Goal: Transaction & Acquisition: Purchase product/service

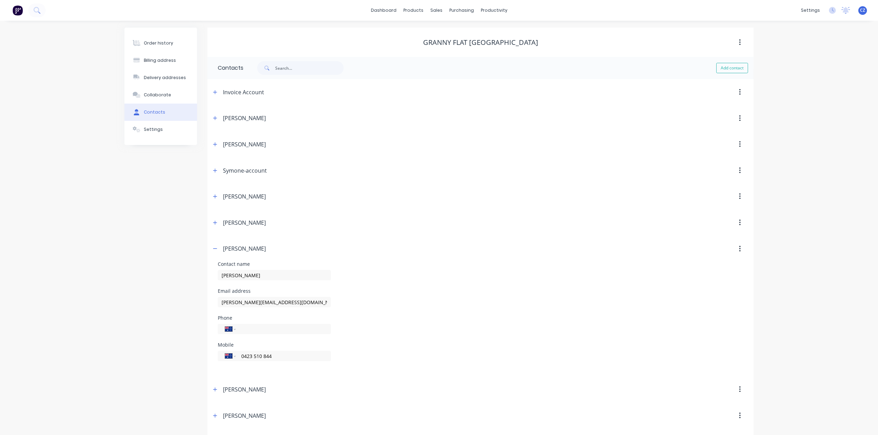
select select "AU"
click at [214, 251] on icon "button" at bounding box center [215, 248] width 4 height 5
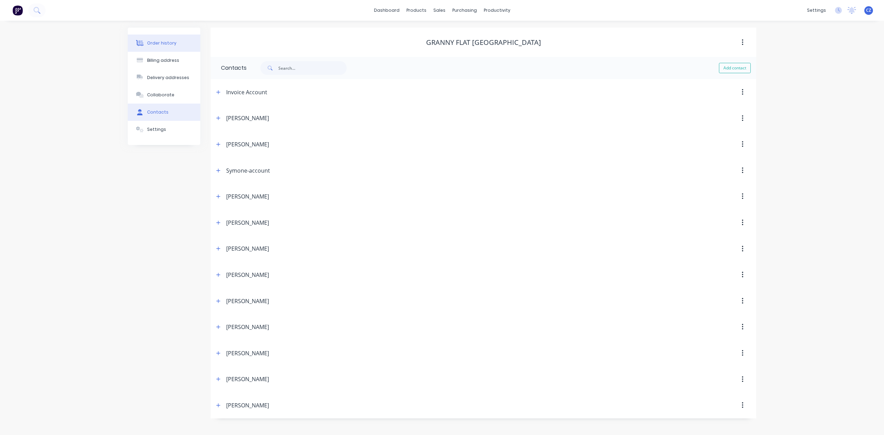
click at [151, 46] on div "Order history" at bounding box center [161, 43] width 29 height 6
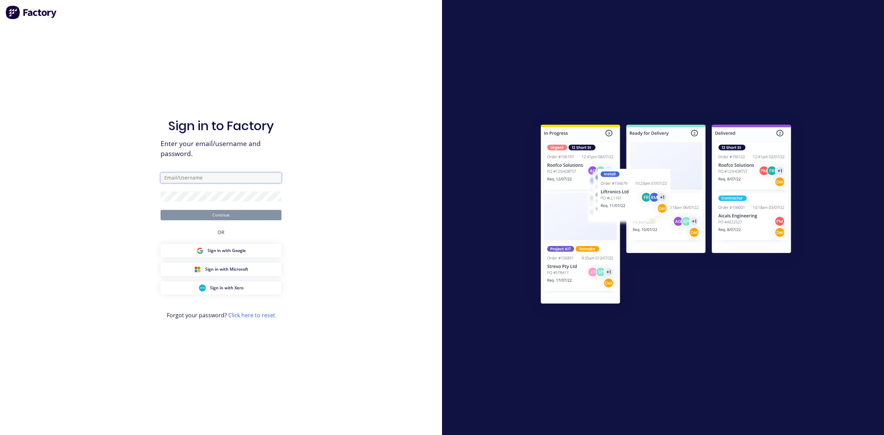
type input "dynamic@dynamicsteelform.com.au"
click at [197, 216] on button "Continue" at bounding box center [221, 215] width 121 height 10
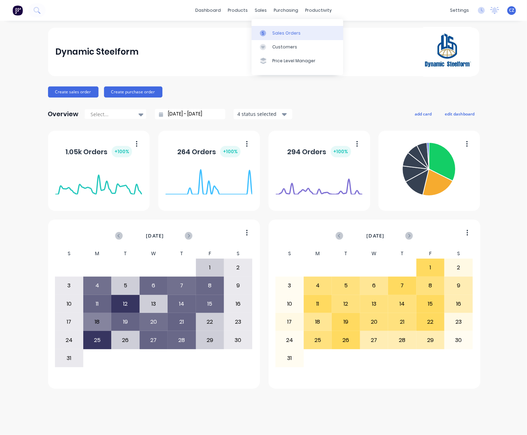
click at [268, 31] on div at bounding box center [265, 33] width 10 height 6
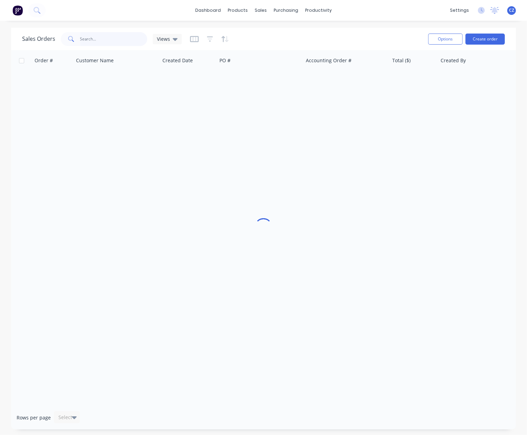
click at [119, 33] on input "text" at bounding box center [113, 39] width 67 height 14
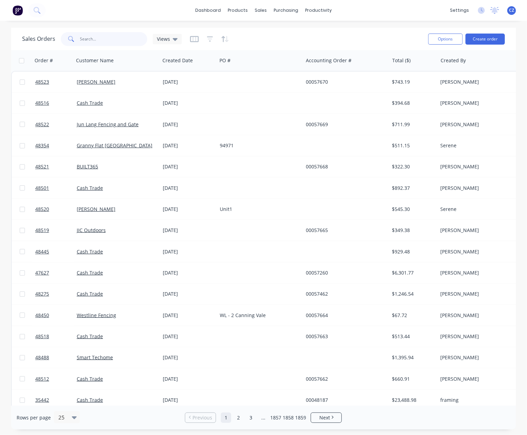
paste input "48350"
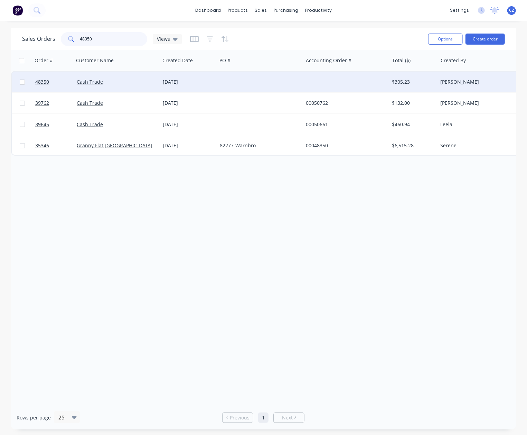
type input "48350"
click at [148, 86] on div "Cash Trade" at bounding box center [117, 82] width 86 height 21
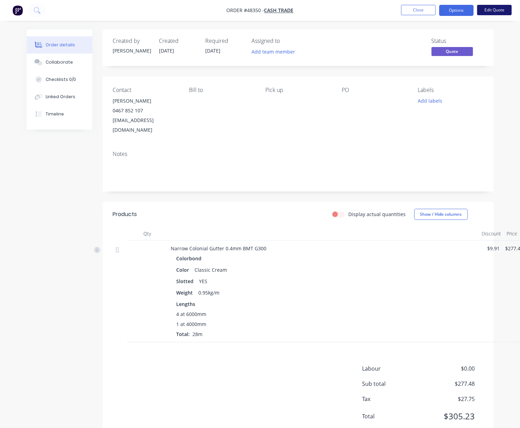
click at [441, 8] on button "Edit Quote" at bounding box center [494, 10] width 35 height 10
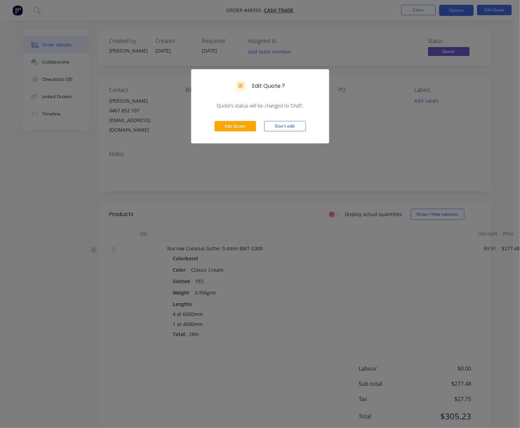
click at [233, 116] on div "Edit Quote Don't edit" at bounding box center [259, 126] width 137 height 34
click at [233, 122] on button "Edit Quote" at bounding box center [235, 126] width 41 height 10
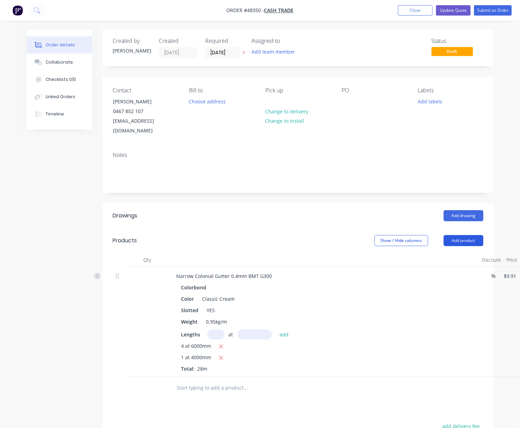
click at [441, 235] on button "Add product" at bounding box center [464, 240] width 40 height 11
click at [270, 235] on div "Show / Hide columns Add product Product catalogue Basic product Product Kit Lin…" at bounding box center [337, 240] width 292 height 11
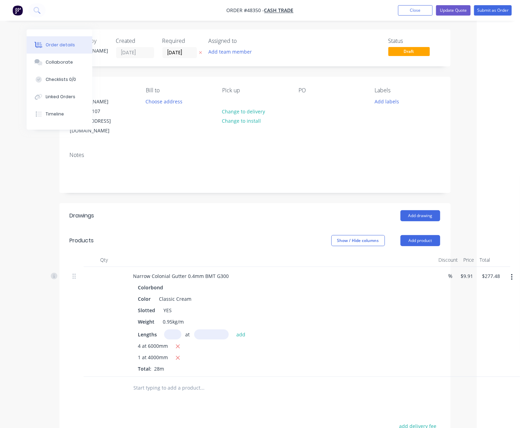
click at [441, 271] on button "button" at bounding box center [512, 277] width 16 height 12
click at [441, 304] on div "Duplicate" at bounding box center [487, 309] width 53 height 10
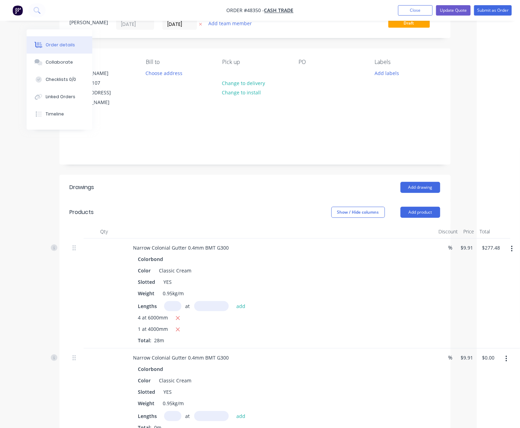
scroll to position [92, 43]
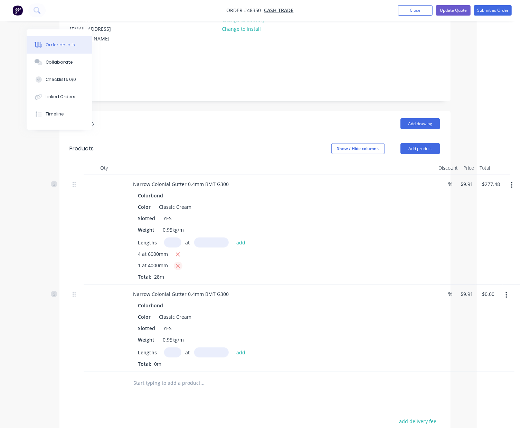
click at [177, 263] on icon "button" at bounding box center [178, 266] width 4 height 6
type input "$237.84"
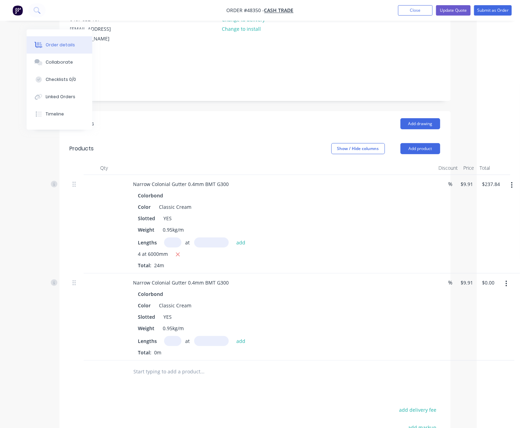
click at [441, 277] on button "button" at bounding box center [506, 283] width 16 height 12
click at [441, 297] on div "Edit" at bounding box center [481, 302] width 53 height 10
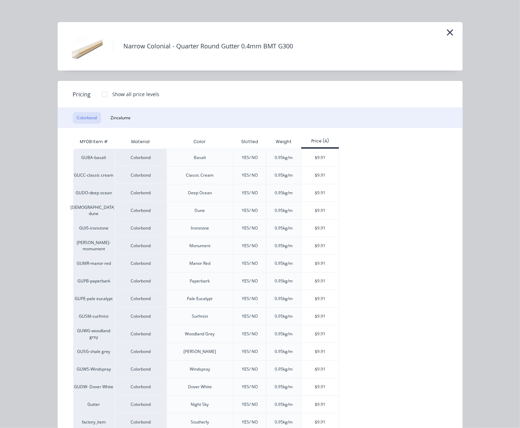
scroll to position [0, 0]
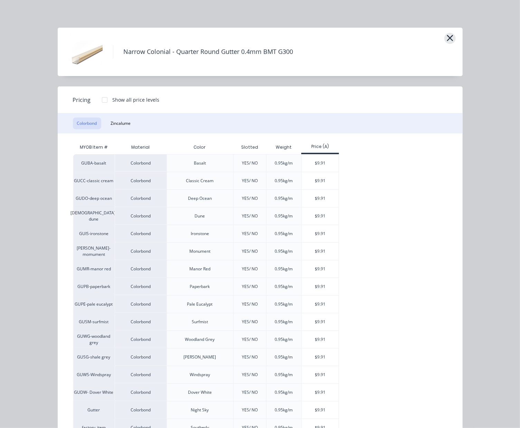
click at [441, 38] on icon "button" at bounding box center [450, 38] width 6 height 6
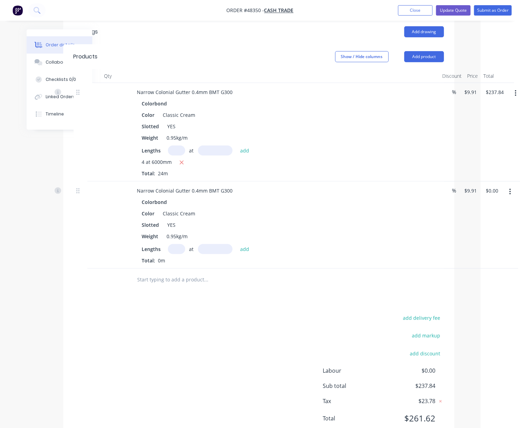
scroll to position [184, 39]
click at [441, 185] on button "button" at bounding box center [510, 191] width 16 height 12
click at [441, 246] on div "Delete" at bounding box center [485, 251] width 53 height 10
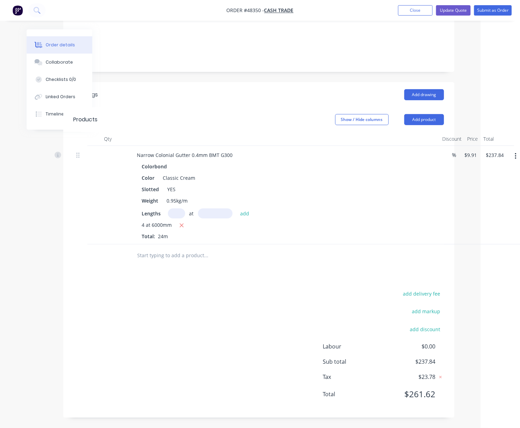
scroll to position [112, 39]
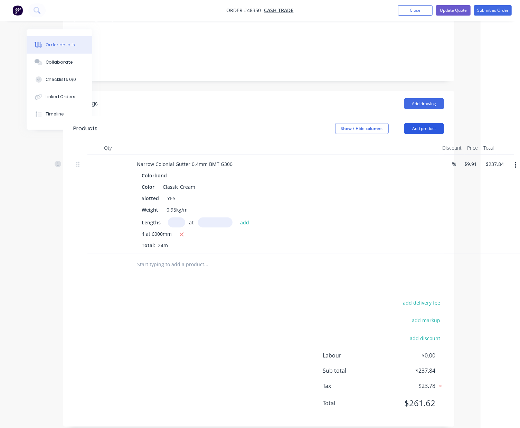
click at [425, 123] on button "Add product" at bounding box center [424, 128] width 40 height 11
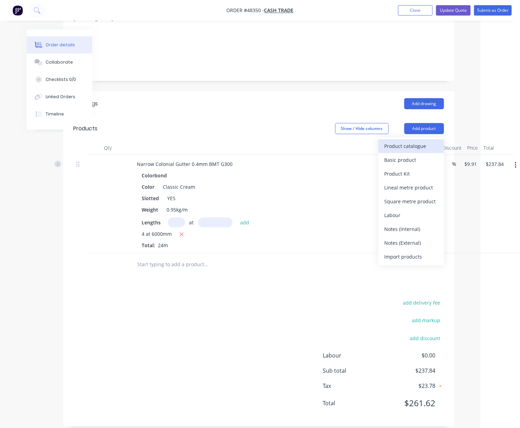
click at [415, 143] on button "Product catalogue" at bounding box center [411, 146] width 66 height 14
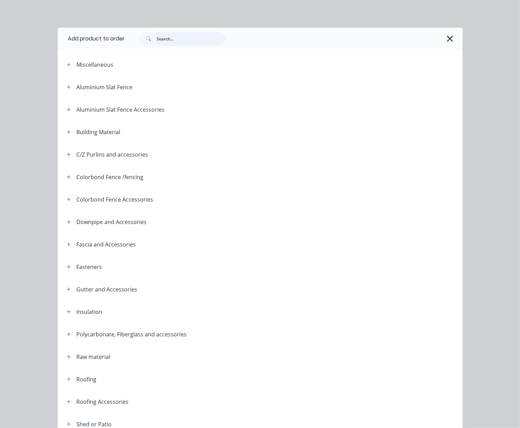
click at [165, 40] on input "text" at bounding box center [191, 39] width 68 height 14
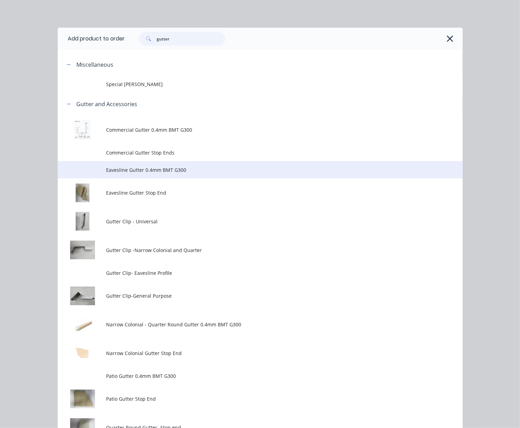
type input "gutter"
click at [120, 165] on td "Eavesline Gutter 0.4mm BMT G300" at bounding box center [284, 169] width 356 height 17
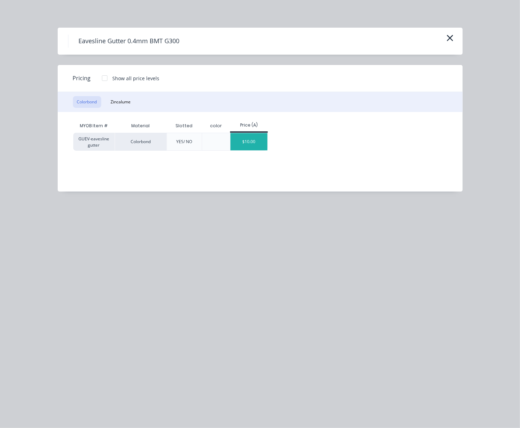
click at [260, 143] on div "$10.00" at bounding box center [248, 141] width 37 height 17
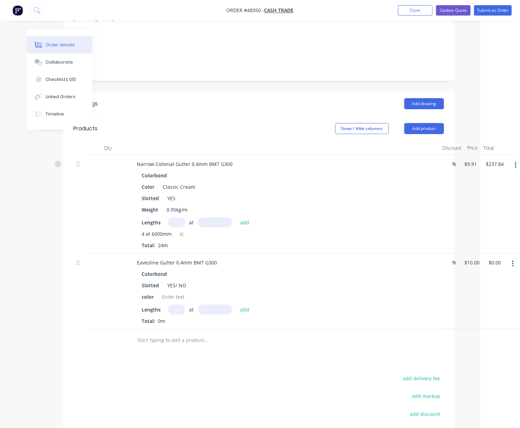
scroll to position [0, 39]
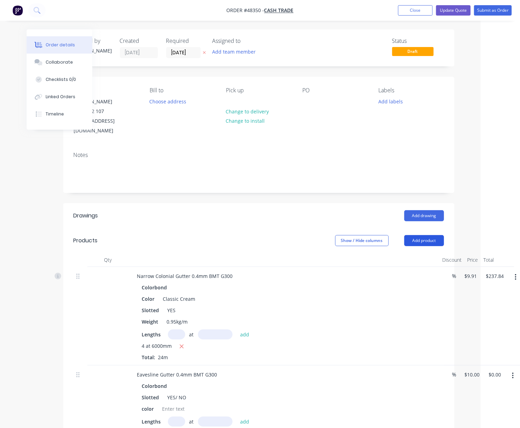
click at [424, 235] on button "Add product" at bounding box center [424, 240] width 40 height 11
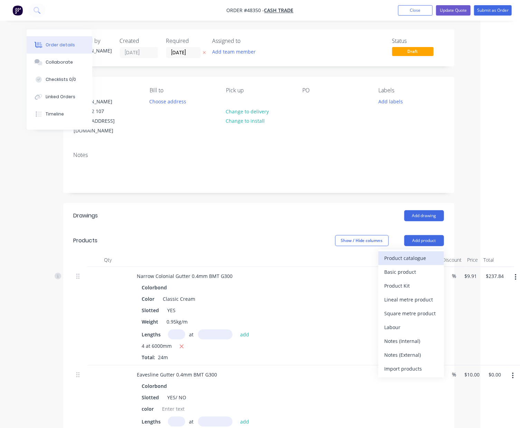
click at [424, 253] on div "Product catalogue" at bounding box center [411, 258] width 53 height 10
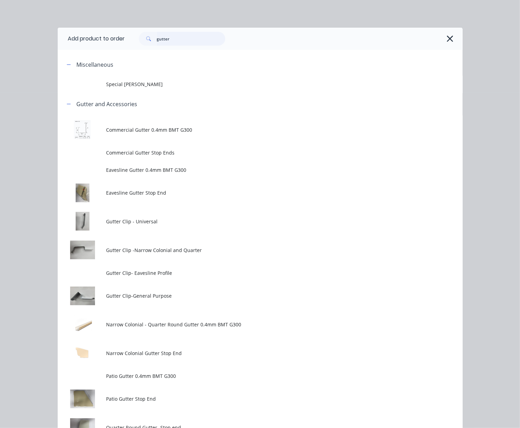
drag, startPoint x: 203, startPoint y: 39, endPoint x: 15, endPoint y: 28, distance: 189.0
click at [15, 28] on div "Add product to order gutter Miscellaneous Special Patio Gutter Gutter and Acces…" at bounding box center [260, 214] width 520 height 428
type input "sheet"
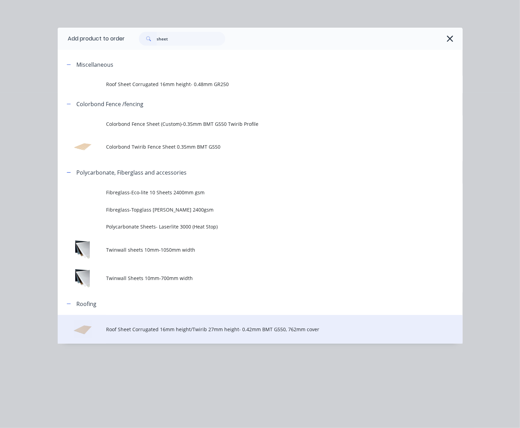
click at [220, 332] on span "Roof Sheet Corrugated 16mm height/Twirib 27mm height- 0.42mm BMT G550, 762mm co…" at bounding box center [248, 328] width 285 height 7
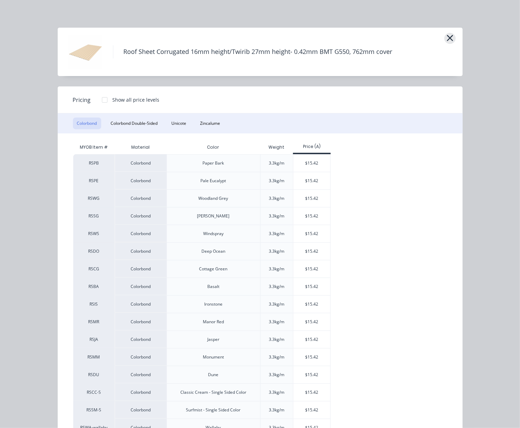
click at [441, 37] on icon "button" at bounding box center [450, 38] width 6 height 6
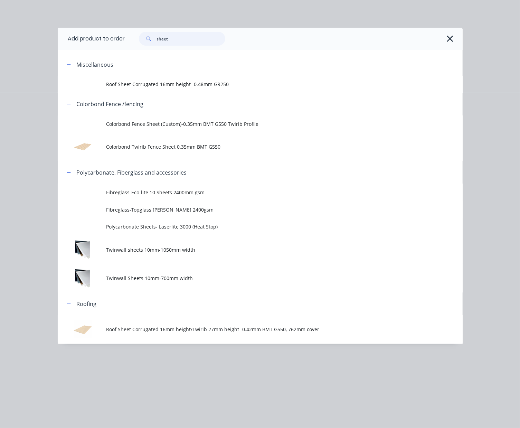
drag, startPoint x: 207, startPoint y: 41, endPoint x: 68, endPoint y: 39, distance: 139.2
click at [68, 39] on header "Add product to order sheet" at bounding box center [260, 39] width 405 height 22
type input "gutter"
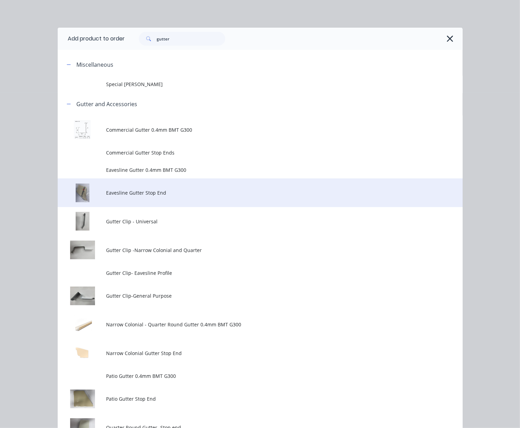
click at [189, 184] on td "Eavesline Gutter Stop End" at bounding box center [284, 192] width 356 height 29
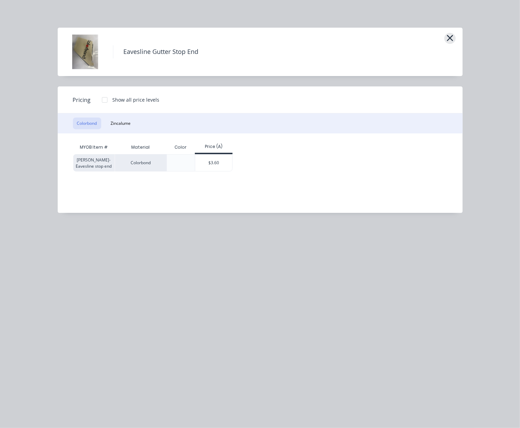
click at [441, 36] on icon "button" at bounding box center [450, 38] width 6 height 6
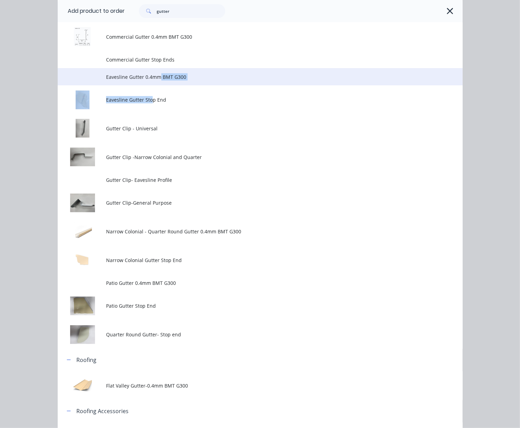
drag, startPoint x: 148, startPoint y: 86, endPoint x: 155, endPoint y: 74, distance: 14.7
click at [155, 74] on tbody "Commercial Gutter 0.4mm BMT G300 Commercial Gutter Stop Ends Eavesline Gutter 0…" at bounding box center [260, 185] width 405 height 326
click at [155, 74] on span "Eavesline Gutter 0.4mm BMT G300" at bounding box center [248, 76] width 285 height 7
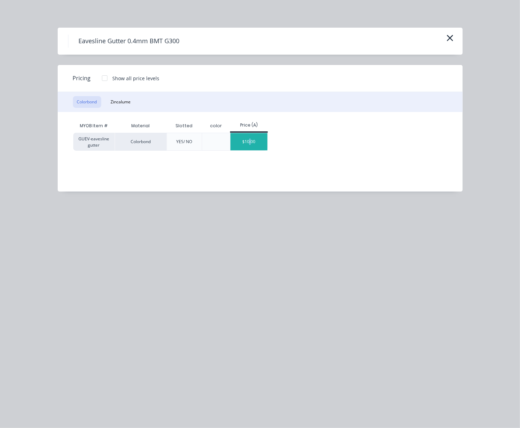
click at [250, 137] on div "$10.00" at bounding box center [248, 141] width 37 height 17
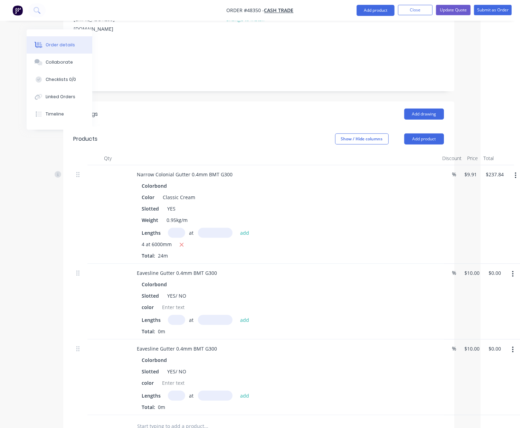
scroll to position [230, 39]
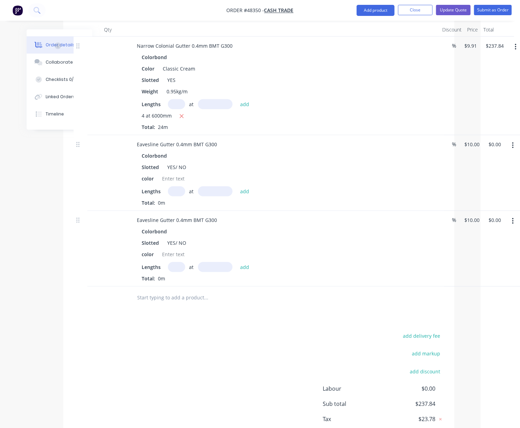
click at [441, 217] on icon "button" at bounding box center [513, 221] width 2 height 8
click at [441, 276] on div "Delete" at bounding box center [488, 281] width 53 height 10
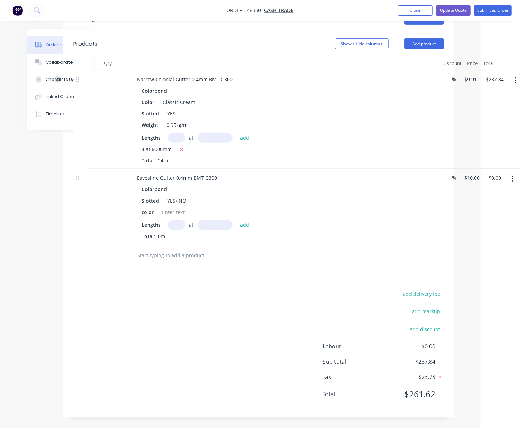
scroll to position [188, 39]
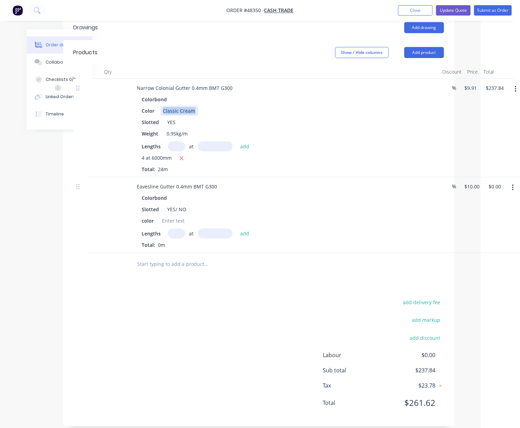
drag, startPoint x: 161, startPoint y: 99, endPoint x: 215, endPoint y: 101, distance: 54.3
click at [215, 106] on div "Color Classic Cream" at bounding box center [282, 111] width 287 height 10
copy div "Classic Cream"
click at [175, 216] on div at bounding box center [174, 221] width 28 height 10
paste div
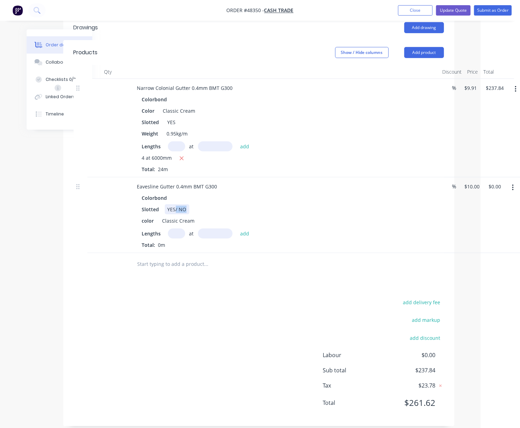
drag, startPoint x: 175, startPoint y: 200, endPoint x: 249, endPoint y: 192, distance: 74.7
click at [246, 193] on div "Colorbond Slotted YES/ NO color Classic Cream Lengths at add Total: 0m" at bounding box center [284, 221] width 305 height 56
click at [168, 228] on input "text" at bounding box center [176, 233] width 17 height 10
click at [171, 228] on input "text" at bounding box center [176, 233] width 17 height 10
type input "3"
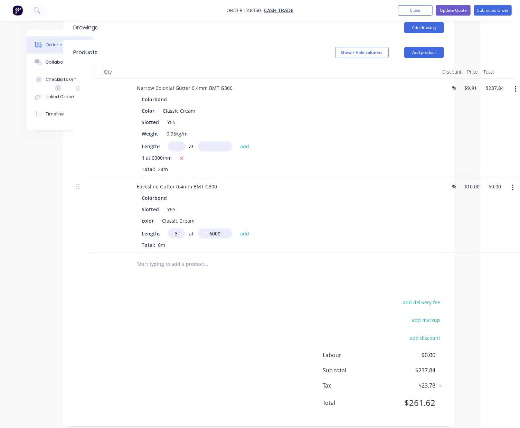
type input "6000"
click at [237, 228] on button "add" at bounding box center [245, 232] width 16 height 9
type input "$180.00"
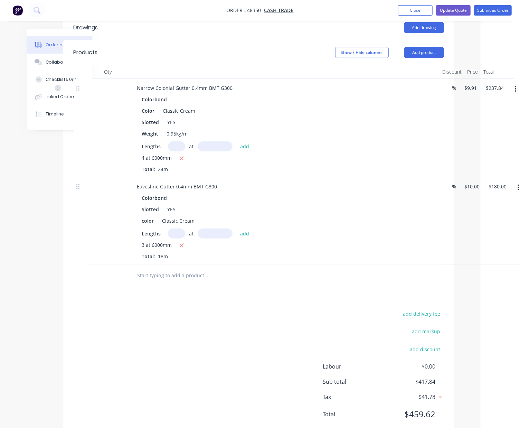
click at [198, 325] on div "add delivery fee add markup add discount Labour $0.00 Sub total $417.84 Tax $41…" at bounding box center [259, 368] width 370 height 118
click at [441, 11] on button "Update Quote" at bounding box center [453, 10] width 35 height 10
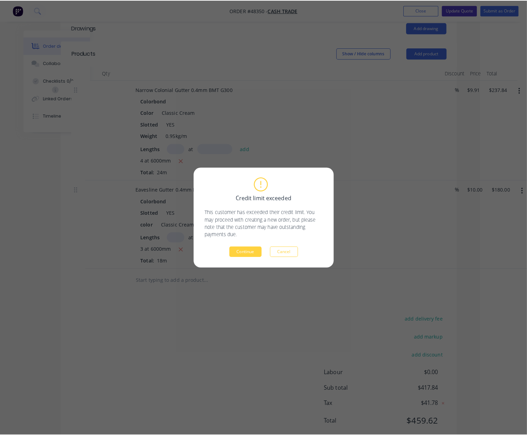
scroll to position [188, 39]
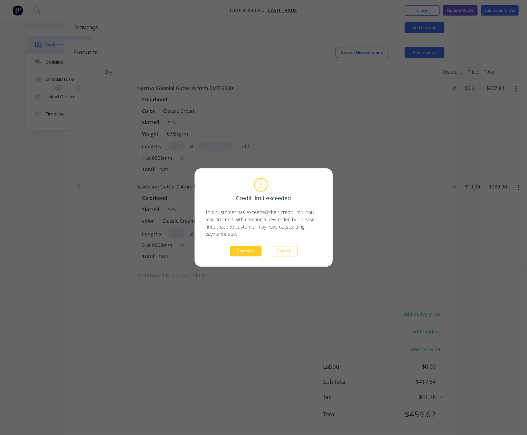
click at [252, 253] on button "Continue" at bounding box center [246, 251] width 32 height 10
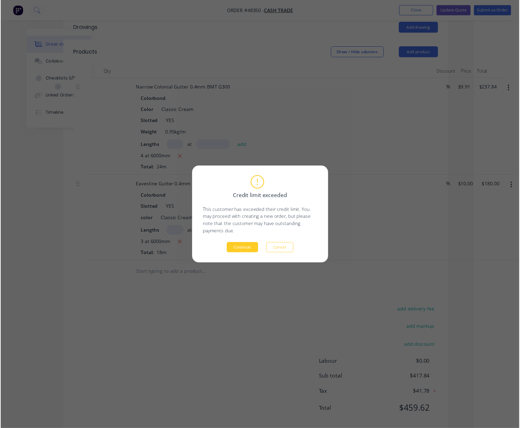
scroll to position [0, 0]
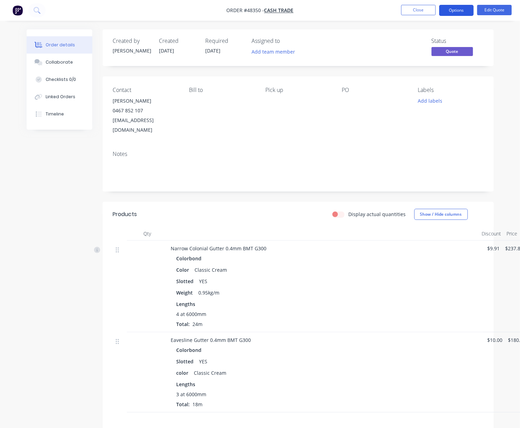
click at [441, 16] on button "Options" at bounding box center [456, 10] width 35 height 11
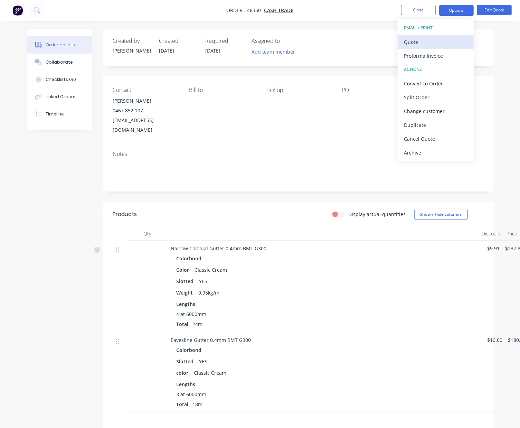
click at [428, 41] on div "Quote" at bounding box center [436, 42] width 64 height 10
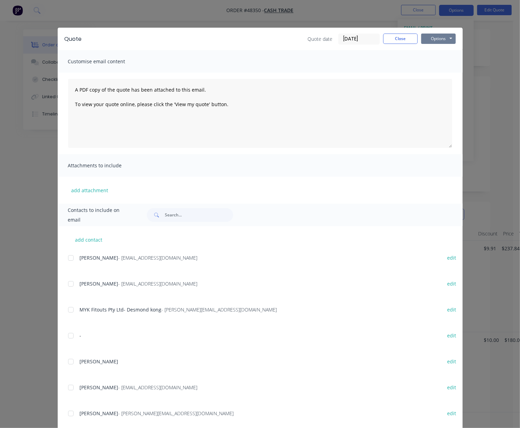
click at [430, 41] on button "Options" at bounding box center [438, 39] width 35 height 10
click at [428, 49] on button "Preview" at bounding box center [443, 50] width 44 height 11
click at [390, 37] on button "Close" at bounding box center [400, 39] width 35 height 10
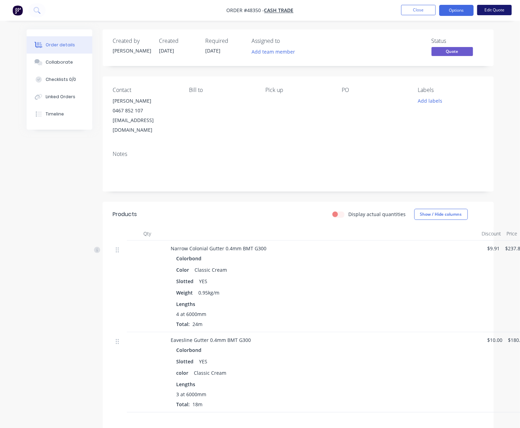
click at [441, 12] on button "Edit Quote" at bounding box center [494, 10] width 35 height 10
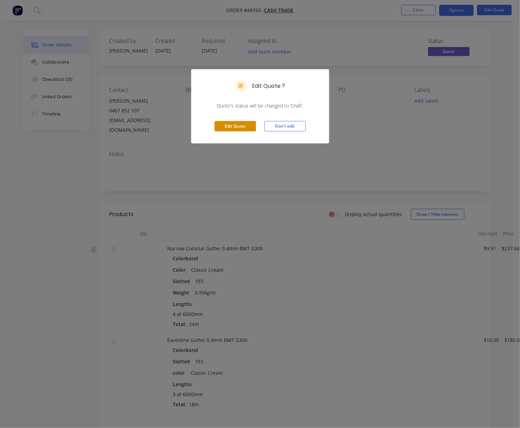
click at [244, 123] on button "Edit Quote" at bounding box center [235, 126] width 41 height 10
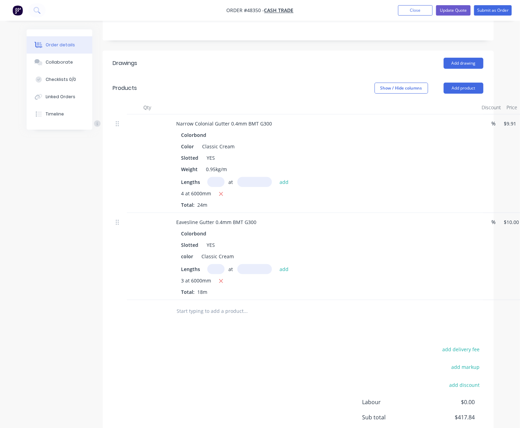
scroll to position [199, 0]
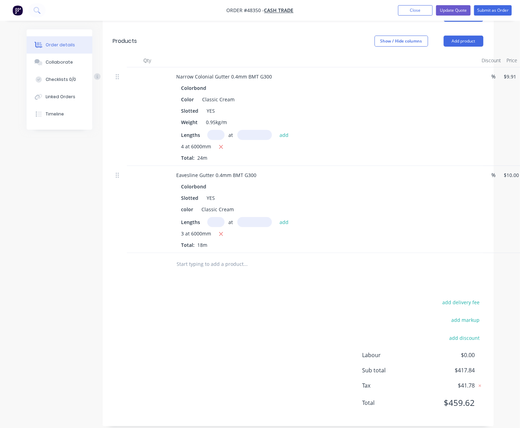
click at [221, 133] on div "Lengths at add 4 at 6000mm Total: 24m" at bounding box center [323, 145] width 285 height 31
click at [221, 144] on icon "button" at bounding box center [221, 147] width 4 height 6
type input "$0.00"
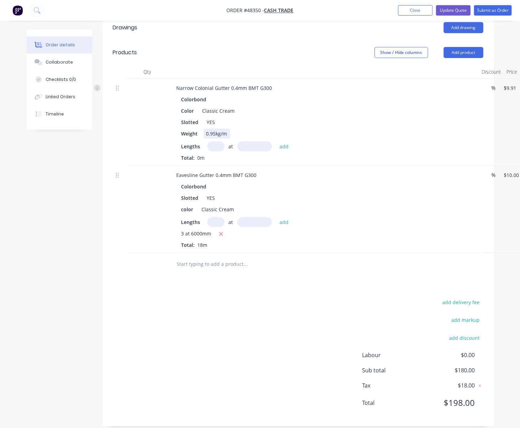
click at [215, 130] on div "Colorbond Color Classic Cream Slotted YES Weight 0.95kg/m Lengths at add Total:…" at bounding box center [323, 127] width 305 height 67
click at [216, 141] on input "text" at bounding box center [215, 146] width 17 height 10
type input "1"
type input "4000"
click at [276, 141] on button "add" at bounding box center [284, 145] width 16 height 9
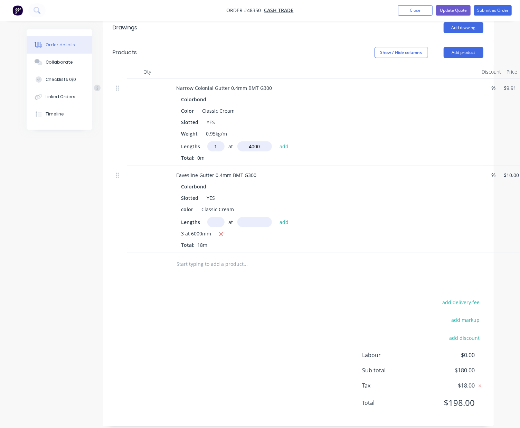
type input "$39.64"
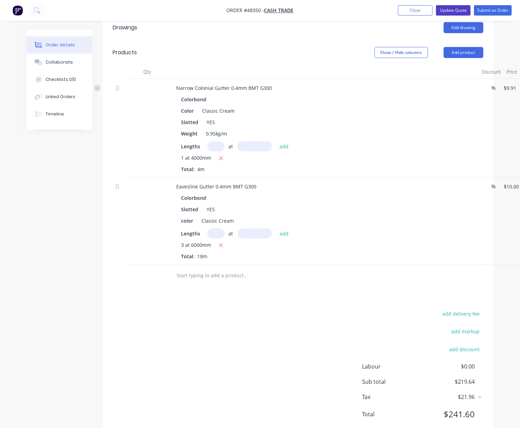
click at [441, 10] on button "Update Quote" at bounding box center [453, 10] width 35 height 10
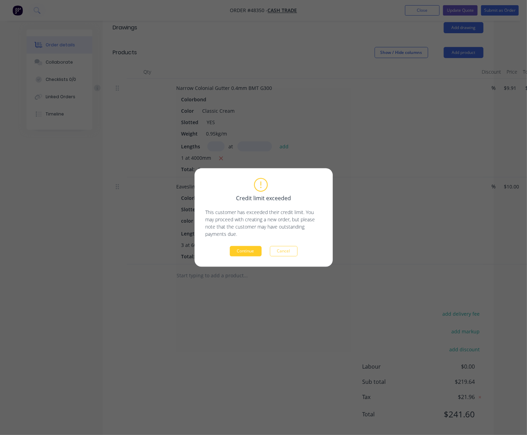
click at [258, 250] on button "Continue" at bounding box center [246, 251] width 32 height 10
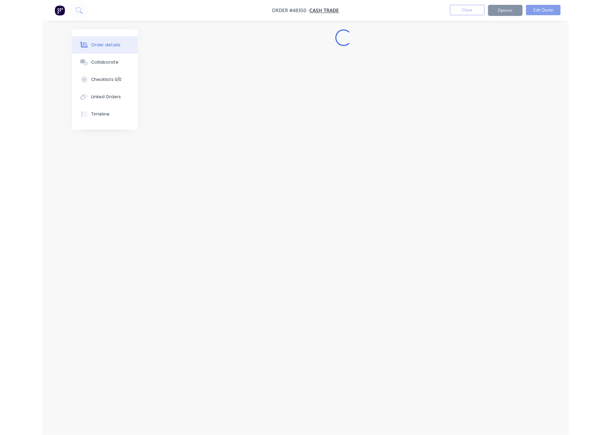
scroll to position [0, 0]
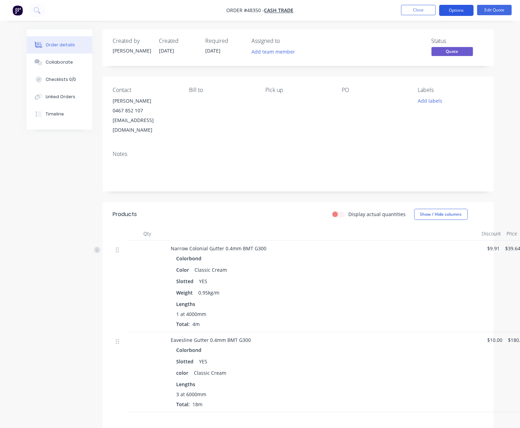
click at [441, 12] on button "Options" at bounding box center [456, 10] width 35 height 11
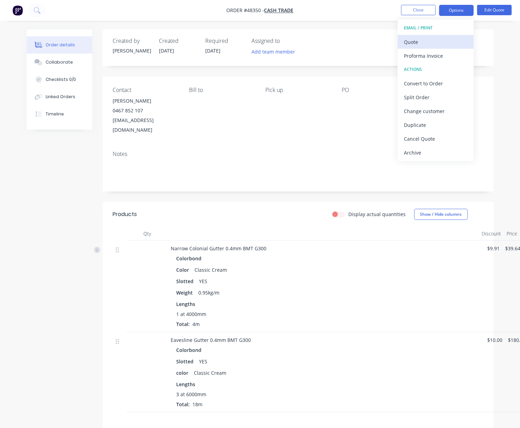
click at [423, 41] on div "Quote" at bounding box center [436, 42] width 64 height 10
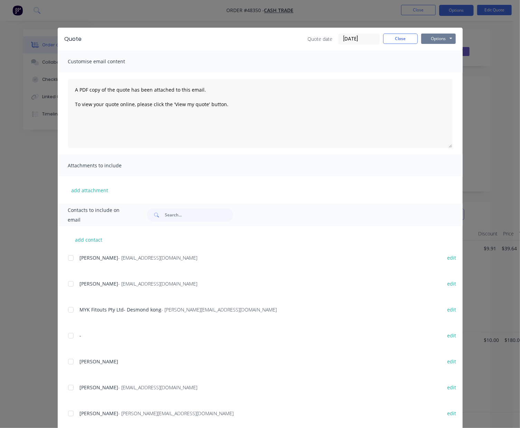
click at [426, 39] on button "Options" at bounding box center [438, 39] width 35 height 10
click at [431, 50] on button "Preview" at bounding box center [443, 50] width 44 height 11
click at [395, 43] on button "Close" at bounding box center [400, 39] width 35 height 10
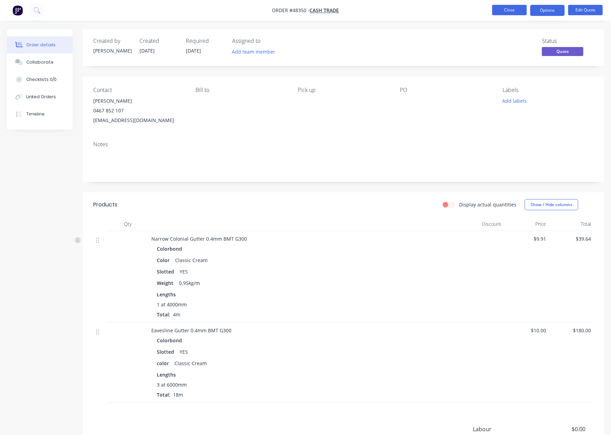
click at [441, 7] on button "Close" at bounding box center [509, 10] width 35 height 10
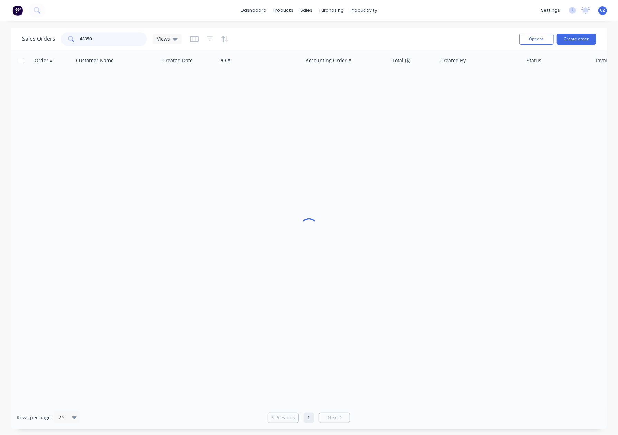
drag, startPoint x: 126, startPoint y: 37, endPoint x: 71, endPoint y: 39, distance: 55.7
click at [71, 39] on div "48350" at bounding box center [104, 39] width 86 height 14
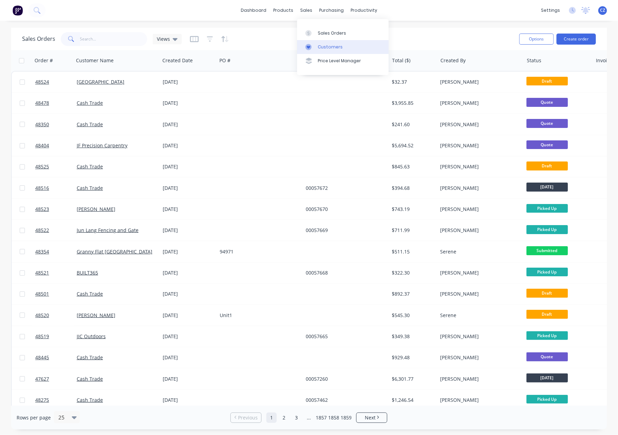
click at [316, 46] on link "Customers" at bounding box center [343, 47] width 92 height 14
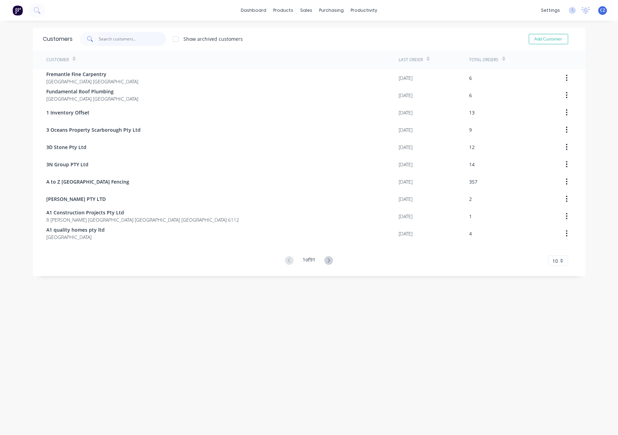
click at [118, 42] on input "text" at bounding box center [132, 39] width 67 height 14
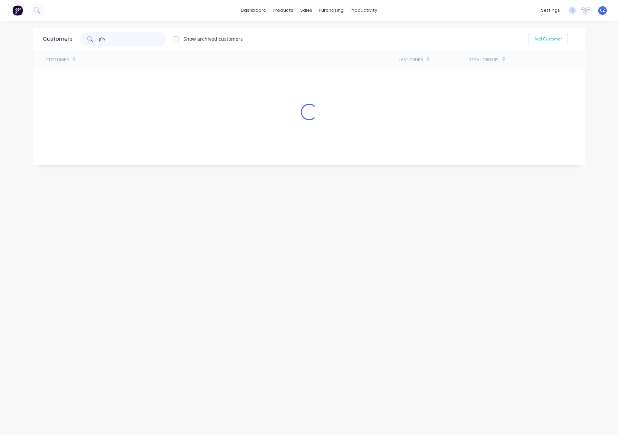
type input "p"
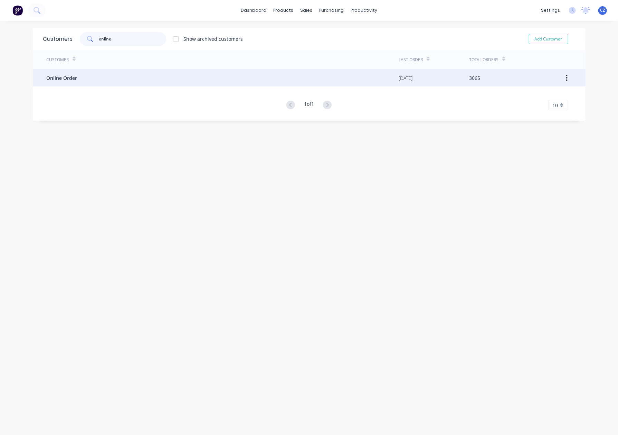
type input "online"
click at [106, 69] on div "Online Order" at bounding box center [223, 77] width 352 height 17
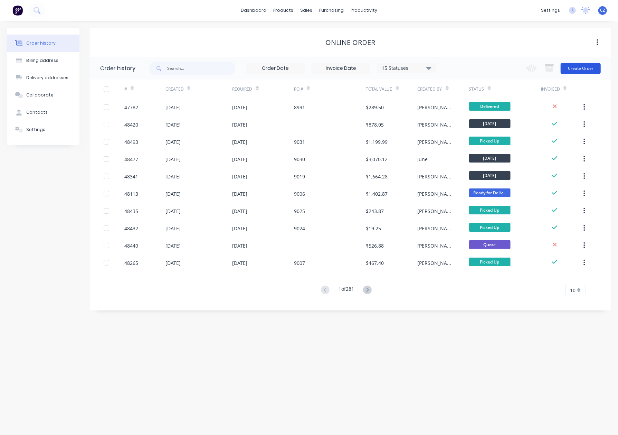
click at [441, 67] on button "Create Order" at bounding box center [581, 68] width 40 height 11
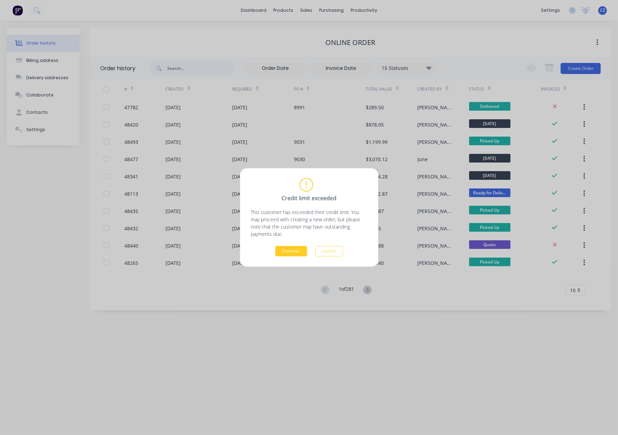
click at [281, 252] on button "Continue" at bounding box center [291, 251] width 32 height 10
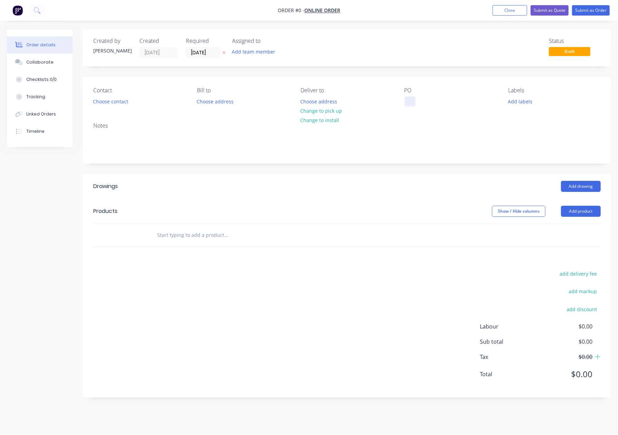
click at [415, 101] on div at bounding box center [410, 101] width 11 height 10
paste div
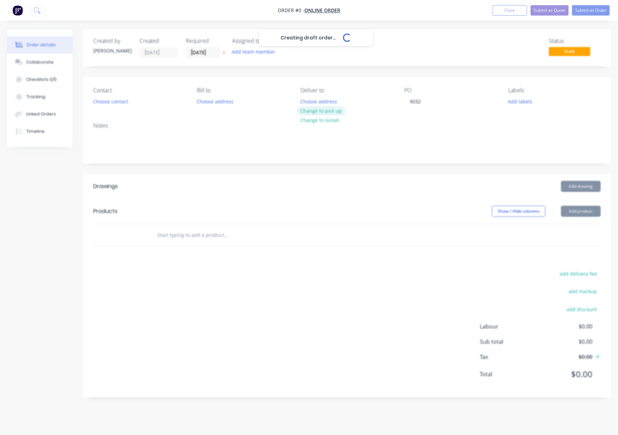
click at [325, 108] on div "Creating draft order... Loading... Order details Collaborate Checklists 0/0 Tra…" at bounding box center [309, 218] width 618 height 378
click at [324, 108] on button "Change to pick up" at bounding box center [321, 110] width 49 height 9
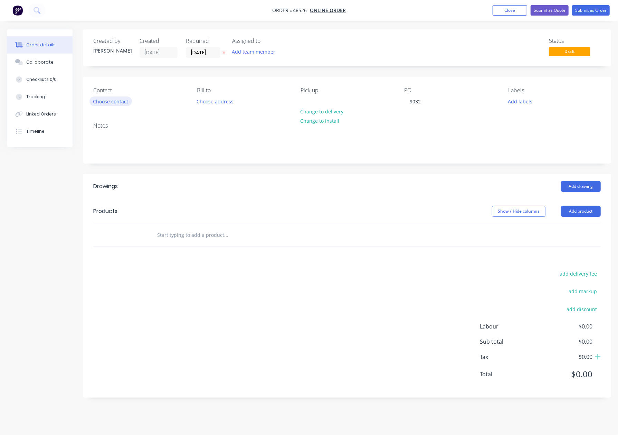
click at [107, 98] on button "Choose contact" at bounding box center [110, 100] width 42 height 9
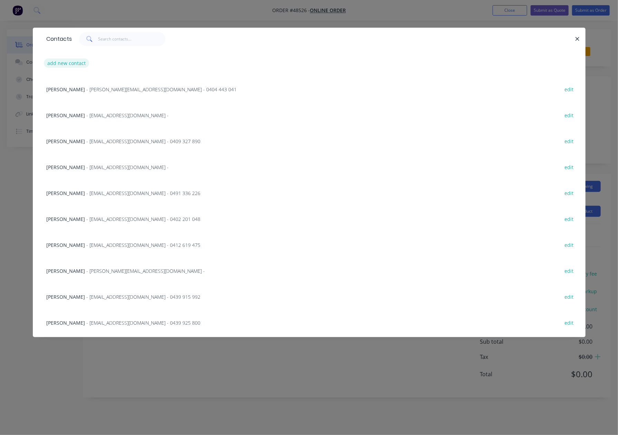
click at [68, 66] on button "add new contact" at bounding box center [67, 62] width 46 height 9
select select "AU"
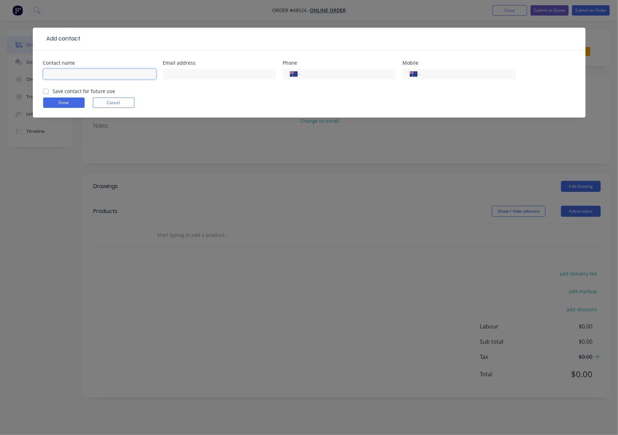
click at [68, 74] on input "text" at bounding box center [99, 74] width 113 height 10
paste input "Liam Madgen"
type input "Liam Madgen"
click at [441, 73] on input "tel" at bounding box center [466, 74] width 83 height 8
paste input "0404 833 797"
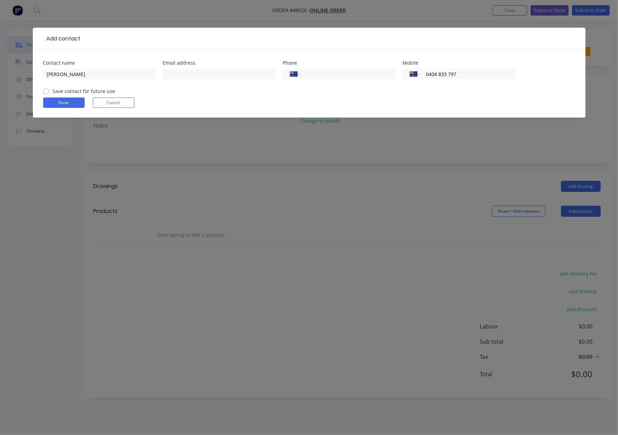
type input "0404 833 797"
click at [182, 76] on input "text" at bounding box center [219, 74] width 113 height 10
paste input "liam.madgen@bigpond.com"
type input "liam.madgen@bigpond.com"
click at [53, 89] on label "Save contact for future use" at bounding box center [84, 90] width 63 height 7
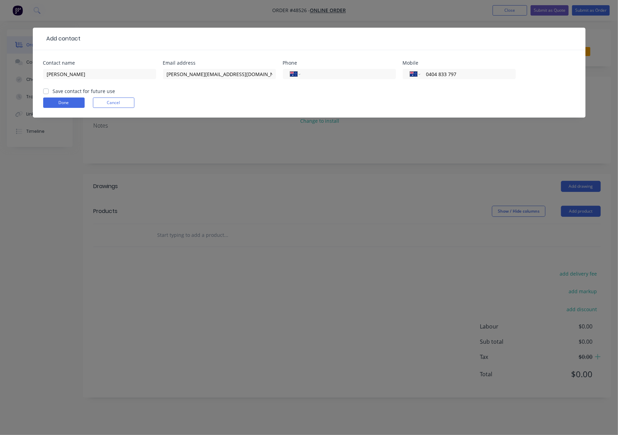
click at [48, 89] on input "Save contact for future use" at bounding box center [46, 90] width 6 height 7
checkbox input "true"
drag, startPoint x: 52, startPoint y: 98, endPoint x: 2, endPoint y: 123, distance: 55.6
click at [52, 98] on button "Done" at bounding box center [63, 102] width 41 height 10
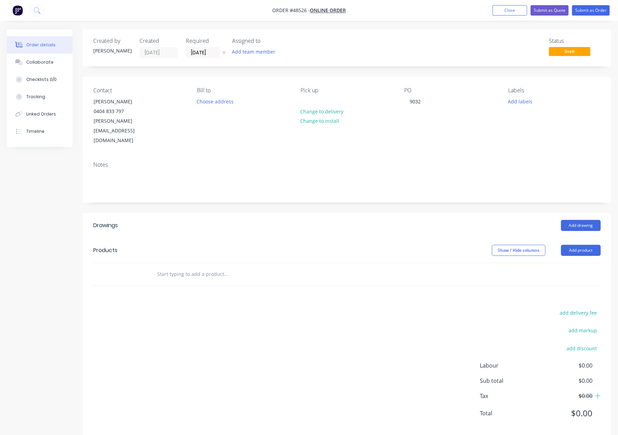
drag, startPoint x: 579, startPoint y: 233, endPoint x: 578, endPoint y: 238, distance: 5.0
click at [441, 245] on button "Add product" at bounding box center [581, 250] width 40 height 11
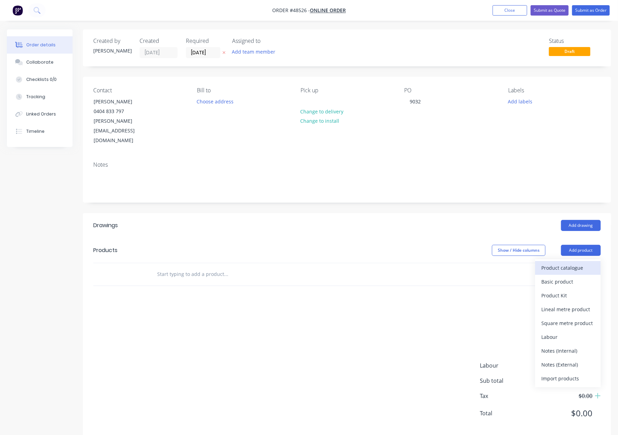
click at [441, 263] on div "Product catalogue" at bounding box center [567, 268] width 53 height 10
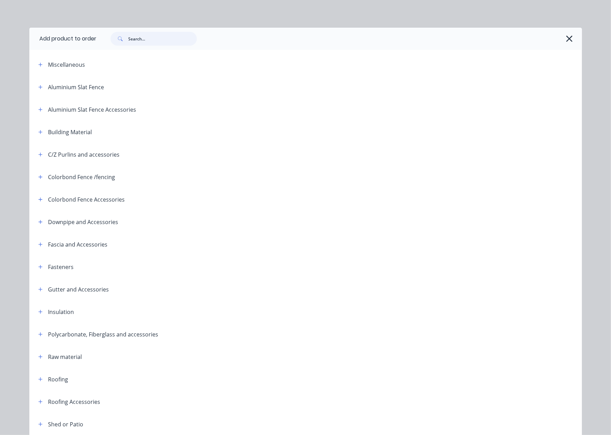
click at [163, 41] on input "text" at bounding box center [163, 39] width 68 height 14
type input "sheet"
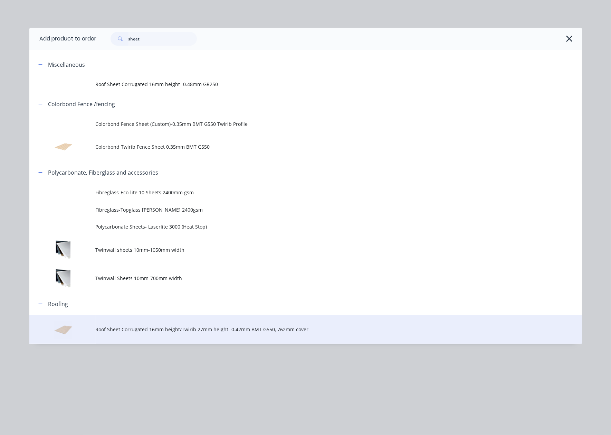
click at [131, 329] on span "Roof Sheet Corrugated 16mm height/Twirib 27mm height- 0.42mm BMT G550, 762mm co…" at bounding box center [290, 328] width 389 height 7
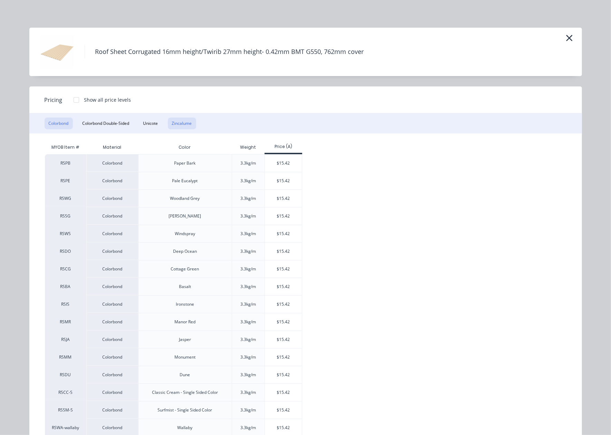
click at [178, 122] on button "Zincalume" at bounding box center [182, 123] width 28 height 12
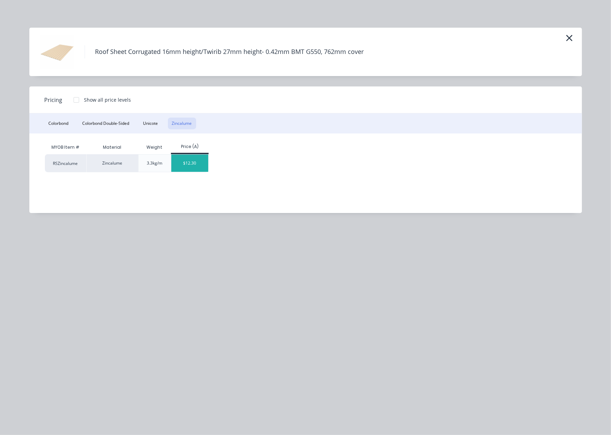
click at [198, 158] on div "$12.30" at bounding box center [189, 162] width 37 height 17
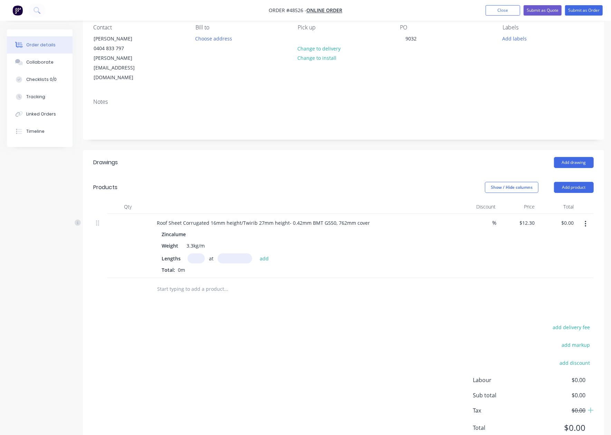
scroll to position [71, 0]
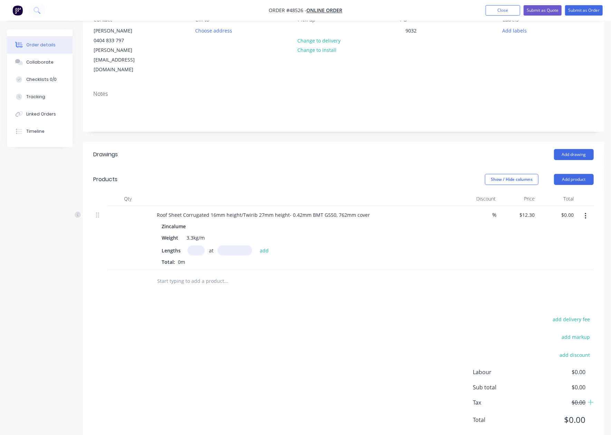
click at [194, 245] on input "text" at bounding box center [196, 250] width 17 height 10
type input "17"
type input "7325"
click at [256, 245] on button "add" at bounding box center [264, 249] width 16 height 9
type input "$1,531.66"
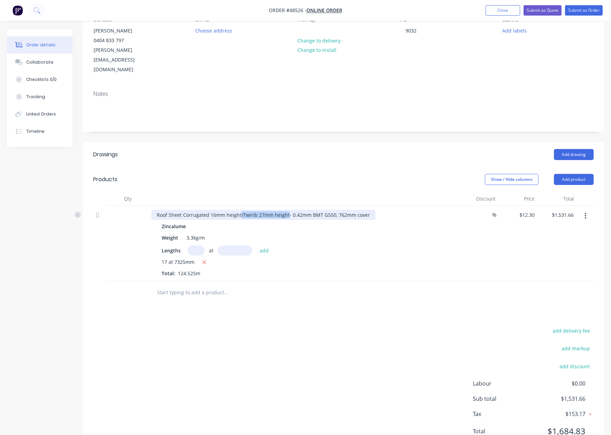
drag, startPoint x: 240, startPoint y: 196, endPoint x: 286, endPoint y: 197, distance: 46.6
click at [286, 210] on div "Roof Sheet Corrugated 16mm height/Twirib 27mm height- 0.42mm BMT G550, 762mm co…" at bounding box center [263, 215] width 224 height 10
click at [331, 285] on div at bounding box center [254, 292] width 207 height 14
click at [441, 174] on button "Add product" at bounding box center [574, 179] width 40 height 11
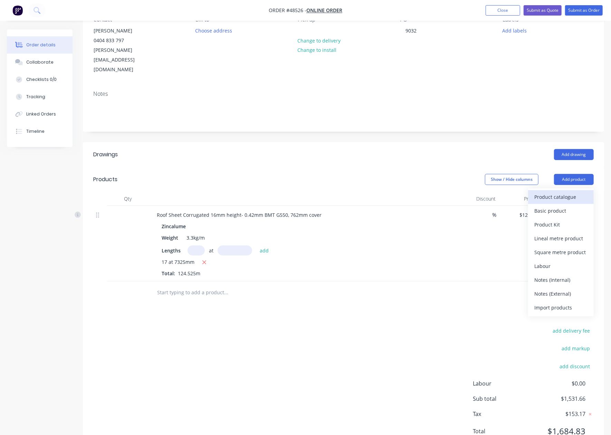
click at [441, 192] on div "Product catalogue" at bounding box center [560, 197] width 53 height 10
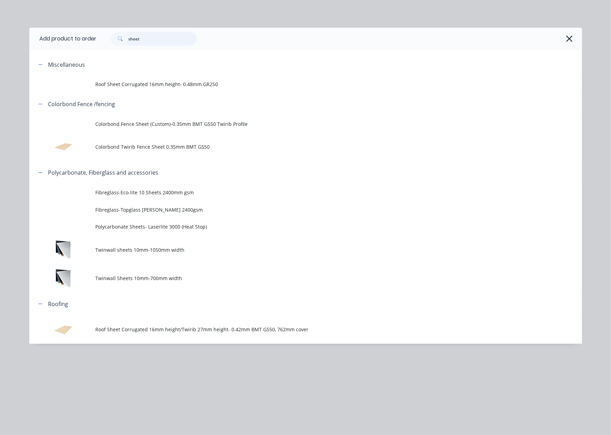
drag, startPoint x: 155, startPoint y: 37, endPoint x: -5, endPoint y: 35, distance: 160.0
click at [0, 35] on html "Order #48526 - Online Order Add product Close Submit as Quote Submit as Order O…" at bounding box center [305, 201] width 611 height 545
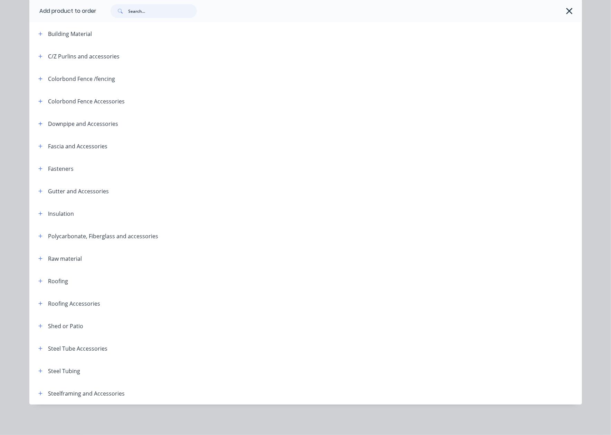
scroll to position [92, 0]
click at [39, 369] on icon "button" at bounding box center [40, 370] width 4 height 5
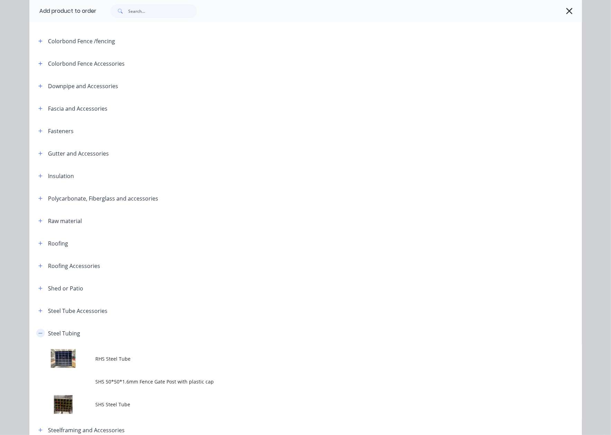
scroll to position [172, 0]
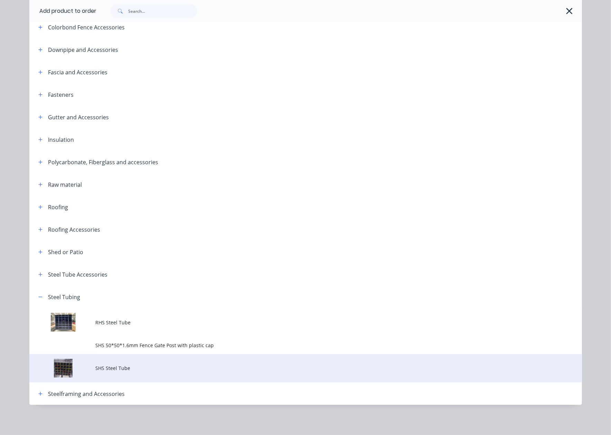
click at [123, 371] on span "SHS Steel Tube" at bounding box center [290, 367] width 389 height 7
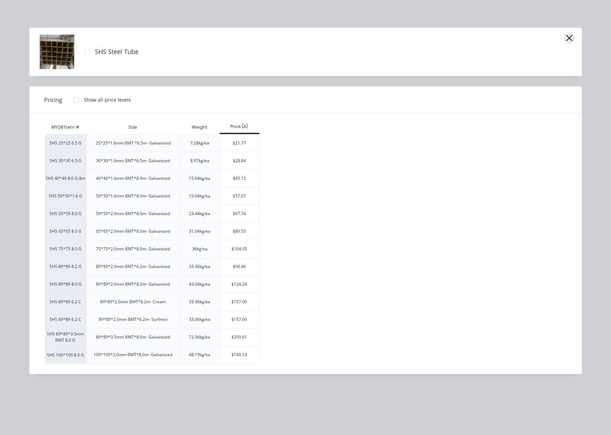
click at [441, 39] on button "button" at bounding box center [569, 38] width 11 height 11
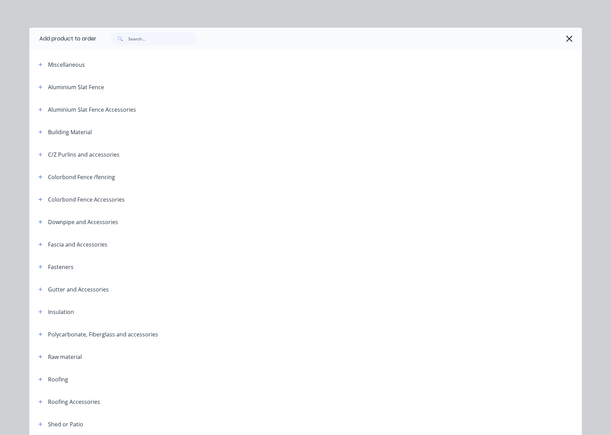
scroll to position [172, 0]
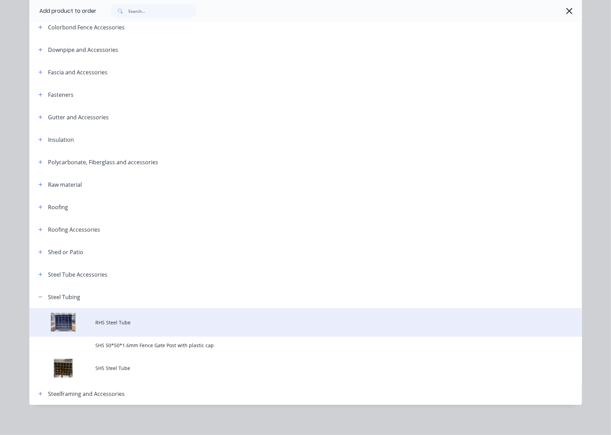
click at [142, 330] on td "RHS Steel Tube" at bounding box center [339, 322] width 486 height 29
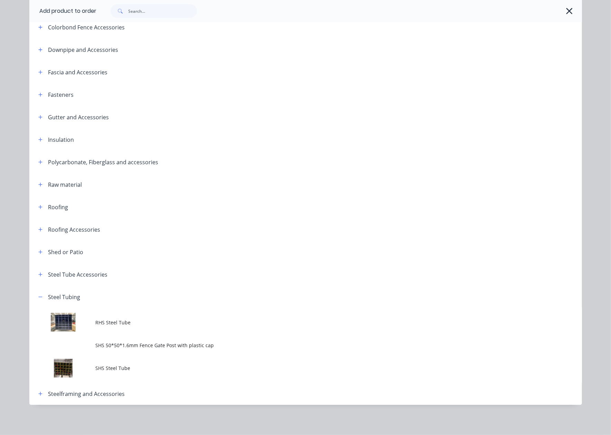
scroll to position [0, 0]
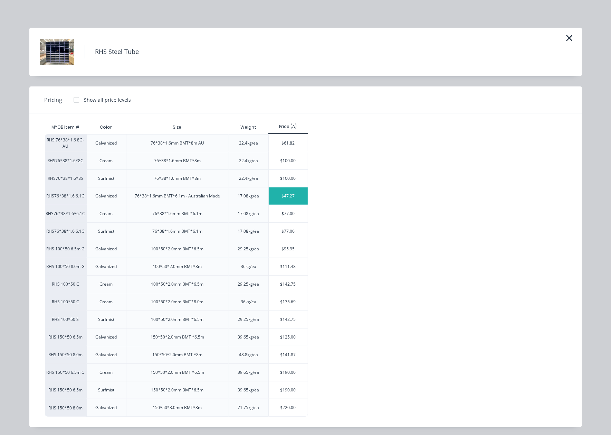
click at [285, 198] on div "$47.27" at bounding box center [288, 195] width 39 height 17
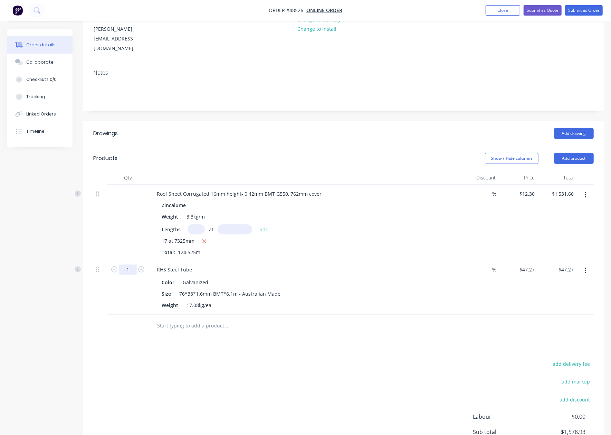
click at [132, 264] on input "1" at bounding box center [128, 269] width 18 height 10
type input "21"
type input "$992.67"
click at [324, 397] on div "add delivery fee add markup add discount Labour $0.00 Sub total $1,578.93 Tax $…" at bounding box center [343, 418] width 501 height 118
click at [441, 153] on button "Add product" at bounding box center [574, 158] width 40 height 11
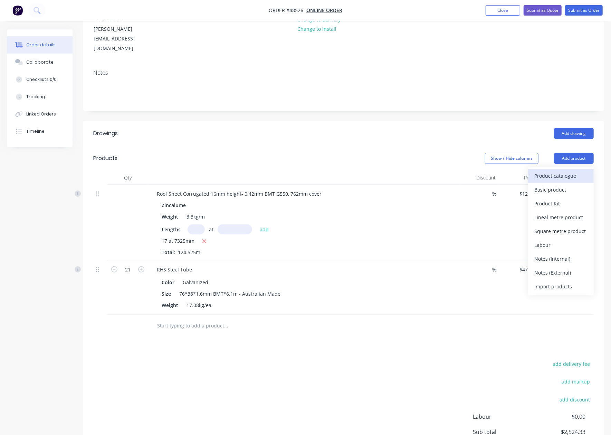
click at [441, 171] on div "Product catalogue" at bounding box center [560, 176] width 53 height 10
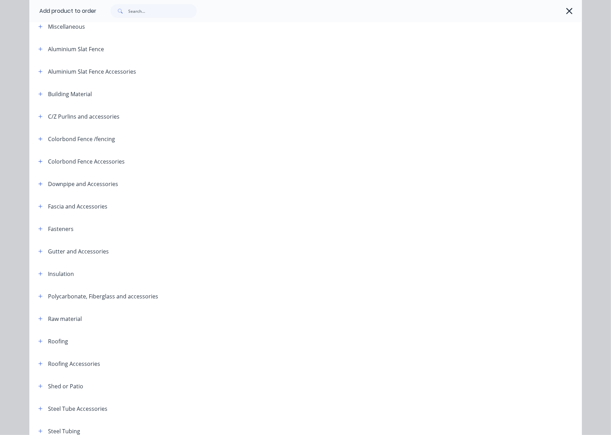
scroll to position [98, 0]
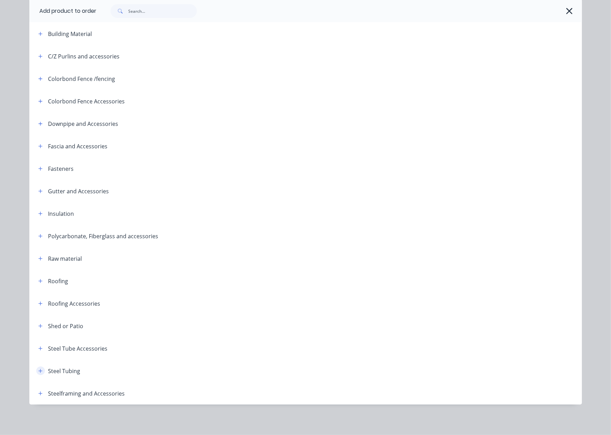
click at [39, 369] on icon "button" at bounding box center [40, 370] width 4 height 5
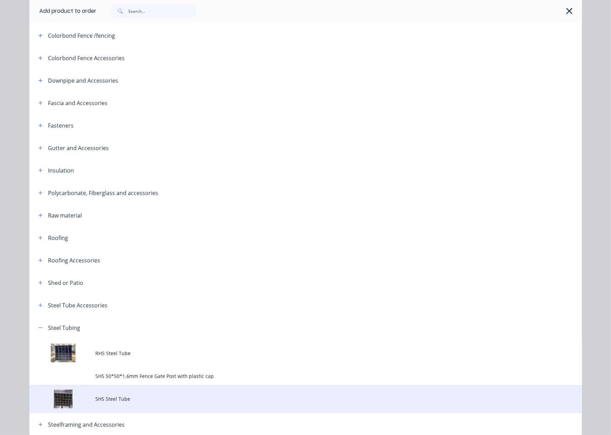
scroll to position [172, 0]
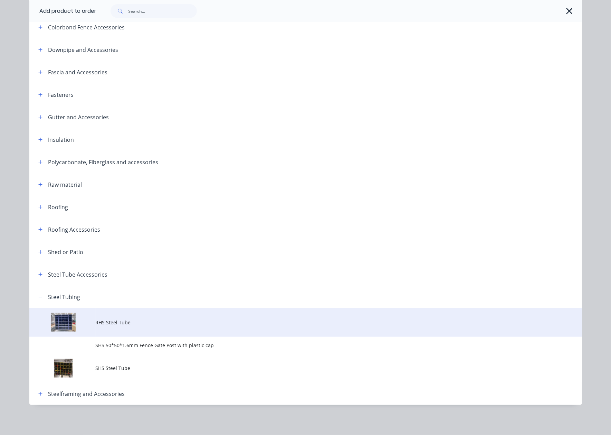
click at [107, 311] on td "RHS Steel Tube" at bounding box center [339, 322] width 486 height 29
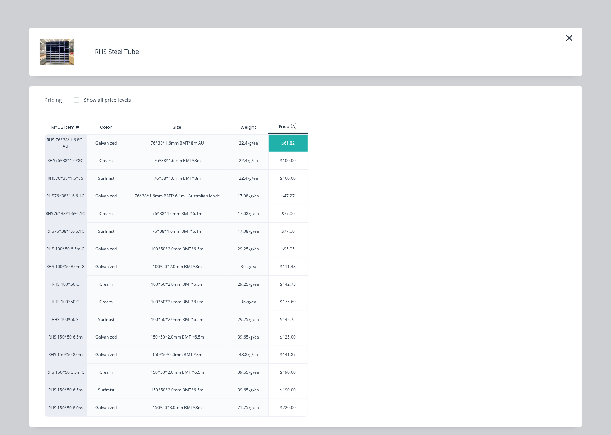
click at [284, 136] on div "$61.82" at bounding box center [288, 142] width 39 height 17
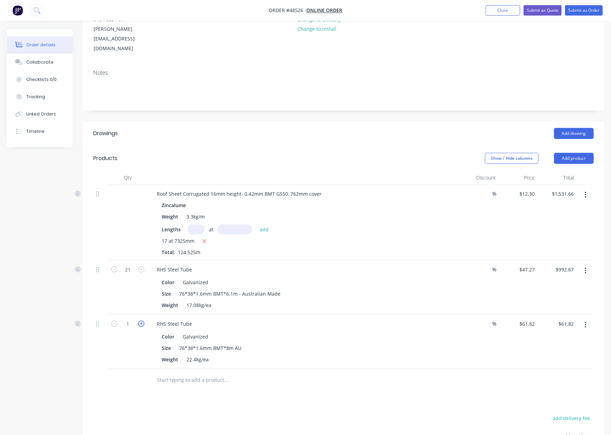
click at [142, 320] on icon "button" at bounding box center [141, 323] width 6 height 6
type input "2"
type input "$123.64"
click at [441, 128] on button "Add drawing" at bounding box center [574, 133] width 40 height 11
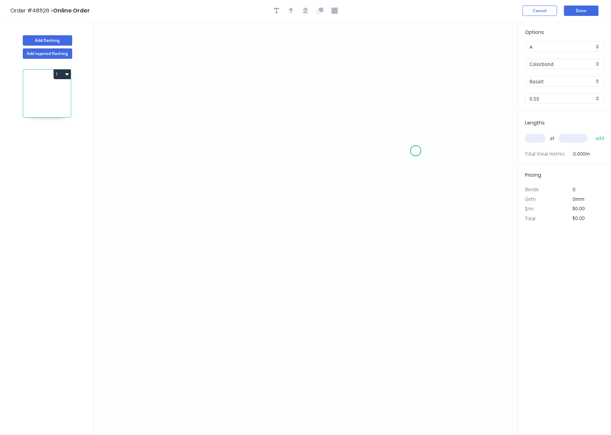
click at [416, 151] on icon "0" at bounding box center [305, 228] width 425 height 414
click at [387, 133] on icon "0" at bounding box center [305, 228] width 425 height 414
click at [155, 132] on icon "0 ?" at bounding box center [305, 228] width 425 height 414
click at [158, 325] on icon "0 ? ? ? º" at bounding box center [305, 228] width 425 height 414
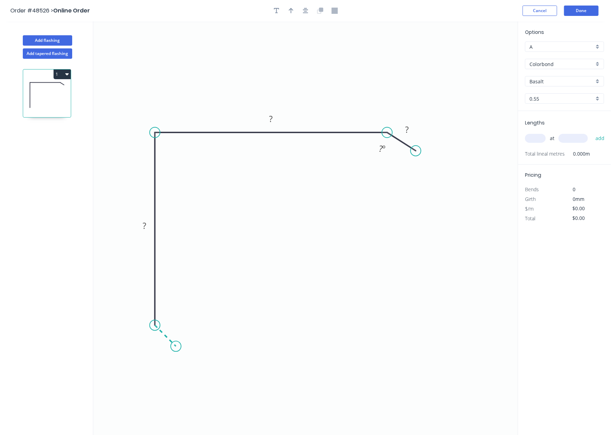
click at [176, 347] on icon "0 ? ? ? ? º" at bounding box center [305, 228] width 425 height 414
click at [162, 339] on icon at bounding box center [169, 343] width 14 height 8
click at [162, 341] on circle at bounding box center [162, 338] width 10 height 10
drag, startPoint x: 164, startPoint y: 346, endPoint x: 155, endPoint y: 351, distance: 10.1
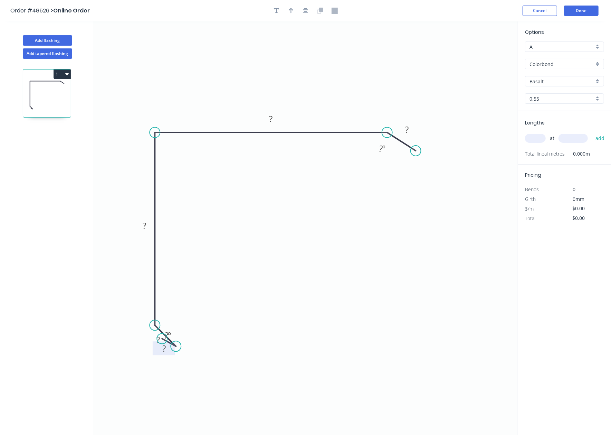
click at [155, 351] on rect at bounding box center [164, 348] width 22 height 14
click at [164, 348] on div "Delete point" at bounding box center [194, 351] width 69 height 14
click at [160, 339] on rect at bounding box center [158, 340] width 14 height 10
click at [173, 355] on circle at bounding box center [173, 355] width 10 height 10
type input "$10.12"
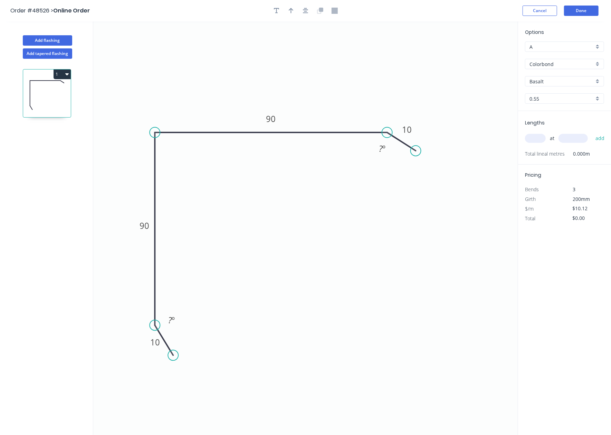
click at [172, 330] on icon "0 10 90 90 10 ? º ? º" at bounding box center [305, 228] width 425 height 414
click at [172, 326] on rect at bounding box center [171, 320] width 22 height 14
click at [173, 315] on tspan "º" at bounding box center [173, 319] width 3 height 11
click at [408, 211] on icon "0 10 90 90 10 165 º 165 º" at bounding box center [305, 228] width 425 height 414
click at [297, 12] on div at bounding box center [305, 11] width 73 height 10
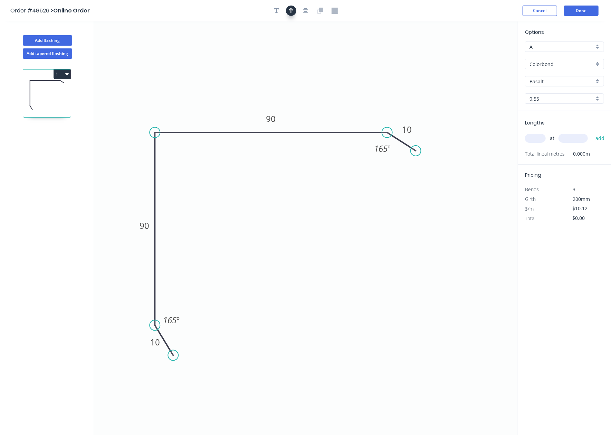
click at [294, 11] on button "button" at bounding box center [291, 11] width 10 height 10
drag, startPoint x: 483, startPoint y: 54, endPoint x: 332, endPoint y: 102, distance: 157.9
click at [347, 102] on icon at bounding box center [350, 90] width 6 height 22
click at [441, 68] on div "Colorbond" at bounding box center [564, 64] width 79 height 10
click at [441, 76] on div "Colorbond" at bounding box center [564, 77] width 78 height 12
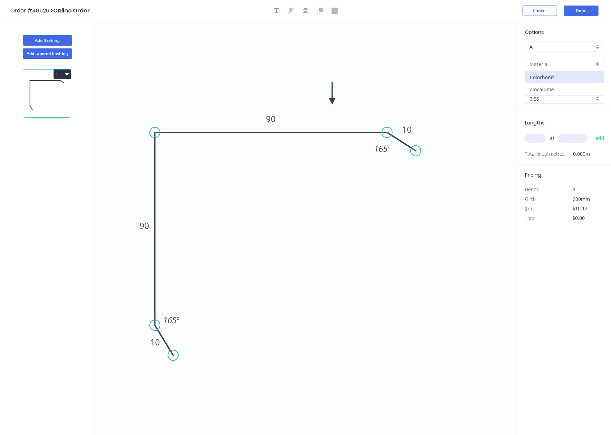
type input "Colorbond"
click at [441, 66] on input "Colorbond" at bounding box center [562, 63] width 65 height 7
click at [441, 86] on div "Zincalume" at bounding box center [564, 89] width 78 height 12
type input "Zincalume"
type input "Zinc"
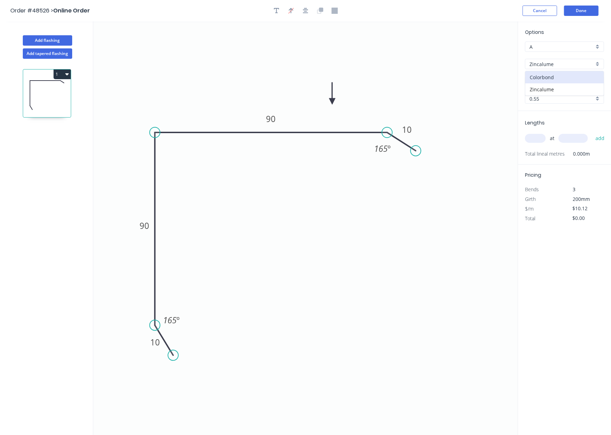
type input "$8.36"
click at [441, 140] on input "text" at bounding box center [535, 138] width 21 height 9
type input "2"
type input "7300"
click at [441, 132] on button "add" at bounding box center [600, 138] width 16 height 12
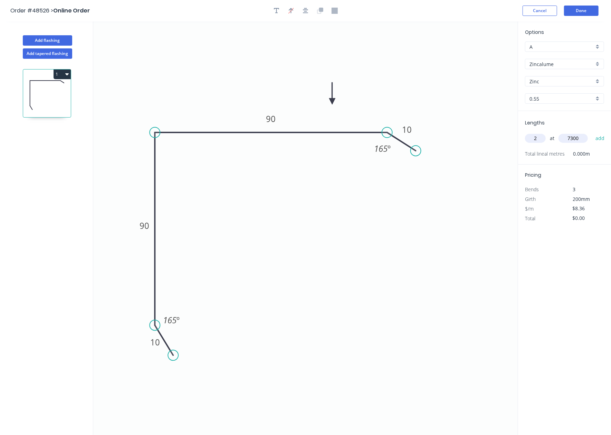
type input "$122.06"
type input "2"
type input "6500"
click at [441, 132] on button "add" at bounding box center [600, 138] width 16 height 12
type input "$230.74"
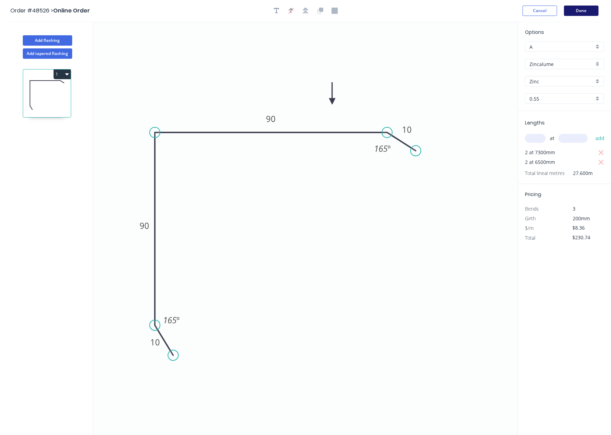
click at [441, 11] on button "Done" at bounding box center [581, 11] width 35 height 10
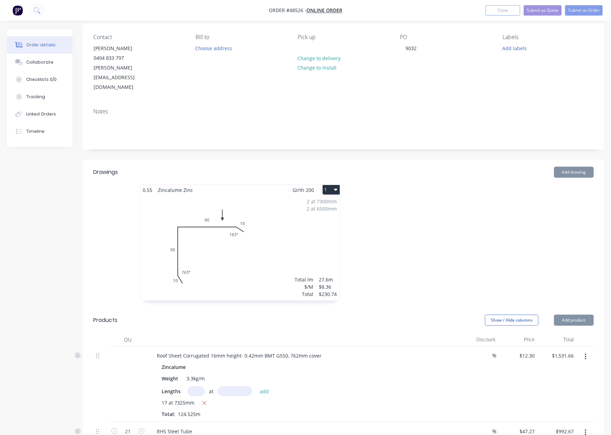
scroll to position [138, 0]
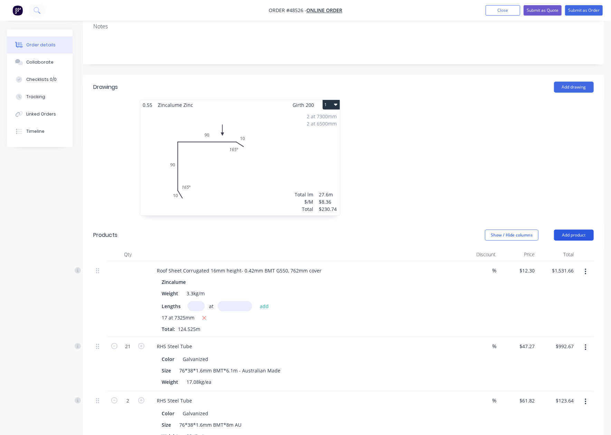
click at [441, 229] on button "Add product" at bounding box center [574, 234] width 40 height 11
click at [441, 247] on div "Product catalogue" at bounding box center [560, 252] width 53 height 10
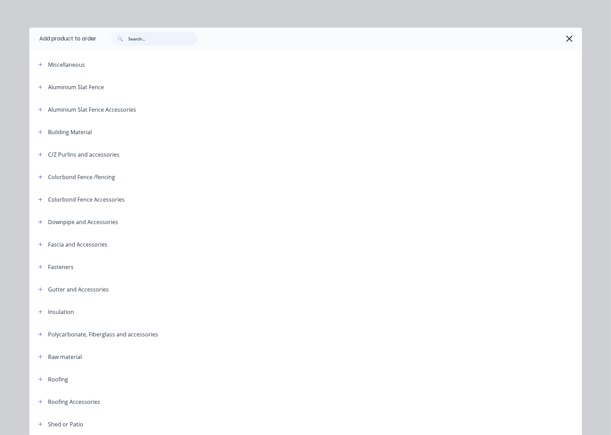
drag, startPoint x: 178, startPoint y: 42, endPoint x: 154, endPoint y: 46, distance: 24.2
click at [154, 46] on div at bounding box center [339, 39] width 485 height 22
type input "cap"
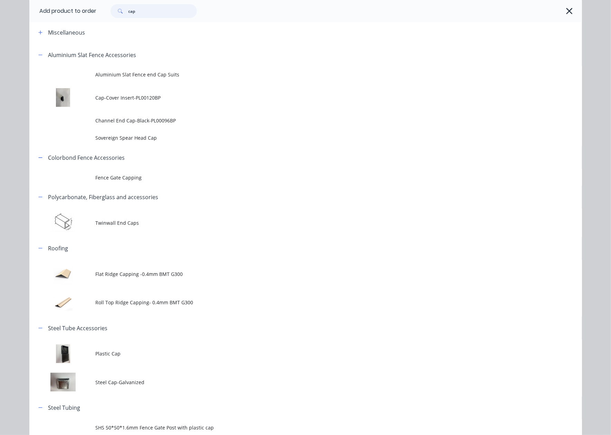
scroll to position [64, 0]
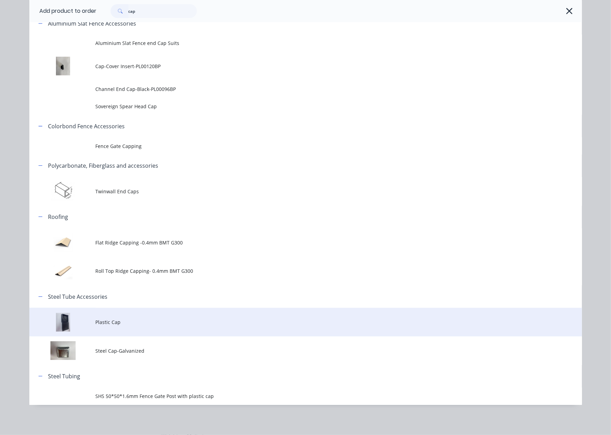
click at [176, 312] on td "Plastic Cap" at bounding box center [339, 321] width 486 height 29
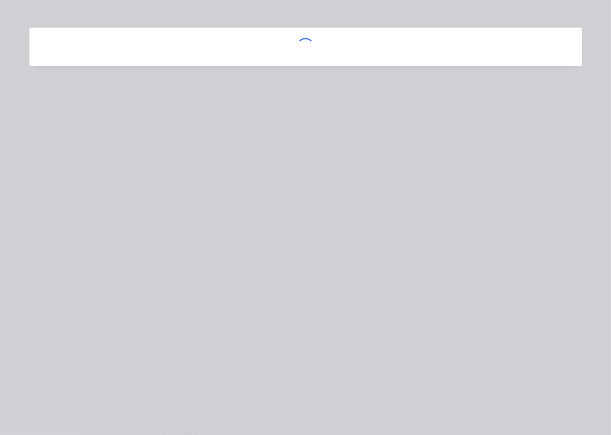
scroll to position [0, 0]
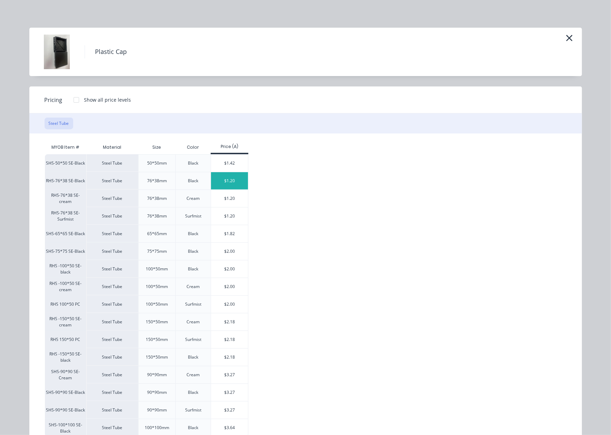
click at [229, 176] on div "$1.20" at bounding box center [229, 180] width 37 height 17
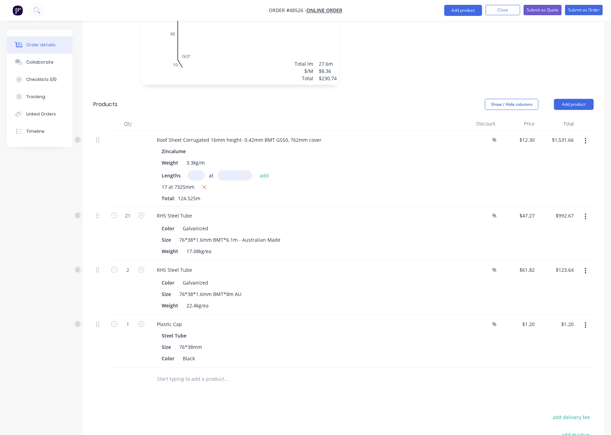
scroll to position [367, 0]
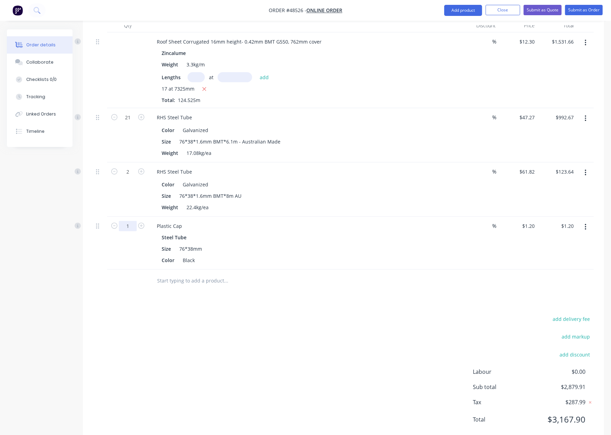
click at [129, 123] on input "1" at bounding box center [128, 117] width 18 height 10
type input "4"
type input "$4.80"
click at [334, 255] on div "Color Black" at bounding box center [302, 260] width 287 height 10
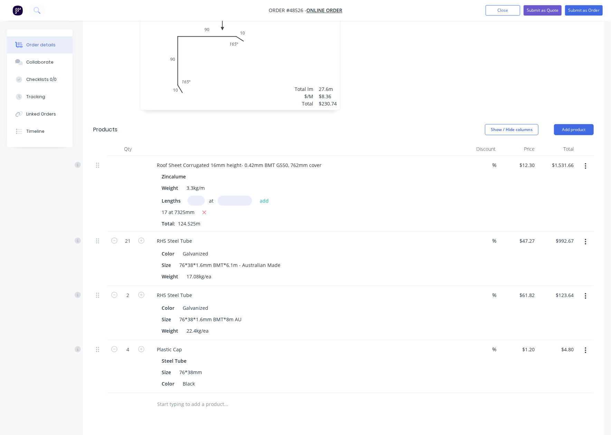
scroll to position [91, 0]
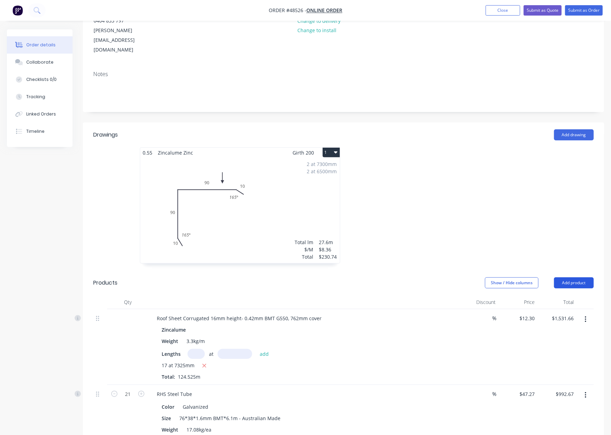
click at [441, 277] on button "Add product" at bounding box center [574, 282] width 40 height 11
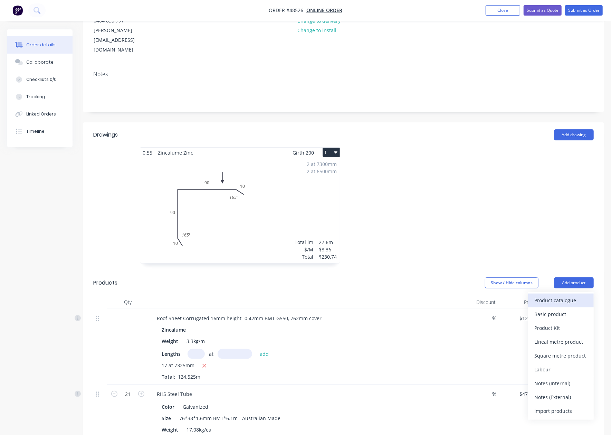
click at [441, 295] on div "Product catalogue" at bounding box center [560, 300] width 53 height 10
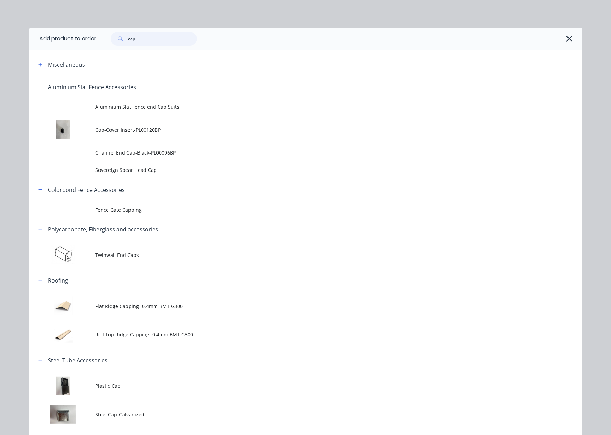
drag, startPoint x: 158, startPoint y: 35, endPoint x: 76, endPoint y: 40, distance: 81.7
click at [76, 40] on header "Add product to order cap" at bounding box center [305, 39] width 553 height 22
type input "16"
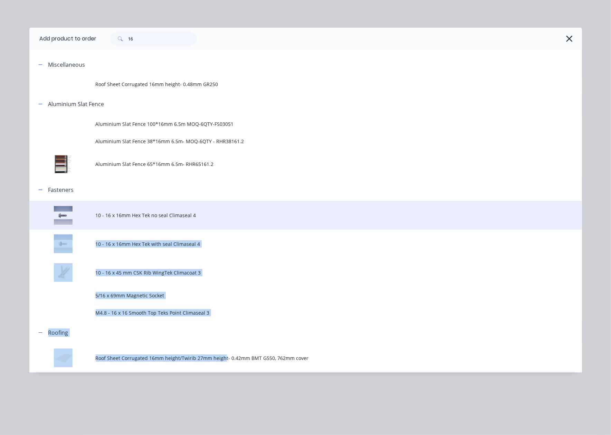
drag, startPoint x: 222, startPoint y: 365, endPoint x: 241, endPoint y: 222, distance: 143.9
click at [241, 222] on div "Miscellaneous Roof Sheet Corrugated 16mm height- 0.48mm GR250 Aluminium Slat Fe…" at bounding box center [305, 212] width 553 height 319
click at [233, 218] on span "10 - 16 x 16mm Hex Tek no seal Climaseal 4" at bounding box center [290, 214] width 389 height 7
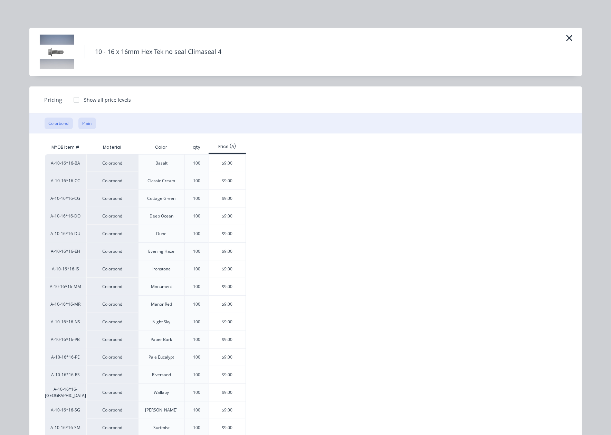
click at [92, 124] on button "Plain" at bounding box center [87, 123] width 18 height 12
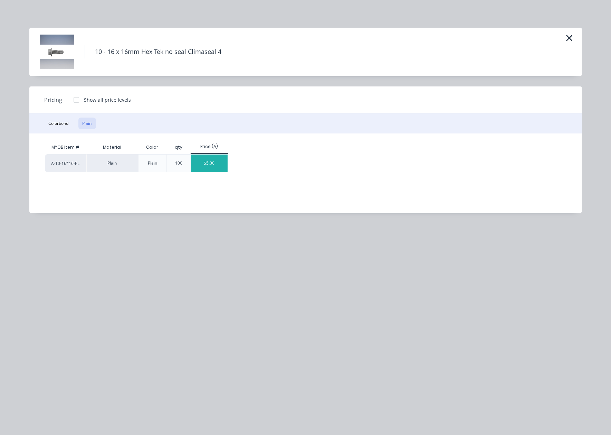
click at [213, 160] on div "$5.00" at bounding box center [209, 162] width 37 height 17
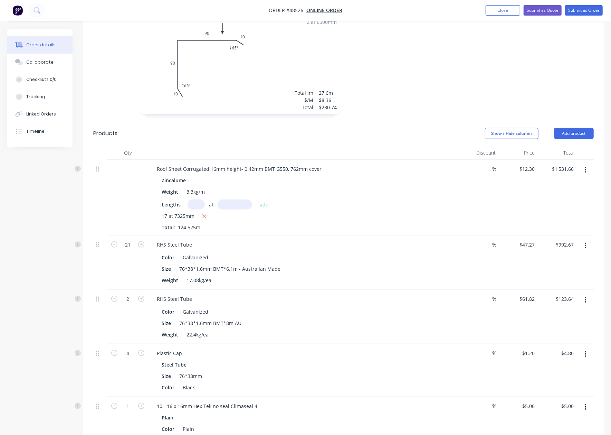
scroll to position [420, 0]
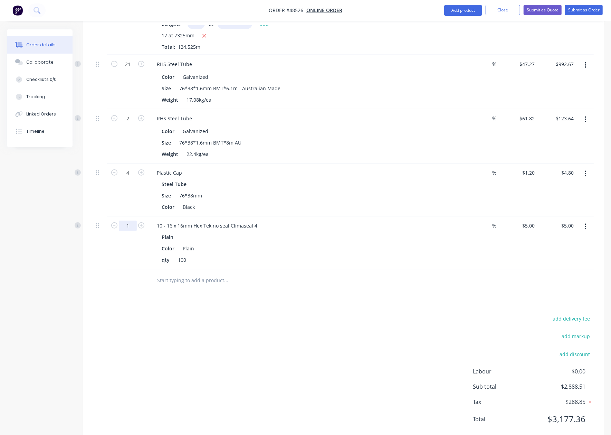
click at [131, 69] on input "1" at bounding box center [128, 64] width 18 height 10
type input "0"
type input "10"
type input "$50.00"
click at [327, 273] on div at bounding box center [254, 280] width 207 height 14
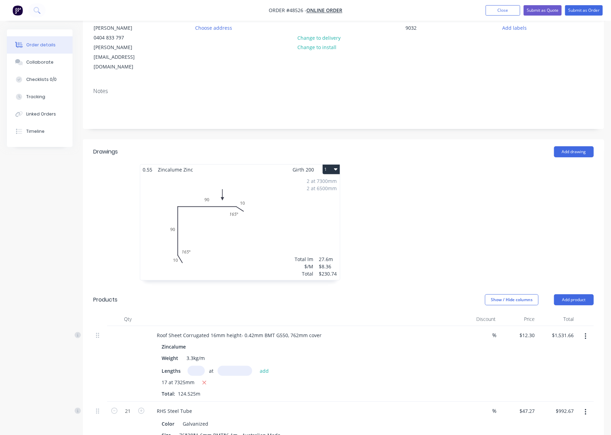
scroll to position [0, 0]
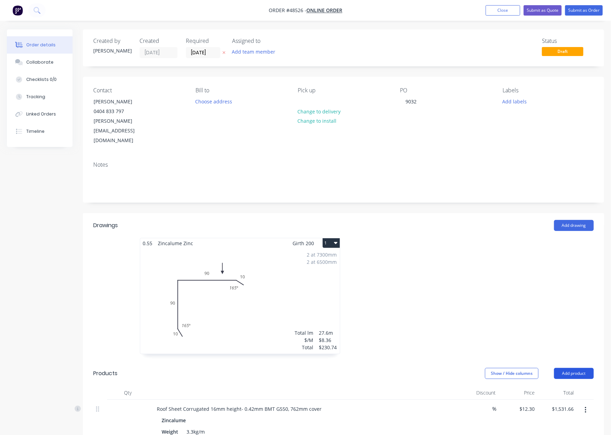
click at [441, 361] on header "Products Show / Hide columns Add product" at bounding box center [343, 373] width 521 height 25
click at [441, 368] on button "Add product" at bounding box center [574, 373] width 40 height 11
click at [441, 386] on div "Product catalogue" at bounding box center [560, 391] width 53 height 10
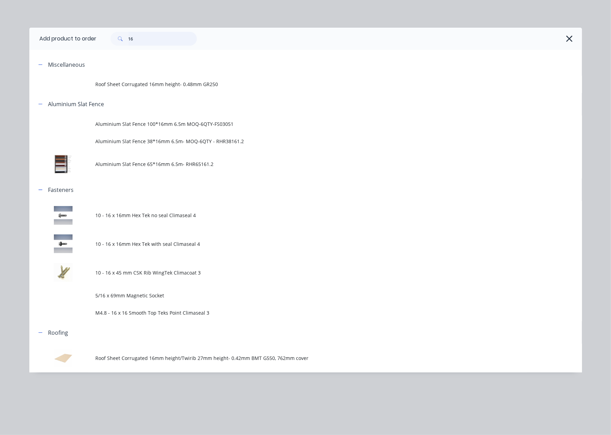
click at [82, 44] on header "Add product to order 16" at bounding box center [305, 39] width 553 height 22
type input "39"
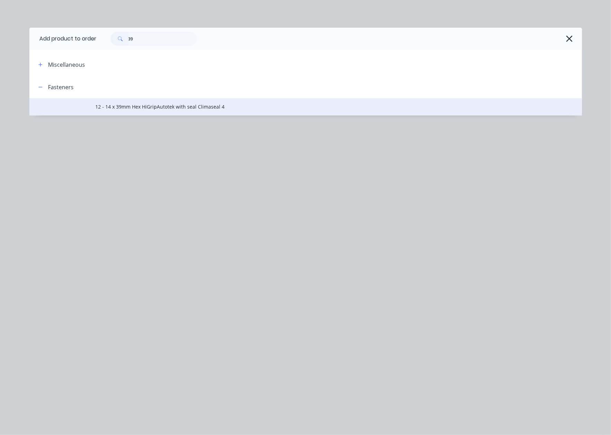
click at [191, 112] on td "12 - 14 x 39mm Hex HiGripAutotek with seal Climaseal 4" at bounding box center [339, 106] width 486 height 17
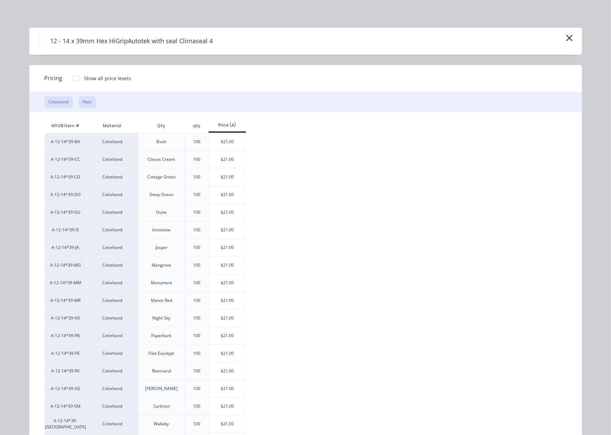
click at [78, 97] on button "Plain" at bounding box center [87, 102] width 18 height 12
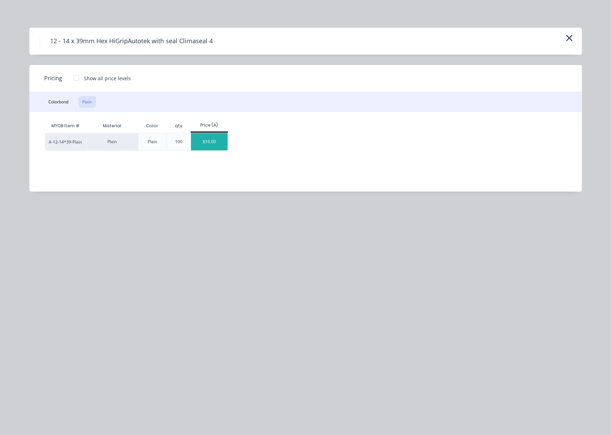
click at [222, 142] on div "$16.00" at bounding box center [209, 141] width 37 height 17
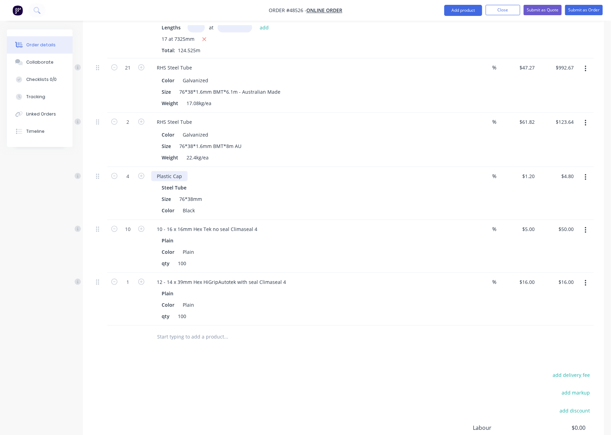
scroll to position [473, 0]
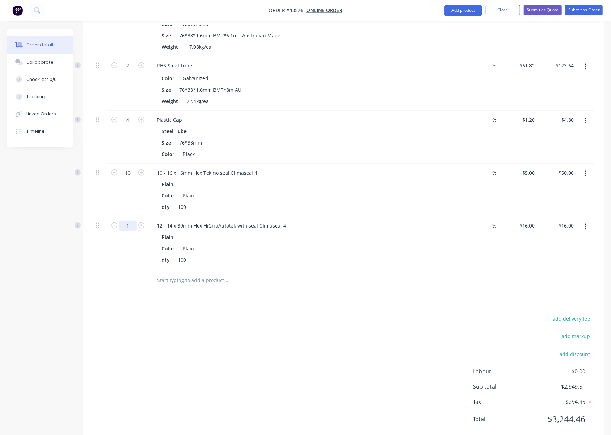
click at [124, 17] on input "1" at bounding box center [128, 11] width 18 height 10
type input "10"
type input "$160.00"
drag, startPoint x: 424, startPoint y: 291, endPoint x: 447, endPoint y: 274, distance: 28.4
click at [426, 290] on div "Drawings Add drawing 0.55 Zincalume Zinc Girth 200 1 0 10 90 90 10 165 º 165 º …" at bounding box center [343, 91] width 521 height 702
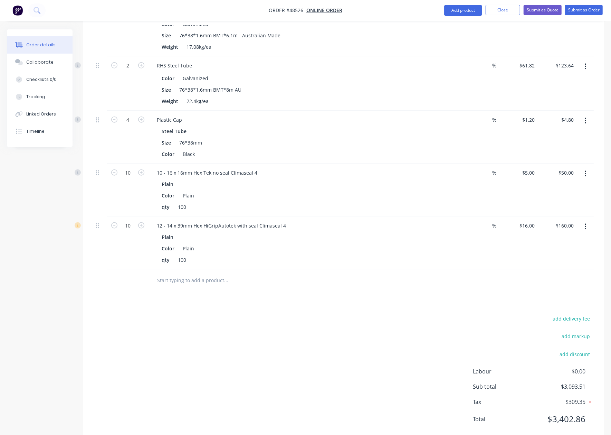
click at [441, 220] on button "button" at bounding box center [586, 226] width 16 height 12
click at [441, 240] on div "Edit" at bounding box center [560, 245] width 53 height 10
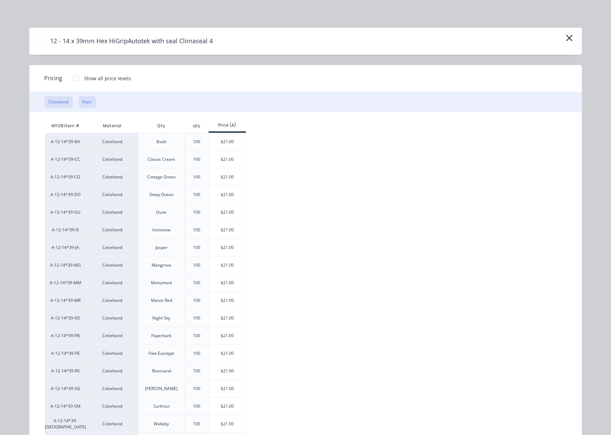
click at [83, 97] on button "Plain" at bounding box center [87, 102] width 18 height 12
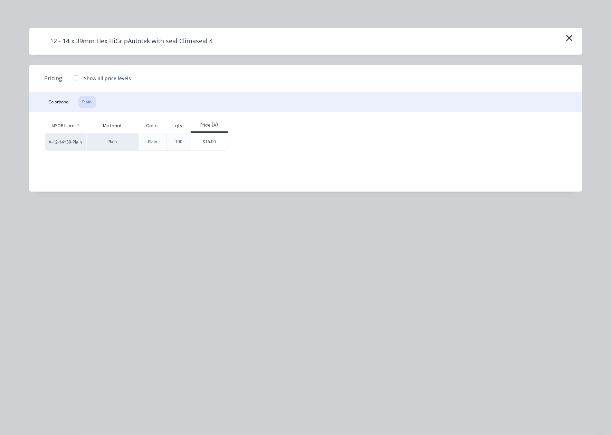
click at [78, 78] on div at bounding box center [76, 78] width 14 height 14
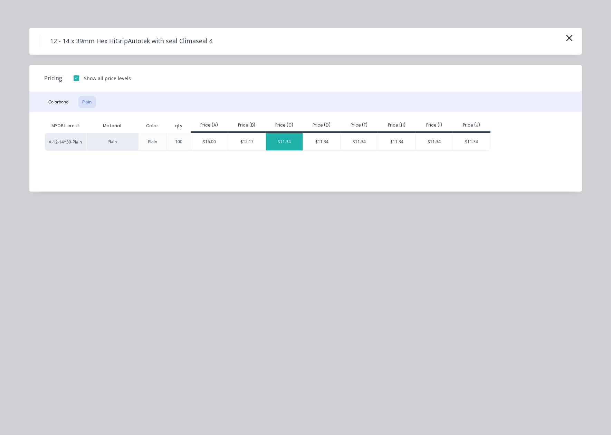
click at [281, 142] on div "$11.34" at bounding box center [284, 141] width 37 height 17
type input "$11.34"
type input "$113.40"
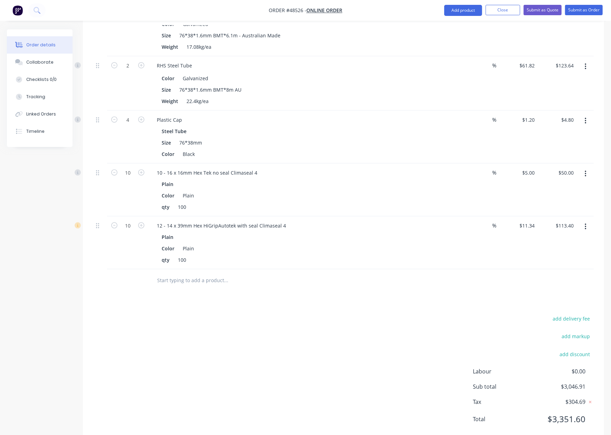
click at [284, 314] on div "add delivery fee add markup add discount Labour $0.00 Sub total $3,046.91 Tax $…" at bounding box center [343, 373] width 501 height 118
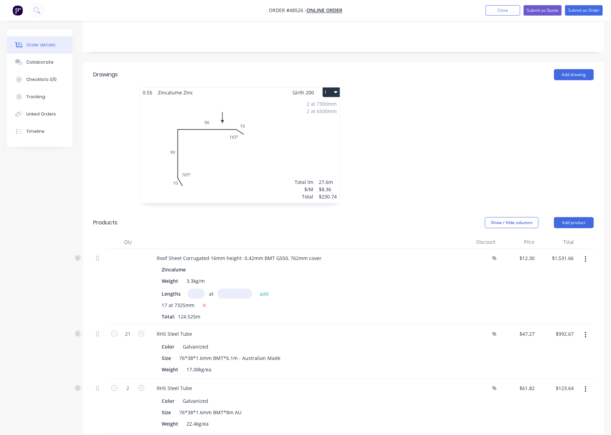
scroll to position [0, 0]
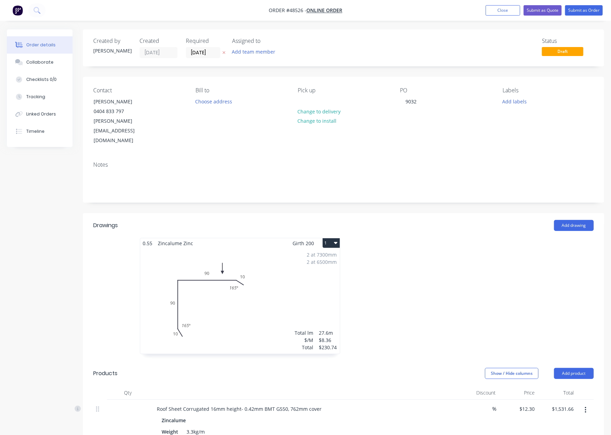
click at [441, 361] on header "Products Show / Hide columns Add product" at bounding box center [343, 373] width 521 height 25
drag, startPoint x: 586, startPoint y: 354, endPoint x: 580, endPoint y: 361, distance: 9.6
click at [441, 368] on button "Add product" at bounding box center [574, 373] width 40 height 11
click at [441, 386] on div "Product catalogue" at bounding box center [560, 391] width 53 height 10
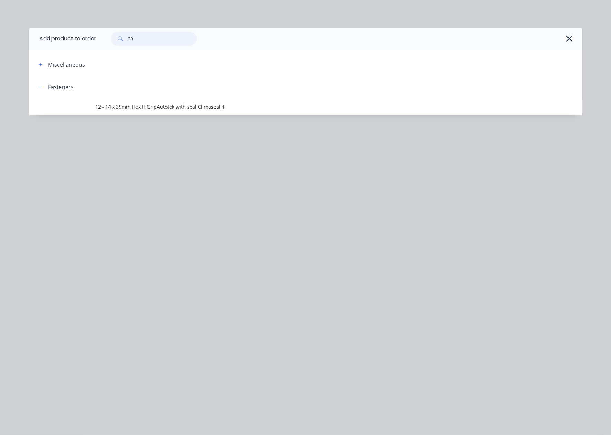
drag, startPoint x: 152, startPoint y: 40, endPoint x: 68, endPoint y: 33, distance: 84.6
click at [68, 34] on header "Add product to order 39" at bounding box center [305, 39] width 553 height 22
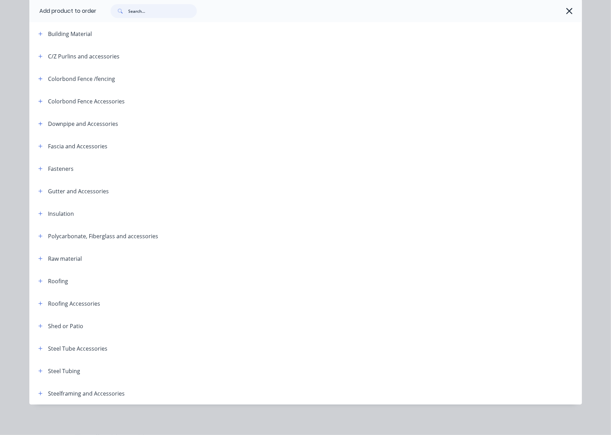
scroll to position [184, 0]
click at [40, 370] on button "button" at bounding box center [40, 370] width 9 height 9
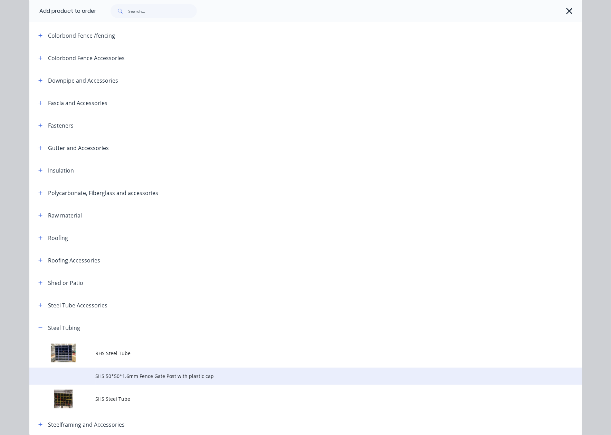
scroll to position [172, 0]
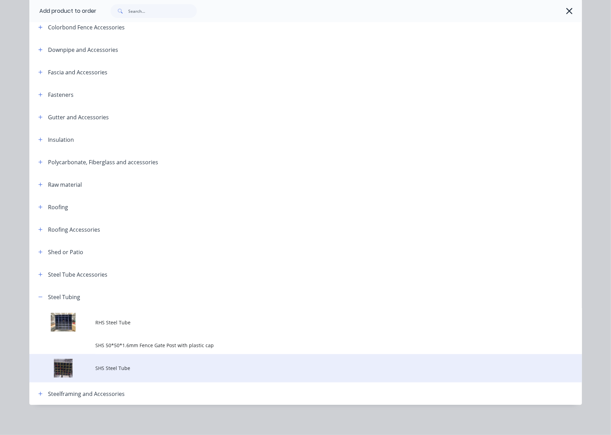
click at [131, 363] on td "SHS Steel Tube" at bounding box center [339, 368] width 486 height 29
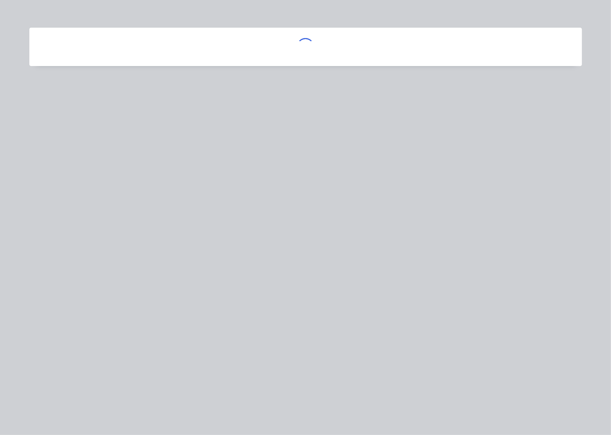
scroll to position [0, 0]
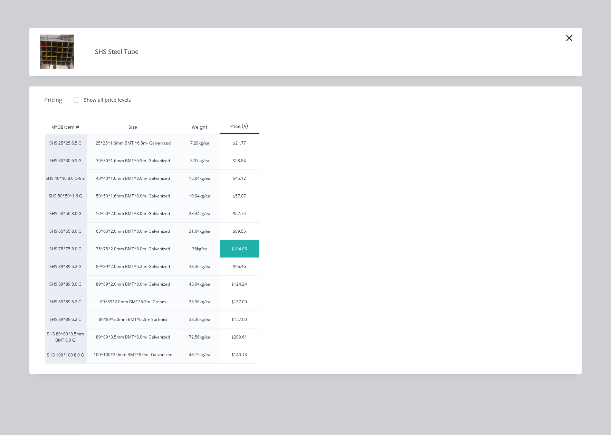
click at [248, 250] on div "$104.05" at bounding box center [239, 248] width 39 height 17
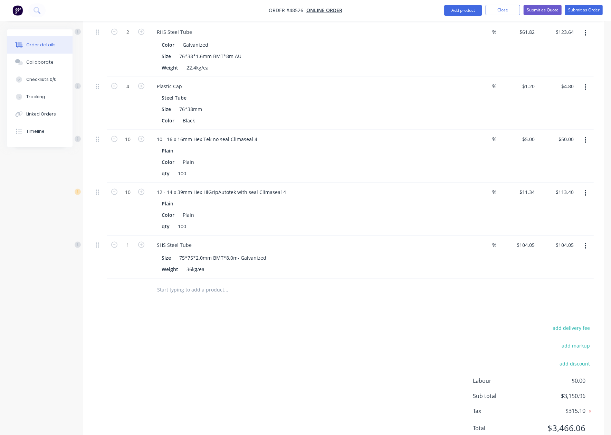
scroll to position [516, 0]
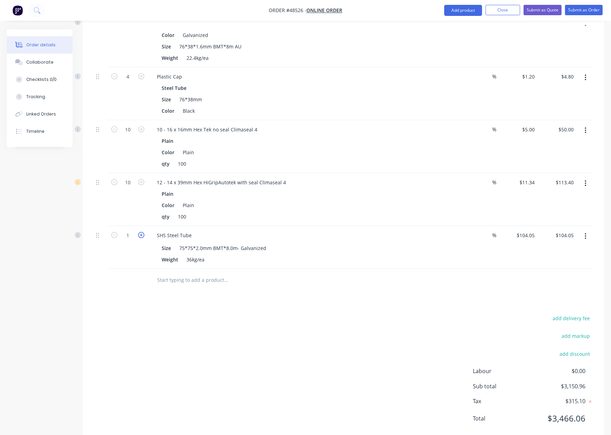
click at [140, 232] on icon "button" at bounding box center [141, 235] width 6 height 6
type input "2"
type input "$208.10"
click at [140, 232] on icon "button" at bounding box center [141, 235] width 6 height 6
type input "3"
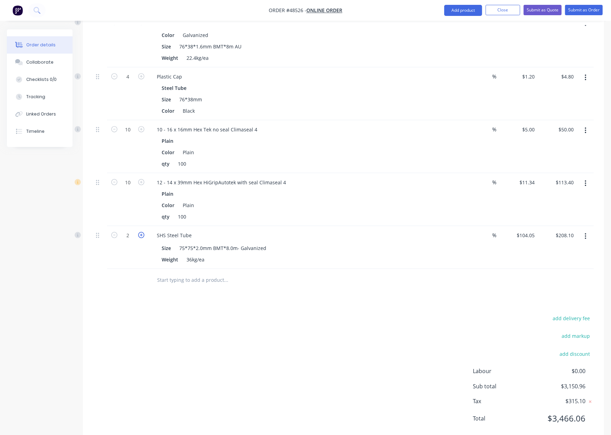
type input "$312.15"
click at [149, 287] on div "Drawings Add drawing 0.55 Zincalume Zinc Girth 200 1 0 10 90 90 10 165 º 165 º …" at bounding box center [343, 69] width 521 height 745
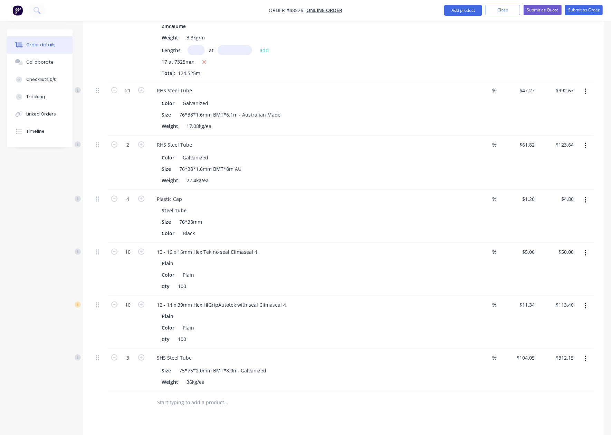
scroll to position [415, 0]
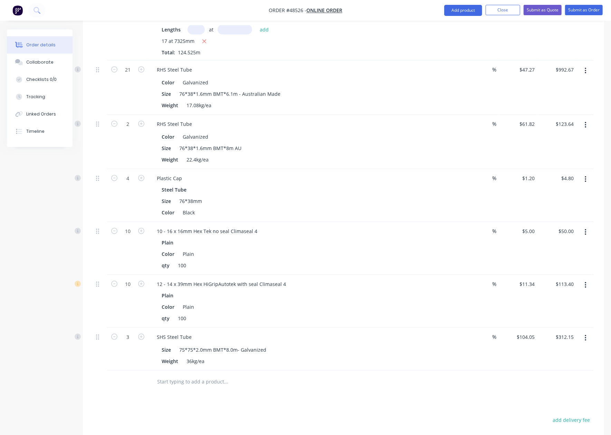
click at [441, 173] on button "button" at bounding box center [586, 179] width 16 height 12
click at [441, 234] on div "Delete" at bounding box center [560, 239] width 53 height 10
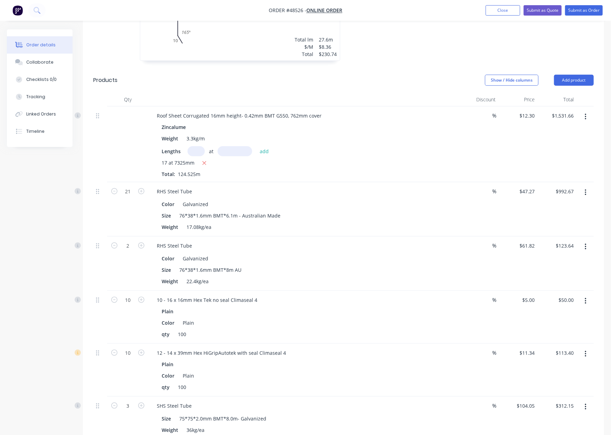
scroll to position [184, 0]
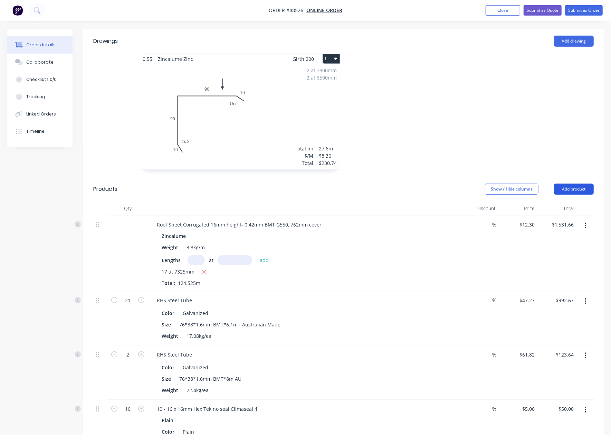
click at [441, 183] on button "Add product" at bounding box center [574, 188] width 40 height 11
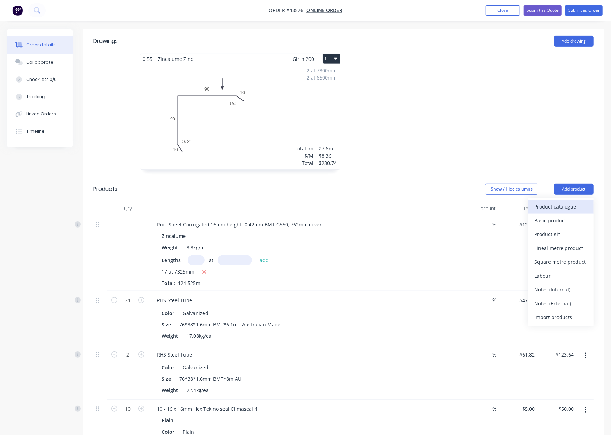
click at [441, 201] on div "Product catalogue" at bounding box center [560, 206] width 53 height 10
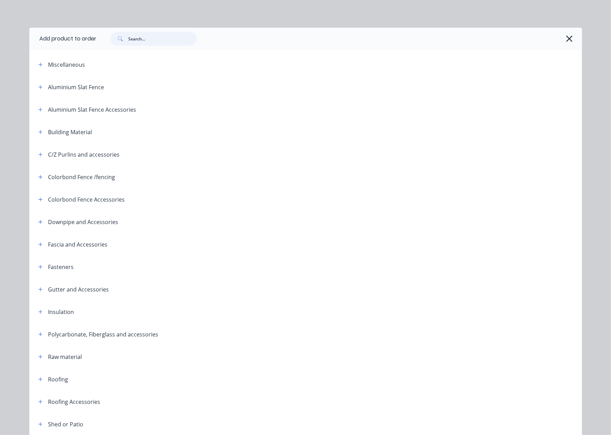
click at [186, 38] on input "text" at bounding box center [163, 39] width 68 height 14
type input "cap"
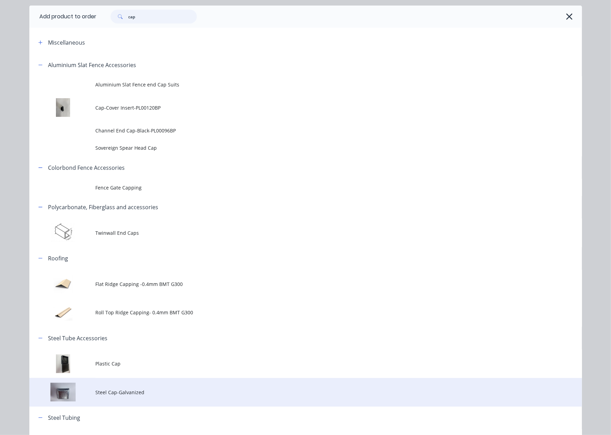
scroll to position [64, 0]
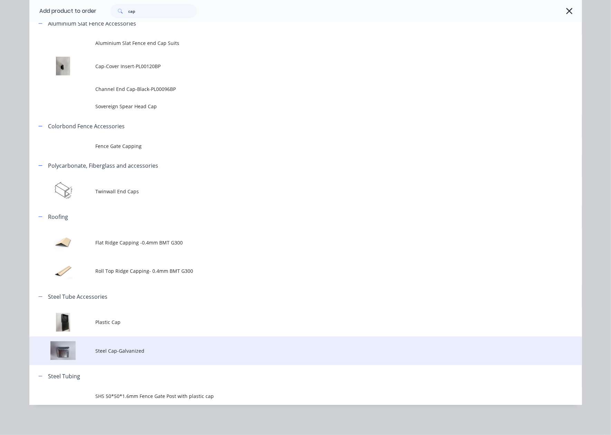
click at [125, 353] on span "Steel Cap-Galvanized" at bounding box center [290, 350] width 389 height 7
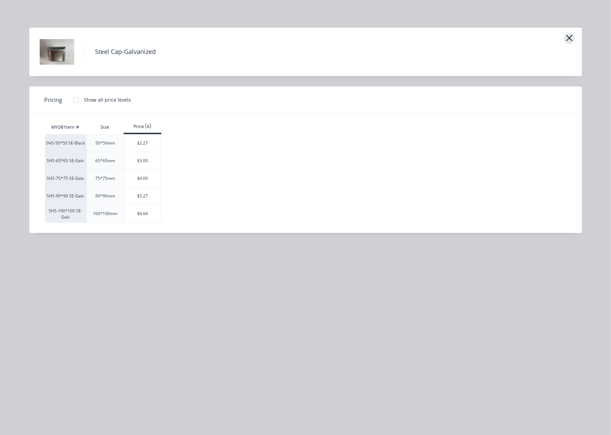
click at [441, 36] on icon "button" at bounding box center [569, 38] width 7 height 10
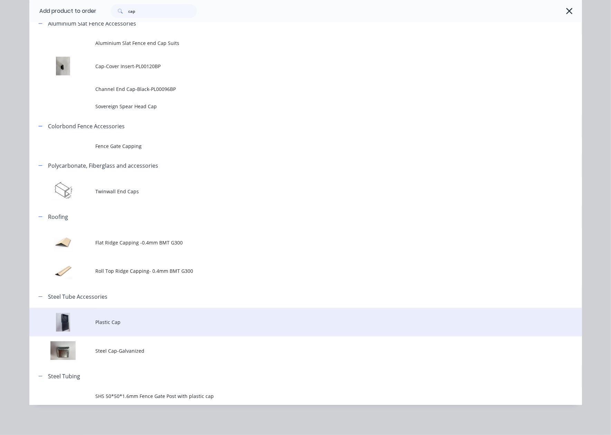
click at [96, 323] on span "Plastic Cap" at bounding box center [290, 321] width 389 height 7
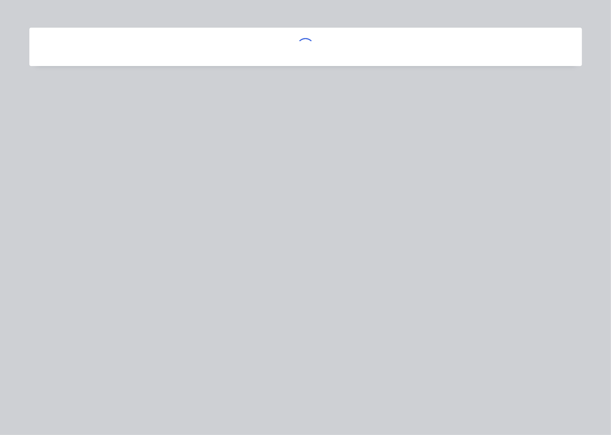
scroll to position [0, 0]
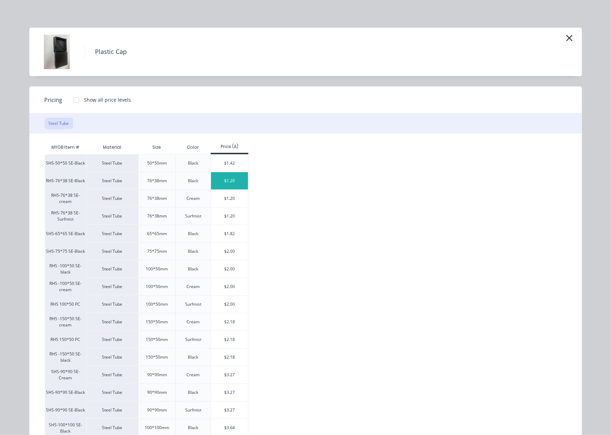
click at [228, 181] on div "$1.20" at bounding box center [229, 180] width 37 height 17
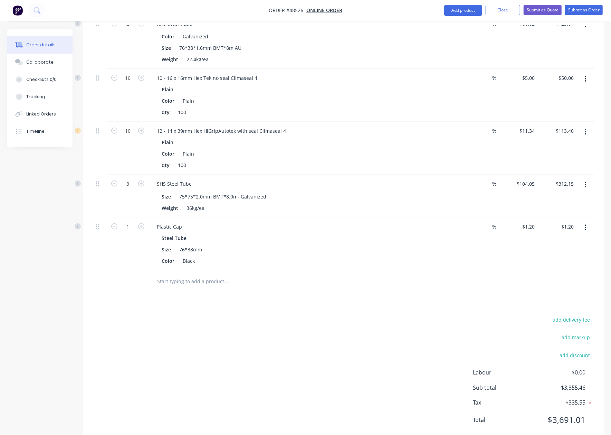
scroll to position [516, 0]
type input "4"
type input "$4.80"
click at [298, 280] on div "Drawings Add drawing 0.55 Zincalume Zinc Girth 200 1 0 10 90 90 10 165 º 165 º …" at bounding box center [343, 69] width 521 height 745
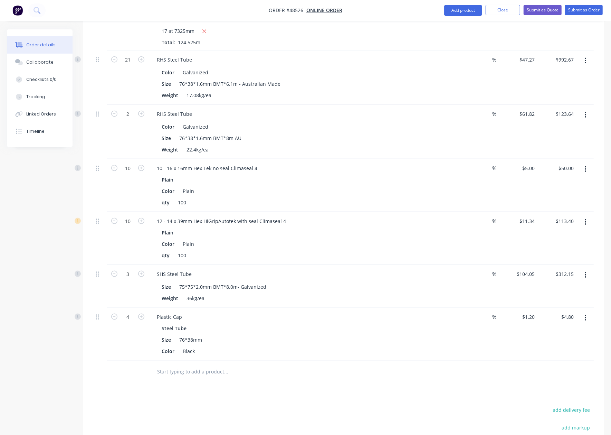
scroll to position [424, 0]
click at [441, 167] on icon "button" at bounding box center [585, 170] width 1 height 6
click at [441, 181] on button "Edit" at bounding box center [561, 188] width 66 height 14
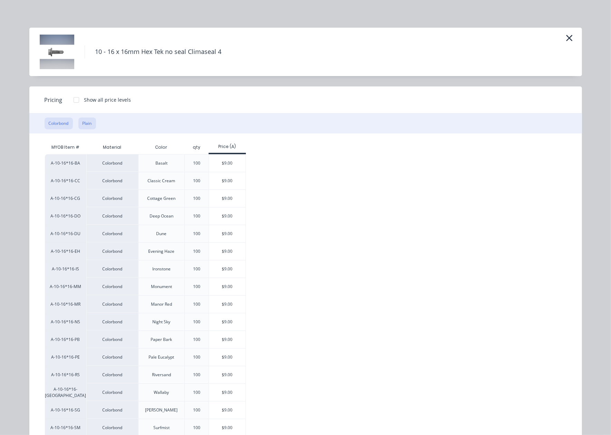
click at [83, 122] on button "Plain" at bounding box center [87, 123] width 18 height 12
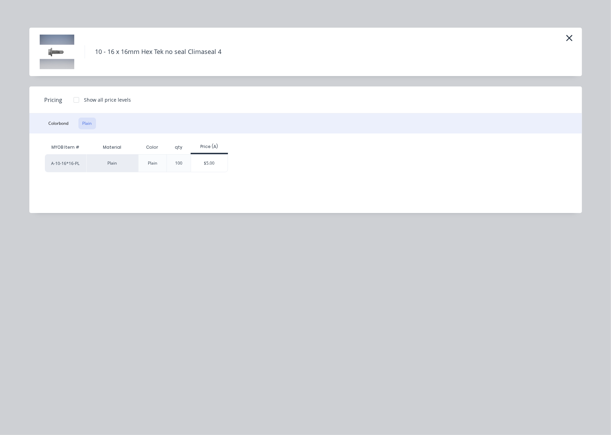
click at [76, 99] on div at bounding box center [76, 100] width 14 height 14
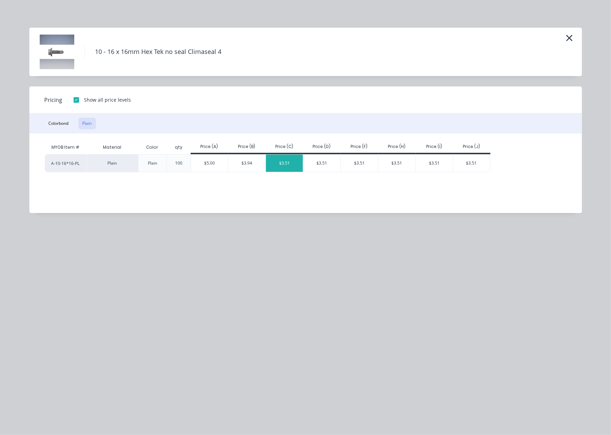
click at [282, 158] on div "$3.51" at bounding box center [284, 162] width 37 height 17
type input "$3.51"
type input "$35.10"
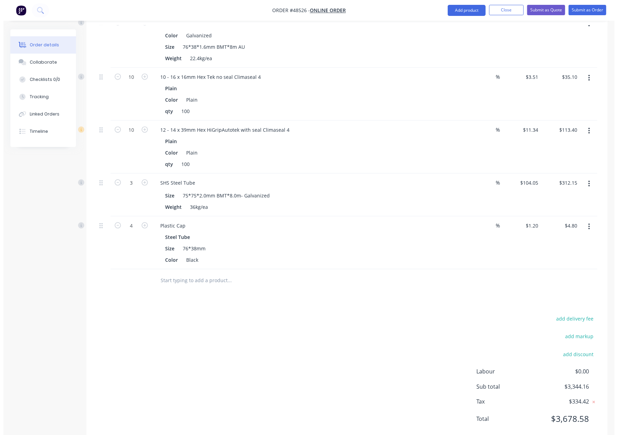
scroll to position [516, 0]
click at [441, 5] on button "Submit as Quote" at bounding box center [543, 10] width 38 height 10
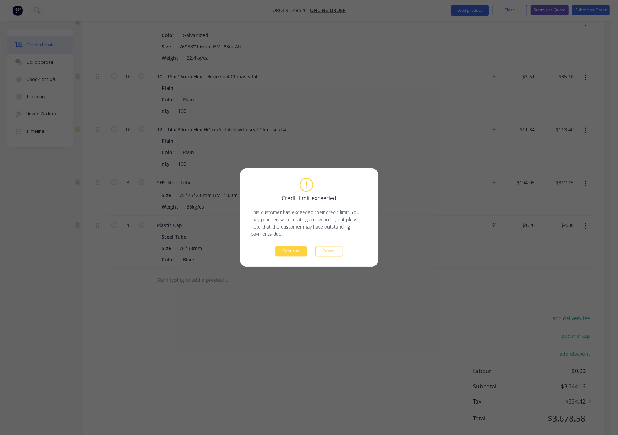
click at [291, 242] on div "Credit limit exceeded This customer has exceeded their credit limit. You may pr…" at bounding box center [309, 218] width 116 height 78
click at [293, 259] on div "Credit limit exceeded This customer has exceeded their credit limit. You may pr…" at bounding box center [309, 217] width 138 height 98
click at [293, 254] on button "Continue" at bounding box center [291, 251] width 32 height 10
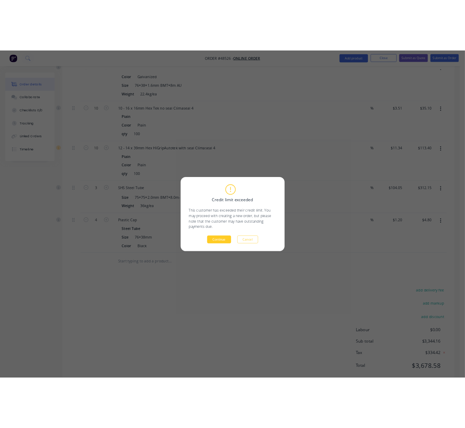
scroll to position [0, 0]
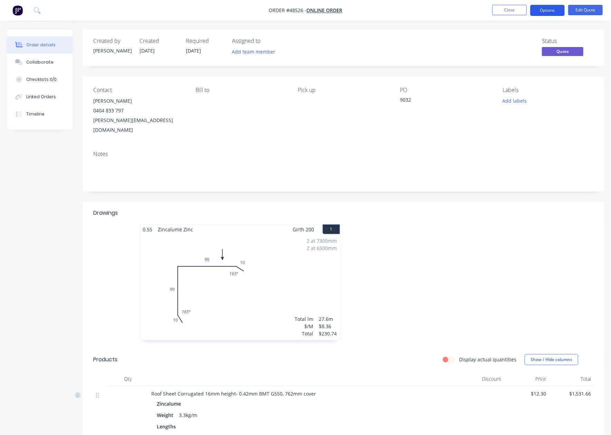
click at [441, 13] on button "Options" at bounding box center [547, 10] width 35 height 11
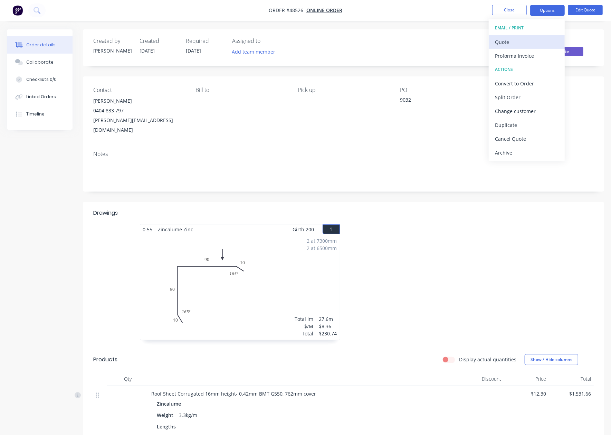
click at [441, 37] on div "Quote" at bounding box center [527, 42] width 64 height 10
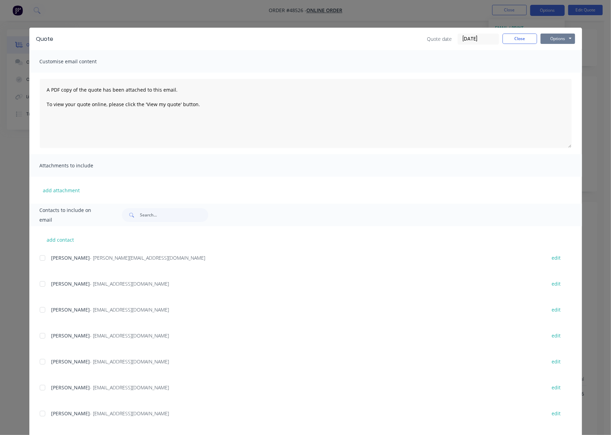
click at [441, 35] on button "Options" at bounding box center [558, 39] width 35 height 10
click at [441, 43] on button "Options" at bounding box center [558, 39] width 35 height 10
click at [441, 39] on button "Options" at bounding box center [558, 39] width 35 height 10
click at [441, 50] on button "Preview" at bounding box center [563, 50] width 44 height 11
click at [441, 42] on button "Close" at bounding box center [520, 39] width 35 height 10
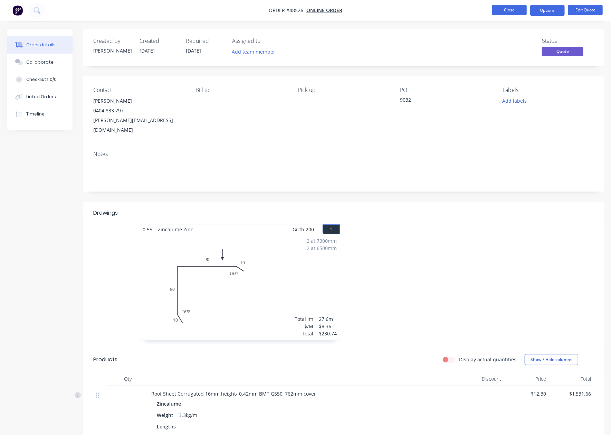
click at [441, 10] on button "Close" at bounding box center [509, 10] width 35 height 10
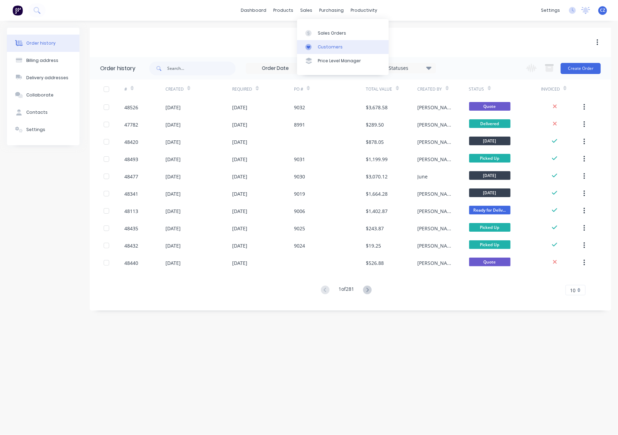
click at [318, 47] on div "Customers" at bounding box center [330, 47] width 25 height 6
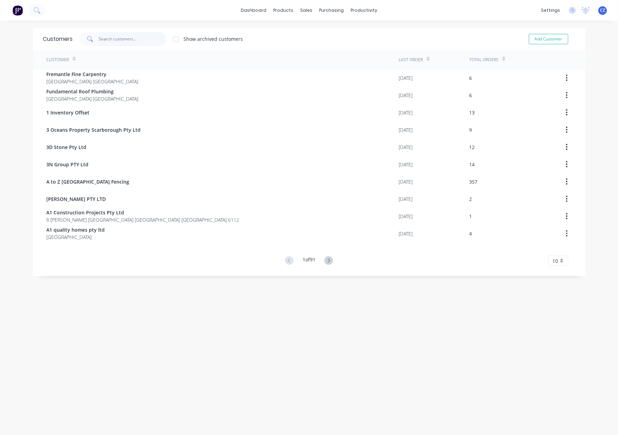
click at [122, 37] on input "text" at bounding box center [132, 39] width 67 height 14
click at [310, 30] on div at bounding box center [307, 33] width 10 height 6
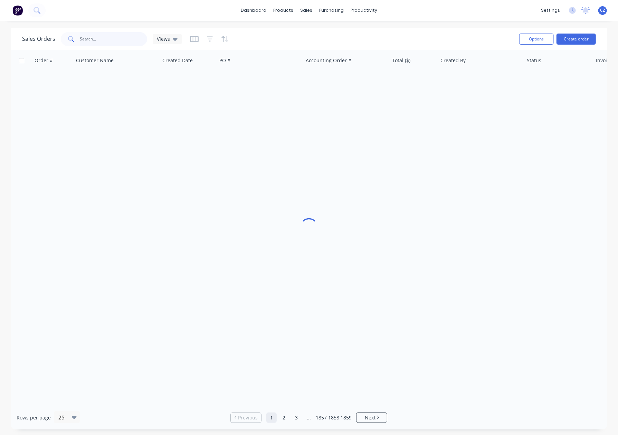
click at [106, 43] on input "text" at bounding box center [113, 39] width 67 height 14
paste input "Ravensthorpe"
type input "Ravensthorpe"
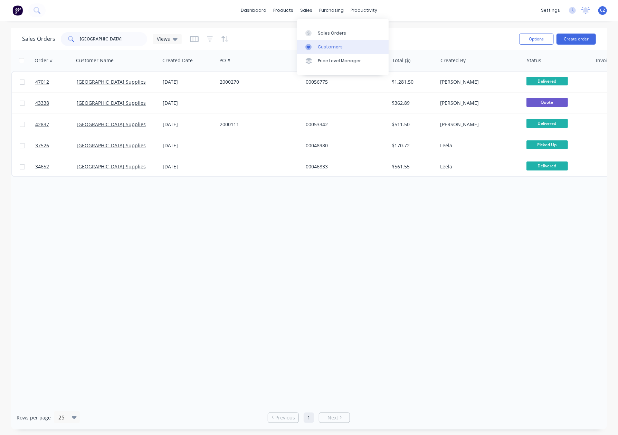
click at [319, 46] on div "Customers" at bounding box center [330, 47] width 25 height 6
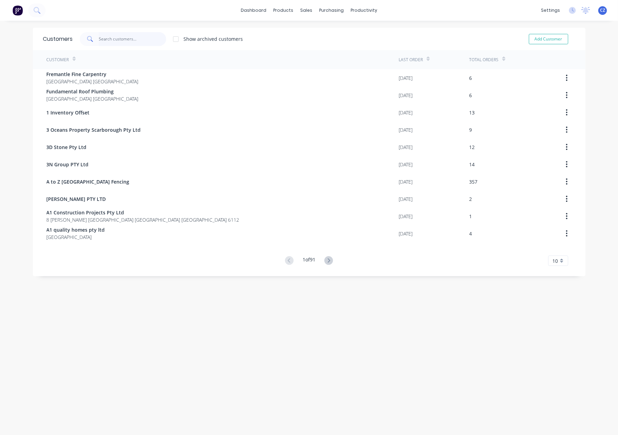
click at [115, 42] on input "text" at bounding box center [132, 39] width 67 height 14
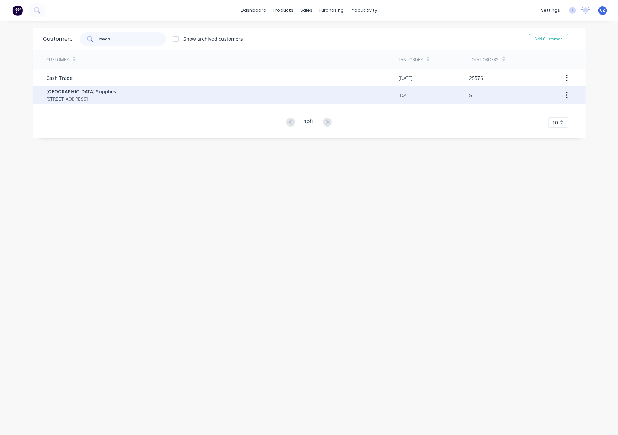
type input "raven"
click at [114, 97] on span "97 Morgans St Ravensthorpe Western Australia Australia 6346" at bounding box center [82, 98] width 70 height 7
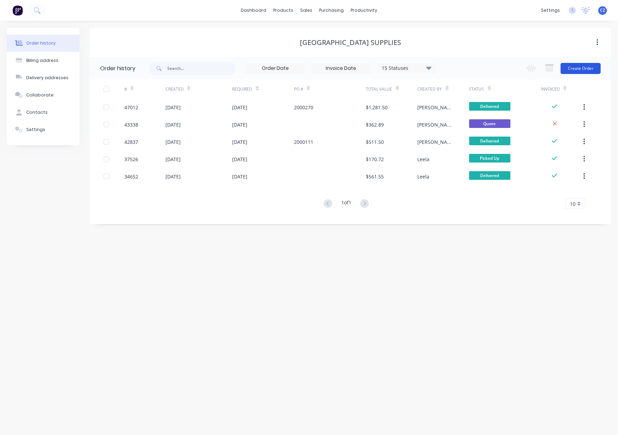
click at [441, 68] on button "Create Order" at bounding box center [581, 68] width 40 height 11
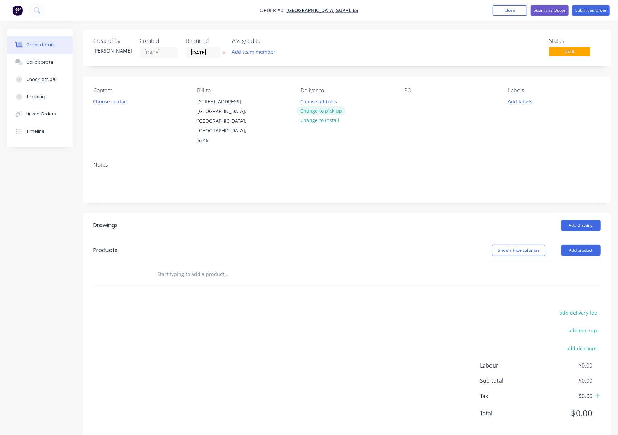
click at [330, 111] on button "Change to pick up" at bounding box center [321, 110] width 49 height 9
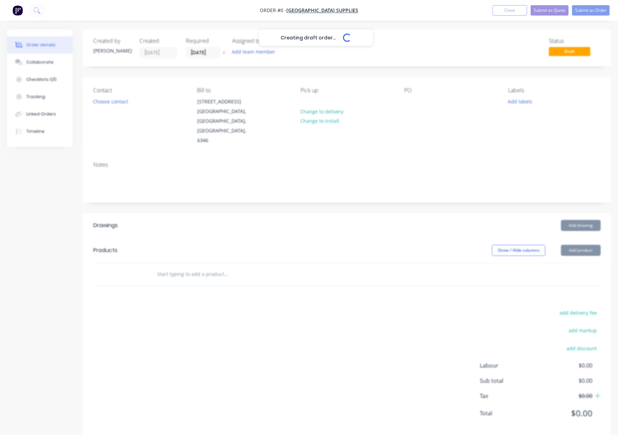
click at [108, 106] on div "Creating draft order... Loading..." at bounding box center [316, 246] width 618 height 435
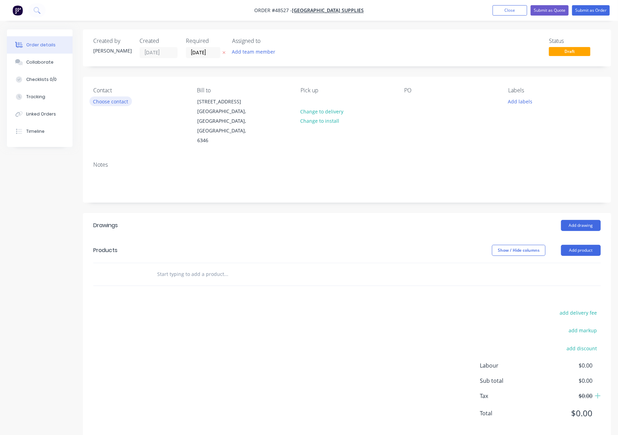
click at [112, 99] on button "Choose contact" at bounding box center [110, 100] width 42 height 9
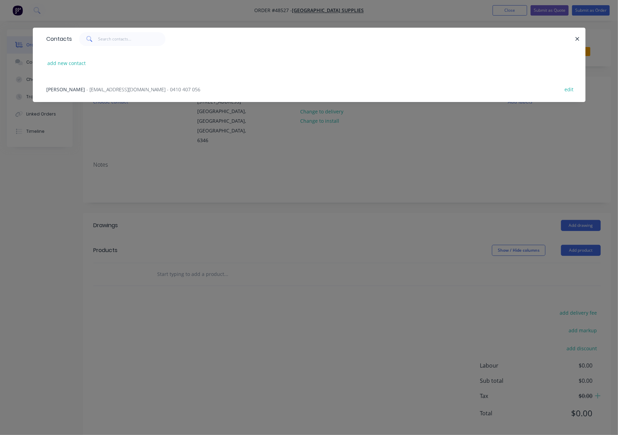
click at [70, 88] on div "Phil Tinker - sales@ravybuildingsupplies.com.au - 0410 407 056" at bounding box center [124, 89] width 154 height 7
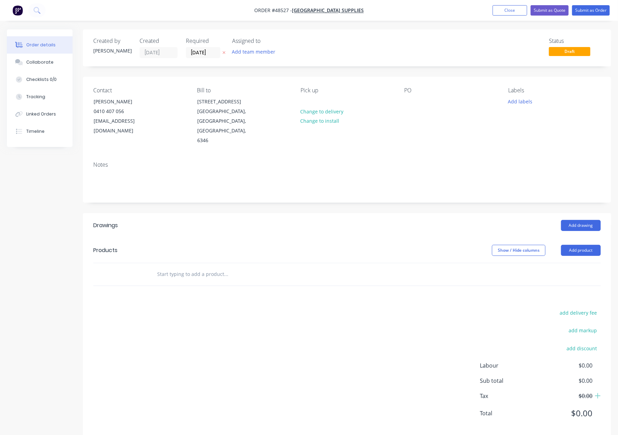
click at [187, 332] on div "add delivery fee add markup add discount Labour $0.00 Sub total $0.00 Tax $0.00…" at bounding box center [346, 367] width 507 height 118
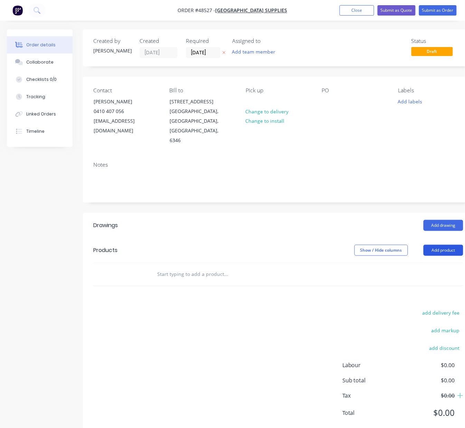
click at [441, 245] on button "Add product" at bounding box center [444, 250] width 40 height 11
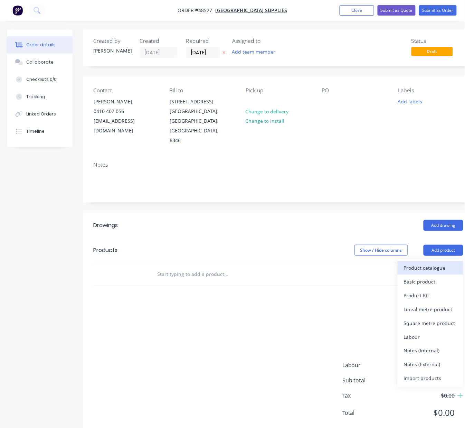
click at [441, 263] on div "Product catalogue" at bounding box center [430, 268] width 53 height 10
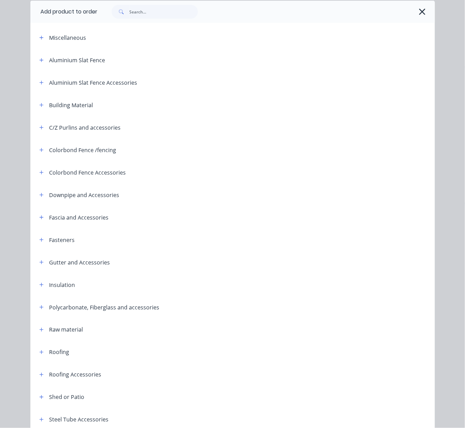
scroll to position [105, 0]
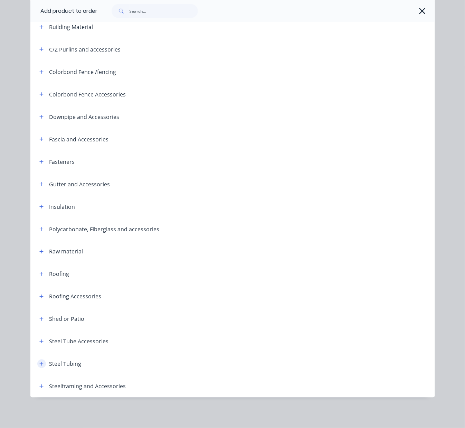
click at [39, 365] on icon "button" at bounding box center [41, 363] width 4 height 5
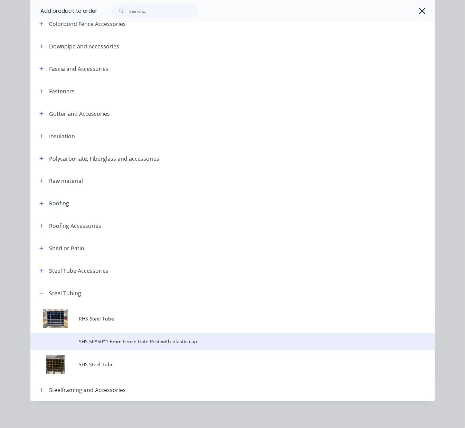
scroll to position [179, 0]
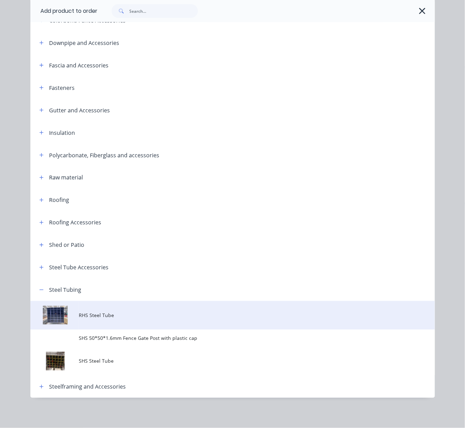
click at [115, 318] on span "RHS Steel Tube" at bounding box center [221, 315] width 285 height 7
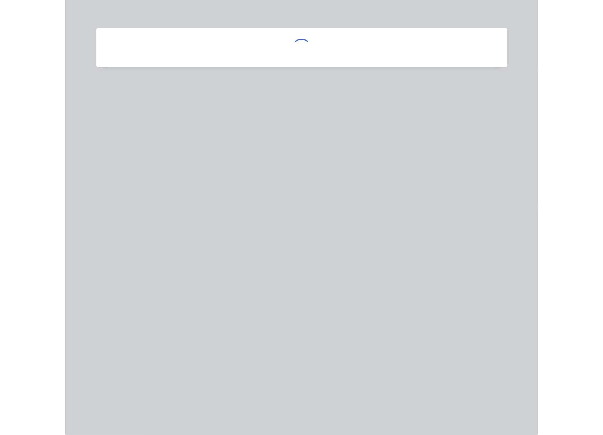
scroll to position [0, 0]
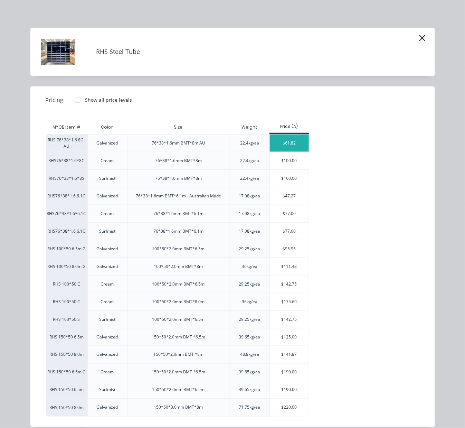
click at [278, 139] on div "$61.82" at bounding box center [289, 142] width 39 height 17
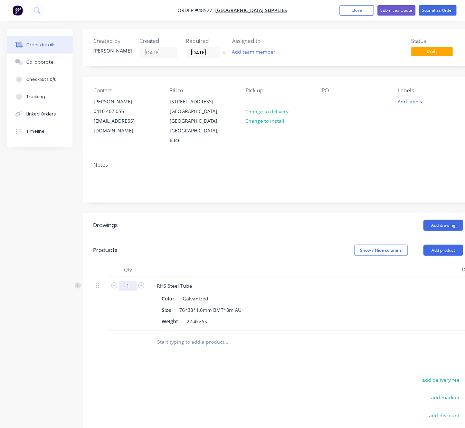
click at [136, 281] on input "1" at bounding box center [128, 286] width 18 height 10
type input "10"
type input "$618.20"
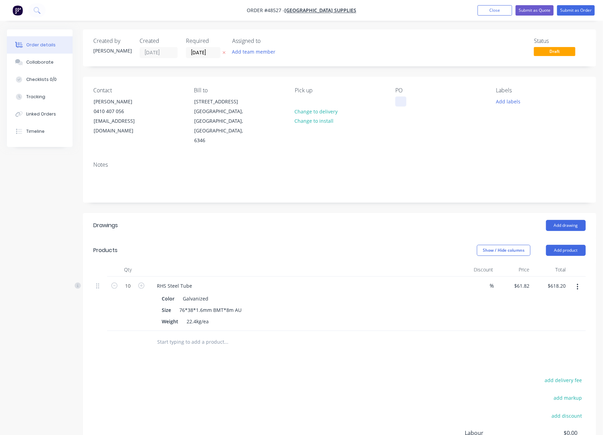
click at [395, 103] on div "Contact Phil Tinker 0410 407 056 sales@ravybuildingsupplies.com.au Bill to 97 M…" at bounding box center [339, 116] width 513 height 79
click at [396, 104] on div at bounding box center [400, 101] width 11 height 10
click at [399, 102] on div at bounding box center [400, 101] width 11 height 10
paste div
click at [375, 263] on div at bounding box center [304, 270] width 311 height 14
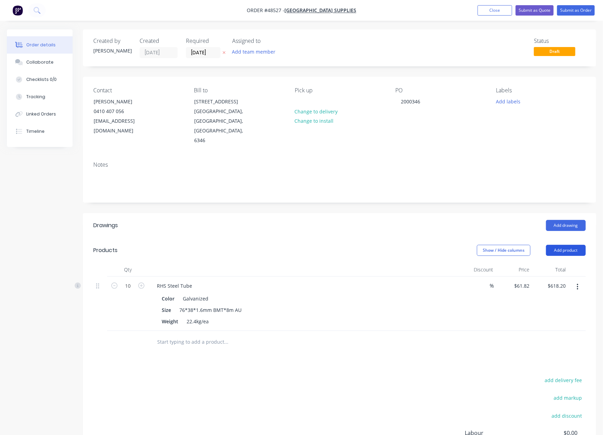
click at [441, 245] on button "Add product" at bounding box center [566, 250] width 40 height 11
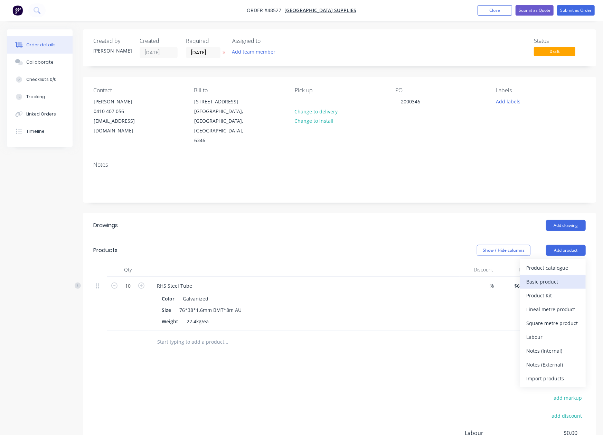
click at [441, 276] on div "Basic product" at bounding box center [552, 281] width 53 height 10
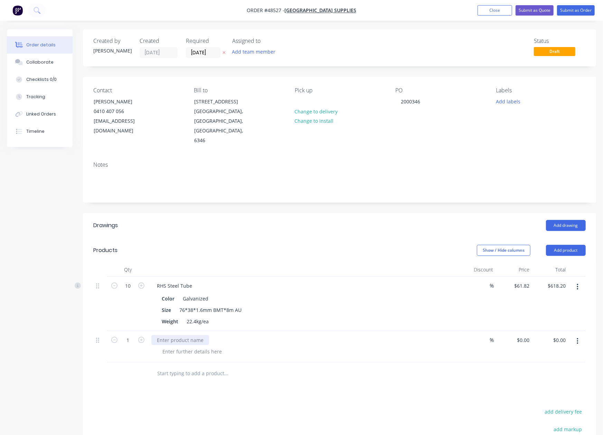
click at [168, 335] on div at bounding box center [180, 340] width 58 height 10
drag, startPoint x: 179, startPoint y: 288, endPoint x: 241, endPoint y: 289, distance: 62.5
click at [241, 305] on div "76*38*1.6mm BMT*8m AU" at bounding box center [211, 310] width 68 height 10
click at [250, 305] on div "Size 76*38*1.6mm BMT*8m AU" at bounding box center [302, 310] width 287 height 10
drag, startPoint x: 179, startPoint y: 291, endPoint x: 251, endPoint y: 292, distance: 72.2
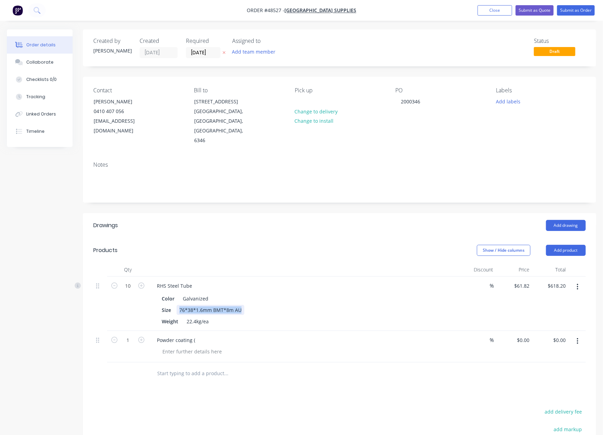
click at [253, 305] on div "Size 76*38*1.6mm BMT*8m AU" at bounding box center [302, 310] width 287 height 10
copy div "76*38*1.6mm BMT*8m AU"
click at [198, 335] on div "Powder coating (" at bounding box center [175, 340] width 49 height 10
click at [208, 346] on div at bounding box center [192, 351] width 70 height 10
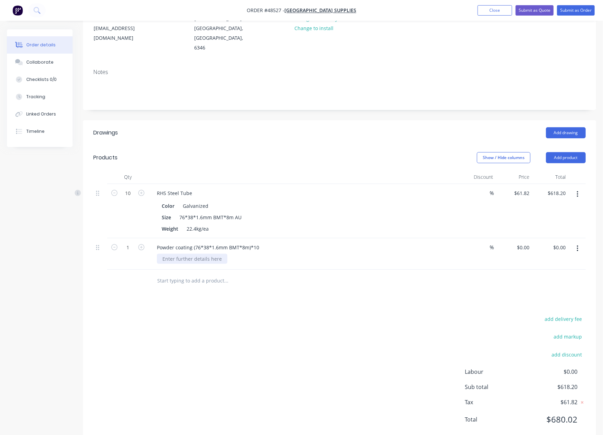
click at [176, 254] on div at bounding box center [192, 259] width 70 height 10
click at [320, 317] on div "add delivery fee add markup add discount Labour $0.00 Sub total $618.20 Tax $61…" at bounding box center [339, 373] width 492 height 118
click at [441, 238] on div "0 $0.00" at bounding box center [514, 253] width 36 height 31
drag, startPoint x: 526, startPoint y: 226, endPoint x: 534, endPoint y: 227, distance: 8.4
click at [441, 238] on div "1 Powder coating (76*38*1.6mm BMT*8m)*10 Paper bark Matt % 0 0 $0.00 $0.00" at bounding box center [339, 253] width 492 height 31
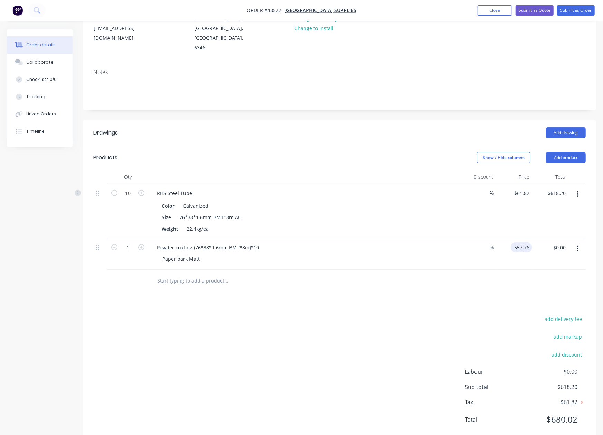
type input "$557.76"
click at [441, 314] on div "add delivery fee add markup add discount Labour $0.00 Sub total $618.20 Tax $61…" at bounding box center [339, 373] width 492 height 118
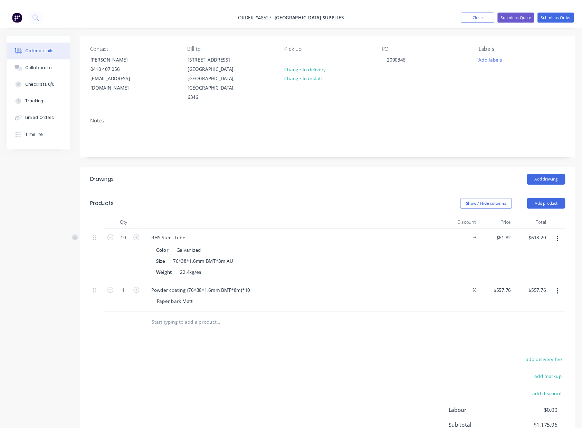
scroll to position [0, 0]
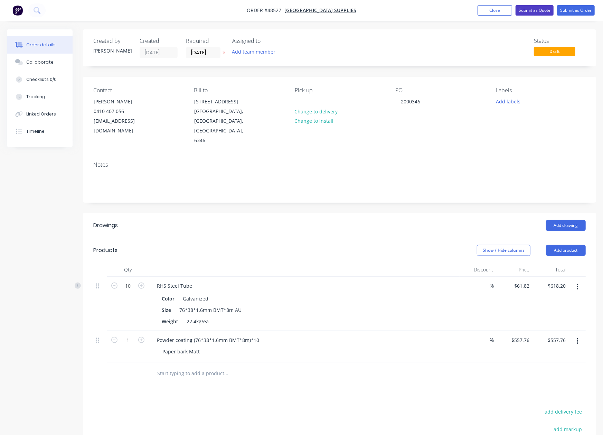
click at [441, 10] on button "Submit as Quote" at bounding box center [534, 10] width 38 height 10
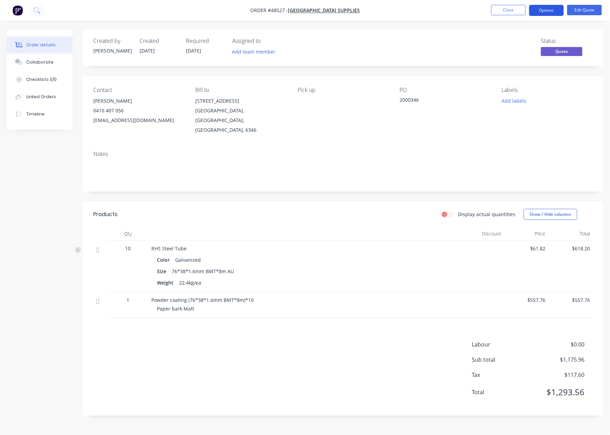
click at [441, 5] on button "Options" at bounding box center [546, 10] width 35 height 11
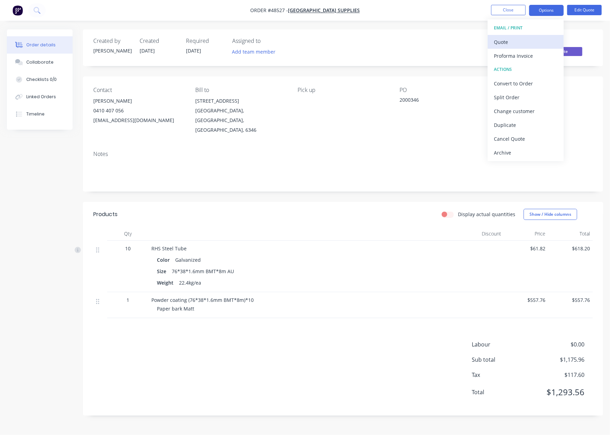
click at [441, 38] on div "Quote" at bounding box center [526, 42] width 64 height 10
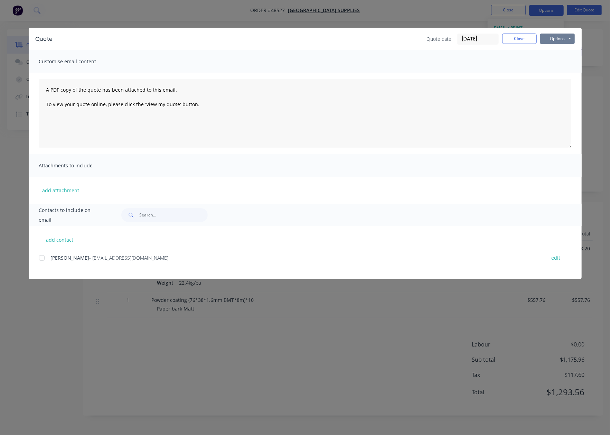
click at [441, 37] on button "Options" at bounding box center [557, 39] width 35 height 10
click at [441, 50] on button "Preview" at bounding box center [562, 50] width 44 height 11
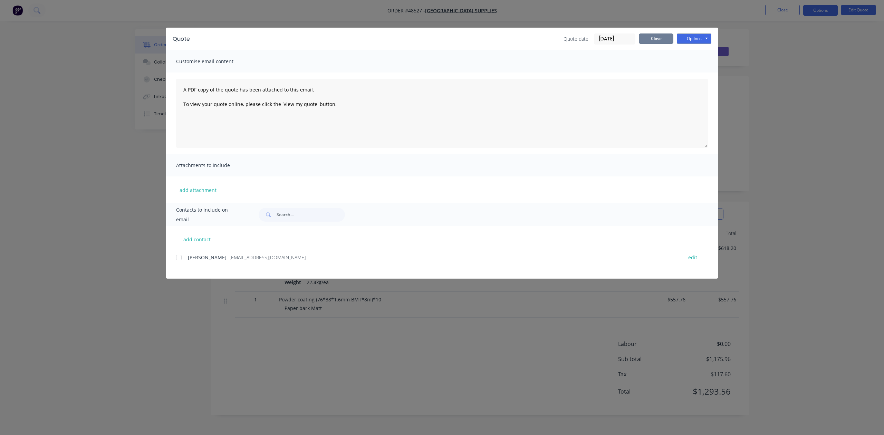
drag, startPoint x: 650, startPoint y: 41, endPoint x: 601, endPoint y: 41, distance: 48.7
click at [441, 41] on button "Close" at bounding box center [656, 39] width 35 height 10
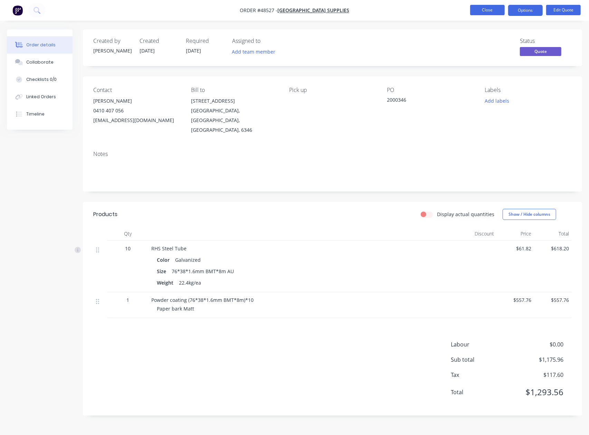
click at [441, 8] on button "Close" at bounding box center [487, 10] width 35 height 10
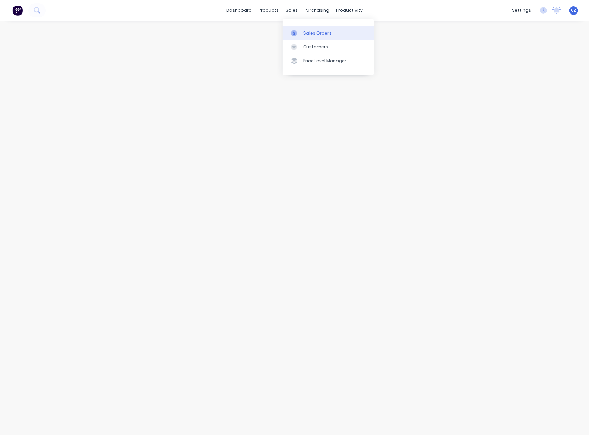
click at [302, 28] on link "Sales Orders" at bounding box center [329, 33] width 92 height 14
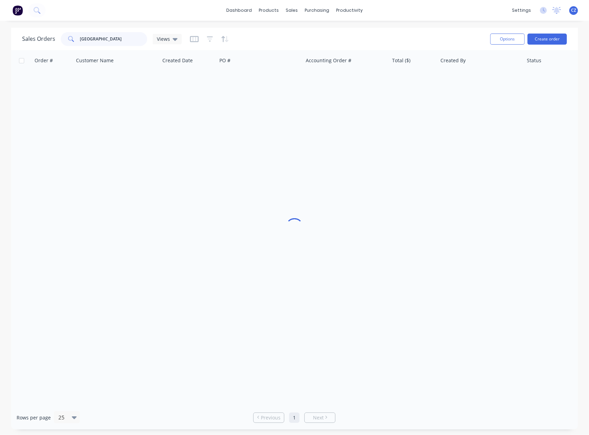
drag, startPoint x: 127, startPoint y: 35, endPoint x: -54, endPoint y: 38, distance: 181.1
click at [0, 38] on html "dashboard products sales purchasing productivity dashboard products Product Cat…" at bounding box center [294, 217] width 589 height 435
paste input "46010"
type input "46010"
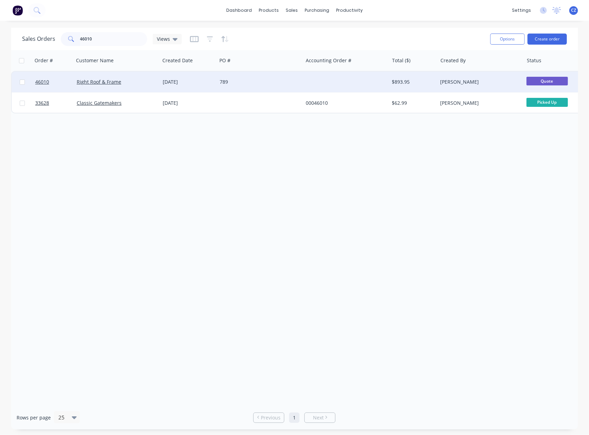
click at [266, 86] on div "789" at bounding box center [260, 82] width 86 height 21
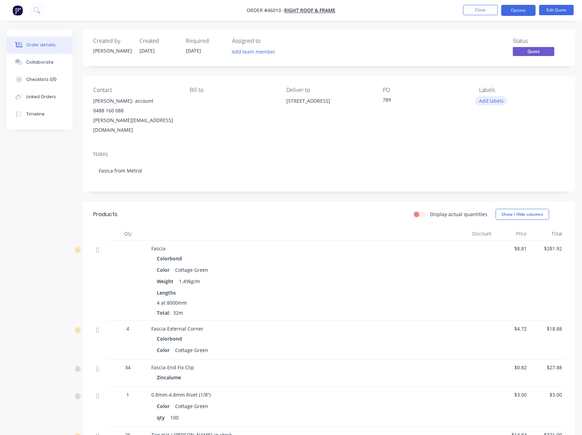
click at [441, 98] on button "Add labels" at bounding box center [491, 100] width 32 height 9
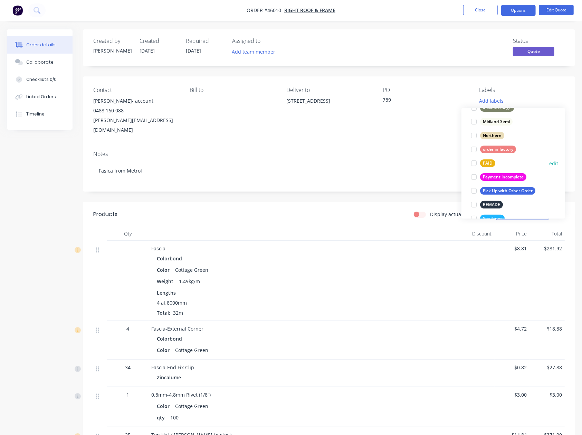
scroll to position [184, 0]
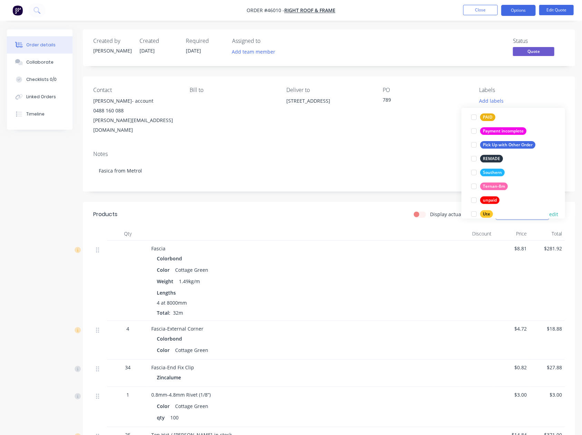
click at [441, 212] on div at bounding box center [474, 214] width 14 height 14
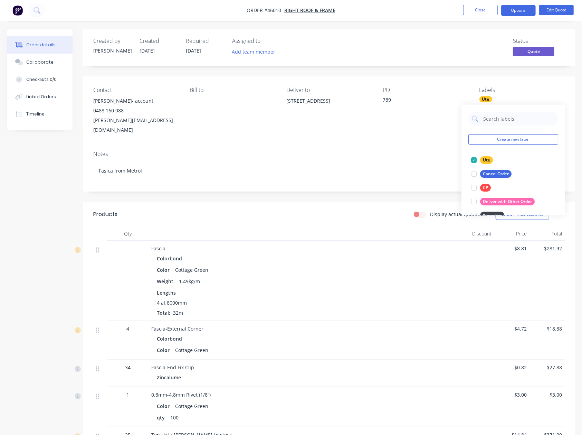
click at [338, 202] on header "Products Display actual quantities Show / Hide columns" at bounding box center [329, 214] width 492 height 25
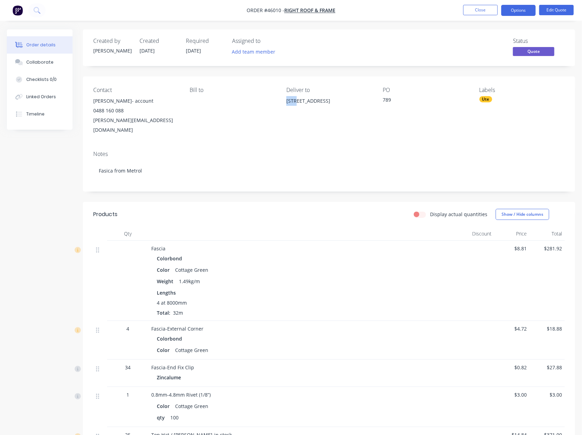
drag, startPoint x: 296, startPoint y: 106, endPoint x: 286, endPoint y: 100, distance: 11.3
click at [281, 97] on div "Contact Tim- account 0488 160 088 tim@rightroof.com.au Bill to Deliver to 99 Ro…" at bounding box center [329, 110] width 492 height 69
drag, startPoint x: 304, startPoint y: 110, endPoint x: 283, endPoint y: 104, distance: 22.1
click at [283, 104] on div "Contact Tim- account 0488 160 088 tim@rightroof.com.au Bill to Deliver to 99 Ro…" at bounding box center [329, 110] width 492 height 69
copy div "99 Rodoreda Cres, Ravenswood WA 6208"
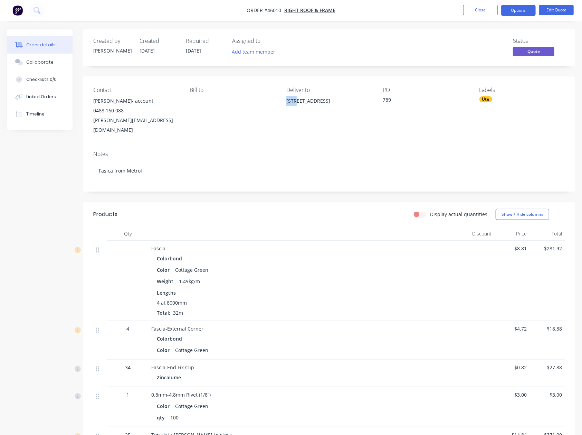
click at [318, 227] on div at bounding box center [304, 234] width 311 height 14
click at [441, 10] on button "Edit Quote" at bounding box center [556, 10] width 35 height 10
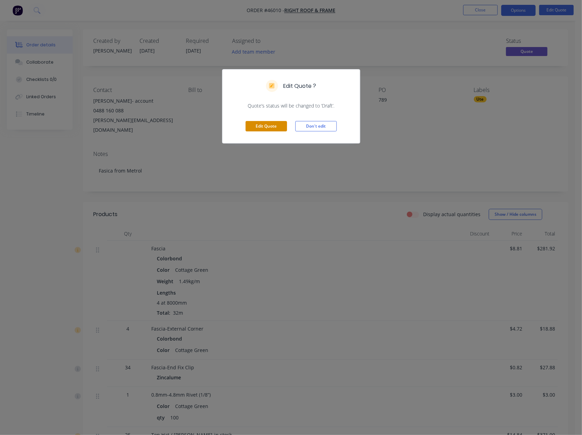
click at [256, 128] on button "Edit Quote" at bounding box center [266, 126] width 41 height 10
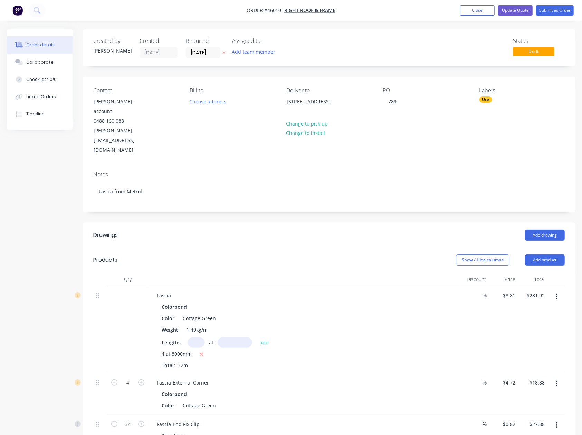
drag, startPoint x: 199, startPoint y: 58, endPoint x: 200, endPoint y: 51, distance: 6.6
click at [199, 57] on label "20/06/25" at bounding box center [203, 52] width 35 height 11
click at [199, 57] on input "20/06/25" at bounding box center [203, 52] width 34 height 10
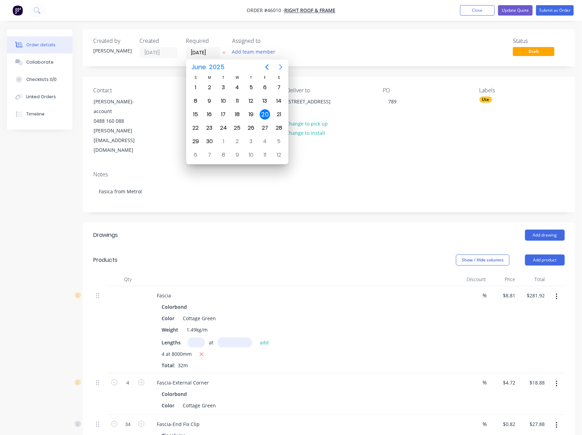
click at [282, 66] on icon "Next page" at bounding box center [281, 67] width 8 height 8
click at [236, 154] on div "3" at bounding box center [237, 155] width 10 height 10
type input "03/09/25"
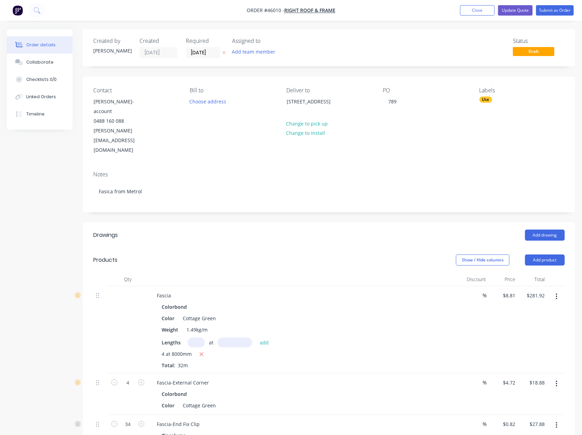
click at [289, 272] on div at bounding box center [304, 279] width 311 height 14
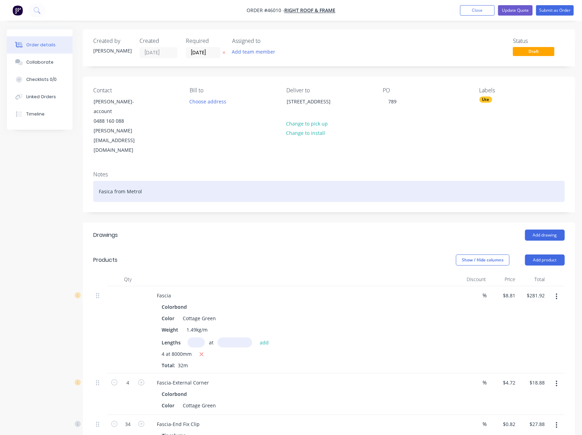
click at [137, 181] on div "Fasica from Metrol" at bounding box center [329, 191] width 472 height 21
copy div "Metrol"
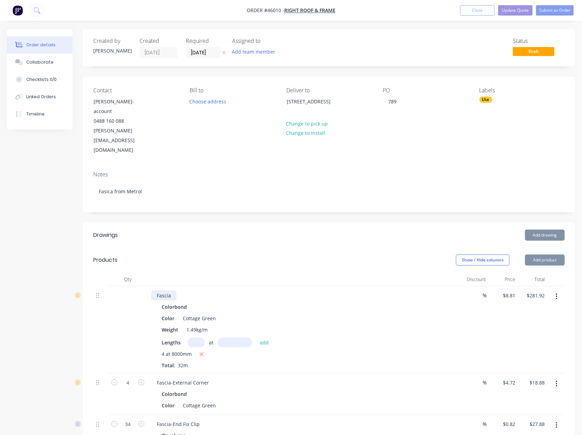
click at [176, 290] on div "Fascia" at bounding box center [163, 295] width 25 height 10
click at [178, 290] on div "Fascia-Metrol" at bounding box center [172, 295] width 42 height 10
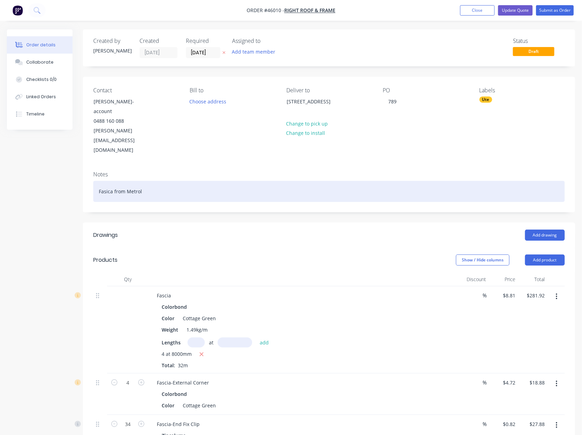
click at [176, 181] on div "Fasica from Metrol" at bounding box center [329, 191] width 472 height 21
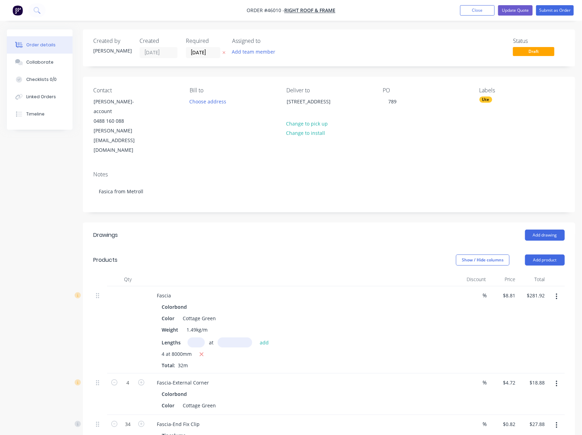
click at [203, 229] on div "Add drawing" at bounding box center [378, 234] width 371 height 11
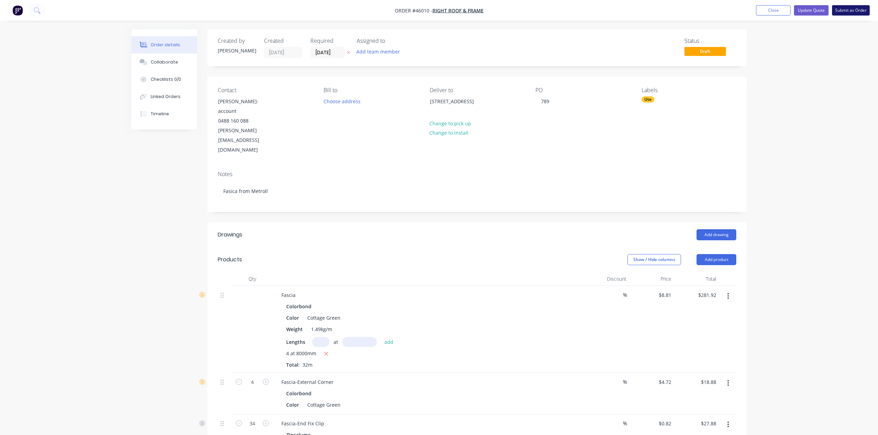
click at [441, 12] on button "Submit as Order" at bounding box center [851, 10] width 38 height 10
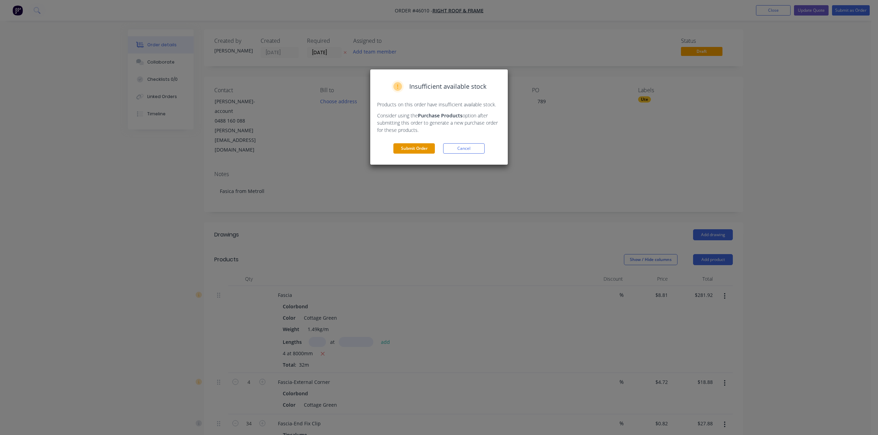
click at [424, 147] on button "Submit Order" at bounding box center [413, 148] width 41 height 10
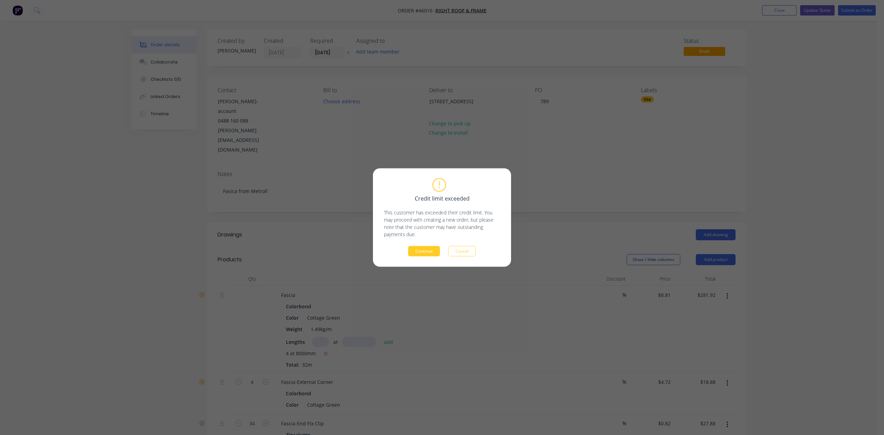
click at [434, 253] on button "Continue" at bounding box center [424, 251] width 32 height 10
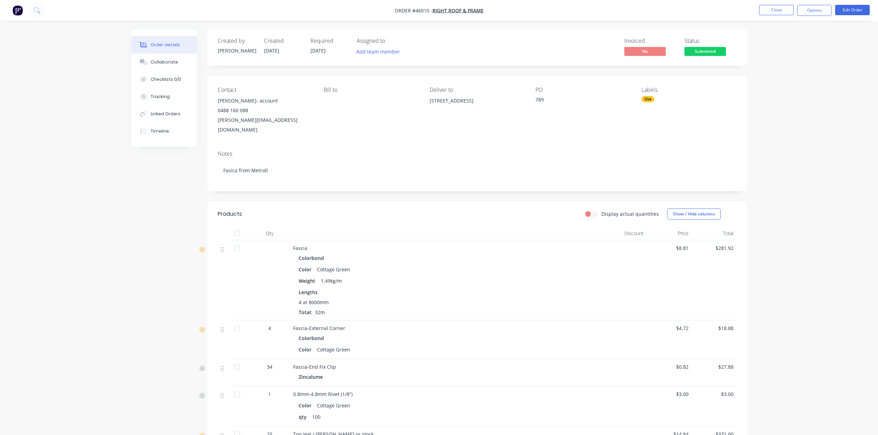
click at [441, 289] on div "Lengths 4 at 8000mm Total: 32m" at bounding box center [445, 302] width 294 height 27
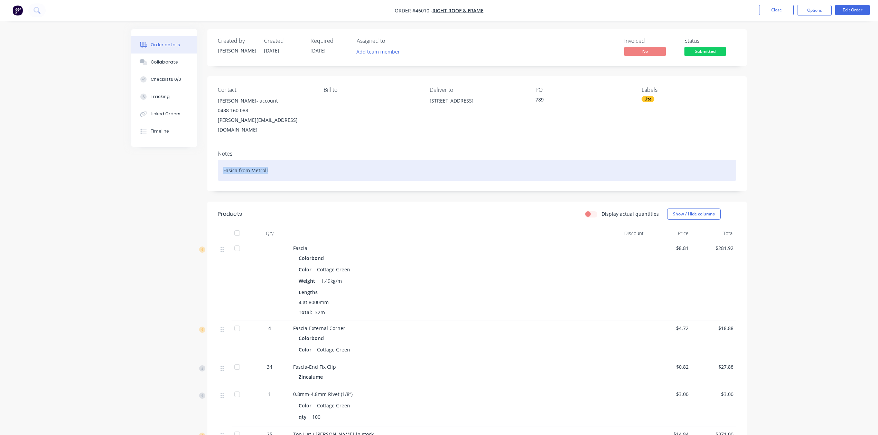
drag, startPoint x: 292, startPoint y: 159, endPoint x: 183, endPoint y: 157, distance: 108.8
click at [183, 157] on div "Created by Cathy Created 27/08/25 Required 03/09/25 Assigned to Add team member…" at bounding box center [438, 320] width 615 height 582
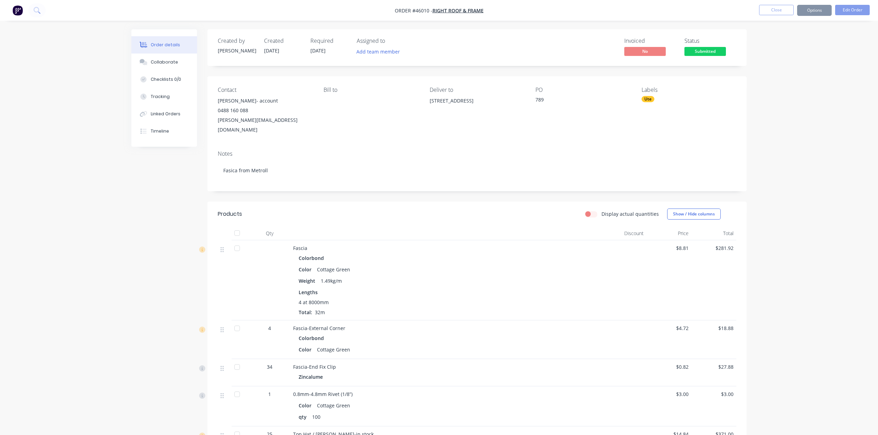
click at [441, 245] on div "Fascia" at bounding box center [445, 248] width 305 height 7
click at [441, 13] on button "Edit Order" at bounding box center [852, 10] width 35 height 10
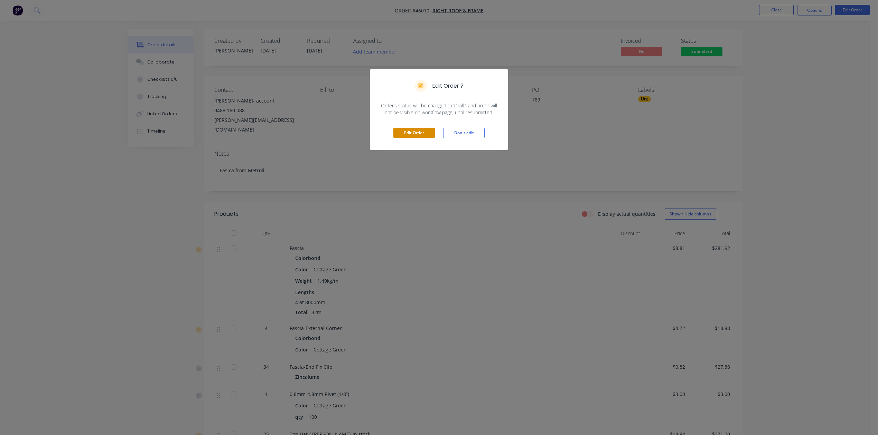
click at [411, 136] on button "Edit Order" at bounding box center [413, 133] width 41 height 10
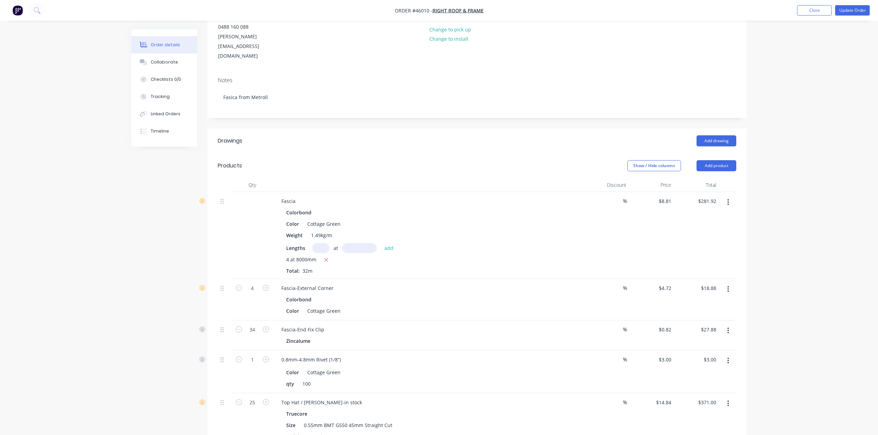
scroll to position [92, 0]
click at [441, 162] on button "Add product" at bounding box center [716, 167] width 40 height 11
click at [441, 155] on header "Products Show / Hide columns Add product Product catalogue Basic product Produc…" at bounding box center [476, 167] width 539 height 25
click at [441, 201] on icon "button" at bounding box center [727, 204] width 1 height 6
click at [441, 214] on div "Edit Duplicate Exclude from tax Delete" at bounding box center [703, 243] width 66 height 59
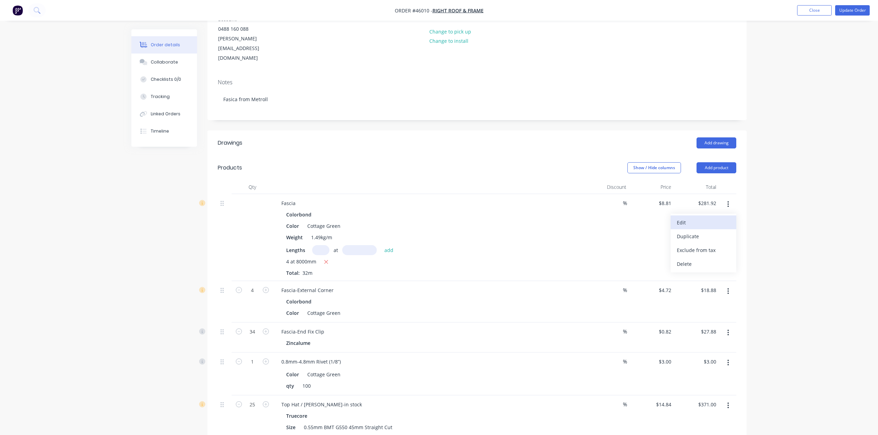
click at [441, 218] on div "Edit" at bounding box center [702, 223] width 53 height 10
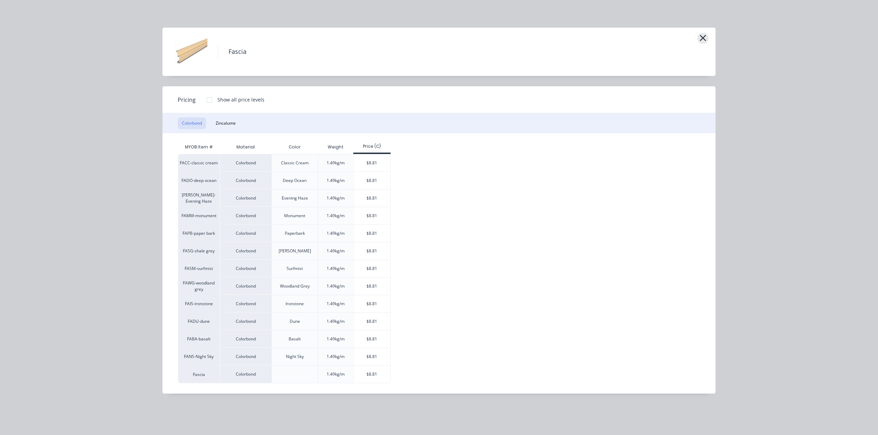
click at [441, 38] on icon "button" at bounding box center [702, 38] width 7 height 10
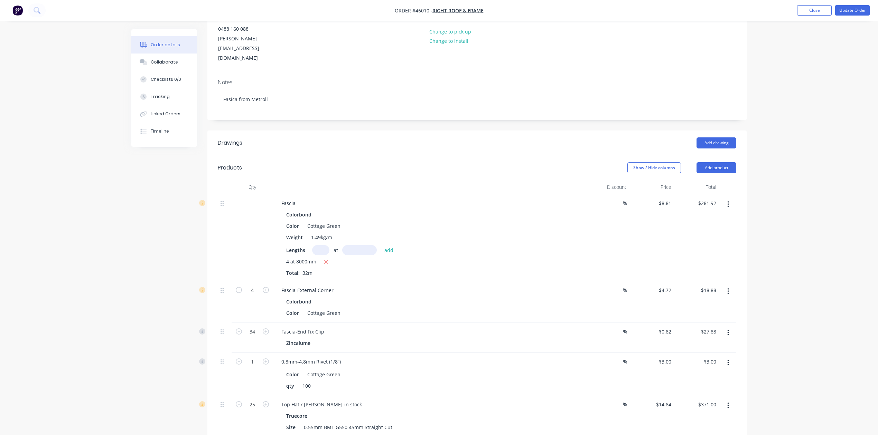
click at [441, 258] on div "4 at 8000mm" at bounding box center [428, 262] width 285 height 9
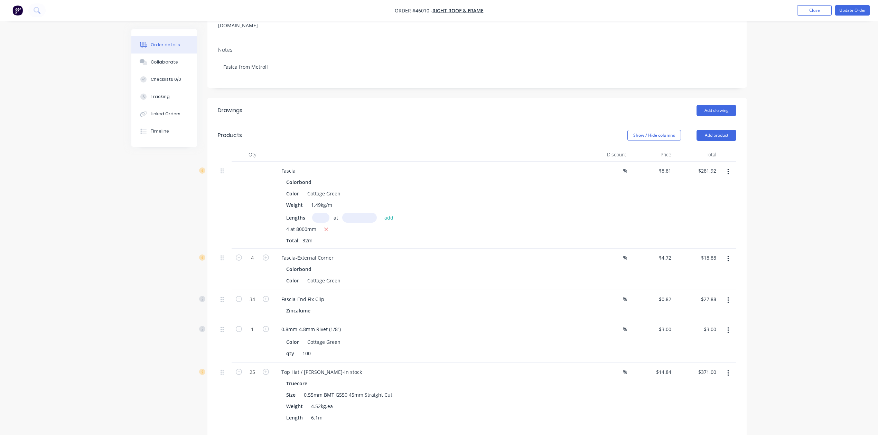
scroll to position [138, 0]
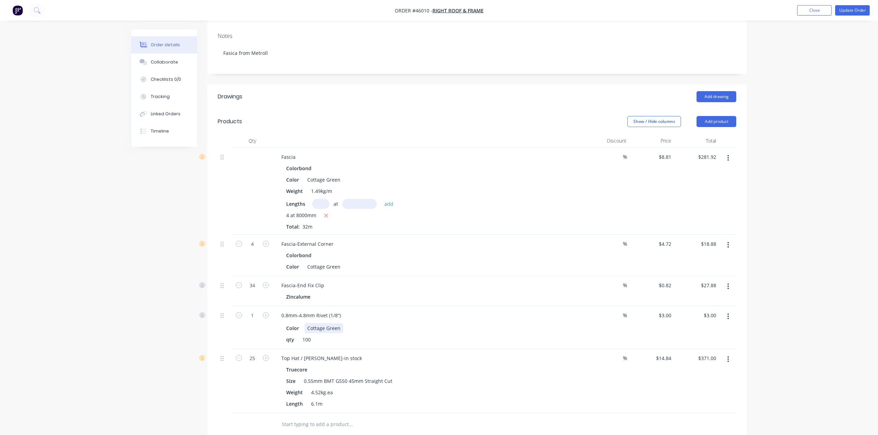
click at [441, 322] on div "Color Cottage Green qty 100" at bounding box center [428, 333] width 305 height 23
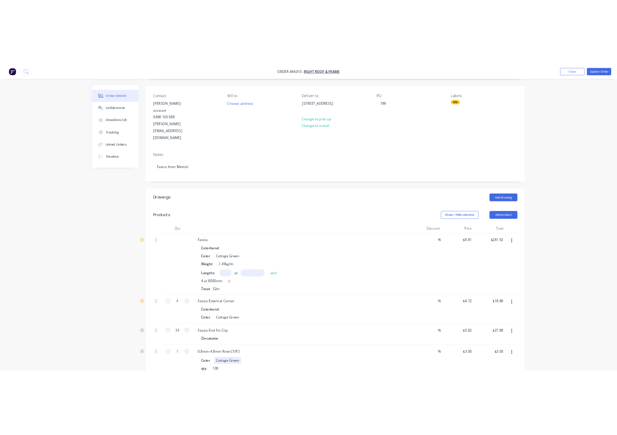
scroll to position [0, 0]
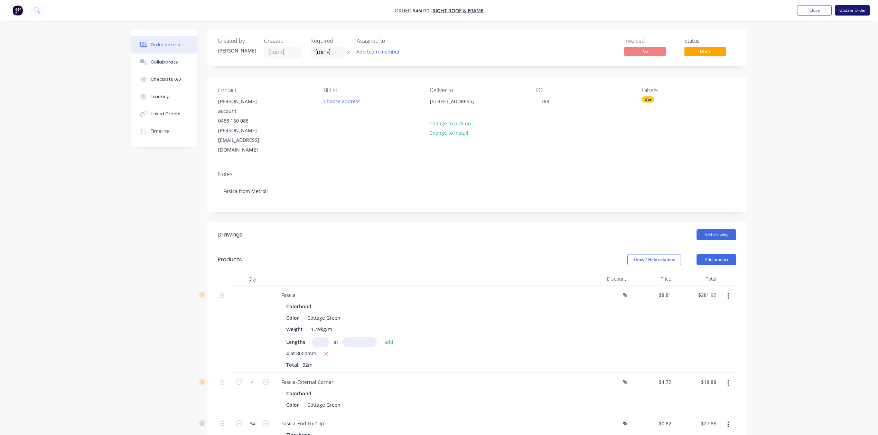
click at [441, 9] on button "Update Order" at bounding box center [852, 10] width 35 height 10
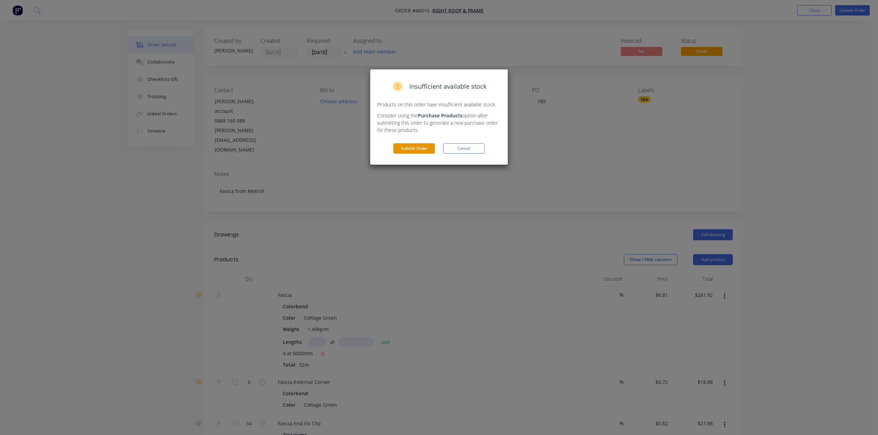
click at [427, 149] on button "Submit Order" at bounding box center [413, 148] width 41 height 10
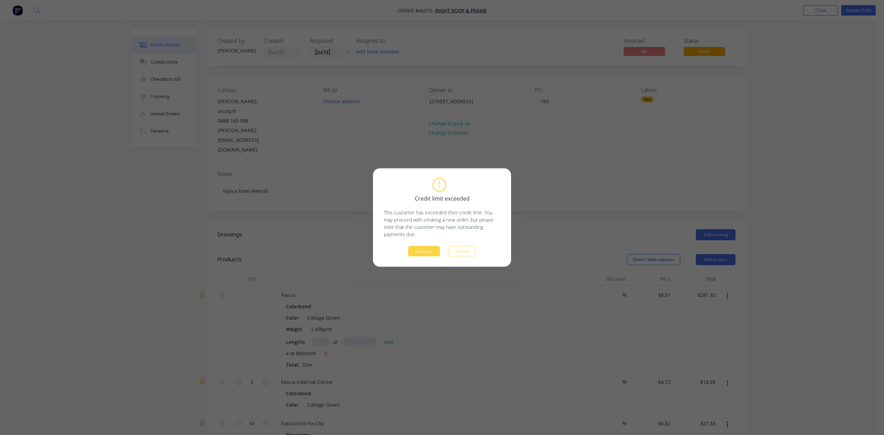
click at [421, 245] on div "Credit limit exceeded This customer has exceeded their credit limit. You may pr…" at bounding box center [442, 218] width 116 height 78
click at [421, 249] on button "Continue" at bounding box center [424, 251] width 32 height 10
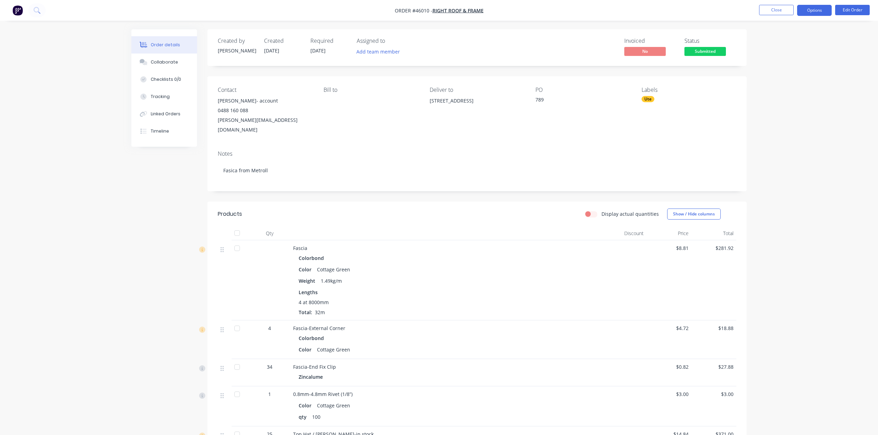
click at [441, 8] on button "Options" at bounding box center [814, 10] width 35 height 11
click at [441, 38] on div "Invoice" at bounding box center [793, 42] width 64 height 10
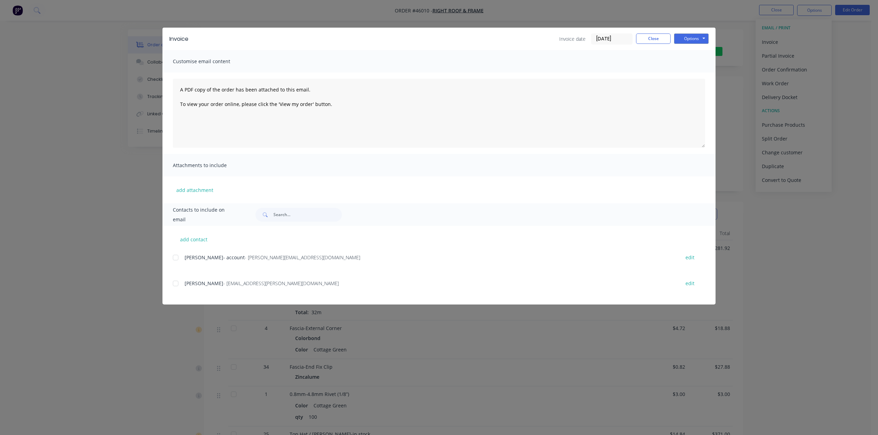
click at [178, 258] on div at bounding box center [176, 258] width 14 height 14
click at [441, 36] on button "Options" at bounding box center [691, 39] width 35 height 10
click at [441, 78] on button "Email" at bounding box center [696, 73] width 44 height 11
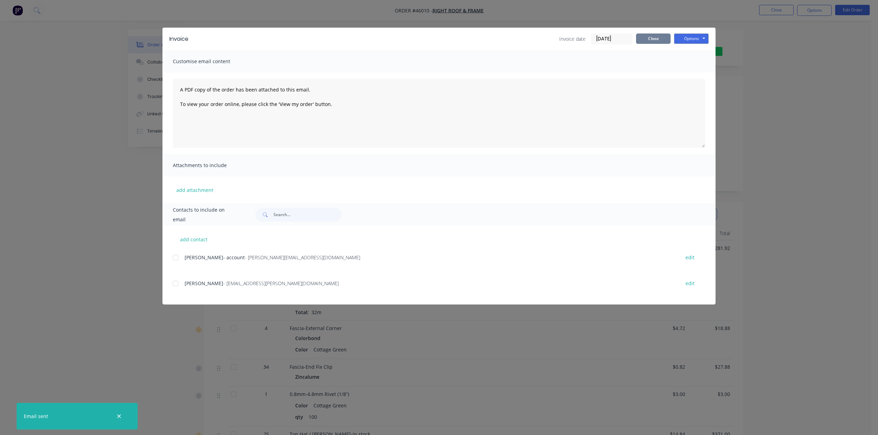
click at [441, 35] on button "Close" at bounding box center [653, 39] width 35 height 10
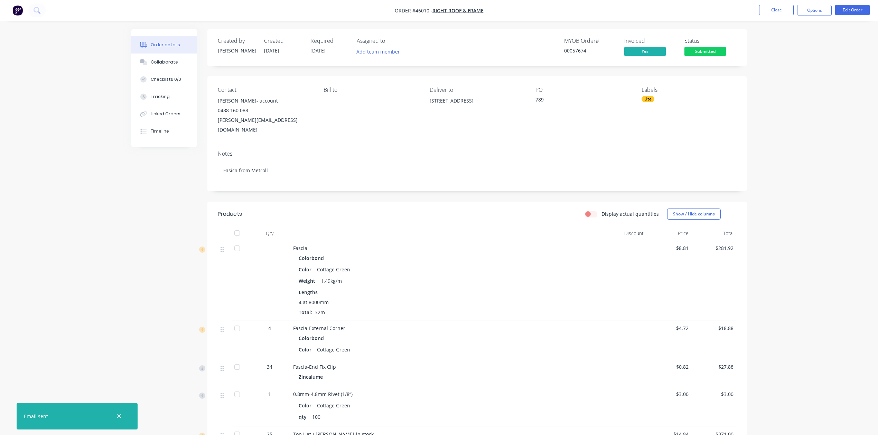
click at [441, 50] on span "Submitted" at bounding box center [704, 51] width 41 height 9
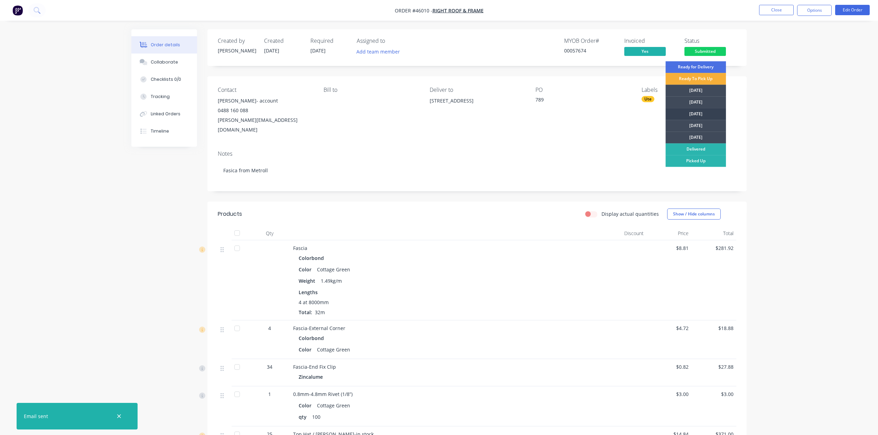
click at [441, 114] on div "Wednesday" at bounding box center [695, 114] width 60 height 12
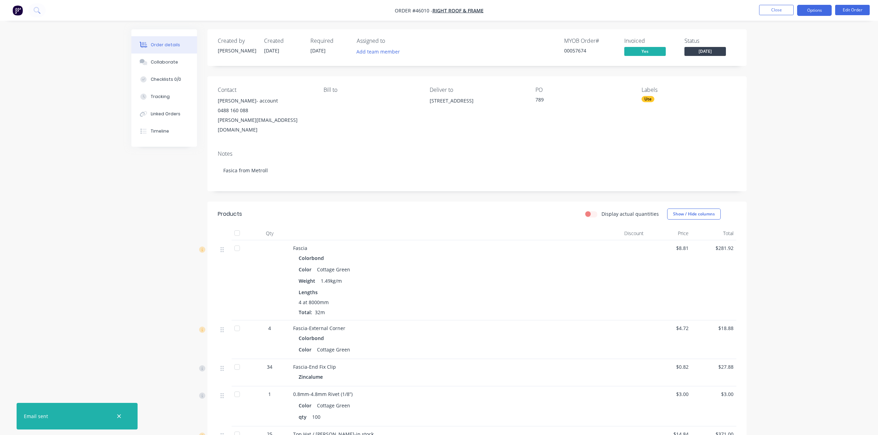
click at [441, 10] on button "Options" at bounding box center [814, 10] width 35 height 11
click at [441, 128] on div "Purchase Products" at bounding box center [793, 125] width 64 height 10
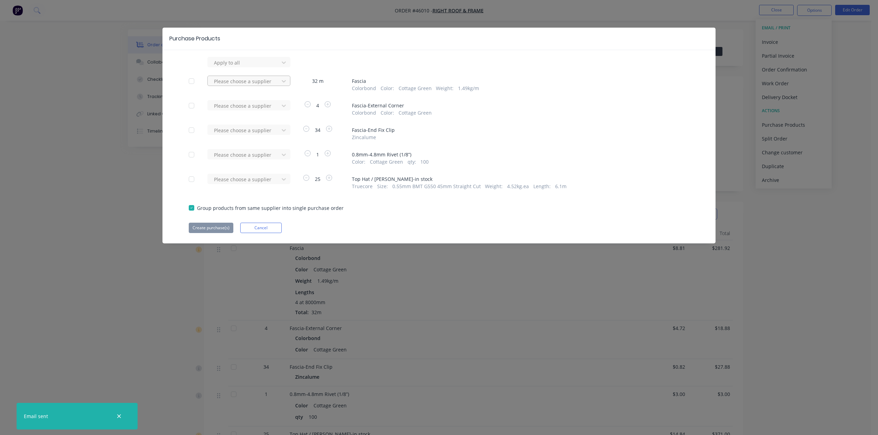
click at [260, 67] on div at bounding box center [244, 62] width 62 height 9
click at [237, 111] on div "Metroll - Roofmart" at bounding box center [248, 106] width 83 height 13
click at [239, 67] on div at bounding box center [244, 62] width 62 height 9
click at [242, 132] on div "Dynamic Steelform" at bounding box center [248, 131] width 83 height 13
click at [246, 67] on div at bounding box center [244, 62] width 62 height 9
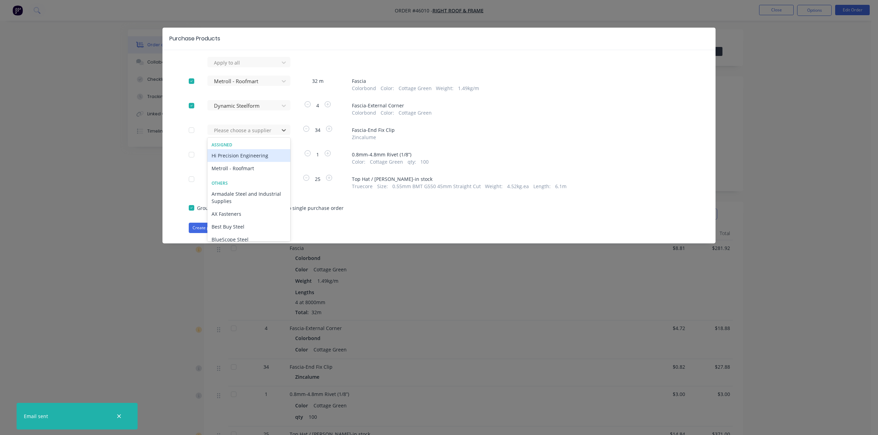
click at [251, 152] on div "Hi Precision Engineering" at bounding box center [248, 155] width 83 height 13
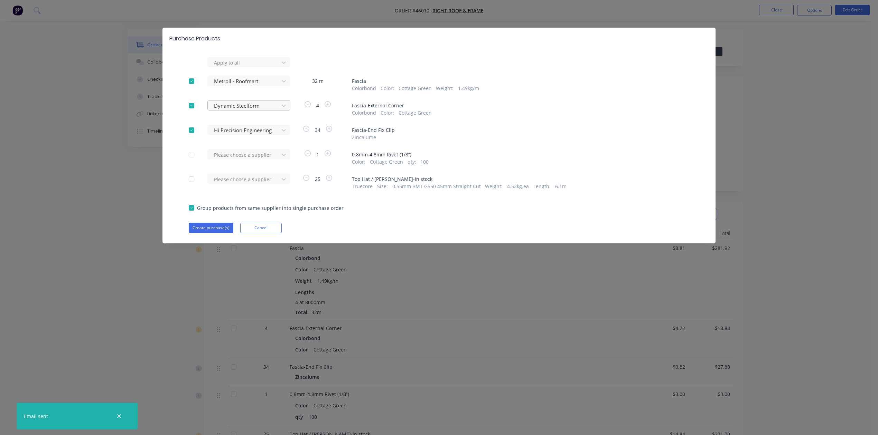
click at [256, 67] on div at bounding box center [244, 62] width 62 height 9
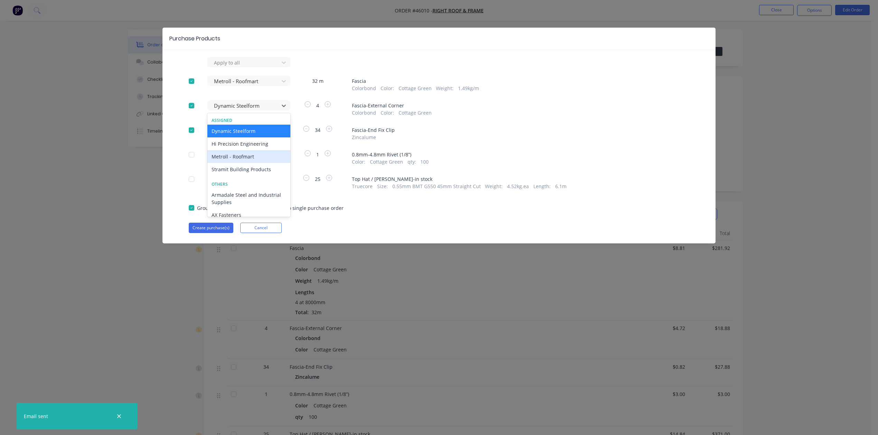
click at [236, 158] on div "Metroll - Roofmart" at bounding box center [248, 156] width 83 height 13
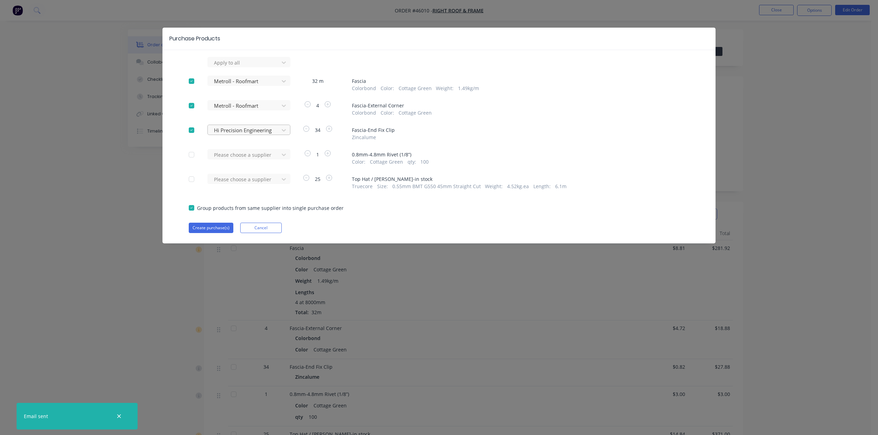
click at [240, 67] on div at bounding box center [244, 62] width 62 height 9
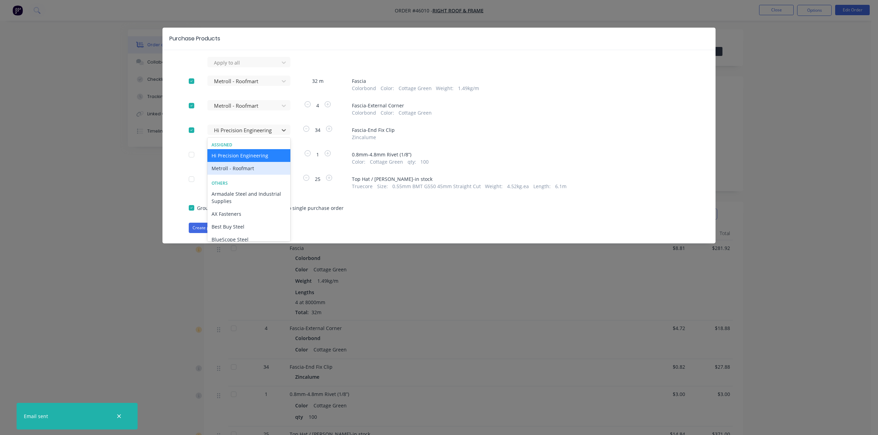
click at [242, 165] on div "Metroll - Roofmart" at bounding box center [248, 168] width 83 height 13
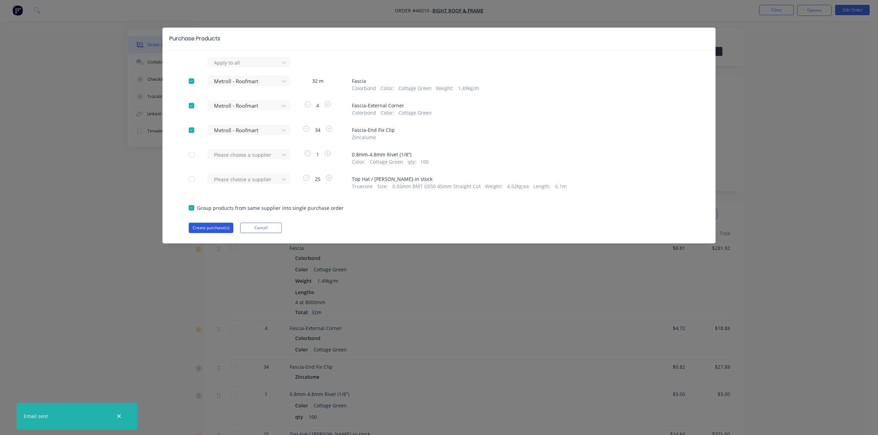
click at [208, 231] on button "Create purchase(s)" at bounding box center [211, 228] width 45 height 10
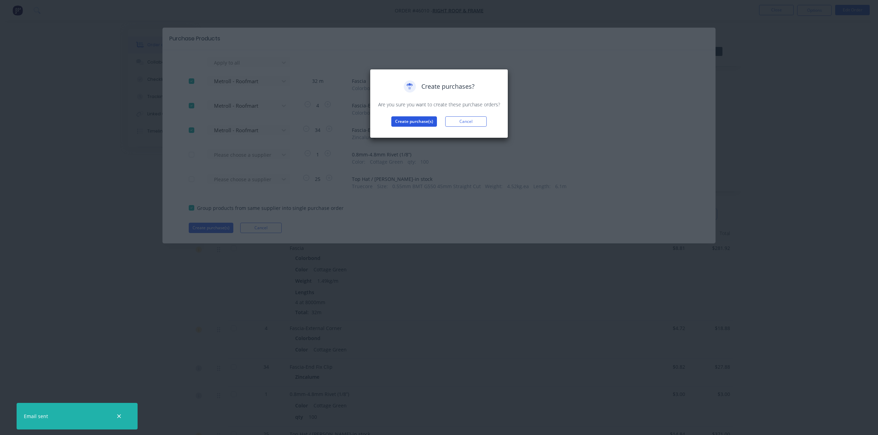
click at [425, 119] on button "Create purchase(s)" at bounding box center [414, 121] width 46 height 10
click at [401, 134] on button "View purchase(s)" at bounding box center [413, 132] width 41 height 10
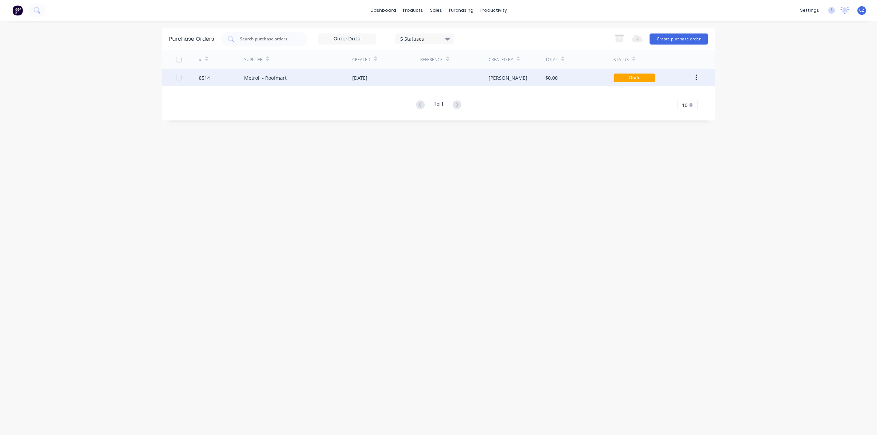
click at [368, 76] on div "27 Aug 2025" at bounding box center [359, 77] width 15 height 7
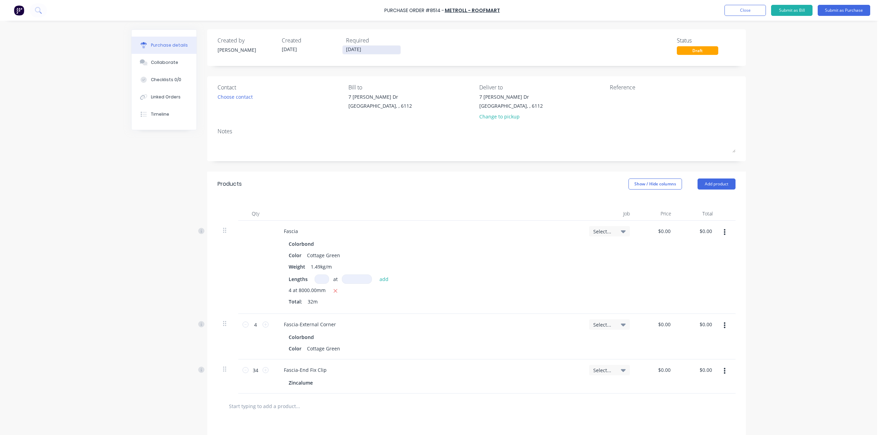
click at [343, 50] on input "27/08/25" at bounding box center [372, 50] width 58 height 9
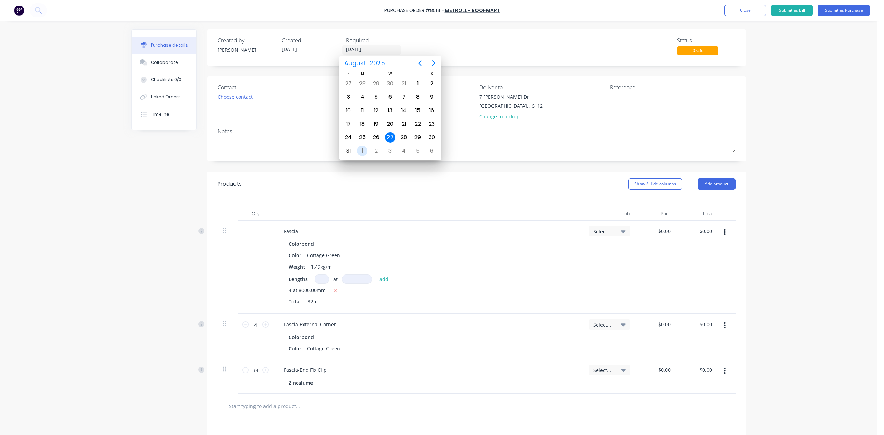
click at [362, 151] on div "1" at bounding box center [362, 151] width 10 height 10
type input "01/09/25"
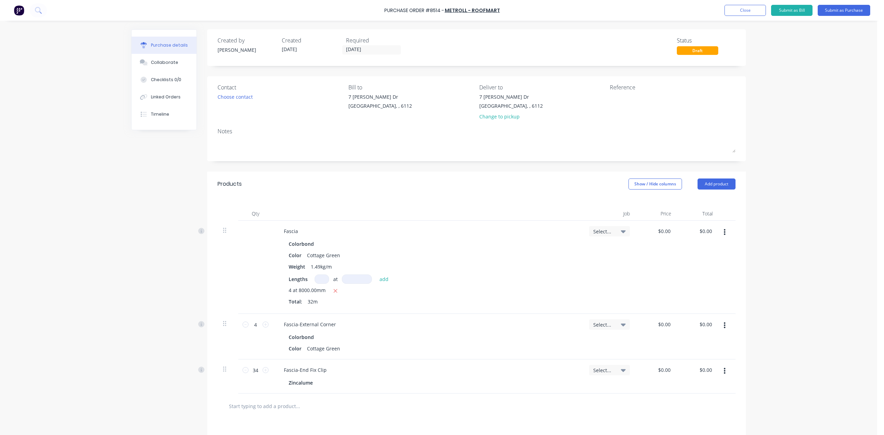
click at [391, 197] on div "Products Show / Hide columns Add product" at bounding box center [476, 184] width 539 height 25
click at [441, 10] on button "Submit as Purchase" at bounding box center [844, 10] width 53 height 11
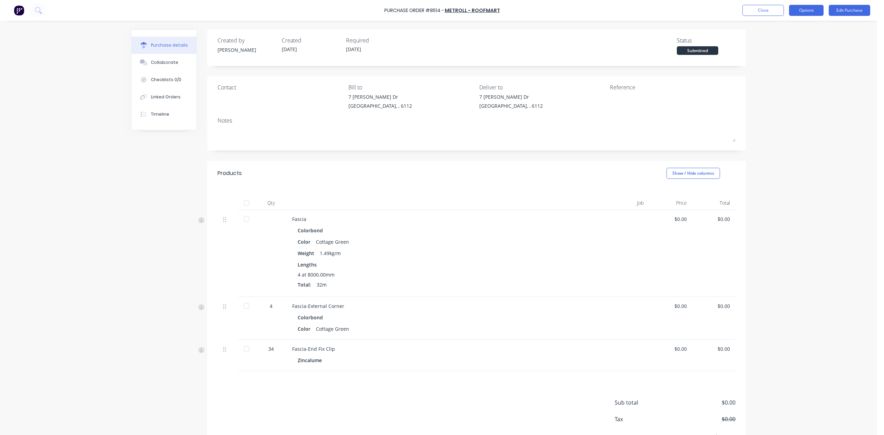
click at [441, 10] on button "Options" at bounding box center [806, 10] width 35 height 11
click at [441, 28] on div "Print / Email" at bounding box center [791, 28] width 53 height 10
click at [441, 56] on div "Without pricing" at bounding box center [791, 56] width 53 height 10
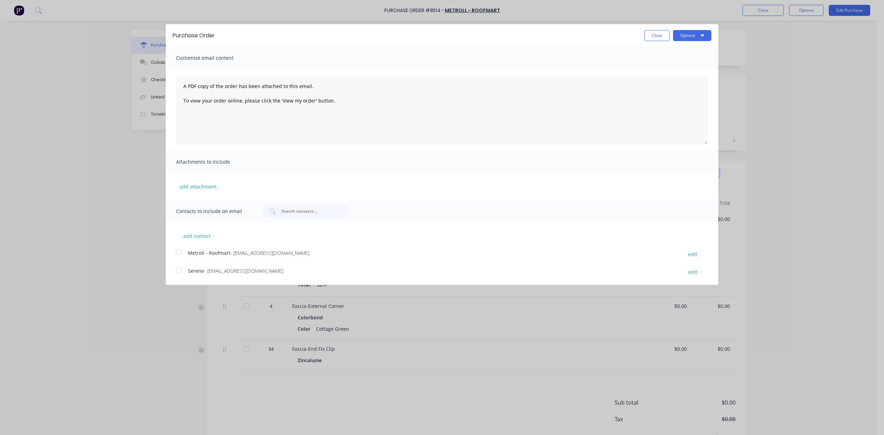
click at [174, 251] on div at bounding box center [179, 252] width 14 height 14
click at [175, 251] on div at bounding box center [179, 252] width 14 height 14
click at [180, 250] on div at bounding box center [179, 252] width 14 height 14
click at [441, 37] on button "Options" at bounding box center [692, 35] width 38 height 11
click at [441, 68] on div "Email" at bounding box center [678, 67] width 53 height 10
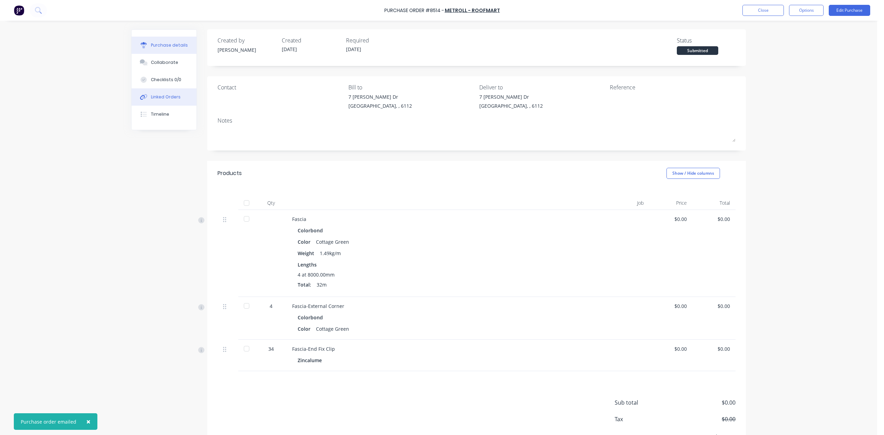
click at [151, 94] on div "Linked Orders" at bounding box center [166, 97] width 30 height 6
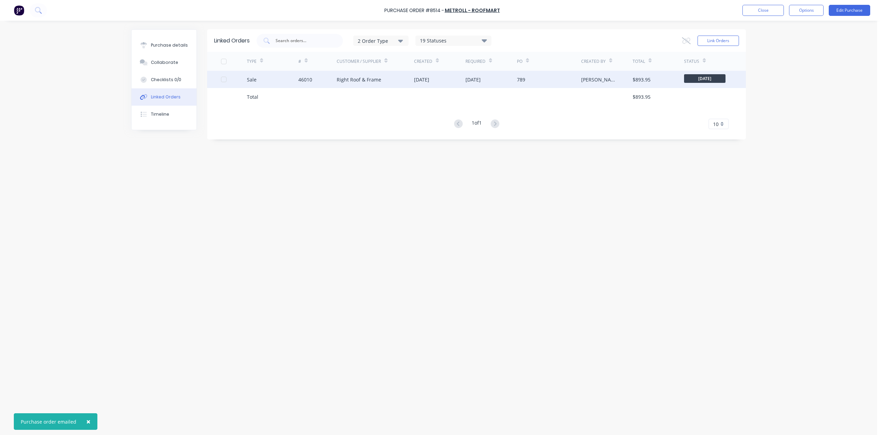
click at [429, 81] on div "27 Aug 2025" at bounding box center [421, 79] width 15 height 7
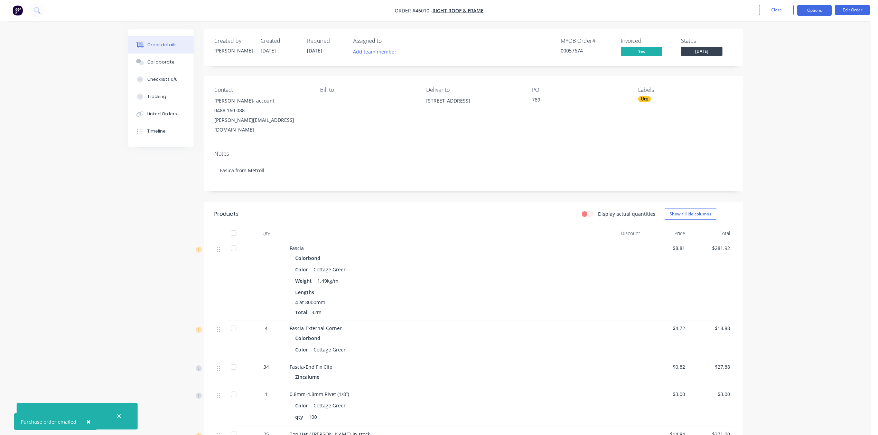
click at [441, 14] on button "Options" at bounding box center [814, 10] width 35 height 11
click at [441, 94] on div "Delivery Docket" at bounding box center [793, 97] width 64 height 10
click at [441, 74] on div "Without pricing" at bounding box center [793, 70] width 64 height 10
click at [441, 265] on div "Color Cottage Green" at bounding box center [442, 270] width 294 height 10
click at [172, 115] on div "Linked Orders" at bounding box center [162, 114] width 30 height 6
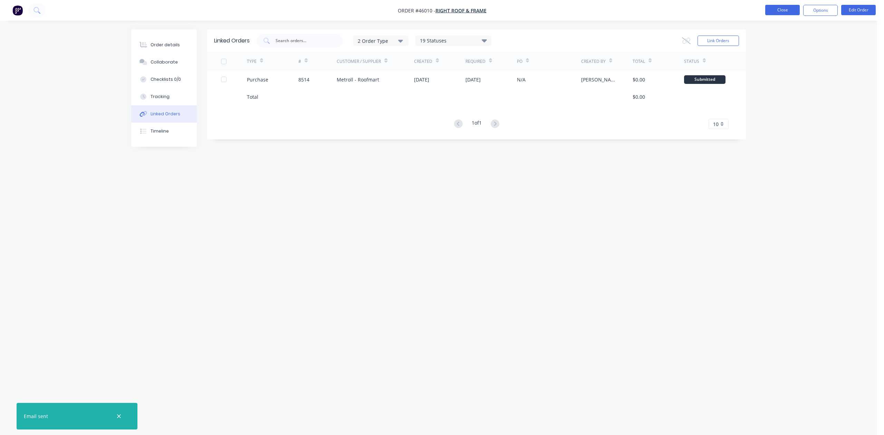
click at [441, 9] on button "Close" at bounding box center [783, 10] width 35 height 10
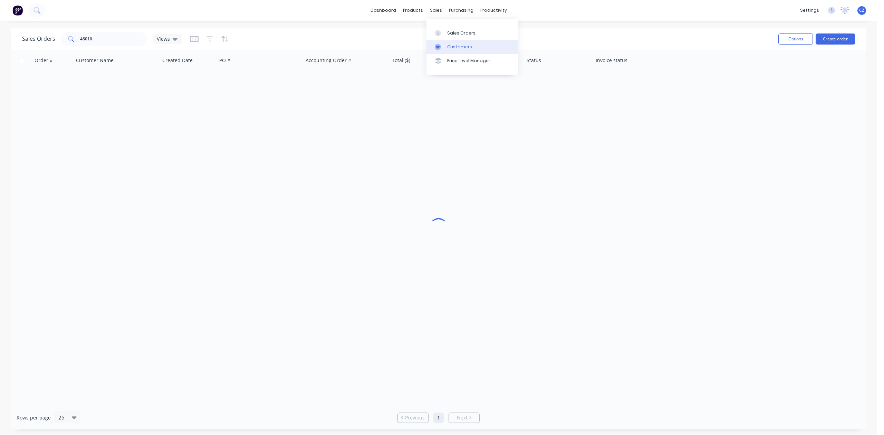
click at [441, 52] on link "Customers" at bounding box center [473, 47] width 92 height 14
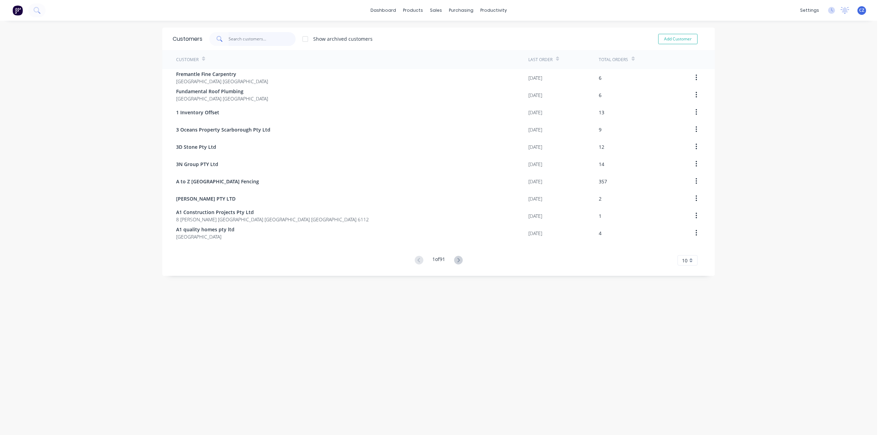
drag, startPoint x: 254, startPoint y: 39, endPoint x: 256, endPoint y: 36, distance: 3.7
click at [255, 38] on input "text" at bounding box center [262, 39] width 67 height 14
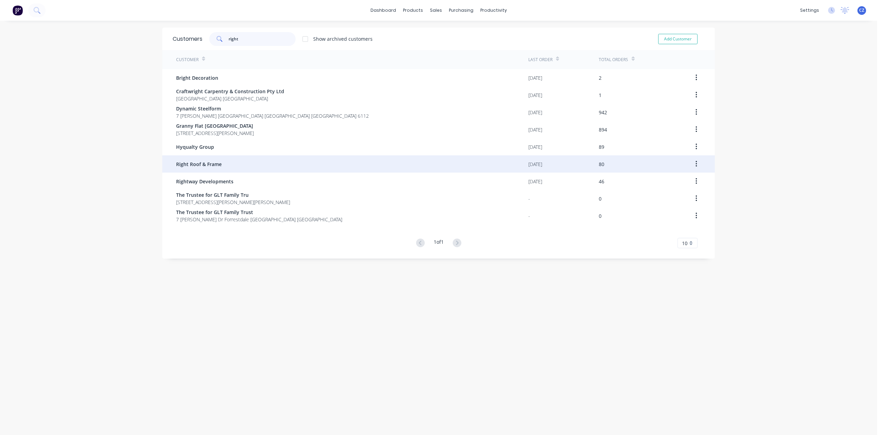
type input "right"
click at [210, 161] on span "Right Roof & Frame" at bounding box center [199, 164] width 46 height 7
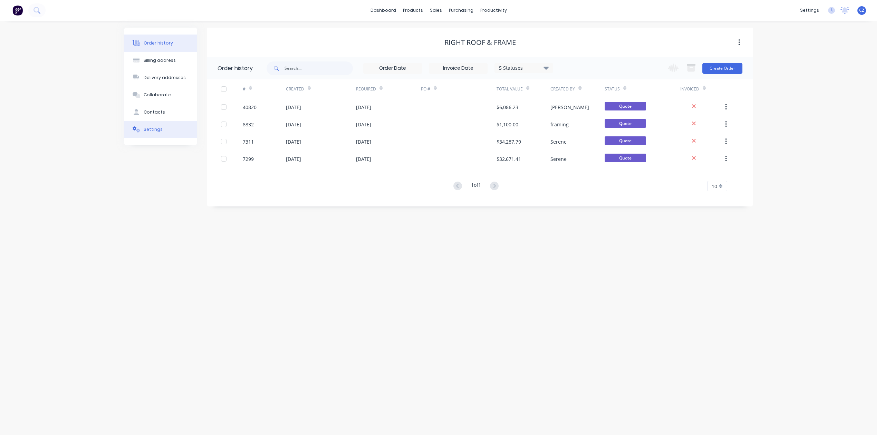
click at [151, 125] on button "Settings" at bounding box center [160, 129] width 73 height 17
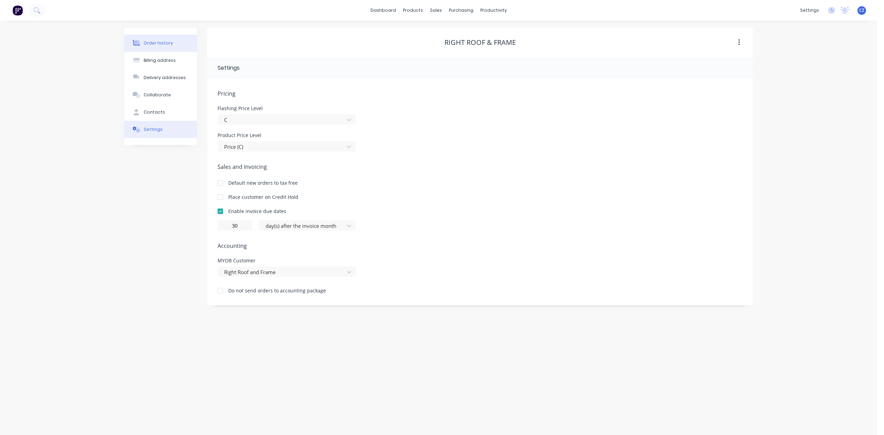
click at [157, 49] on button "Order history" at bounding box center [160, 43] width 73 height 17
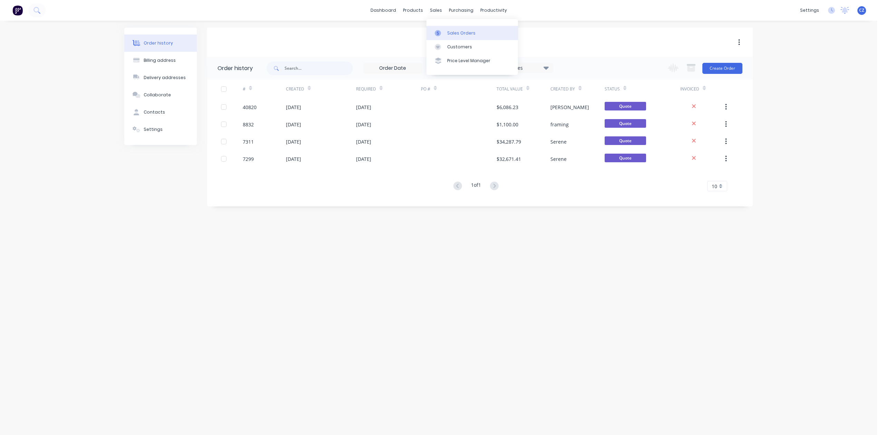
click at [441, 38] on link "Sales Orders" at bounding box center [473, 33] width 92 height 14
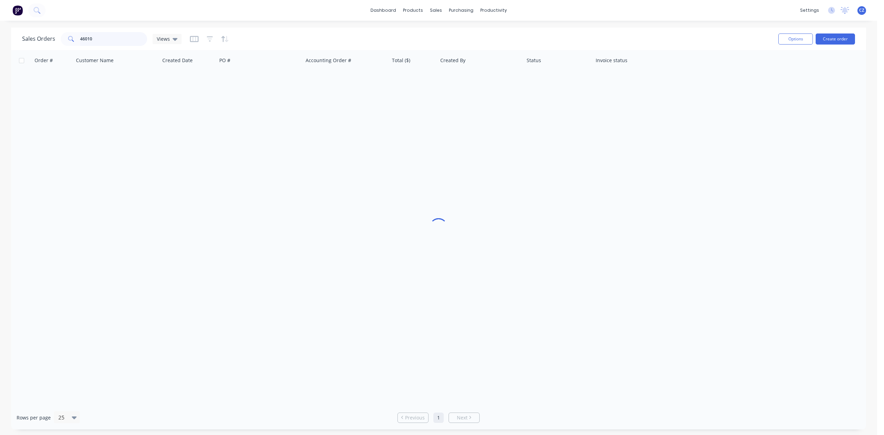
click at [8, 20] on div "dashboard products sales purchasing productivity dashboard products Product Cat…" at bounding box center [439, 217] width 878 height 435
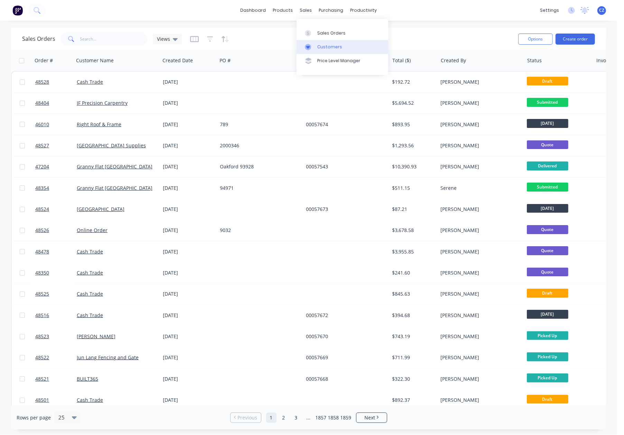
click at [319, 49] on div "Customers" at bounding box center [329, 47] width 25 height 6
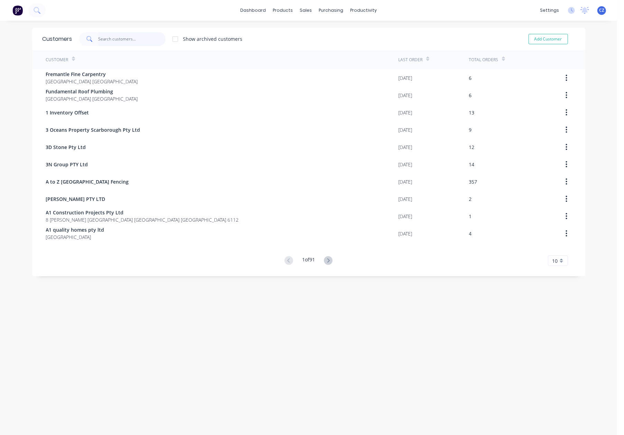
click at [126, 37] on input "text" at bounding box center [131, 39] width 67 height 14
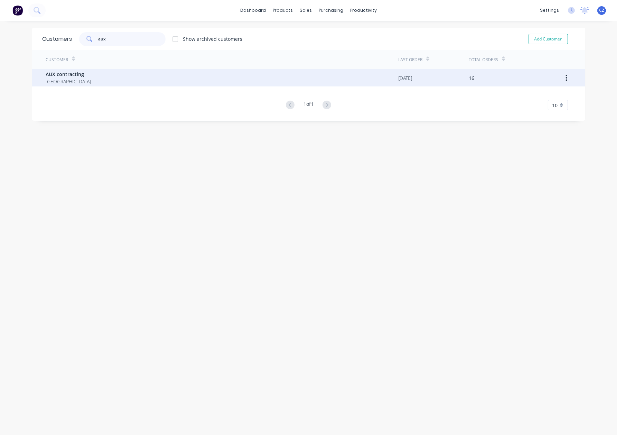
type input "aux"
click at [126, 82] on div "AUX contracting Australia" at bounding box center [222, 77] width 352 height 17
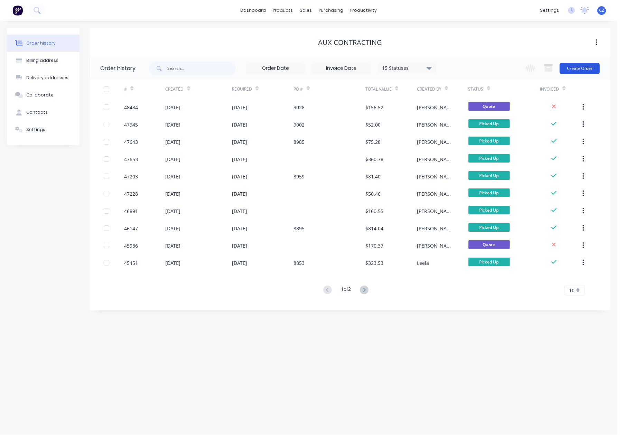
click at [441, 64] on button "Create Order" at bounding box center [579, 68] width 40 height 11
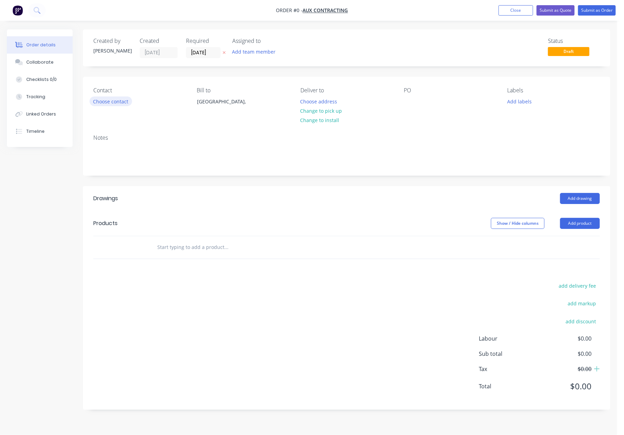
click at [98, 104] on button "Choose contact" at bounding box center [110, 100] width 42 height 9
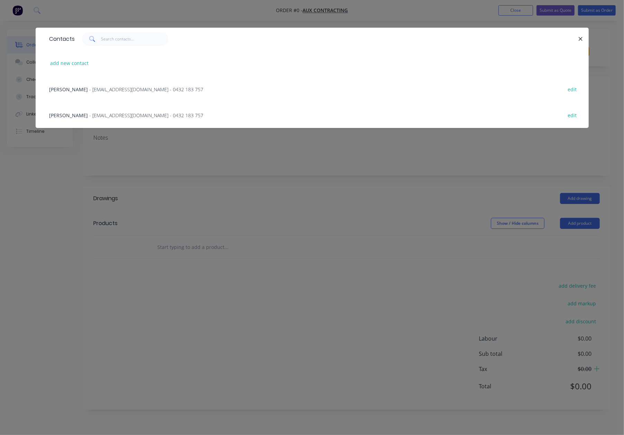
click at [95, 90] on span "- petersottiaux@gmail.com - 0432 183 757" at bounding box center [146, 89] width 114 height 7
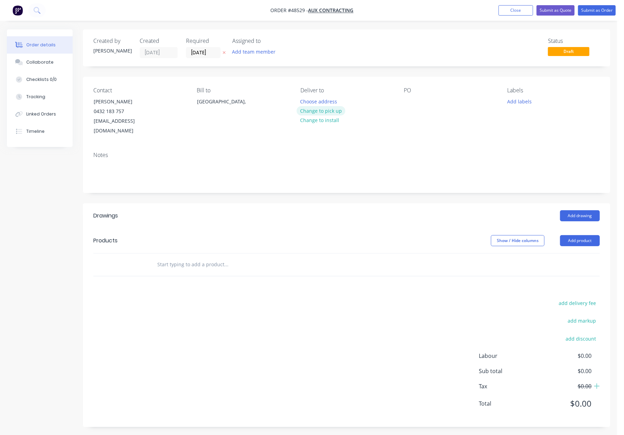
click at [335, 111] on button "Change to pick up" at bounding box center [320, 110] width 49 height 9
click at [441, 235] on button "Add product" at bounding box center [580, 240] width 40 height 11
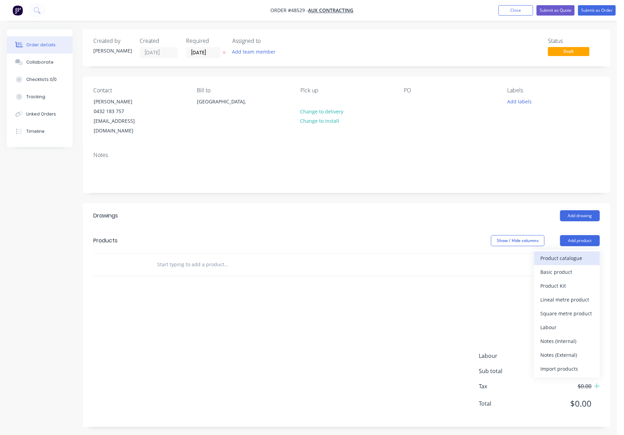
click at [441, 253] on div "Product catalogue" at bounding box center [566, 258] width 53 height 10
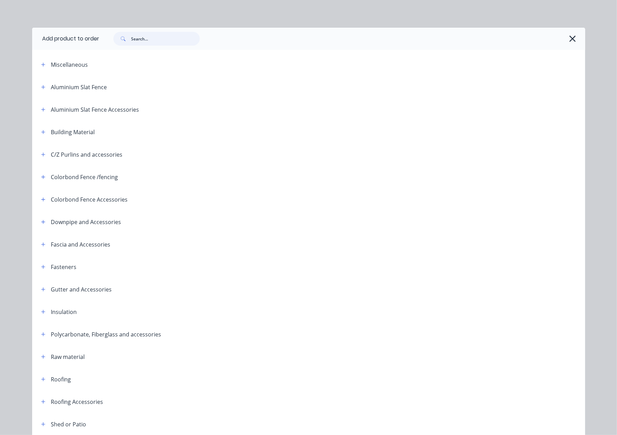
click at [144, 37] on input "text" at bounding box center [165, 39] width 68 height 14
type input "sheet"
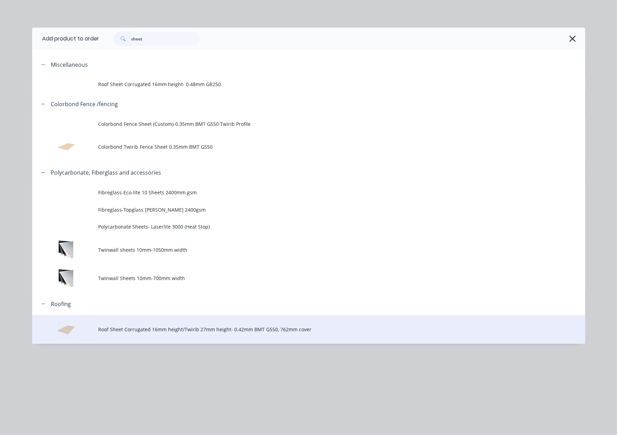
click at [199, 336] on td "Roof Sheet Corrugated 16mm height/Twirib 27mm height- 0.42mm BMT G550, 762mm co…" at bounding box center [341, 329] width 486 height 29
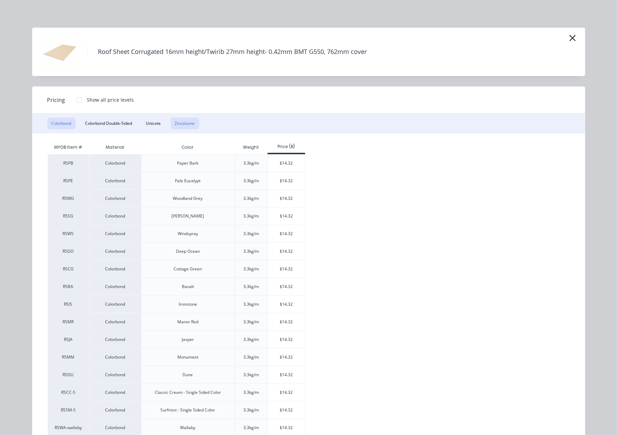
click at [182, 121] on button "Zincalume" at bounding box center [185, 123] width 28 height 12
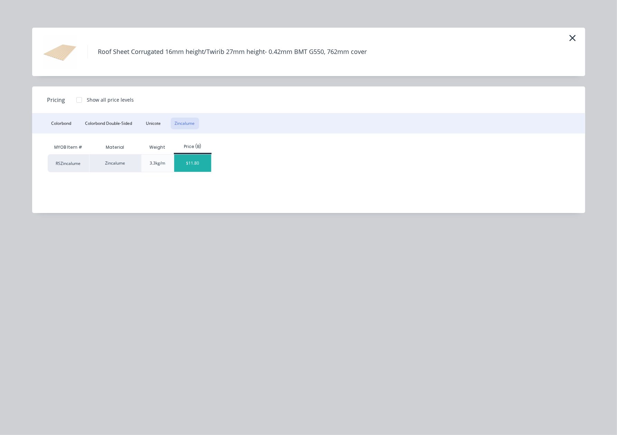
click at [204, 167] on div "$11.80" at bounding box center [192, 162] width 37 height 17
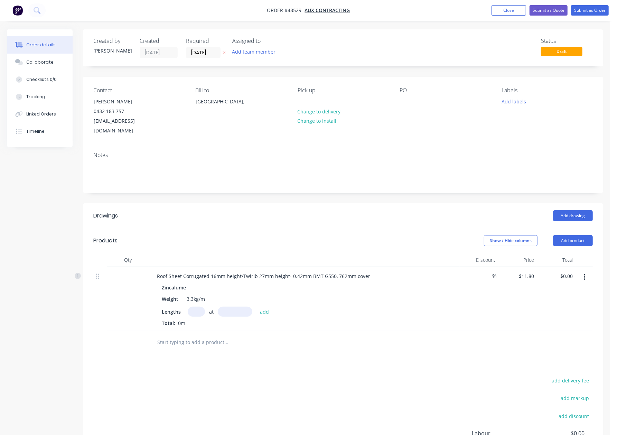
click at [193, 306] on input "text" at bounding box center [196, 311] width 17 height 10
type input "8"
type input "5170"
click at [256, 306] on button "add" at bounding box center [264, 310] width 16 height 9
type input "$488.05"
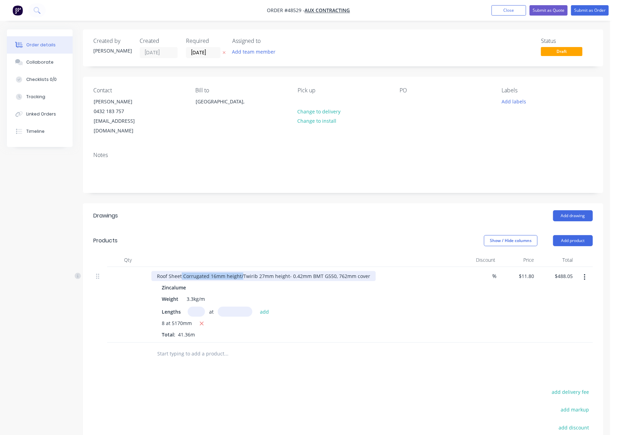
drag, startPoint x: 240, startPoint y: 265, endPoint x: 182, endPoint y: 263, distance: 58.8
click at [182, 271] on div "Roof Sheet Corrugated 16mm height/Twirib 27mm height- 0.42mm BMT G550, 762mm co…" at bounding box center [263, 276] width 224 height 10
click at [285, 363] on div "Drawings Add drawing Products Show / Hide columns Add product Qty Discount Pric…" at bounding box center [343, 359] width 520 height 312
click at [366, 367] on div "Drawings Add drawing Products Show / Hide columns Add product Qty Discount Pric…" at bounding box center [343, 359] width 520 height 312
click at [441, 271] on button "button" at bounding box center [584, 277] width 16 height 12
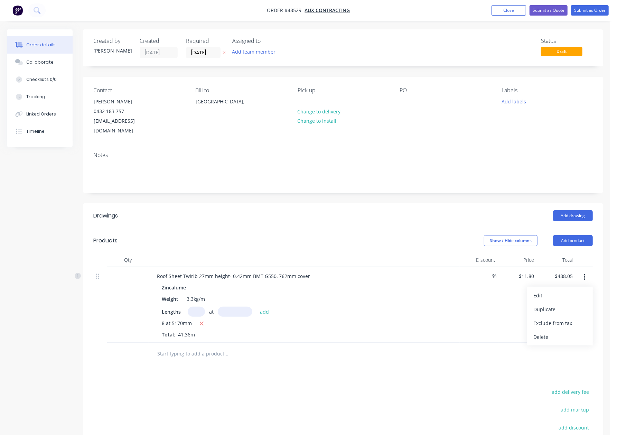
click at [441, 290] on div "Edit" at bounding box center [559, 295] width 53 height 10
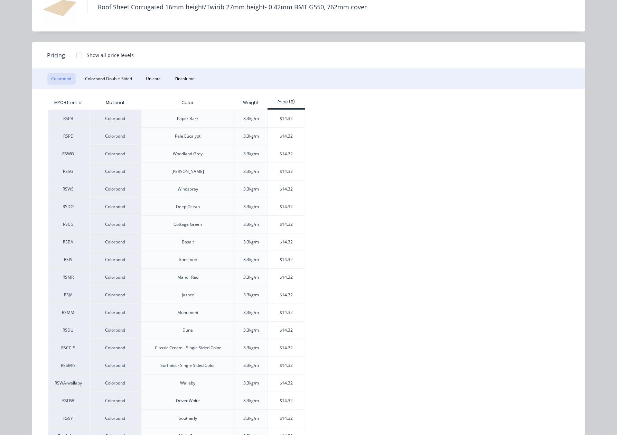
scroll to position [94, 0]
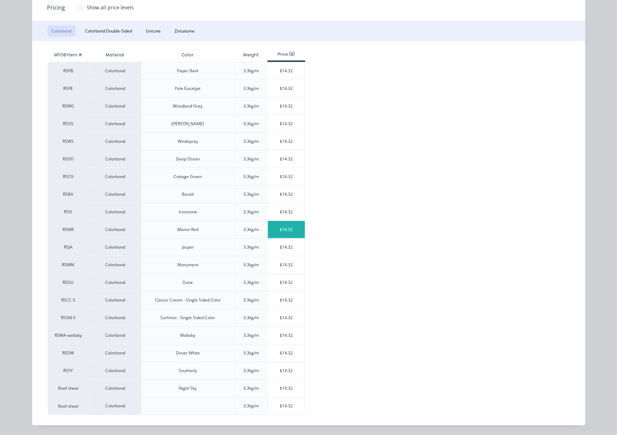
click at [268, 235] on div "$14.32" at bounding box center [286, 229] width 37 height 17
type input "$14.32"
type input "$592.28"
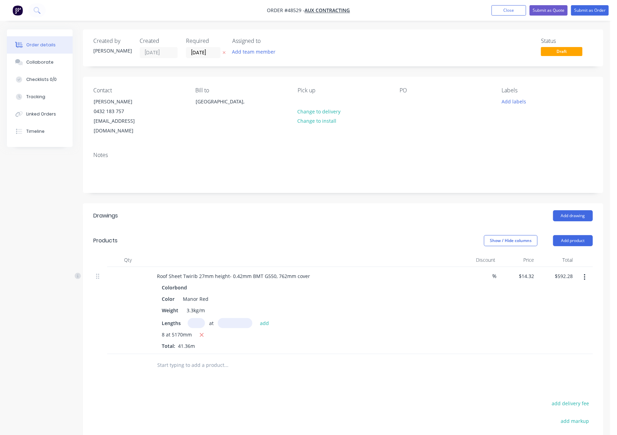
click at [404, 338] on div "8 at 5170mm Total: 41.36m" at bounding box center [304, 340] width 285 height 19
click at [441, 235] on button "Add product" at bounding box center [573, 240] width 40 height 11
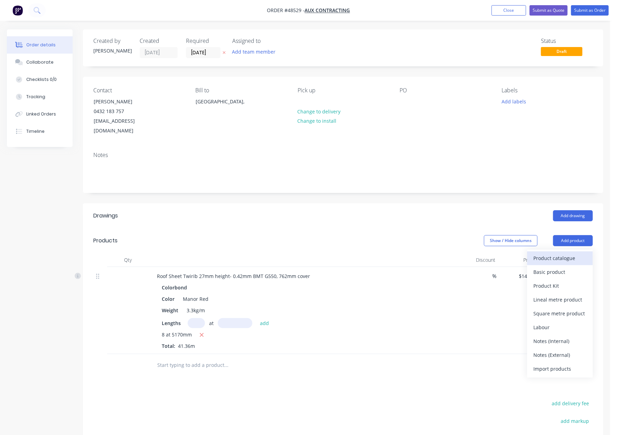
click at [441, 253] on div "Product catalogue" at bounding box center [559, 258] width 53 height 10
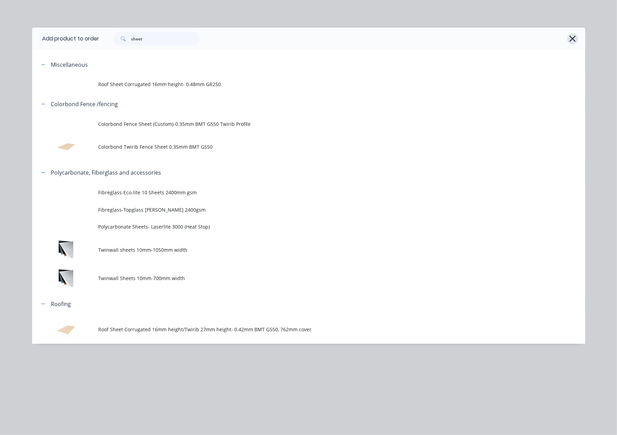
click at [441, 40] on icon "button" at bounding box center [572, 39] width 7 height 10
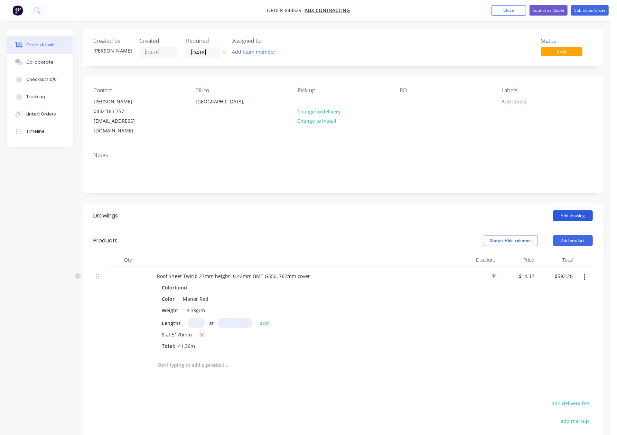
click at [441, 210] on button "Add drawing" at bounding box center [573, 215] width 40 height 11
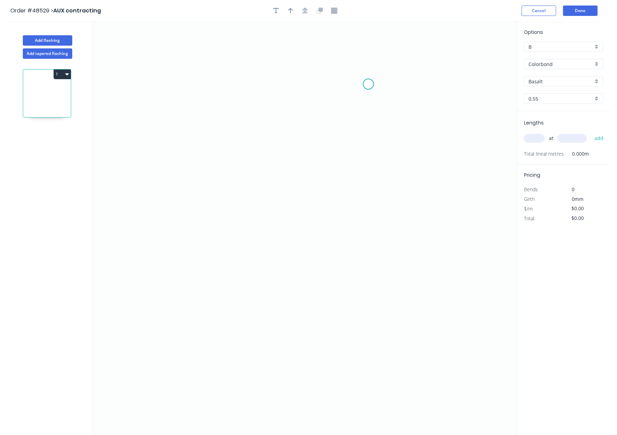
click at [368, 84] on icon "0" at bounding box center [304, 228] width 423 height 414
click at [355, 103] on icon "0" at bounding box center [304, 228] width 423 height 414
click at [200, 110] on icon "0 ?" at bounding box center [304, 228] width 423 height 414
click at [196, 247] on icon "0 ? ? ? º" at bounding box center [304, 228] width 423 height 414
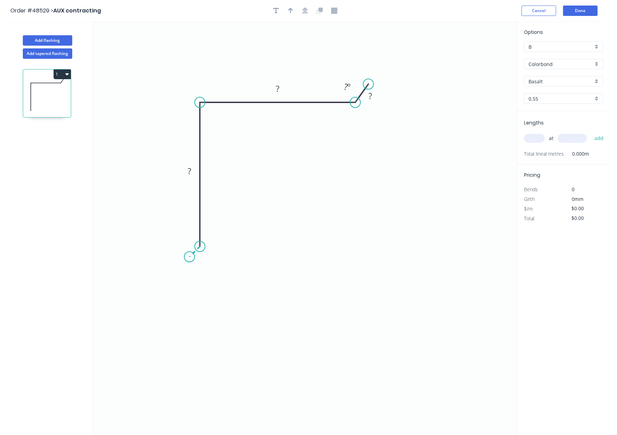
click at [189, 257] on icon "0 ? ? ? ? º" at bounding box center [304, 228] width 423 height 414
click at [189, 257] on circle at bounding box center [189, 257] width 10 height 10
drag, startPoint x: 187, startPoint y: 256, endPoint x: 188, endPoint y: 260, distance: 4.2
click at [188, 260] on circle at bounding box center [188, 260] width 10 height 10
click at [202, 257] on tspan "?" at bounding box center [201, 256] width 3 height 11
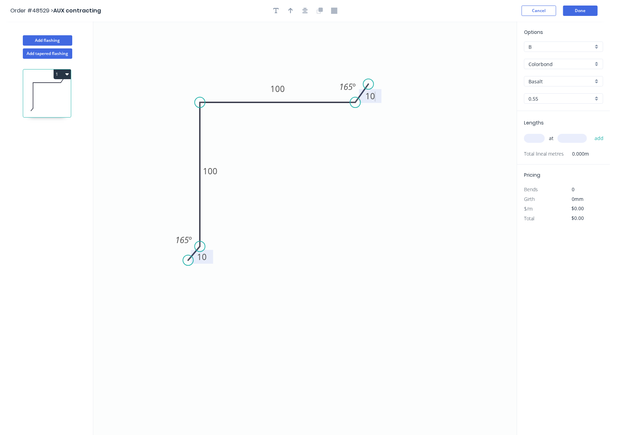
click at [350, 305] on icon "0 10 100 100 10 165 º 165 º" at bounding box center [304, 228] width 423 height 414
type input "$10.16"
drag, startPoint x: 288, startPoint y: 10, endPoint x: 399, endPoint y: 102, distance: 144.0
click at [288, 11] on icon "button" at bounding box center [290, 11] width 5 height 6
drag, startPoint x: 481, startPoint y: 56, endPoint x: 259, endPoint y: 215, distance: 273.3
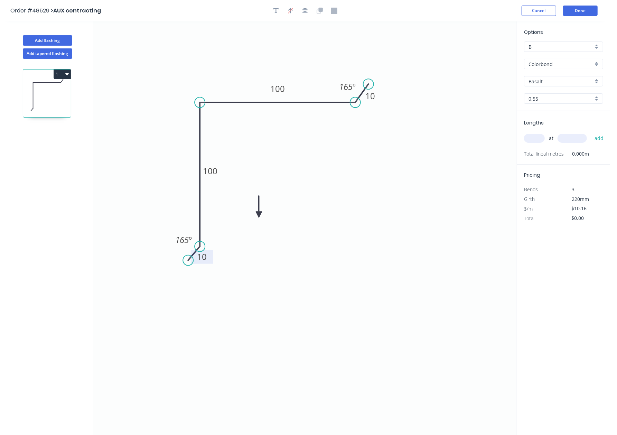
click at [259, 215] on icon at bounding box center [259, 207] width 6 height 22
click at [259, 215] on icon at bounding box center [264, 209] width 20 height 20
click at [259, 215] on icon at bounding box center [264, 220] width 20 height 20
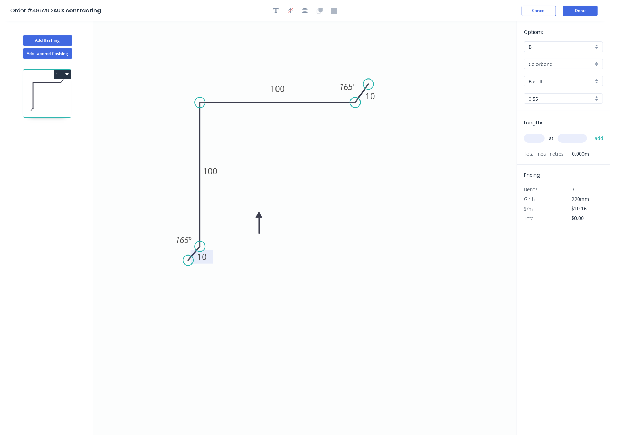
click at [441, 85] on div "Basalt" at bounding box center [563, 81] width 79 height 10
click at [441, 127] on div "Manor Red" at bounding box center [563, 123] width 78 height 12
type input "Manor Red"
click at [441, 136] on input "text" at bounding box center [534, 138] width 21 height 9
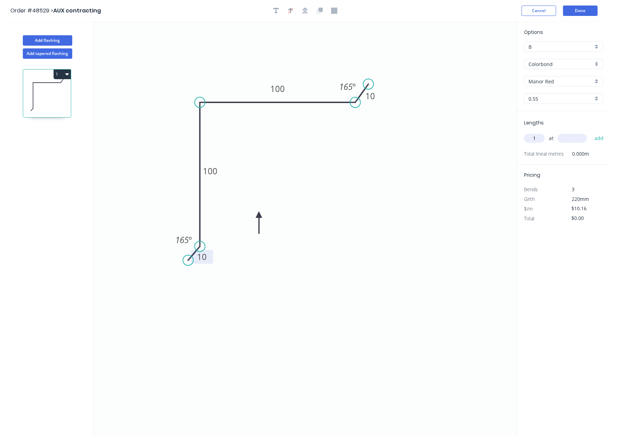
type input "1"
type input "700"
click at [441, 132] on button "add" at bounding box center [599, 138] width 16 height 12
click at [61, 76] on button "1" at bounding box center [62, 74] width 17 height 10
click at [47, 92] on div "Duplicate" at bounding box center [37, 91] width 53 height 10
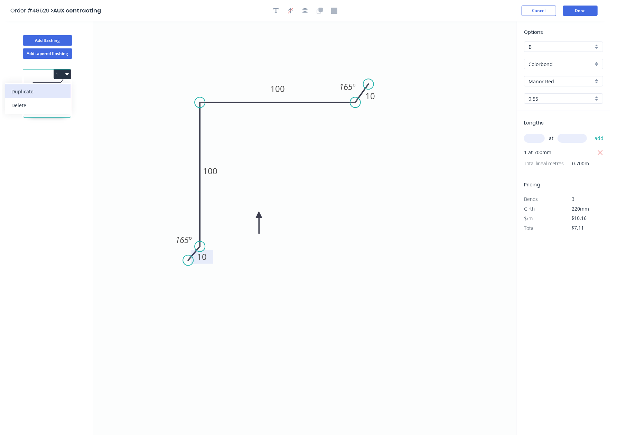
type input "$0.00"
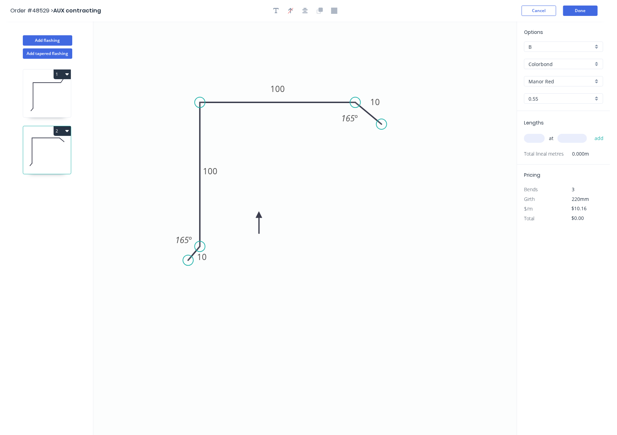
drag, startPoint x: 369, startPoint y: 85, endPoint x: 378, endPoint y: 124, distance: 39.6
click at [380, 124] on circle at bounding box center [381, 124] width 10 height 10
drag, startPoint x: 189, startPoint y: 259, endPoint x: 180, endPoint y: 263, distance: 9.1
click at [180, 263] on circle at bounding box center [180, 262] width 10 height 10
drag, startPoint x: 258, startPoint y: 213, endPoint x: 238, endPoint y: 53, distance: 161.5
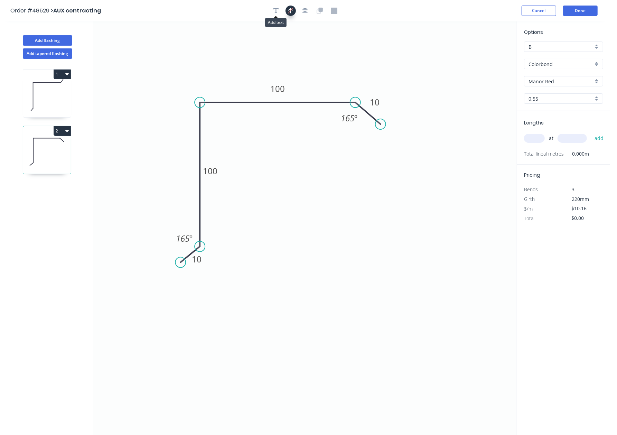
click at [285, 13] on div at bounding box center [305, 11] width 73 height 10
click at [285, 13] on button "button" at bounding box center [290, 11] width 10 height 10
click at [287, 12] on button "button" at bounding box center [290, 11] width 10 height 10
drag, startPoint x: 482, startPoint y: 55, endPoint x: 235, endPoint y: 72, distance: 247.9
click at [235, 72] on icon at bounding box center [233, 63] width 6 height 22
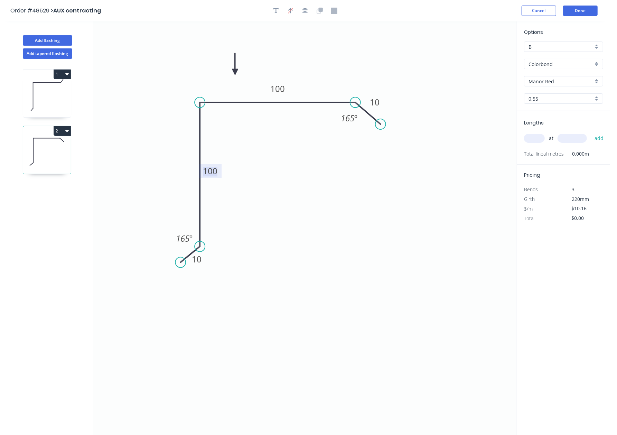
click at [208, 176] on tspan "100" at bounding box center [210, 170] width 15 height 11
type input "$15.30"
drag, startPoint x: 202, startPoint y: 103, endPoint x: 200, endPoint y: 88, distance: 15.0
click at [200, 88] on circle at bounding box center [200, 87] width 10 height 10
click at [209, 97] on tspan "?" at bounding box center [210, 99] width 4 height 11
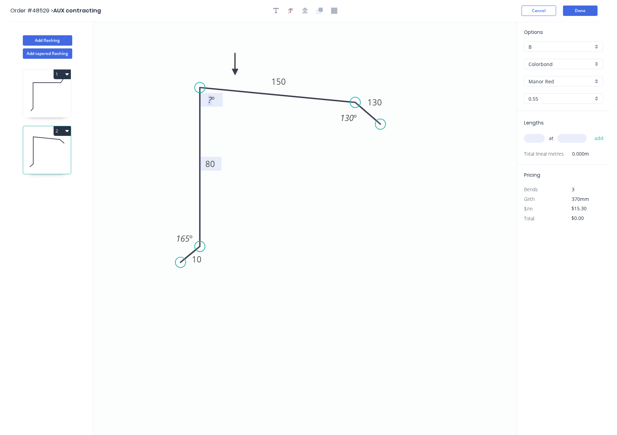
drag, startPoint x: 209, startPoint y: 97, endPoint x: 217, endPoint y: 97, distance: 8.3
click at [217, 97] on g "? º" at bounding box center [212, 99] width 14 height 11
click at [315, 196] on icon "0 10 80 150 130 130 º 80 º 165 º" at bounding box center [304, 228] width 423 height 414
click at [441, 139] on input "text" at bounding box center [534, 138] width 21 height 9
type input "2"
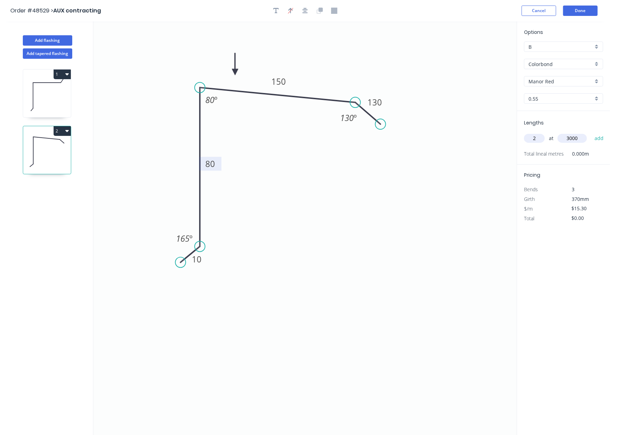
type input "3000"
click at [441, 132] on button "add" at bounding box center [599, 138] width 16 height 12
type input "$91.80"
click at [441, 8] on button "Done" at bounding box center [580, 11] width 35 height 10
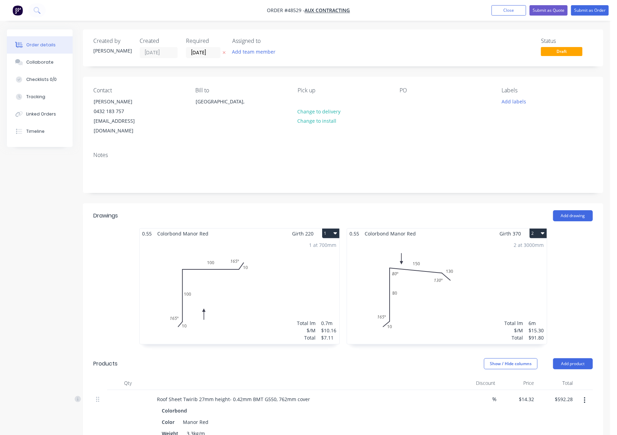
click at [325, 106] on div "Pick up Change to delivery Change to install" at bounding box center [342, 111] width 91 height 49
click at [334, 109] on button "Change to delivery" at bounding box center [319, 110] width 50 height 9
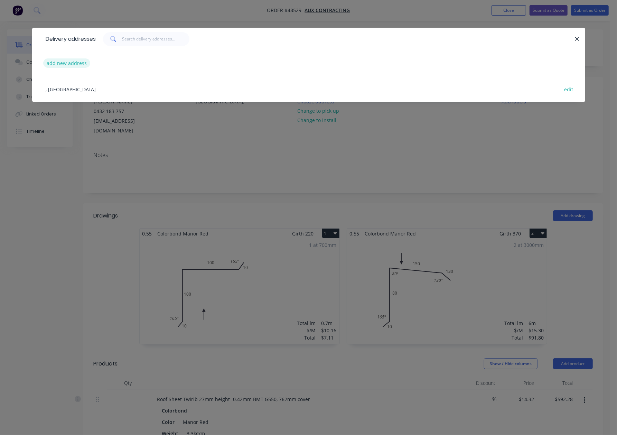
click at [74, 61] on button "add new address" at bounding box center [66, 62] width 47 height 9
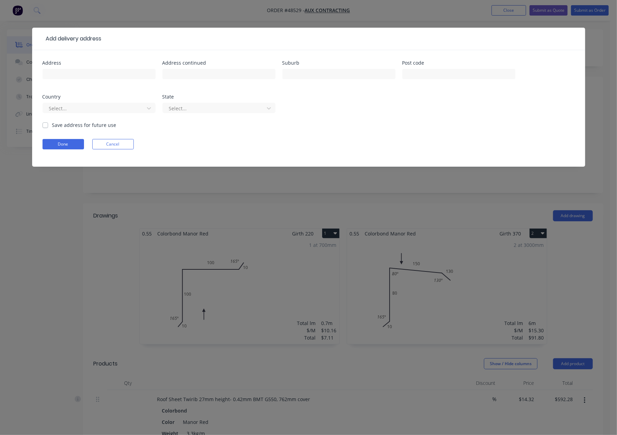
click at [71, 80] on div at bounding box center [98, 77] width 113 height 20
click at [71, 75] on input "text" at bounding box center [98, 74] width 113 height 10
paste input "7 Amherst Rd, Woodbridge WA 6056"
type input "7 Amherst Rd, Woodbridge WA 6056"
click at [70, 142] on button "Done" at bounding box center [62, 144] width 41 height 10
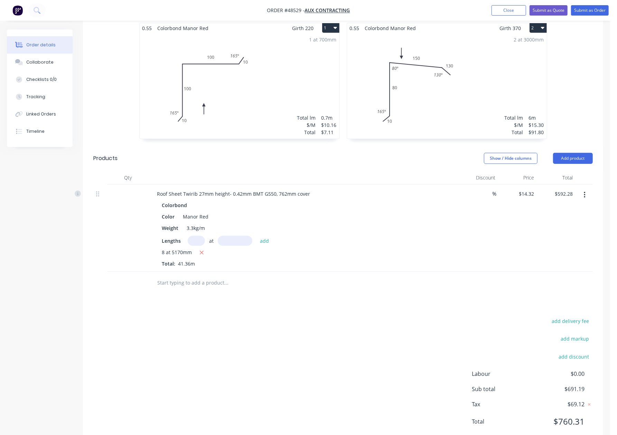
scroll to position [217, 0]
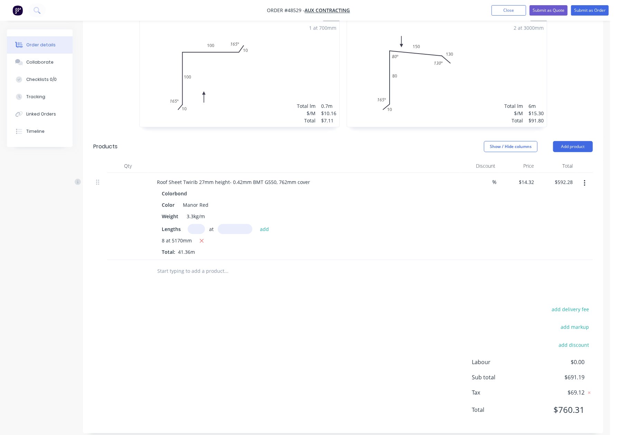
click at [441, 310] on div "add delivery fee" at bounding box center [549, 313] width 86 height 18
click at [441, 304] on button "add delivery fee" at bounding box center [570, 308] width 45 height 9
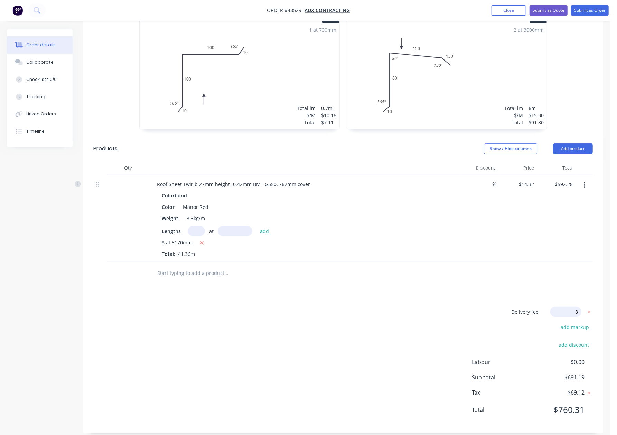
type input "80"
click input "submit" at bounding box center [0, 0] width 0 height 0
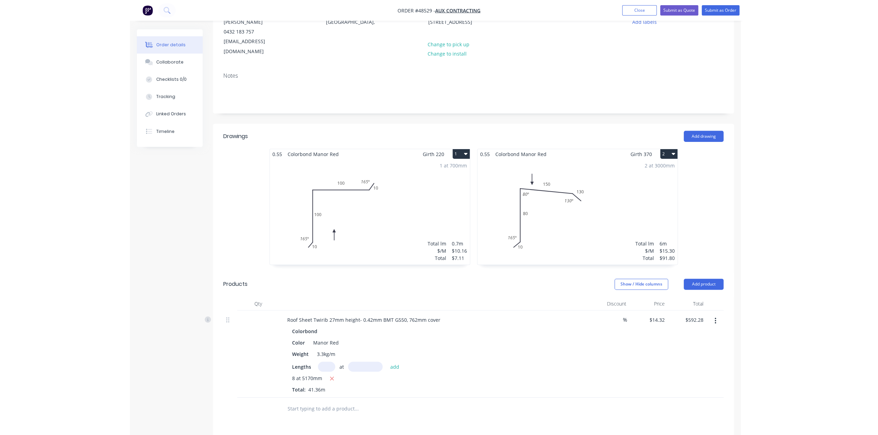
scroll to position [0, 0]
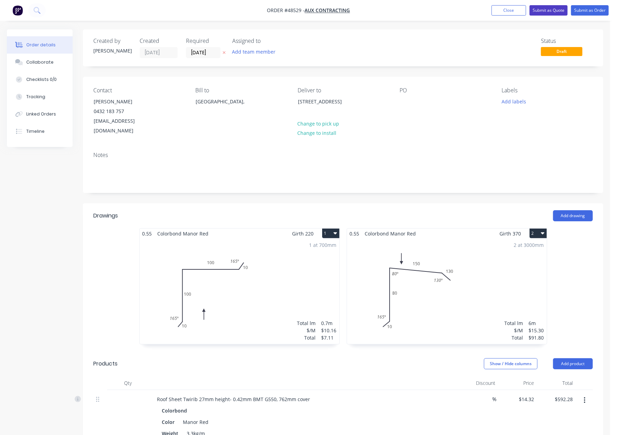
click at [441, 6] on nav "Order #48529 - AUX contracting Add product Close Submit as Quote Submit as Order" at bounding box center [308, 10] width 617 height 21
click at [441, 6] on button "Submit as Quote" at bounding box center [548, 10] width 38 height 10
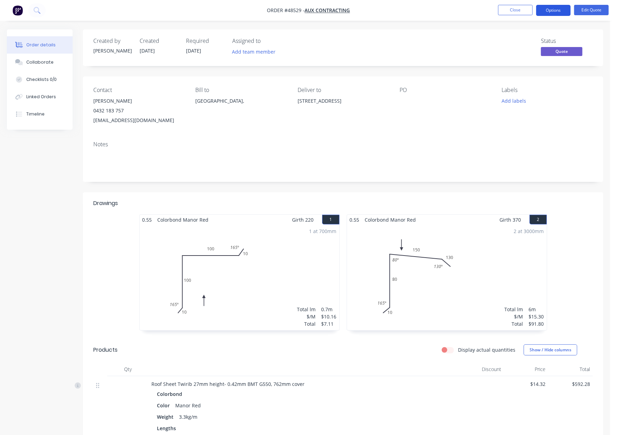
click at [441, 14] on button "Options" at bounding box center [553, 10] width 35 height 11
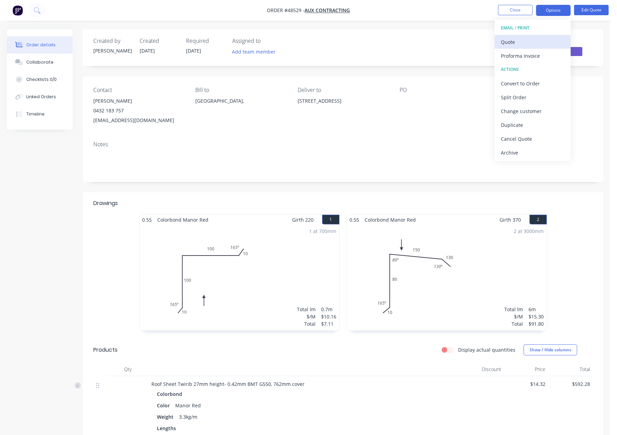
click at [441, 41] on div "Quote" at bounding box center [533, 42] width 64 height 10
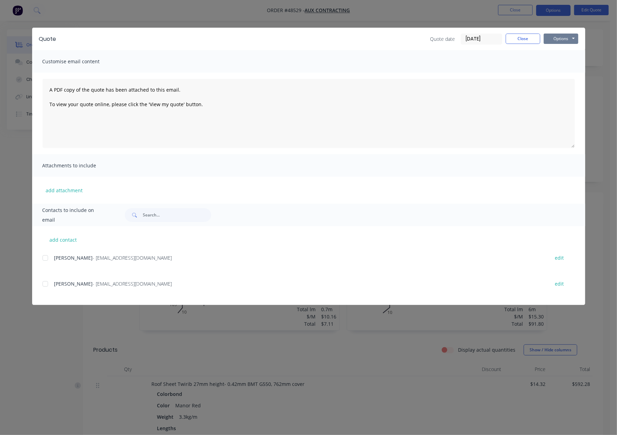
click at [441, 37] on button "Options" at bounding box center [560, 39] width 35 height 10
click at [441, 46] on button "Preview" at bounding box center [565, 50] width 44 height 11
click at [441, 39] on button "Close" at bounding box center [522, 39] width 35 height 10
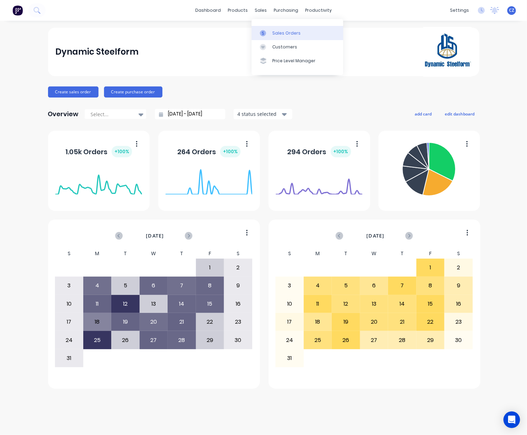
click at [264, 30] on icon at bounding box center [263, 33] width 6 height 6
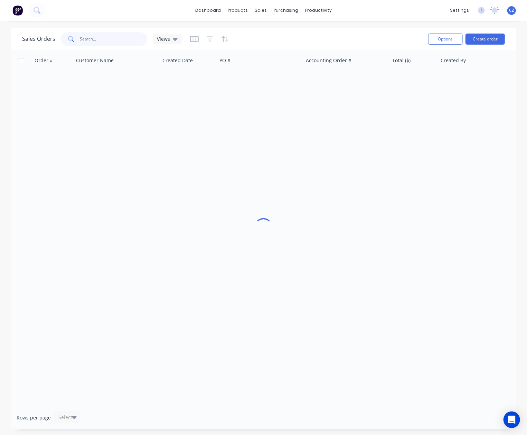
click at [97, 41] on input "text" at bounding box center [113, 39] width 67 height 14
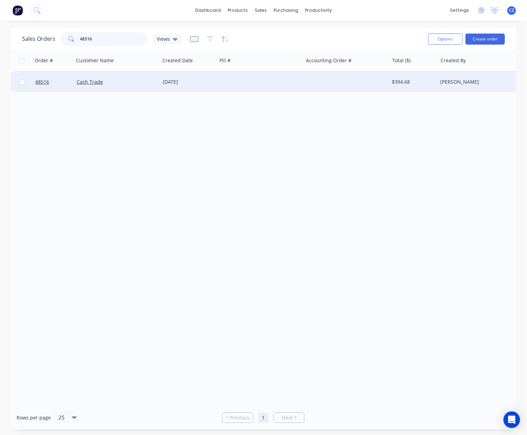
type input "48516"
click at [115, 80] on div "Cash Trade" at bounding box center [115, 81] width 77 height 7
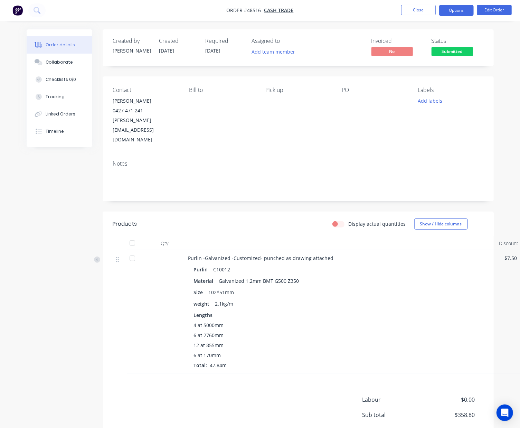
click at [473, 8] on button "Options" at bounding box center [456, 10] width 35 height 11
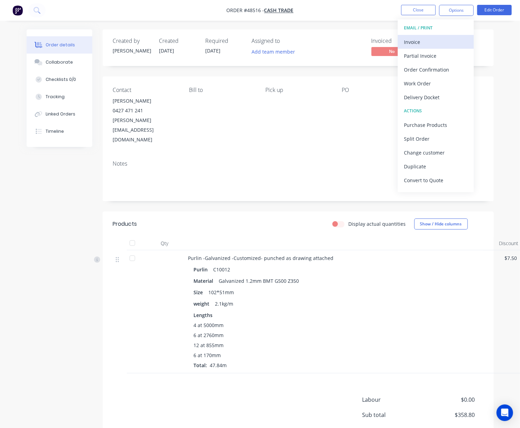
click at [435, 39] on div "Invoice" at bounding box center [436, 42] width 64 height 10
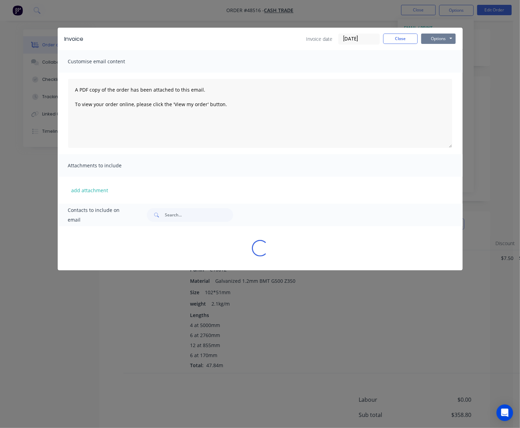
click at [431, 37] on button "Options" at bounding box center [438, 39] width 35 height 10
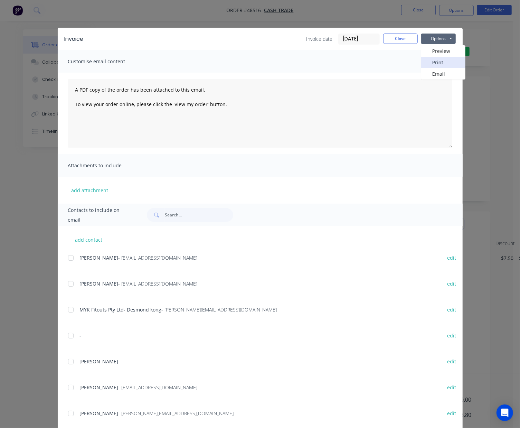
click at [430, 60] on button "Print" at bounding box center [443, 62] width 44 height 11
click at [397, 42] on button "Close" at bounding box center [400, 39] width 35 height 10
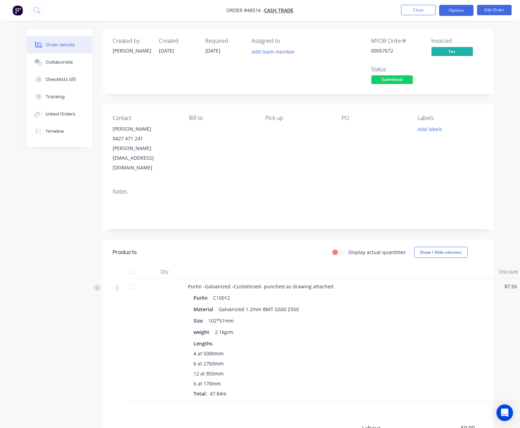
click at [467, 15] on button "Options" at bounding box center [456, 10] width 35 height 11
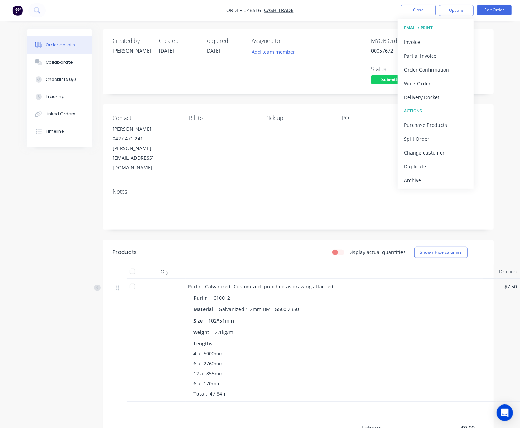
drag, startPoint x: 425, startPoint y: 98, endPoint x: 424, endPoint y: 93, distance: 4.9
click at [425, 98] on div "Delivery Docket" at bounding box center [436, 97] width 64 height 10
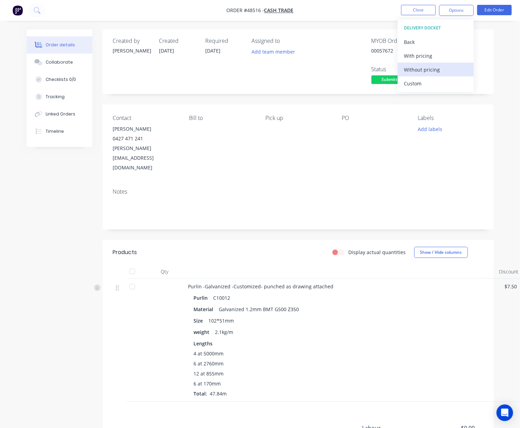
click at [421, 73] on div "Without pricing" at bounding box center [436, 70] width 64 height 10
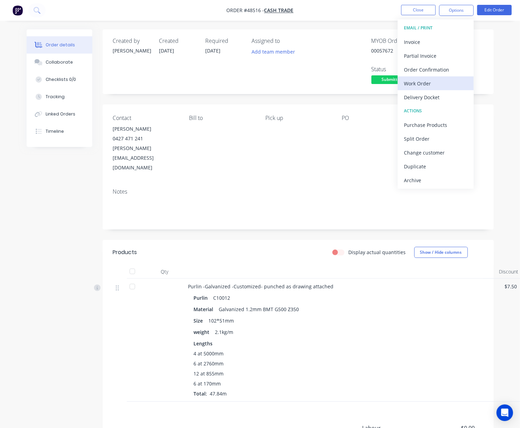
click at [418, 83] on div "Work Order" at bounding box center [436, 83] width 64 height 10
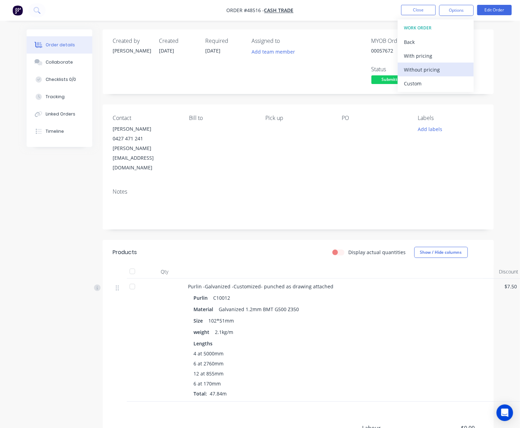
click at [422, 71] on div "Without pricing" at bounding box center [436, 70] width 64 height 10
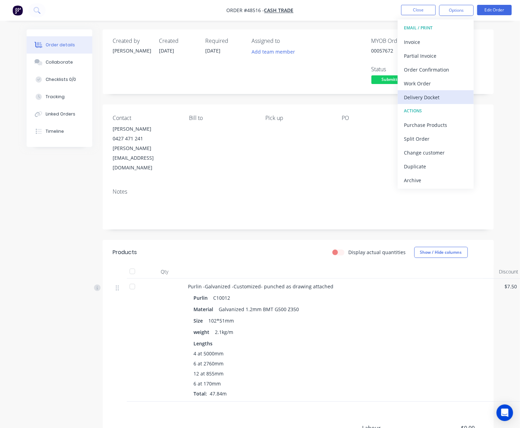
click at [433, 92] on div "Delivery Docket" at bounding box center [436, 97] width 64 height 10
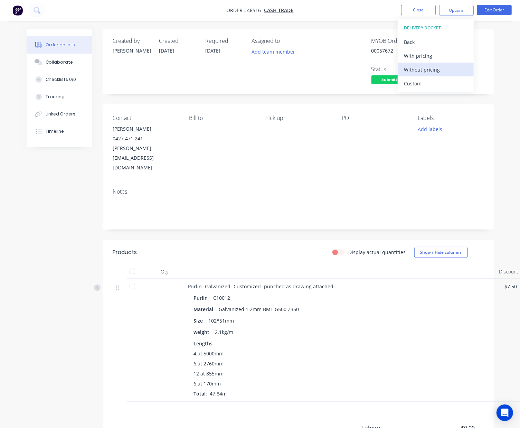
click at [435, 67] on div "Without pricing" at bounding box center [436, 70] width 64 height 10
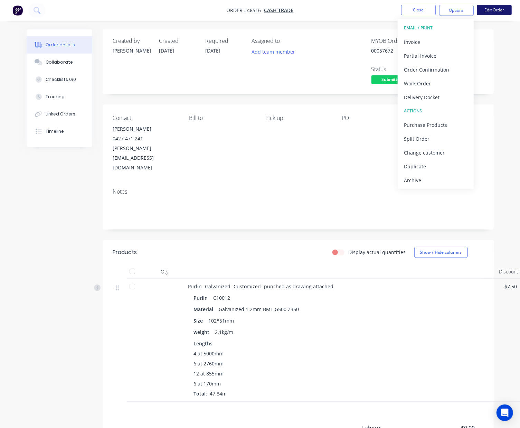
click at [487, 15] on button "Edit Order" at bounding box center [494, 10] width 35 height 10
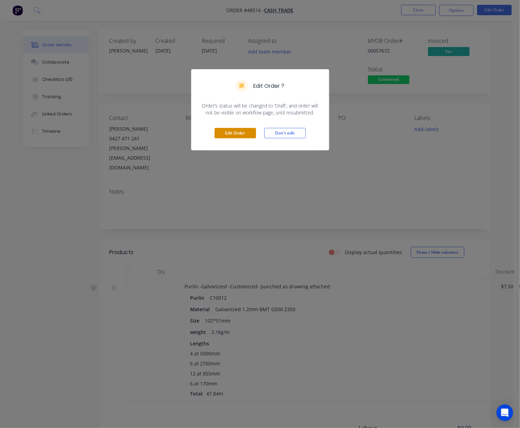
click at [241, 135] on button "Edit Order" at bounding box center [235, 133] width 41 height 10
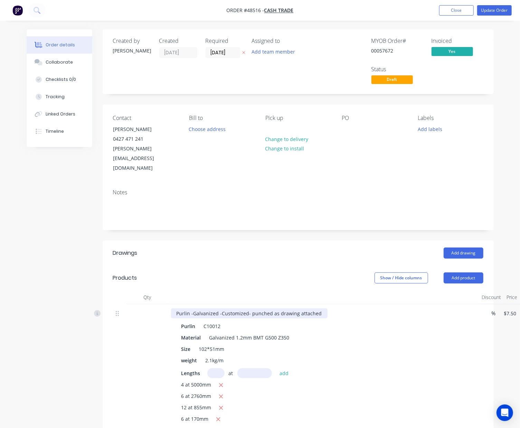
click at [319, 308] on div "Purlin -Galvanized -Customized- punched as drawing attached" at bounding box center [249, 313] width 156 height 10
click at [505, 14] on button "Update Order" at bounding box center [494, 10] width 35 height 10
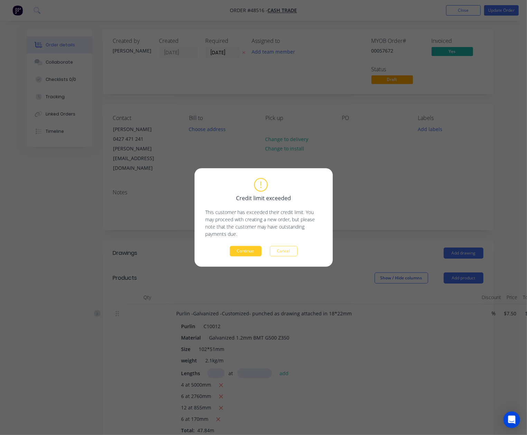
click at [249, 248] on button "Continue" at bounding box center [246, 251] width 32 height 10
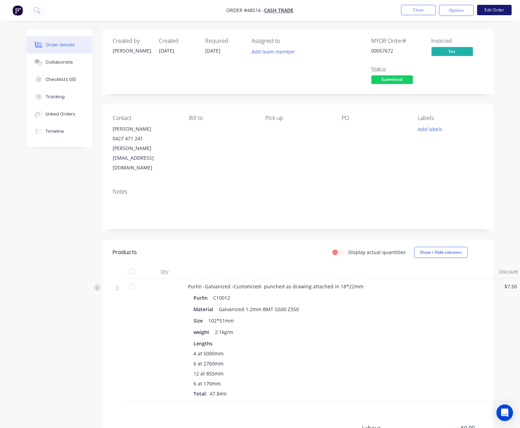
click at [496, 10] on button "Edit Order" at bounding box center [494, 10] width 35 height 10
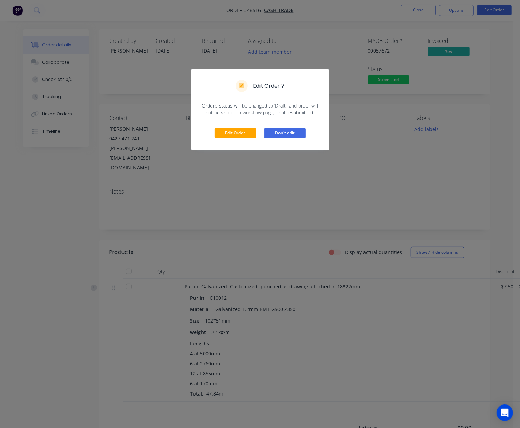
click at [285, 132] on button "Don't edit" at bounding box center [284, 133] width 41 height 10
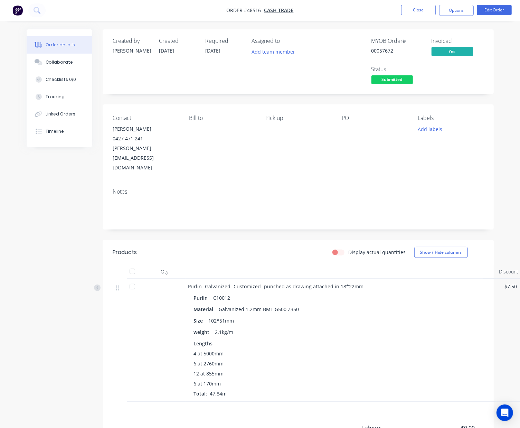
click at [241, 158] on div "Contact Shaun Brouwer 0427 471 241 Shaun@WeldFabSolutions.com.au Bill to Pick u…" at bounding box center [298, 143] width 391 height 78
click at [386, 79] on span "Submitted" at bounding box center [391, 79] width 41 height 9
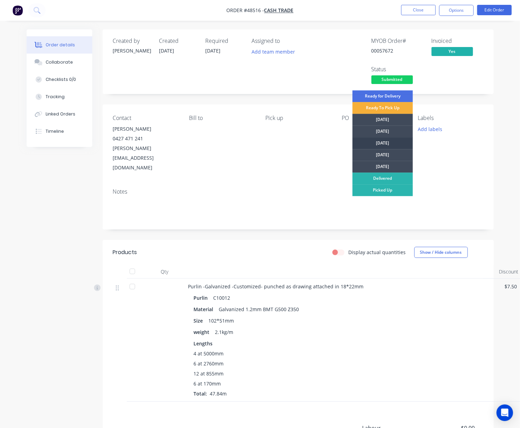
click at [382, 146] on div "[DATE]" at bounding box center [382, 143] width 60 height 12
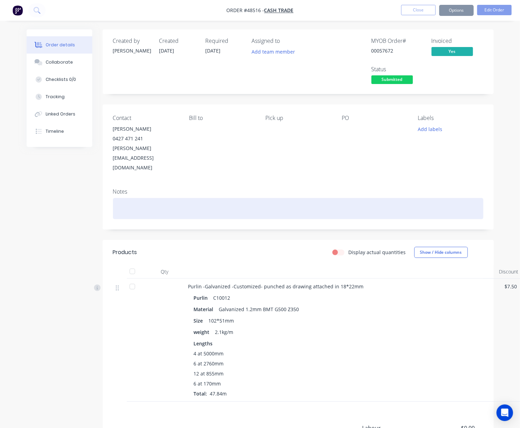
click at [237, 198] on div at bounding box center [298, 208] width 370 height 21
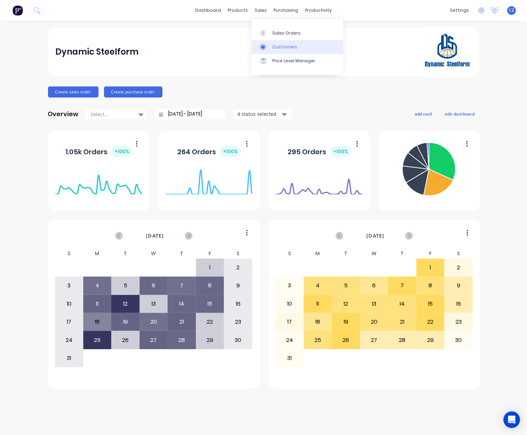
click at [267, 46] on div at bounding box center [265, 47] width 10 height 6
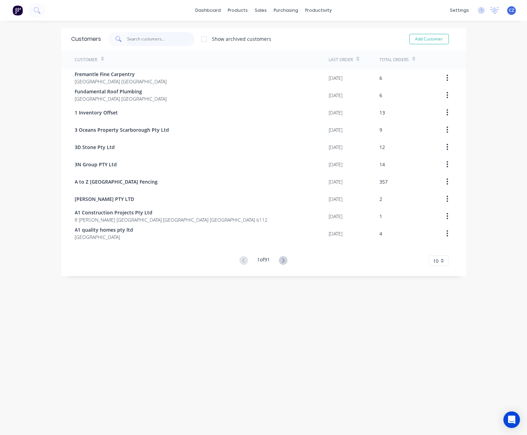
click at [165, 34] on input "text" at bounding box center [160, 39] width 67 height 14
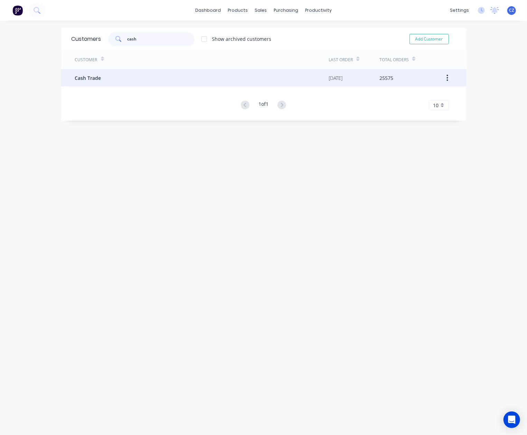
type input "cash"
click at [139, 77] on div "Cash Trade" at bounding box center [202, 77] width 254 height 17
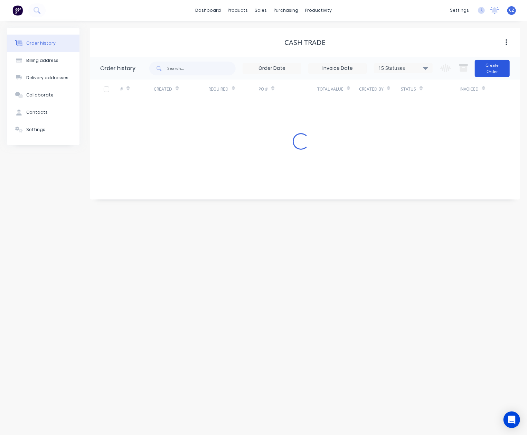
click at [503, 68] on button "Create Order" at bounding box center [492, 68] width 35 height 17
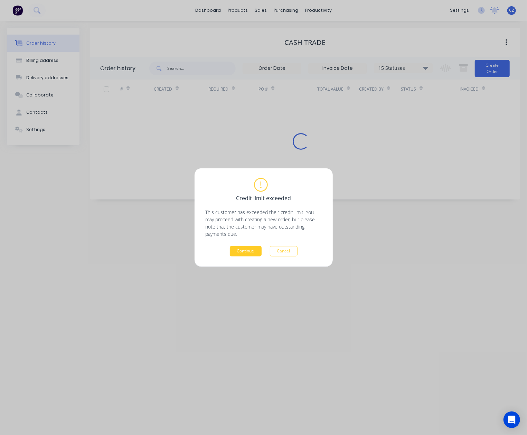
click at [246, 248] on button "Continue" at bounding box center [246, 251] width 32 height 10
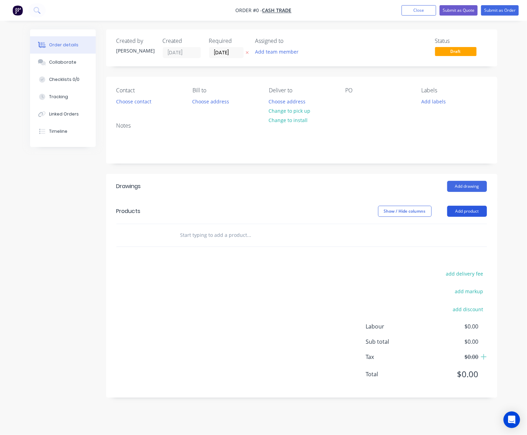
click at [457, 208] on button "Add product" at bounding box center [467, 211] width 40 height 11
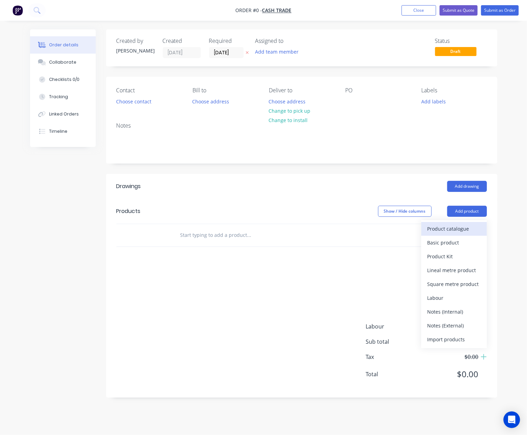
click at [455, 227] on div "Product catalogue" at bounding box center [453, 229] width 53 height 10
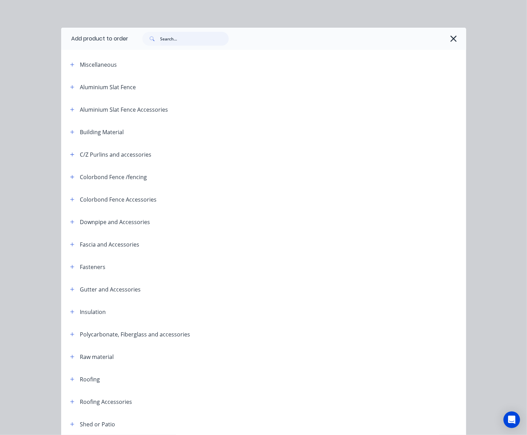
click at [195, 40] on input "text" at bounding box center [194, 39] width 68 height 14
type input "sheet"
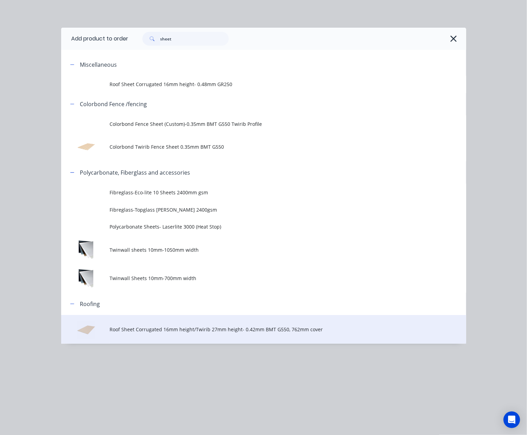
click at [150, 329] on span "Roof Sheet Corrugated 16mm height/Twirib 27mm height- 0.42mm BMT G550, 762mm co…" at bounding box center [252, 328] width 285 height 7
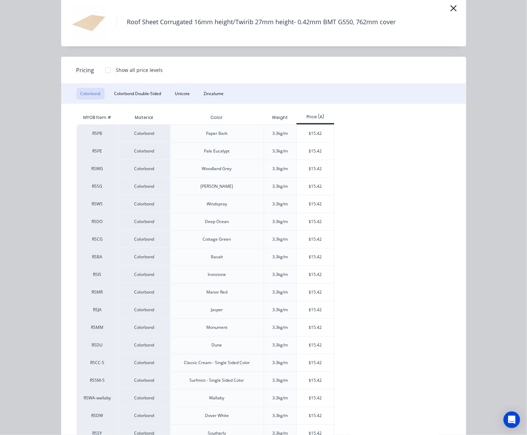
scroll to position [46, 0]
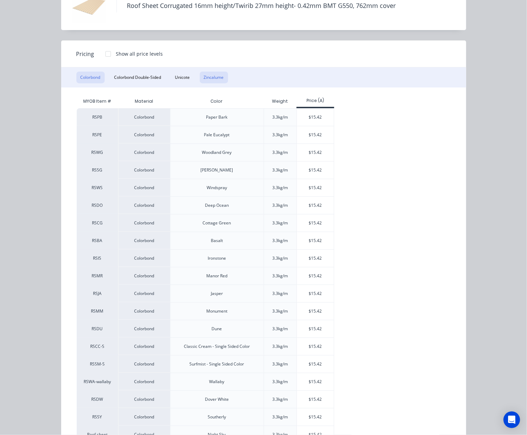
click at [206, 76] on button "Zincalume" at bounding box center [214, 78] width 28 height 12
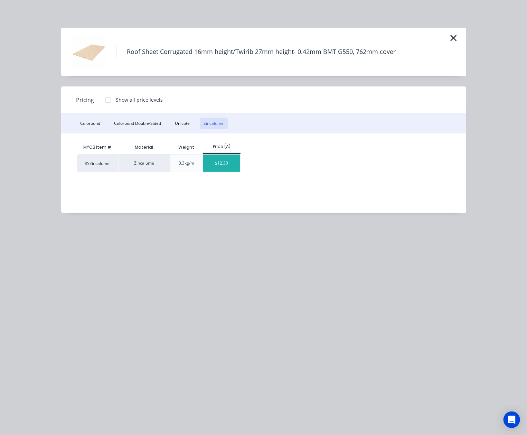
click at [234, 168] on div "$12.30" at bounding box center [221, 162] width 37 height 17
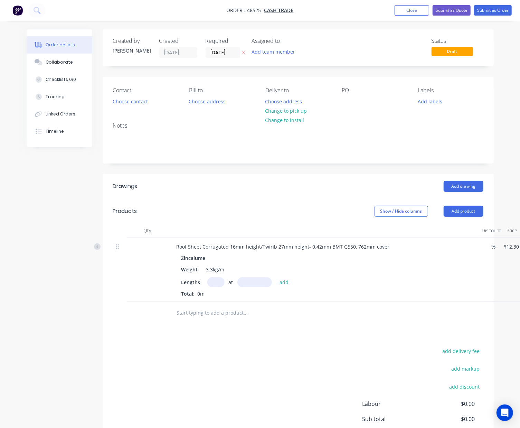
click at [217, 285] on input "text" at bounding box center [215, 282] width 17 height 10
click at [268, 108] on button "Change to pick up" at bounding box center [286, 110] width 49 height 9
click at [209, 281] on input "text" at bounding box center [215, 282] width 17 height 10
type input "25"
click at [250, 281] on input "text" at bounding box center [254, 282] width 35 height 10
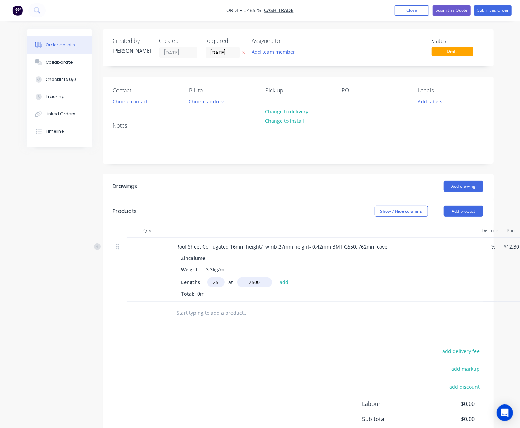
type input "2500"
click at [276, 277] on button "add" at bounding box center [284, 281] width 16 height 9
type input "$768.75"
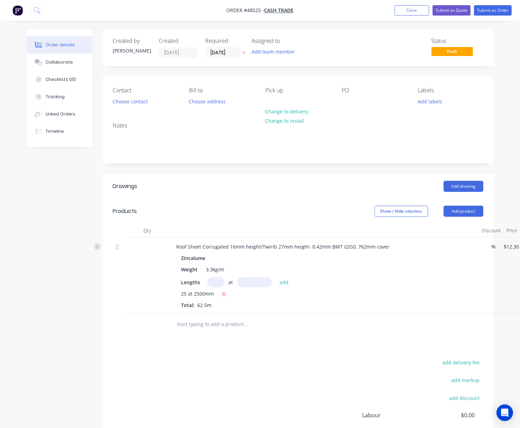
click at [263, 328] on input "text" at bounding box center [246, 324] width 138 height 14
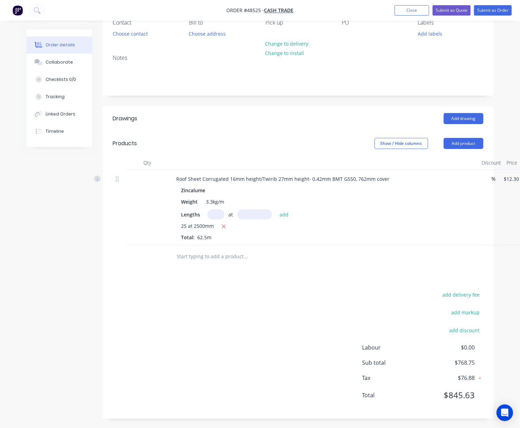
scroll to position [69, 0]
click at [180, 271] on div "Drawings Add drawing Products Show / Hide columns Add product Qty Discount Pric…" at bounding box center [298, 261] width 391 height 312
click at [476, 293] on button "add delivery fee" at bounding box center [461, 293] width 45 height 9
type input "Bakers Hill, Western Australia 6562"
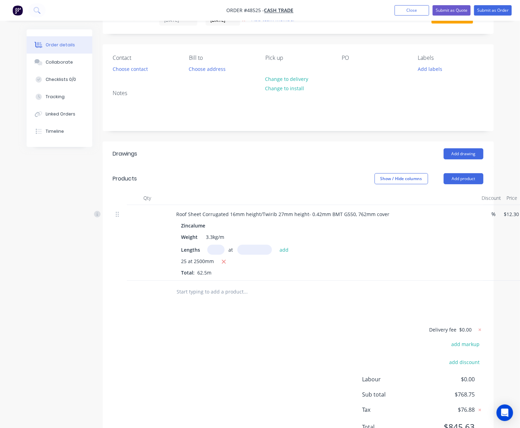
scroll to position [0, 0]
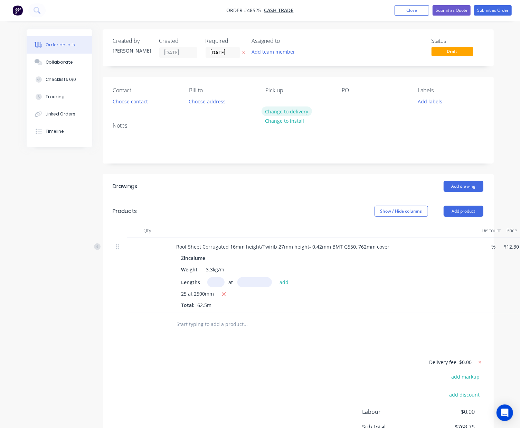
click at [282, 110] on button "Change to delivery" at bounding box center [287, 110] width 50 height 9
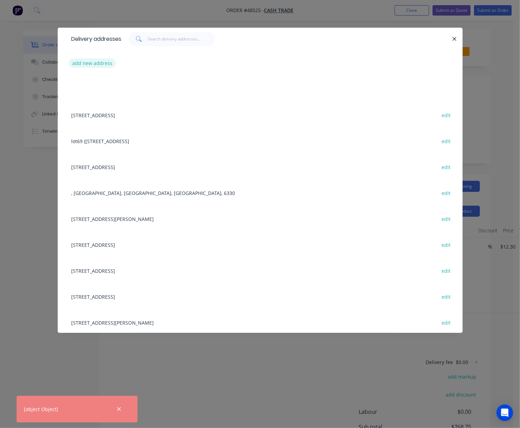
click at [98, 65] on button "add new address" at bounding box center [92, 62] width 47 height 9
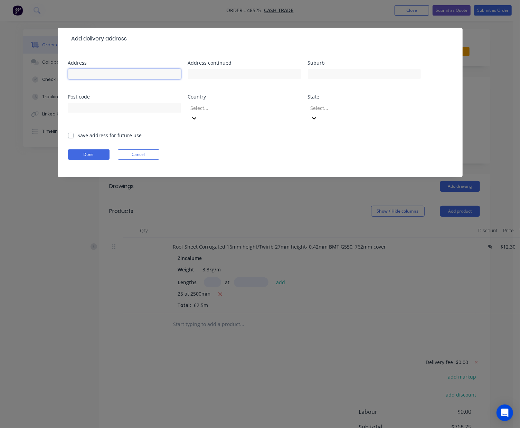
click at [91, 74] on input "text" at bounding box center [124, 74] width 113 height 10
paste input "Bakers Hill, Western Australia 6562"
type input "Bakers Hill, Western Australia 6562"
click button "Done" at bounding box center [88, 154] width 41 height 10
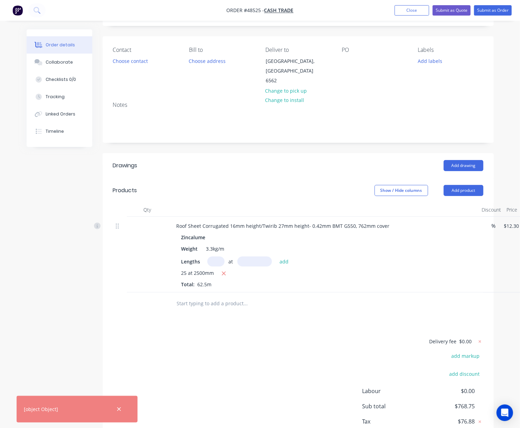
scroll to position [78, 0]
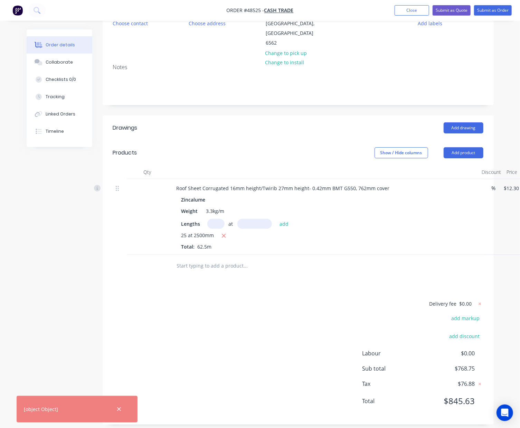
click at [468, 300] on span "$0.00" at bounding box center [465, 303] width 12 height 7
click at [476, 300] on icon at bounding box center [479, 303] width 7 height 7
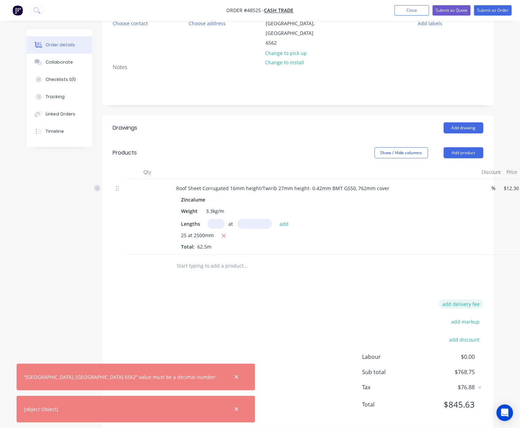
click at [477, 299] on button "add delivery fee" at bounding box center [461, 303] width 45 height 9
type input "200"
click input "submit" at bounding box center [0, 0] width 0 height 0
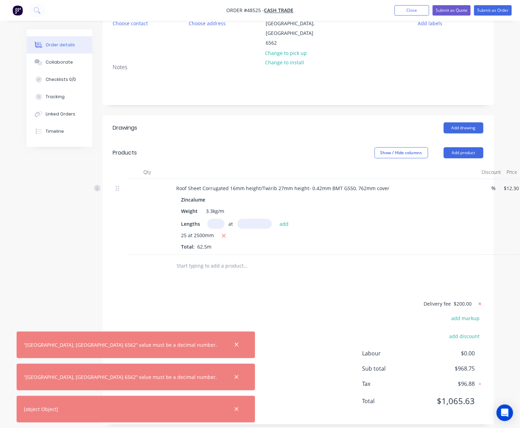
click at [478, 300] on icon at bounding box center [479, 303] width 7 height 7
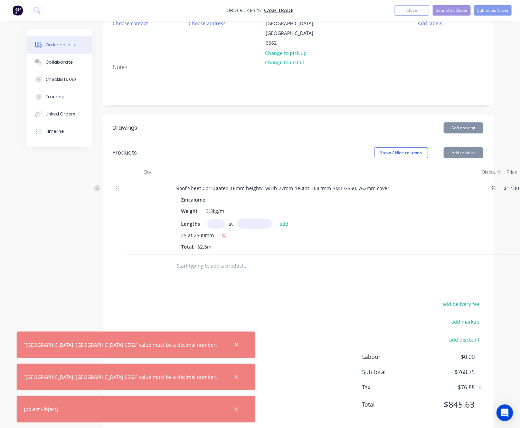
click at [278, 333] on div "add delivery fee add markup add discount Labour $0.00 Sub total $768.75 Tax $76…" at bounding box center [298, 358] width 370 height 118
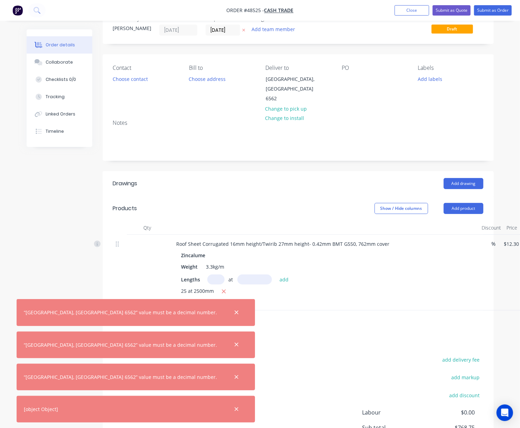
scroll to position [0, 0]
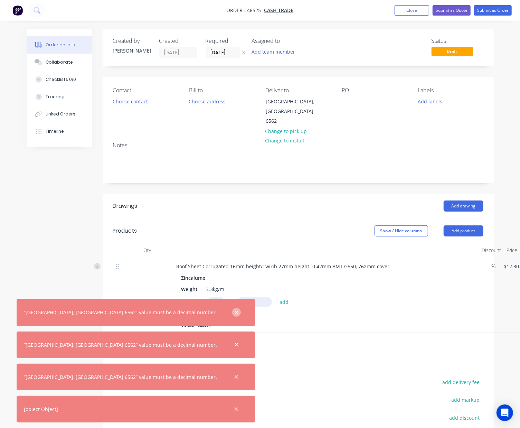
click at [234, 310] on icon "button" at bounding box center [236, 312] width 4 height 6
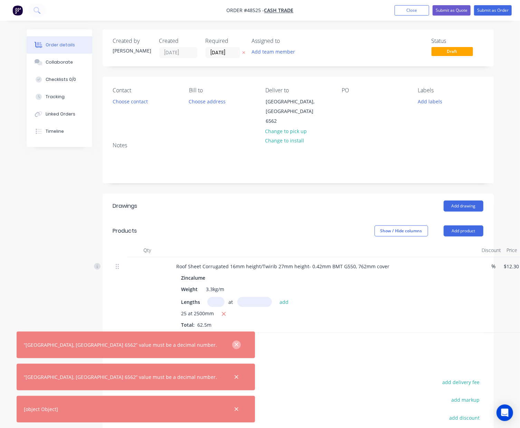
click at [234, 345] on icon "button" at bounding box center [236, 344] width 4 height 6
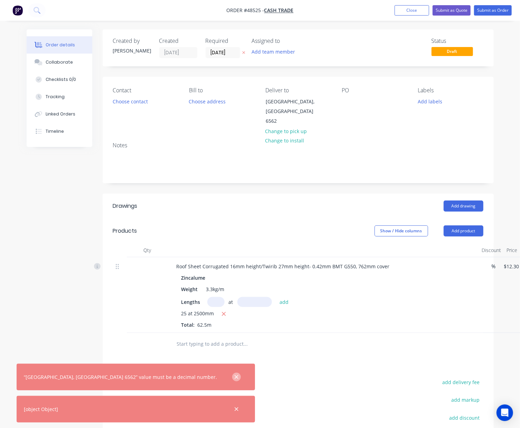
click at [234, 375] on icon "button" at bounding box center [236, 377] width 4 height 6
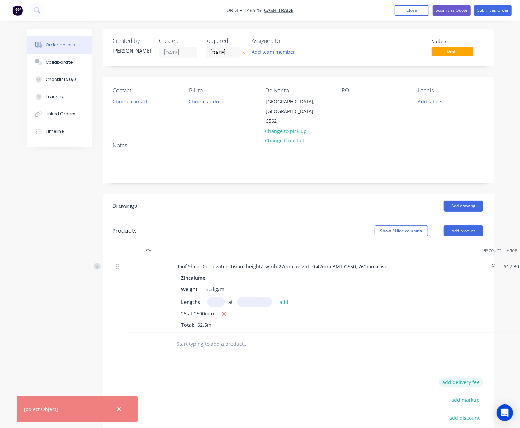
click at [455, 377] on button "add delivery fee" at bounding box center [461, 381] width 45 height 9
type input "200"
click input "submit" at bounding box center [0, 0] width 0 height 0
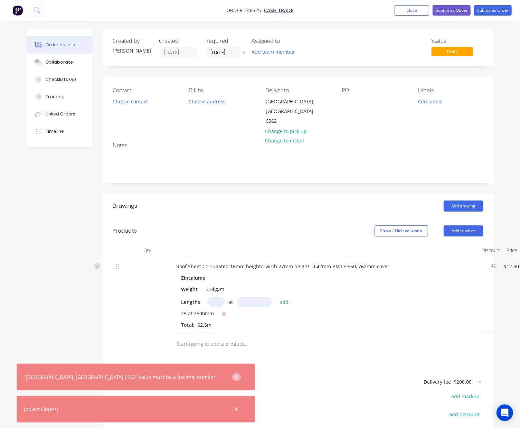
click at [232, 378] on button "button" at bounding box center [236, 376] width 9 height 9
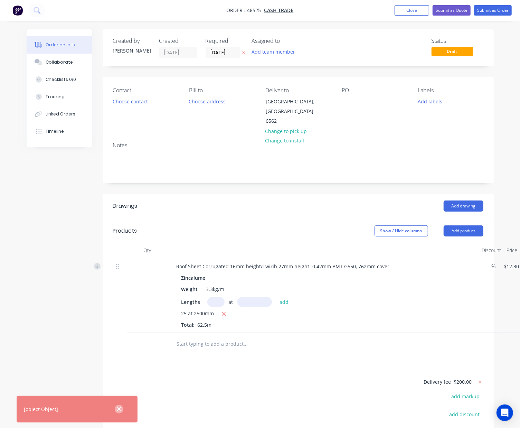
click at [122, 406] on button "button" at bounding box center [119, 409] width 9 height 9
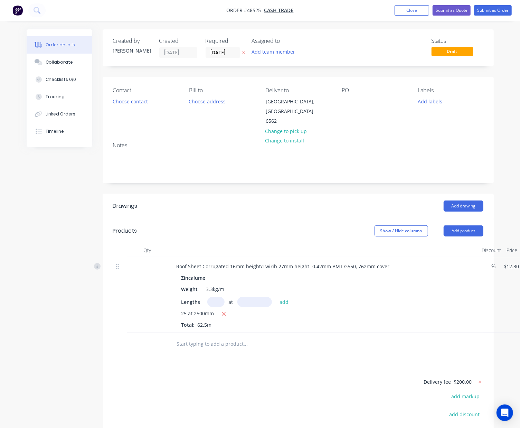
drag, startPoint x: 184, startPoint y: 367, endPoint x: 192, endPoint y: 379, distance: 14.9
click at [192, 379] on div "Drawings Add drawing Products Show / Hide columns Add product Qty Discount Pric…" at bounding box center [298, 347] width 391 height 309
click at [125, 104] on button "Choose contact" at bounding box center [130, 100] width 42 height 9
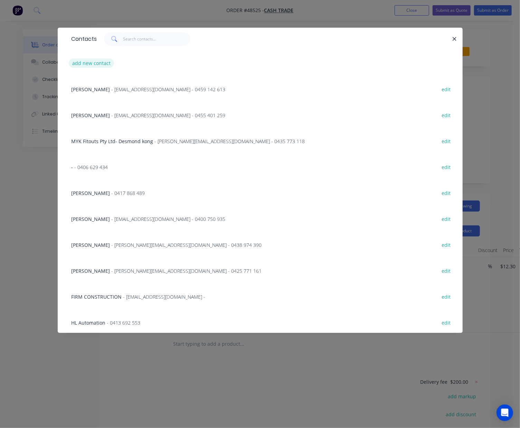
click at [101, 63] on button "add new contact" at bounding box center [92, 62] width 46 height 9
select select "AU"
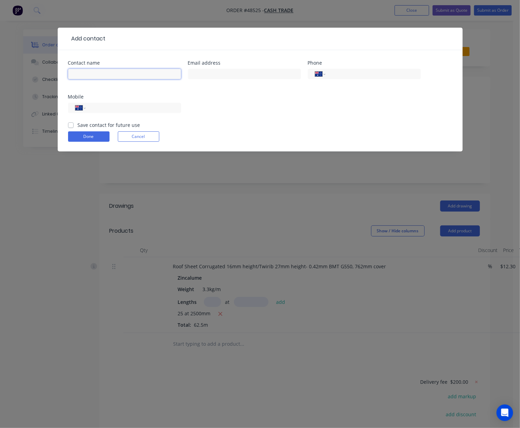
click at [119, 77] on input "text" at bounding box center [124, 74] width 113 height 10
type input "-"
click at [120, 98] on div "Mobile" at bounding box center [124, 96] width 113 height 5
click at [120, 103] on div "International Afghanistan Åland Islands Albania Algeria American Samoa Andorra …" at bounding box center [124, 111] width 113 height 20
click at [119, 110] on input "tel" at bounding box center [132, 108] width 83 height 8
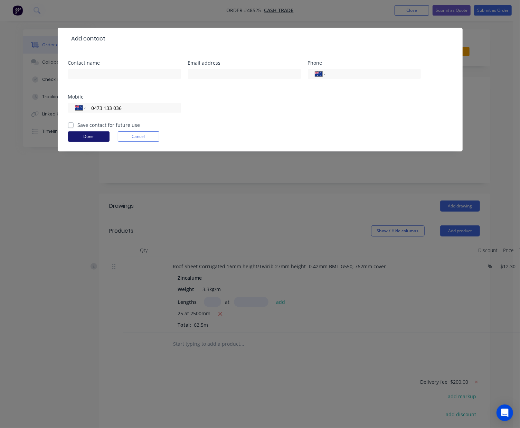
type input "0473 133 036"
click at [105, 134] on button "Done" at bounding box center [88, 136] width 41 height 10
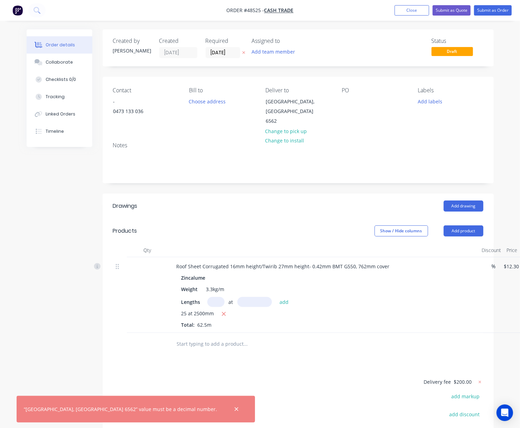
click at [292, 218] on header "Products Show / Hide columns Add product" at bounding box center [298, 230] width 391 height 25
click at [455, 10] on button "Submit as Quote" at bounding box center [452, 10] width 38 height 10
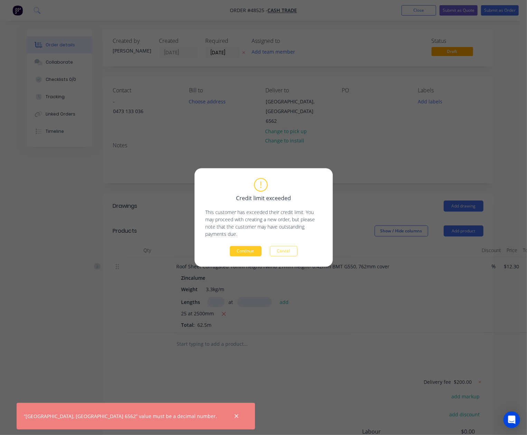
click at [238, 256] on button "Continue" at bounding box center [246, 251] width 32 height 10
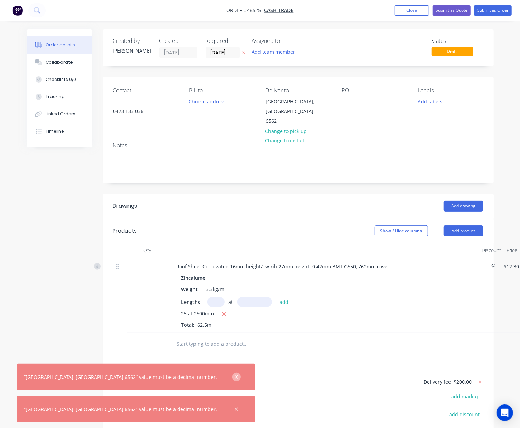
click at [232, 375] on button "button" at bounding box center [236, 376] width 9 height 9
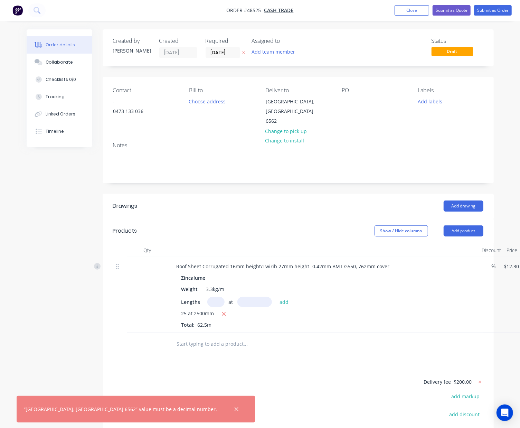
click at [225, 412] on div at bounding box center [236, 408] width 22 height 17
click at [234, 407] on icon "button" at bounding box center [236, 409] width 4 height 6
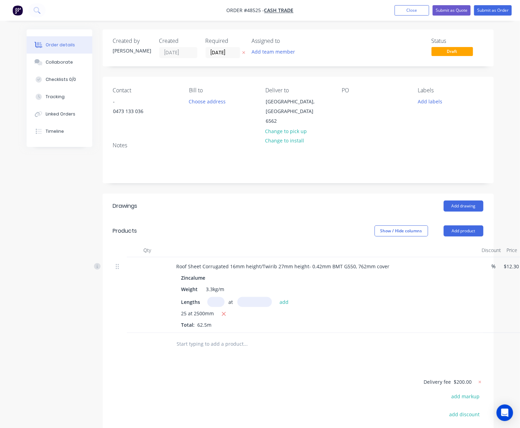
click at [459, 378] on span "$200.00" at bounding box center [463, 381] width 18 height 7
click at [471, 378] on span "$200.00" at bounding box center [463, 381] width 18 height 7
click at [481, 378] on g at bounding box center [479, 381] width 7 height 7
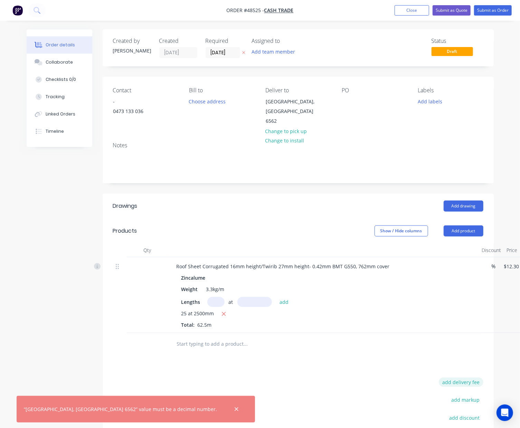
click at [473, 377] on button "add delivery fee" at bounding box center [461, 381] width 45 height 9
type input "200"
click input "submit" at bounding box center [0, 0] width 0 height 0
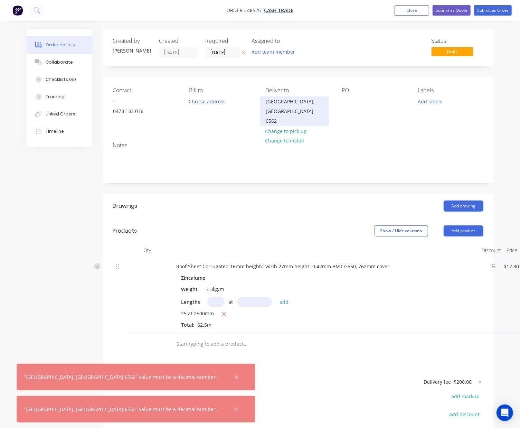
click at [303, 108] on div "Bakers Hill, Western Australia 6562" at bounding box center [294, 111] width 57 height 29
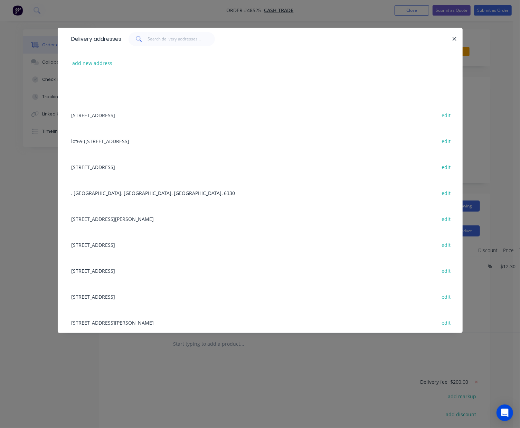
click at [94, 57] on div "add new address" at bounding box center [260, 63] width 384 height 26
click at [94, 58] on button "add new address" at bounding box center [92, 62] width 47 height 9
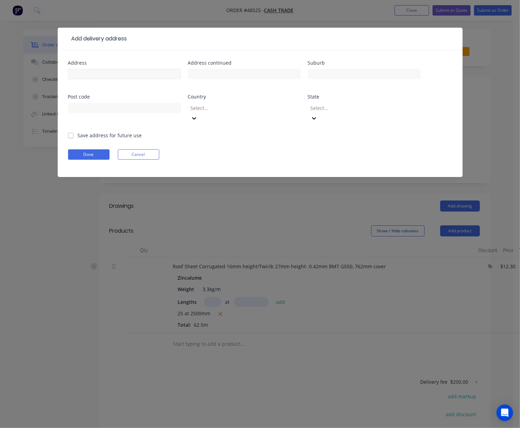
click at [93, 68] on div at bounding box center [124, 77] width 113 height 20
click at [141, 74] on input "text" at bounding box center [124, 74] width 113 height 10
paste input "Bakers Hill, Western Australia 6562"
type input "Bakers Hill, Western Australia 6562"
click at [101, 149] on button "Done" at bounding box center [88, 154] width 41 height 10
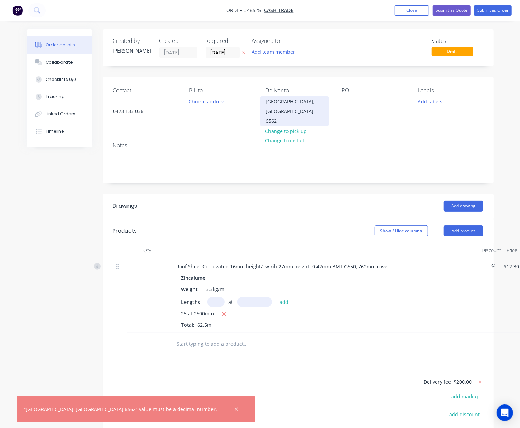
click at [296, 106] on div "Bakers Hill, Western Australia 6562" at bounding box center [294, 111] width 57 height 29
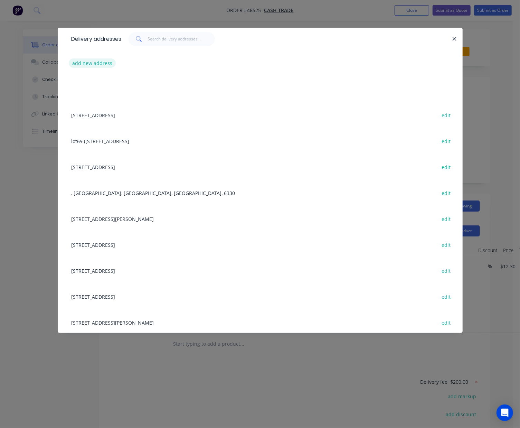
click at [93, 68] on button "add new address" at bounding box center [92, 62] width 47 height 9
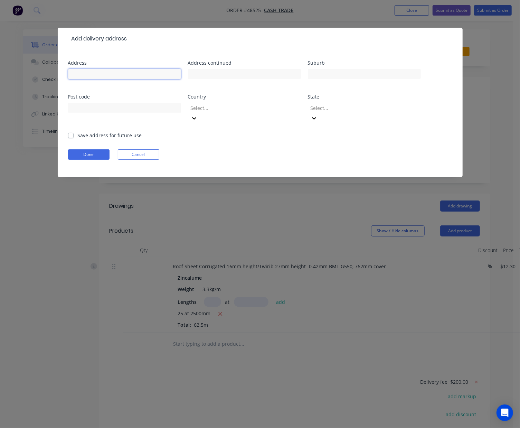
click at [94, 71] on input "text" at bounding box center [124, 74] width 113 height 10
paste input "Bakers Hill, Western Australia 6562"
drag, startPoint x: 139, startPoint y: 72, endPoint x: 96, endPoint y: 70, distance: 42.9
click at [96, 70] on input "Bakers Hill, Western Australia 6562" at bounding box center [124, 74] width 113 height 10
type input "Bakers Hill WA 6562"
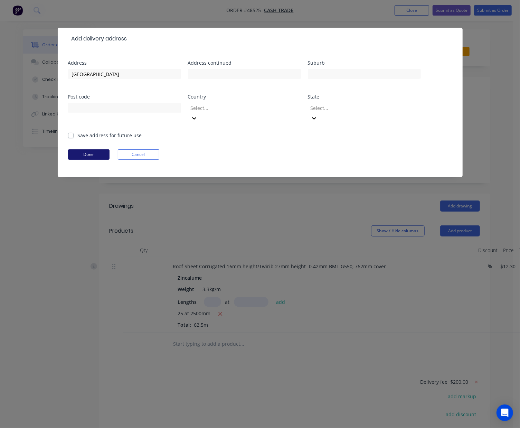
click at [88, 149] on button "Done" at bounding box center [88, 154] width 41 height 10
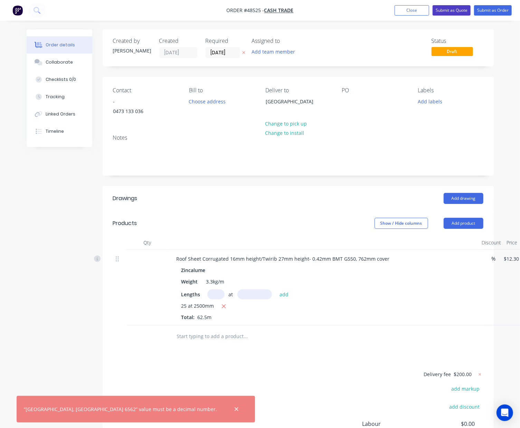
click at [457, 8] on button "Submit as Quote" at bounding box center [452, 10] width 38 height 10
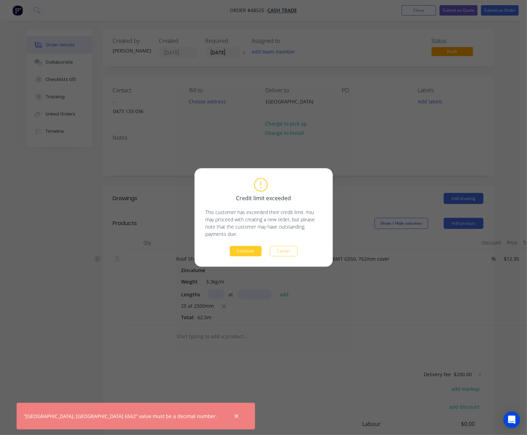
click at [252, 250] on button "Continue" at bounding box center [246, 251] width 32 height 10
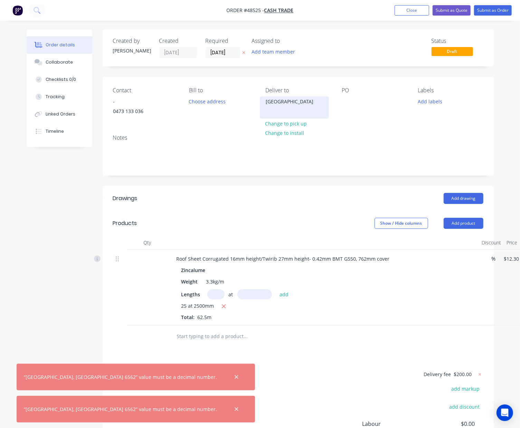
click at [303, 107] on div "Bakers Hill WA 6562" at bounding box center [294, 107] width 69 height 22
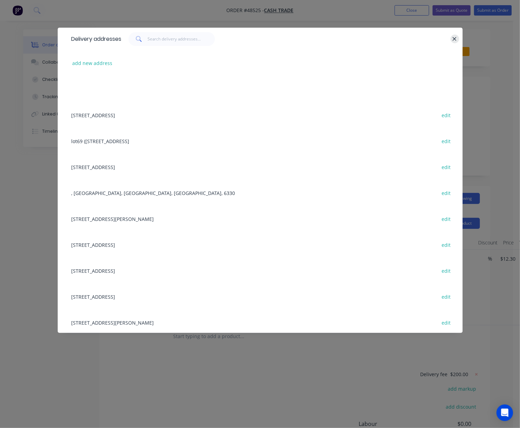
click at [459, 40] on button "button" at bounding box center [454, 39] width 9 height 9
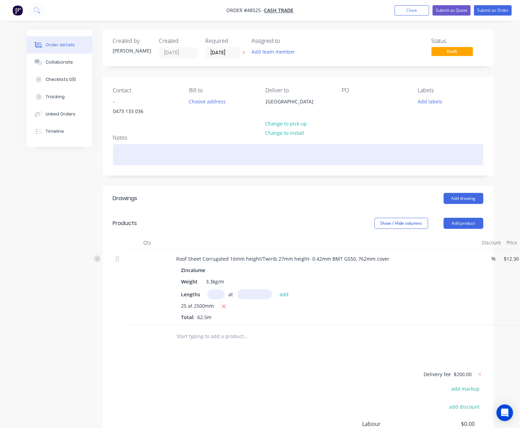
click at [166, 156] on div at bounding box center [298, 154] width 370 height 21
paste div
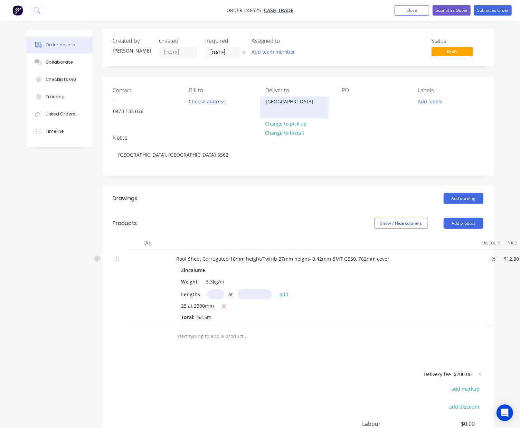
click at [315, 106] on div "Bakers Hill WA 6562" at bounding box center [294, 102] width 57 height 10
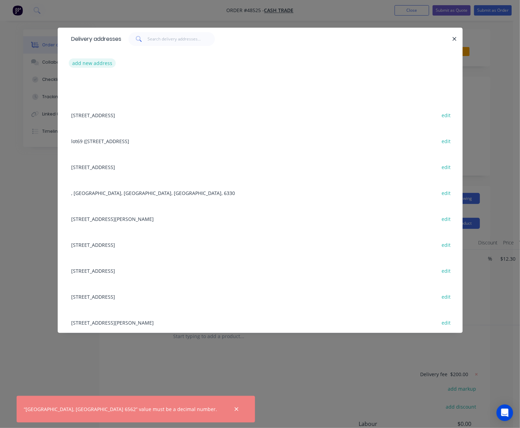
click at [105, 66] on button "add new address" at bounding box center [92, 62] width 47 height 9
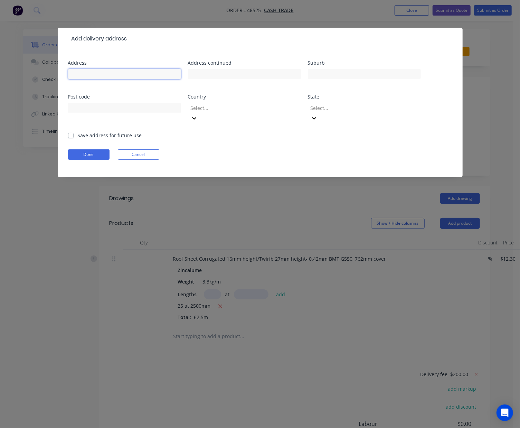
click at [88, 74] on input "text" at bounding box center [124, 74] width 113 height 10
click at [80, 149] on button "Done" at bounding box center [88, 154] width 41 height 10
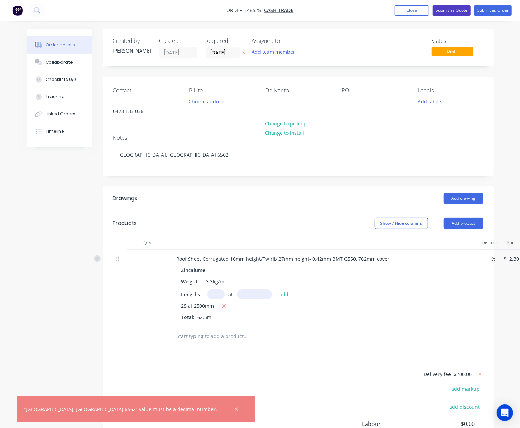
click at [459, 13] on button "Submit as Quote" at bounding box center [452, 10] width 38 height 10
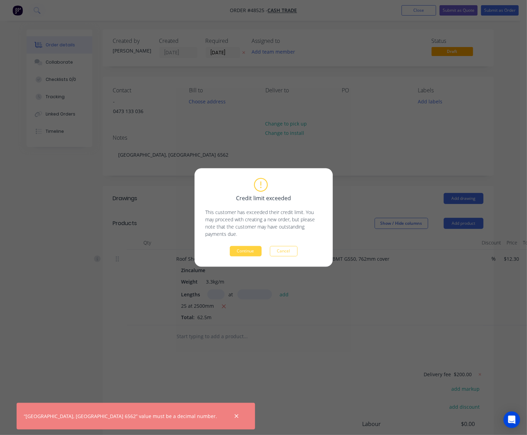
click at [237, 256] on div "Credit limit exceeded This customer has exceeded their credit limit. You may pr…" at bounding box center [264, 217] width 138 height 98
click at [238, 254] on button "Continue" at bounding box center [246, 251] width 32 height 10
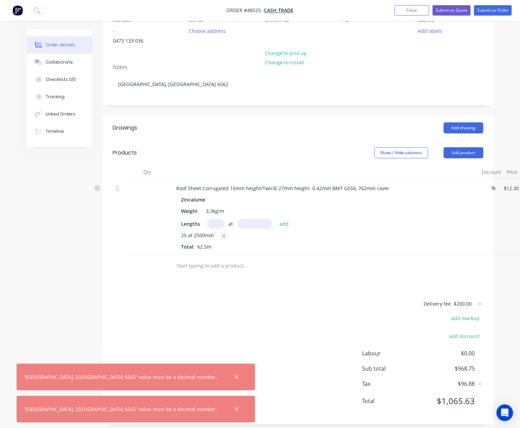
scroll to position [78, 0]
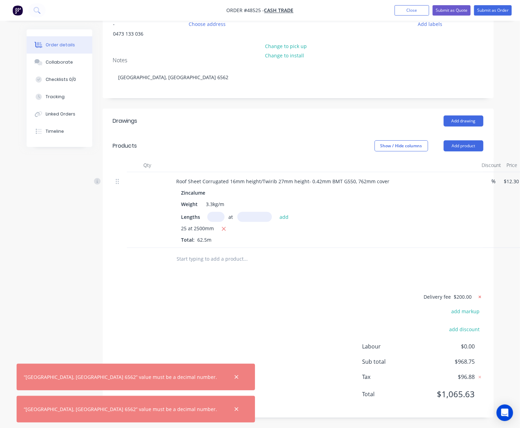
click at [477, 296] on icon at bounding box center [479, 296] width 7 height 7
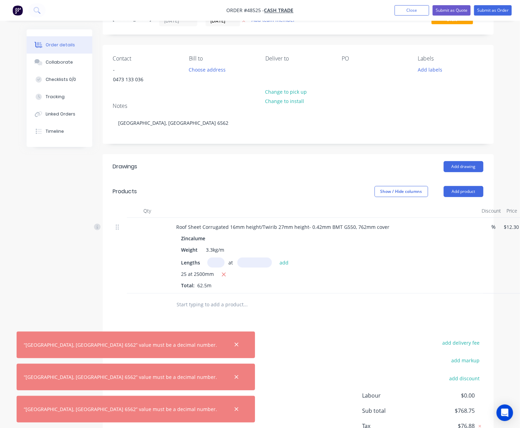
scroll to position [0, 0]
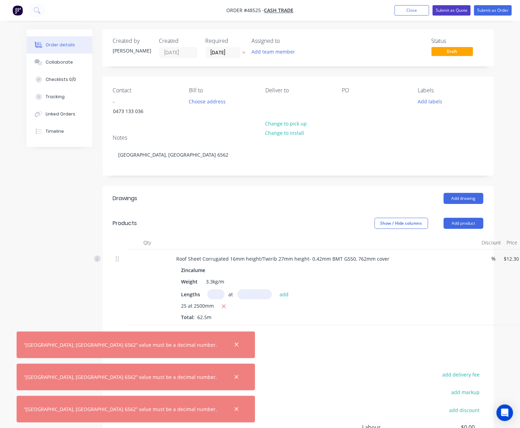
click at [448, 15] on button "Submit as Quote" at bounding box center [452, 10] width 38 height 10
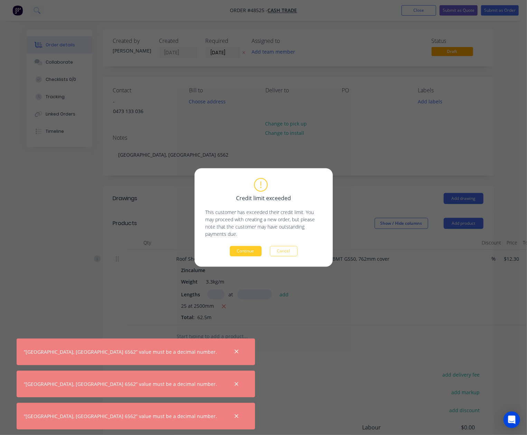
click at [260, 253] on button "Continue" at bounding box center [246, 251] width 32 height 10
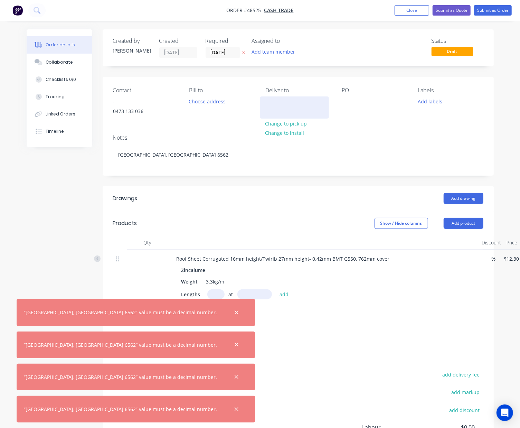
click at [272, 100] on div at bounding box center [294, 107] width 69 height 22
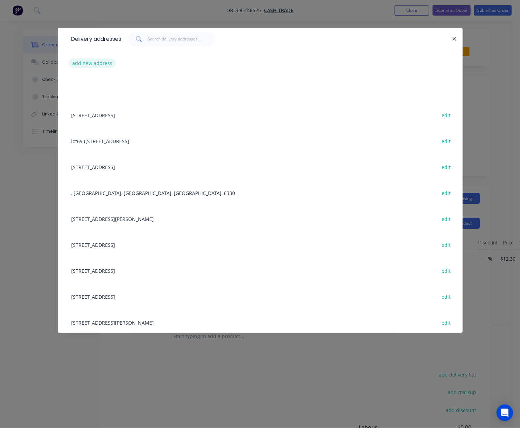
click at [90, 68] on button "add new address" at bounding box center [92, 62] width 47 height 9
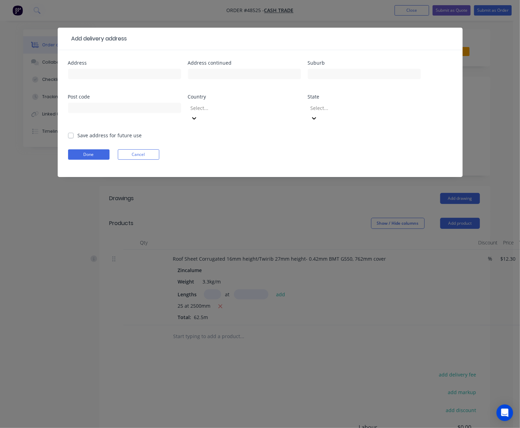
click at [90, 80] on div at bounding box center [124, 77] width 113 height 20
click at [90, 74] on input "text" at bounding box center [124, 74] width 113 height 10
paste input "Bakers Hill, Western Australia 6562"
type input "Bakers Hill, Western Australia 6562"
click at [79, 149] on button "Done" at bounding box center [88, 154] width 41 height 10
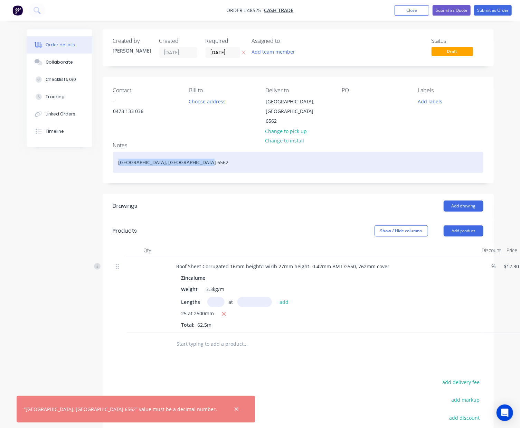
drag, startPoint x: 208, startPoint y: 152, endPoint x: 20, endPoint y: 155, distance: 188.3
click at [20, 155] on div "Order details Collaborate Checklists 0/0 Tracking Linked Orders Timeline Order …" at bounding box center [260, 272] width 481 height 487
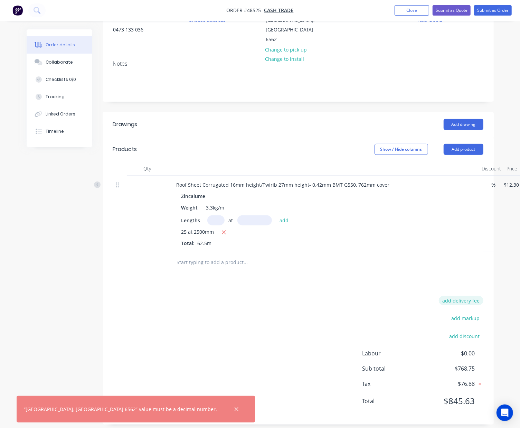
click at [472, 296] on button "add delivery fee" at bounding box center [461, 300] width 45 height 9
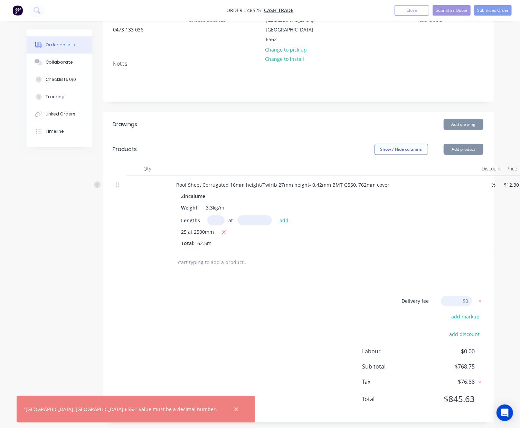
scroll to position [79, 0]
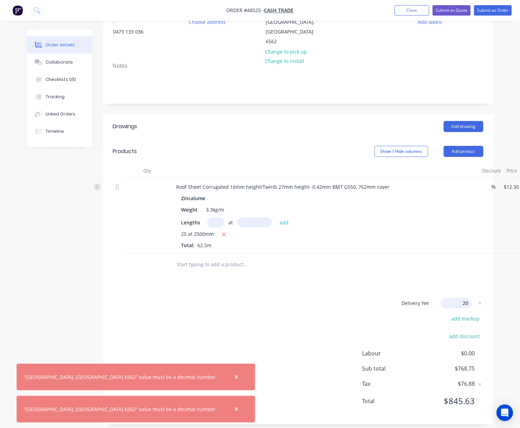
type input "200"
click input "submit" at bounding box center [0, 0] width 0 height 0
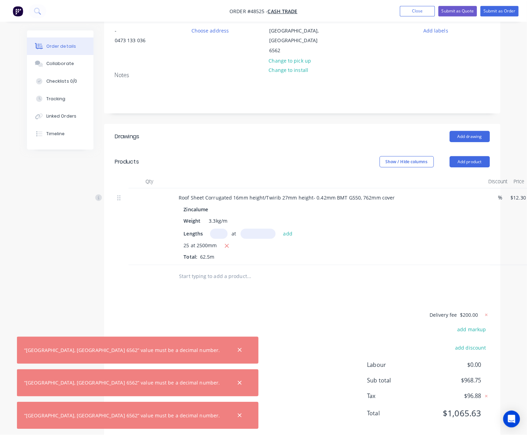
scroll to position [0, 0]
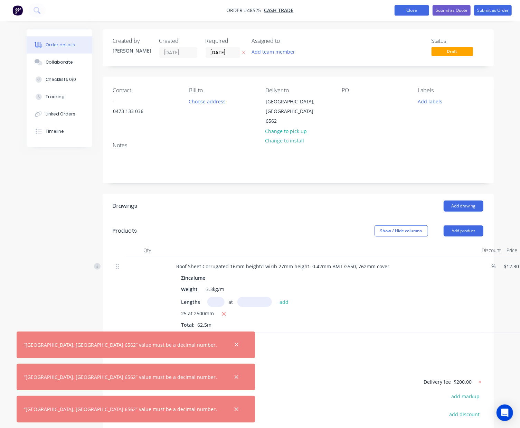
click at [399, 6] on button "Close" at bounding box center [412, 10] width 35 height 10
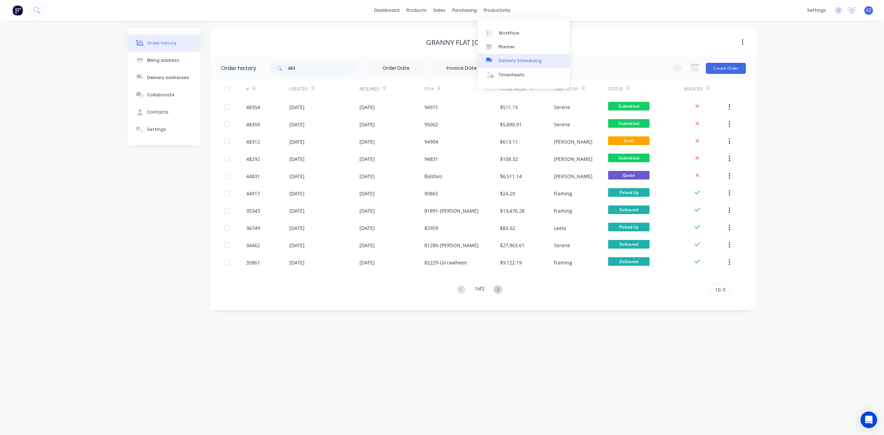
click at [512, 61] on div "Delivery Scheduling" at bounding box center [520, 61] width 43 height 6
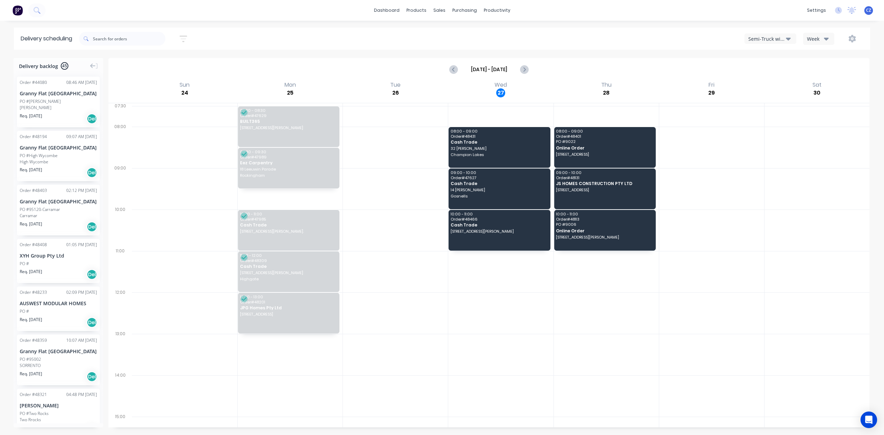
click at [510, 331] on div at bounding box center [500, 313] width 105 height 41
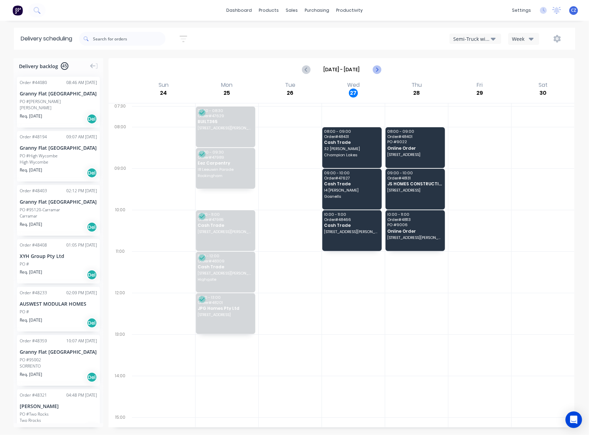
click at [376, 66] on icon "Next page" at bounding box center [376, 69] width 8 height 8
type input "[DATE] - [DATE]"
click at [380, 68] on icon "Next page" at bounding box center [376, 69] width 8 height 8
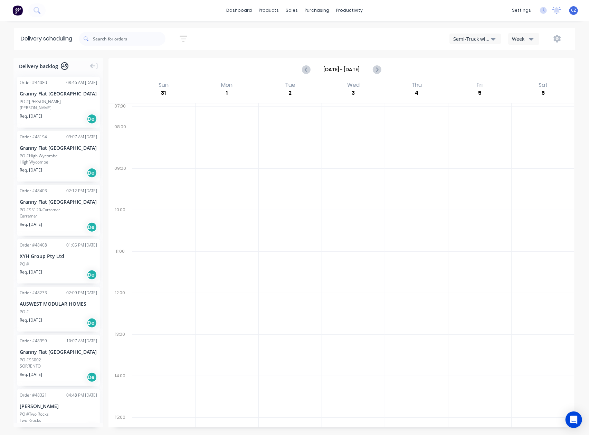
click at [479, 37] on div "Semi-Truck with Hiab" at bounding box center [472, 38] width 38 height 7
click at [484, 82] on div "Utes Delivery" at bounding box center [484, 84] width 68 height 14
click at [302, 75] on button "Previous page" at bounding box center [307, 70] width 14 height 14
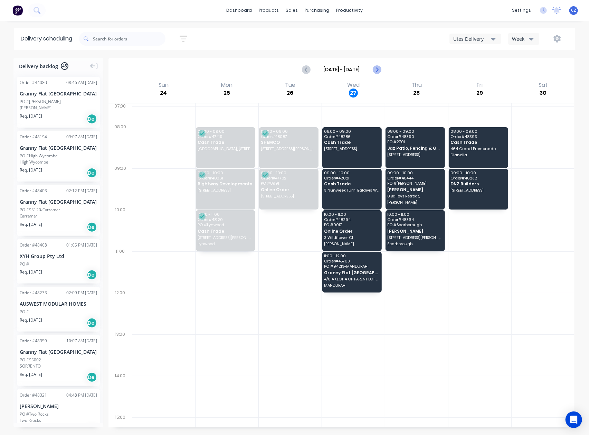
click at [375, 69] on icon "Next page" at bounding box center [376, 69] width 8 height 8
type input "Aug 31 - Sep 6"
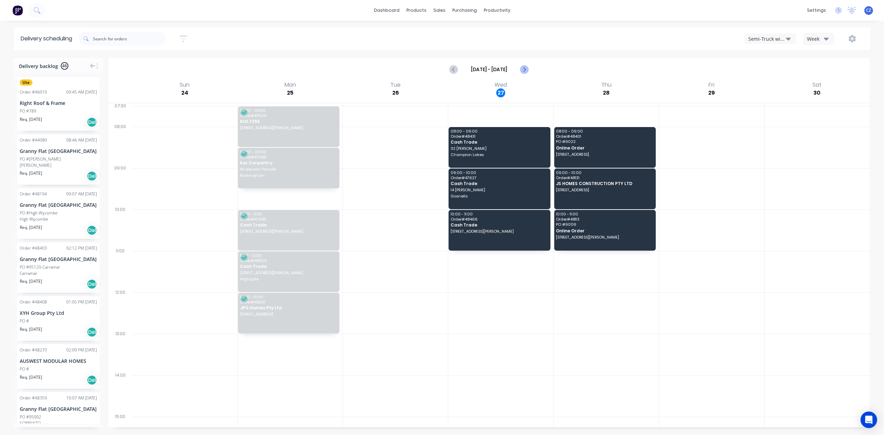
click at [530, 71] on button "Next page" at bounding box center [525, 70] width 14 height 14
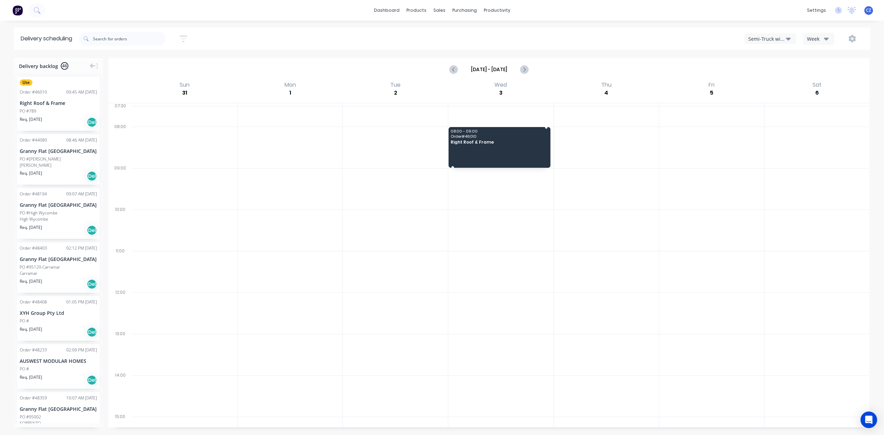
drag, startPoint x: 40, startPoint y: 110, endPoint x: 490, endPoint y: 144, distance: 450.4
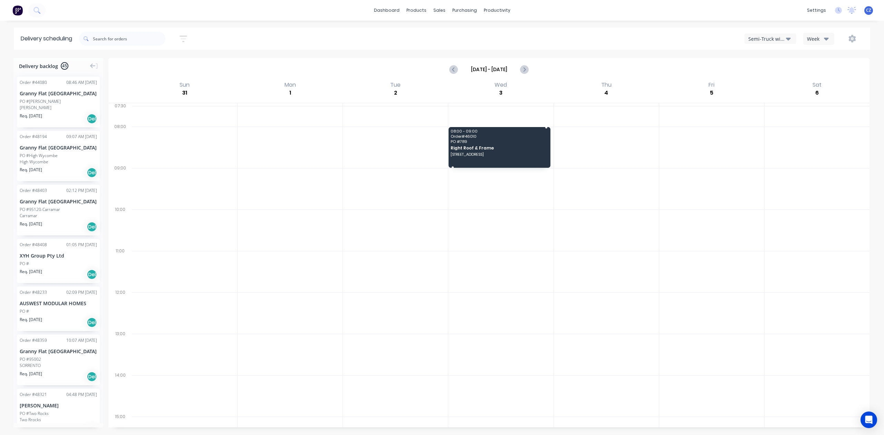
drag, startPoint x: 491, startPoint y: 144, endPoint x: 468, endPoint y: 147, distance: 22.3
click at [511, 184] on div "Moved to Backlog" at bounding box center [502, 184] width 69 height 14
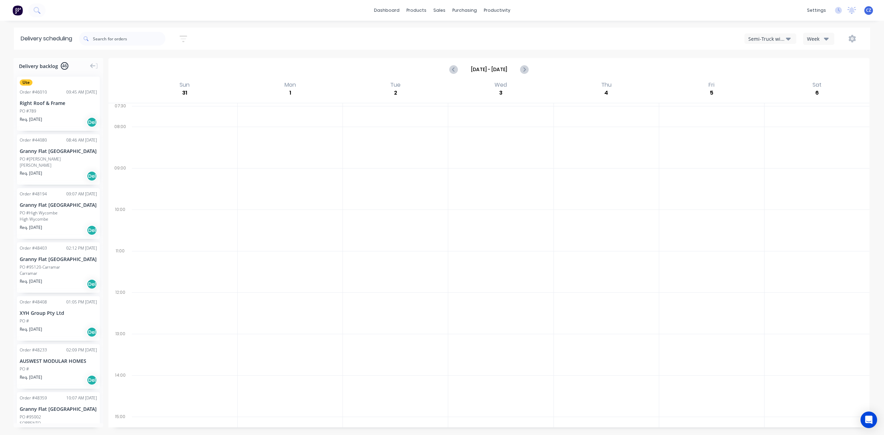
click at [771, 37] on div "Semi-Truck with Hiab" at bounding box center [768, 38] width 38 height 7
click at [776, 85] on div "Utes Delivery" at bounding box center [779, 84] width 68 height 14
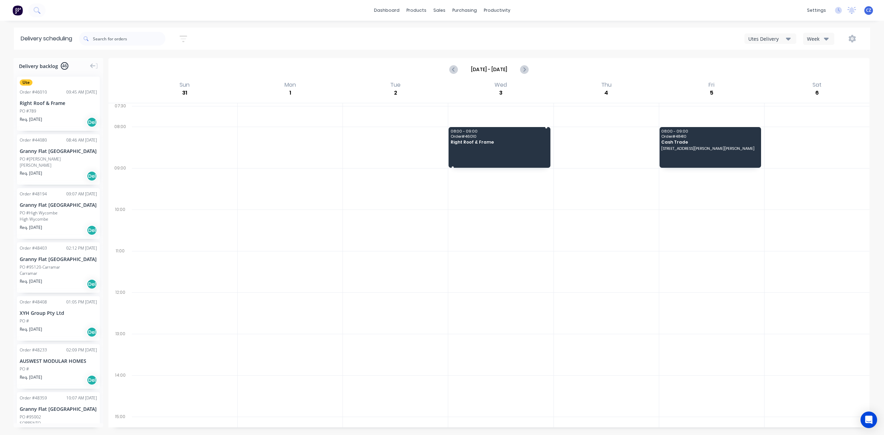
drag, startPoint x: 34, startPoint y: 106, endPoint x: 455, endPoint y: 143, distance: 423.5
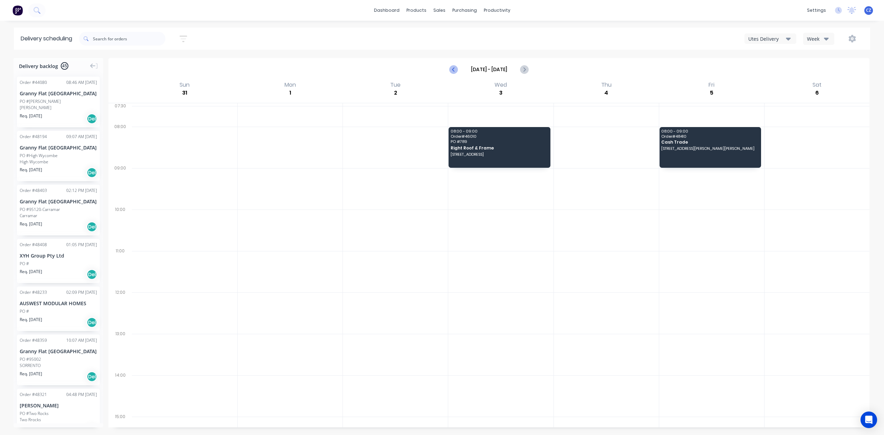
click at [455, 73] on icon "Previous page" at bounding box center [454, 69] width 8 height 8
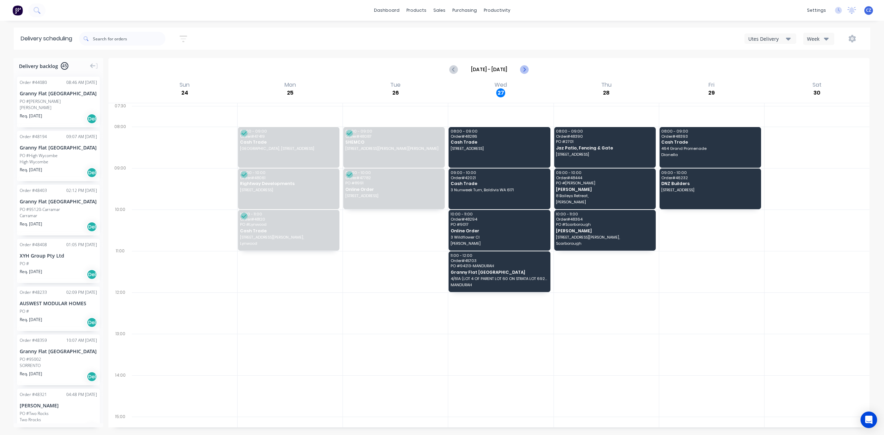
click at [527, 66] on icon "Next page" at bounding box center [524, 69] width 8 height 8
type input "[DATE] - [DATE]"
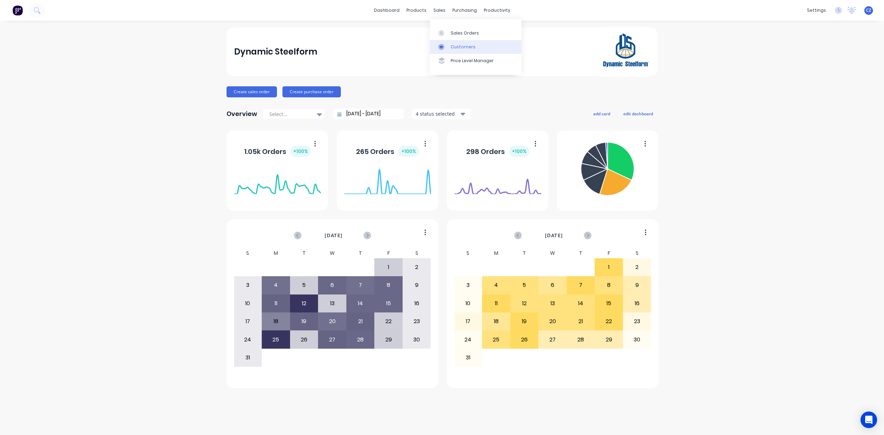
click at [458, 45] on div "Customers" at bounding box center [463, 47] width 25 height 6
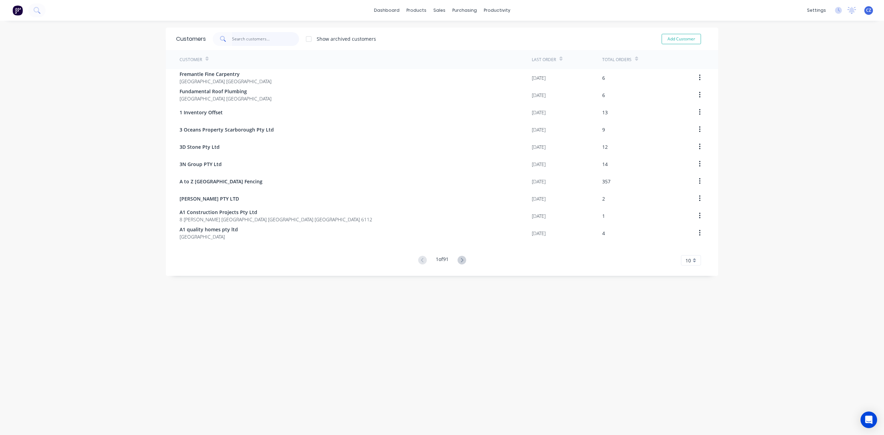
click at [275, 42] on input "text" at bounding box center [265, 39] width 67 height 14
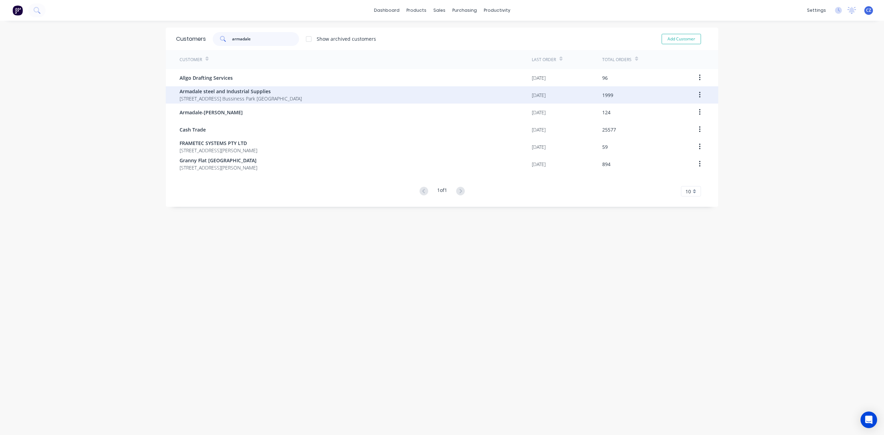
type input "armadale"
click at [288, 93] on span "Armadale steel and Industrial Supplies" at bounding box center [241, 91] width 122 height 7
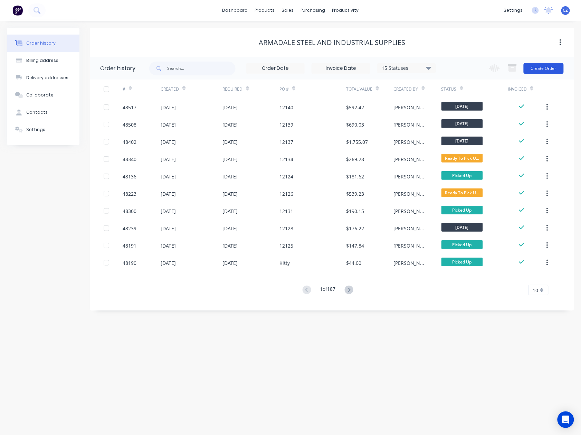
click at [552, 64] on button "Create Order" at bounding box center [544, 68] width 40 height 11
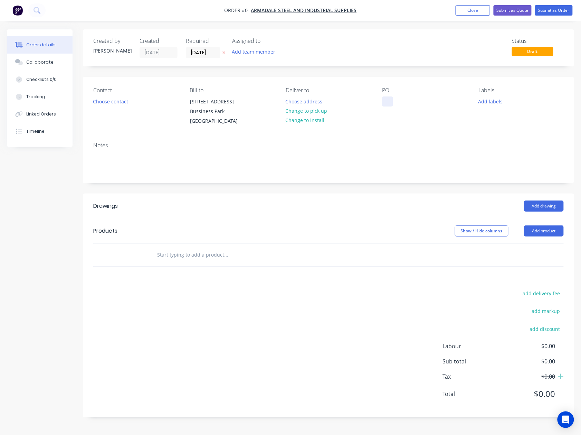
click at [385, 103] on div at bounding box center [387, 101] width 11 height 10
paste div
click at [316, 108] on div "Order details Collaborate Checklists 0/0 Tracking Linked Orders Timeline Order …" at bounding box center [290, 228] width 581 height 398
click at [310, 108] on button "Change to pick up" at bounding box center [306, 110] width 49 height 9
click at [114, 99] on button "Choose contact" at bounding box center [110, 100] width 42 height 9
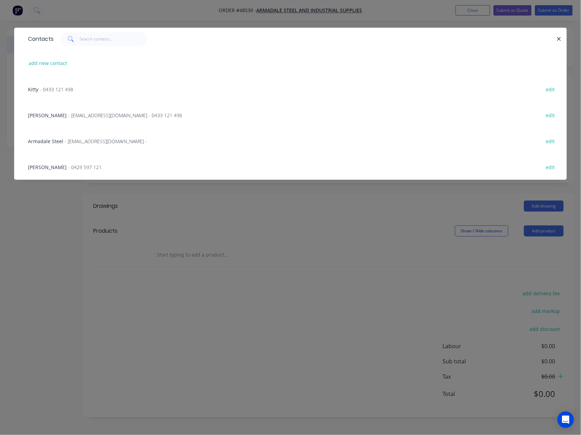
click at [115, 115] on span "- [EMAIL_ADDRESS][DOMAIN_NAME] - 0433 121 498" at bounding box center [125, 115] width 114 height 7
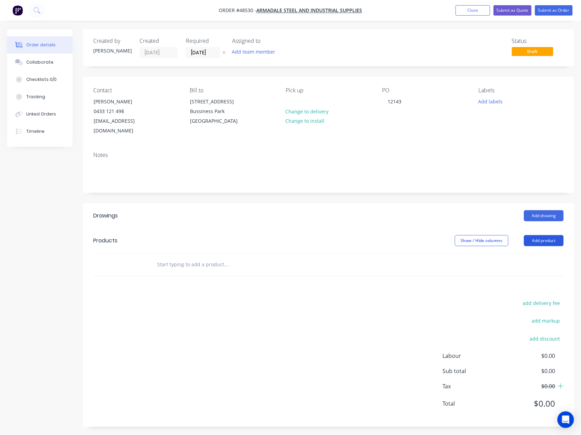
click at [535, 235] on button "Add product" at bounding box center [544, 240] width 40 height 11
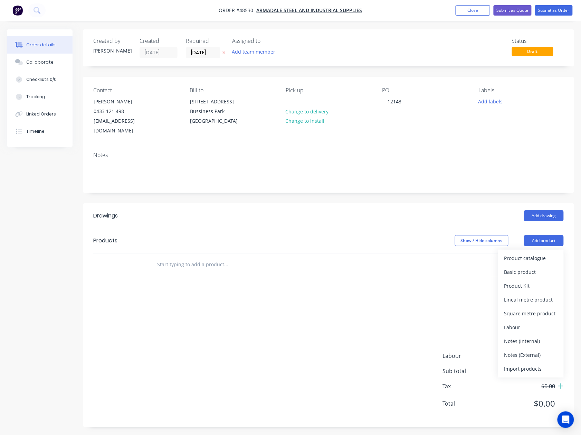
click at [530, 253] on div "Product catalogue" at bounding box center [530, 258] width 53 height 10
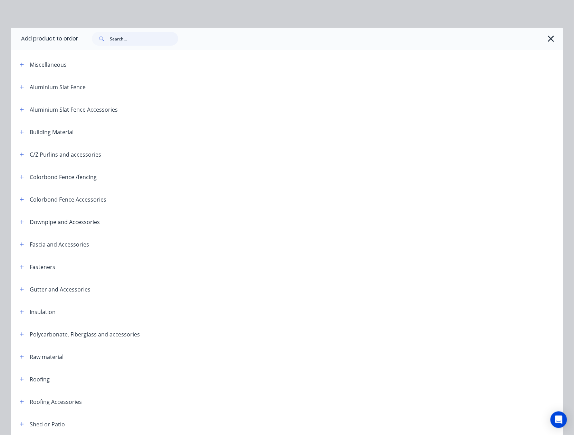
click at [150, 45] on input "text" at bounding box center [144, 39] width 68 height 14
type input "sheet"
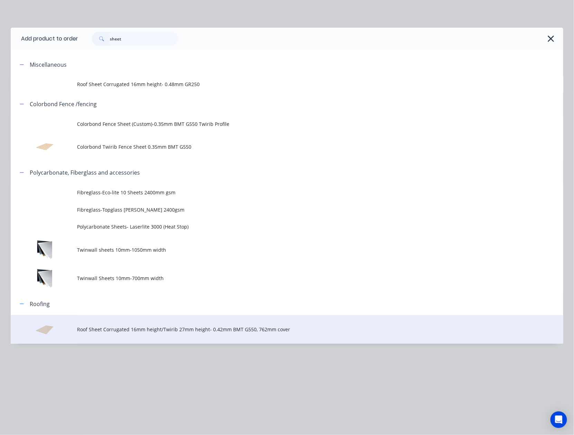
click at [195, 335] on td "Roof Sheet Corrugated 16mm height/Twirib 27mm height- 0.42mm BMT G550, 762mm co…" at bounding box center [320, 329] width 486 height 29
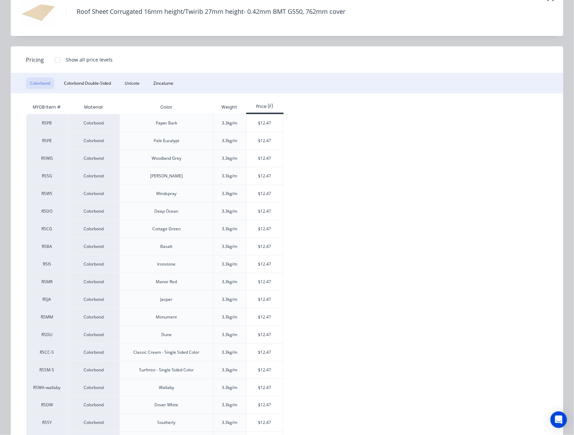
scroll to position [94, 0]
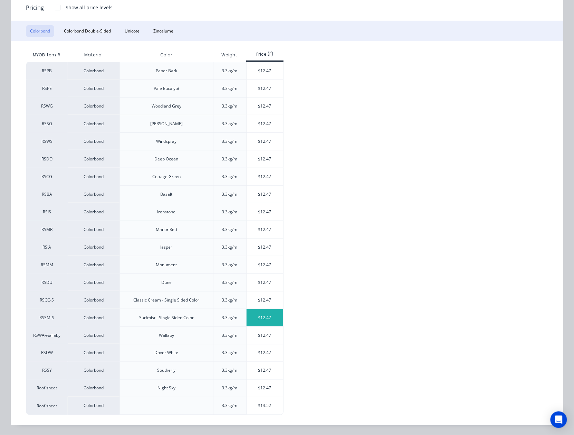
click at [252, 317] on div "$12.47" at bounding box center [265, 317] width 37 height 17
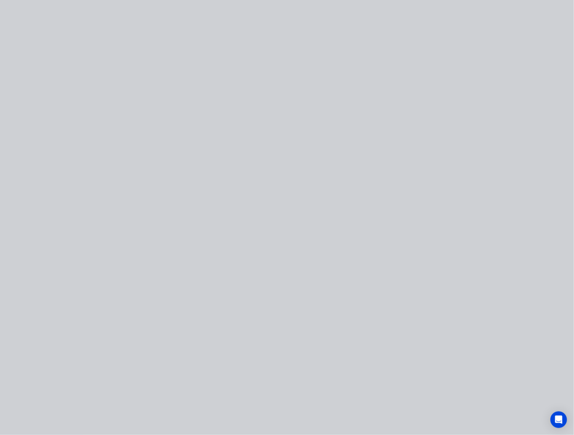
scroll to position [0, 0]
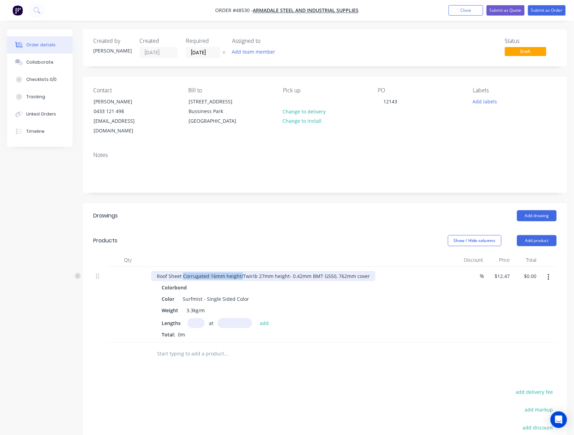
drag, startPoint x: 242, startPoint y: 266, endPoint x: 182, endPoint y: 265, distance: 59.4
click at [182, 271] on div "Roof Sheet Corrugated 16mm height/Twirib 27mm height- 0.42mm BMT G550, 762mm co…" at bounding box center [263, 276] width 224 height 10
click at [194, 318] on input "text" at bounding box center [196, 323] width 17 height 10
type input "10"
type input "3000"
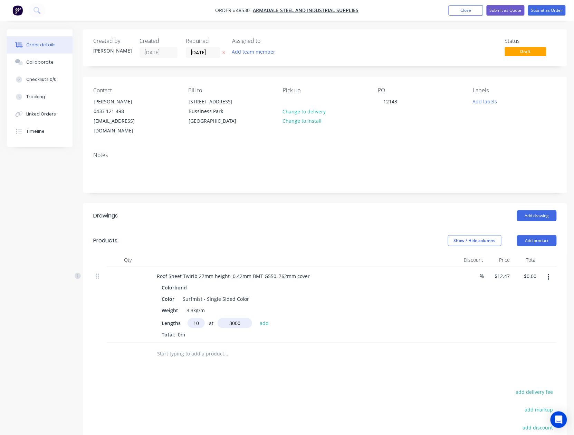
click at [256, 318] on button "add" at bounding box center [264, 322] width 16 height 9
type input "$374.10"
click at [241, 365] on div at bounding box center [273, 365] width 249 height 22
click at [537, 228] on header "Products Show / Hide columns Add product" at bounding box center [325, 240] width 484 height 25
click at [528, 235] on button "Add product" at bounding box center [537, 240] width 40 height 11
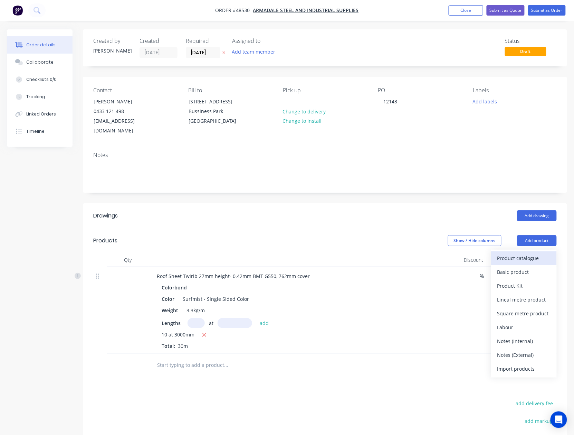
click at [528, 253] on div "Product catalogue" at bounding box center [523, 258] width 53 height 10
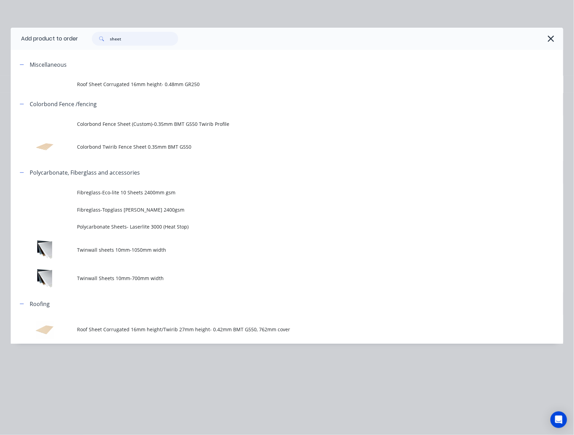
drag, startPoint x: 107, startPoint y: 40, endPoint x: 56, endPoint y: 43, distance: 51.6
click at [56, 43] on header "Add product to order sheet" at bounding box center [287, 39] width 553 height 22
type input "down"
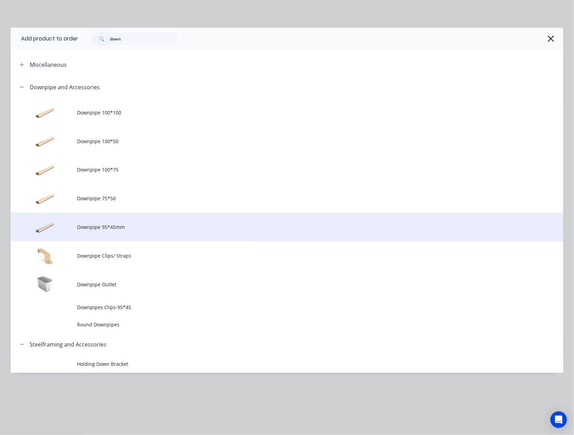
click at [124, 223] on span "Downpipe 95*45mm" at bounding box center [271, 226] width 389 height 7
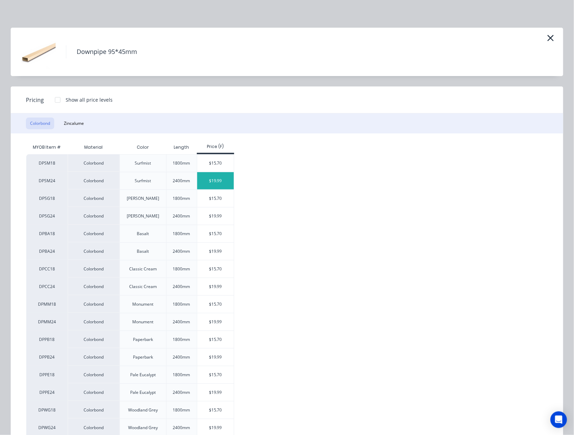
click at [210, 181] on div "$19.99" at bounding box center [215, 180] width 37 height 17
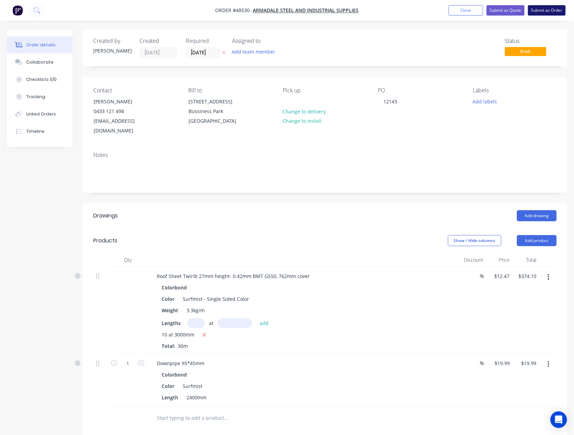
click at [548, 13] on button "Submit as Order" at bounding box center [547, 10] width 38 height 10
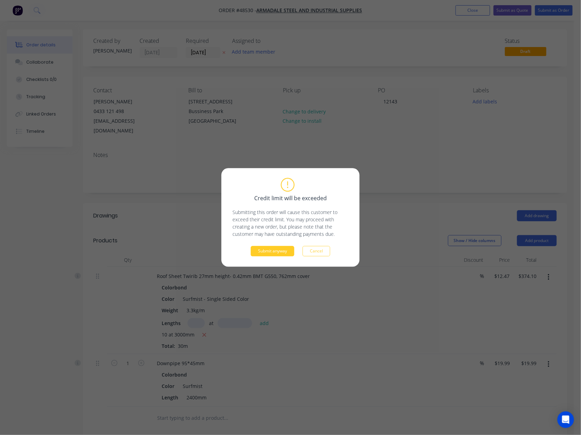
click at [256, 252] on button "Submit anyway" at bounding box center [273, 251] width 44 height 10
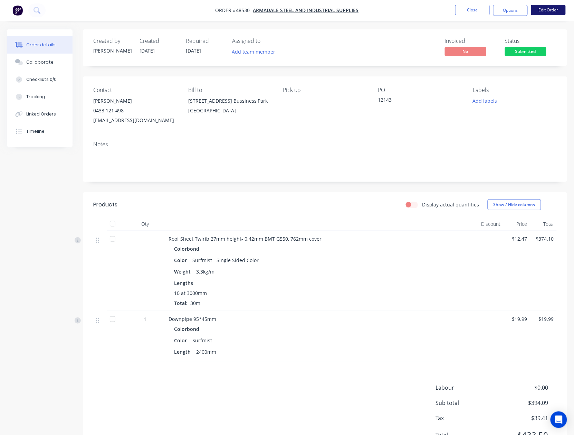
click at [556, 10] on button "Edit Order" at bounding box center [548, 10] width 35 height 10
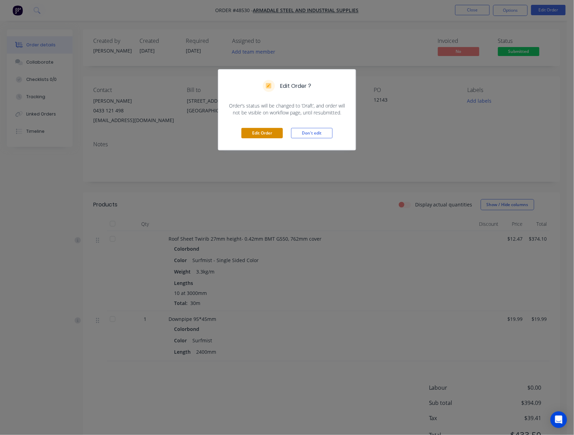
click at [259, 133] on button "Edit Order" at bounding box center [261, 133] width 41 height 10
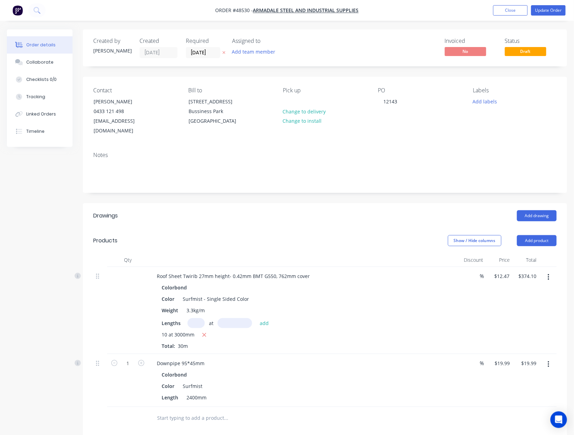
click at [200, 46] on div "Required 27/08/25" at bounding box center [205, 48] width 38 height 20
click at [198, 48] on label "[DATE]" at bounding box center [203, 52] width 35 height 11
click at [198, 48] on input "[DATE]" at bounding box center [203, 52] width 34 height 10
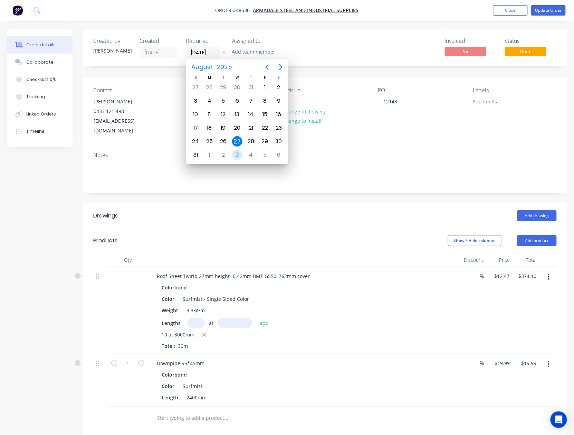
click at [239, 152] on div "3" at bounding box center [237, 155] width 10 height 10
type input "03/09/25"
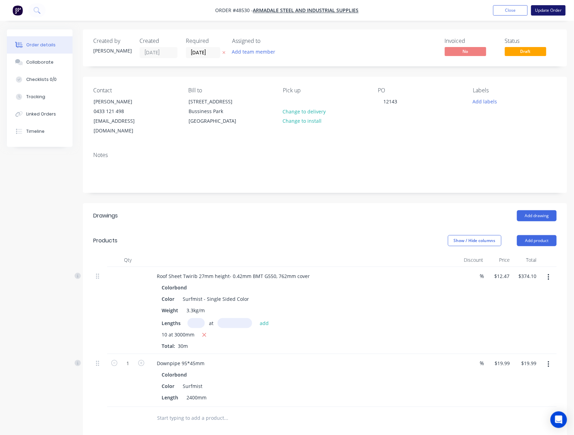
click at [556, 9] on button "Update Order" at bounding box center [548, 10] width 35 height 10
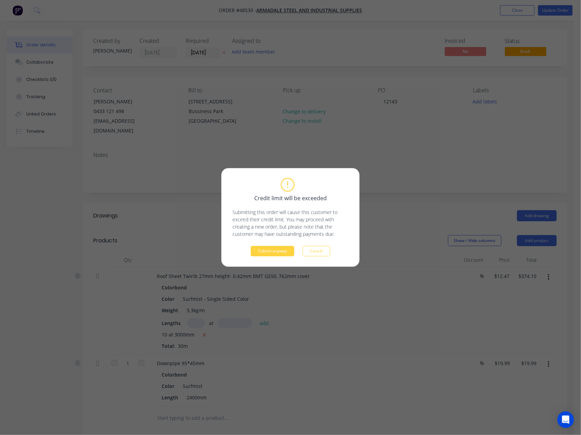
click at [295, 247] on div "Submit anyway Cancel" at bounding box center [291, 251] width 116 height 10
click at [293, 248] on button "Submit anyway" at bounding box center [273, 251] width 44 height 10
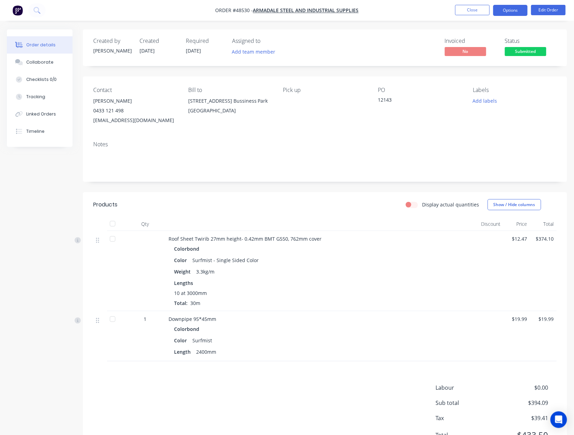
click at [512, 11] on button "Options" at bounding box center [510, 10] width 35 height 11
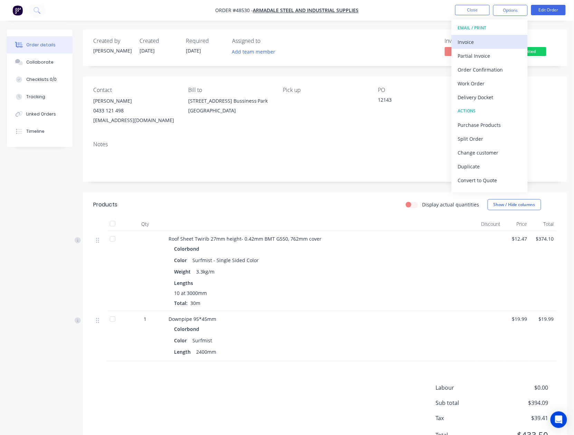
click at [481, 41] on div "Invoice" at bounding box center [490, 42] width 64 height 10
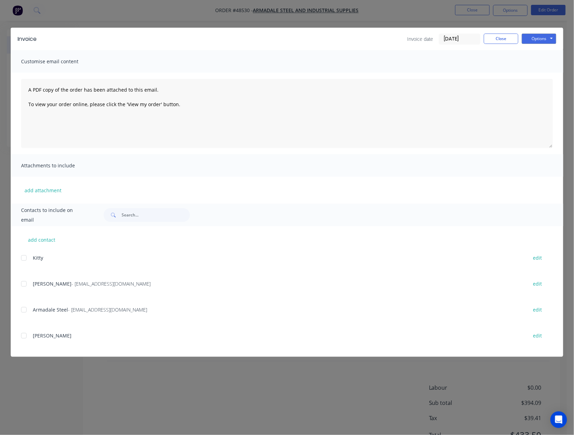
click at [25, 284] on div at bounding box center [24, 284] width 14 height 14
click at [545, 40] on button "Options" at bounding box center [539, 39] width 35 height 10
click at [538, 71] on button "Email" at bounding box center [544, 73] width 44 height 11
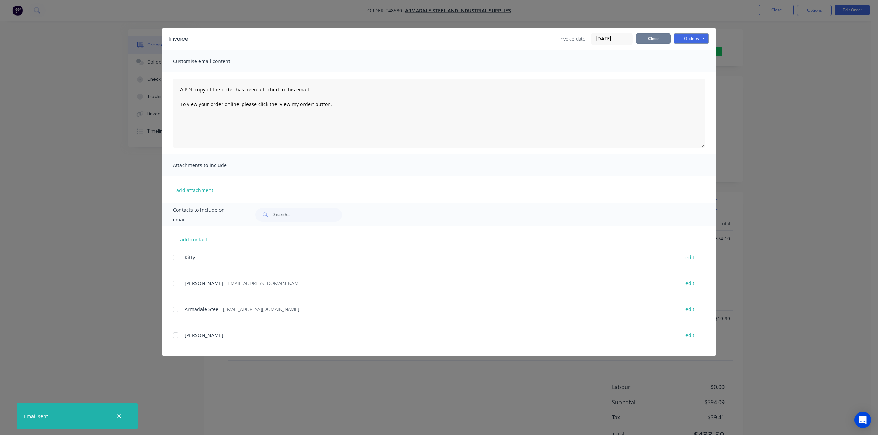
drag, startPoint x: 654, startPoint y: 41, endPoint x: 705, endPoint y: 40, distance: 51.8
click at [654, 41] on button "Close" at bounding box center [653, 39] width 35 height 10
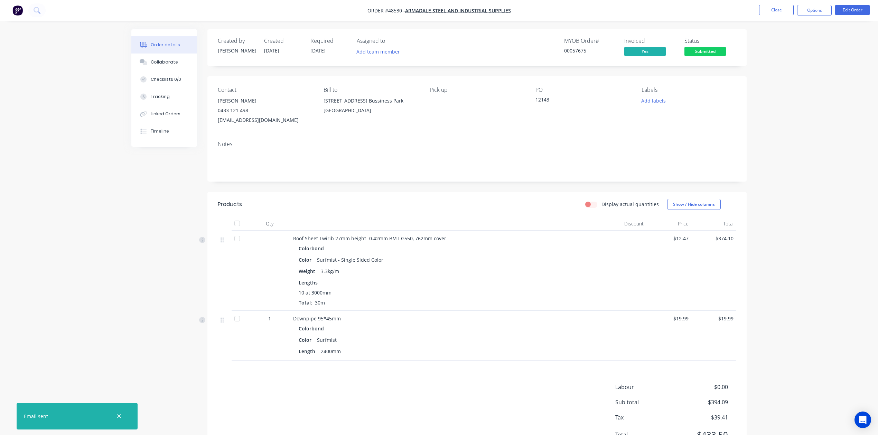
click at [708, 51] on span "Submitted" at bounding box center [704, 51] width 41 height 9
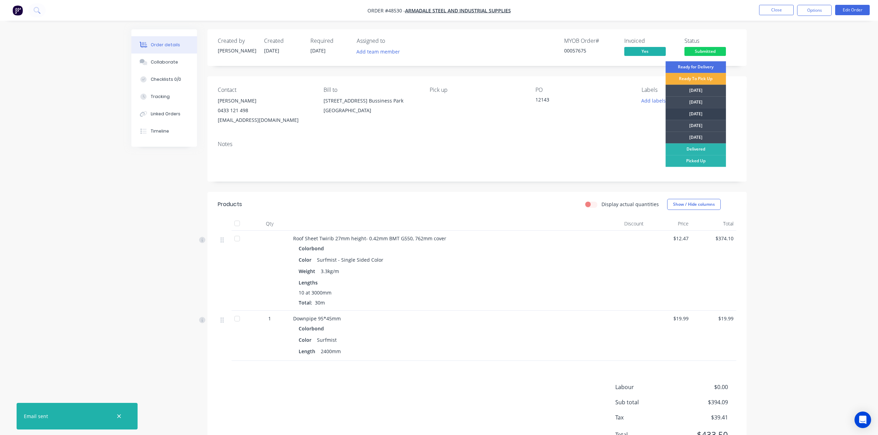
click at [699, 115] on div "[DATE]" at bounding box center [695, 114] width 60 height 12
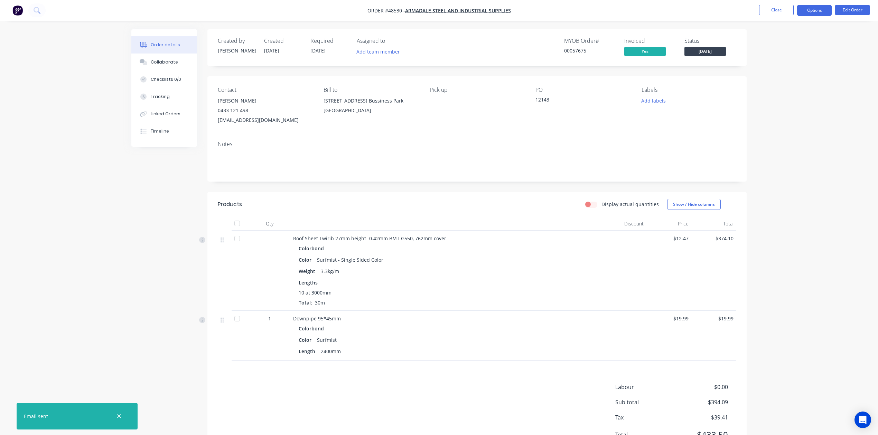
click at [818, 8] on button "Options" at bounding box center [814, 10] width 35 height 11
click at [775, 84] on div "Work Order" at bounding box center [793, 83] width 64 height 10
click at [775, 84] on div "Custom" at bounding box center [793, 83] width 64 height 10
click at [775, 70] on div "Without pricing" at bounding box center [793, 70] width 64 height 10
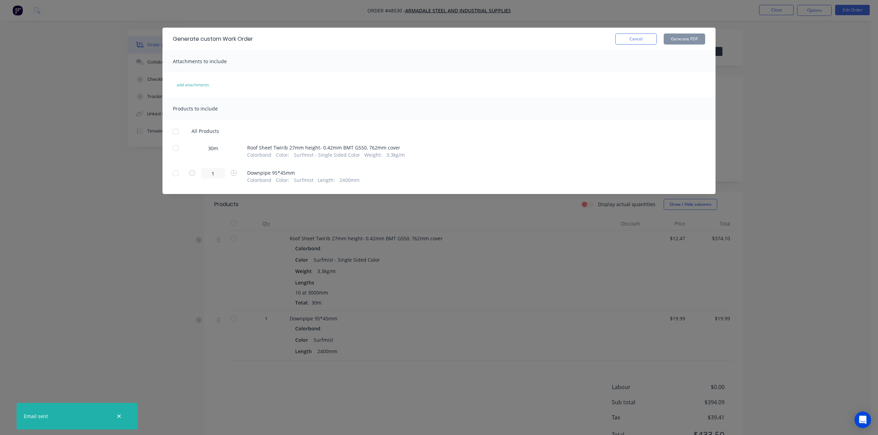
click at [178, 151] on div at bounding box center [176, 148] width 14 height 14
click at [691, 42] on button "Generate PDF" at bounding box center [683, 39] width 41 height 11
click at [644, 39] on button "Cancel" at bounding box center [635, 39] width 41 height 11
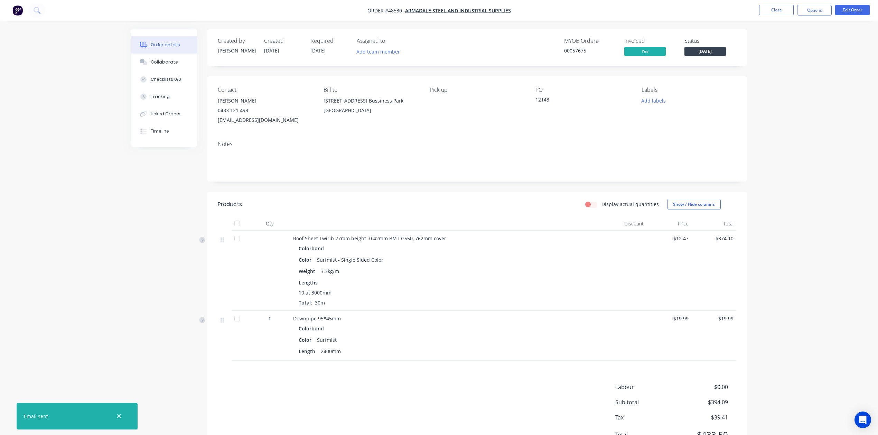
click at [572, 256] on div "Color Surfmist - Single Sided Color" at bounding box center [445, 260] width 294 height 10
click at [488, 262] on div "Color Surfmist - Single Sided Color" at bounding box center [445, 260] width 294 height 10
click at [763, 8] on button "Close" at bounding box center [776, 10] width 35 height 10
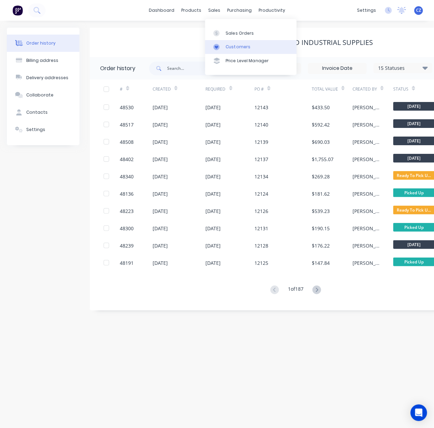
click at [225, 53] on link "Customers" at bounding box center [251, 47] width 92 height 14
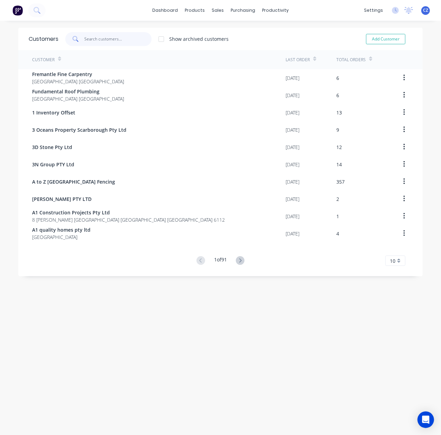
click at [115, 42] on input "text" at bounding box center [118, 39] width 67 height 14
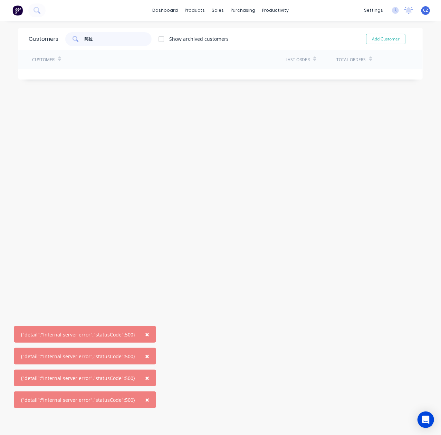
type input "阿"
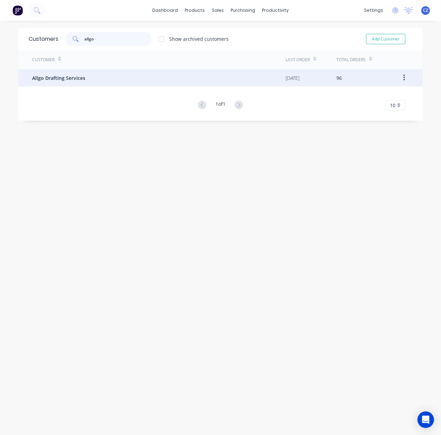
type input "allgo"
click at [98, 74] on div "Allgo Drafting Services" at bounding box center [159, 77] width 254 height 17
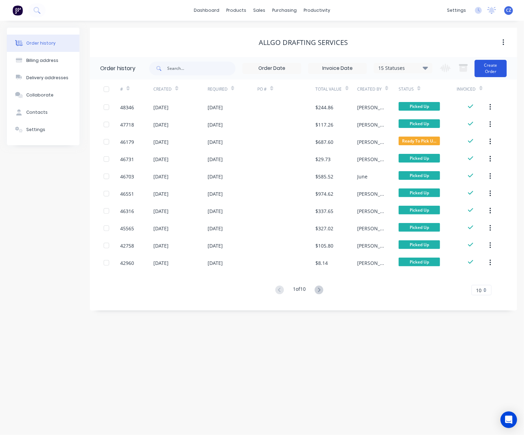
click at [497, 66] on button "Create Order" at bounding box center [491, 68] width 32 height 17
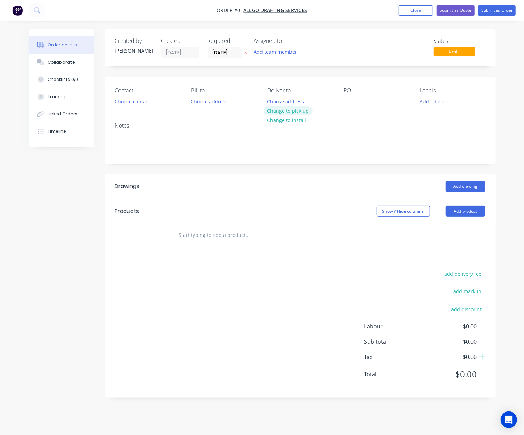
click at [278, 110] on button "Change to pick up" at bounding box center [288, 110] width 49 height 9
click at [141, 97] on button "Choose contact" at bounding box center [132, 100] width 42 height 9
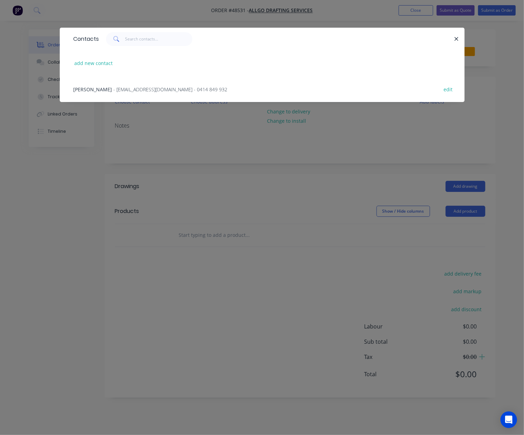
click at [116, 92] on span "- allgodrafting@bigpond.com - 0414 849 932" at bounding box center [171, 89] width 114 height 7
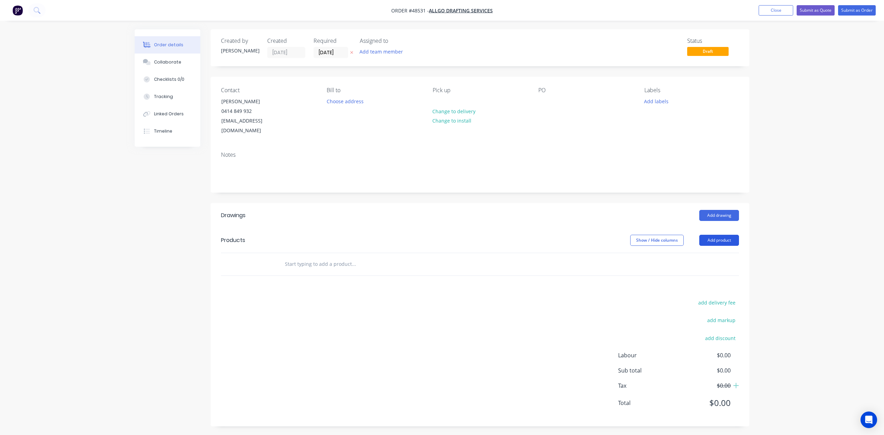
click at [710, 235] on button "Add product" at bounding box center [720, 240] width 40 height 11
click at [708, 253] on div "Product catalogue" at bounding box center [706, 258] width 53 height 10
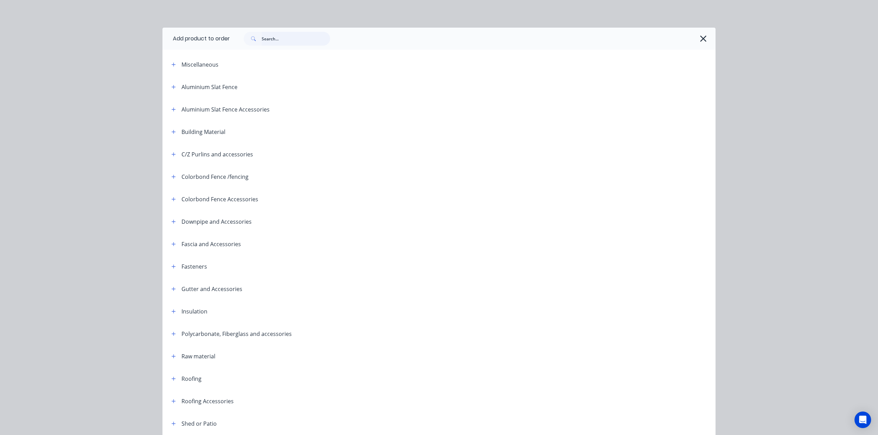
click at [307, 37] on input "text" at bounding box center [296, 39] width 68 height 14
type input "purlin"
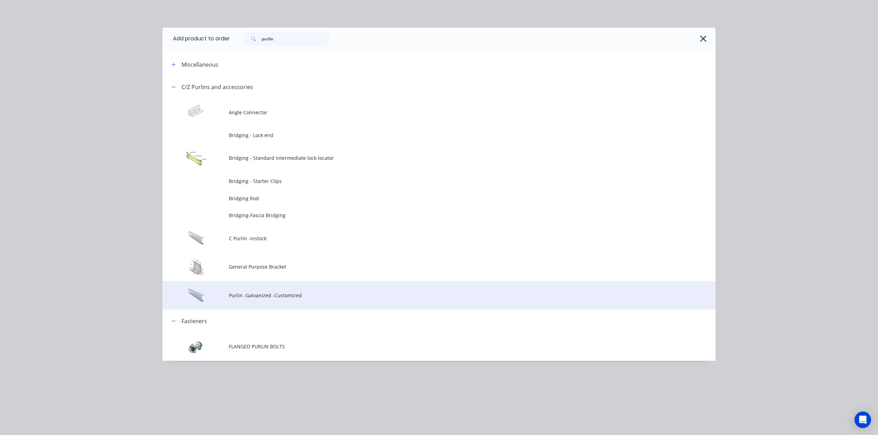
click at [297, 297] on span "Purlin -Galvanized -Customized" at bounding box center [423, 295] width 389 height 7
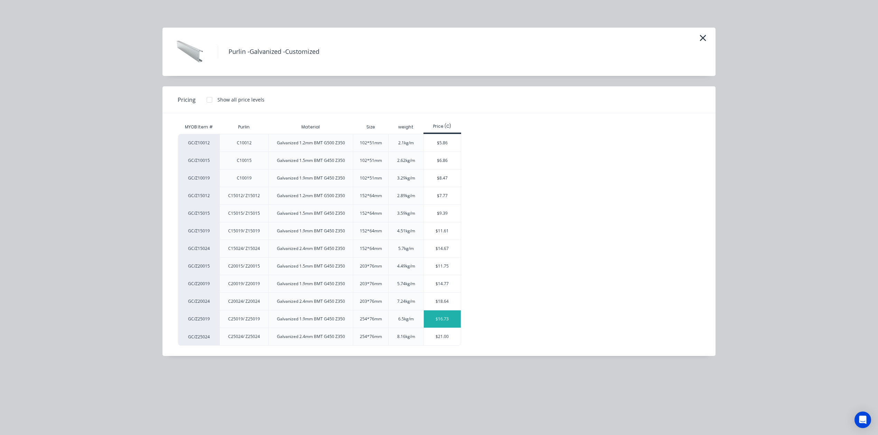
click at [444, 321] on div "$16.73" at bounding box center [442, 319] width 37 height 17
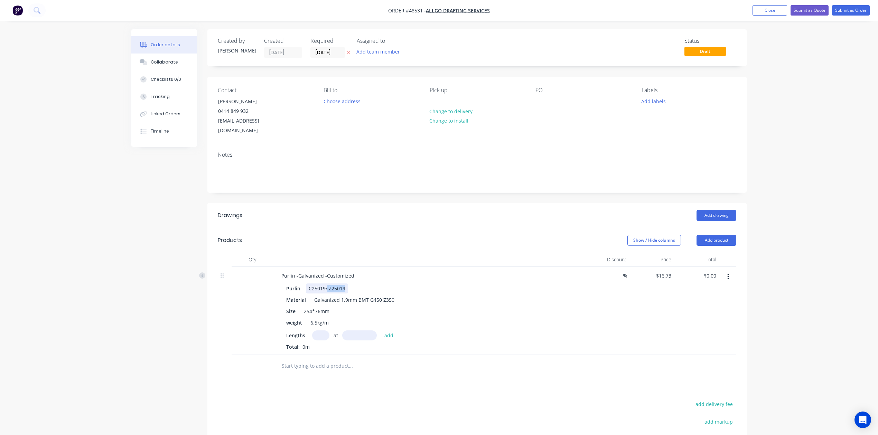
drag, startPoint x: 327, startPoint y: 277, endPoint x: 378, endPoint y: 277, distance: 51.1
click at [378, 284] on div "Purlin C25019/ Z25019" at bounding box center [426, 289] width 287 height 10
click at [314, 331] on input "text" at bounding box center [320, 336] width 17 height 10
type input "1"
type input "5979"
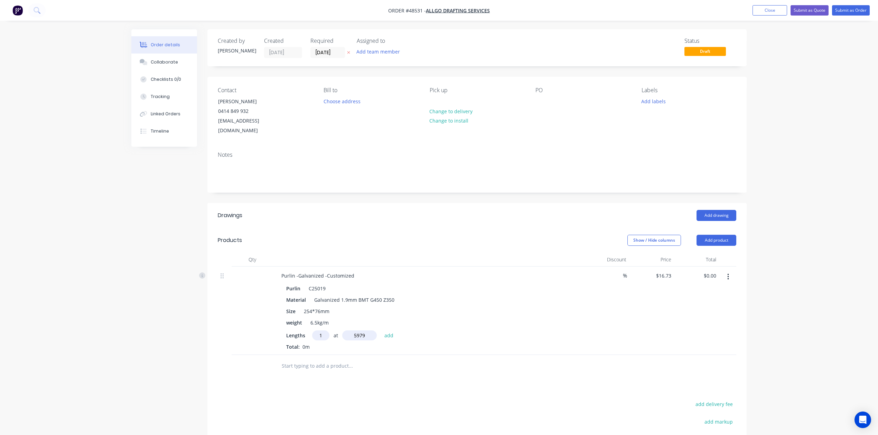
click at [381, 331] on button "add" at bounding box center [389, 335] width 16 height 9
type input "$100.03"
type input "1"
type input "4891"
click at [381, 331] on button "add" at bounding box center [389, 335] width 16 height 9
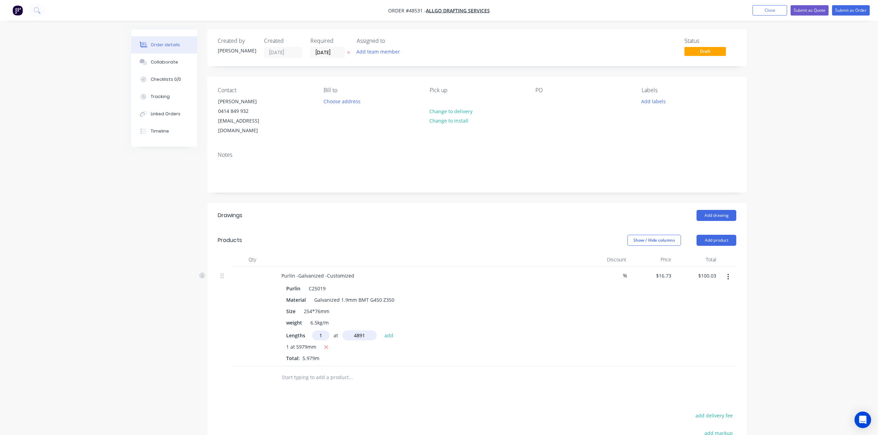
type input "$181.86"
type input "1"
type input "6181"
click at [381, 331] on button "add" at bounding box center [389, 335] width 16 height 9
type input "$285.26"
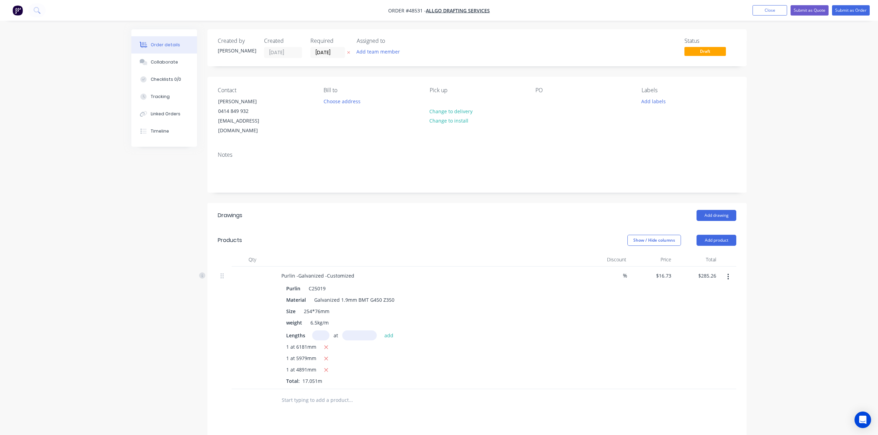
click at [727, 273] on icon "button" at bounding box center [728, 277] width 2 height 8
click at [710, 304] on div "Duplicate" at bounding box center [702, 309] width 53 height 10
type input "$16.73"
click at [732, 394] on button "button" at bounding box center [728, 399] width 16 height 12
click at [715, 411] on button "Edit" at bounding box center [703, 418] width 66 height 14
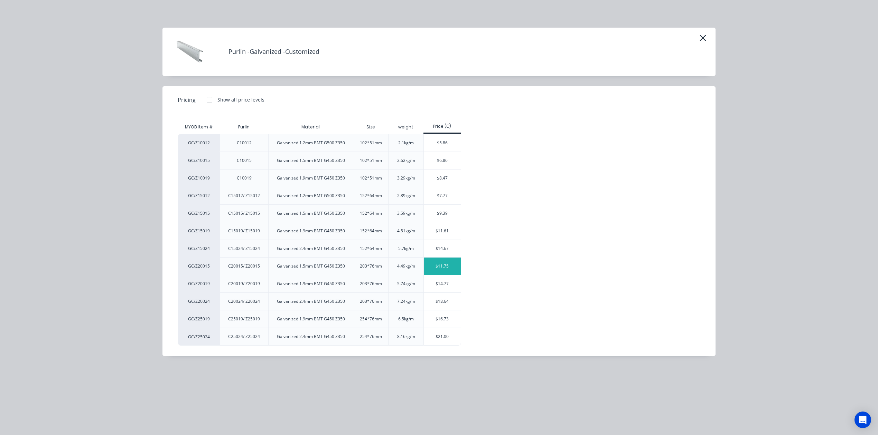
click at [434, 265] on div "$11.75" at bounding box center [442, 266] width 37 height 17
type input "$11.75"
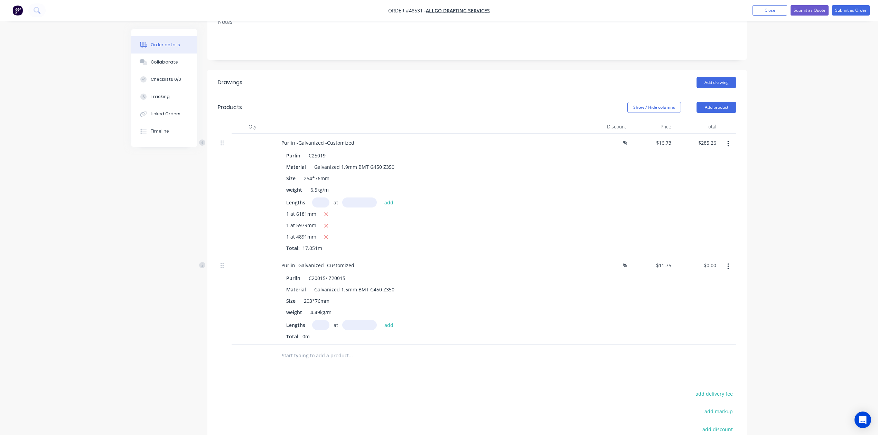
scroll to position [138, 0]
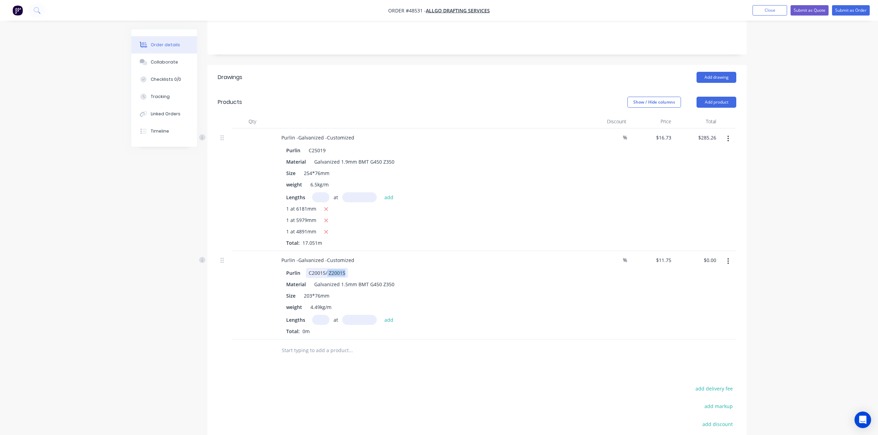
drag, startPoint x: 328, startPoint y: 265, endPoint x: 414, endPoint y: 258, distance: 86.2
click at [414, 267] on div "Purlin C20015/ Z20015 Material Galvanized 1.5mm BMT G450 Z350 Size 203*76mm wei…" at bounding box center [428, 301] width 305 height 68
click at [320, 315] on input "text" at bounding box center [320, 320] width 17 height 10
type input "1"
type input "1171"
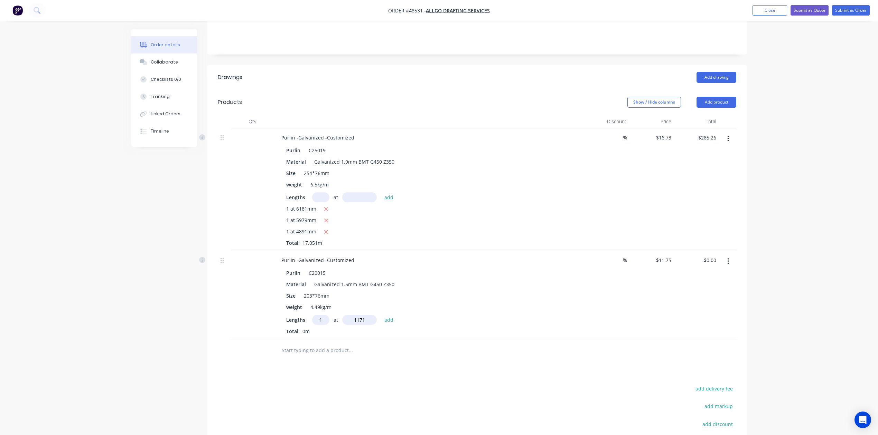
click at [381, 315] on button "add" at bounding box center [389, 319] width 16 height 9
type input "$13.76"
click at [317, 192] on input "text" at bounding box center [320, 197] width 17 height 10
type input "1"
type input "4463"
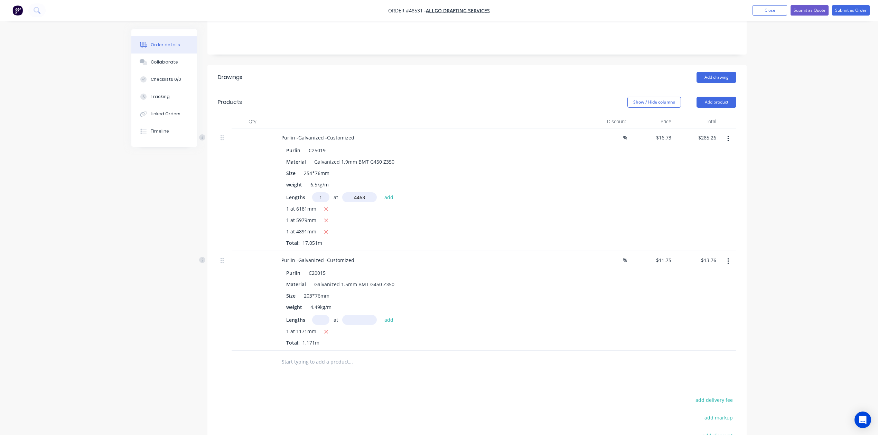
click at [381, 192] on button "add" at bounding box center [389, 196] width 16 height 9
click at [324, 205] on button "button" at bounding box center [326, 209] width 9 height 9
click at [324, 206] on icon "button" at bounding box center [326, 209] width 4 height 6
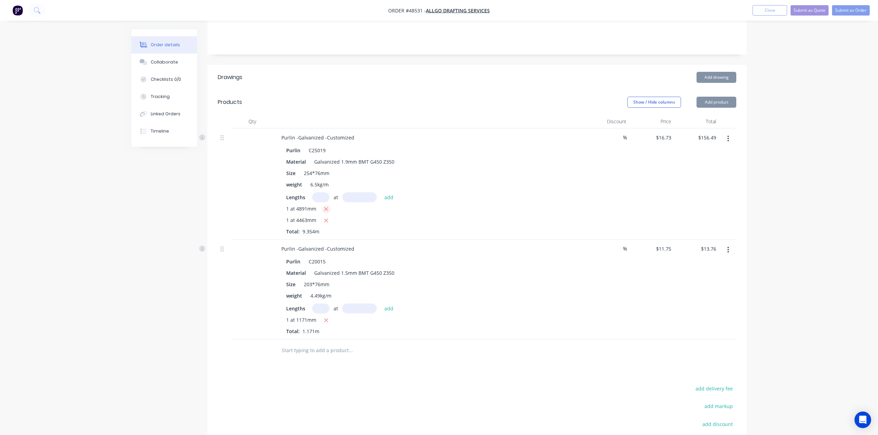
click at [324, 206] on icon "button" at bounding box center [326, 209] width 4 height 6
type input "$0.00"
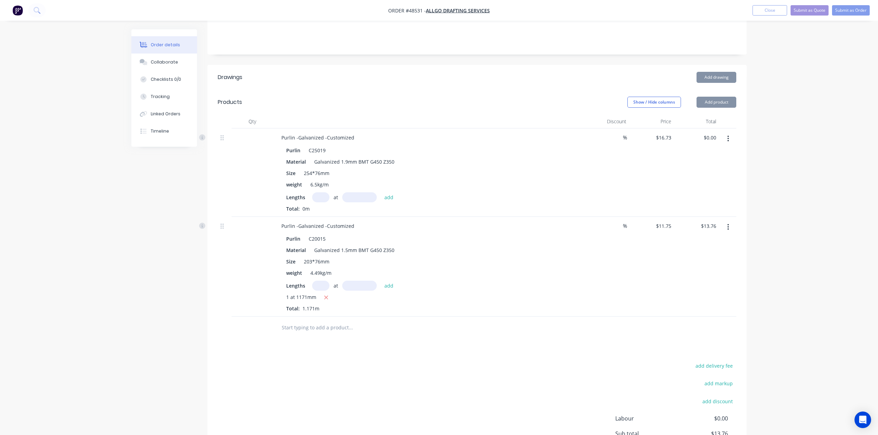
click at [324, 205] on div "Total: 0m" at bounding box center [428, 208] width 285 height 7
click at [324, 295] on icon "button" at bounding box center [326, 298] width 4 height 6
type input "$0.00"
click at [323, 192] on input "text" at bounding box center [320, 197] width 17 height 10
drag, startPoint x: 325, startPoint y: 186, endPoint x: 294, endPoint y: 191, distance: 31.9
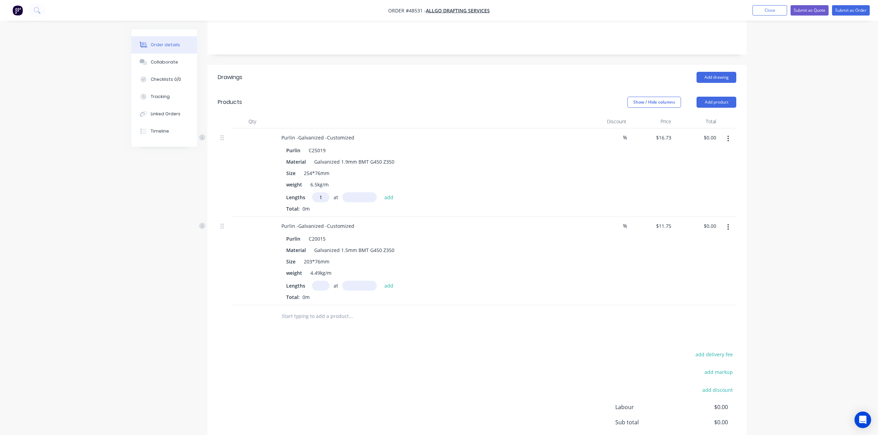
click at [294, 192] on div "Lengths 1 at add" at bounding box center [428, 197] width 285 height 10
type input "1"
click at [360, 192] on input "text" at bounding box center [359, 197] width 35 height 10
type input "5944"
click at [381, 192] on button "add" at bounding box center [389, 196] width 16 height 9
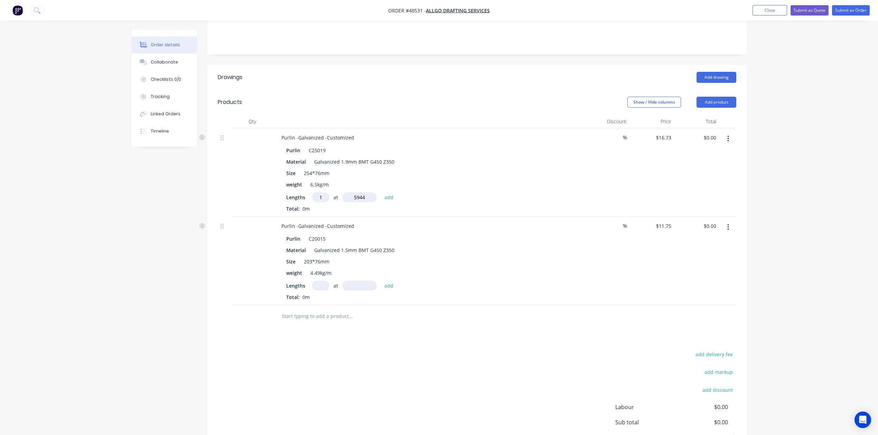
type input "$99.44"
type input "9"
click at [360, 192] on input "text" at bounding box center [359, 197] width 35 height 10
type input "4891"
click at [381, 192] on button "add" at bounding box center [389, 196] width 16 height 9
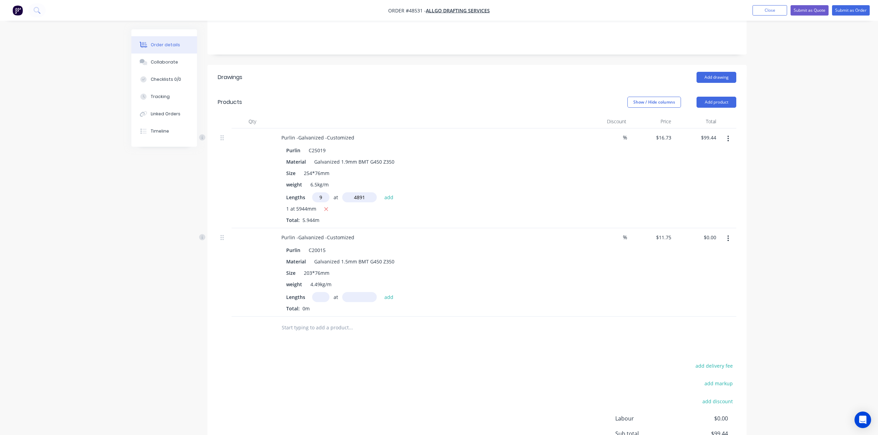
type input "$835.88"
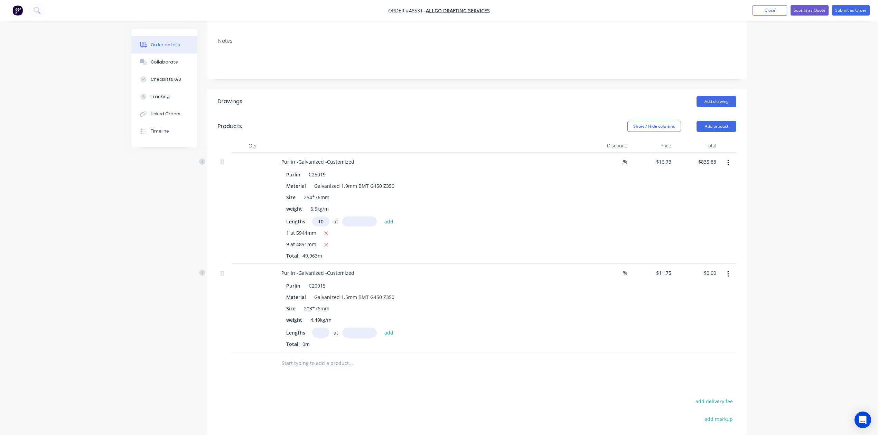
type input "10"
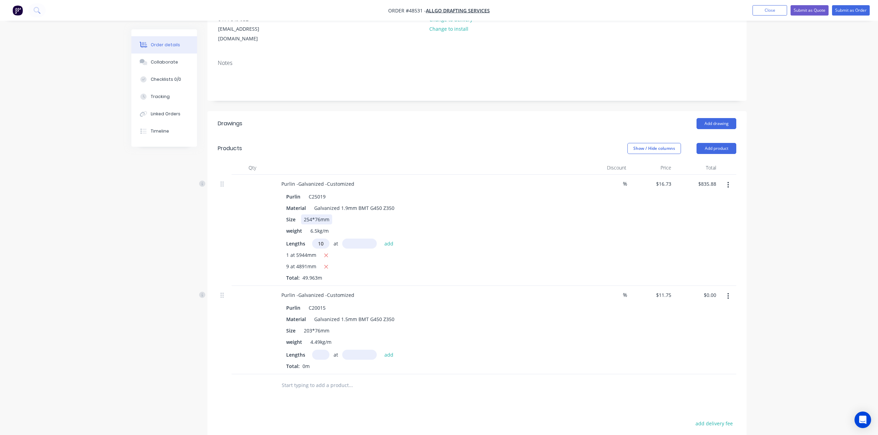
click at [366, 190] on div "Purlin C25019 Material Galvanized 1.9mm BMT G450 Z350 Size 254*76mm weight 6.5k…" at bounding box center [428, 235] width 305 height 91
click at [364, 239] on input "text" at bounding box center [359, 244] width 35 height 10
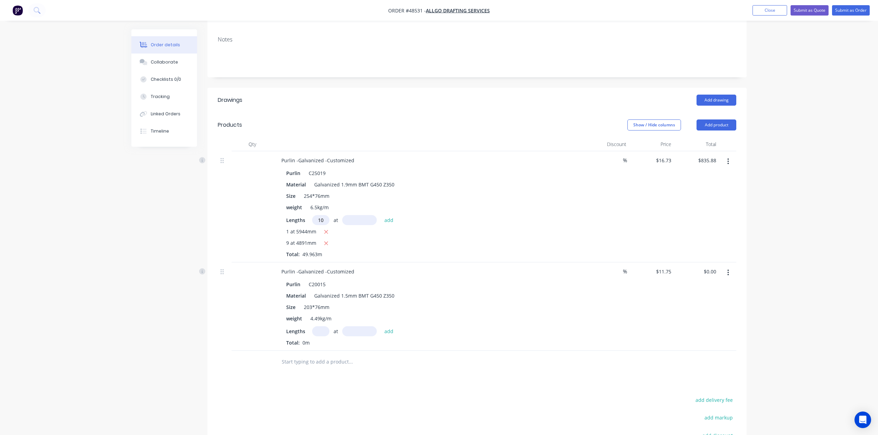
scroll to position [138, 0]
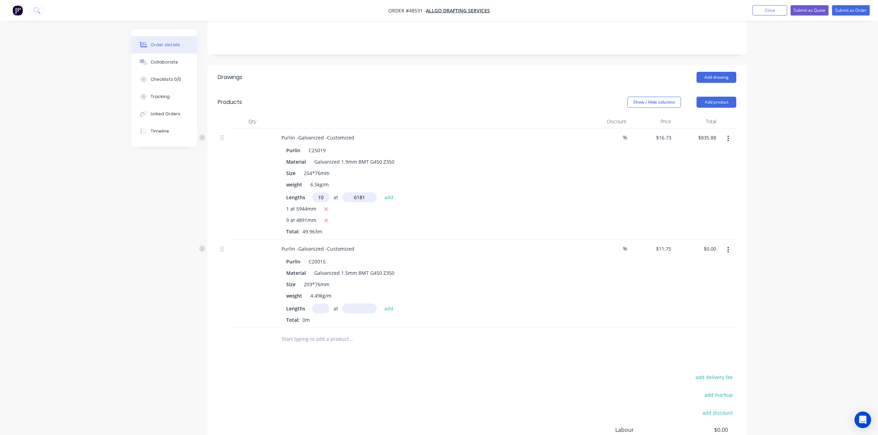
type input "6181"
click at [381, 192] on button "add" at bounding box center [389, 196] width 16 height 9
type input "$1,869.96"
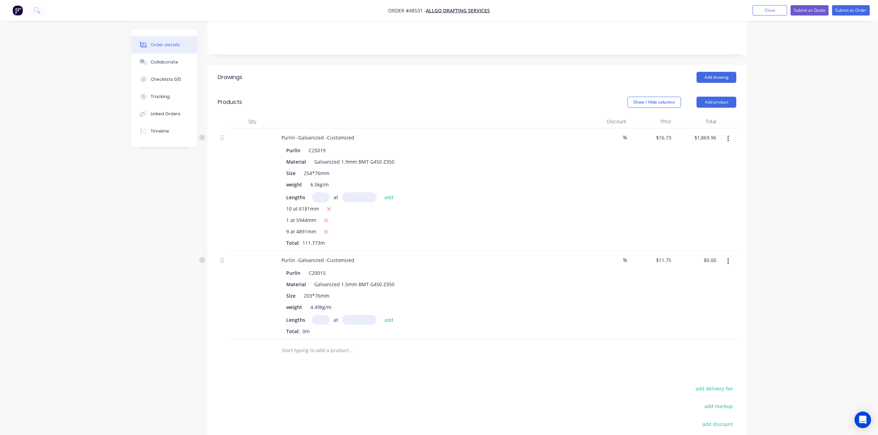
click at [326, 305] on div "Purlin C20015 Material Galvanized 1.5mm BMT G450 Z350 Size 203*76mm weight 4.49…" at bounding box center [428, 301] width 305 height 68
click at [325, 315] on div "at add" at bounding box center [354, 320] width 85 height 10
click at [325, 315] on input "text" at bounding box center [320, 320] width 17 height 10
type input "6"
click at [346, 315] on input "text" at bounding box center [359, 320] width 35 height 10
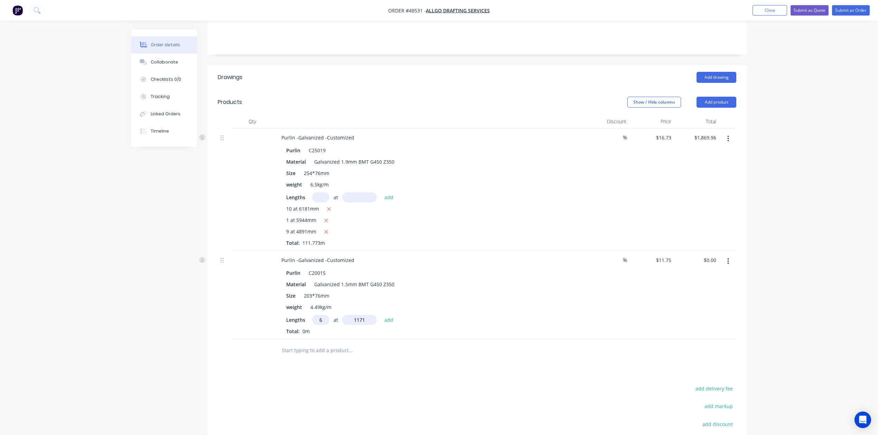
type input "1171"
click at [381, 315] on button "add" at bounding box center [389, 319] width 16 height 9
type input "$82.56"
type input "3"
click at [314, 192] on input "text" at bounding box center [320, 197] width 17 height 10
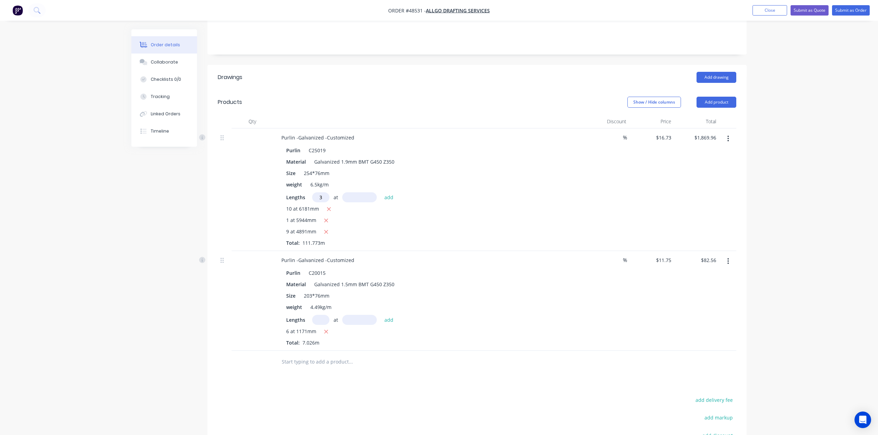
type input "3"
click at [367, 182] on div "Purlin C25019 Material Galvanized 1.9mm BMT G450 Z350 Size 254*76mm weight 6.5k…" at bounding box center [428, 195] width 305 height 103
click at [361, 192] on input "text" at bounding box center [359, 197] width 35 height 10
click at [460, 231] on div "10 at 6181mm 1 at 5944mm 9 at 4891mm Total: 111.773m" at bounding box center [428, 225] width 285 height 41
click at [362, 192] on input "text" at bounding box center [359, 197] width 35 height 10
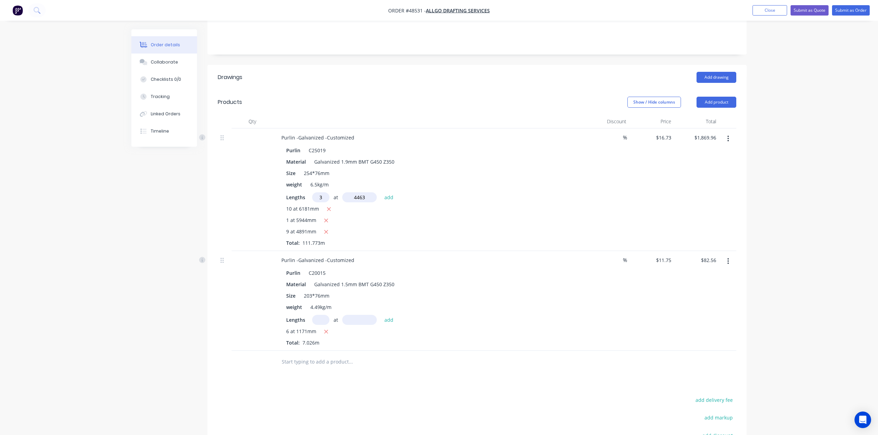
type input "4463"
click at [381, 192] on button "add" at bounding box center [389, 196] width 16 height 9
type input "$2,093.96"
click at [719, 97] on button "Add product" at bounding box center [716, 102] width 40 height 11
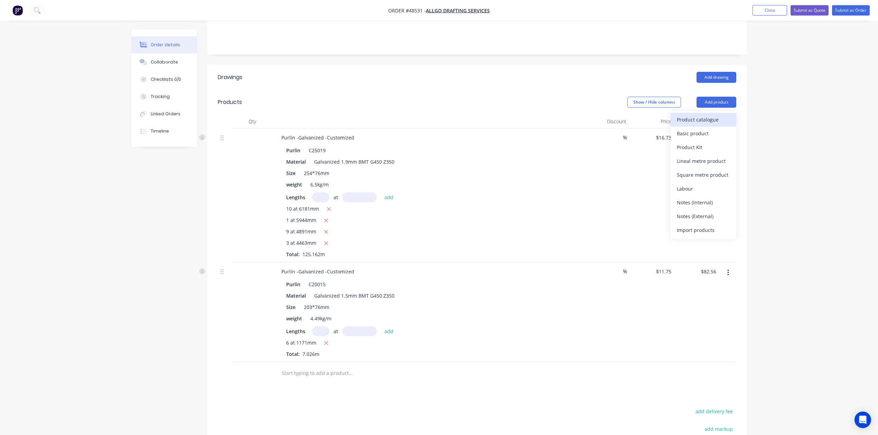
click at [713, 115] on div "Product catalogue" at bounding box center [702, 120] width 53 height 10
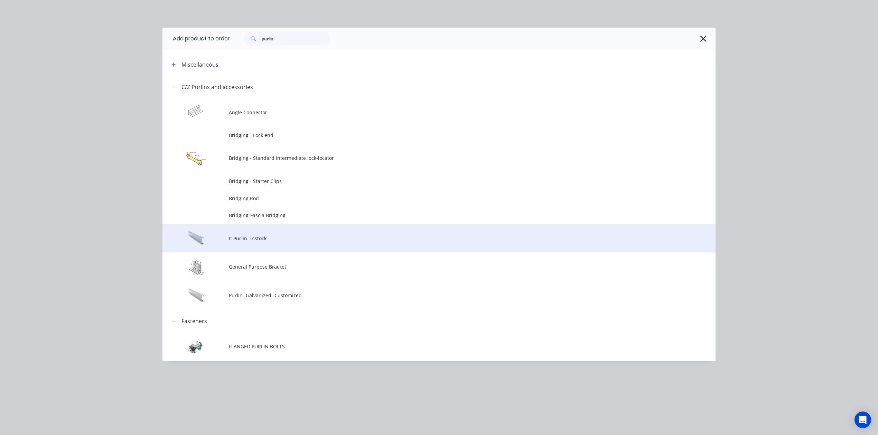
click at [272, 242] on td "C Purlin -instock" at bounding box center [472, 238] width 486 height 29
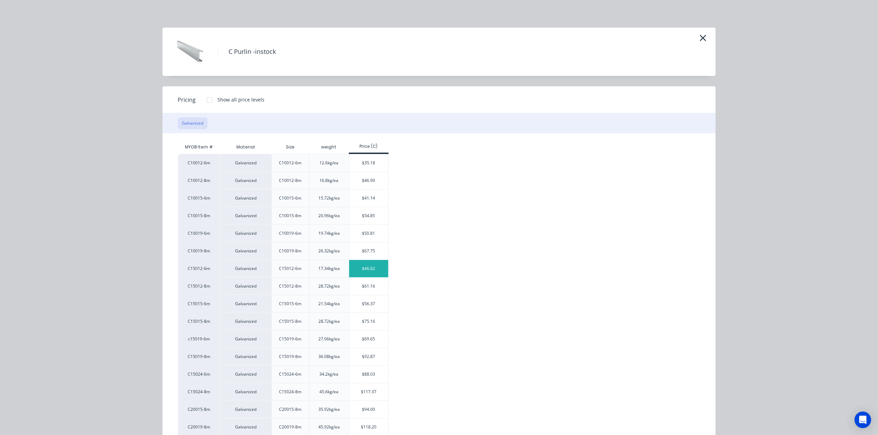
click at [372, 265] on div "$46.62" at bounding box center [368, 268] width 39 height 17
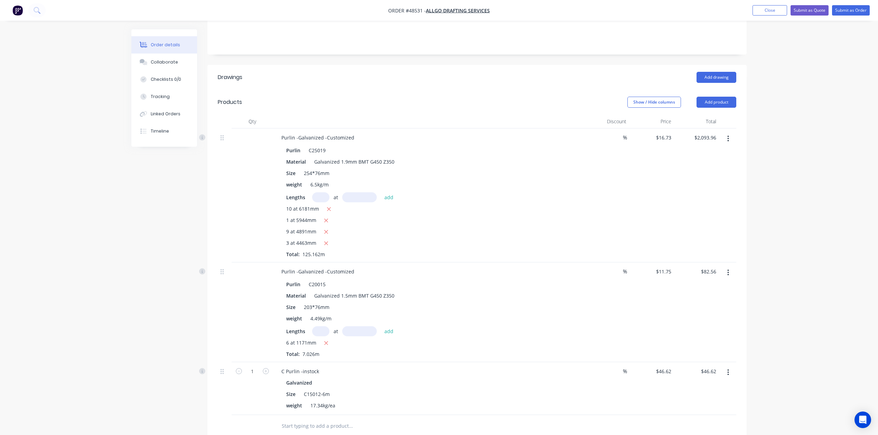
click at [323, 367] on div "C Purlin -instock" at bounding box center [428, 372] width 305 height 10
click at [322, 367] on div "C Purlin -instock" at bounding box center [300, 372] width 49 height 10
click at [525, 314] on div "weight 4.49kg/m" at bounding box center [426, 319] width 287 height 10
drag, startPoint x: 735, startPoint y: 89, endPoint x: 732, endPoint y: 93, distance: 4.9
click at [734, 97] on button "Add product" at bounding box center [716, 102] width 40 height 11
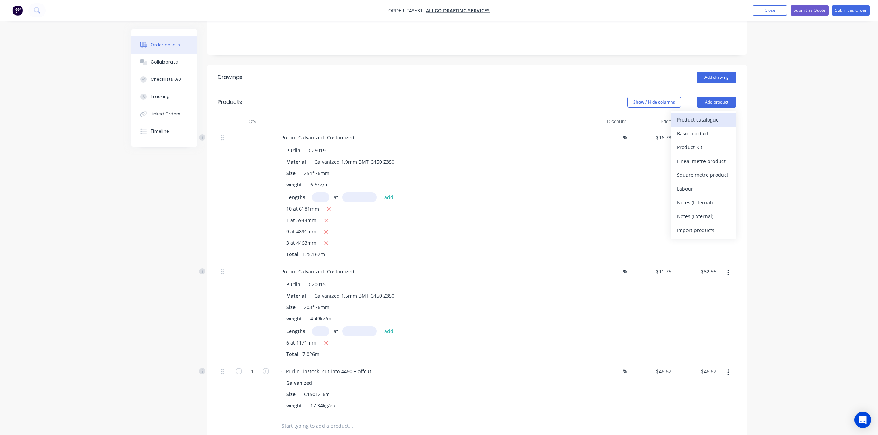
click at [719, 113] on button "Product catalogue" at bounding box center [703, 120] width 66 height 14
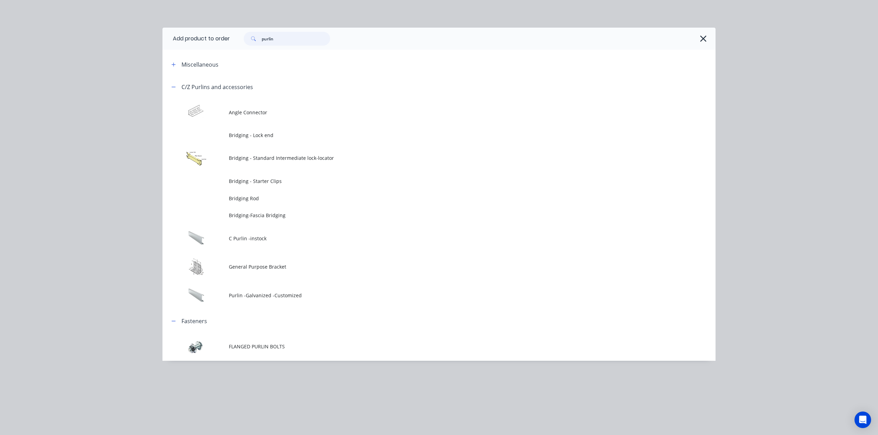
drag, startPoint x: 276, startPoint y: 45, endPoint x: 180, endPoint y: 43, distance: 95.4
click at [180, 43] on header "Add product to order purlin" at bounding box center [438, 39] width 553 height 22
type input "cut"
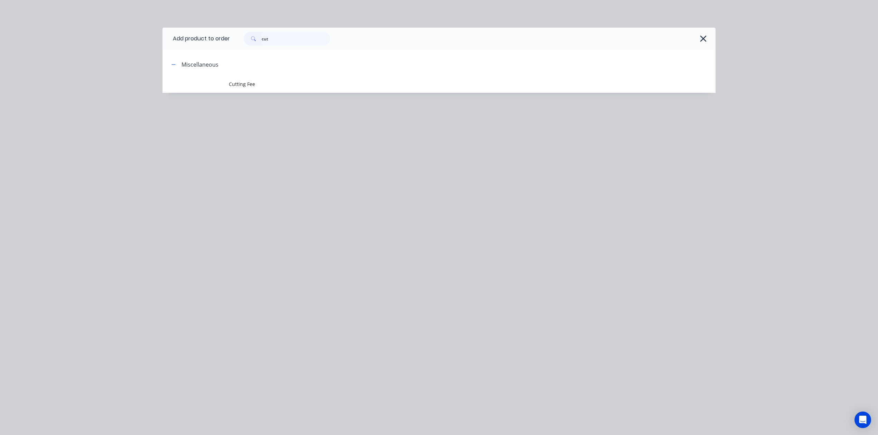
click at [249, 73] on header "Miscellaneous" at bounding box center [438, 64] width 553 height 22
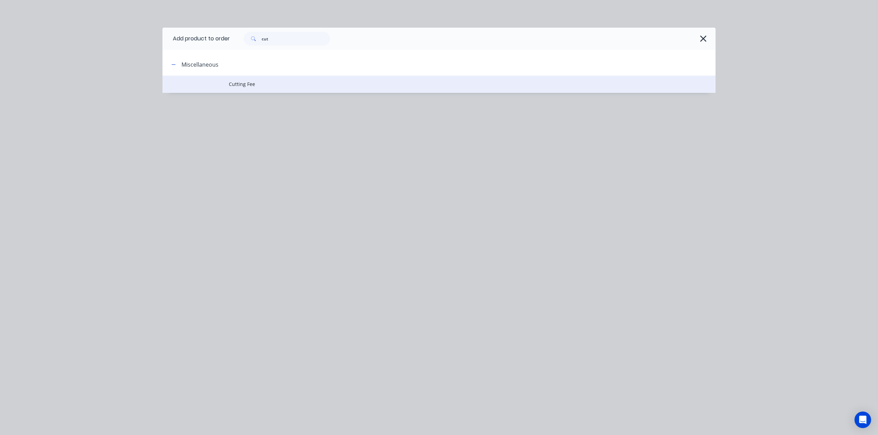
click at [247, 82] on span "Cutting Fee" at bounding box center [423, 83] width 389 height 7
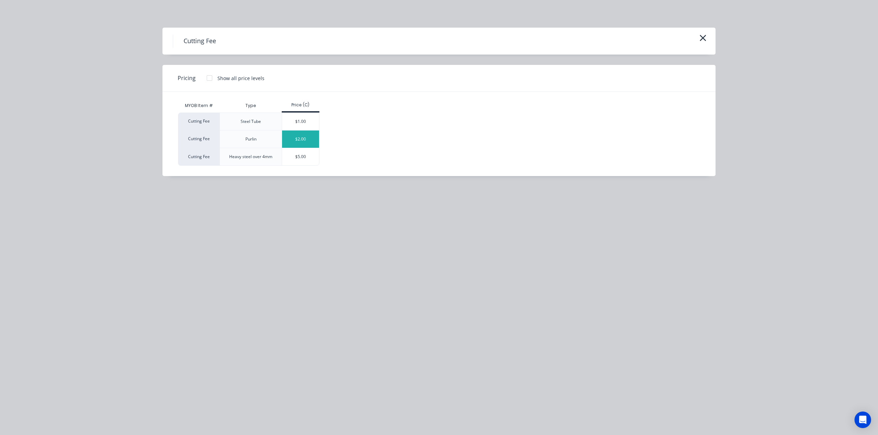
click at [300, 142] on div "$2.00" at bounding box center [300, 139] width 37 height 17
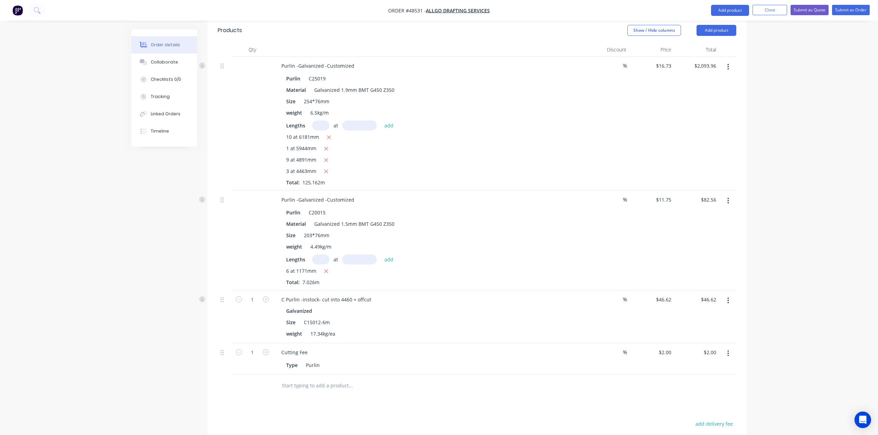
scroll to position [325, 0]
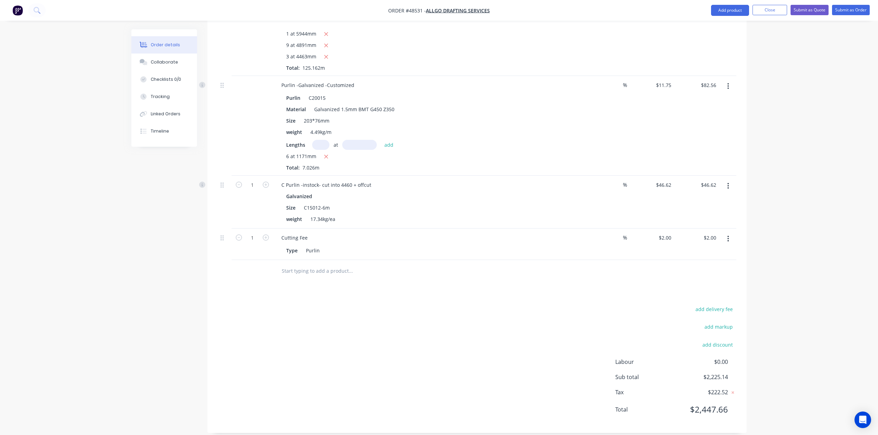
click at [439, 290] on div "Drawings Add drawing Products Show / Hide columns Add product Qty Discount Pric…" at bounding box center [476, 155] width 539 height 555
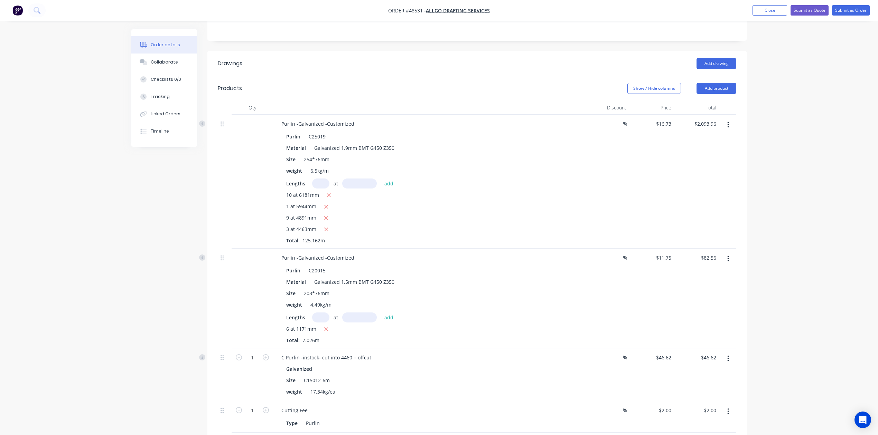
scroll to position [187, 0]
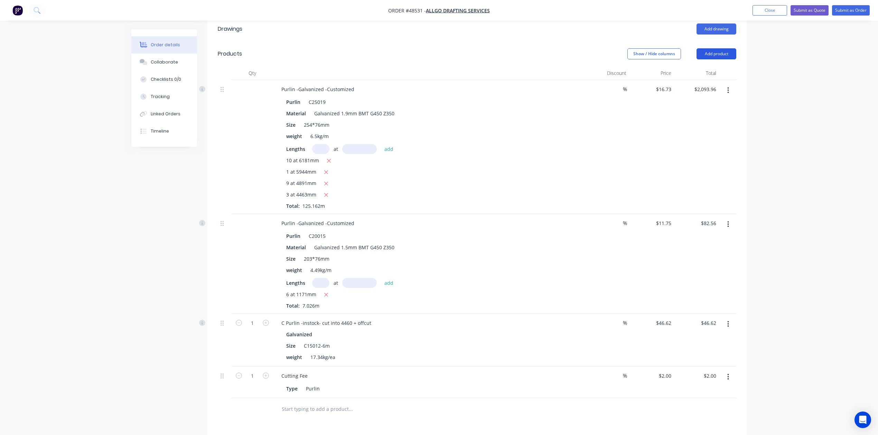
click at [721, 48] on button "Add product" at bounding box center [716, 53] width 40 height 11
click at [713, 66] on div "Product catalogue" at bounding box center [702, 71] width 53 height 10
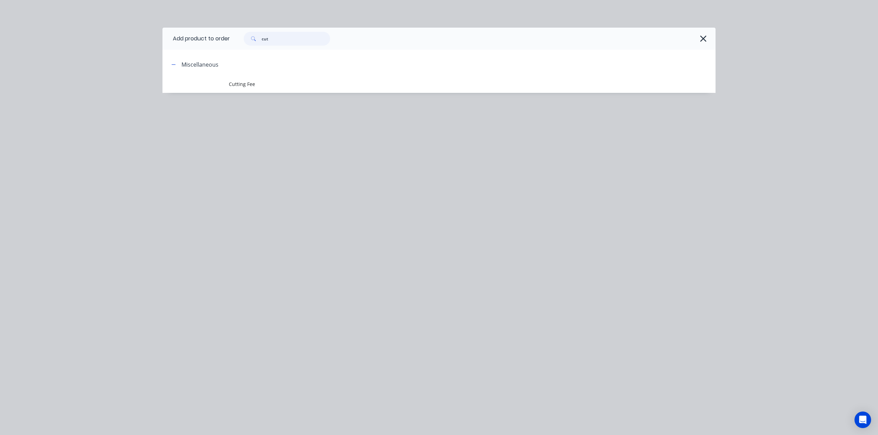
drag, startPoint x: 322, startPoint y: 37, endPoint x: 208, endPoint y: 45, distance: 115.0
click at [208, 45] on header "Add product to order cut" at bounding box center [438, 39] width 553 height 22
type input "brid"
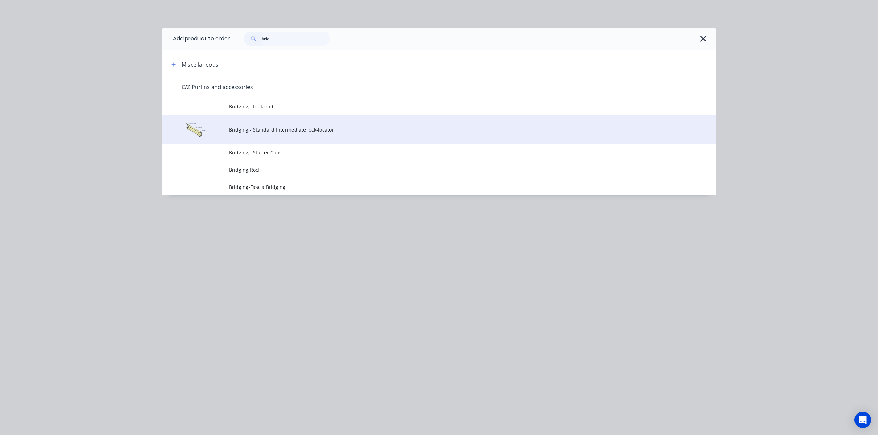
click at [274, 126] on span "Bridging - Standard Intermediate lock-locator" at bounding box center [423, 129] width 389 height 7
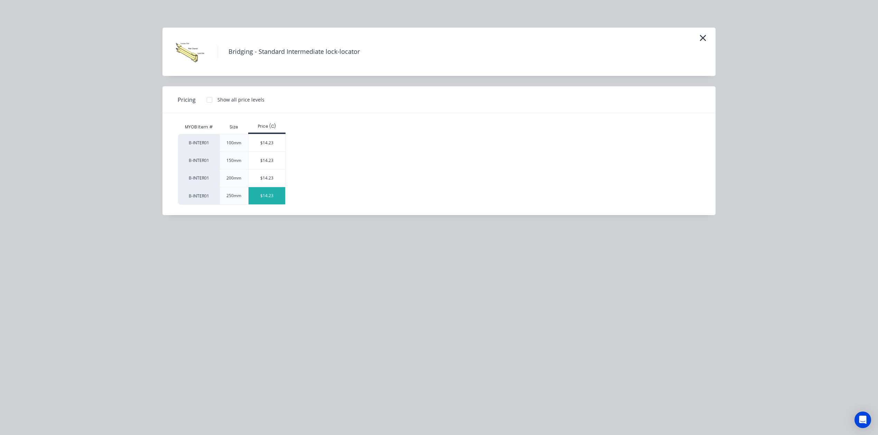
click at [273, 191] on div "$14.23" at bounding box center [266, 195] width 37 height 17
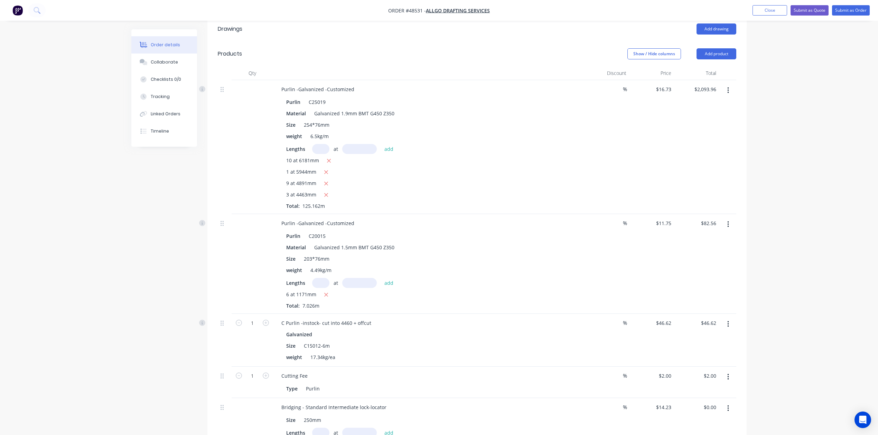
scroll to position [371, 0]
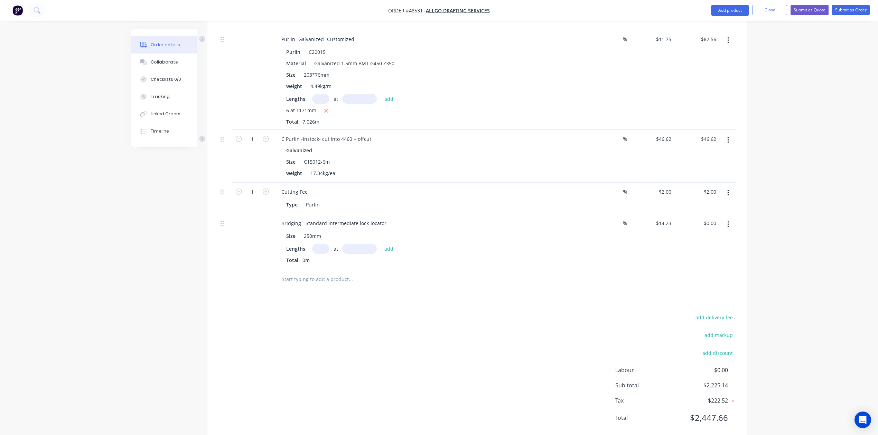
click at [319, 244] on input "text" at bounding box center [320, 249] width 17 height 10
type input "16"
type input "448"
click at [381, 244] on button "add" at bounding box center [389, 248] width 16 height 9
type input "$102.00"
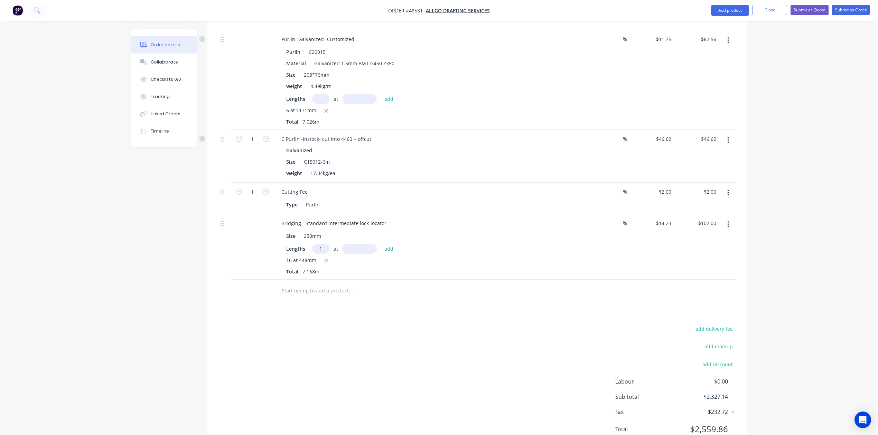
type input "1"
type input "348"
click at [381, 244] on button "add" at bounding box center [389, 248] width 16 height 9
type input "$106.95"
type input "1"
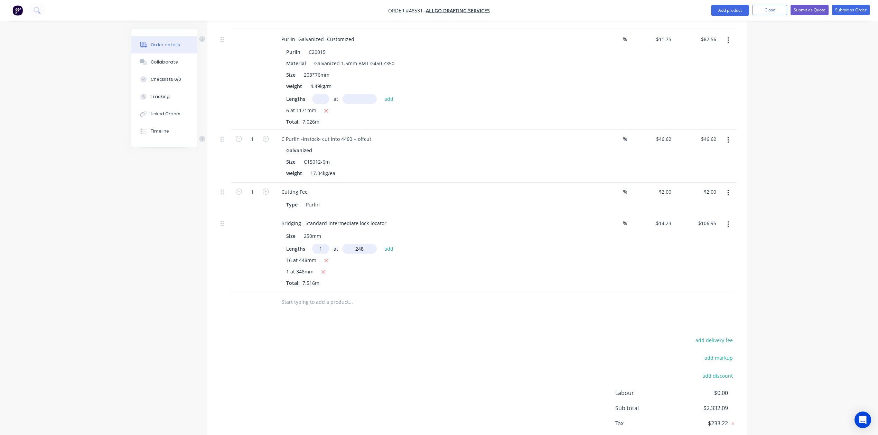
type input "248"
click at [381, 244] on button "add" at bounding box center [389, 248] width 16 height 9
type input "$110.48"
type input "1"
type input "3"
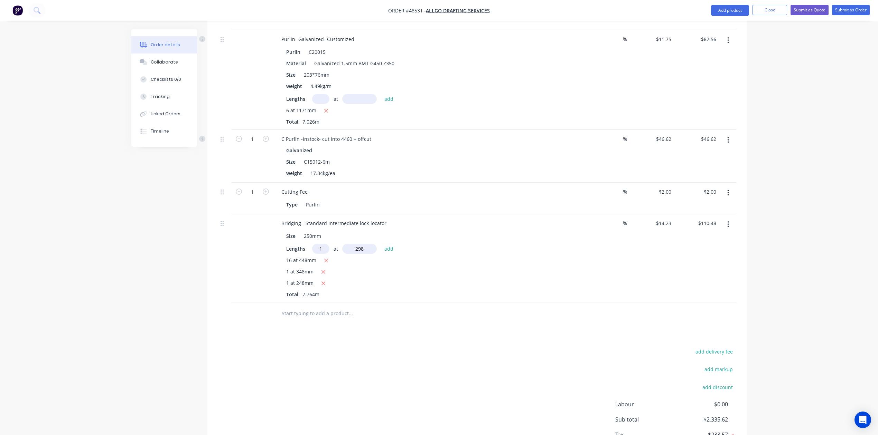
type input "298"
click at [381, 244] on button "add" at bounding box center [389, 248] width 16 height 9
type input "$114.72"
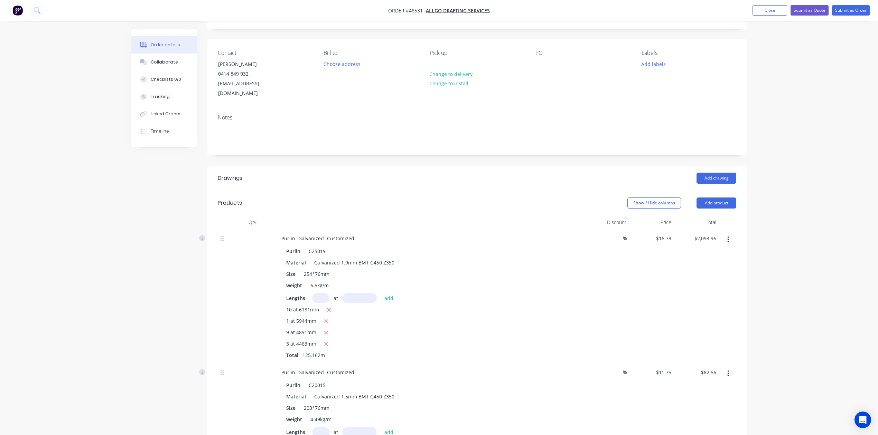
scroll to position [92, 0]
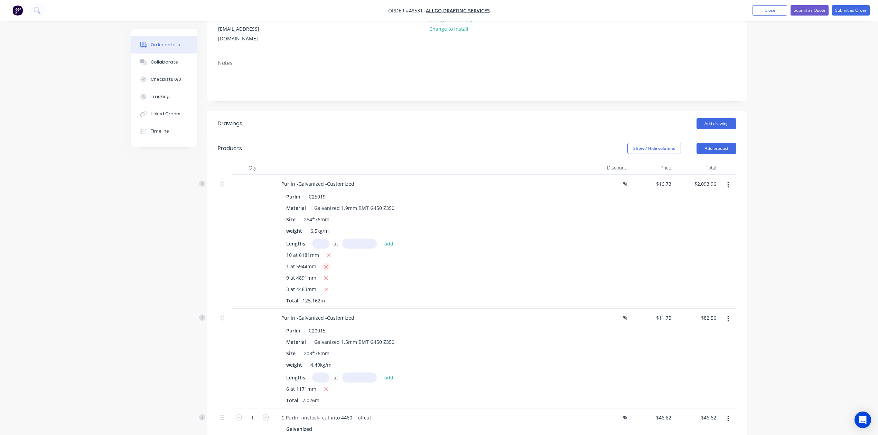
click at [324, 265] on icon "button" at bounding box center [326, 267] width 4 height 4
type input "$1,994.52"
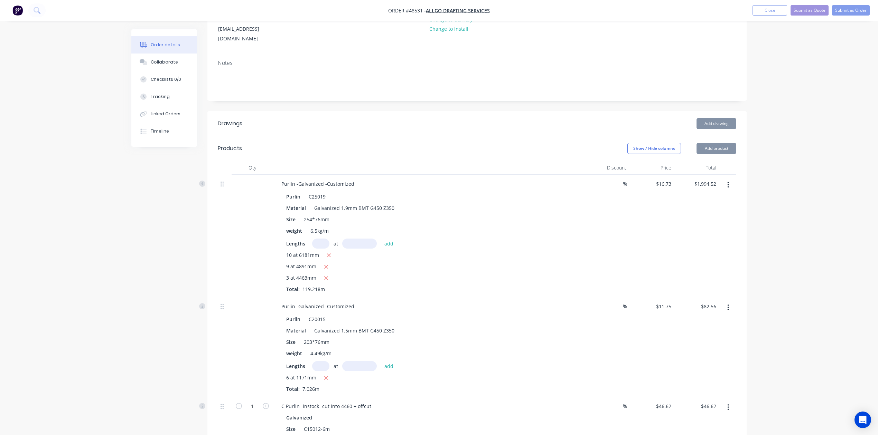
click at [326, 239] on input "text" at bounding box center [320, 244] width 17 height 10
type input "1"
click at [344, 239] on input "text" at bounding box center [359, 244] width 35 height 10
type input "5979"
click at [381, 239] on button "add" at bounding box center [389, 243] width 16 height 9
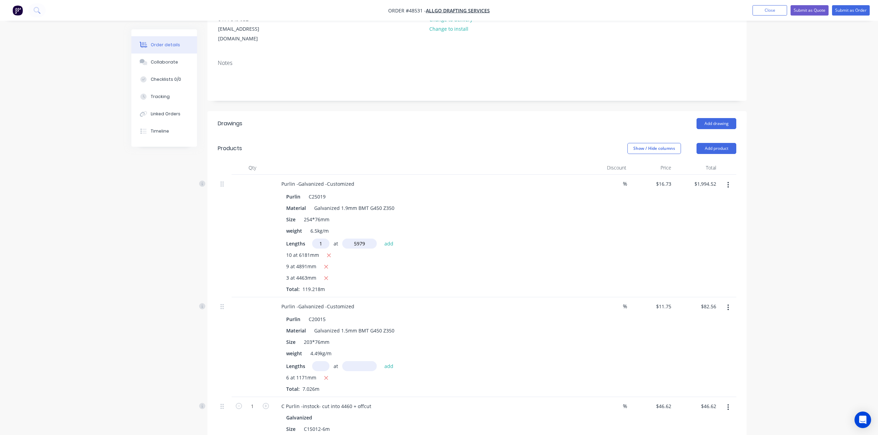
type input "$2,094.55"
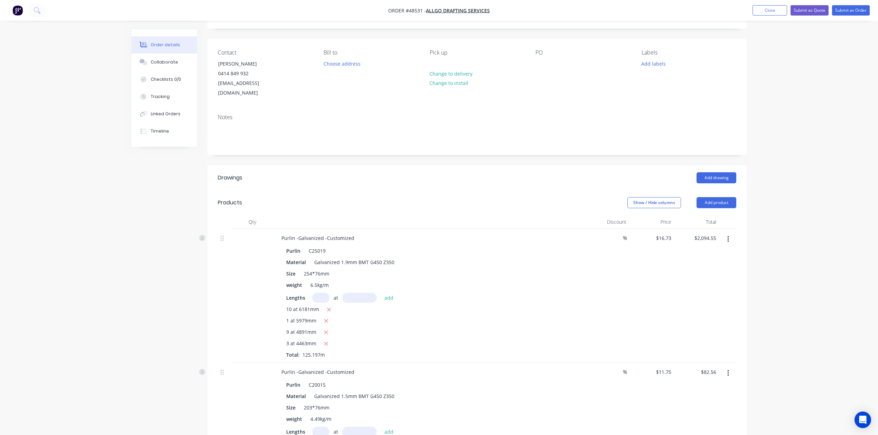
scroll to position [0, 0]
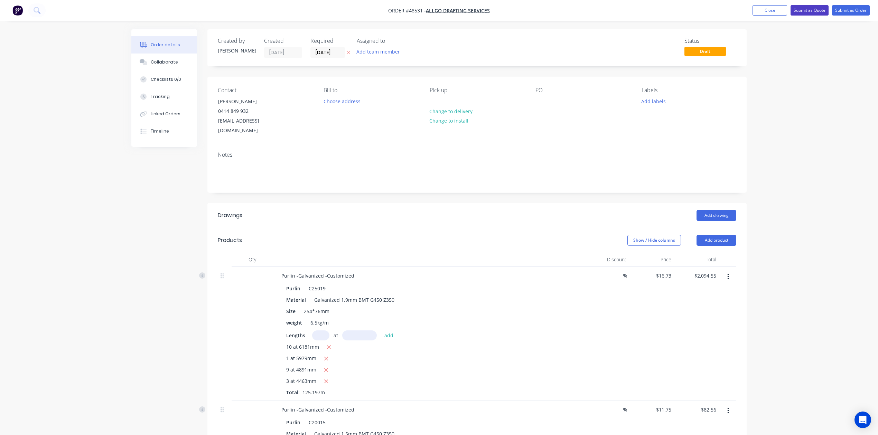
click at [813, 10] on button "Submit as Quote" at bounding box center [809, 10] width 38 height 10
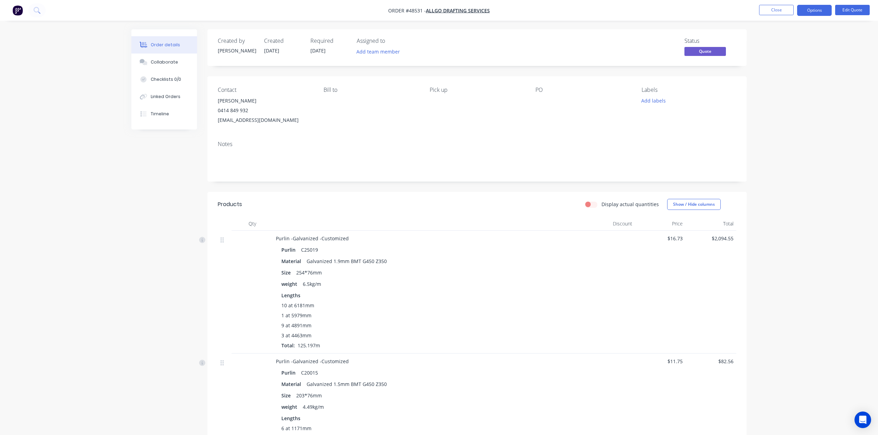
click at [497, 250] on div "Purlin C25019" at bounding box center [428, 250] width 294 height 10
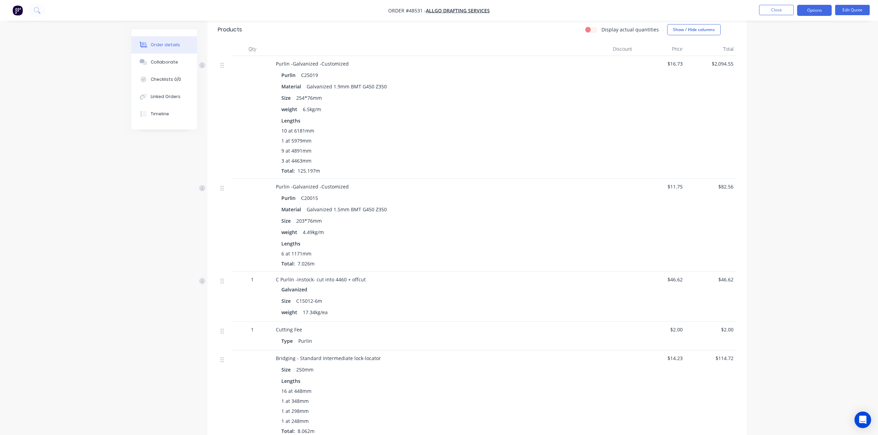
scroll to position [196, 0]
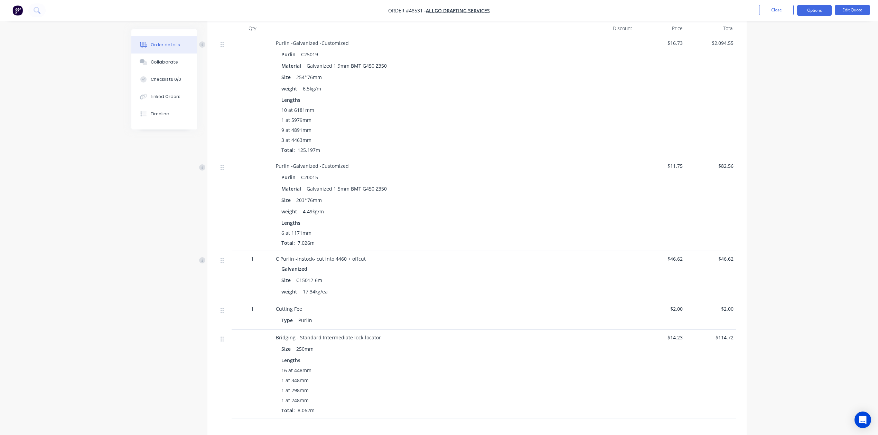
click at [509, 227] on div "Lengths 6 at 1171mm Total: 7.026m" at bounding box center [428, 232] width 294 height 27
click at [809, 10] on button "Options" at bounding box center [814, 10] width 35 height 11
click at [777, 44] on div "Quote" at bounding box center [793, 42] width 64 height 10
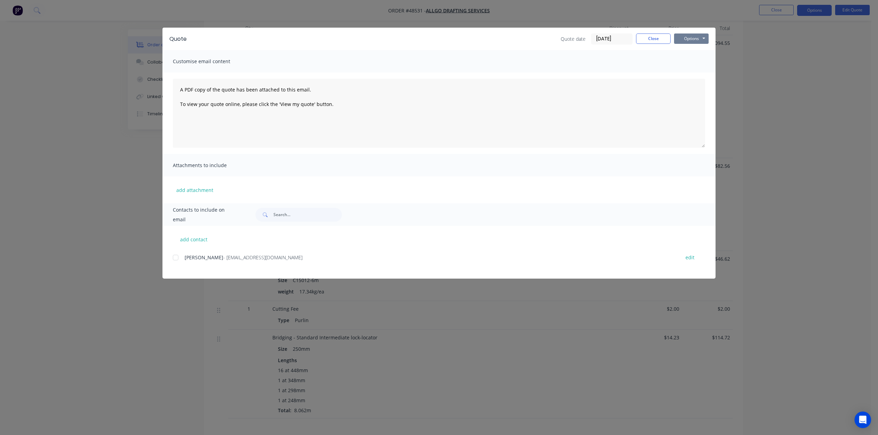
click at [698, 37] on button "Options" at bounding box center [691, 39] width 35 height 10
click at [691, 53] on button "Preview" at bounding box center [696, 50] width 44 height 11
click at [654, 39] on button "Close" at bounding box center [653, 39] width 35 height 10
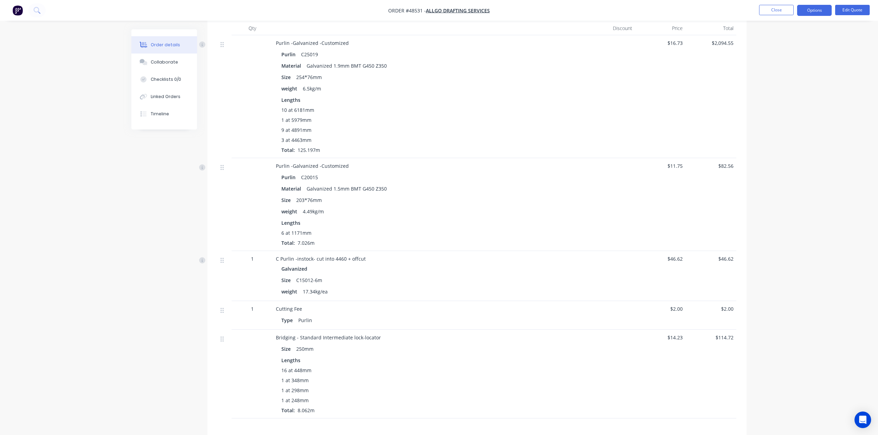
click at [568, 186] on div "Material Galvanized 1.5mm BMT G450 Z350" at bounding box center [428, 189] width 294 height 10
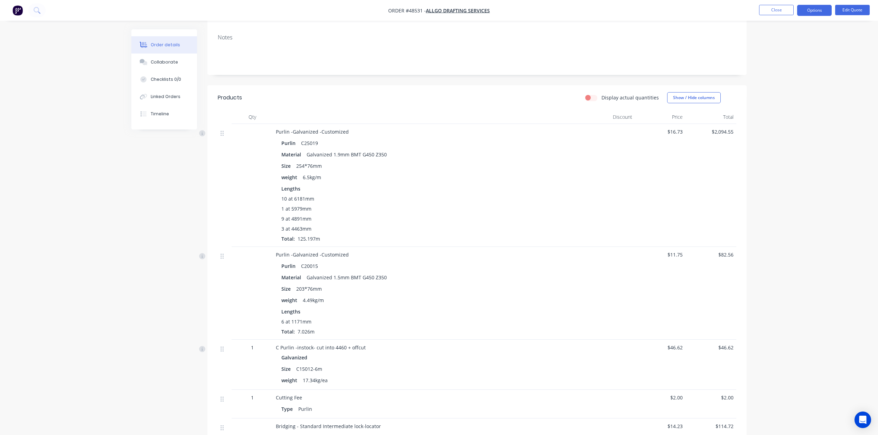
scroll to position [0, 0]
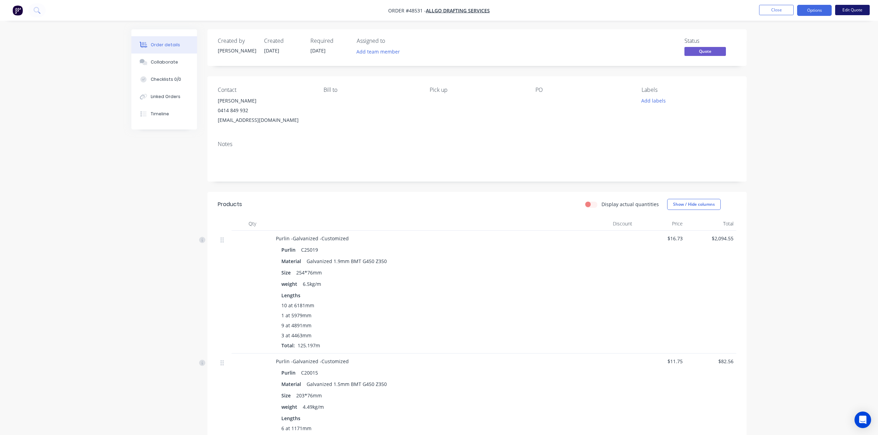
click at [841, 10] on button "Edit Quote" at bounding box center [852, 10] width 35 height 10
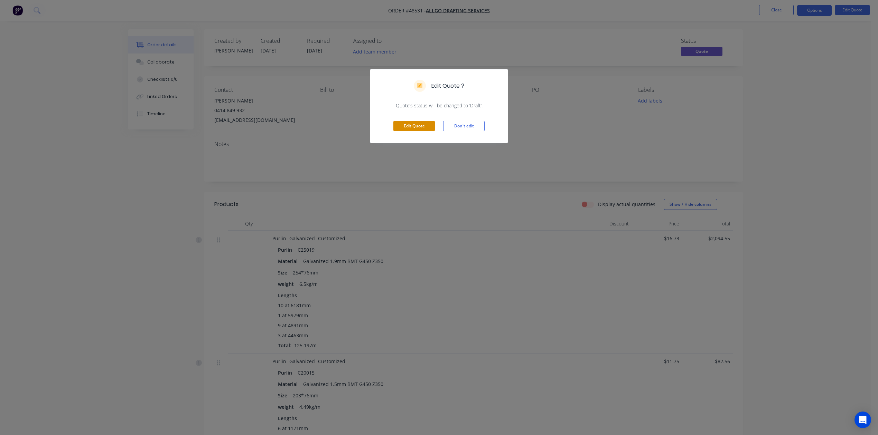
click at [422, 127] on button "Edit Quote" at bounding box center [413, 126] width 41 height 10
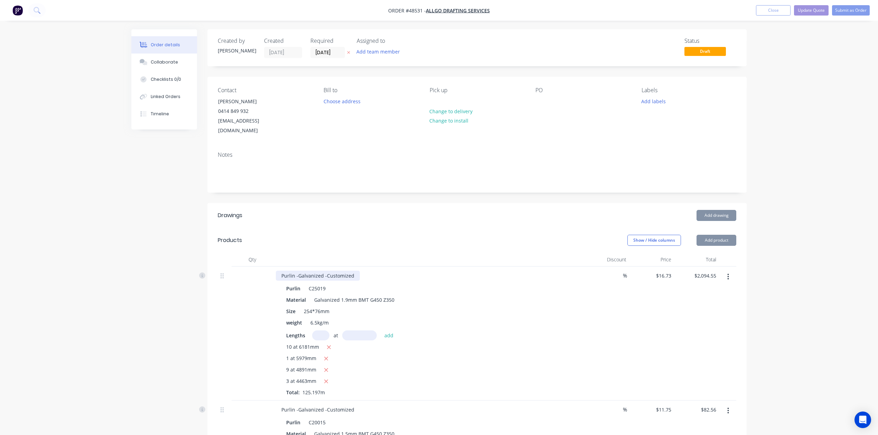
click at [356, 271] on div "Purlin -Galvanized -Customized" at bounding box center [318, 276] width 84 height 10
drag, startPoint x: 353, startPoint y: 268, endPoint x: 449, endPoint y: 267, distance: 96.7
click at [449, 271] on div "Purlin -Galvanized -Customized-punched as drawing attached" at bounding box center [428, 276] width 305 height 10
copy div "punched as drawing attached"
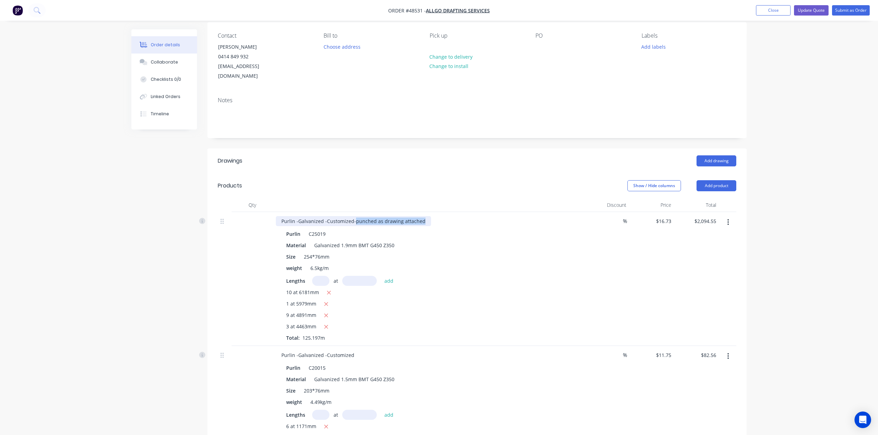
scroll to position [138, 0]
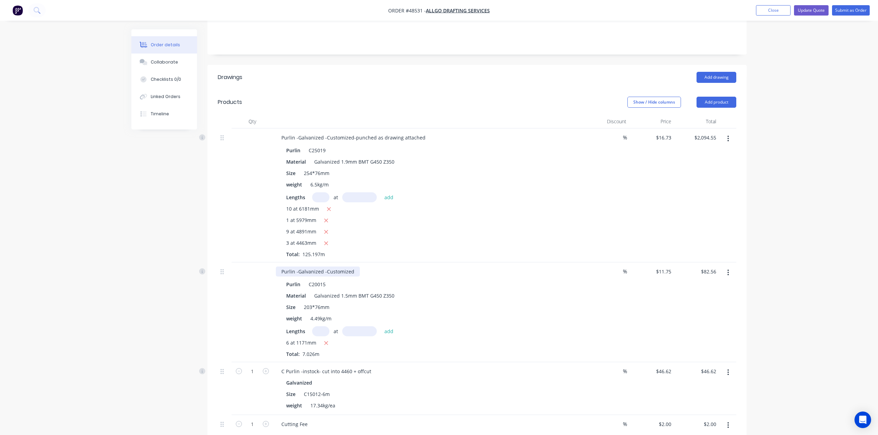
click at [353, 267] on div "Purlin -Galvanized -Customized" at bounding box center [318, 272] width 84 height 10
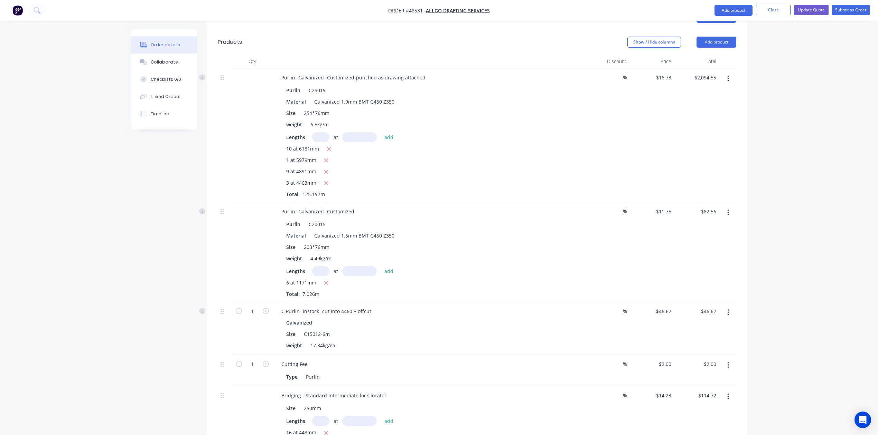
scroll to position [194, 0]
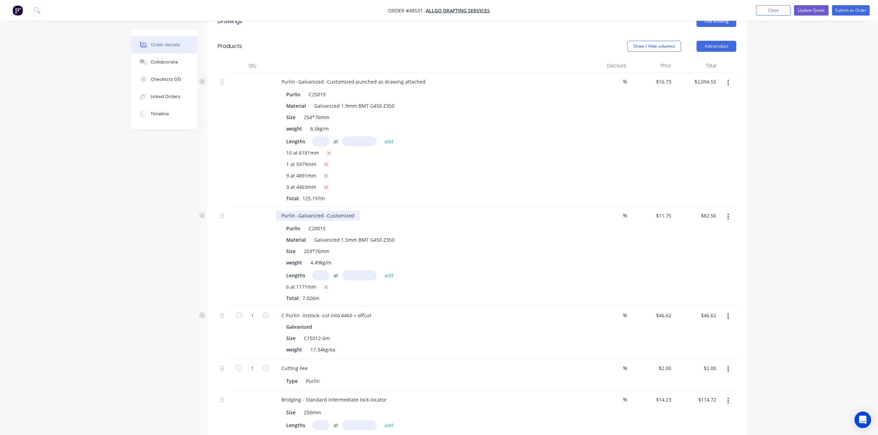
click at [354, 211] on div "Purlin -Galvanized -Customized" at bounding box center [318, 216] width 84 height 10
click at [567, 306] on div "C Purlin -instock- cut into 4460 + offcut Galvanized Size C15012-6m weight 17.3…" at bounding box center [428, 332] width 311 height 53
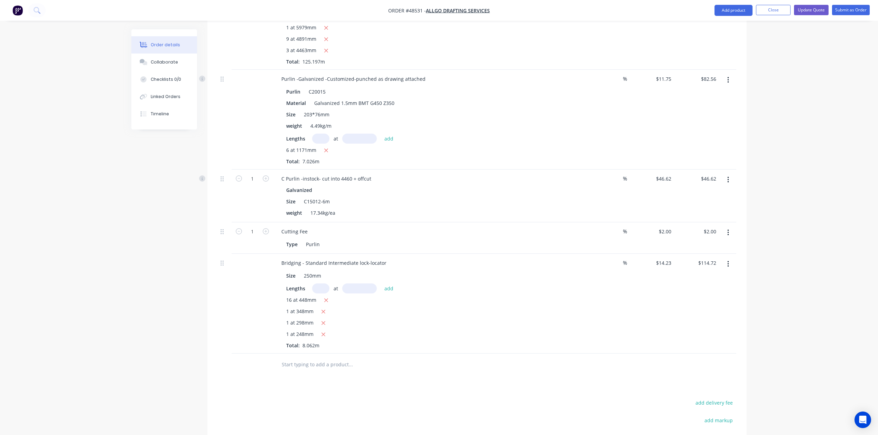
scroll to position [332, 0]
click at [817, 3] on nav "Order #48531 - Allgo Drafting Services Add product Close Update Quote Submit as…" at bounding box center [439, 10] width 878 height 21
click at [817, 7] on button "Update Quote" at bounding box center [811, 10] width 35 height 10
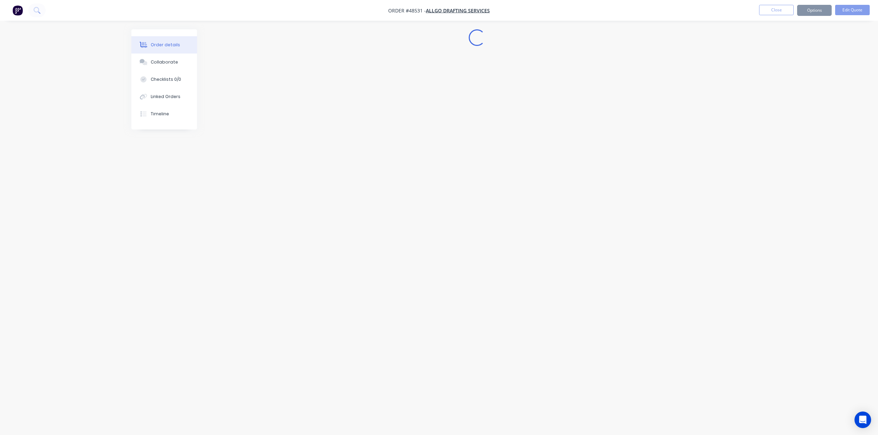
scroll to position [0, 0]
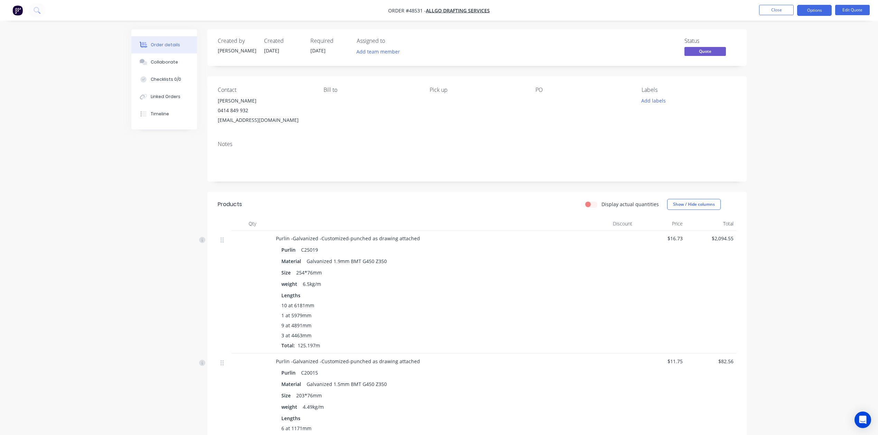
click at [458, 140] on div "Notes" at bounding box center [476, 158] width 539 height 46
click at [776, 6] on button "Close" at bounding box center [776, 10] width 35 height 10
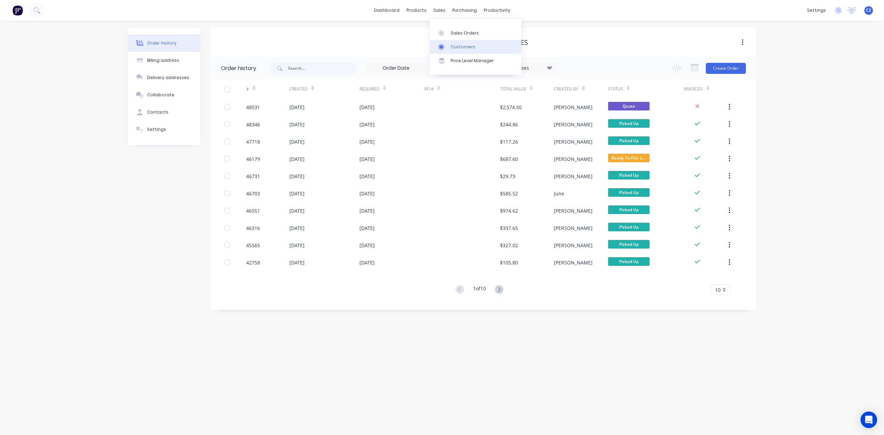
click at [446, 49] on div at bounding box center [443, 47] width 10 height 6
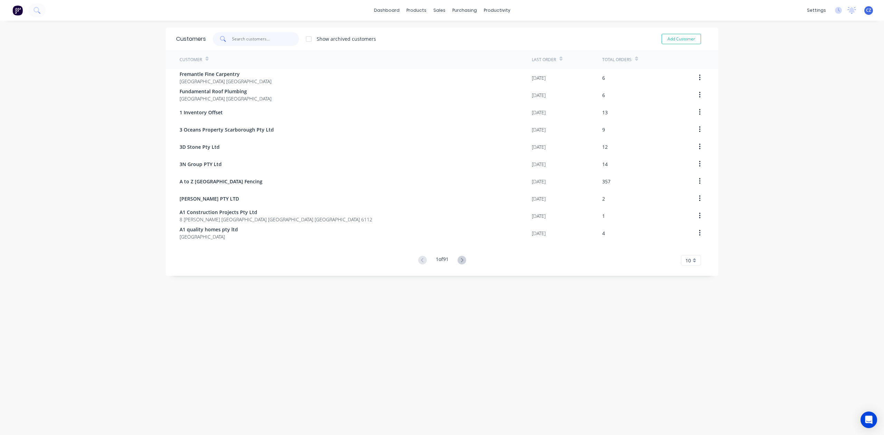
click at [271, 39] on input "text" at bounding box center [265, 39] width 67 height 14
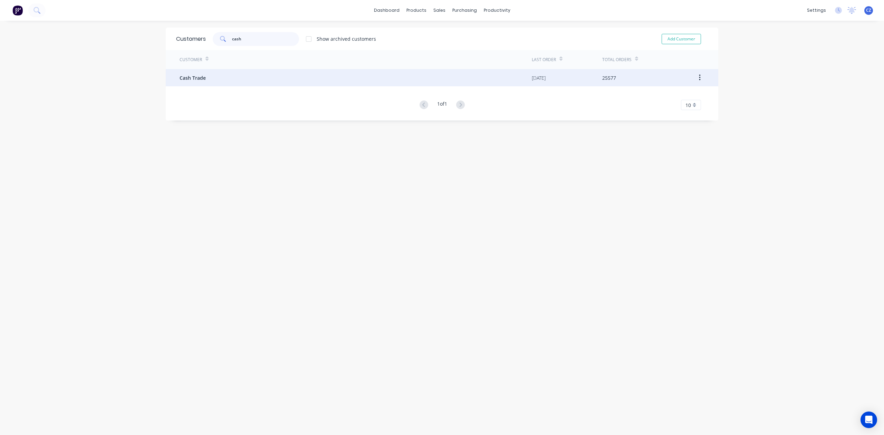
type input "cash"
click at [286, 79] on div "Cash Trade" at bounding box center [356, 77] width 352 height 17
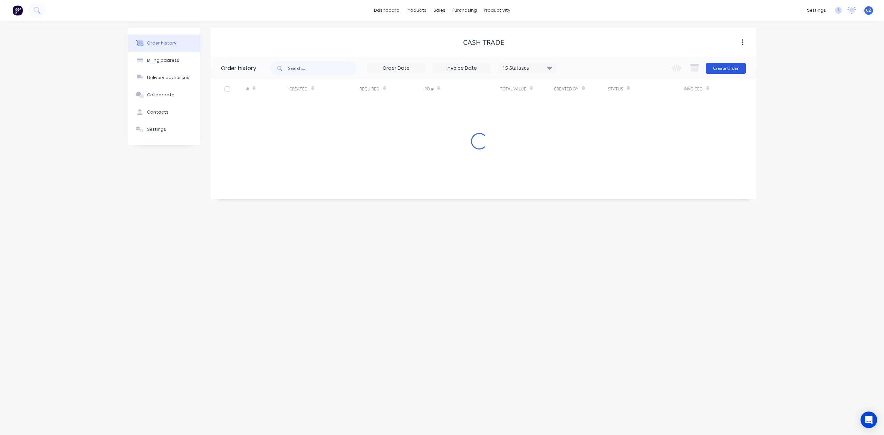
click at [737, 64] on button "Create Order" at bounding box center [726, 68] width 40 height 11
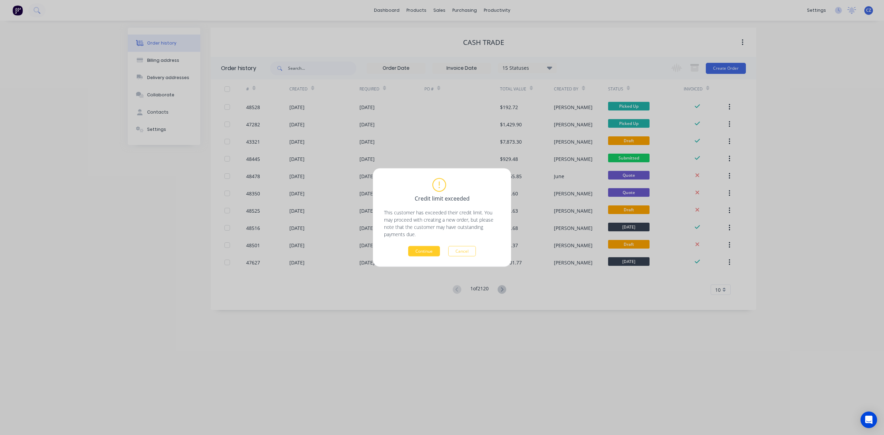
click at [431, 256] on button "Continue" at bounding box center [424, 251] width 32 height 10
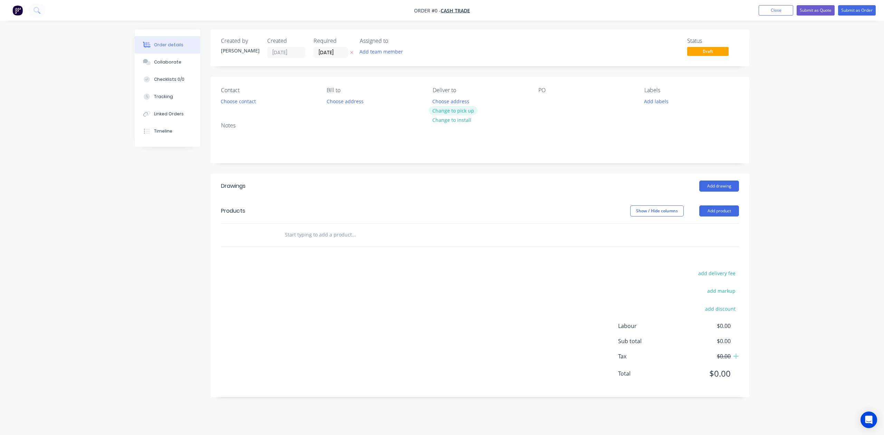
click at [455, 107] on button "Change to pick up" at bounding box center [453, 110] width 49 height 9
drag, startPoint x: 441, startPoint y: 168, endPoint x: 505, endPoint y: 171, distance: 63.6
click at [443, 168] on div "Creating draft order... Loading..." at bounding box center [577, 246] width 884 height 435
click at [725, 217] on button "Add product" at bounding box center [720, 211] width 40 height 11
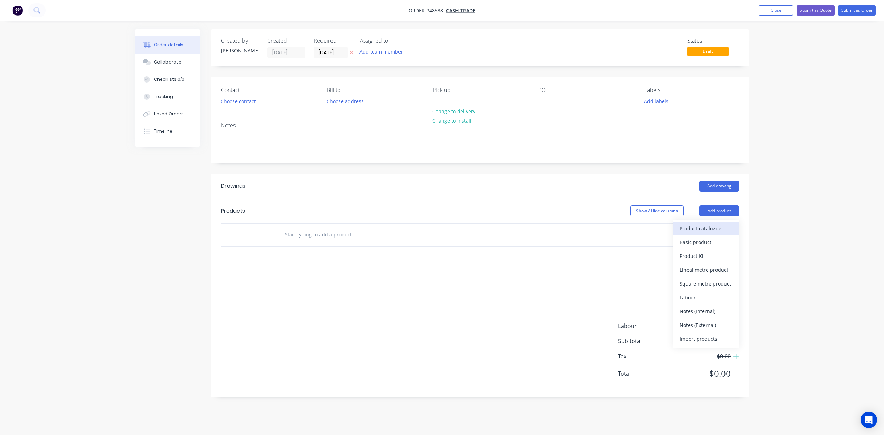
click at [705, 228] on div "Product catalogue" at bounding box center [706, 229] width 53 height 10
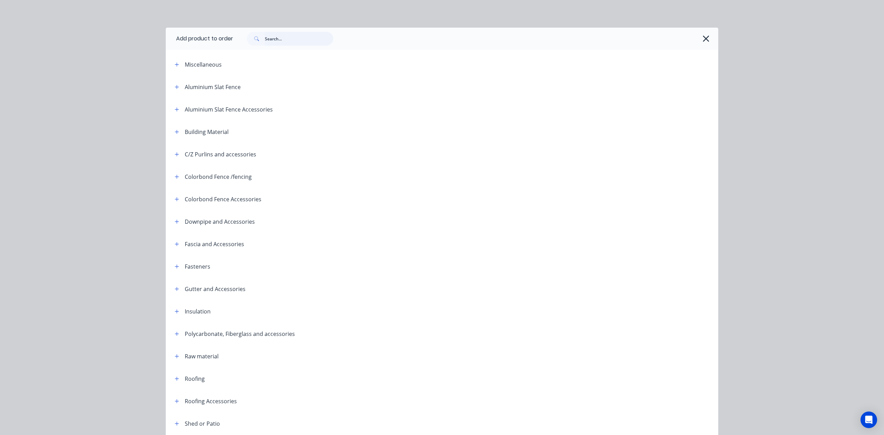
click at [278, 39] on input "text" at bounding box center [299, 39] width 68 height 14
type input "slat"
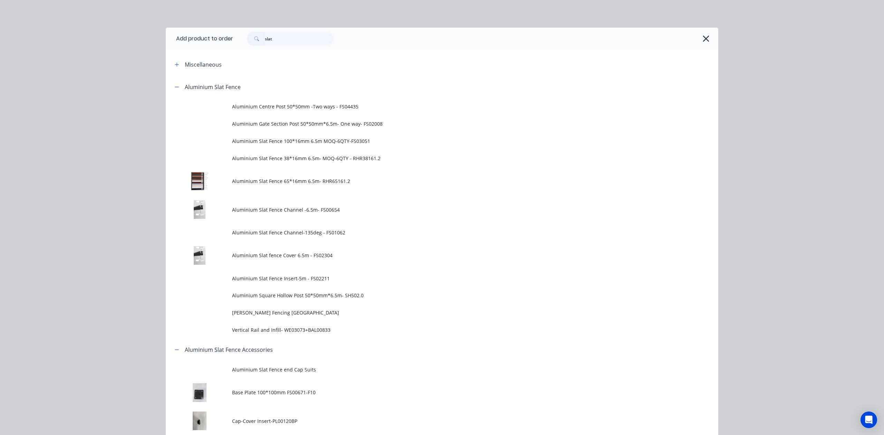
click at [709, 34] on div "slat" at bounding box center [475, 39] width 485 height 22
click at [704, 39] on icon "button" at bounding box center [706, 39] width 7 height 10
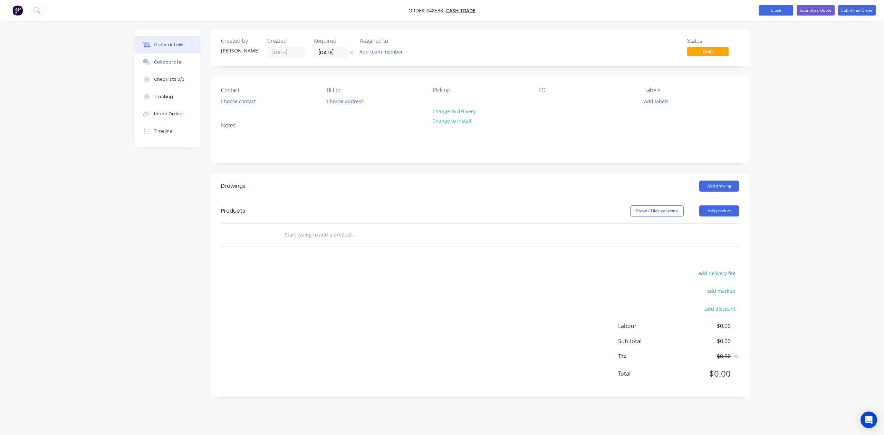
click at [778, 13] on button "Close" at bounding box center [776, 10] width 35 height 10
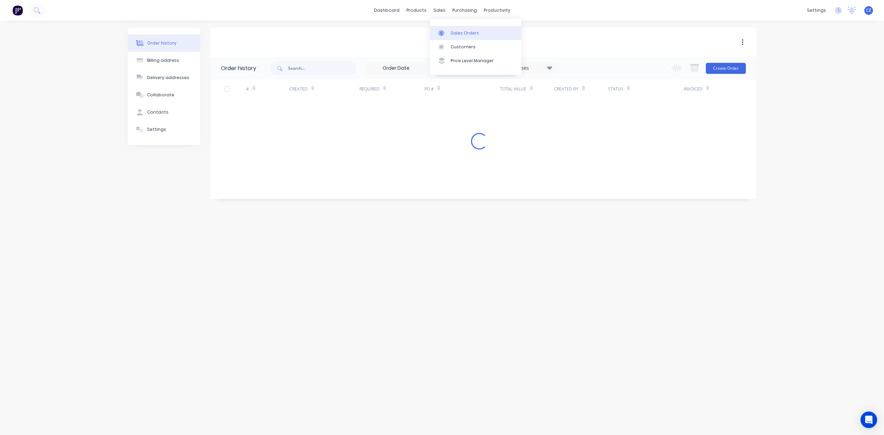
drag, startPoint x: 453, startPoint y: 29, endPoint x: 433, endPoint y: 29, distance: 19.7
click at [453, 29] on link "Sales Orders" at bounding box center [476, 33] width 92 height 14
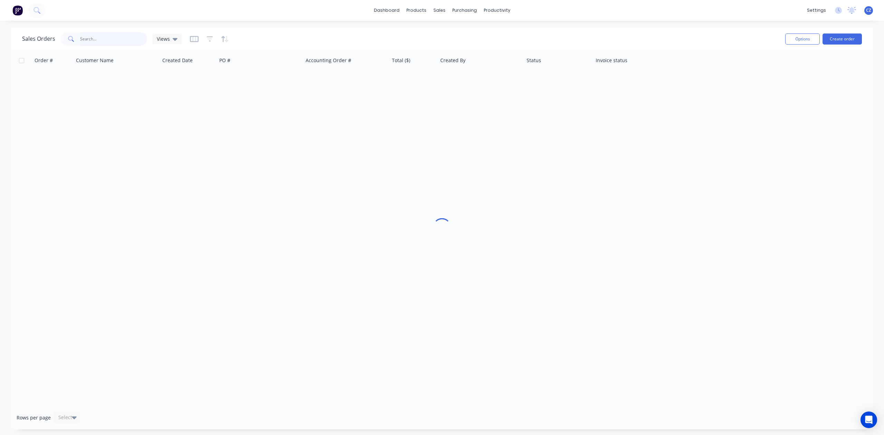
click at [119, 32] on input "text" at bounding box center [113, 39] width 67 height 14
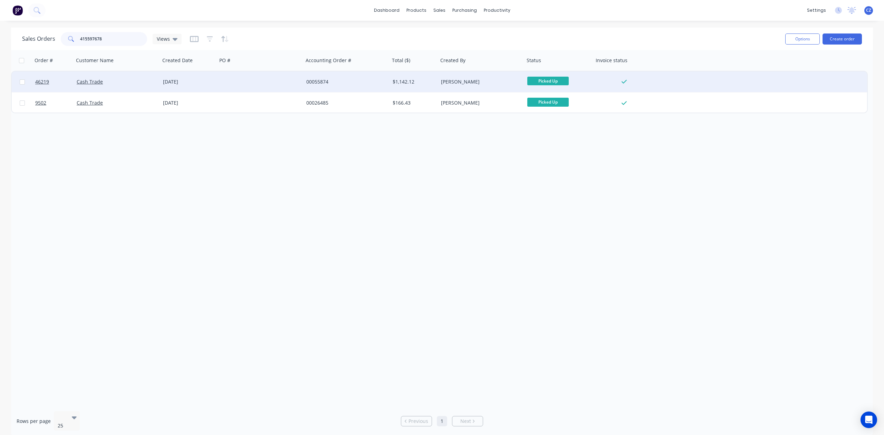
type input "415597678"
click at [263, 85] on div at bounding box center [260, 82] width 86 height 21
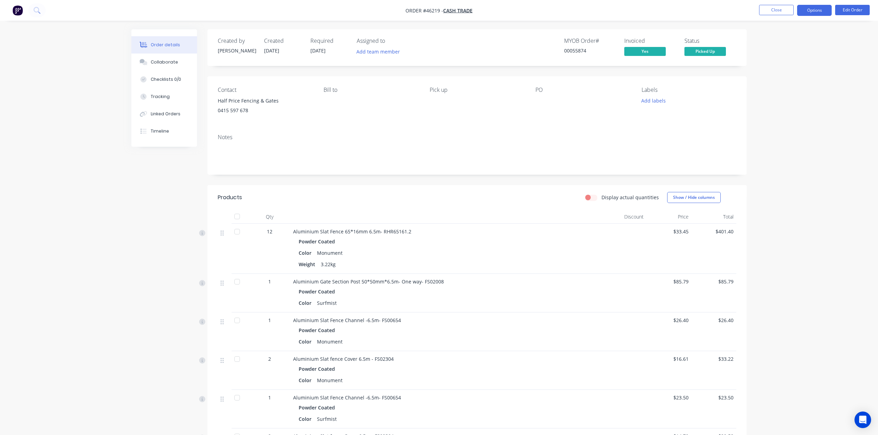
click at [811, 12] on button "Options" at bounding box center [814, 10] width 35 height 11
click at [772, 166] on div "Duplicate" at bounding box center [793, 166] width 64 height 10
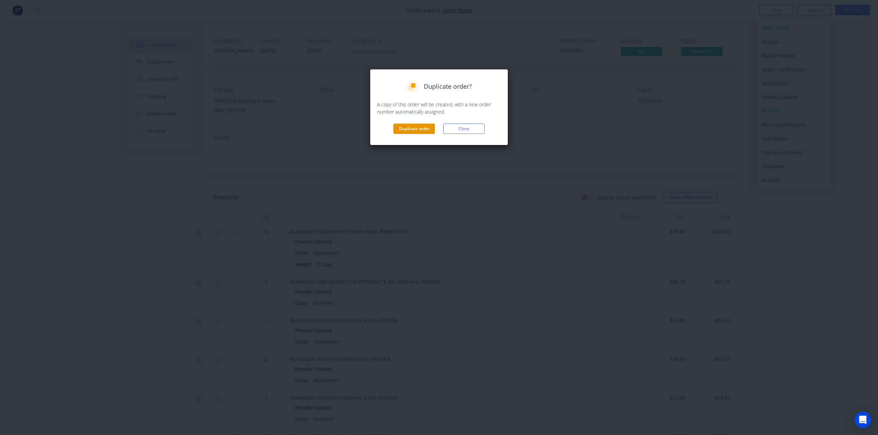
click at [400, 132] on button "Duplicate order" at bounding box center [413, 129] width 41 height 10
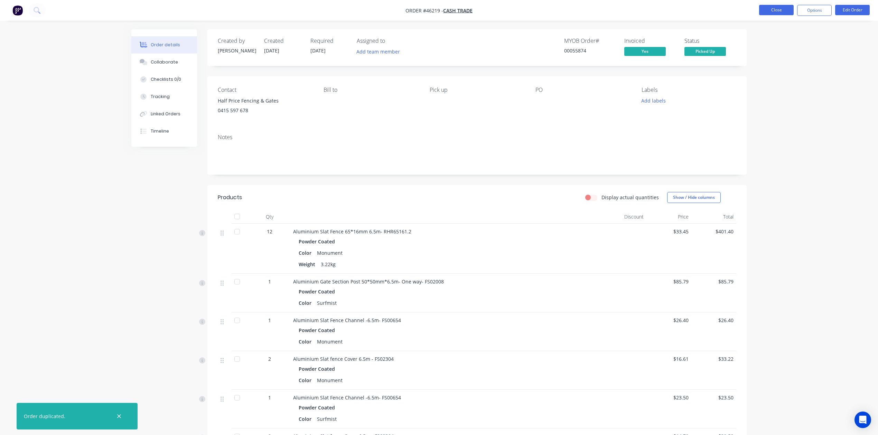
click at [778, 9] on button "Close" at bounding box center [776, 10] width 35 height 10
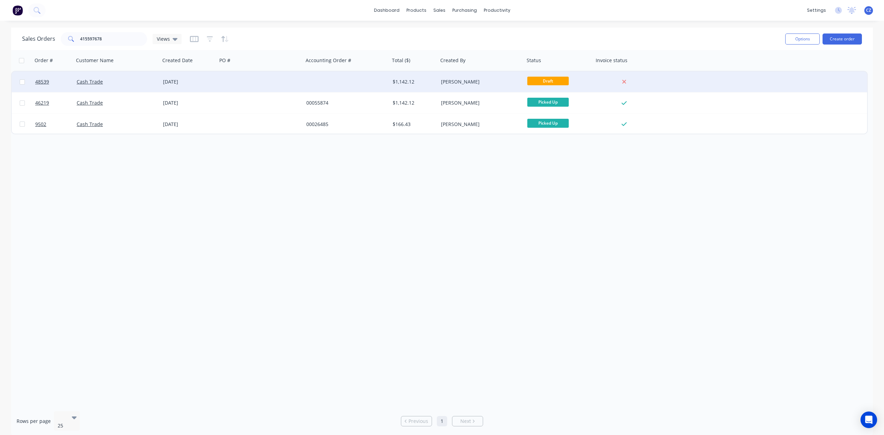
click at [374, 87] on div at bounding box center [347, 82] width 86 height 21
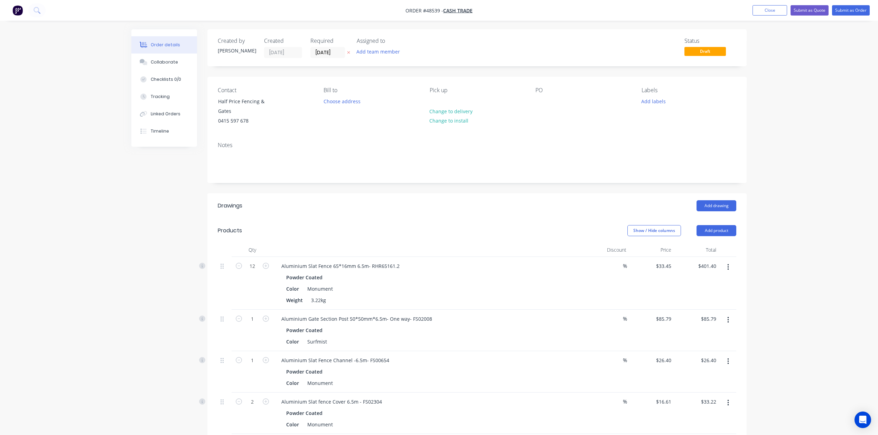
click at [734, 267] on button "button" at bounding box center [728, 267] width 16 height 12
click at [713, 287] on div "Edit" at bounding box center [702, 286] width 53 height 10
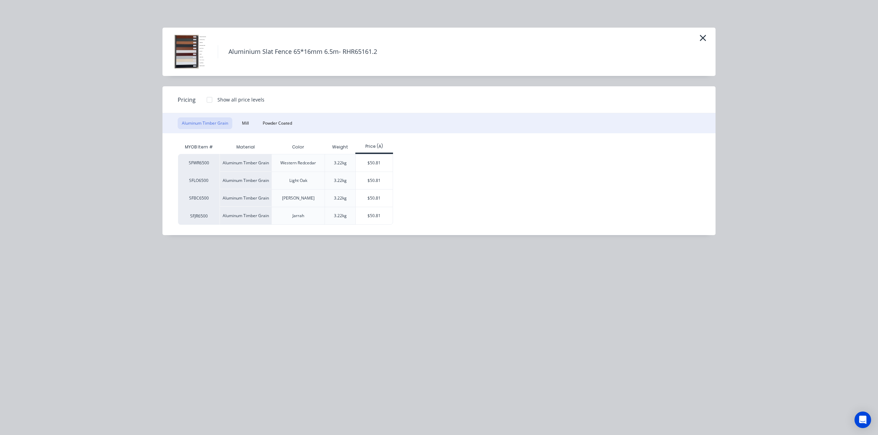
drag, startPoint x: 275, startPoint y: 111, endPoint x: 276, endPoint y: 117, distance: 6.0
click at [275, 112] on div "Pricing Show all price levels" at bounding box center [438, 99] width 553 height 27
click at [277, 118] on button "Powder Coated" at bounding box center [277, 123] width 38 height 12
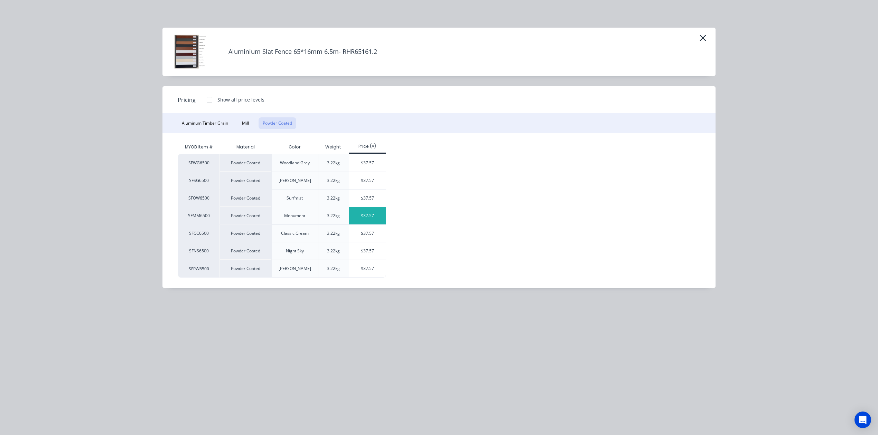
click at [369, 219] on div "$37.57" at bounding box center [367, 215] width 37 height 17
type input "$37.57"
type input "$450.84"
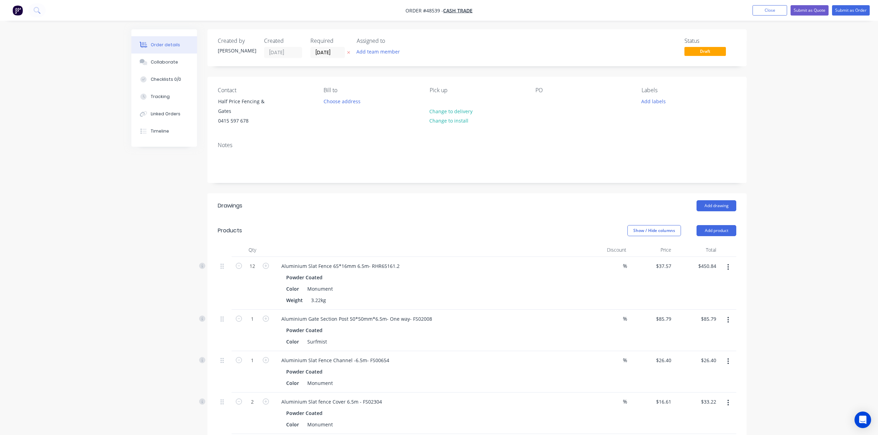
click at [470, 276] on div "Powder Coated" at bounding box center [428, 278] width 285 height 10
click at [248, 268] on input "12" at bounding box center [252, 266] width 18 height 10
type input "6"
type input "$225.42"
click at [368, 209] on div "Add drawing" at bounding box center [532, 205] width 408 height 11
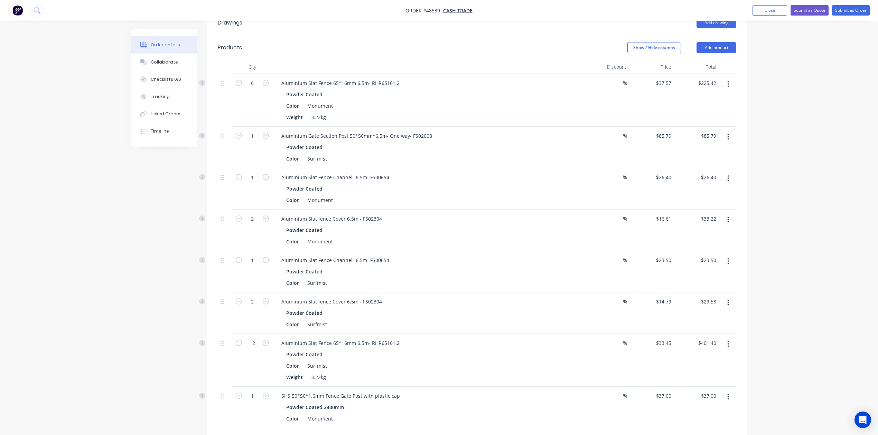
scroll to position [184, 0]
click at [725, 137] on button "button" at bounding box center [728, 136] width 16 height 12
click at [719, 152] on div "Edit" at bounding box center [702, 154] width 53 height 10
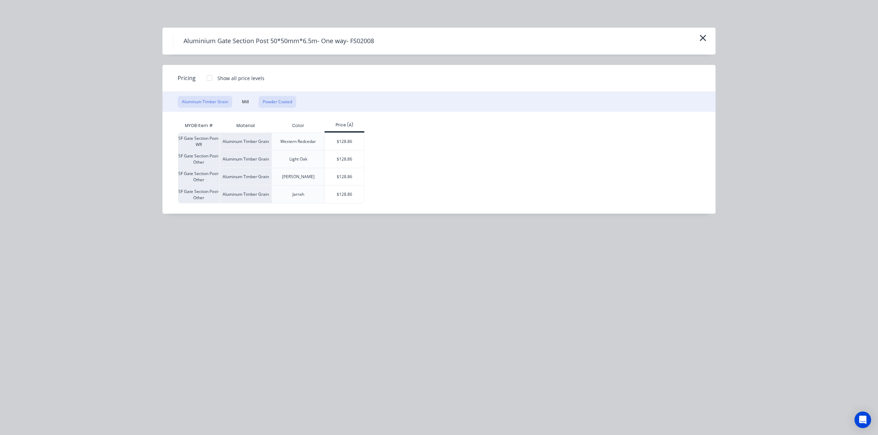
click at [291, 101] on button "Powder Coated" at bounding box center [277, 102] width 38 height 12
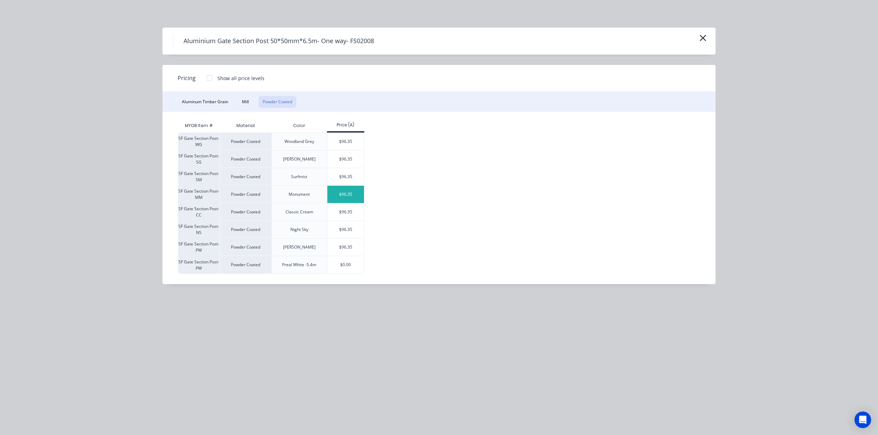
click at [356, 189] on div "$96.35" at bounding box center [345, 194] width 37 height 17
type input "$96.35"
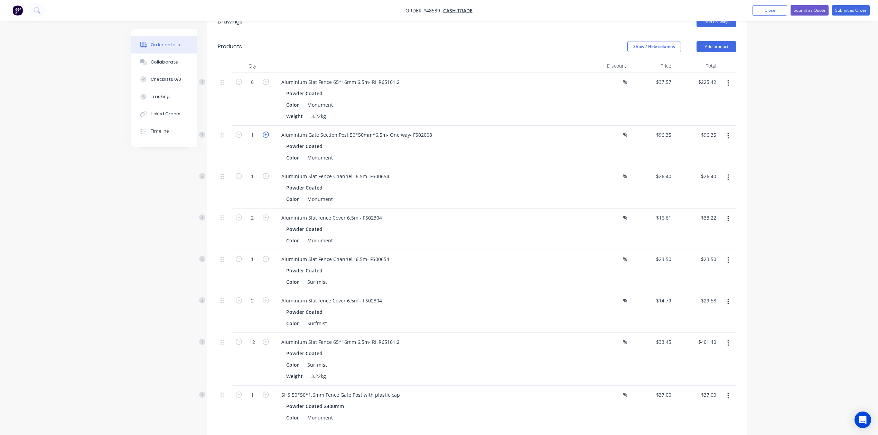
click at [267, 135] on icon "button" at bounding box center [266, 135] width 6 height 6
type input "2"
type input "$192.70"
click at [506, 181] on div "Aluminium Slat Fence Channel -6.5m- FS00654" at bounding box center [428, 176] width 305 height 10
click at [728, 177] on icon "button" at bounding box center [728, 178] width 2 height 8
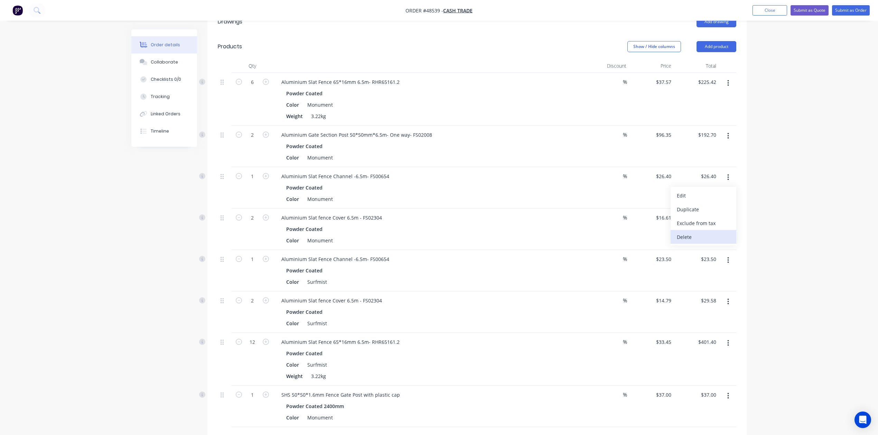
click at [702, 238] on div "Delete" at bounding box center [702, 237] width 53 height 10
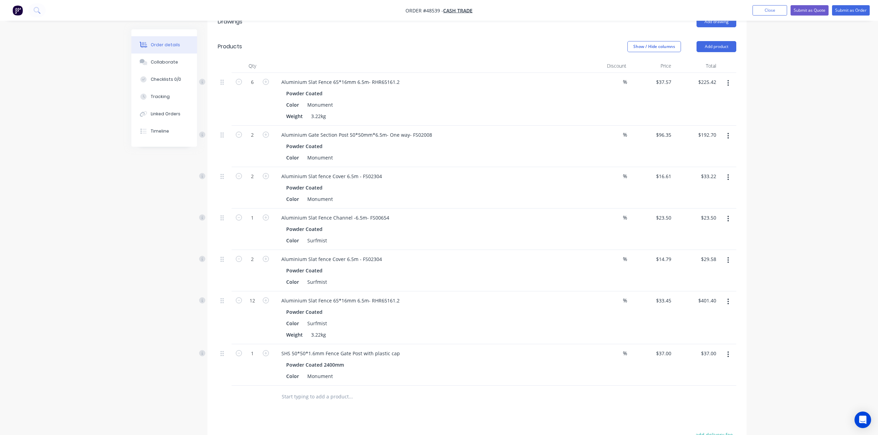
click at [729, 180] on button "button" at bounding box center [728, 177] width 16 height 12
click at [709, 202] on button "Edit" at bounding box center [703, 196] width 66 height 14
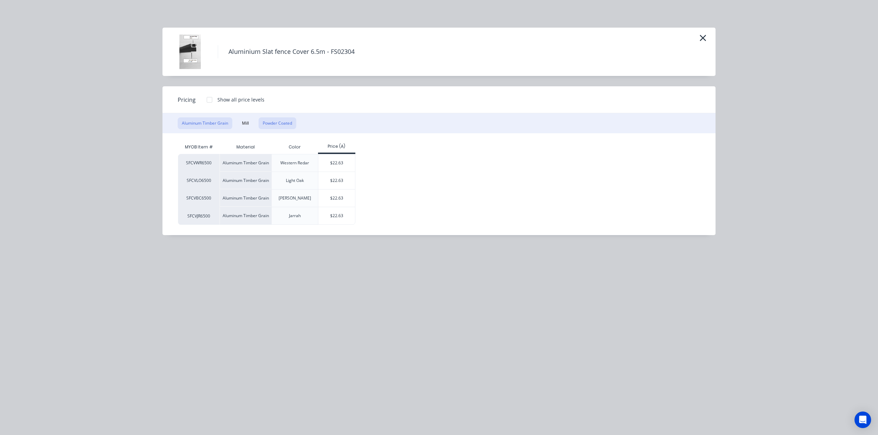
click at [270, 127] on button "Powder Coated" at bounding box center [277, 123] width 38 height 12
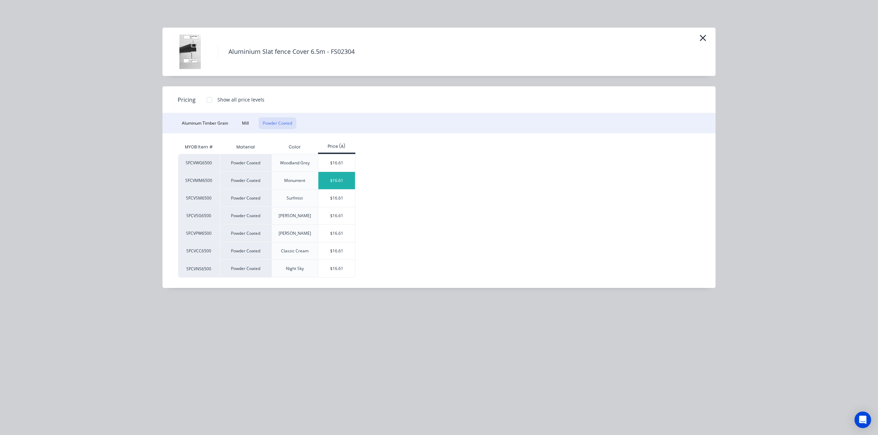
click at [339, 179] on div "$16.61" at bounding box center [336, 180] width 37 height 17
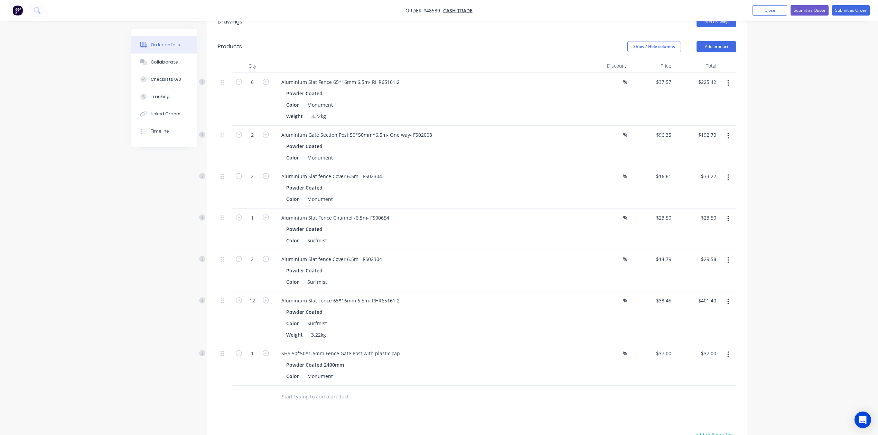
click at [513, 224] on div "Aluminium Slat Fence Channel -6.5m- FS00654 Powder Coated Color Surfmist" at bounding box center [428, 229] width 311 height 41
click at [725, 220] on button "button" at bounding box center [728, 219] width 16 height 12
click at [713, 284] on div "Delete" at bounding box center [702, 279] width 53 height 10
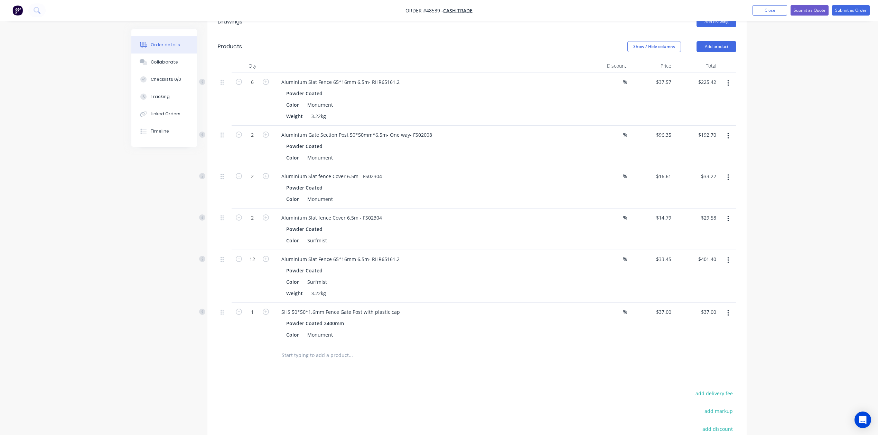
click at [730, 220] on button "button" at bounding box center [728, 219] width 16 height 12
drag, startPoint x: 710, startPoint y: 278, endPoint x: 722, endPoint y: 240, distance: 39.3
click at [710, 278] on div "Delete" at bounding box center [702, 279] width 53 height 10
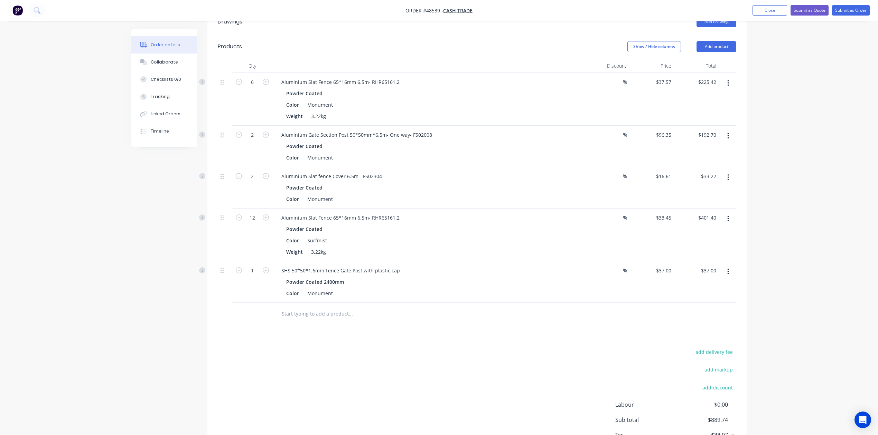
click at [730, 221] on button "button" at bounding box center [728, 219] width 16 height 12
click at [711, 275] on div "Delete" at bounding box center [702, 279] width 53 height 10
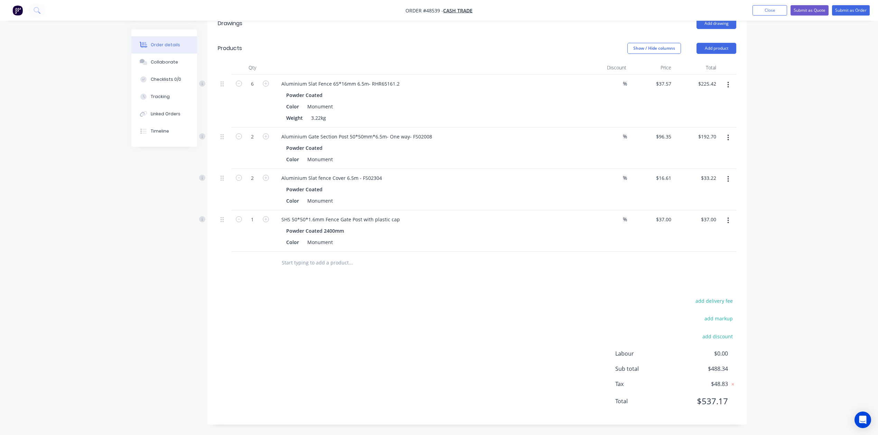
scroll to position [184, 0]
click at [728, 223] on icon "button" at bounding box center [728, 221] width 2 height 8
click at [714, 276] on div "Delete" at bounding box center [702, 280] width 53 height 10
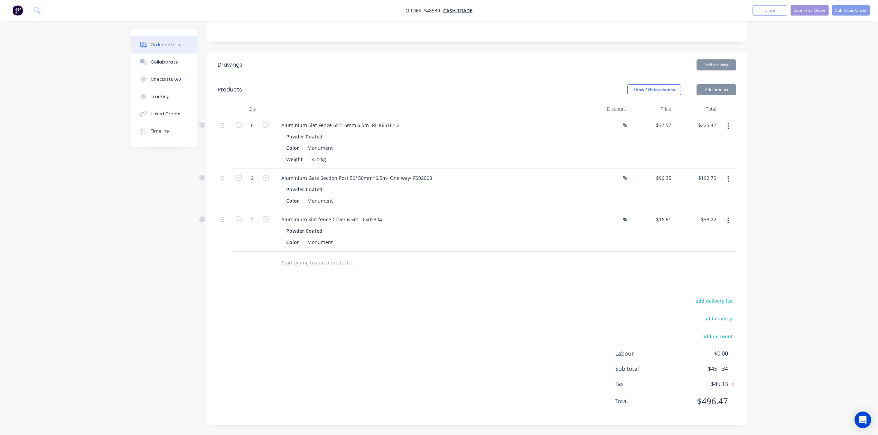
click at [596, 294] on div "Drawings Add drawing Products Show / Hide columns Add product Qty Discount Pric…" at bounding box center [476, 239] width 539 height 372
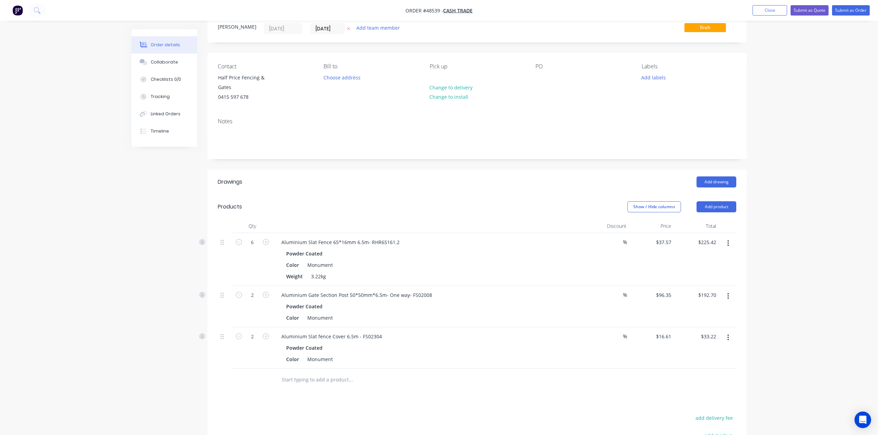
scroll to position [46, 0]
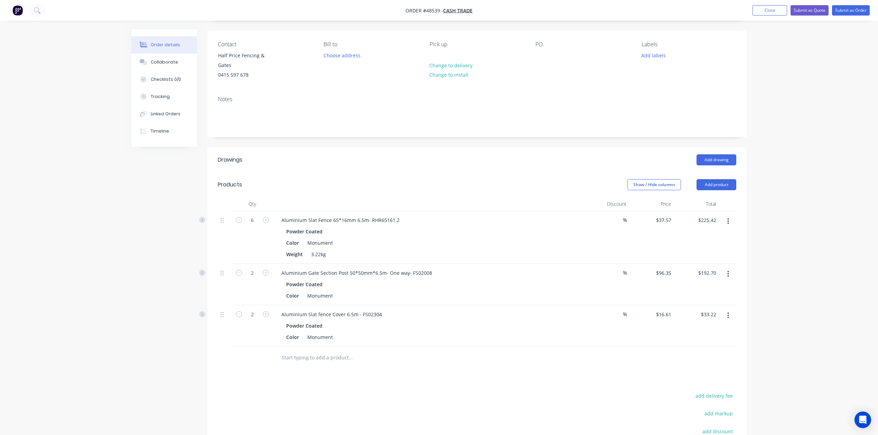
click at [486, 362] on div at bounding box center [397, 358] width 243 height 14
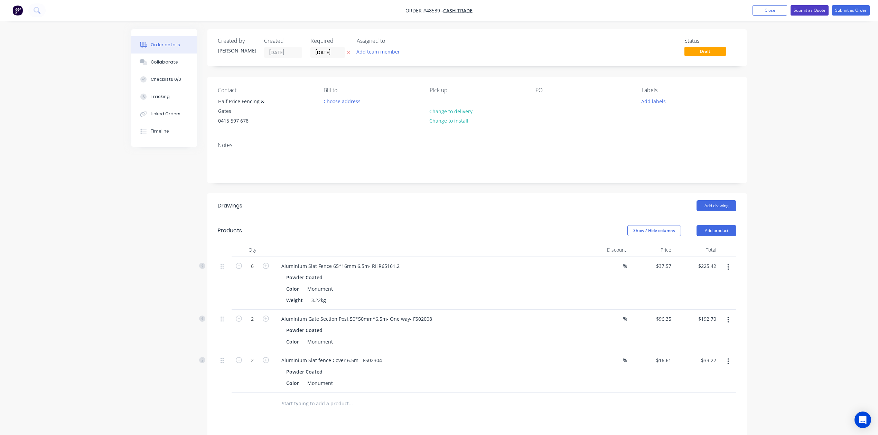
click at [802, 11] on button "Submit as Quote" at bounding box center [809, 10] width 38 height 10
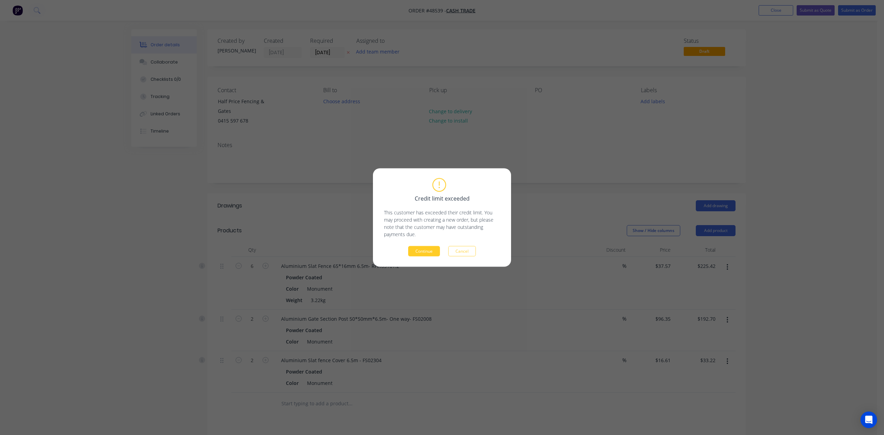
click at [412, 252] on button "Continue" at bounding box center [424, 251] width 32 height 10
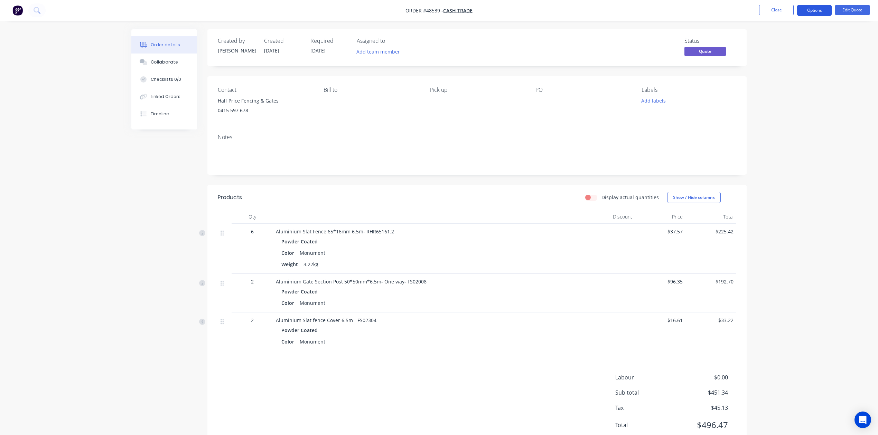
click at [825, 10] on button "Options" at bounding box center [814, 10] width 35 height 11
click at [772, 44] on div "Quote" at bounding box center [793, 42] width 64 height 10
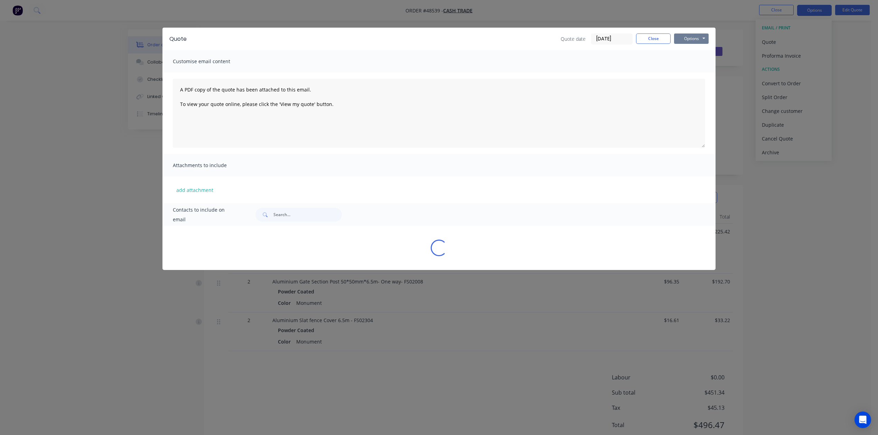
click at [692, 38] on button "Options" at bounding box center [691, 39] width 35 height 10
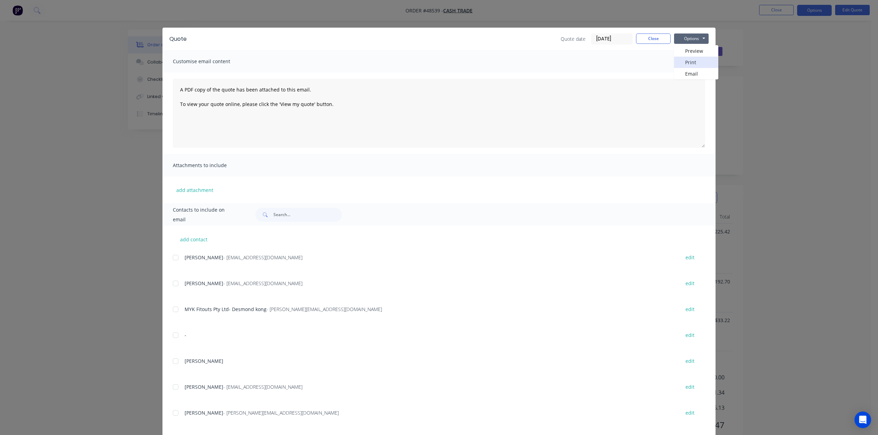
click at [686, 63] on button "Print" at bounding box center [696, 62] width 44 height 11
click at [648, 45] on div "Quote Quote date 27/08/25 Close Options Preview Print Email" at bounding box center [438, 39] width 553 height 22
click at [647, 41] on button "Close" at bounding box center [653, 39] width 35 height 10
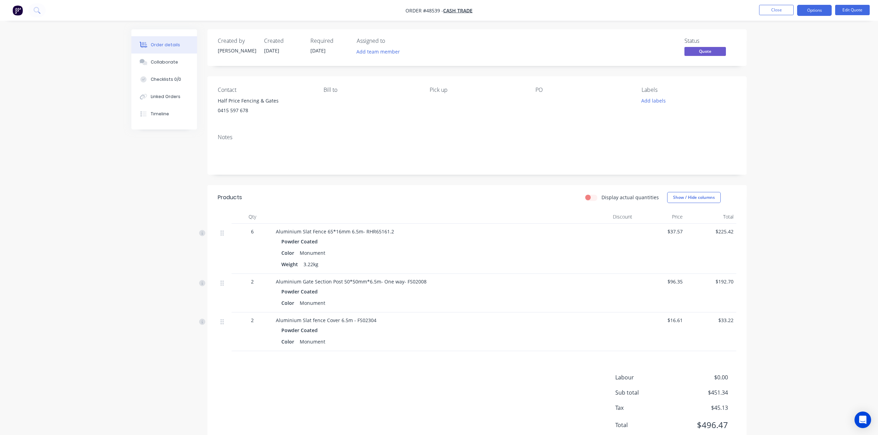
click at [468, 178] on div "Created by Cathy Created 27/08/25 Required 27/08/25 Assigned to Add team member…" at bounding box center [476, 238] width 539 height 419
click at [777, 7] on button "Close" at bounding box center [776, 10] width 35 height 10
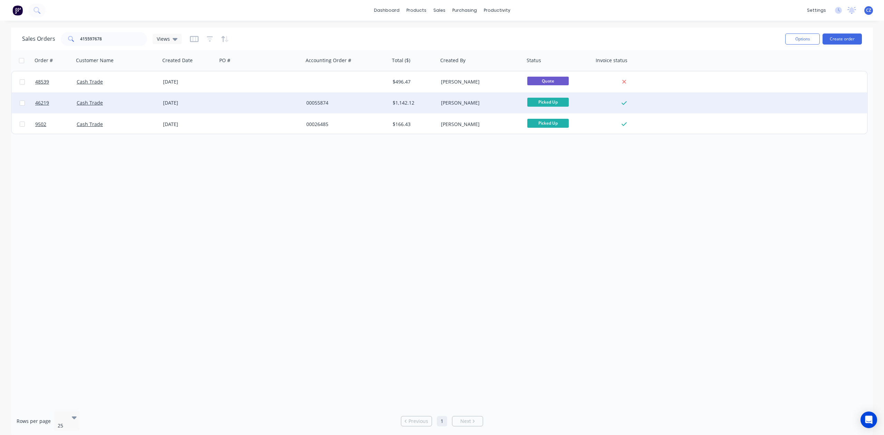
click at [281, 108] on div at bounding box center [260, 103] width 86 height 21
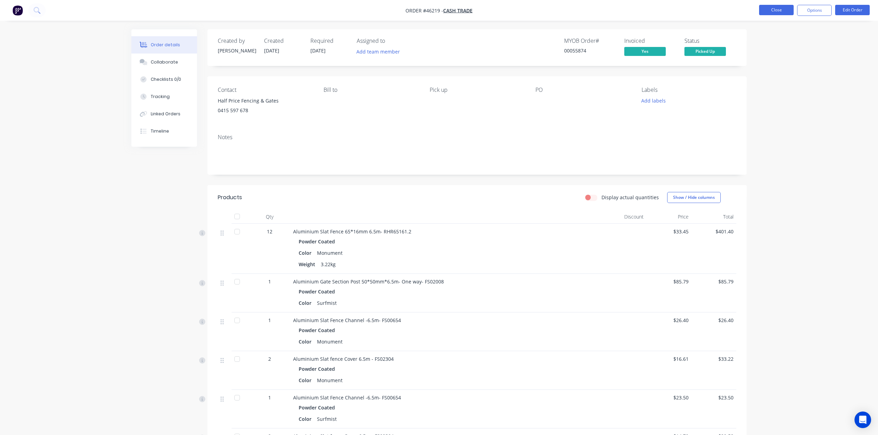
click at [781, 13] on button "Close" at bounding box center [776, 10] width 35 height 10
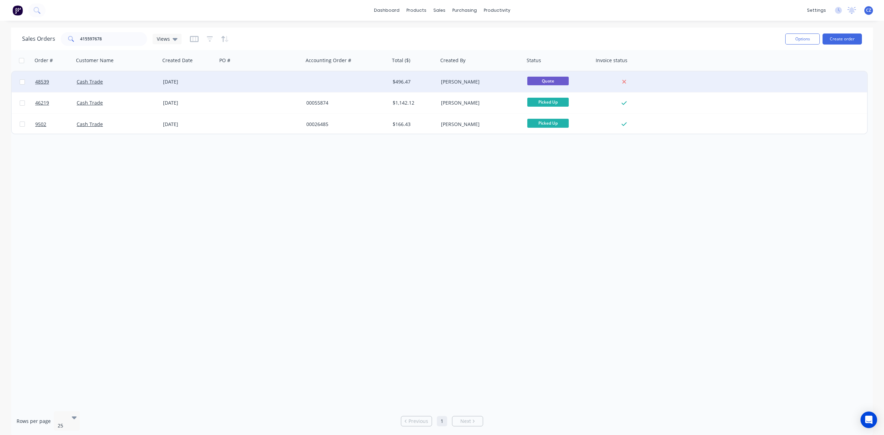
click at [302, 80] on div at bounding box center [260, 82] width 86 height 21
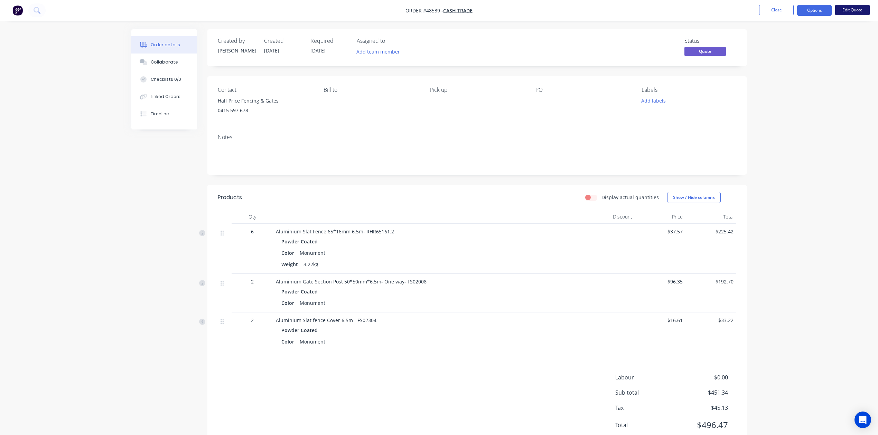
click at [856, 12] on button "Edit Quote" at bounding box center [852, 10] width 35 height 10
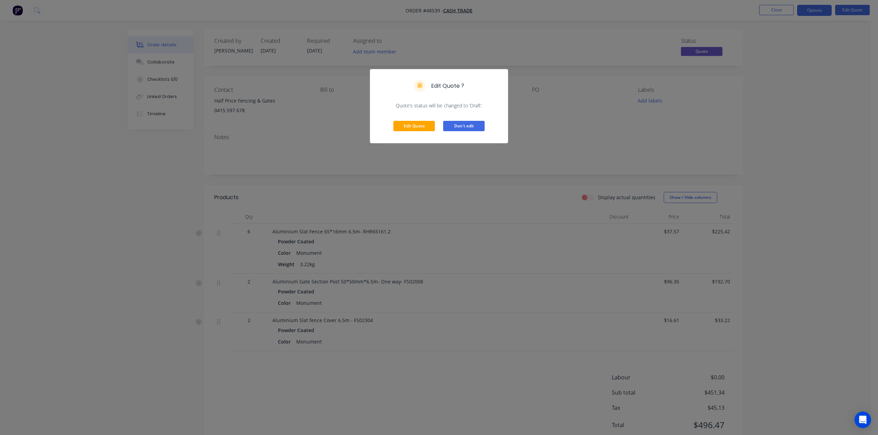
click at [480, 129] on button "Don't edit" at bounding box center [463, 126] width 41 height 10
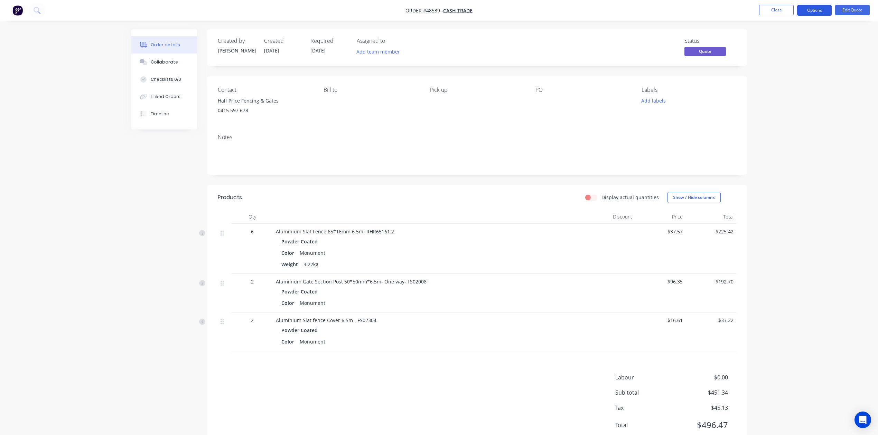
click at [817, 10] on button "Options" at bounding box center [814, 10] width 35 height 11
click at [802, 82] on div "Convert to Order" at bounding box center [793, 83] width 64 height 10
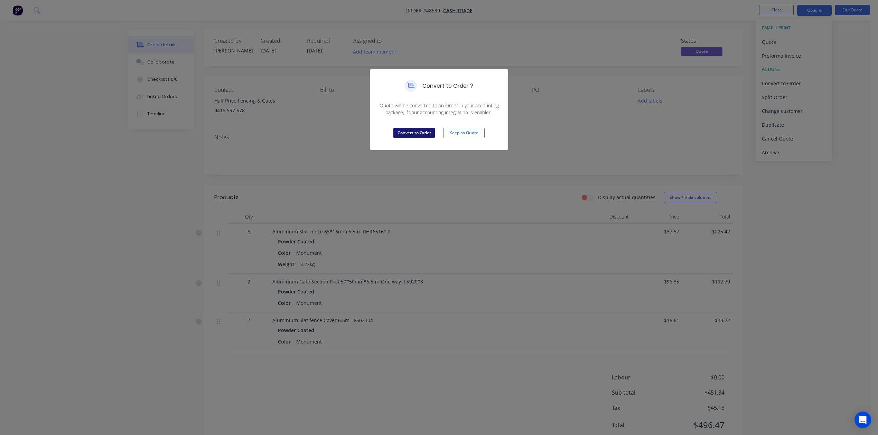
click at [415, 132] on button "Convert to Order" at bounding box center [413, 133] width 41 height 10
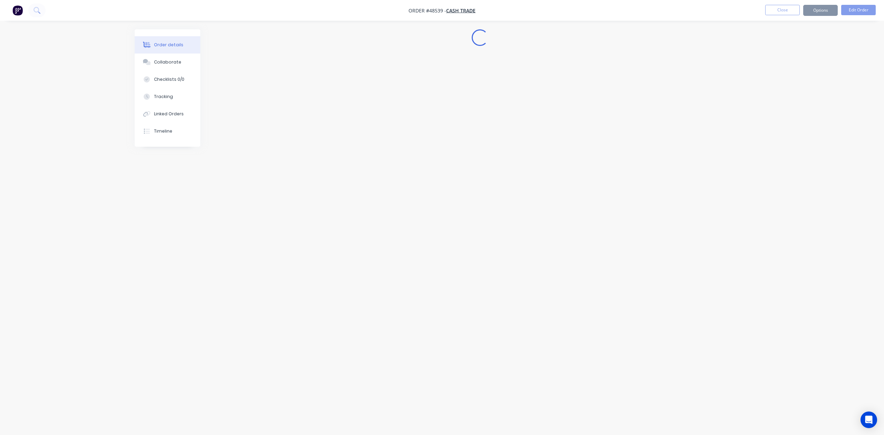
click at [819, 17] on nav "Order #48539 - Cash Trade Close Options Edit Order" at bounding box center [442, 10] width 884 height 21
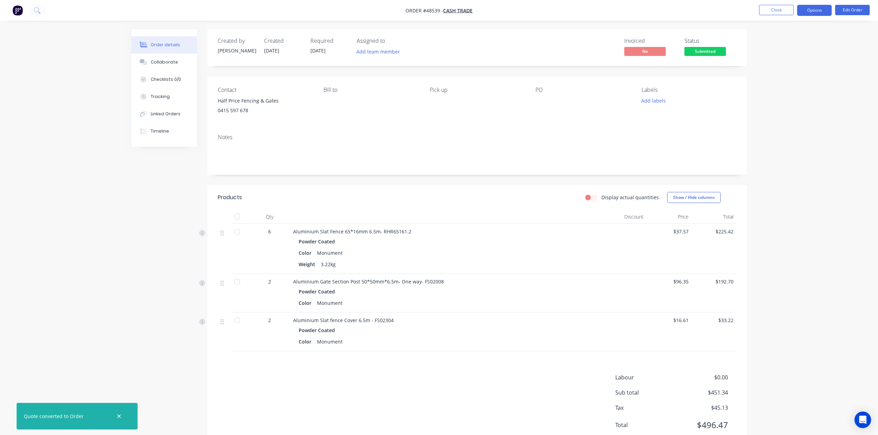
click at [809, 12] on button "Options" at bounding box center [814, 10] width 35 height 11
click at [778, 43] on div "Invoice" at bounding box center [793, 42] width 64 height 10
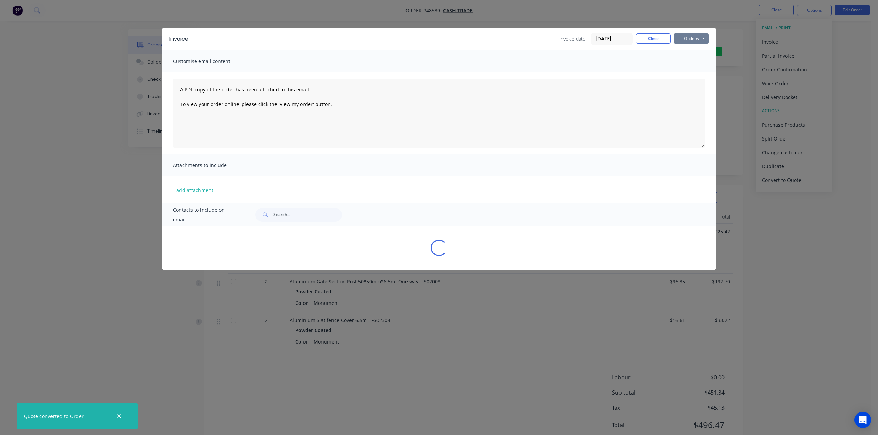
click at [698, 41] on button "Options" at bounding box center [691, 39] width 35 height 10
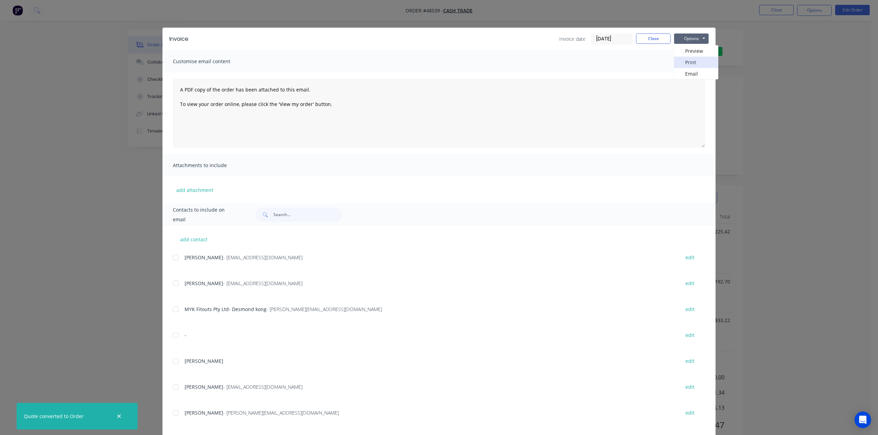
click at [691, 60] on button "Print" at bounding box center [696, 62] width 44 height 11
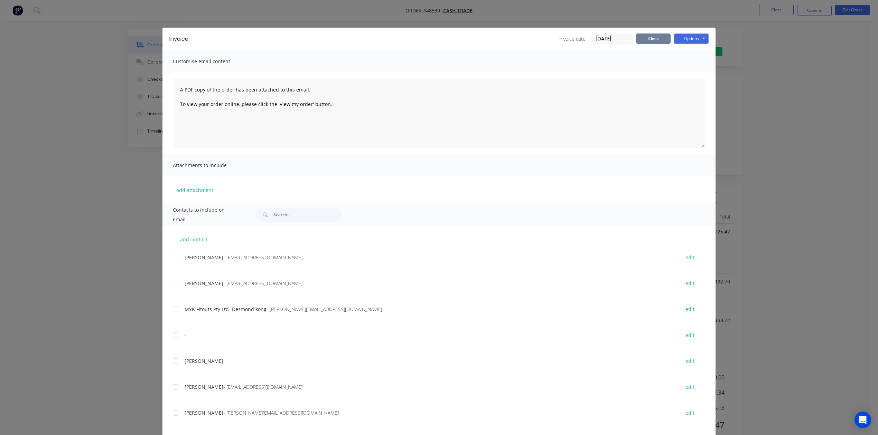
click at [654, 36] on button "Close" at bounding box center [653, 39] width 35 height 10
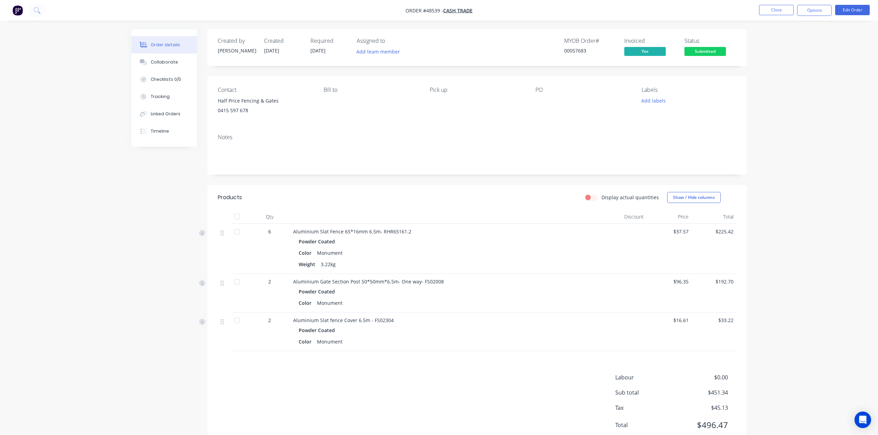
click at [782, 68] on div "Order details Collaborate Checklists 0/0 Tracking Linked Orders Timeline Order …" at bounding box center [439, 229] width 878 height 459
drag, startPoint x: 720, startPoint y: 55, endPoint x: 717, endPoint y: 51, distance: 5.0
click at [719, 53] on span "Submitted" at bounding box center [704, 51] width 41 height 9
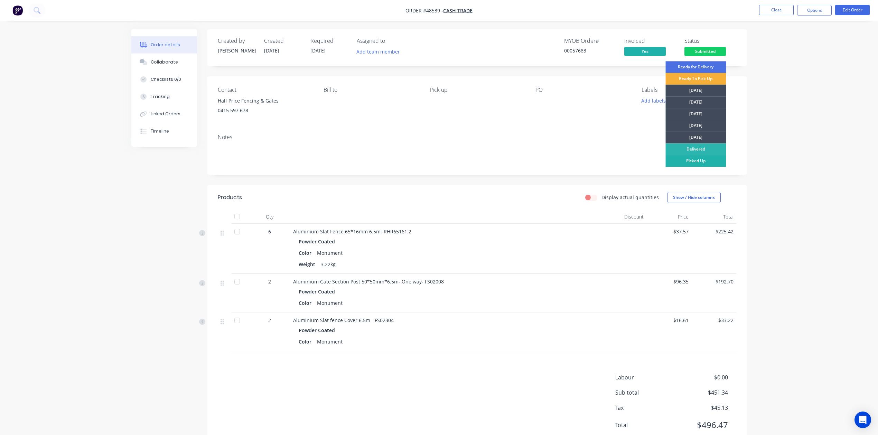
click at [706, 162] on div "Picked Up" at bounding box center [695, 161] width 60 height 12
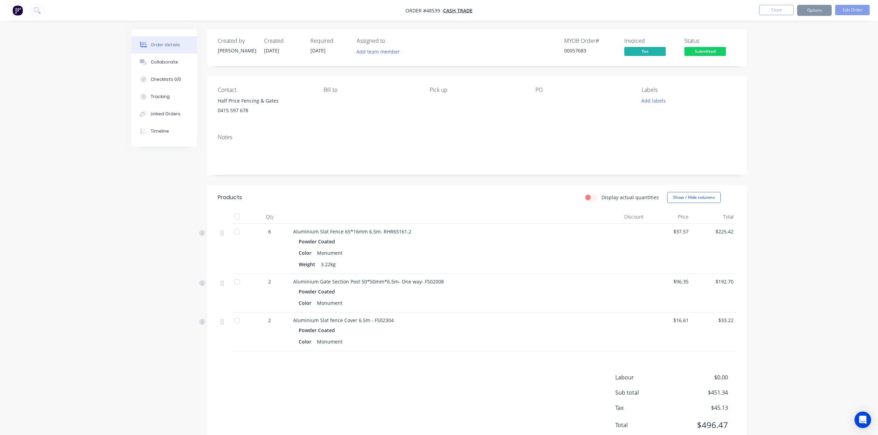
click at [551, 167] on div "Notes" at bounding box center [476, 152] width 539 height 46
click at [816, 8] on button "Options" at bounding box center [814, 10] width 35 height 11
click at [785, 97] on div "Delivery Docket" at bounding box center [793, 97] width 64 height 10
click at [785, 70] on div "Without pricing" at bounding box center [793, 70] width 64 height 10
click at [518, 122] on div "Contact Half Price Fencing & Gates 0415 597 678 Bill to Pick up PO Labels Add l…" at bounding box center [476, 102] width 539 height 52
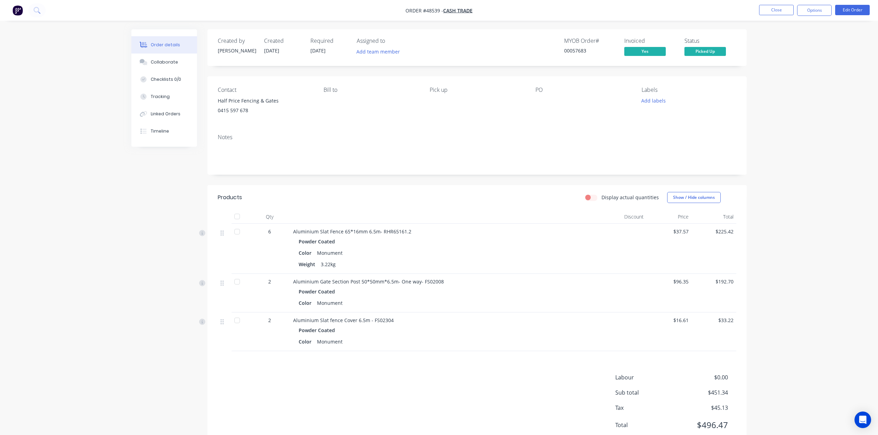
click at [637, 246] on div at bounding box center [623, 249] width 45 height 50
click at [819, 9] on button "Options" at bounding box center [814, 10] width 35 height 11
click at [421, 222] on div at bounding box center [445, 217] width 311 height 14
click at [763, 13] on button "Close" at bounding box center [776, 10] width 35 height 10
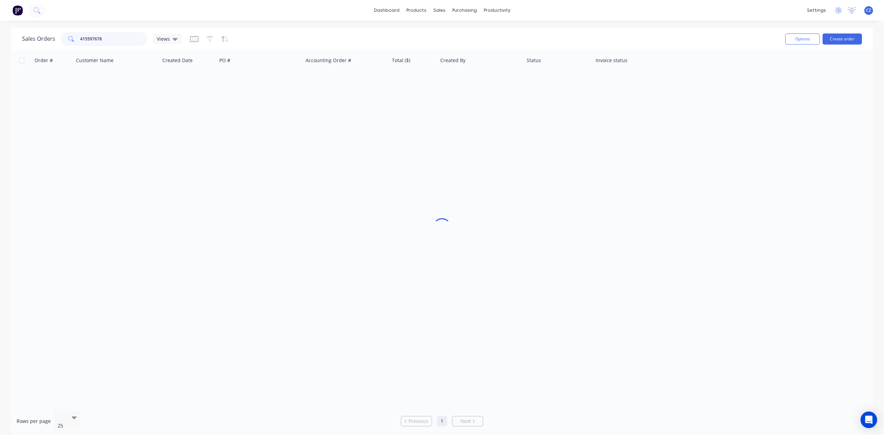
drag, startPoint x: 111, startPoint y: 40, endPoint x: 0, endPoint y: 34, distance: 111.1
click at [0, 34] on div "Sales Orders 415597678 Views Options Create order Order # Customer Name Created…" at bounding box center [442, 232] width 884 height 409
type input "48131"
click at [106, 40] on input "48131" at bounding box center [113, 39] width 67 height 14
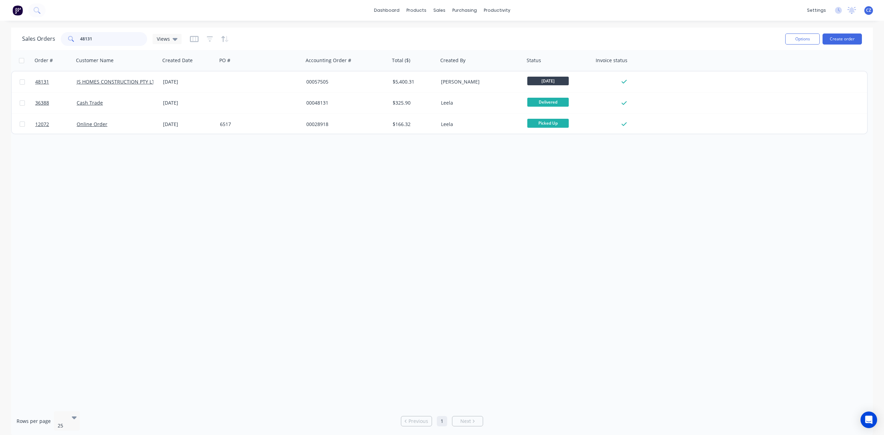
drag, startPoint x: 116, startPoint y: 42, endPoint x: 22, endPoint y: 39, distance: 93.7
click at [22, 39] on div "Sales Orders 48131 Views" at bounding box center [102, 39] width 160 height 14
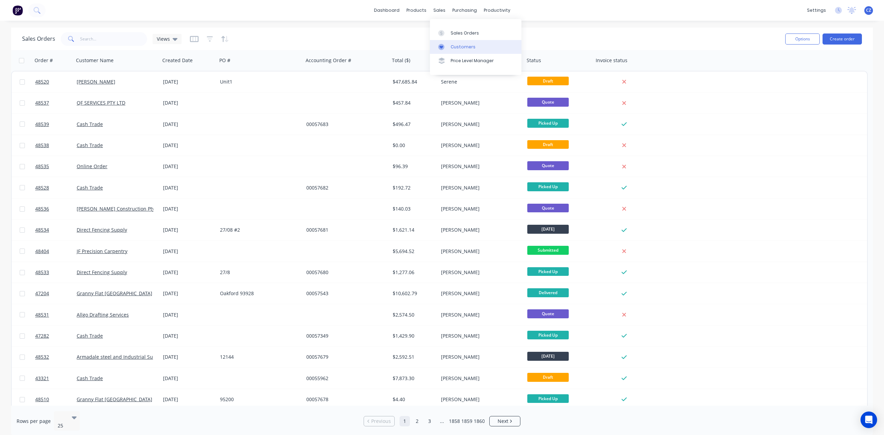
click at [457, 50] on div "Customers" at bounding box center [463, 47] width 25 height 6
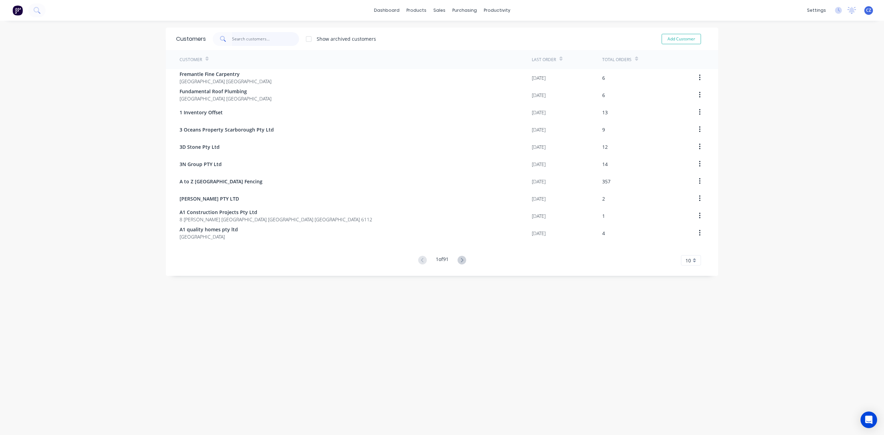
click at [242, 39] on input "text" at bounding box center [265, 39] width 67 height 14
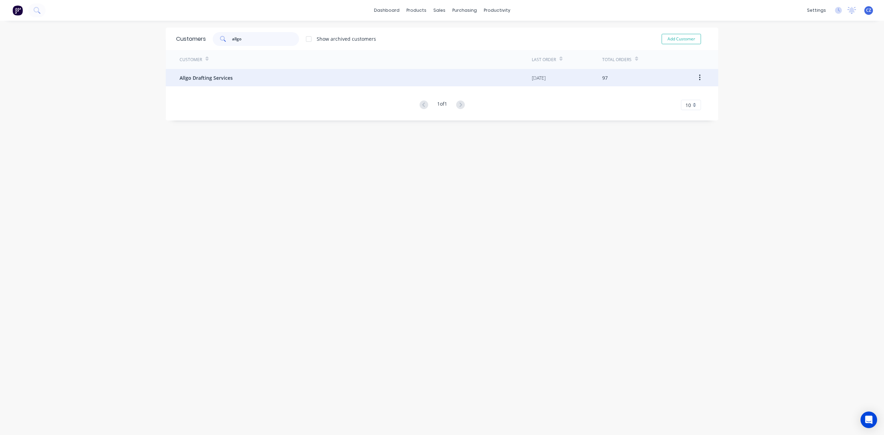
type input "allgo"
click at [277, 70] on div "Allgo Drafting Services" at bounding box center [356, 77] width 352 height 17
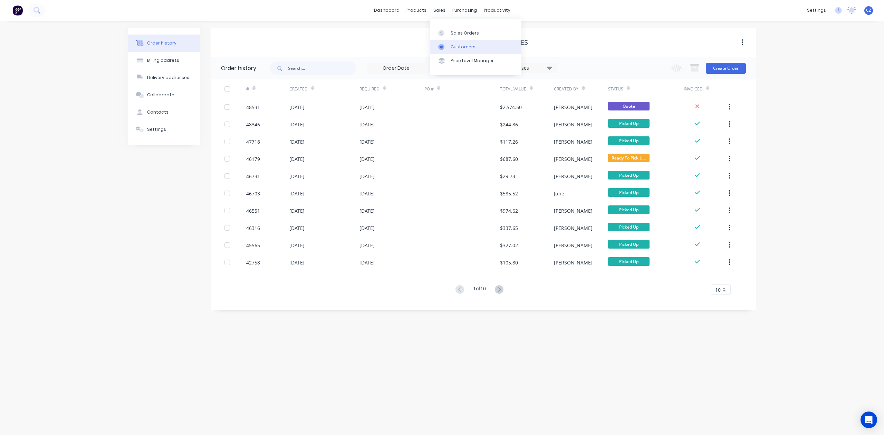
click at [470, 50] on link "Customers" at bounding box center [476, 47] width 92 height 14
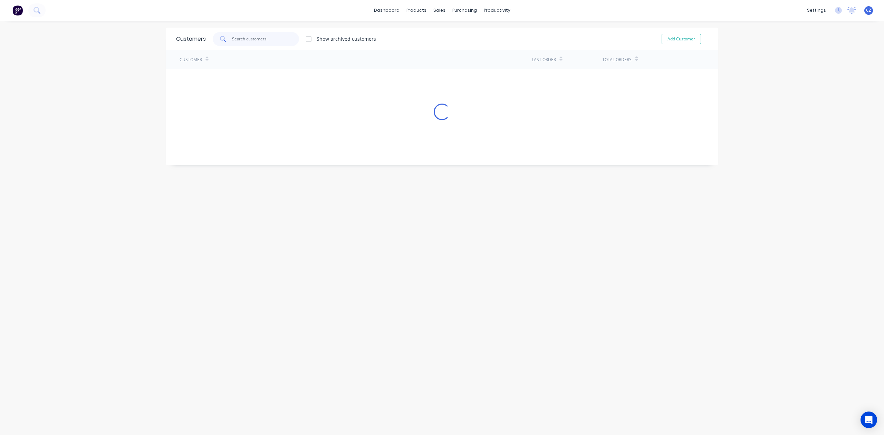
click at [268, 35] on input "text" at bounding box center [265, 39] width 67 height 14
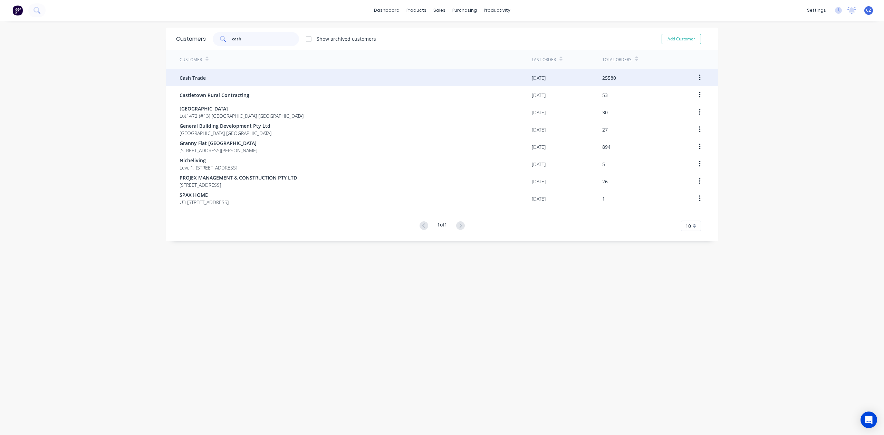
type input "cash"
click at [257, 78] on div "Cash Trade" at bounding box center [356, 77] width 352 height 17
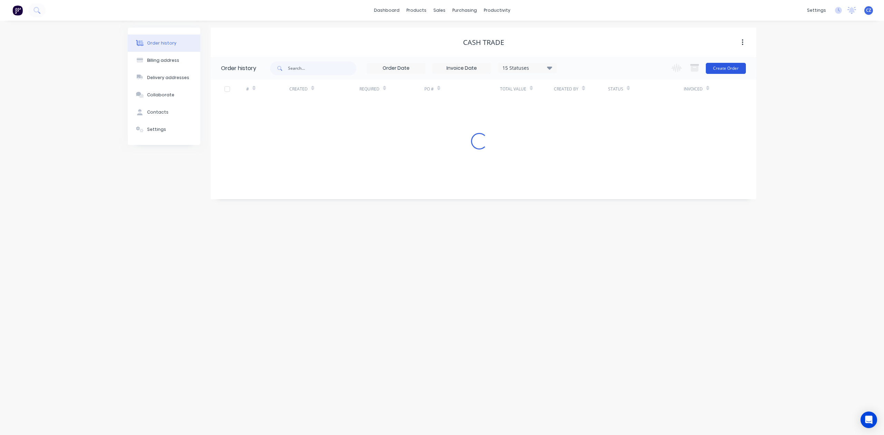
click at [737, 69] on button "Create Order" at bounding box center [726, 68] width 40 height 11
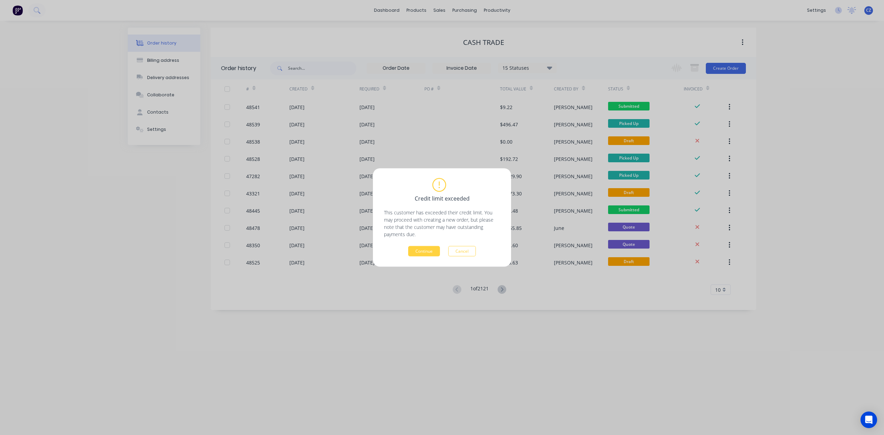
click at [419, 245] on div "Credit limit exceeded This customer has exceeded their credit limit. You may pr…" at bounding box center [442, 218] width 116 height 78
click at [419, 248] on button "Continue" at bounding box center [424, 251] width 32 height 10
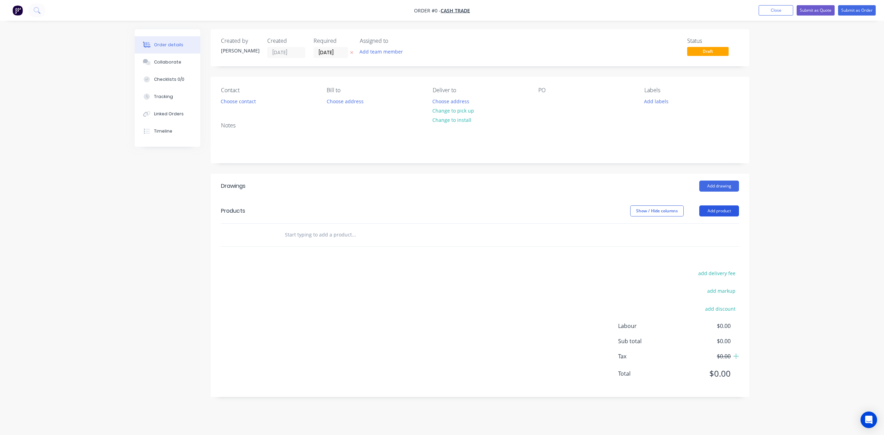
click at [721, 212] on button "Add product" at bounding box center [720, 211] width 40 height 11
click at [708, 225] on div "Product catalogue" at bounding box center [706, 229] width 53 height 10
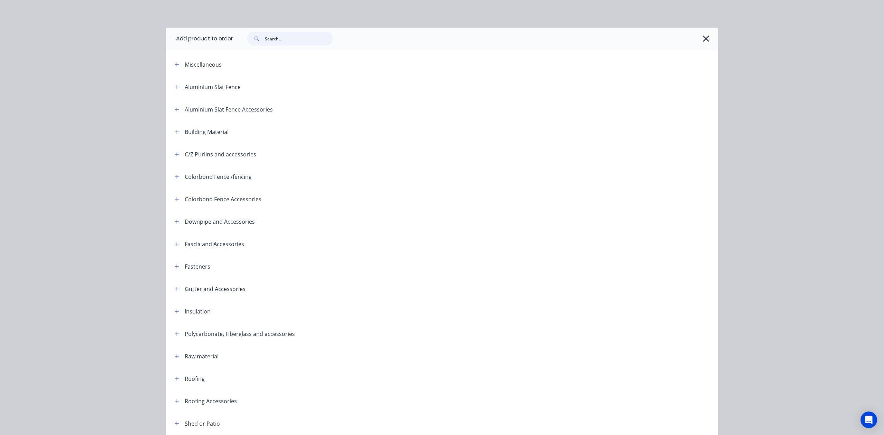
click at [290, 41] on input "text" at bounding box center [299, 39] width 68 height 14
type input "M"
type input "post"
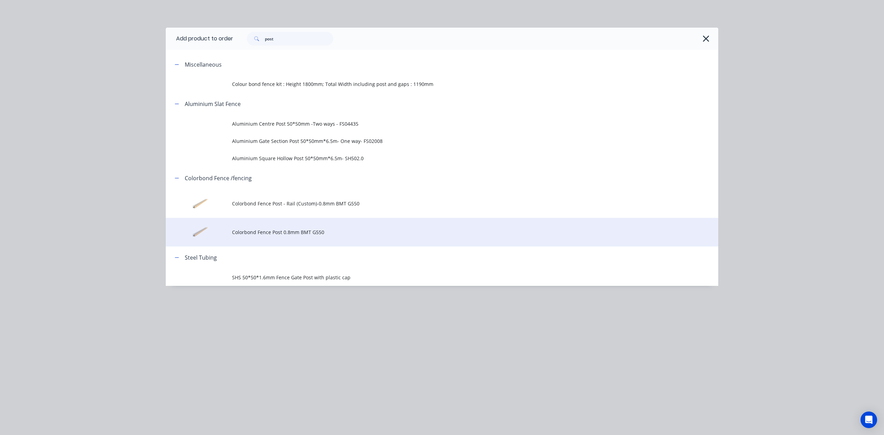
click at [325, 224] on td "Colorbond Fence Post 0.8mm BMT G550" at bounding box center [475, 232] width 486 height 29
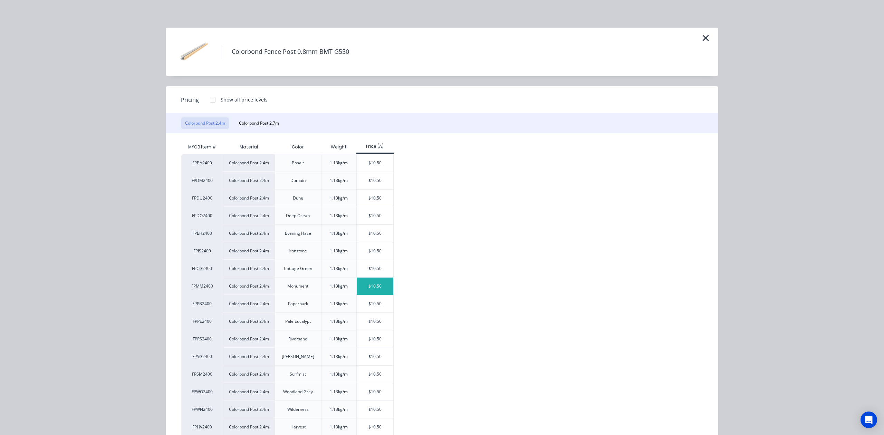
click at [372, 284] on div "$10.50" at bounding box center [375, 286] width 37 height 17
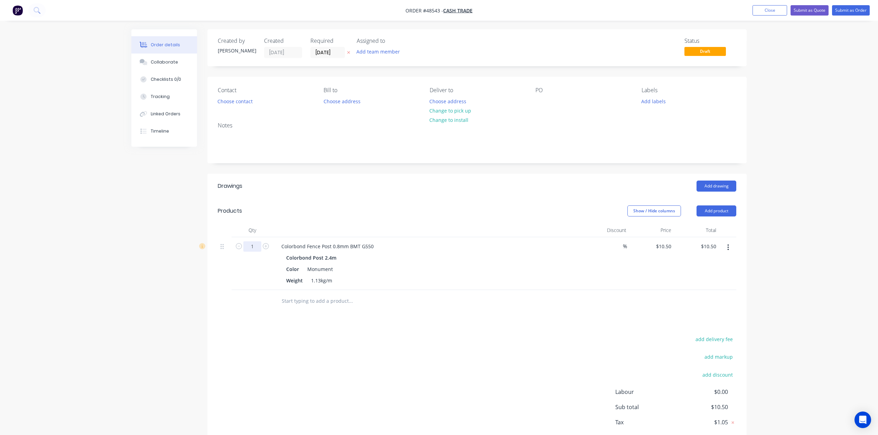
click at [245, 249] on input "1" at bounding box center [252, 246] width 18 height 10
type input "4"
type input "$42.00"
click at [386, 181] on div "Add drawing" at bounding box center [532, 186] width 408 height 11
click at [436, 108] on button "Change to pick up" at bounding box center [450, 110] width 49 height 9
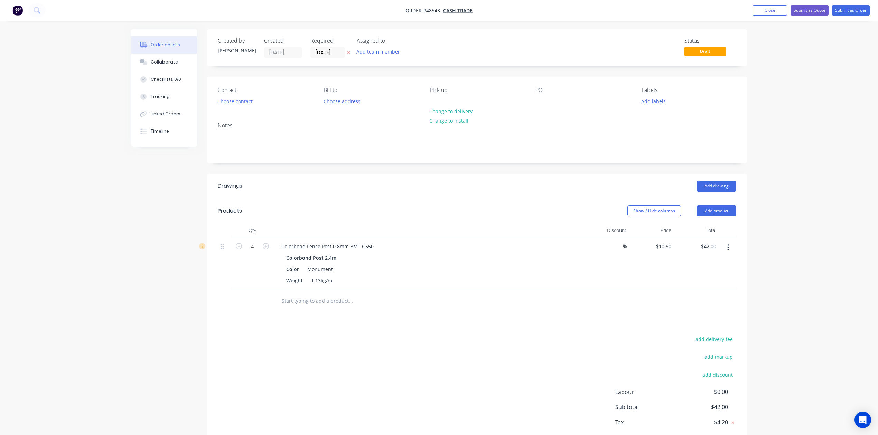
click at [371, 187] on div "Add drawing" at bounding box center [532, 186] width 408 height 11
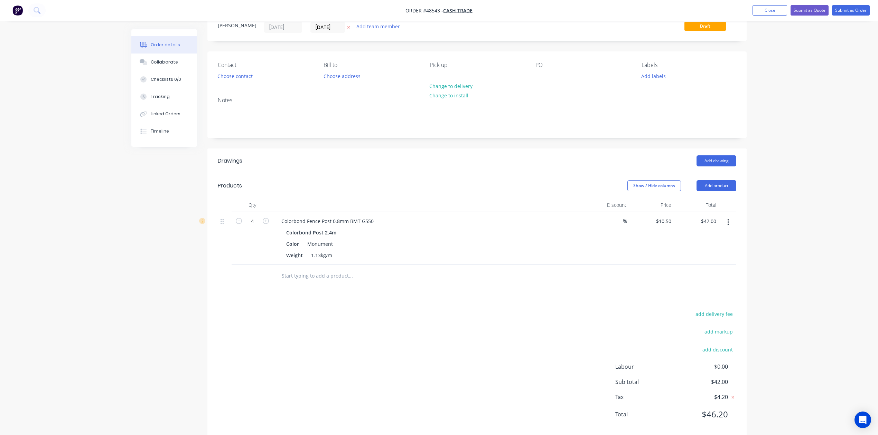
scroll to position [39, 0]
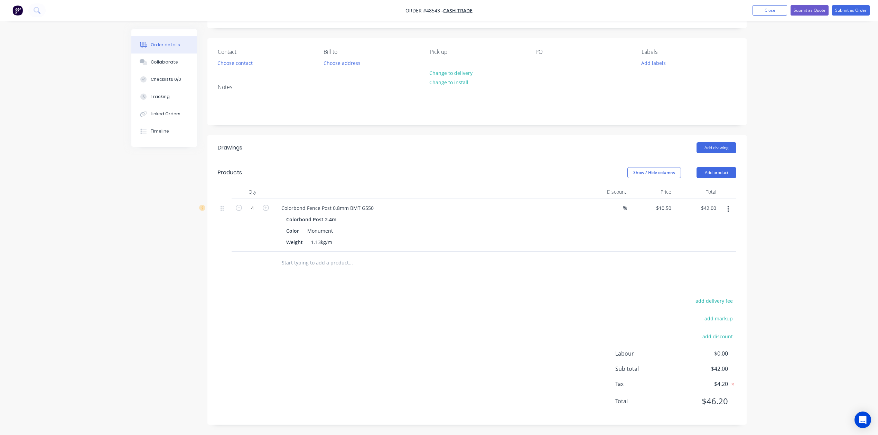
click at [451, 298] on div "add delivery fee add markup add discount Labour $0.00 Sub total $42.00 Tax $4.2…" at bounding box center [477, 355] width 518 height 118
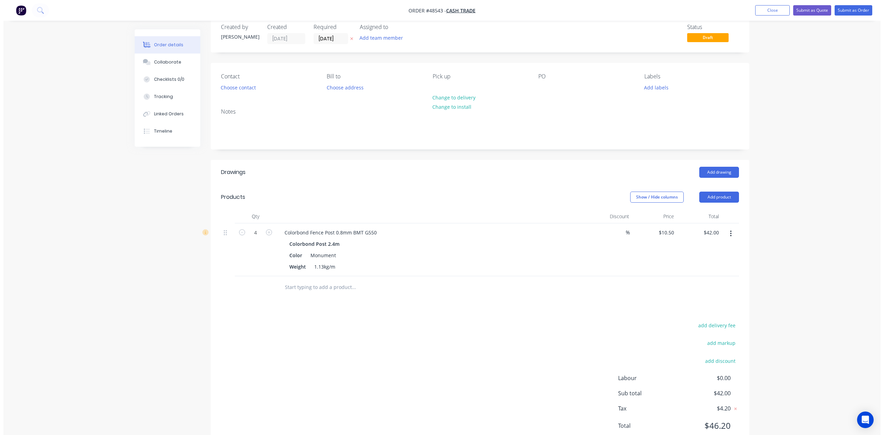
scroll to position [0, 0]
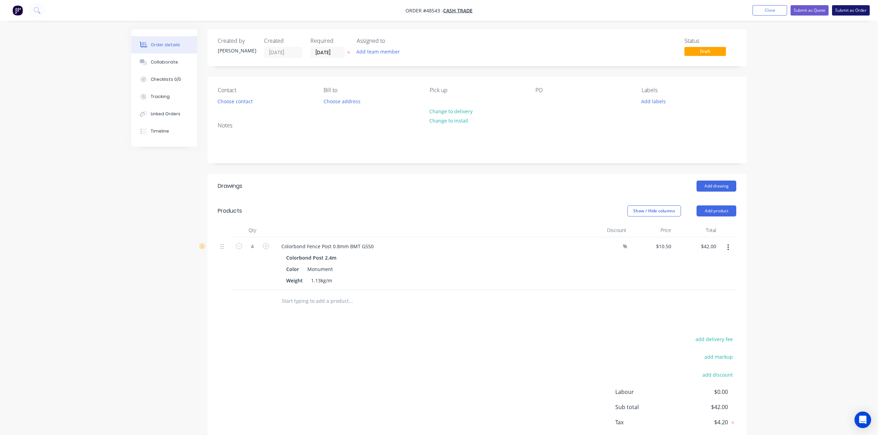
click at [862, 9] on button "Submit as Order" at bounding box center [851, 10] width 38 height 10
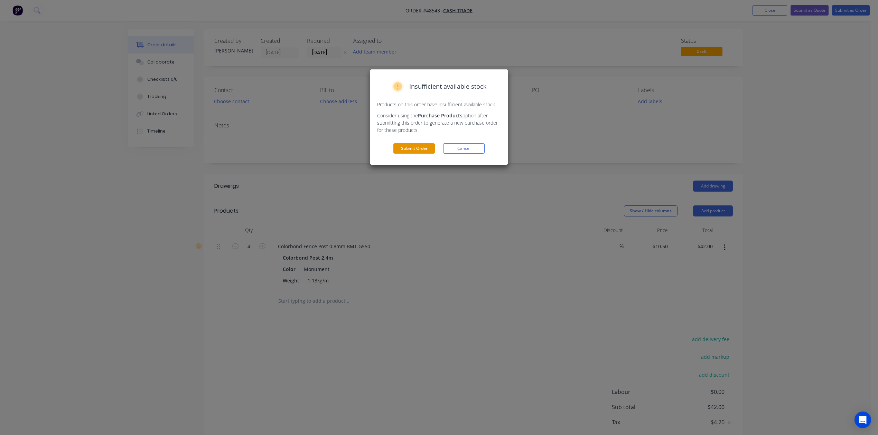
click at [412, 150] on button "Submit Order" at bounding box center [413, 148] width 41 height 10
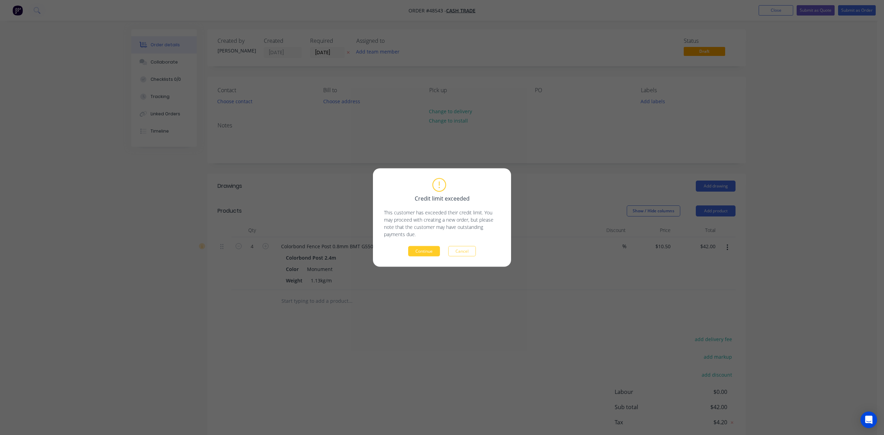
click at [426, 251] on button "Continue" at bounding box center [424, 251] width 32 height 10
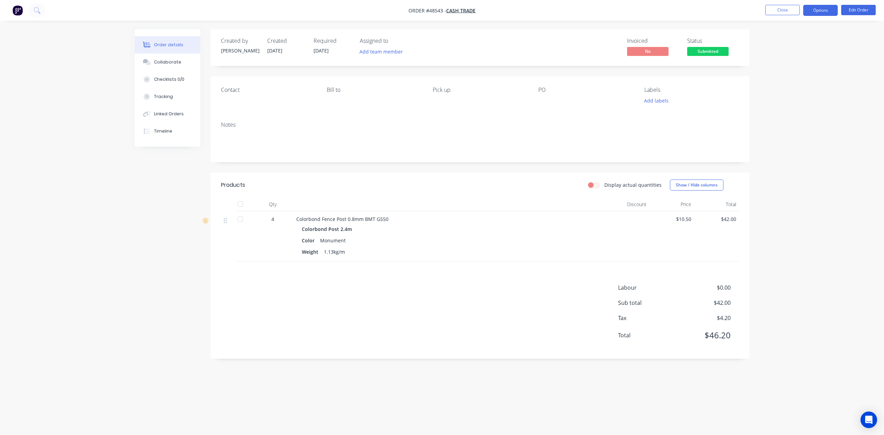
click at [822, 10] on button "Options" at bounding box center [821, 10] width 35 height 11
click at [801, 44] on div "Invoice" at bounding box center [800, 42] width 64 height 10
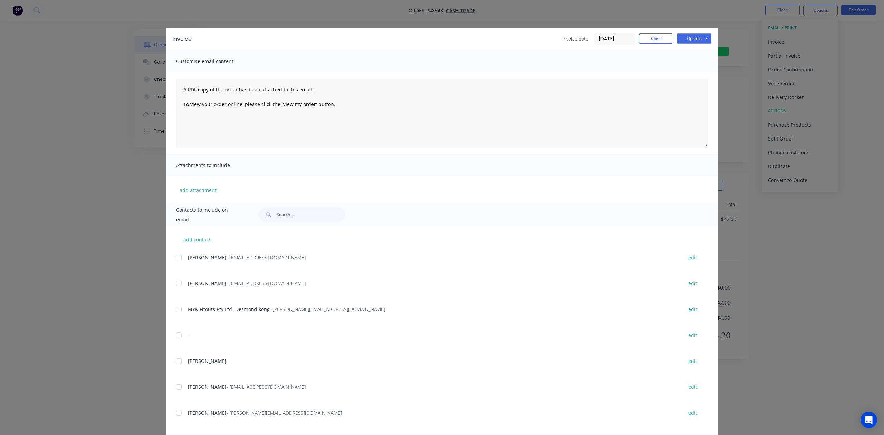
click at [687, 44] on div "Options Preview Print Email" at bounding box center [694, 39] width 35 height 11
click at [687, 39] on button "Options" at bounding box center [694, 39] width 35 height 10
click at [687, 60] on button "Print" at bounding box center [699, 62] width 44 height 11
click at [661, 35] on button "Close" at bounding box center [656, 39] width 35 height 10
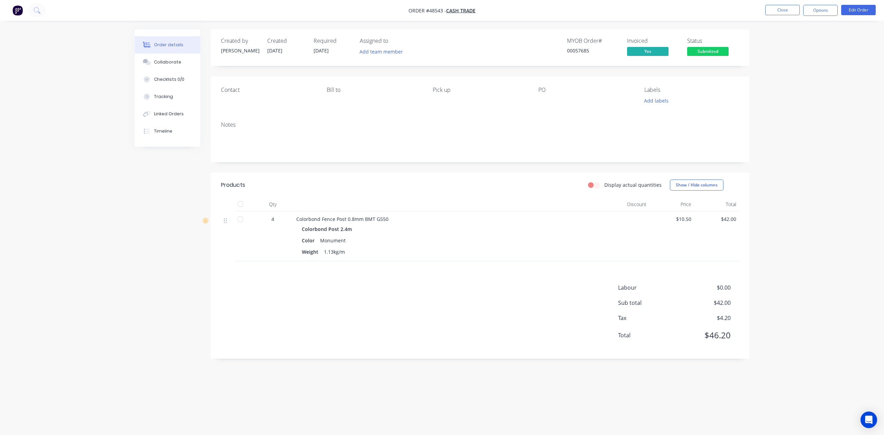
click at [658, 37] on div "Created by Cathy Created 27/08/25 Required 27/08/25 Assigned to Add team member…" at bounding box center [480, 47] width 539 height 37
click at [700, 57] on button "Submitted" at bounding box center [707, 52] width 41 height 10
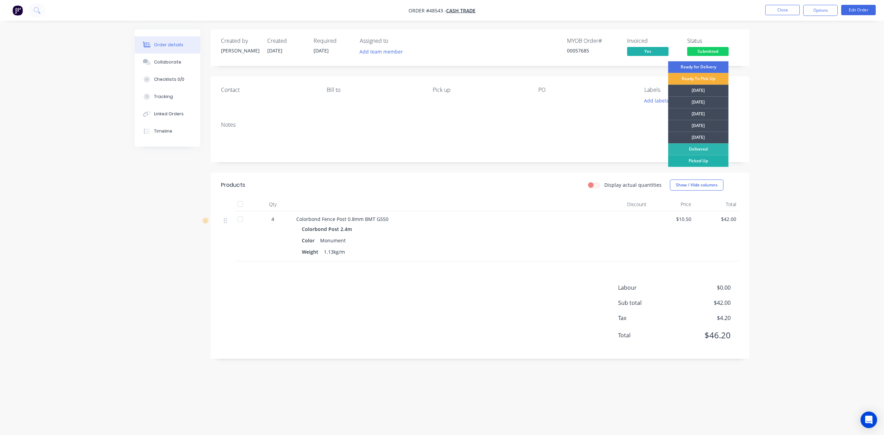
click at [690, 157] on div "Picked Up" at bounding box center [698, 161] width 60 height 12
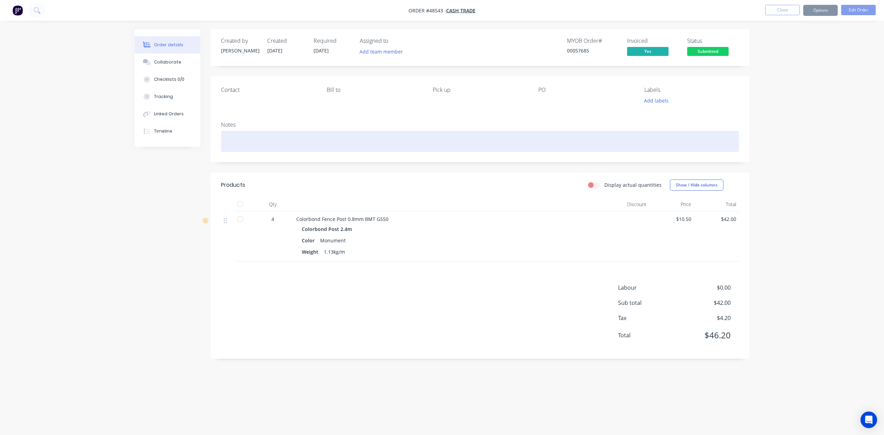
drag, startPoint x: 533, startPoint y: 151, endPoint x: 707, endPoint y: 48, distance: 201.5
click at [541, 144] on div at bounding box center [480, 141] width 518 height 21
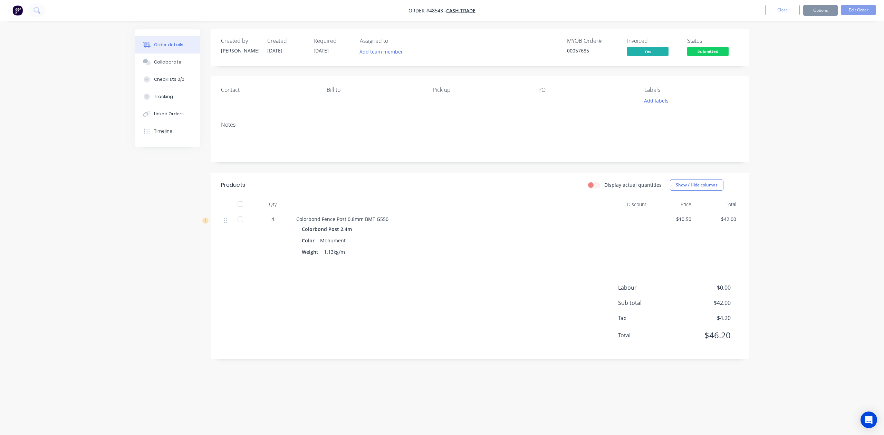
click at [823, 12] on button "Options" at bounding box center [821, 10] width 35 height 11
drag, startPoint x: 780, startPoint y: 100, endPoint x: 779, endPoint y: 95, distance: 5.2
click at [780, 99] on div "Delivery Docket" at bounding box center [800, 97] width 64 height 10
click at [781, 76] on button "Without pricing" at bounding box center [800, 70] width 76 height 14
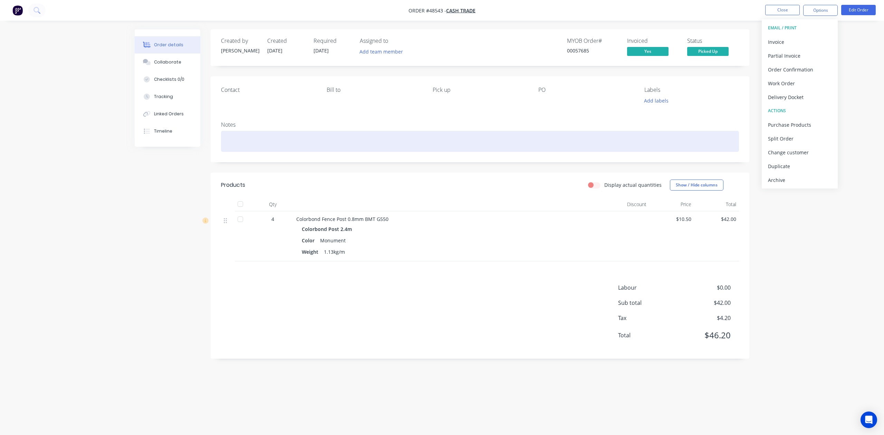
click at [470, 133] on div at bounding box center [480, 141] width 518 height 21
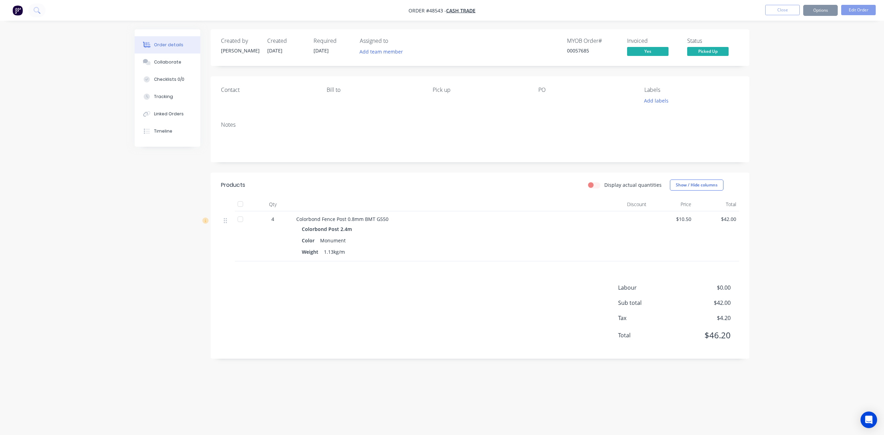
click at [506, 220] on div "Colorbond Fence Post 0.8mm BMT G550" at bounding box center [448, 219] width 305 height 7
click at [780, 10] on button "Close" at bounding box center [783, 10] width 35 height 10
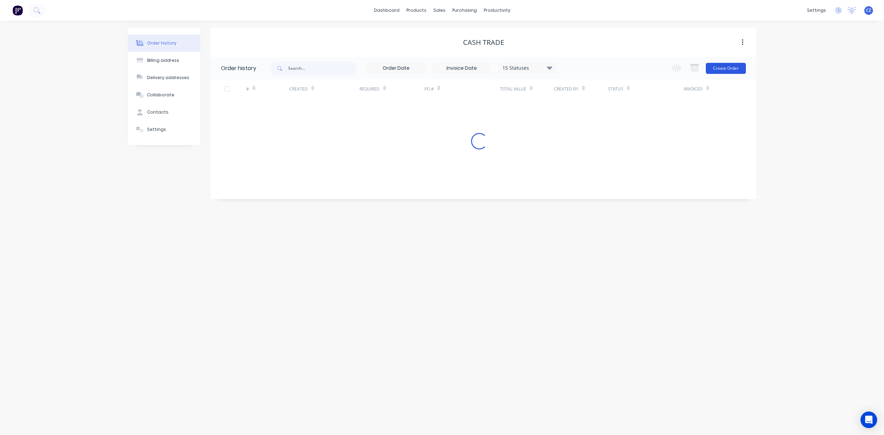
click at [726, 69] on button "Create Order" at bounding box center [726, 68] width 40 height 11
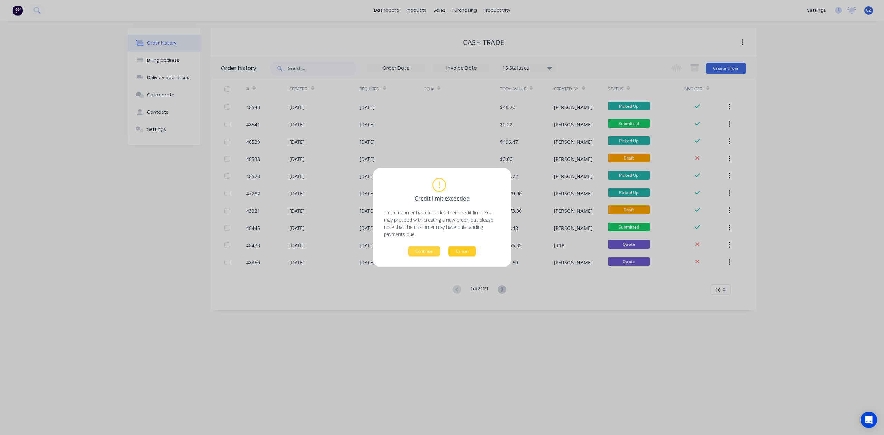
click at [455, 250] on button "Cancel" at bounding box center [462, 251] width 28 height 10
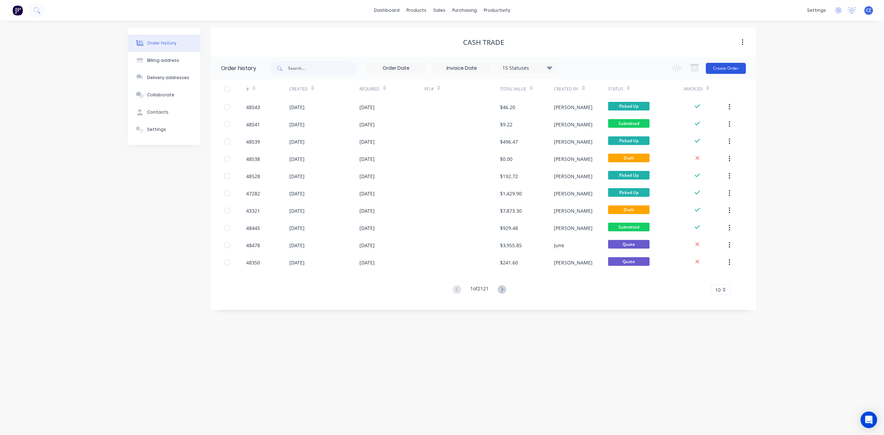
click at [725, 67] on button "Create Order" at bounding box center [726, 68] width 40 height 11
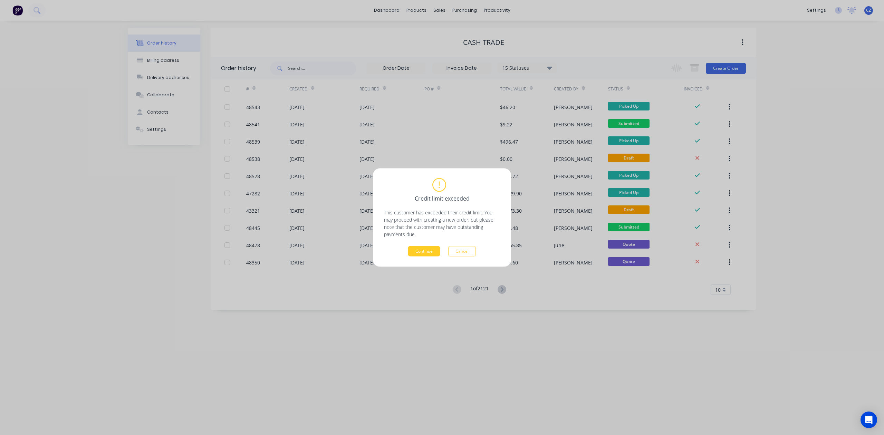
click at [423, 254] on button "Continue" at bounding box center [424, 251] width 32 height 10
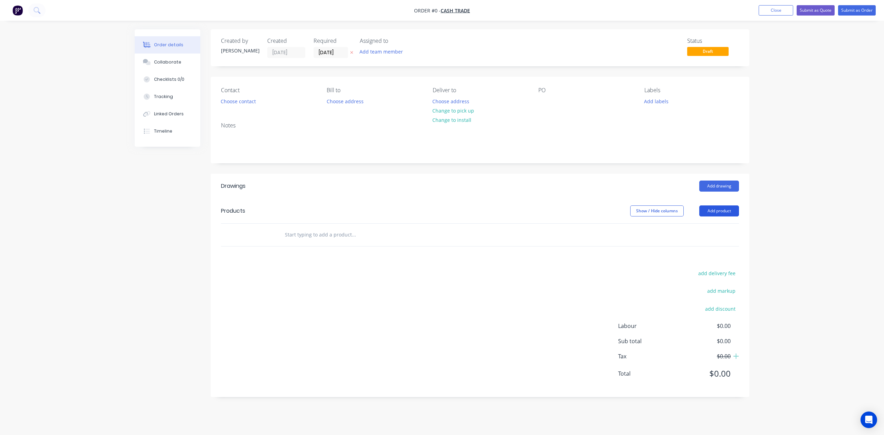
click at [708, 209] on button "Add product" at bounding box center [720, 211] width 40 height 11
click at [695, 231] on div "Product catalogue" at bounding box center [706, 229] width 53 height 10
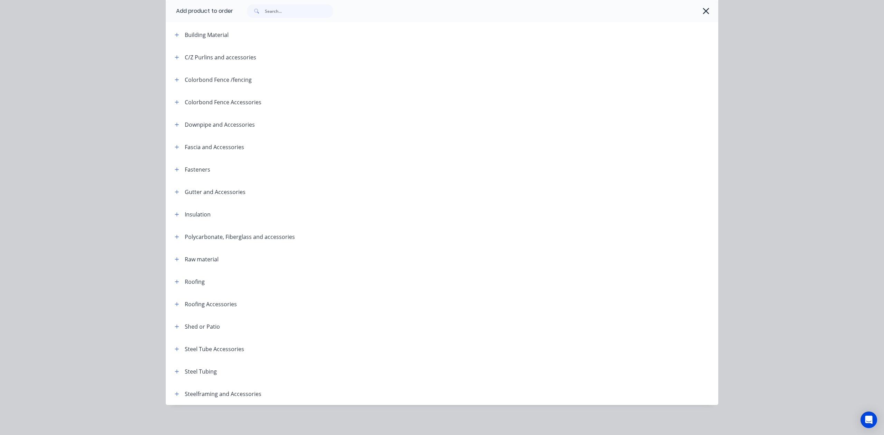
scroll to position [97, 0]
click at [174, 368] on button "button" at bounding box center [177, 371] width 9 height 9
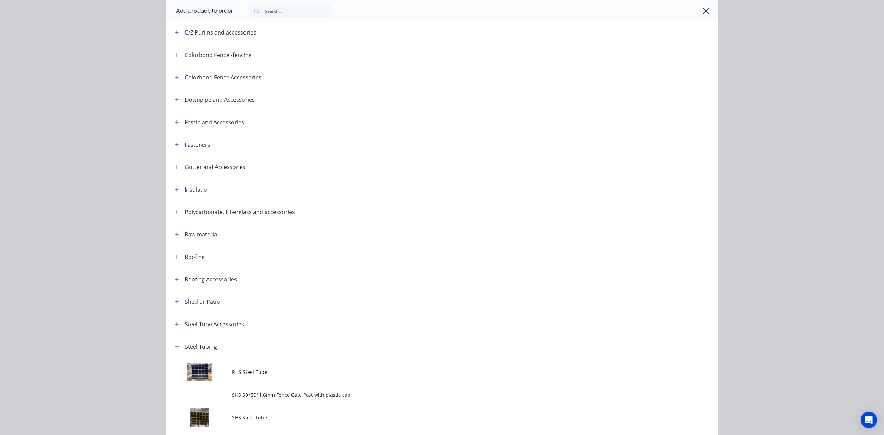
scroll to position [172, 0]
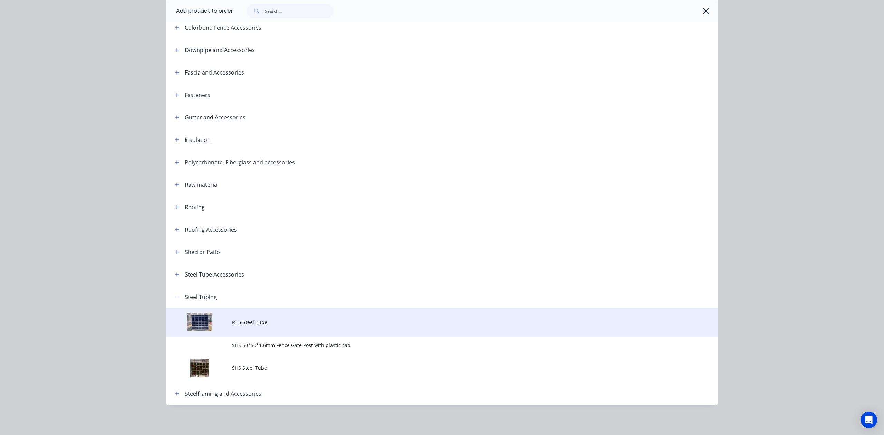
click at [269, 325] on span "RHS Steel Tube" at bounding box center [426, 322] width 389 height 7
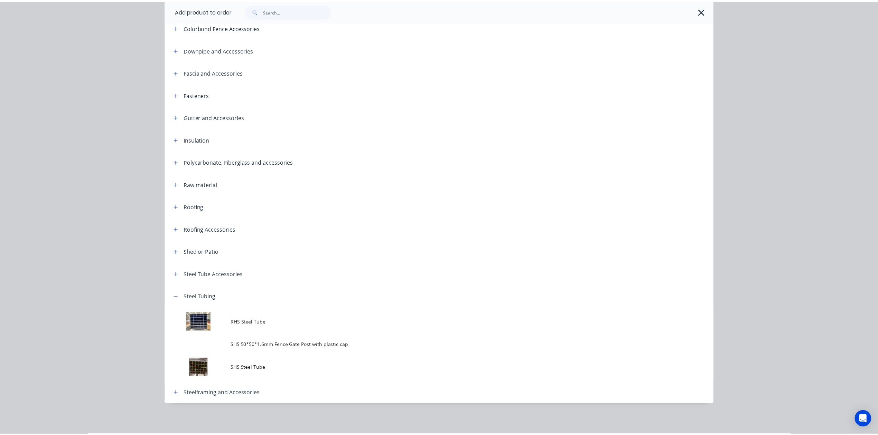
scroll to position [0, 0]
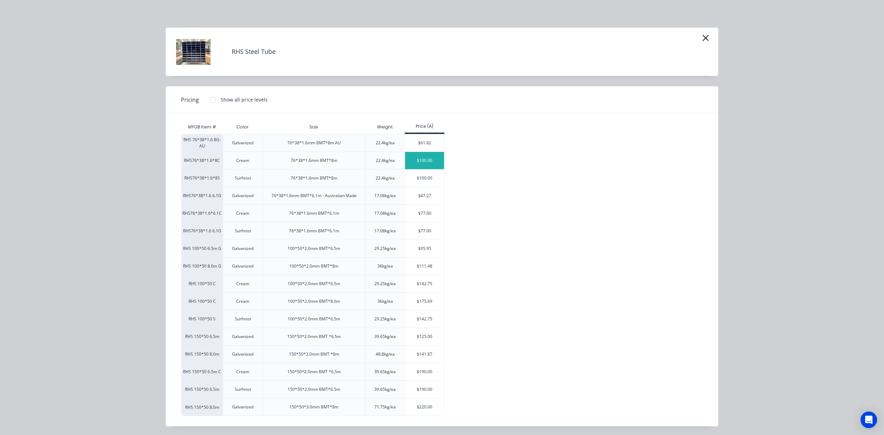
click at [423, 169] on div "$100.00" at bounding box center [424, 160] width 39 height 17
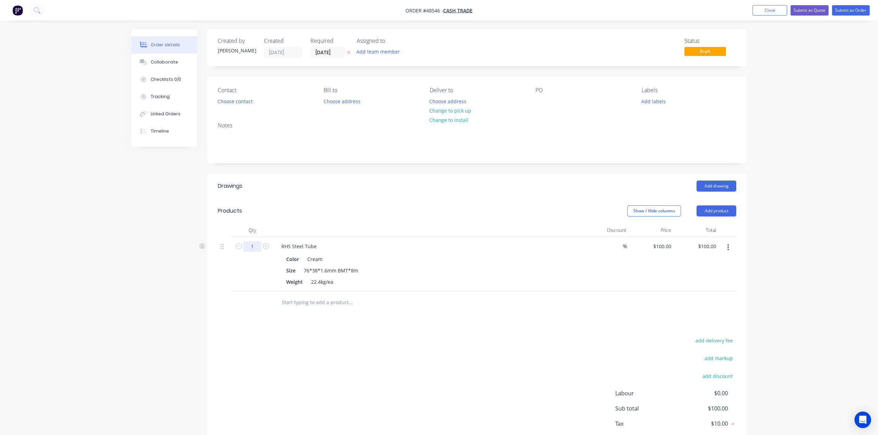
click at [251, 249] on input "1" at bounding box center [252, 246] width 18 height 10
type input "5"
type input "$500.00"
click at [709, 207] on button "Add product" at bounding box center [716, 211] width 40 height 11
click at [696, 231] on div "Product catalogue" at bounding box center [702, 229] width 53 height 10
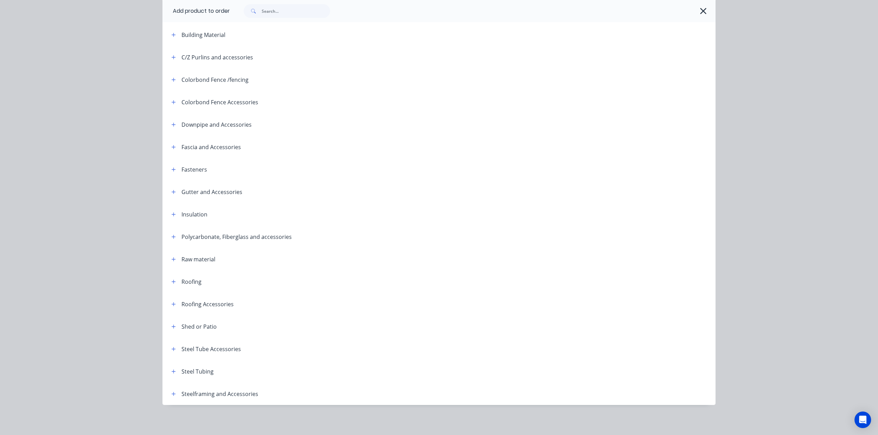
scroll to position [97, 0]
click at [171, 370] on icon "button" at bounding box center [173, 371] width 4 height 5
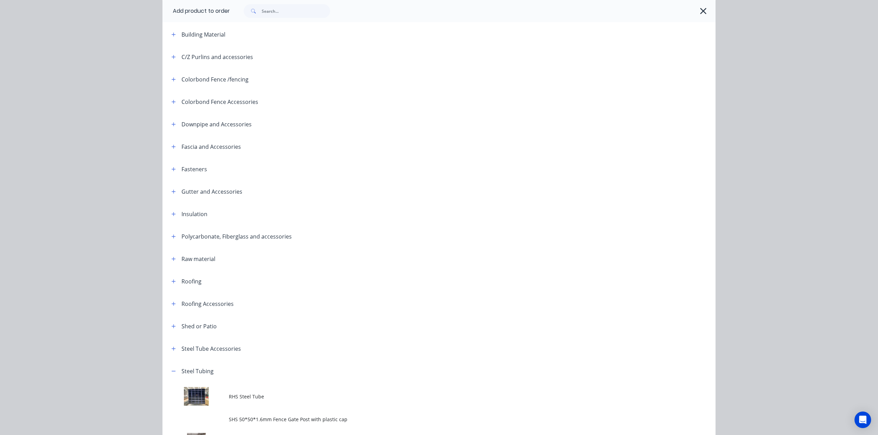
scroll to position [172, 0]
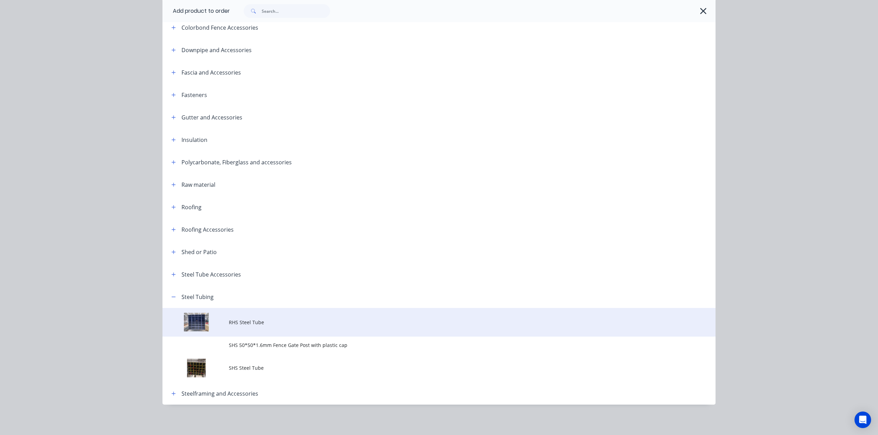
click at [264, 322] on span "RHS Steel Tube" at bounding box center [423, 322] width 389 height 7
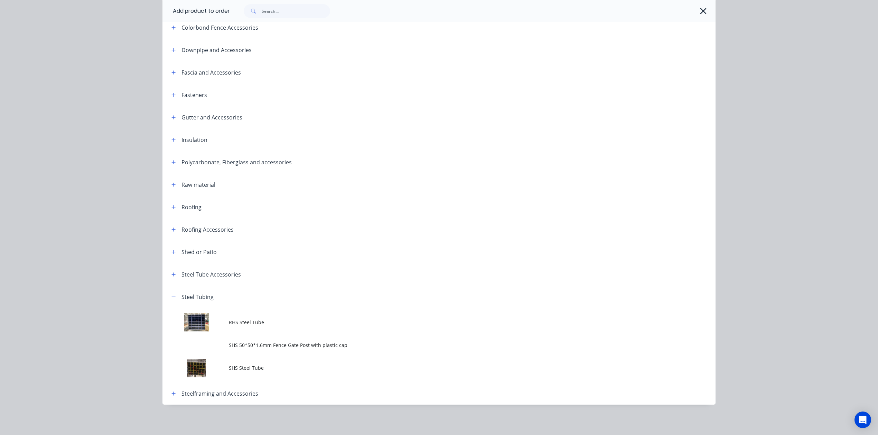
scroll to position [0, 0]
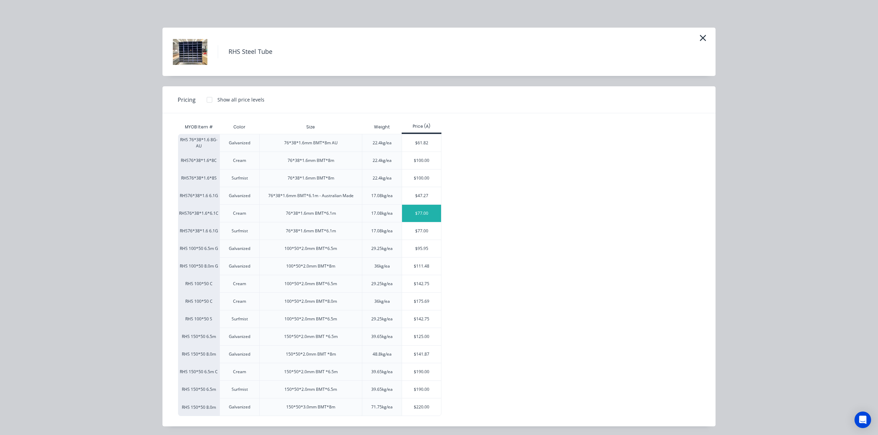
click at [426, 218] on div "$77.00" at bounding box center [421, 213] width 39 height 17
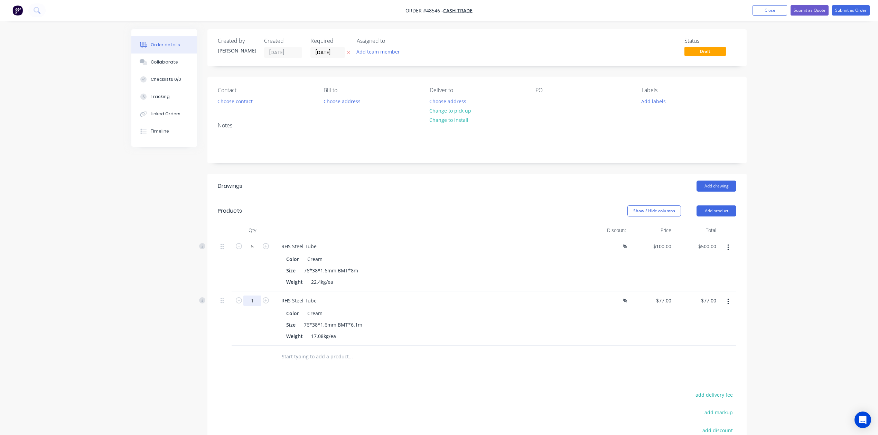
click at [260, 252] on input "1" at bounding box center [252, 246] width 18 height 10
type input "5"
type input "$385.00"
click at [466, 111] on button "Change to pick up" at bounding box center [450, 110] width 49 height 9
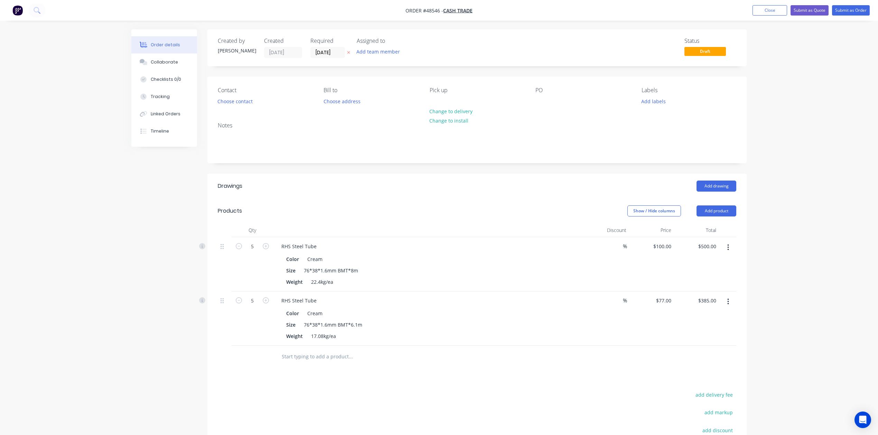
click at [448, 238] on div "RHS Steel Tube Color Cream Size 76*38*1.6mm BMT*8m Weight 22.4kg/ea" at bounding box center [428, 264] width 311 height 54
click at [494, 246] on div "RHS Steel Tube" at bounding box center [428, 246] width 305 height 10
click at [235, 103] on button "Choose contact" at bounding box center [235, 100] width 42 height 9
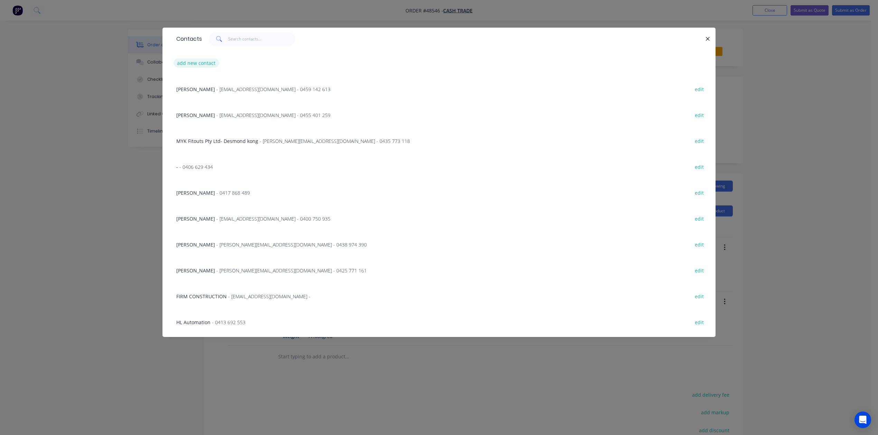
click at [197, 64] on button "add new contact" at bounding box center [196, 62] width 46 height 9
select select "AU"
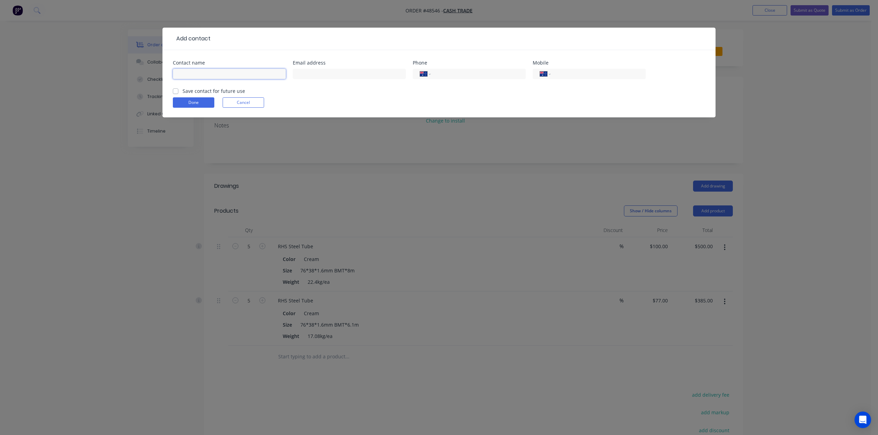
click at [202, 72] on input "text" at bounding box center [229, 74] width 113 height 10
click at [370, 98] on form "Contact name Email address Phone International Afghanistan Åland Islands Albani…" at bounding box center [439, 88] width 532 height 57
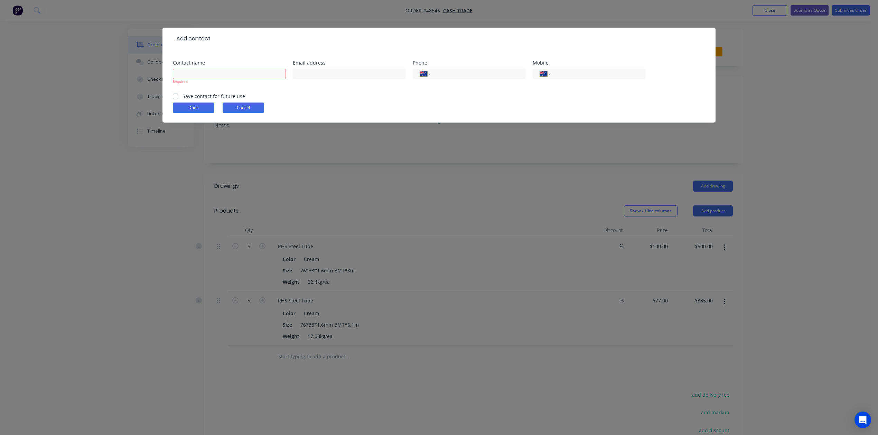
click at [257, 106] on button "Cancel" at bounding box center [242, 108] width 41 height 10
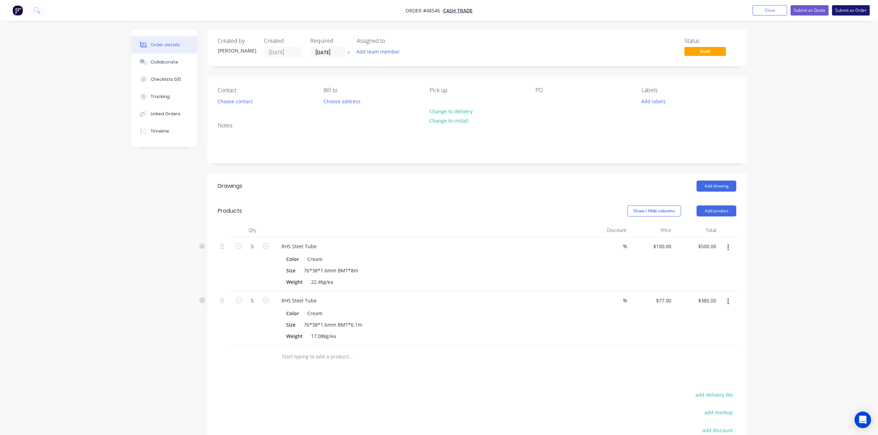
click at [857, 13] on button "Submit as Order" at bounding box center [851, 10] width 38 height 10
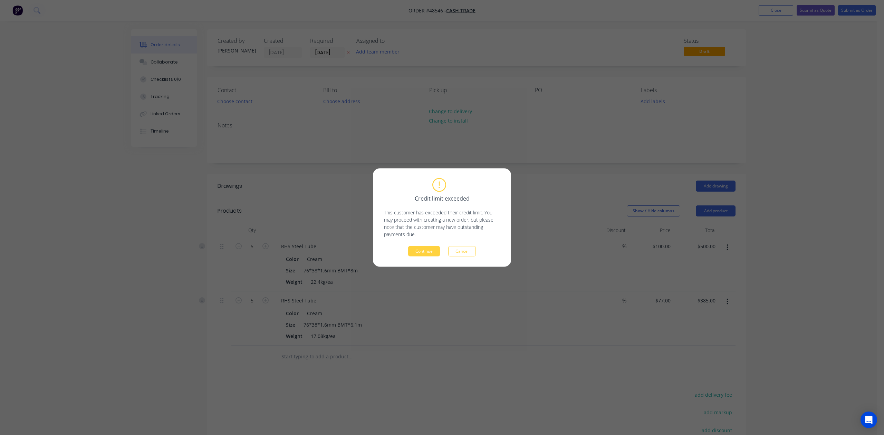
click at [423, 256] on div "Credit limit exceeded This customer has exceeded their credit limit. You may pr…" at bounding box center [442, 218] width 138 height 98
click at [423, 254] on button "Continue" at bounding box center [424, 251] width 32 height 10
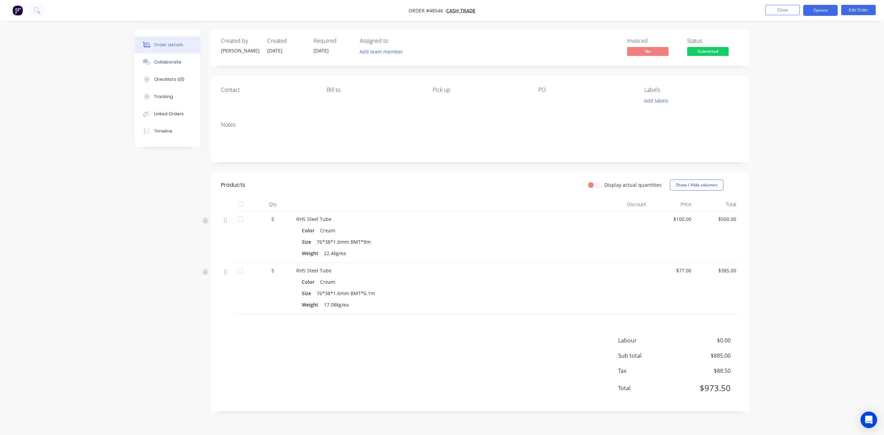
click at [827, 6] on button "Options" at bounding box center [821, 10] width 35 height 11
drag, startPoint x: 803, startPoint y: 32, endPoint x: 802, endPoint y: 37, distance: 5.7
click at [802, 37] on div "EMAIL / PRINT Invoice Partial Invoice Order Confirmation Work Order Delivery Do…" at bounding box center [800, 105] width 76 height 173
click at [800, 40] on div "Invoice" at bounding box center [800, 42] width 64 height 10
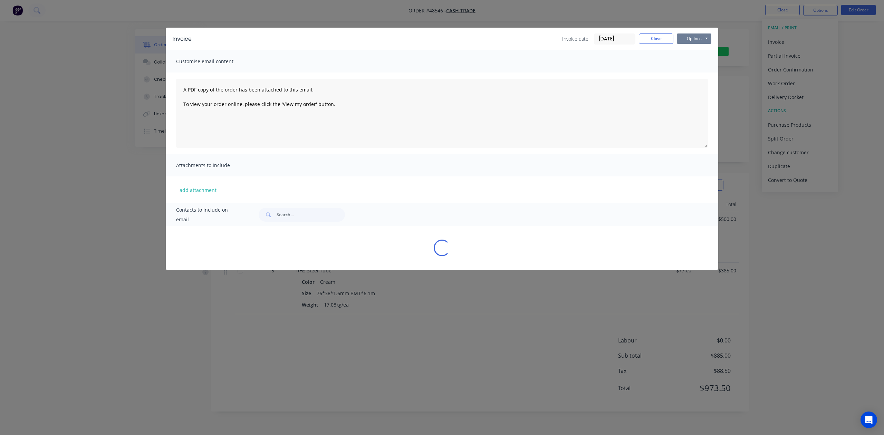
click at [703, 37] on button "Options" at bounding box center [694, 39] width 35 height 10
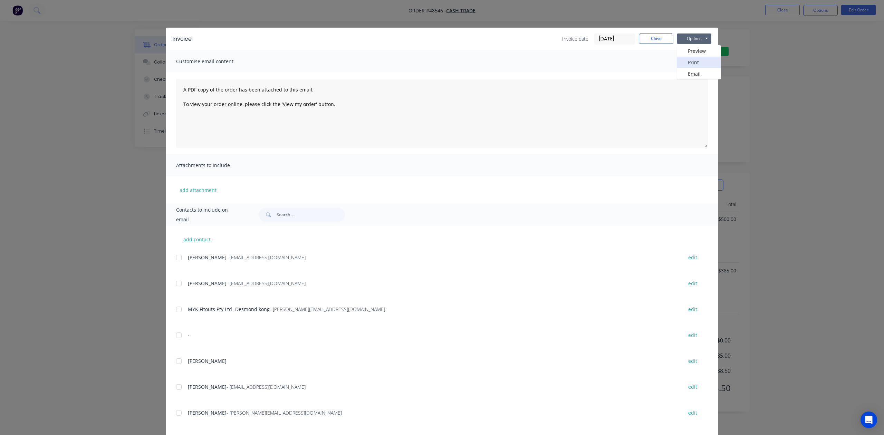
click at [701, 60] on button "Print" at bounding box center [699, 62] width 44 height 11
click at [655, 36] on button "Close" at bounding box center [656, 39] width 35 height 10
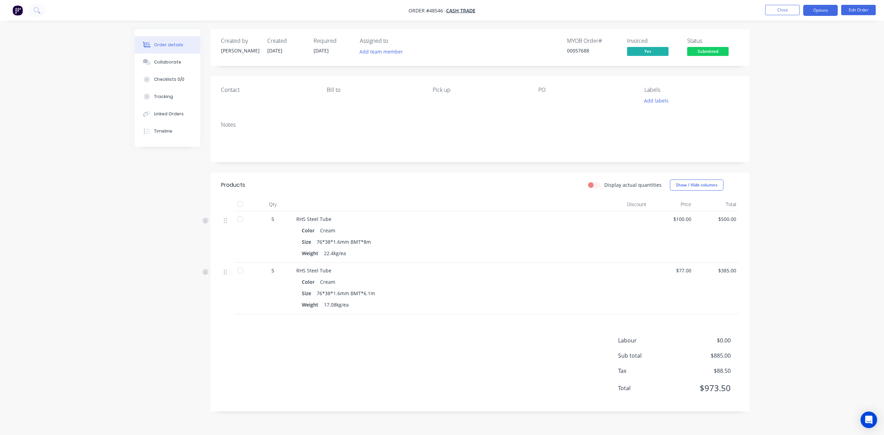
click at [820, 13] on button "Options" at bounding box center [821, 10] width 35 height 11
click at [789, 98] on div "Delivery Docket" at bounding box center [800, 97] width 64 height 10
click at [792, 71] on div "Without pricing" at bounding box center [800, 70] width 64 height 10
click at [708, 57] on button "Submitted" at bounding box center [707, 52] width 41 height 10
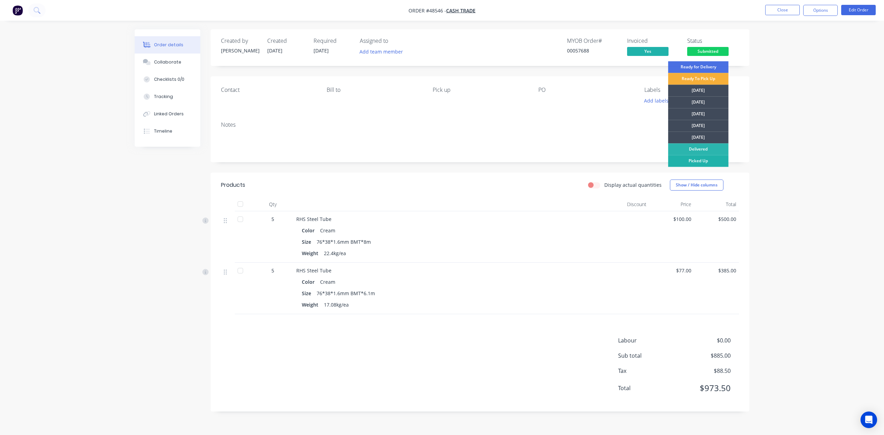
click at [684, 157] on div "Picked Up" at bounding box center [698, 161] width 60 height 12
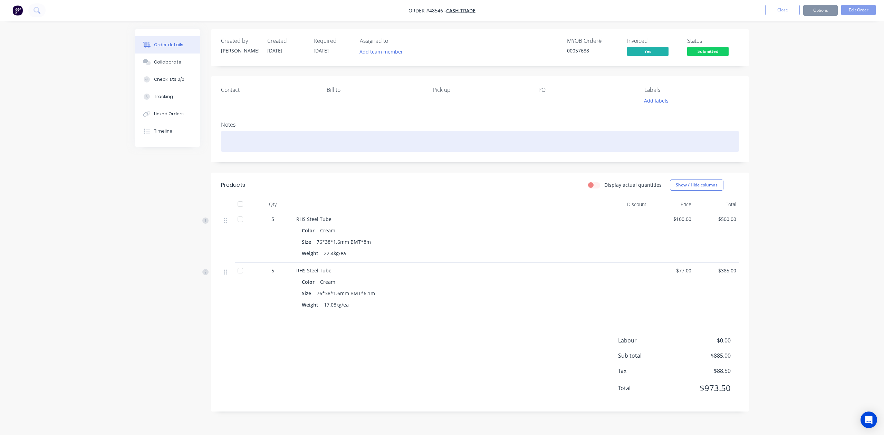
drag, startPoint x: 534, startPoint y: 135, endPoint x: 530, endPoint y: 126, distance: 9.4
click at [534, 134] on div at bounding box center [480, 141] width 518 height 21
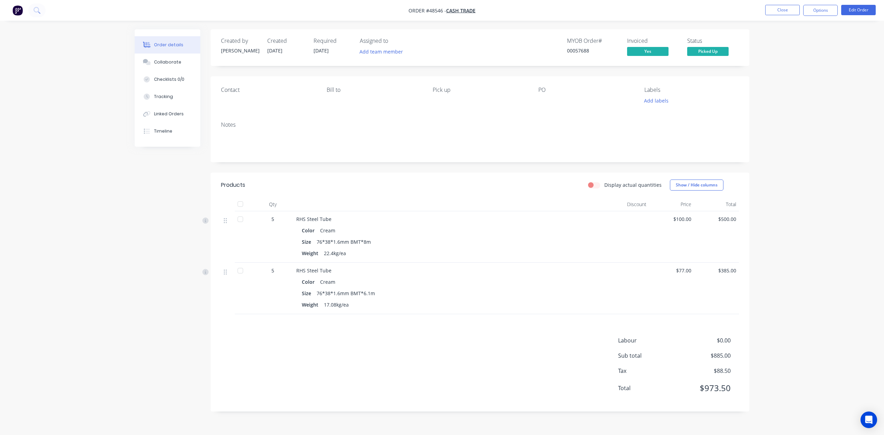
click at [576, 123] on div "Notes" at bounding box center [480, 125] width 518 height 7
click at [398, 334] on div "Products Display actual quantities Show / Hide columns Qty Discount Price Total…" at bounding box center [480, 292] width 539 height 239
click at [775, 6] on button "Close" at bounding box center [783, 10] width 35 height 10
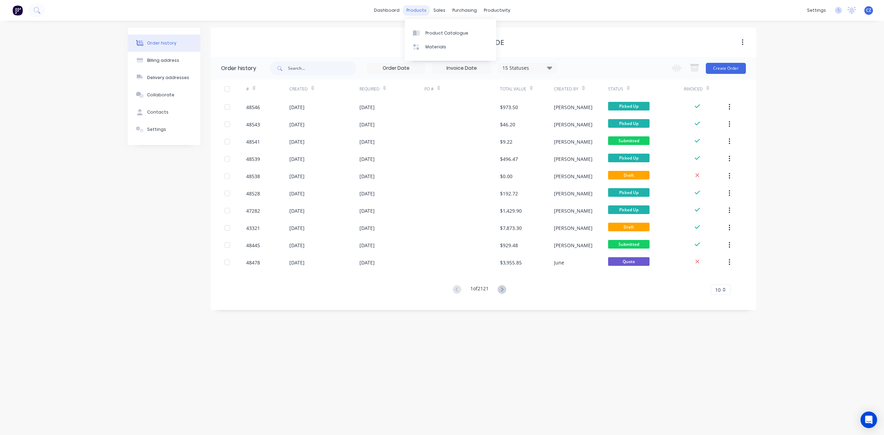
click at [423, 11] on div "products" at bounding box center [416, 10] width 27 height 10
click at [426, 37] on link "Product Catalogue" at bounding box center [451, 33] width 92 height 14
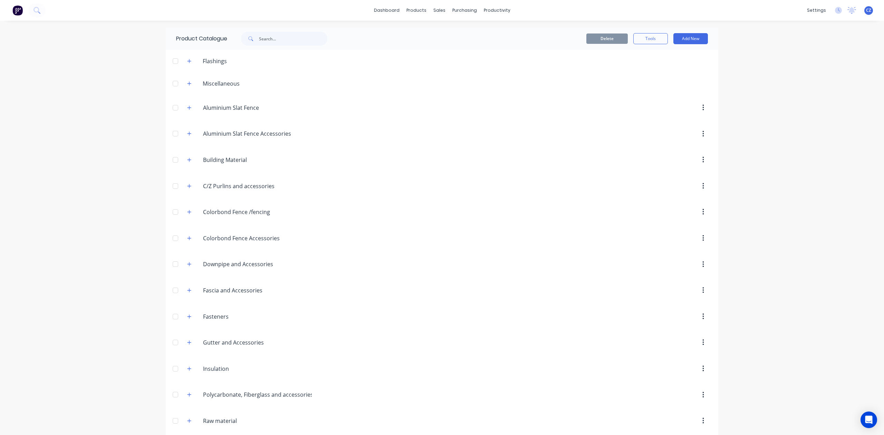
click at [294, 48] on div "Product Catalogue" at bounding box center [255, 39] width 179 height 22
click at [293, 40] on input "text" at bounding box center [293, 39] width 68 height 14
type input "gutter"
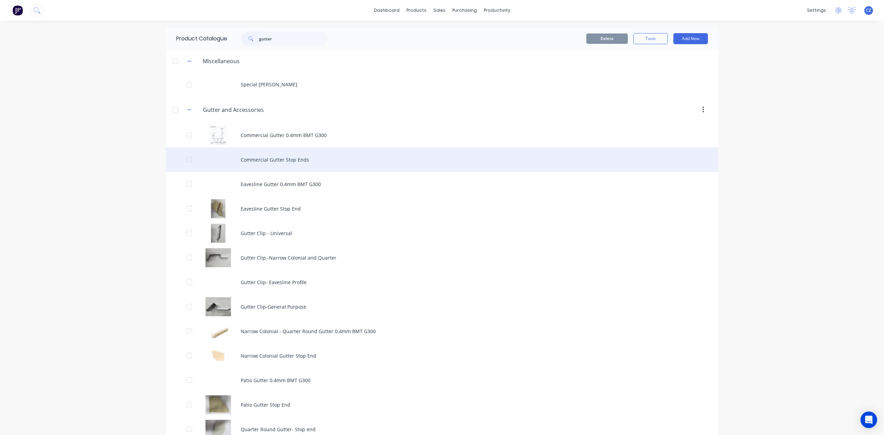
click at [282, 155] on div "Commercial Gutter Stop Ends" at bounding box center [442, 160] width 553 height 25
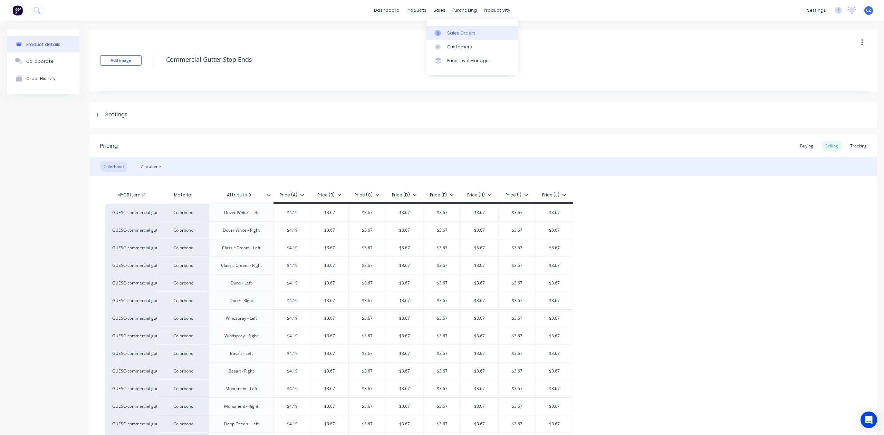
click at [441, 31] on div at bounding box center [440, 33] width 10 height 6
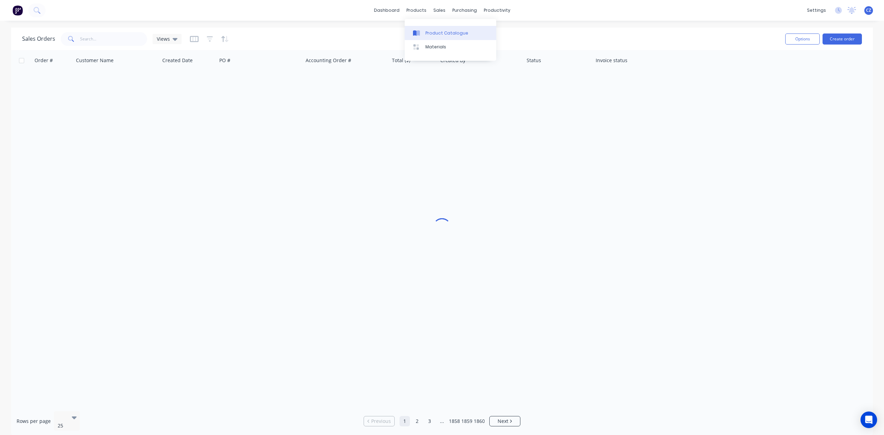
click at [430, 33] on div "Product Catalogue" at bounding box center [447, 33] width 43 height 6
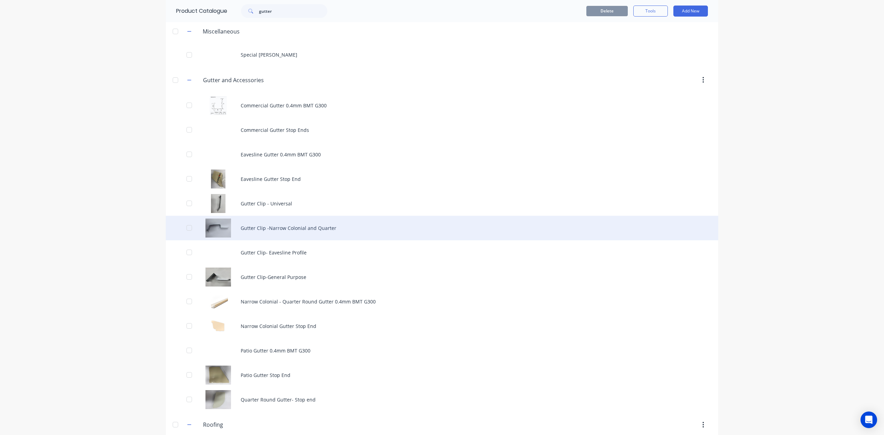
scroll to position [46, 0]
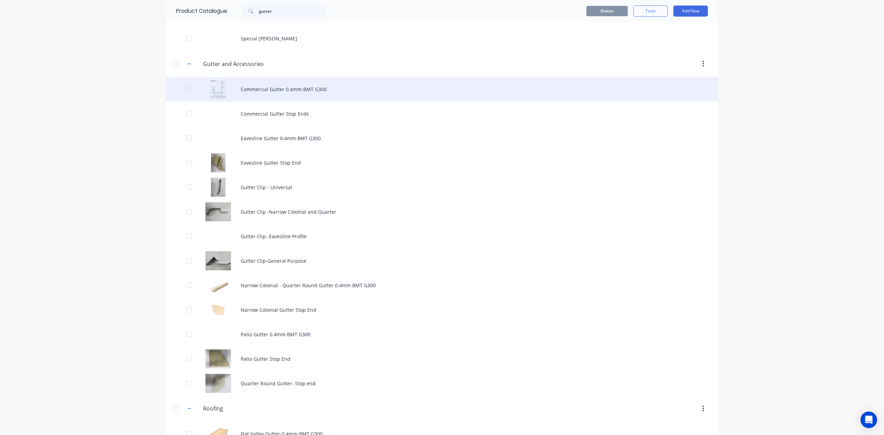
click at [313, 93] on div "Commercial Gutter 0.4mm BMT G300" at bounding box center [442, 89] width 553 height 25
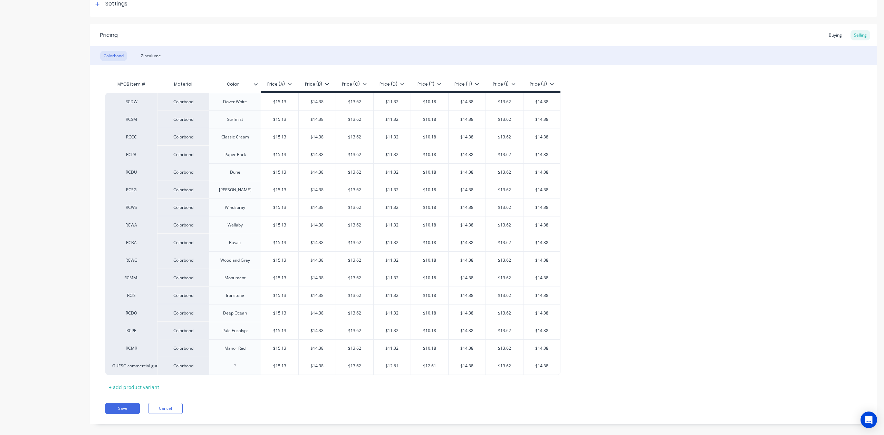
scroll to position [122, 0]
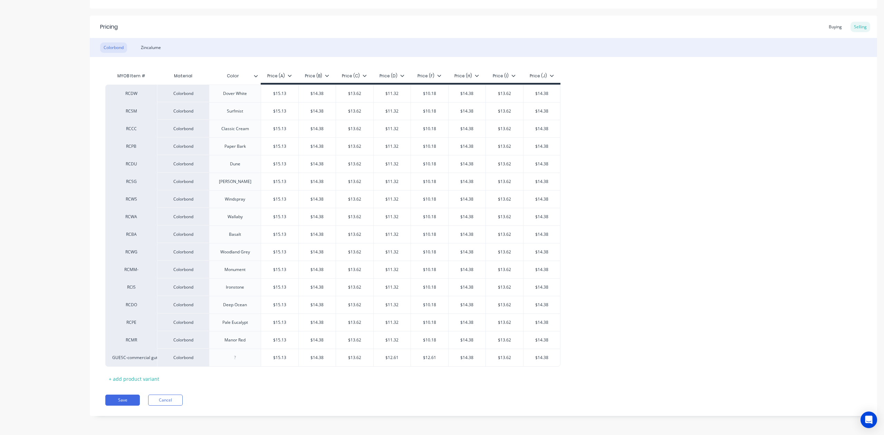
click at [271, 409] on div "Pricing Buying Selling Colorbond Zincalume MYOB Item # Material Color Price (A)…" at bounding box center [484, 216] width 788 height 401
click at [182, 400] on button "Cancel" at bounding box center [165, 400] width 35 height 11
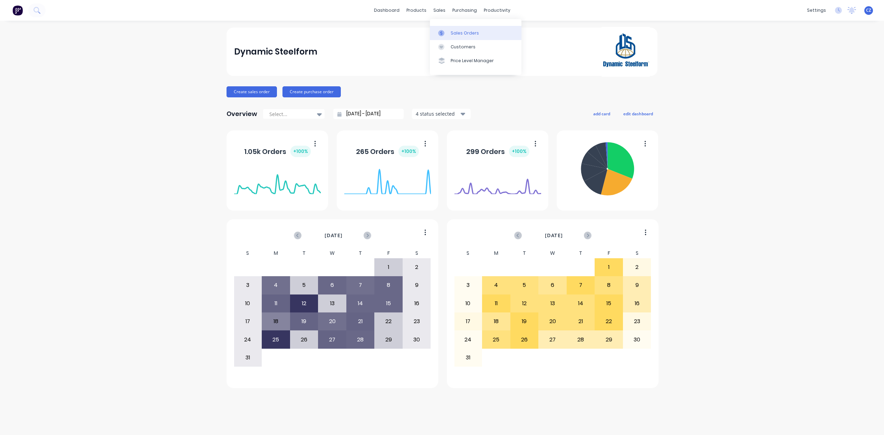
click at [443, 31] on icon at bounding box center [441, 33] width 6 height 6
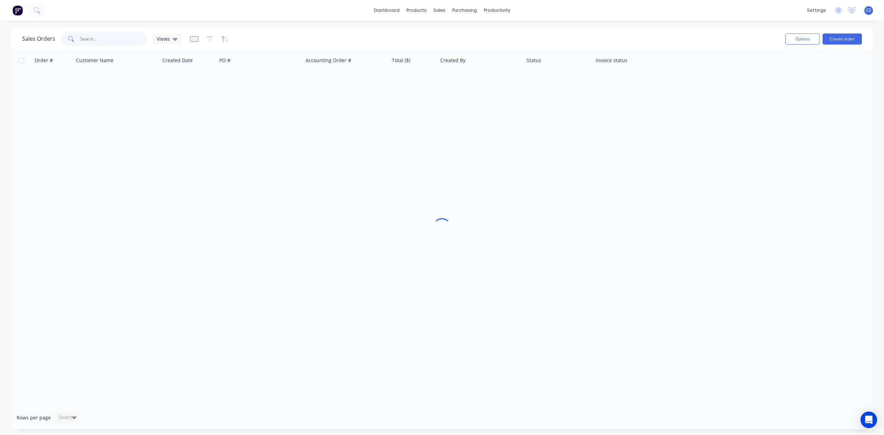
click at [111, 40] on input "text" at bounding box center [113, 39] width 67 height 14
type input "45977"
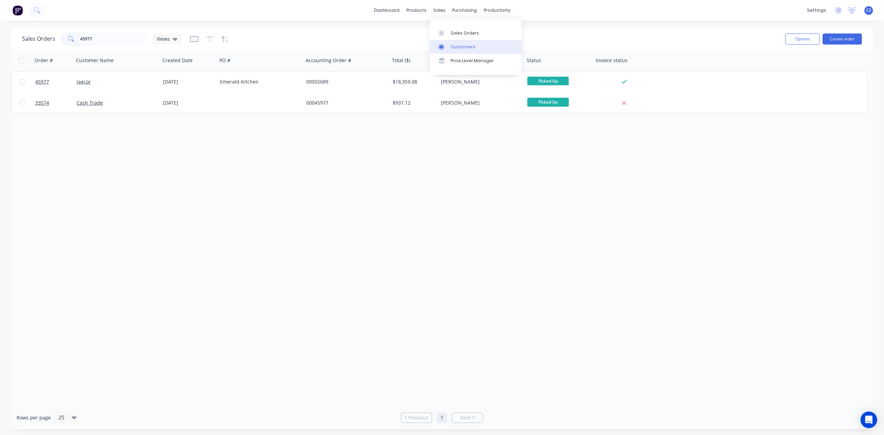
drag, startPoint x: 448, startPoint y: 46, endPoint x: 443, endPoint y: 46, distance: 5.2
click at [448, 46] on div at bounding box center [443, 47] width 10 height 6
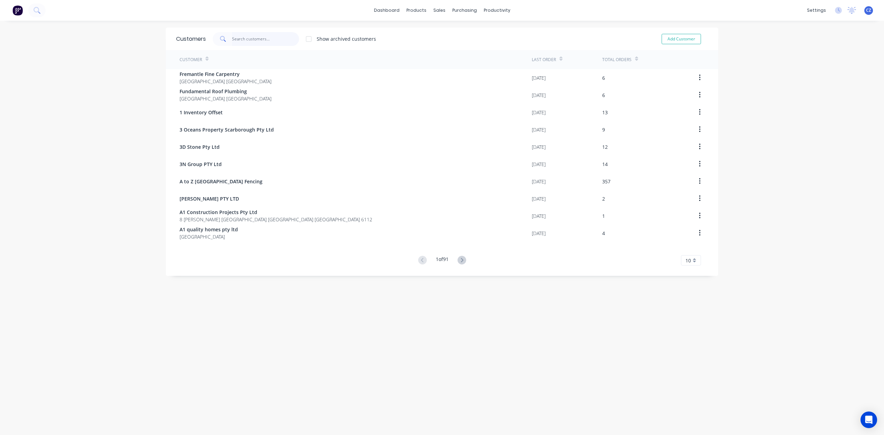
click at [259, 41] on input "text" at bounding box center [265, 39] width 67 height 14
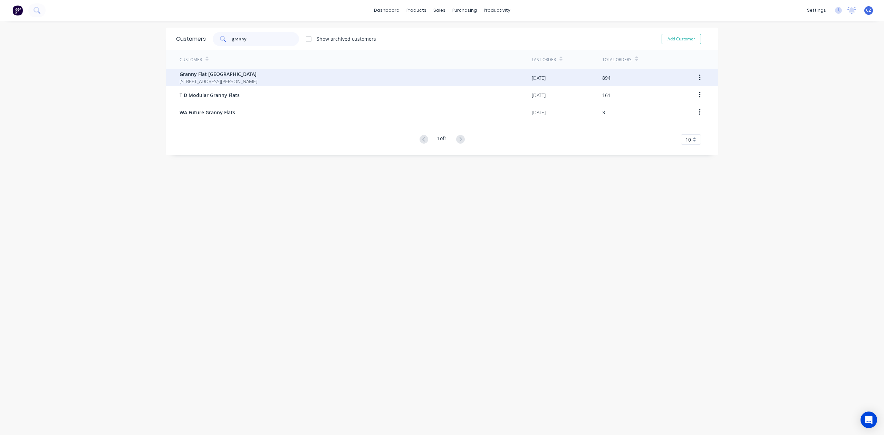
type input "granny"
click at [245, 79] on span "[STREET_ADDRESS][PERSON_NAME]" at bounding box center [219, 81] width 78 height 7
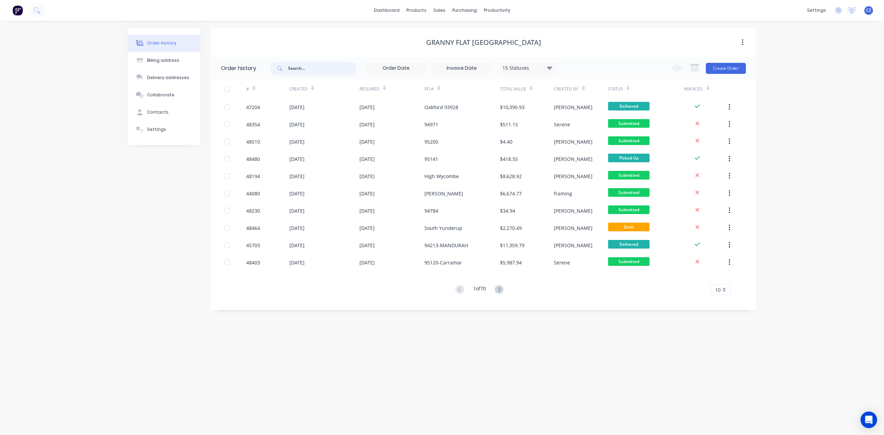
click at [295, 64] on input "text" at bounding box center [322, 68] width 68 height 14
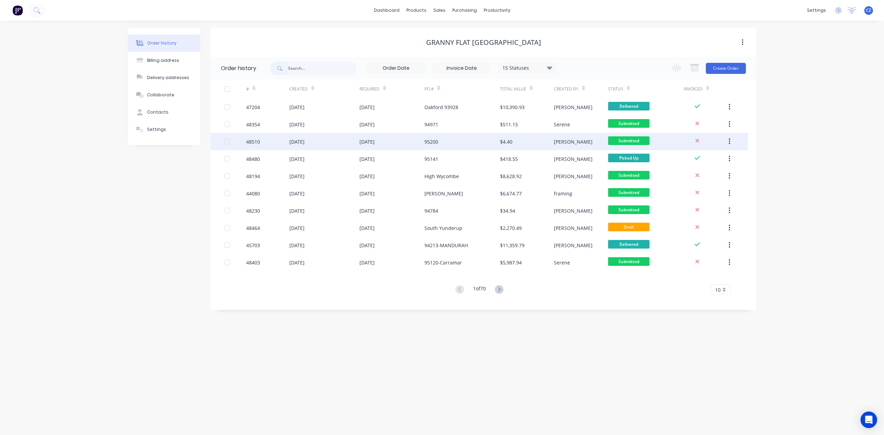
click at [495, 139] on div "95200" at bounding box center [463, 141] width 76 height 17
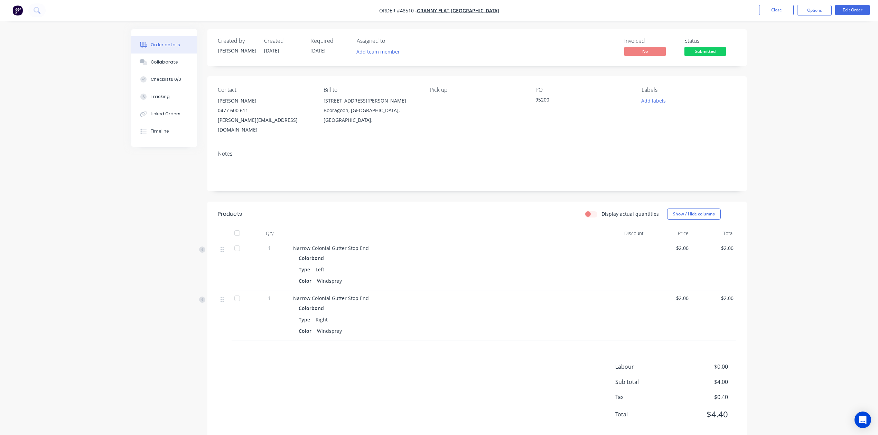
click at [424, 315] on div "Type Right" at bounding box center [445, 320] width 294 height 10
drag, startPoint x: 812, startPoint y: 10, endPoint x: 802, endPoint y: 8, distance: 9.6
click at [812, 10] on button "Options" at bounding box center [814, 10] width 35 height 11
click at [787, 38] on div "Invoice" at bounding box center [793, 42] width 64 height 10
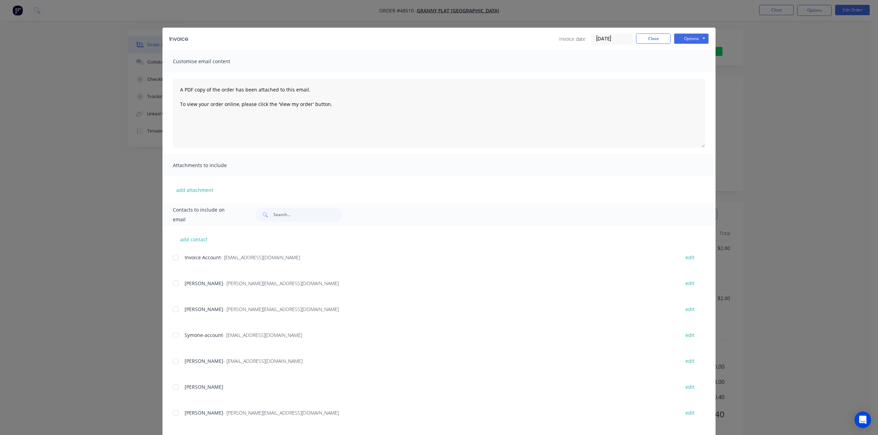
click at [171, 257] on div at bounding box center [176, 258] width 14 height 14
click at [692, 31] on div "Invoice Invoice date [DATE] Close Options Preview Print Email" at bounding box center [438, 39] width 553 height 22
click at [690, 37] on button "Options" at bounding box center [691, 39] width 35 height 10
click at [691, 74] on button "Email" at bounding box center [696, 73] width 44 height 11
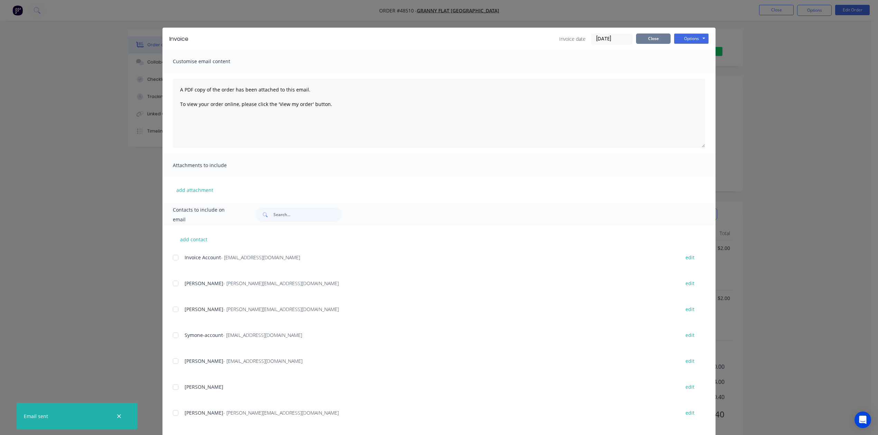
click at [648, 41] on button "Close" at bounding box center [653, 39] width 35 height 10
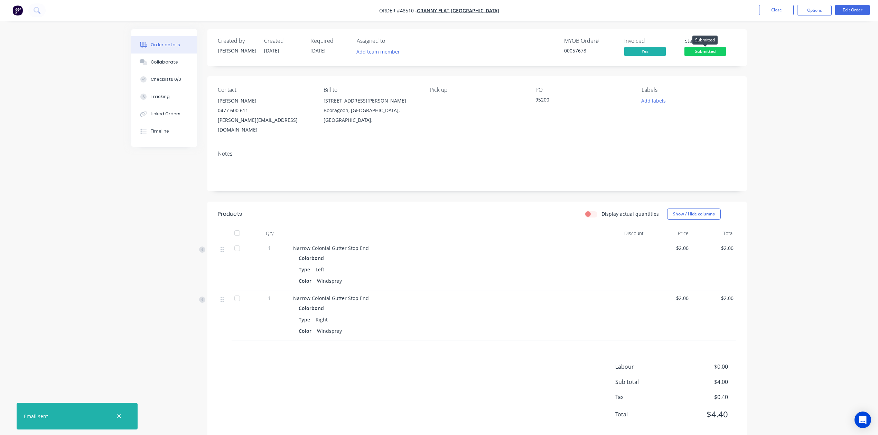
click at [715, 52] on span "Submitted" at bounding box center [704, 51] width 41 height 9
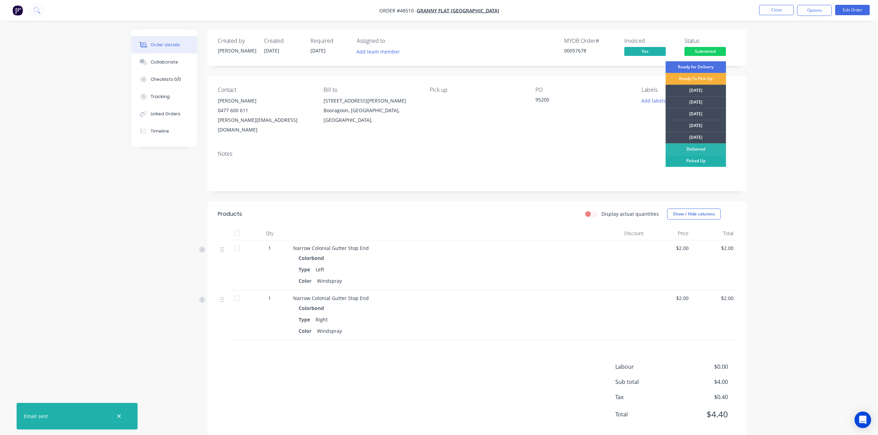
click at [711, 158] on div "Picked Up" at bounding box center [695, 161] width 60 height 12
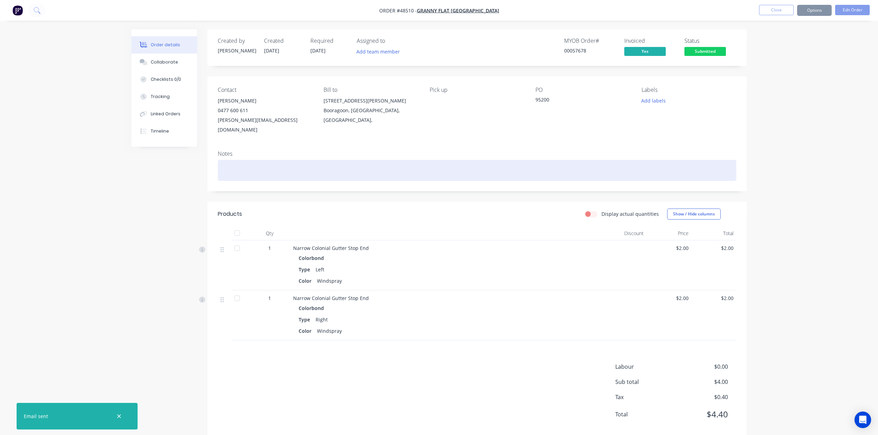
click at [535, 167] on div at bounding box center [477, 170] width 518 height 21
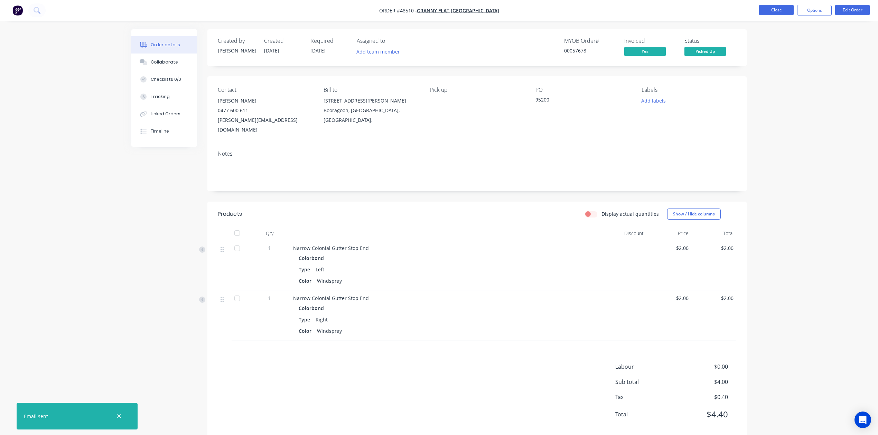
click at [767, 11] on button "Close" at bounding box center [776, 10] width 35 height 10
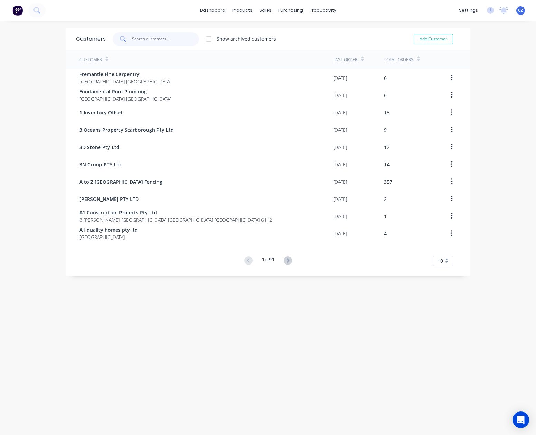
drag, startPoint x: 135, startPoint y: 38, endPoint x: 136, endPoint y: 30, distance: 7.6
click at [135, 37] on input "text" at bounding box center [165, 39] width 67 height 14
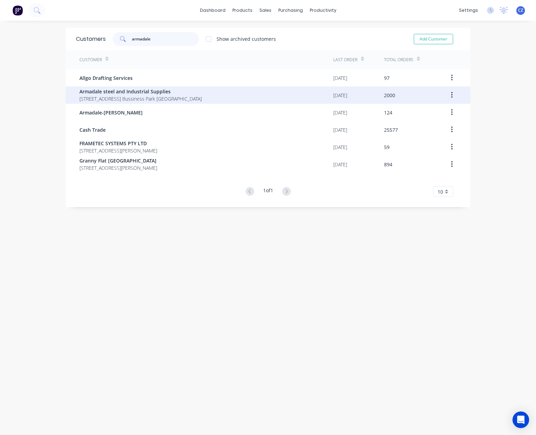
type input "armadale"
click at [149, 86] on div "Armadale steel and Industrial Supplies [STREET_ADDRESS] [GEOGRAPHIC_DATA] [GEOG…" at bounding box center [206, 94] width 254 height 17
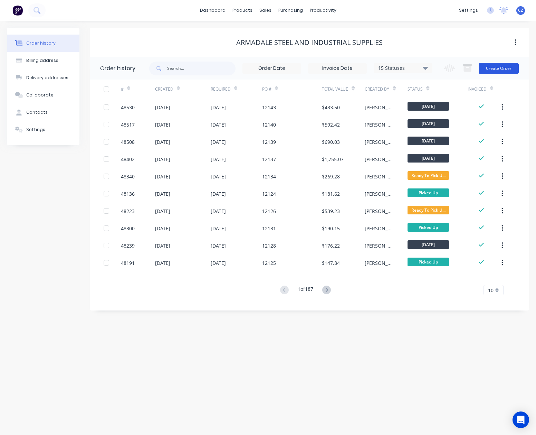
click at [511, 67] on button "Create Order" at bounding box center [499, 68] width 40 height 11
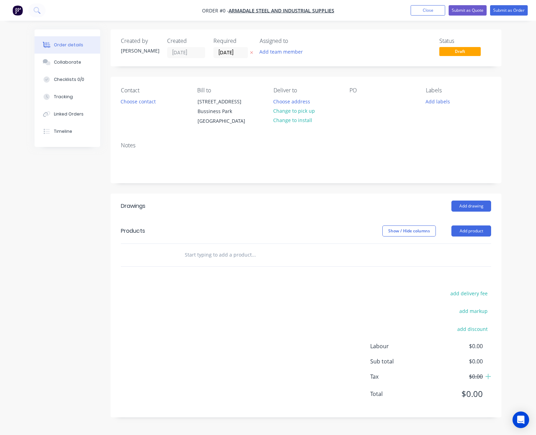
click at [363, 104] on div "PO" at bounding box center [382, 106] width 65 height 39
click at [350, 104] on div at bounding box center [355, 101] width 11 height 10
paste div
click at [152, 99] on div "Order details Collaborate Checklists 0/0 Tracking Linked Orders Timeline Order …" at bounding box center [268, 228] width 481 height 398
click at [136, 103] on button "Choose contact" at bounding box center [138, 100] width 42 height 9
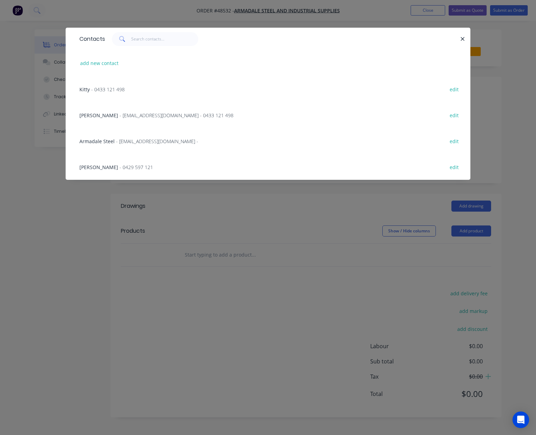
click at [104, 118] on div "Sue Yap - sueyap@armadalesteel.com - 0433 121 498" at bounding box center [156, 115] width 154 height 7
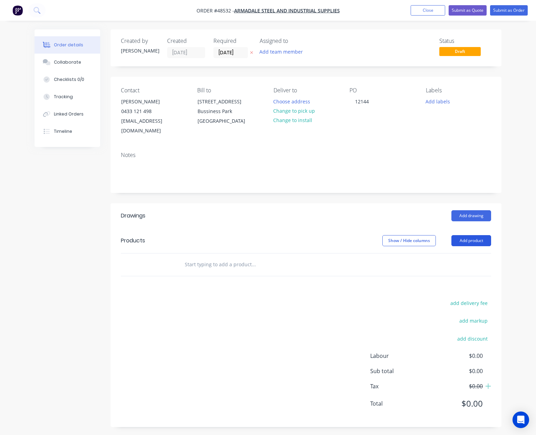
drag, startPoint x: 483, startPoint y: 230, endPoint x: 478, endPoint y: 230, distance: 4.1
click at [481, 235] on button "Add product" at bounding box center [472, 240] width 40 height 11
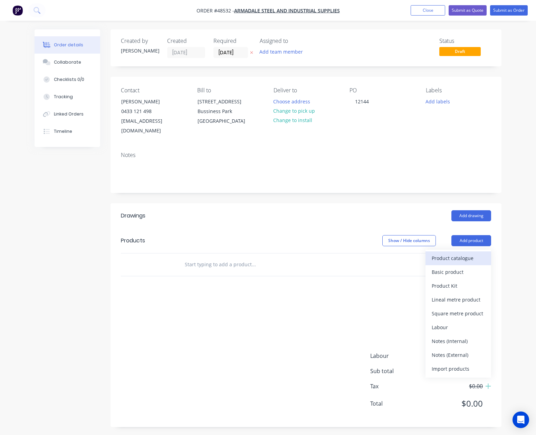
click at [460, 253] on div "Product catalogue" at bounding box center [458, 258] width 53 height 10
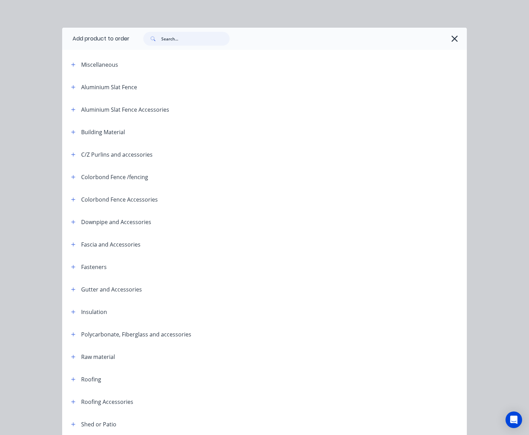
click at [170, 41] on input "text" at bounding box center [195, 39] width 68 height 14
type input "sheet"
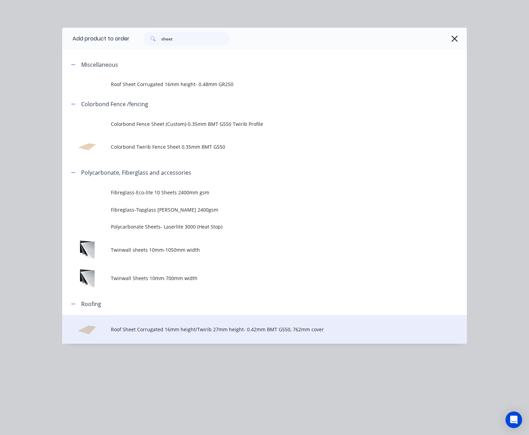
click at [300, 331] on span "Roof Sheet Corrugated 16mm height/Twirib 27mm height- 0.42mm BMT G550, 762mm co…" at bounding box center [253, 328] width 285 height 7
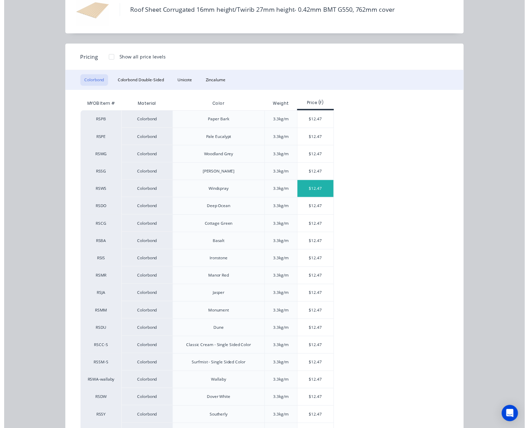
scroll to position [94, 0]
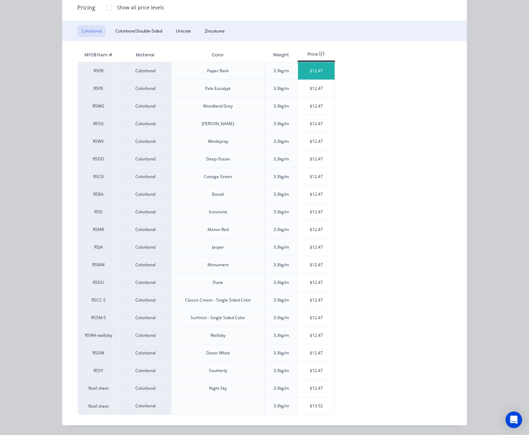
click at [306, 73] on div "$12.47" at bounding box center [316, 70] width 37 height 17
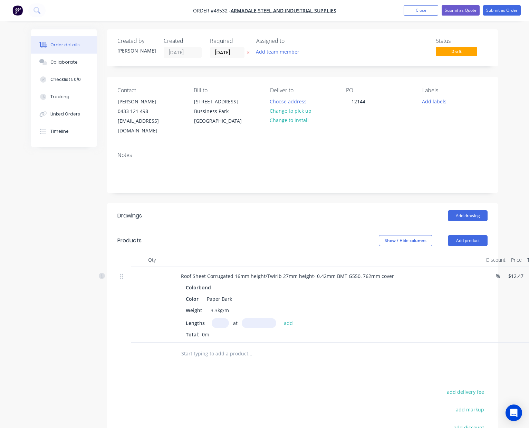
scroll to position [0, 36]
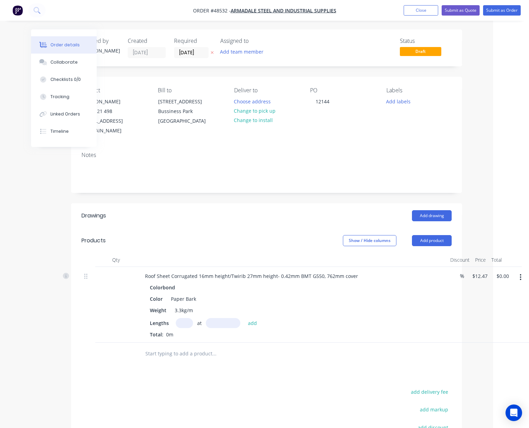
click at [519, 273] on button "button" at bounding box center [521, 277] width 16 height 12
click at [511, 290] on div "Edit" at bounding box center [496, 295] width 53 height 10
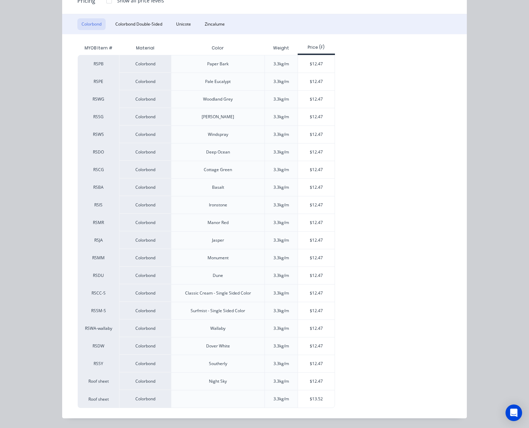
scroll to position [101, 0]
click at [321, 75] on div "$12.47" at bounding box center [316, 81] width 37 height 17
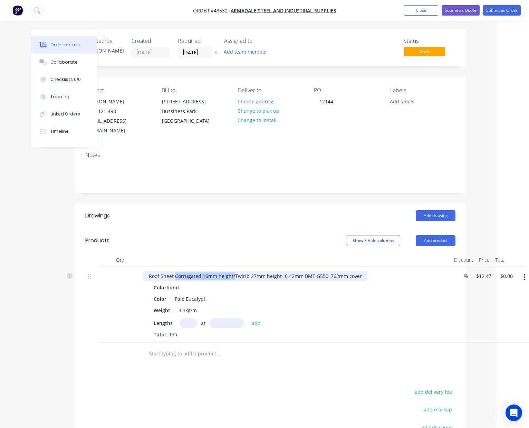
drag, startPoint x: 234, startPoint y: 265, endPoint x: 174, endPoint y: 264, distance: 60.1
click at [174, 271] on div "Roof Sheet Corrugated 16mm height/Twirib 27mm height- 0.42mm BMT G550, 762mm co…" at bounding box center [255, 276] width 224 height 10
click at [184, 318] on input "text" at bounding box center [188, 323] width 17 height 10
type input "105"
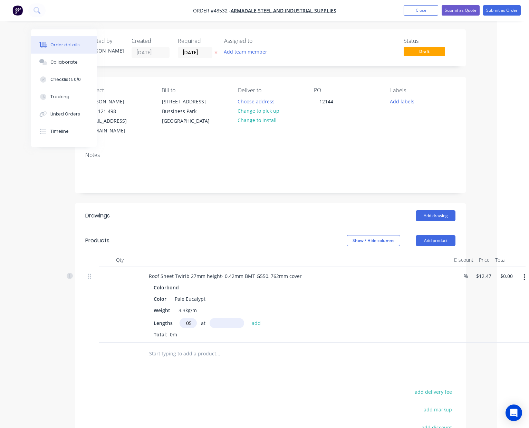
scroll to position [0, 0]
type input "1800"
click at [248, 318] on button "add" at bounding box center [256, 322] width 16 height 9
type input "$2,356.83"
click at [210, 364] on div at bounding box center [265, 365] width 249 height 22
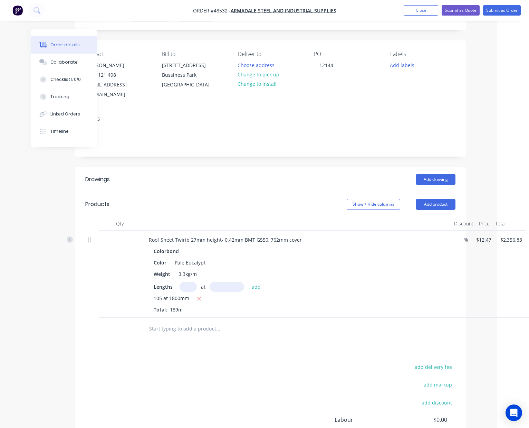
scroll to position [0, 32]
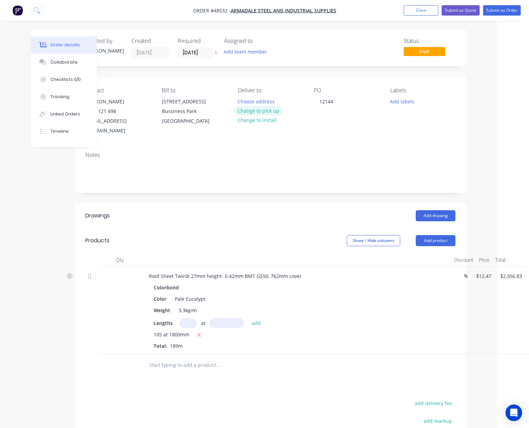
click at [249, 113] on button "Change to pick up" at bounding box center [258, 110] width 49 height 9
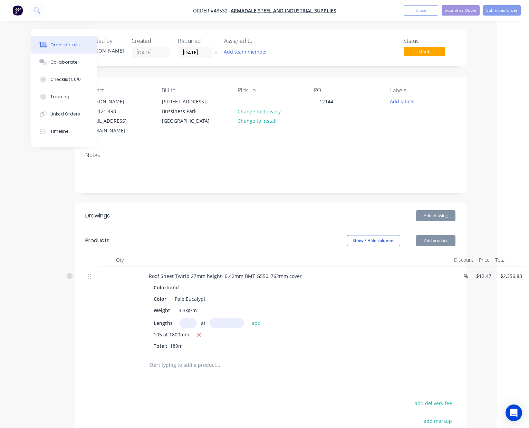
click at [222, 203] on header "Drawings Add drawing" at bounding box center [270, 215] width 391 height 25
click at [509, 8] on button "Submit as Order" at bounding box center [502, 10] width 38 height 10
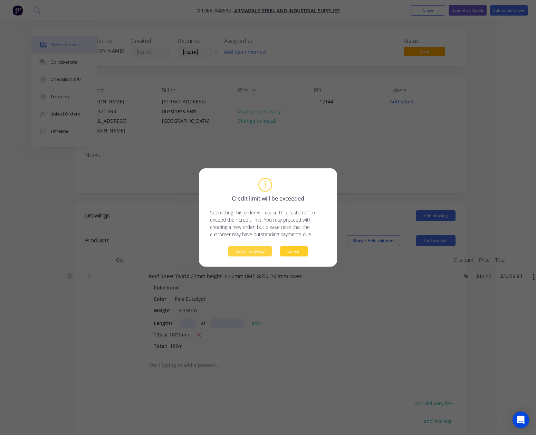
click at [303, 252] on button "Cancel" at bounding box center [294, 251] width 28 height 10
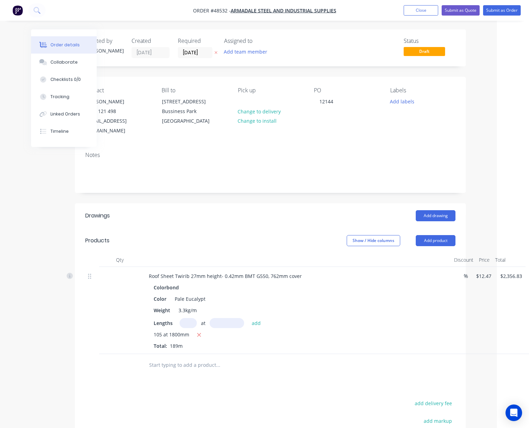
drag, startPoint x: 195, startPoint y: 51, endPoint x: 201, endPoint y: 63, distance: 12.5
click at [196, 51] on input "[DATE]" at bounding box center [195, 52] width 34 height 10
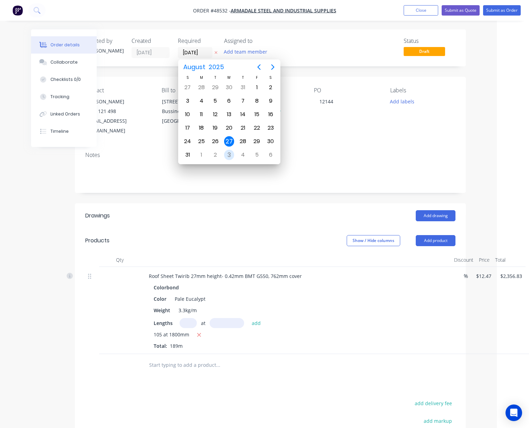
click at [228, 155] on div "3" at bounding box center [229, 155] width 10 height 10
type input "03/09/25"
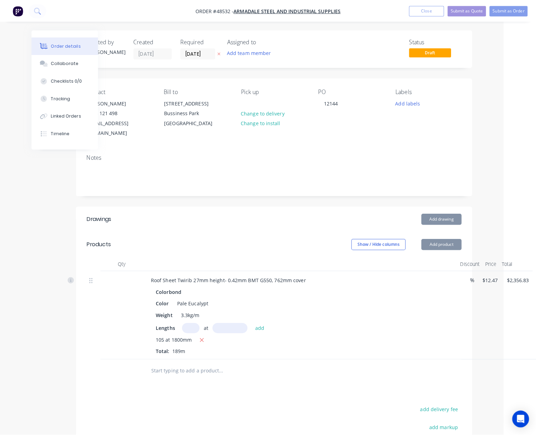
scroll to position [0, 0]
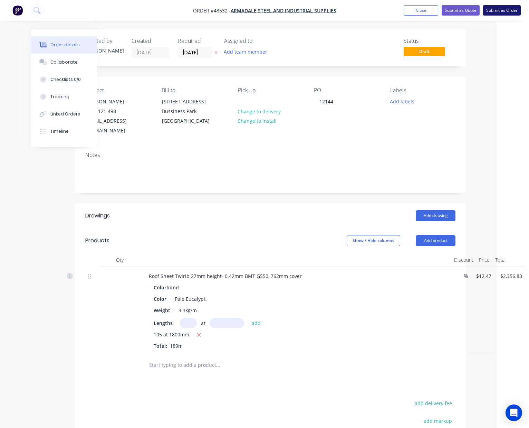
click at [502, 10] on button "Submit as Order" at bounding box center [502, 10] width 38 height 10
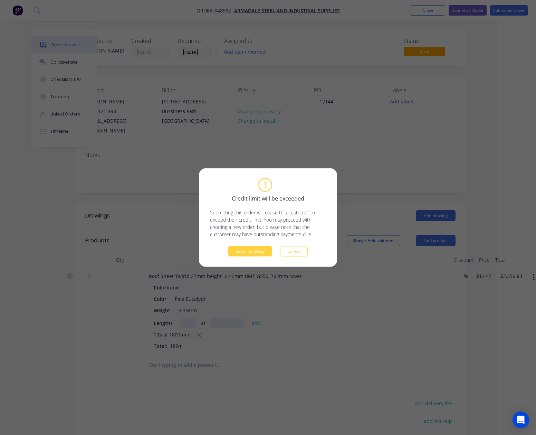
click at [247, 256] on div "Credit limit will be exceeded Submitting this order will cause this customer to…" at bounding box center [268, 217] width 138 height 98
click at [249, 250] on button "Submit anyway" at bounding box center [250, 251] width 44 height 10
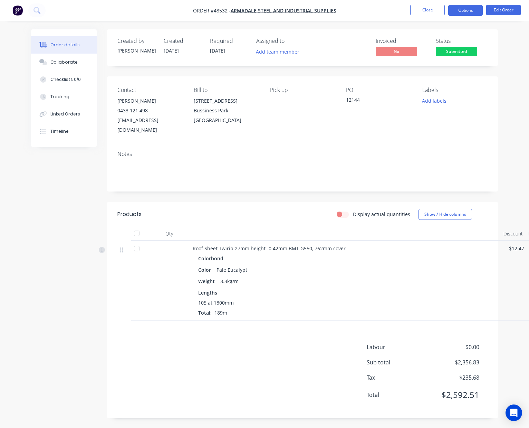
click at [468, 13] on button "Options" at bounding box center [465, 10] width 35 height 11
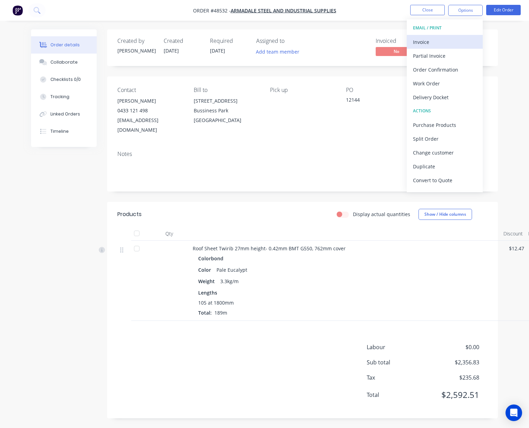
click at [442, 39] on div "Invoice" at bounding box center [445, 42] width 64 height 10
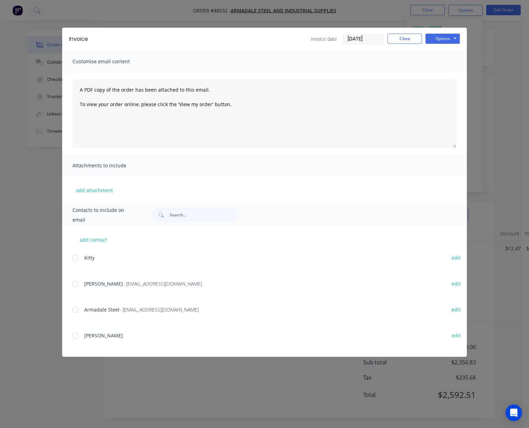
click at [74, 285] on div at bounding box center [75, 284] width 14 height 14
click at [452, 39] on button "Options" at bounding box center [443, 39] width 35 height 10
click at [440, 71] on button "Email" at bounding box center [448, 73] width 44 height 11
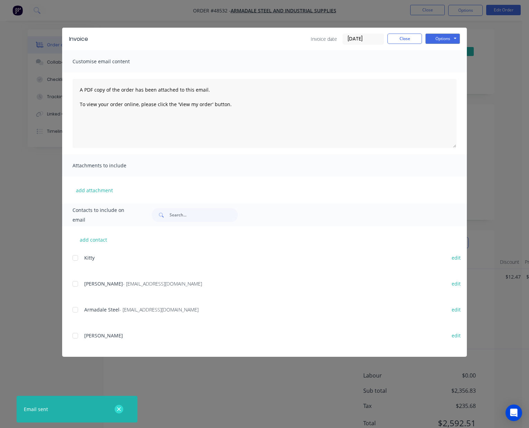
click at [120, 410] on icon "button" at bounding box center [119, 409] width 4 height 4
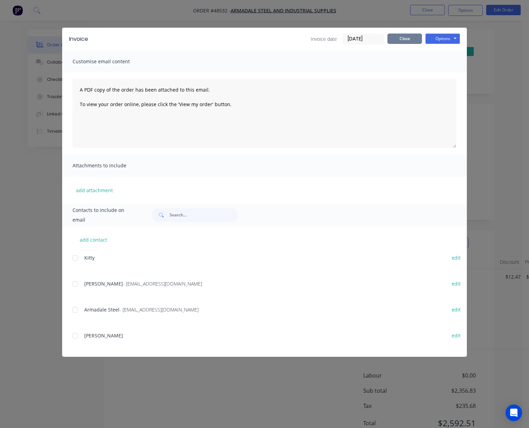
click at [394, 40] on button "Close" at bounding box center [405, 39] width 35 height 10
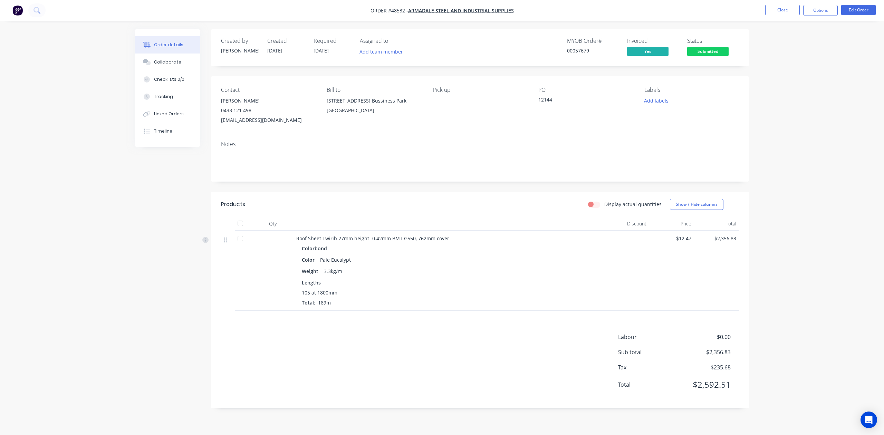
click at [457, 282] on div "Lengths" at bounding box center [449, 282] width 294 height 7
click at [462, 296] on div "105 at 1800mm" at bounding box center [449, 292] width 294 height 7
click at [536, 54] on span "Submitted" at bounding box center [707, 51] width 41 height 9
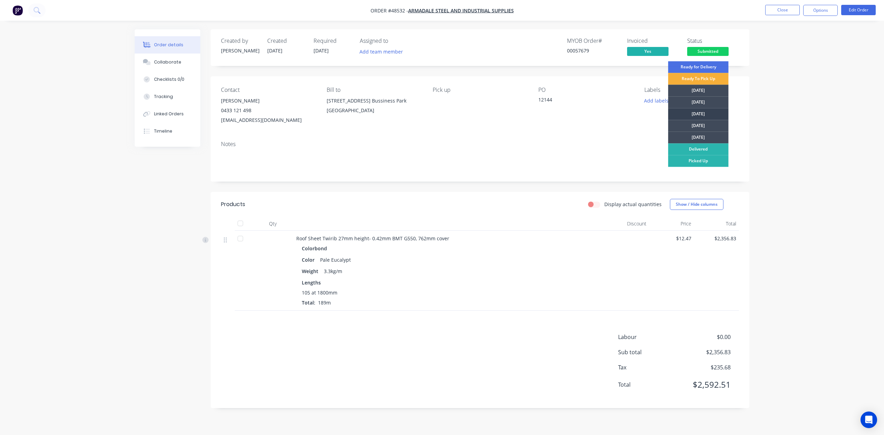
click at [536, 114] on div "[DATE]" at bounding box center [698, 114] width 60 height 12
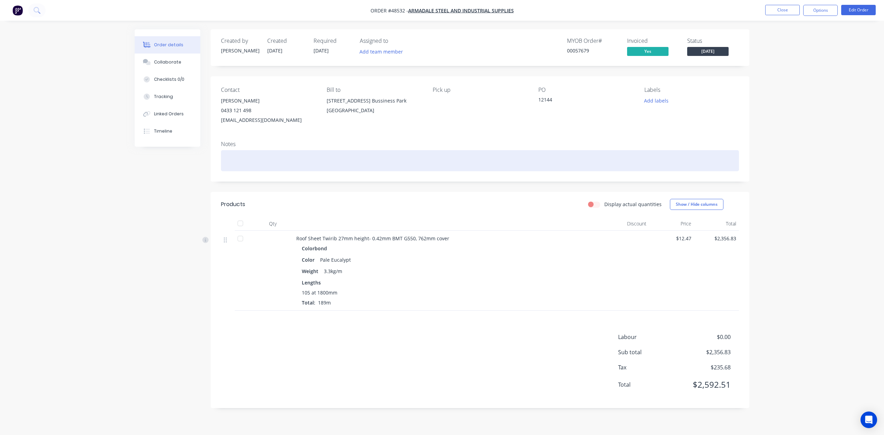
click at [536, 155] on div at bounding box center [480, 160] width 518 height 21
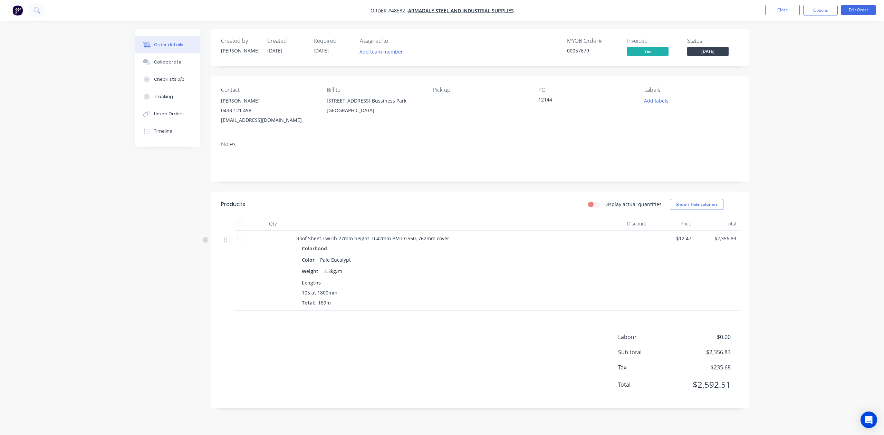
click at [536, 18] on nav "Order #48532 - Armadale steel and Industrial Supplies Close Options Edit Order" at bounding box center [442, 10] width 884 height 21
click at [536, 13] on button "Options" at bounding box center [821, 10] width 35 height 11
click at [536, 88] on div "Work Order" at bounding box center [800, 83] width 64 height 10
click at [536, 70] on div "Without pricing" at bounding box center [800, 70] width 64 height 10
click at [536, 253] on div "Colorbond" at bounding box center [449, 249] width 294 height 10
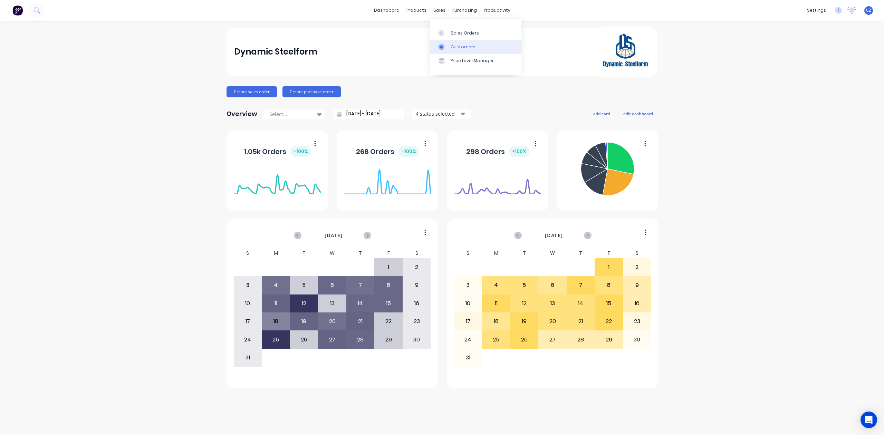
click at [455, 53] on link "Customers" at bounding box center [476, 47] width 92 height 14
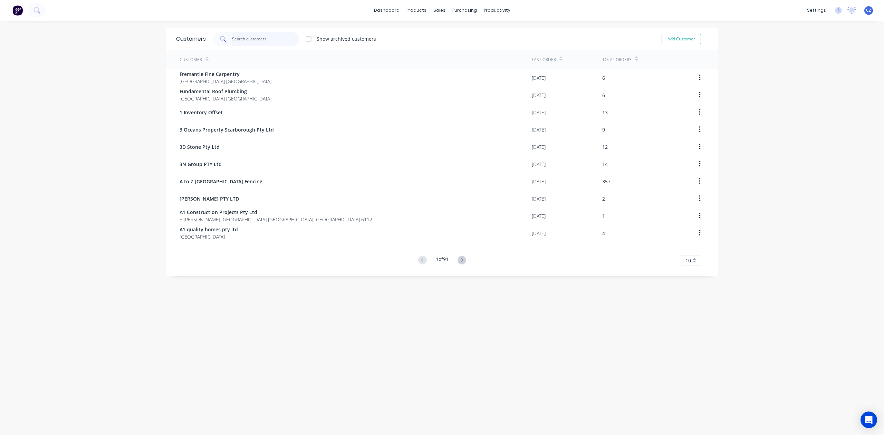
click at [253, 41] on input "text" at bounding box center [265, 39] width 67 height 14
type input "c"
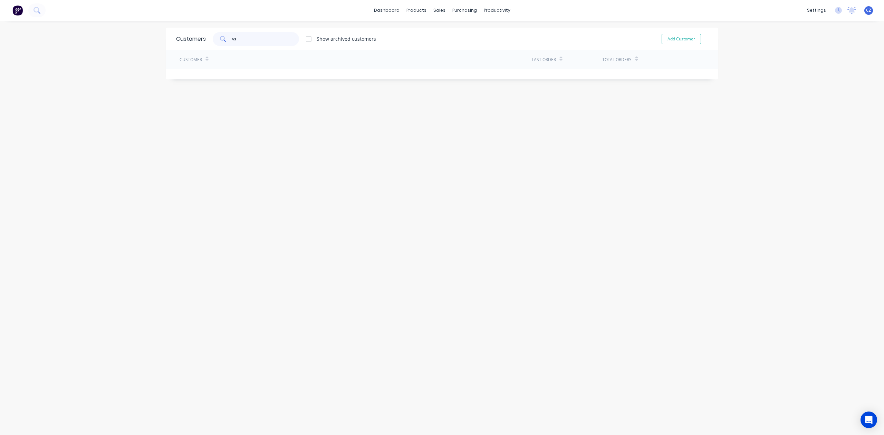
type input "v"
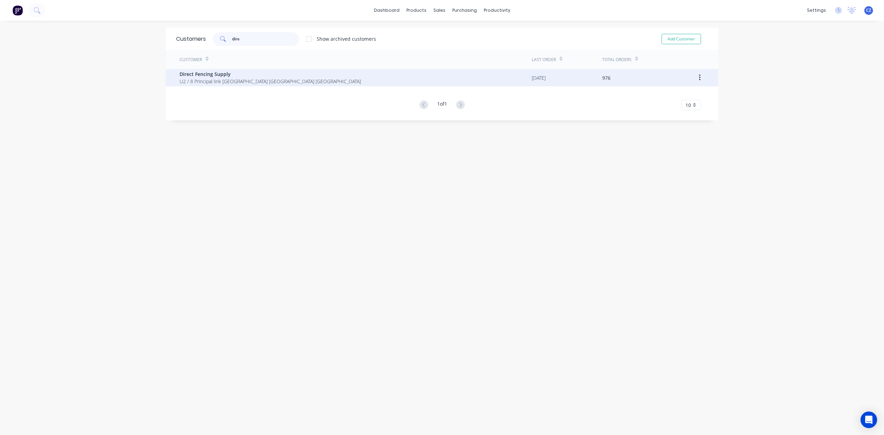
type input "dire"
click at [256, 73] on span "Direct Fencing Supply" at bounding box center [270, 73] width 181 height 7
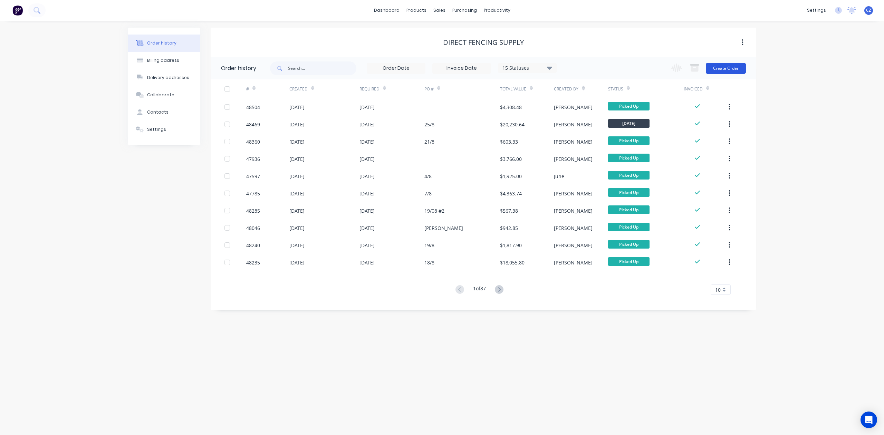
click at [719, 66] on button "Create Order" at bounding box center [726, 68] width 40 height 11
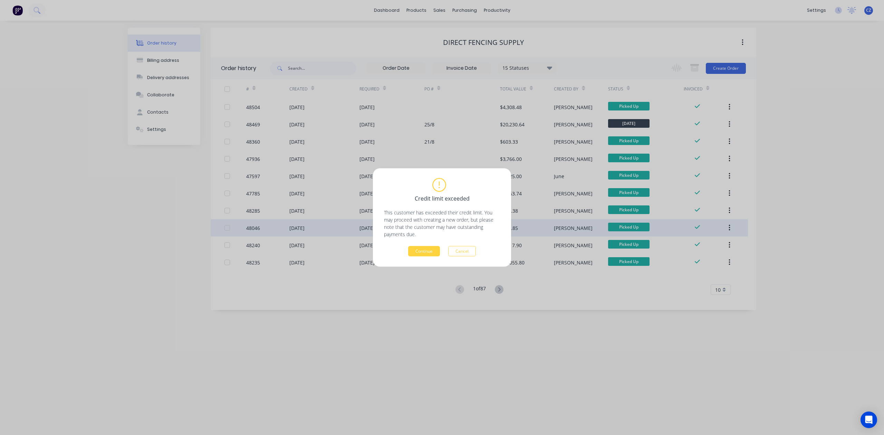
click at [469, 250] on button "Cancel" at bounding box center [462, 251] width 28 height 10
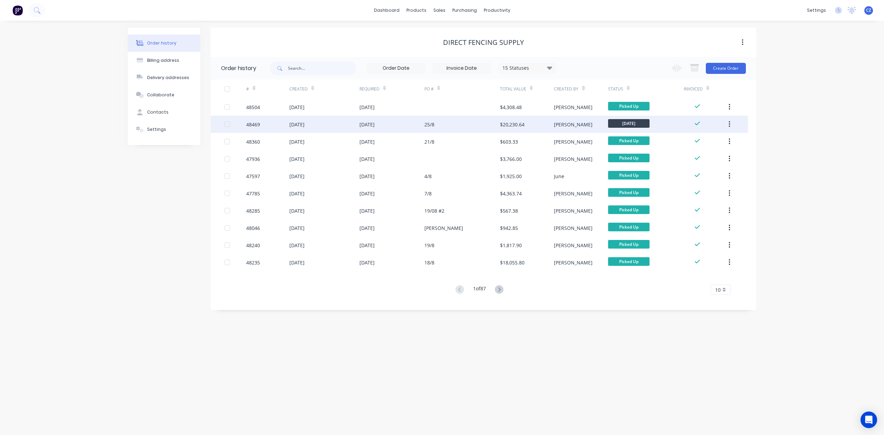
click at [455, 121] on div "25/8" at bounding box center [463, 124] width 76 height 17
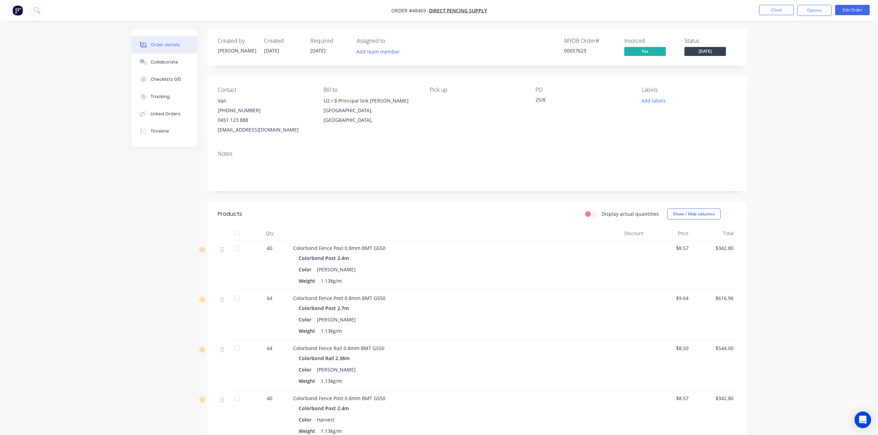
click at [517, 238] on div at bounding box center [445, 234] width 311 height 14
click at [776, 11] on button "Close" at bounding box center [776, 10] width 35 height 10
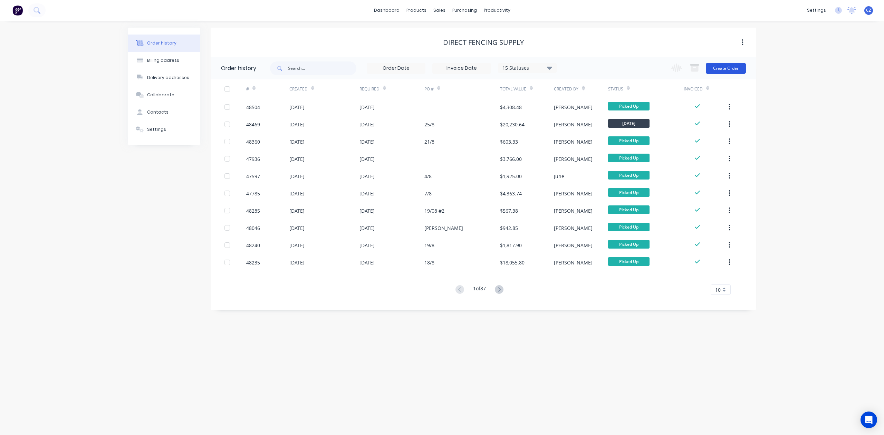
click at [738, 68] on button "Create Order" at bounding box center [726, 68] width 40 height 11
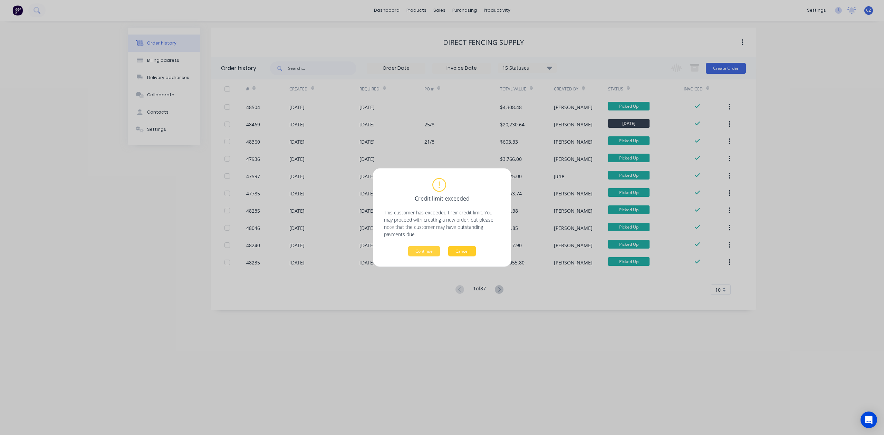
click at [468, 249] on button "Cancel" at bounding box center [462, 251] width 28 height 10
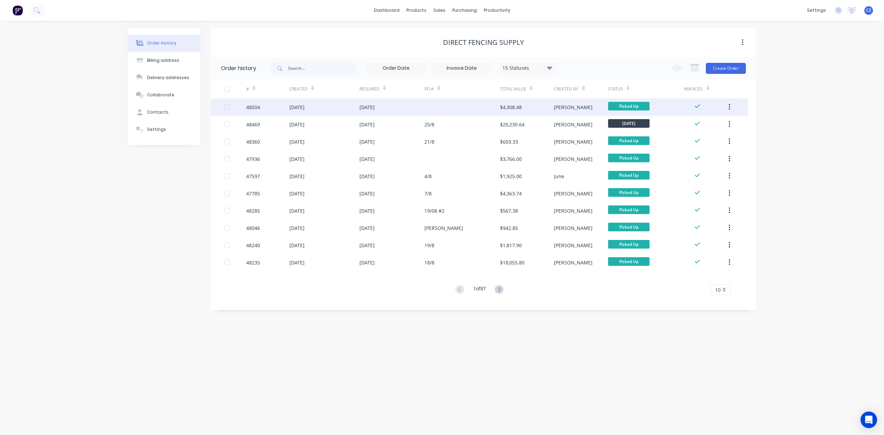
click at [477, 112] on div at bounding box center [463, 106] width 76 height 17
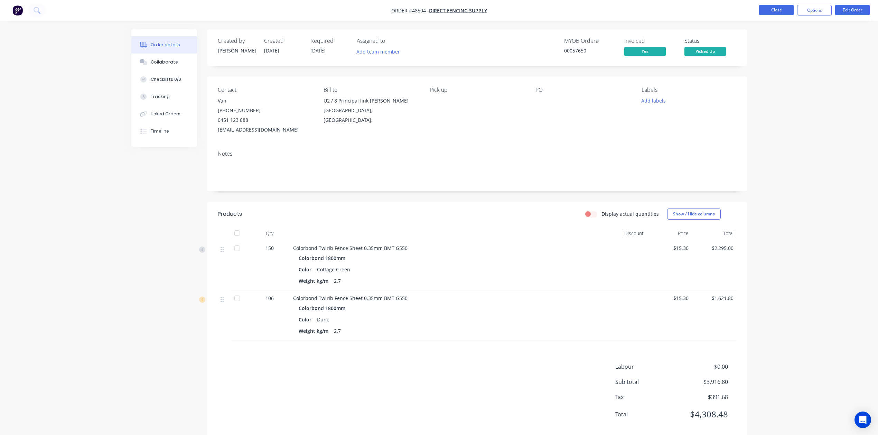
click at [780, 13] on button "Close" at bounding box center [776, 10] width 35 height 10
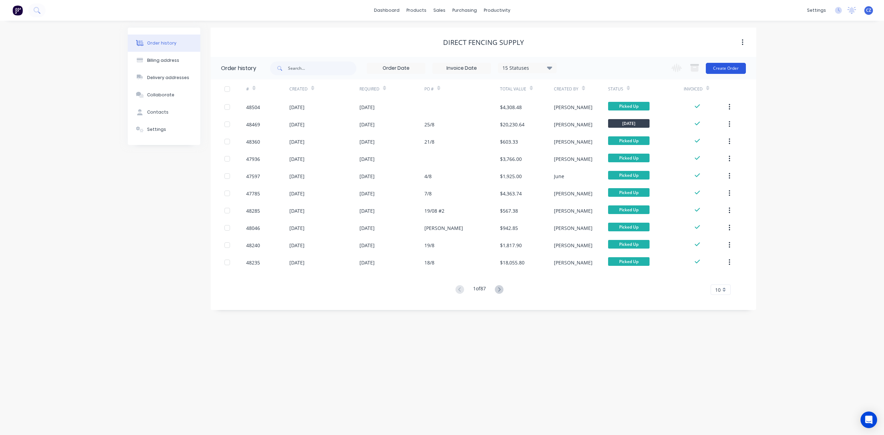
click at [740, 68] on button "Create Order" at bounding box center [726, 68] width 40 height 11
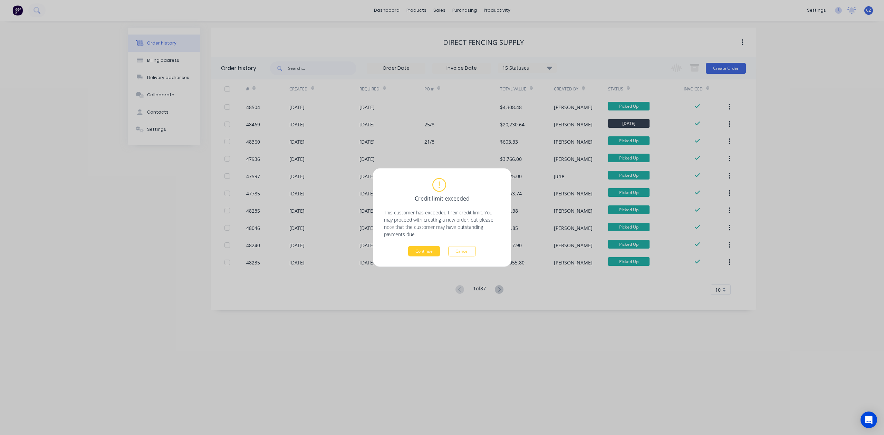
click at [422, 253] on button "Continue" at bounding box center [424, 251] width 32 height 10
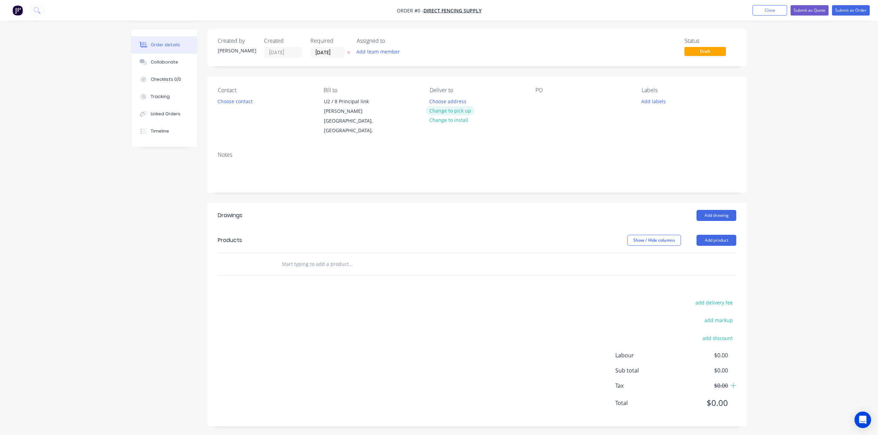
click at [471, 112] on button "Change to pick up" at bounding box center [450, 110] width 49 height 9
click at [243, 102] on button "Choose contact" at bounding box center [235, 100] width 42 height 9
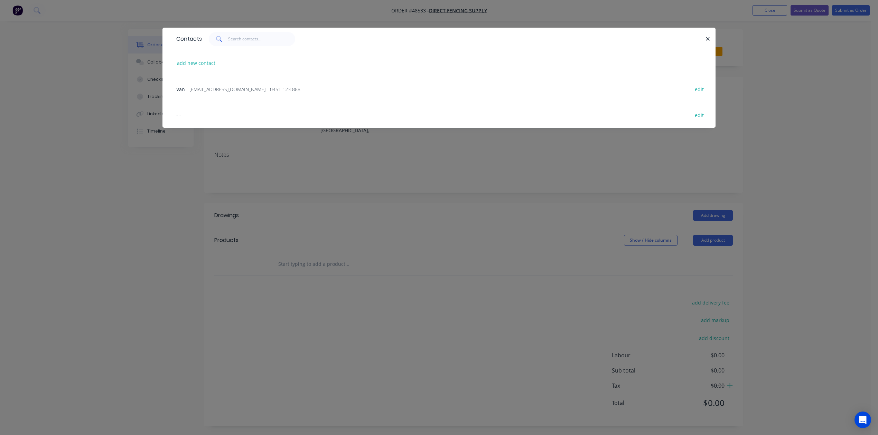
click at [221, 92] on div "Van - [EMAIL_ADDRESS][DOMAIN_NAME] - 0451 123 888" at bounding box center [238, 89] width 124 height 7
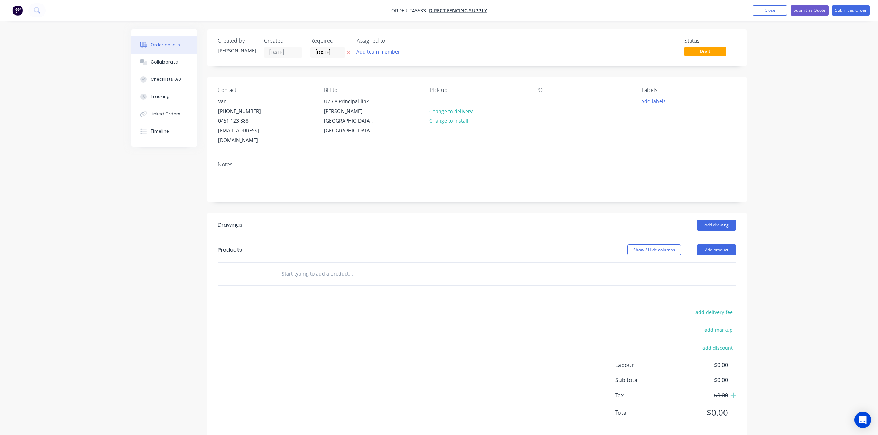
click at [542, 107] on div "PO" at bounding box center [582, 116] width 95 height 58
click at [542, 97] on div at bounding box center [540, 101] width 11 height 10
paste div
click at [596, 221] on div "Add drawing" at bounding box center [532, 225] width 408 height 11
click at [712, 245] on button "Add product" at bounding box center [716, 250] width 40 height 11
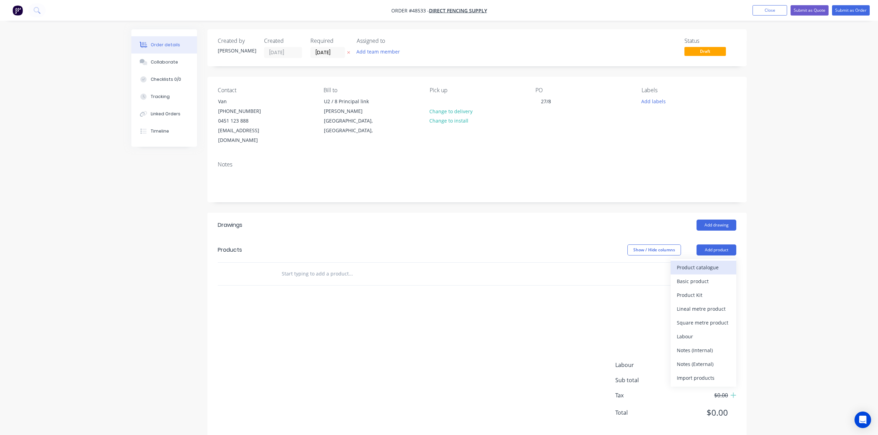
click at [712, 263] on div "Product catalogue" at bounding box center [702, 268] width 53 height 10
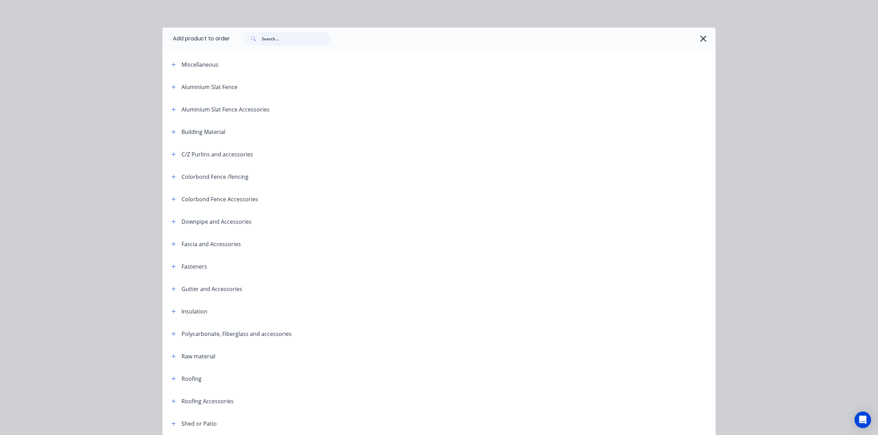
click at [298, 43] on input "text" at bounding box center [296, 39] width 68 height 14
drag, startPoint x: 686, startPoint y: 43, endPoint x: 690, endPoint y: 42, distance: 3.9
click at [690, 42] on div at bounding box center [469, 39] width 478 height 14
click at [700, 39] on icon "button" at bounding box center [703, 39] width 6 height 6
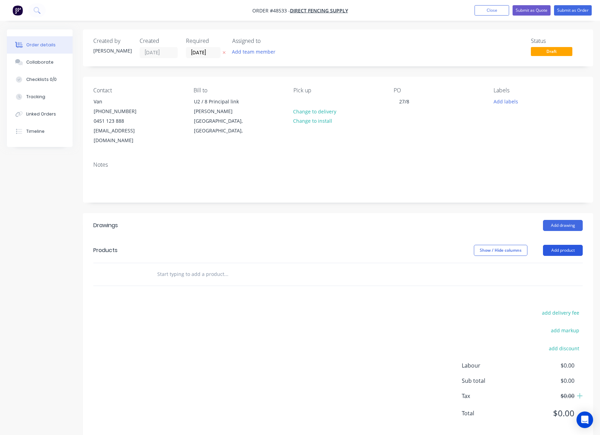
click at [556, 245] on button "Add product" at bounding box center [563, 250] width 40 height 11
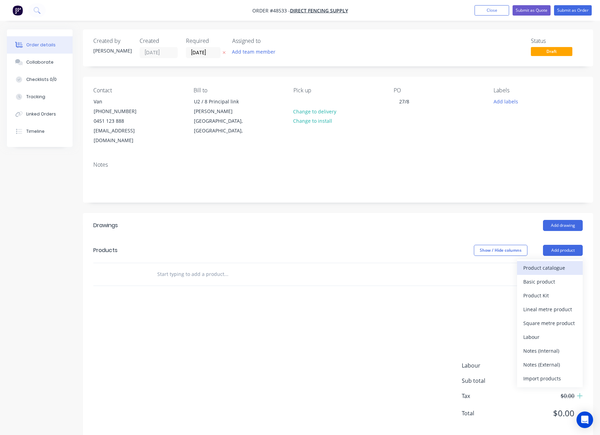
click at [554, 263] on div "Product catalogue" at bounding box center [549, 268] width 53 height 10
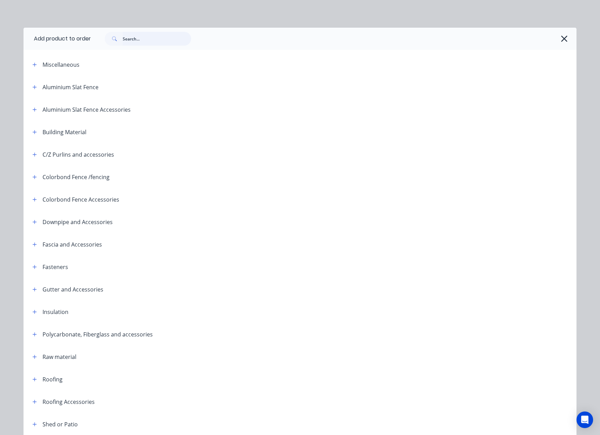
click at [163, 44] on input "text" at bounding box center [157, 39] width 68 height 14
type input "rail"
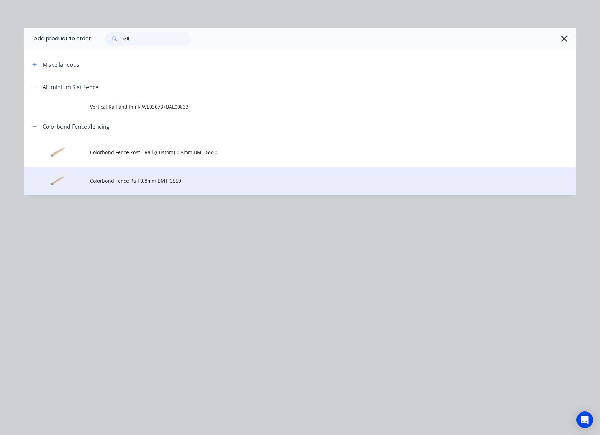
click at [180, 185] on td "Colorbond Fence Rail 0.8mm BMT G550" at bounding box center [333, 181] width 486 height 29
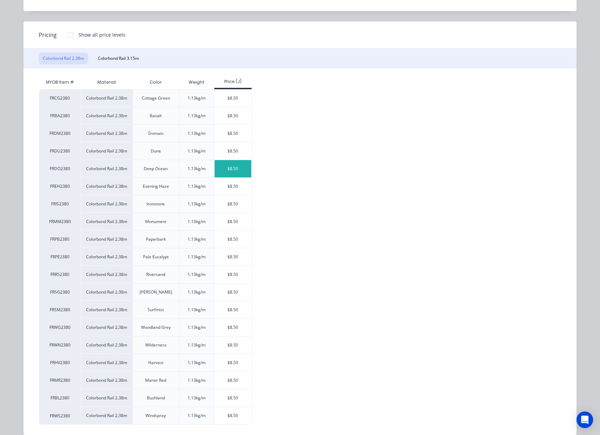
scroll to position [76, 0]
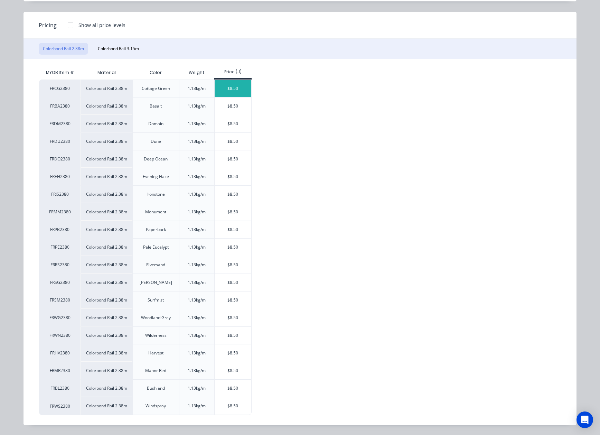
click at [233, 86] on div "$8.50" at bounding box center [233, 88] width 37 height 17
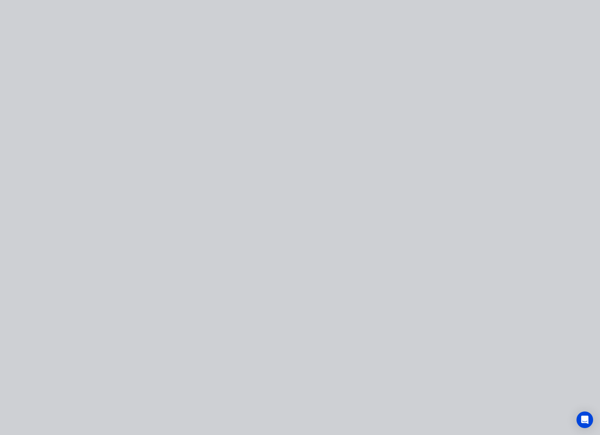
scroll to position [0, 0]
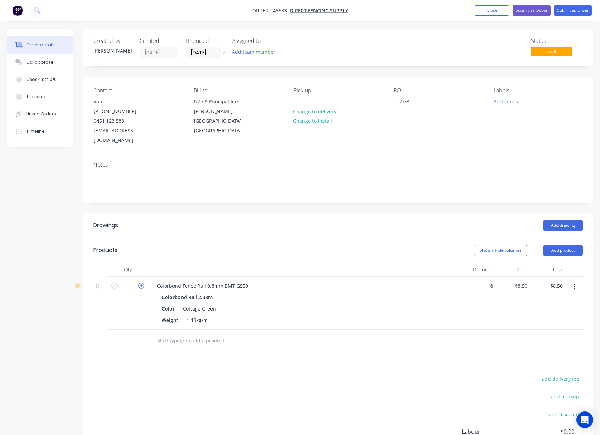
click at [139, 282] on icon "button" at bounding box center [141, 285] width 6 height 6
type input "2"
type input "$17.00"
click at [133, 281] on input "2" at bounding box center [128, 286] width 18 height 10
type input "64"
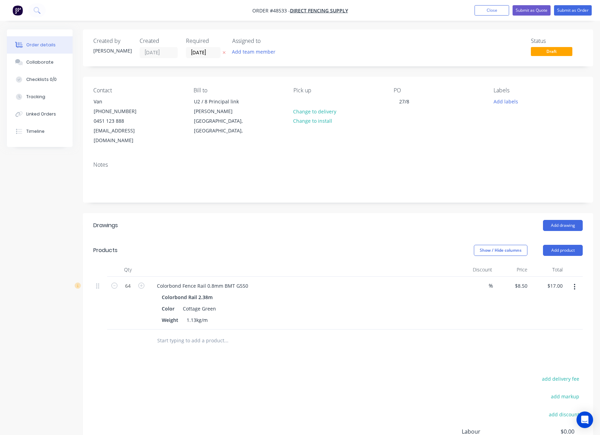
type input "$544.00"
click at [178, 250] on header "Products Show / Hide columns Add product" at bounding box center [338, 250] width 510 height 25
click at [560, 245] on button "Add product" at bounding box center [563, 250] width 40 height 11
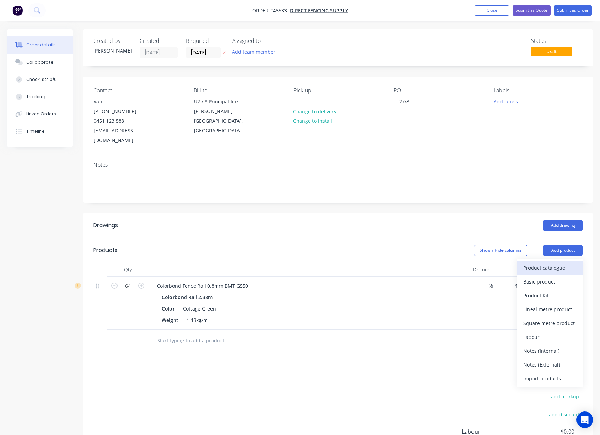
click at [556, 263] on div "Product catalogue" at bounding box center [549, 268] width 53 height 10
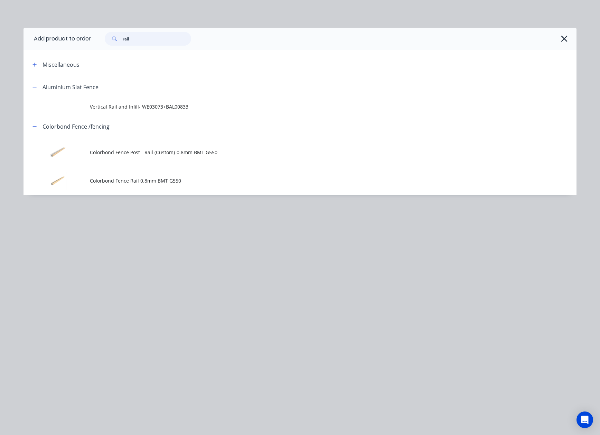
drag, startPoint x: 156, startPoint y: 41, endPoint x: 13, endPoint y: 40, distance: 143.4
click at [14, 40] on div "Add product to order rail Miscellaneous Aluminium Slat Fence Vertical Rail and …" at bounding box center [300, 217] width 600 height 435
type input "post"
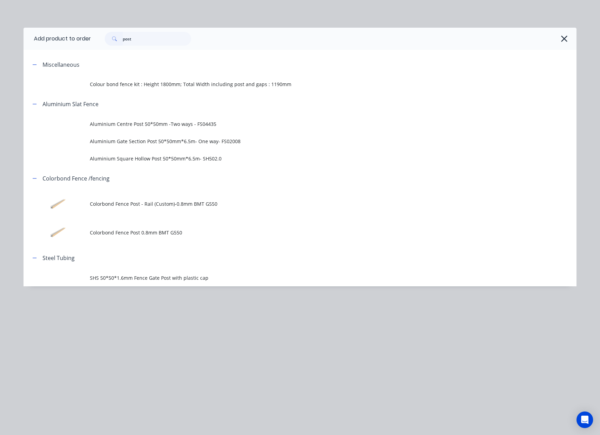
drag, startPoint x: 152, startPoint y: 232, endPoint x: 154, endPoint y: 227, distance: 5.3
click at [152, 231] on span "Colorbond Fence Post 0.8mm BMT G550" at bounding box center [284, 232] width 389 height 7
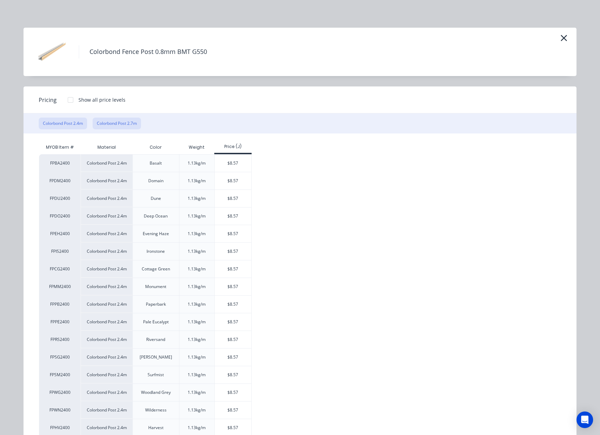
click at [121, 122] on button "Colorbond Post 2.7m" at bounding box center [117, 123] width 48 height 12
click at [220, 182] on div "$9.64" at bounding box center [233, 180] width 37 height 17
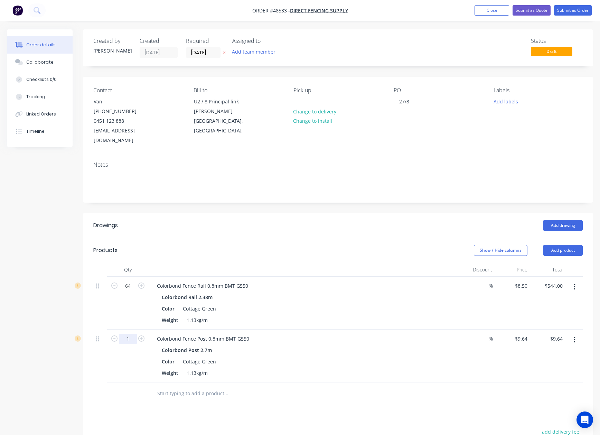
click at [136, 291] on input "1" at bounding box center [128, 286] width 18 height 10
type input "64"
type input "$616.96"
click at [324, 249] on header "Products Show / Hide columns Add product" at bounding box center [338, 250] width 510 height 25
click at [573, 10] on button "Submit as Order" at bounding box center [573, 10] width 38 height 10
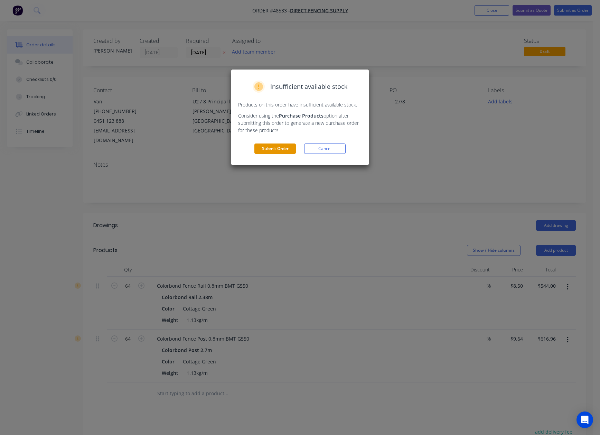
click at [283, 152] on button "Submit Order" at bounding box center [274, 148] width 41 height 10
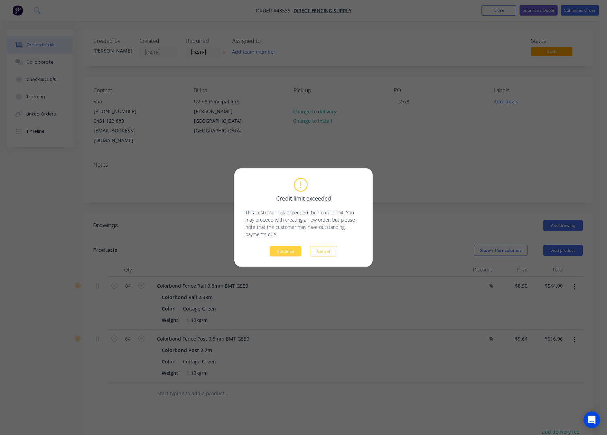
click at [289, 246] on div "Continue Cancel" at bounding box center [303, 251] width 116 height 10
click at [284, 252] on button "Continue" at bounding box center [285, 251] width 32 height 10
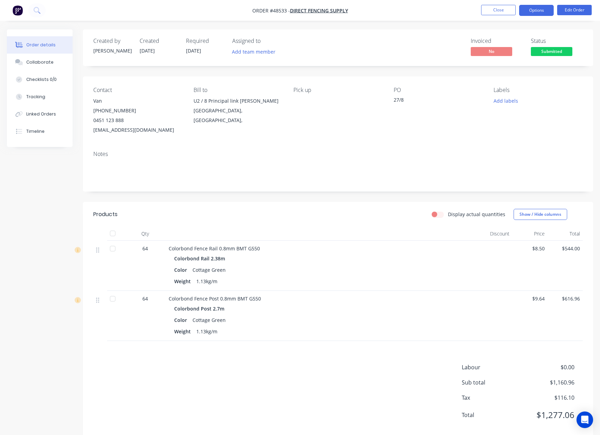
click at [552, 7] on button "Options" at bounding box center [536, 10] width 35 height 11
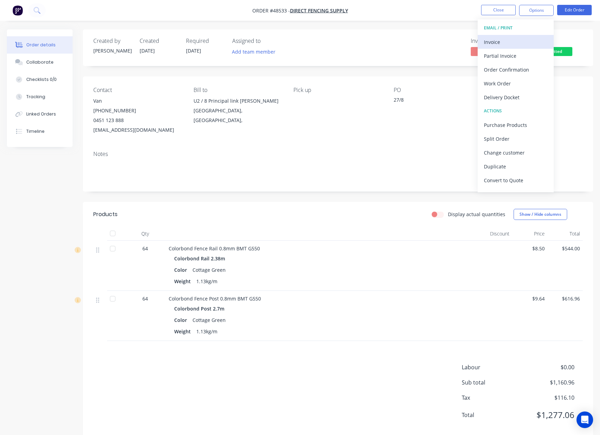
click at [521, 41] on div "Invoice" at bounding box center [516, 42] width 64 height 10
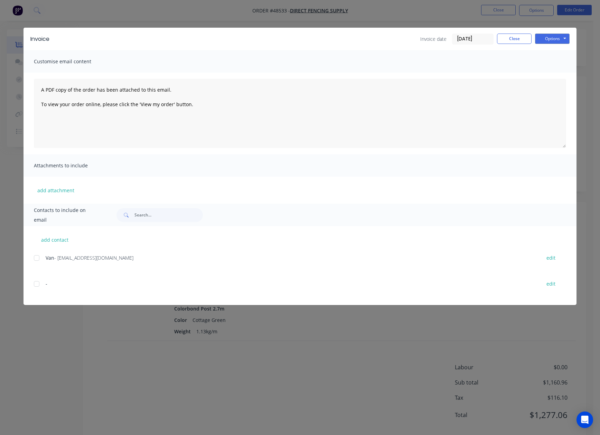
click at [38, 254] on div at bounding box center [37, 258] width 14 height 14
click at [567, 39] on button "Options" at bounding box center [552, 39] width 35 height 10
click at [541, 77] on button "Email" at bounding box center [557, 73] width 44 height 11
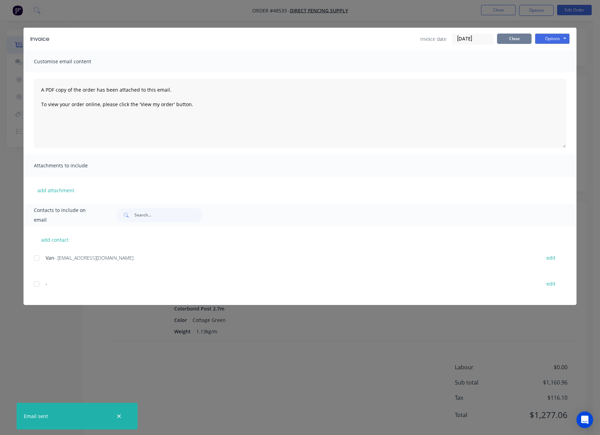
click at [512, 43] on button "Close" at bounding box center [514, 39] width 35 height 10
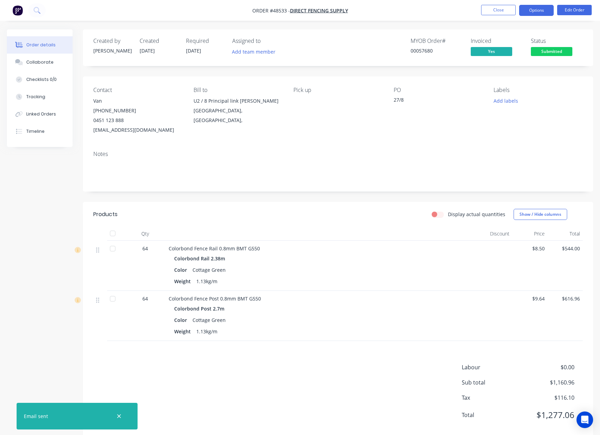
click at [537, 5] on button "Options" at bounding box center [536, 10] width 35 height 11
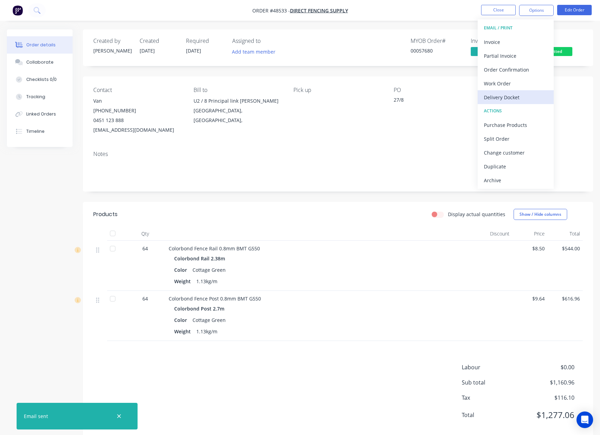
click at [513, 97] on div "Delivery Docket" at bounding box center [516, 97] width 64 height 10
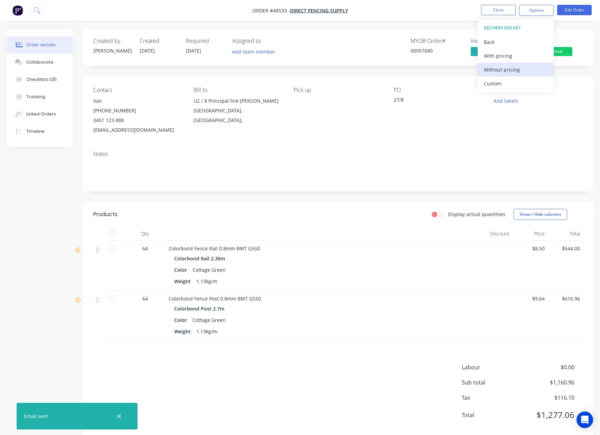
click at [513, 74] on div "Without pricing" at bounding box center [516, 70] width 64 height 10
click at [418, 125] on div "PO 27/8" at bounding box center [437, 111] width 89 height 48
click at [562, 49] on span "Submitted" at bounding box center [551, 51] width 41 height 9
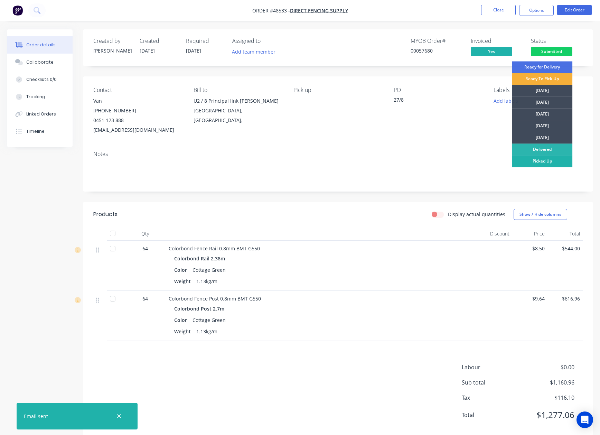
click at [530, 158] on div "Picked Up" at bounding box center [542, 161] width 60 height 12
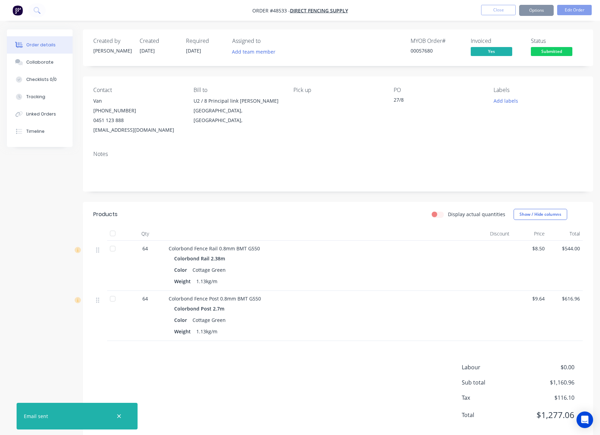
click at [345, 137] on div "Contact Van [PHONE_NUMBER] [EMAIL_ADDRESS][DOMAIN_NAME] Bill to U2 / 8 Principa…" at bounding box center [338, 110] width 510 height 69
click at [499, 10] on button "Close" at bounding box center [498, 10] width 35 height 10
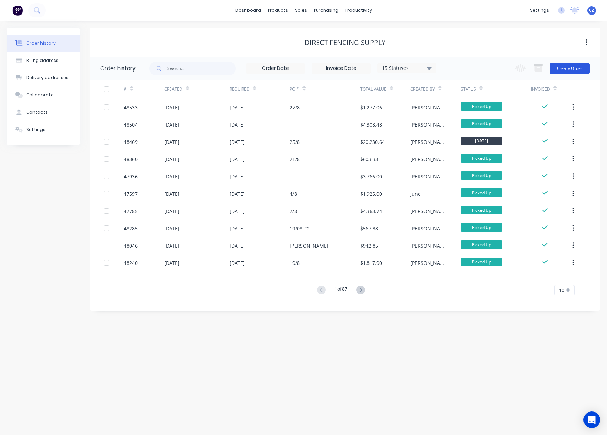
click at [571, 68] on button "Create Order" at bounding box center [569, 68] width 40 height 11
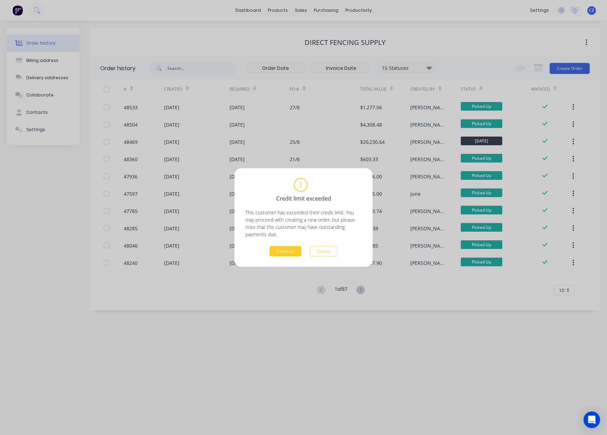
click at [279, 253] on button "Continue" at bounding box center [285, 251] width 32 height 10
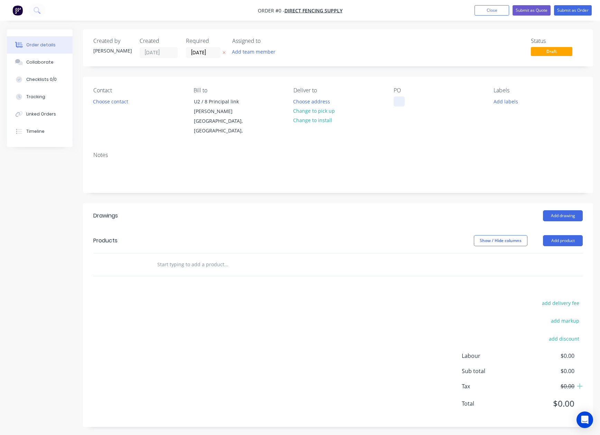
click at [401, 101] on div at bounding box center [398, 101] width 11 height 10
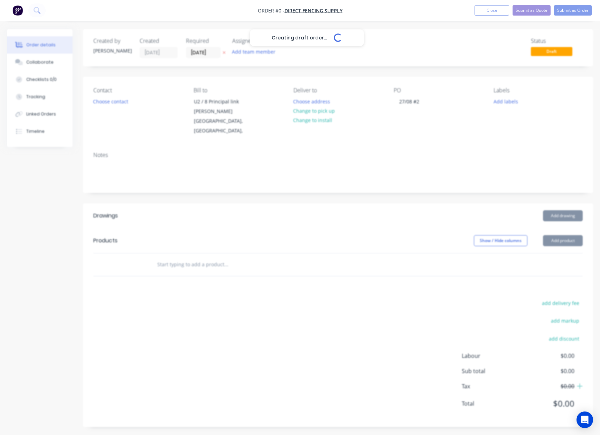
click at [300, 243] on div "Creating draft order... Loading... Order details Collaborate Checklists 0/0 Tra…" at bounding box center [300, 233] width 600 height 408
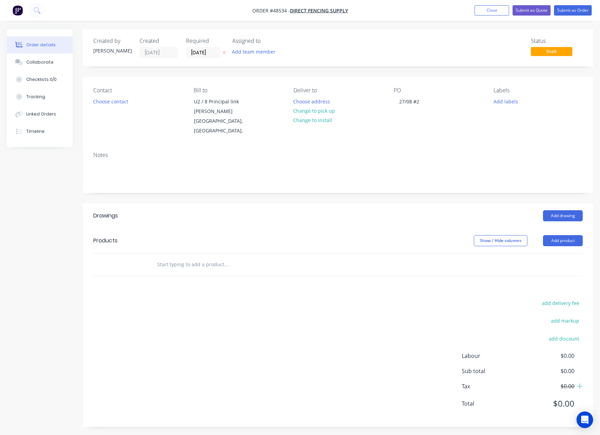
click at [115, 106] on div "Contact Choose contact" at bounding box center [137, 111] width 89 height 49
click at [115, 103] on button "Choose contact" at bounding box center [110, 100] width 42 height 9
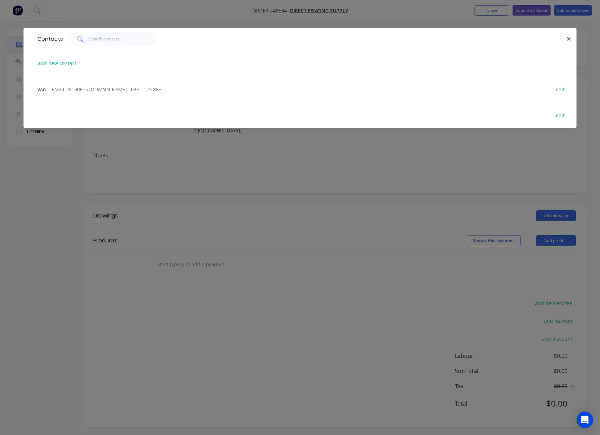
click at [83, 93] on div "Van - [EMAIL_ADDRESS][DOMAIN_NAME] - 0451 123 888" at bounding box center [99, 89] width 124 height 7
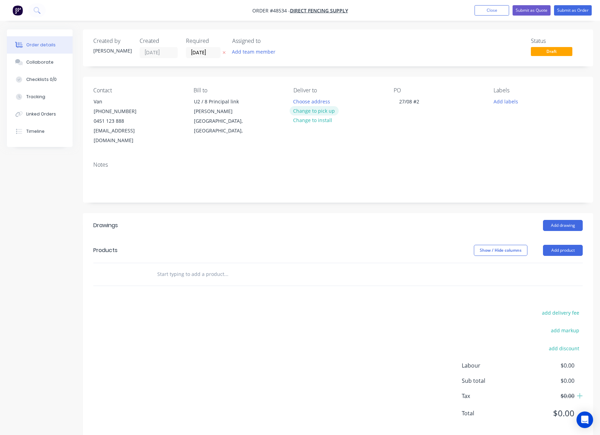
click at [329, 109] on button "Change to pick up" at bounding box center [314, 110] width 49 height 9
drag, startPoint x: 402, startPoint y: 271, endPoint x: 466, endPoint y: 225, distance: 78.9
click at [402, 270] on div at bounding box center [337, 274] width 489 height 22
click at [564, 245] on button "Add product" at bounding box center [563, 250] width 40 height 11
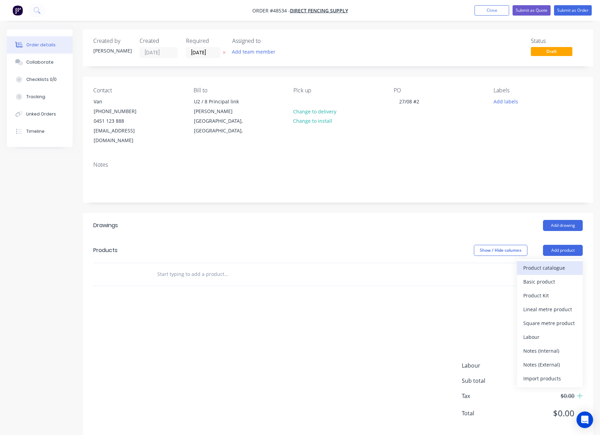
click at [564, 263] on div "Product catalogue" at bounding box center [549, 268] width 53 height 10
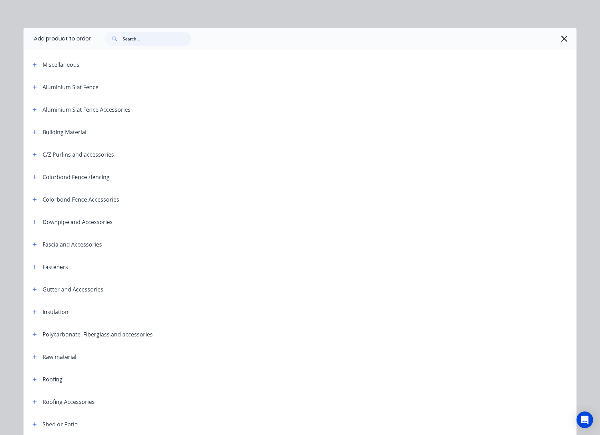
click at [152, 39] on input "text" at bounding box center [157, 39] width 68 height 14
type input "["
type input "post"
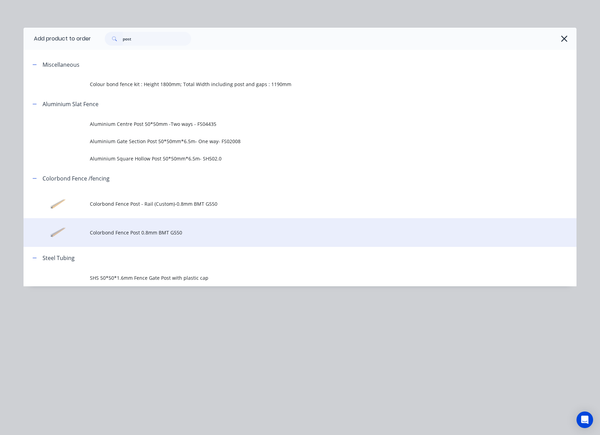
click at [212, 236] on td "Colorbond Fence Post 0.8mm BMT G550" at bounding box center [333, 232] width 486 height 29
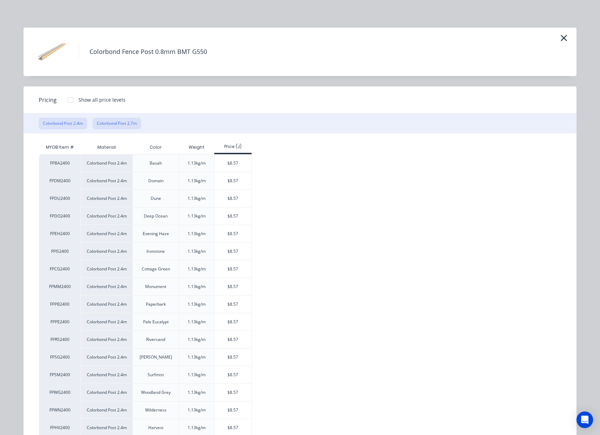
click at [125, 123] on button "Colorbond Post 2.7m" at bounding box center [117, 123] width 48 height 12
drag, startPoint x: 239, startPoint y: 243, endPoint x: 238, endPoint y: 231, distance: 12.5
click at [238, 231] on div "FPBA2700 Colorbond Post 2.7m Basalt 1.13kg/m $9.64 FPCG2700 Colorbond Post 2.7m…" at bounding box center [294, 330] width 511 height 353
click at [238, 231] on div "$9.64" at bounding box center [233, 233] width 37 height 17
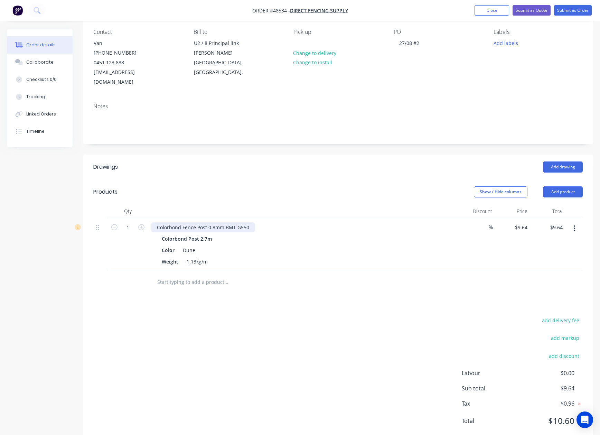
scroll to position [69, 0]
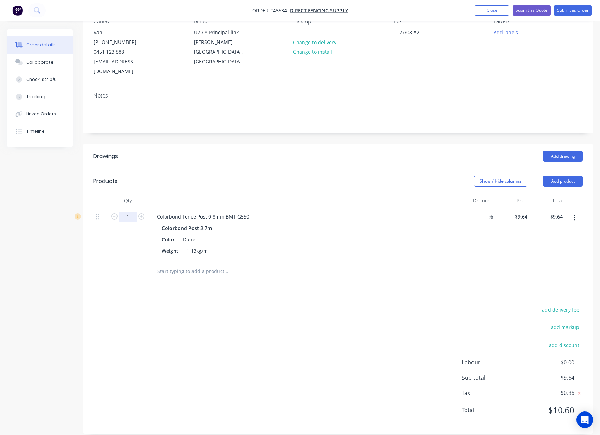
click at [128, 211] on input "1" at bounding box center [128, 216] width 18 height 10
type input "64"
type input "$616.96"
drag, startPoint x: 289, startPoint y: 139, endPoint x: 296, endPoint y: 133, distance: 9.1
click at [290, 144] on header "Drawings Add drawing" at bounding box center [338, 156] width 510 height 25
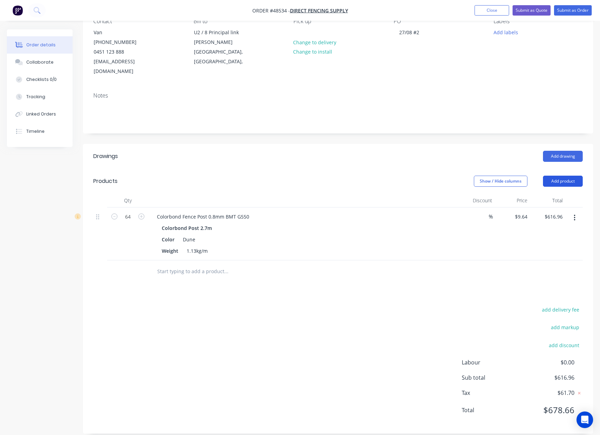
click at [560, 176] on button "Add product" at bounding box center [563, 181] width 40 height 11
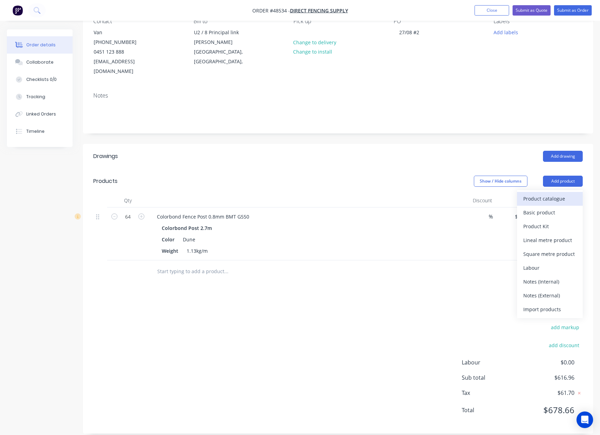
click at [560, 193] on div "Product catalogue" at bounding box center [549, 198] width 53 height 10
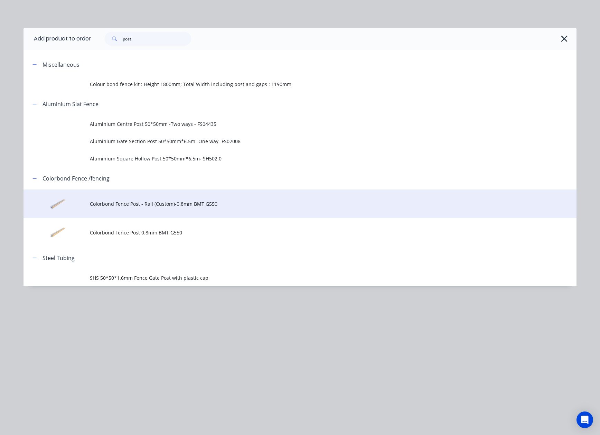
click at [192, 202] on span "Colorbond Fence Post - Rail (Custom)-0.8mm BMT G550" at bounding box center [284, 203] width 389 height 7
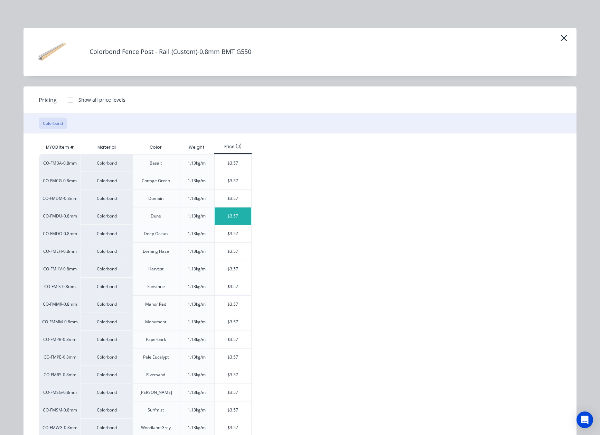
click at [236, 222] on div "$3.57" at bounding box center [233, 215] width 37 height 17
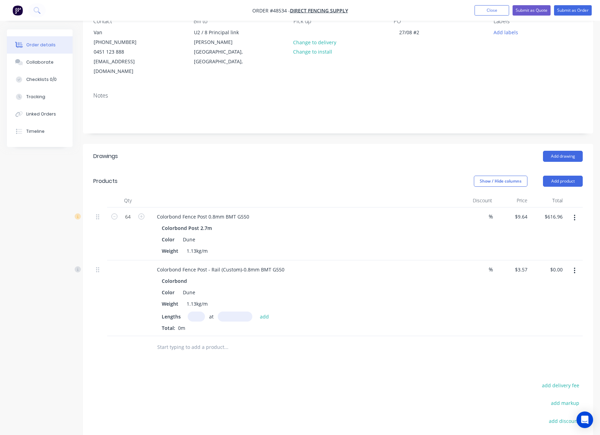
click at [198, 311] on input "text" at bounding box center [196, 316] width 17 height 10
type input "80"
type input "3000"
click at [256, 311] on button "add" at bounding box center [264, 315] width 16 height 9
type input "$856.80"
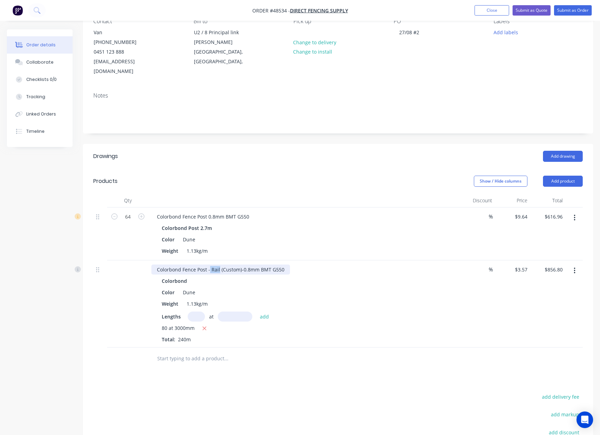
drag, startPoint x: 219, startPoint y: 260, endPoint x: 209, endPoint y: 258, distance: 10.1
click at [209, 264] on div "Colorbond Fence Post - Rail (Custom)-0.8mm BMT G550" at bounding box center [220, 269] width 139 height 10
drag, startPoint x: 354, startPoint y: 298, endPoint x: 354, endPoint y: 292, distance: 6.2
click at [354, 298] on div "Weight 1.13kg/m" at bounding box center [302, 303] width 287 height 10
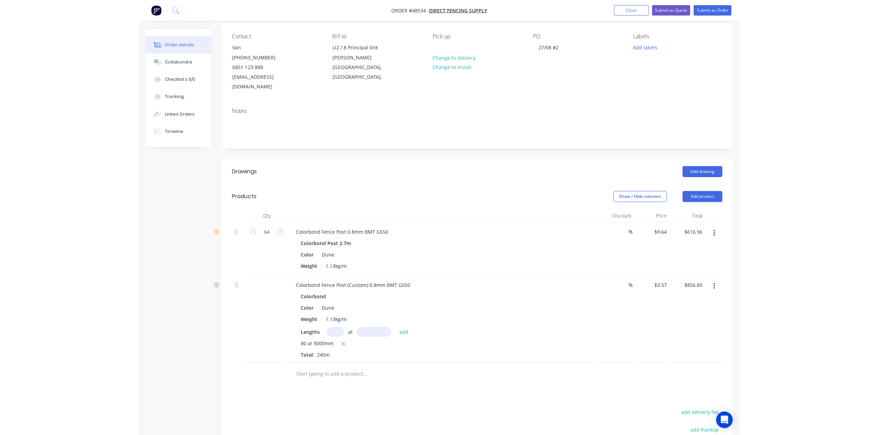
scroll to position [0, 0]
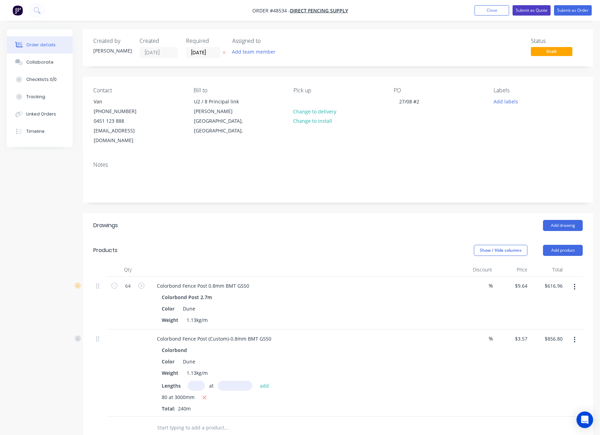
click at [538, 11] on button "Submit as Quote" at bounding box center [531, 10] width 38 height 10
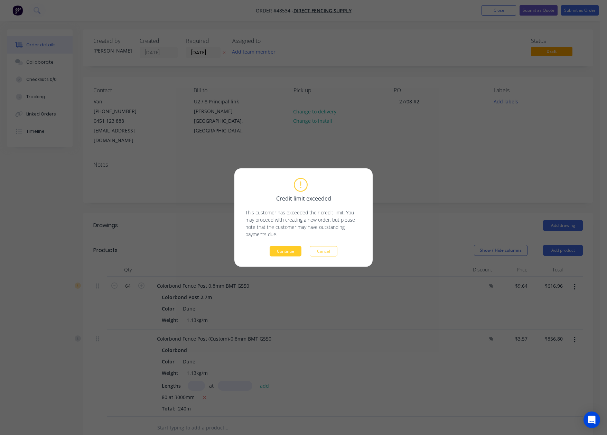
click at [292, 248] on button "Continue" at bounding box center [285, 251] width 32 height 10
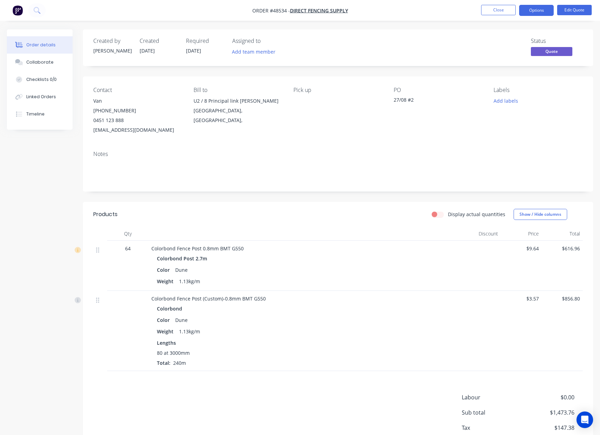
click at [335, 275] on div "Color Dune" at bounding box center [304, 270] width 294 height 10
click at [545, 6] on button "Options" at bounding box center [536, 10] width 35 height 11
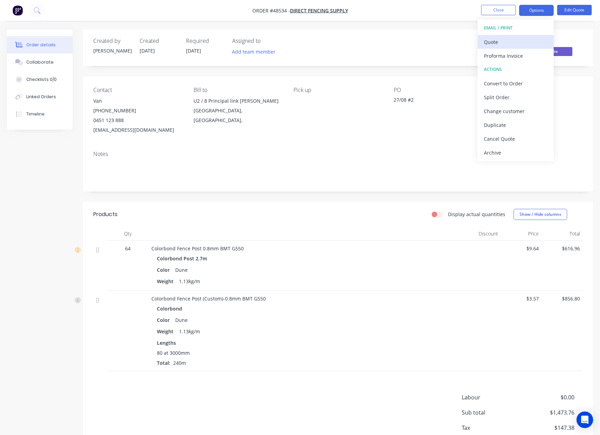
click at [520, 41] on div "Quote" at bounding box center [516, 42] width 64 height 10
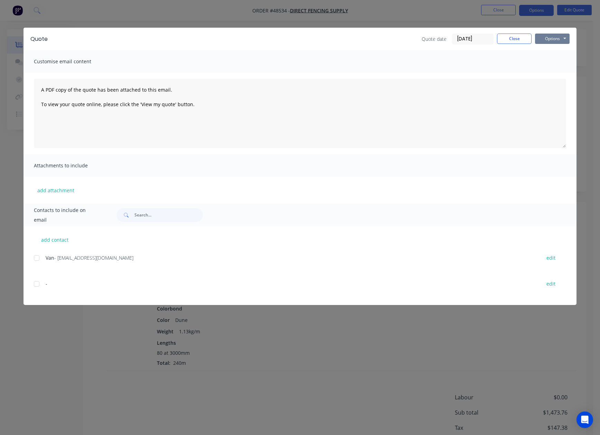
click at [553, 37] on button "Options" at bounding box center [552, 39] width 35 height 10
click at [534, 36] on div "Quote date [DATE] Close Options Preview Print Email" at bounding box center [495, 39] width 148 height 11
click at [531, 40] on div "Quote date [DATE] Close Options Preview Print Email" at bounding box center [495, 39] width 148 height 11
click at [531, 36] on button "Close" at bounding box center [514, 39] width 35 height 10
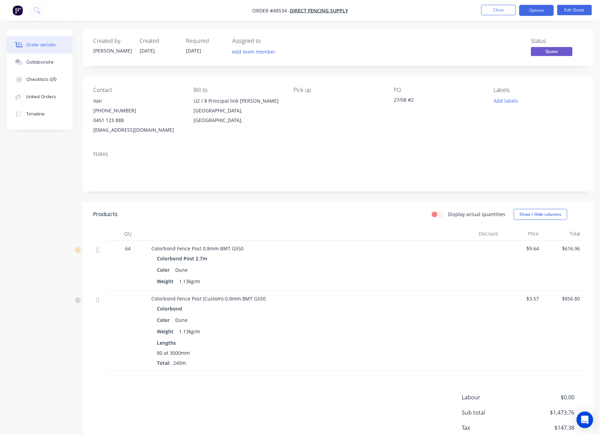
click at [538, 3] on nav "Order #48534 - Direct Fencing Supply Close Options Edit Quote" at bounding box center [300, 10] width 600 height 21
click at [531, 13] on button "Options" at bounding box center [536, 10] width 35 height 11
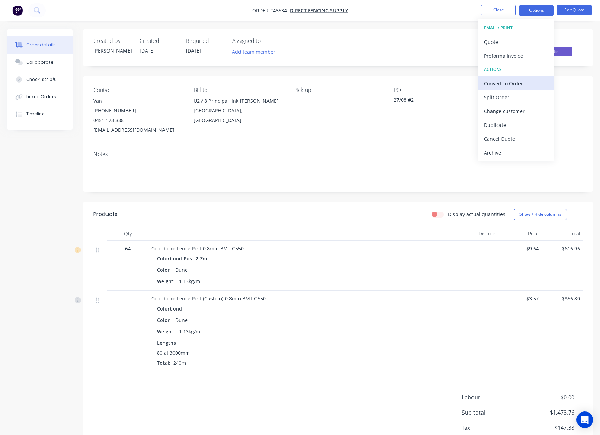
click at [509, 82] on div "Convert to Order" at bounding box center [516, 83] width 64 height 10
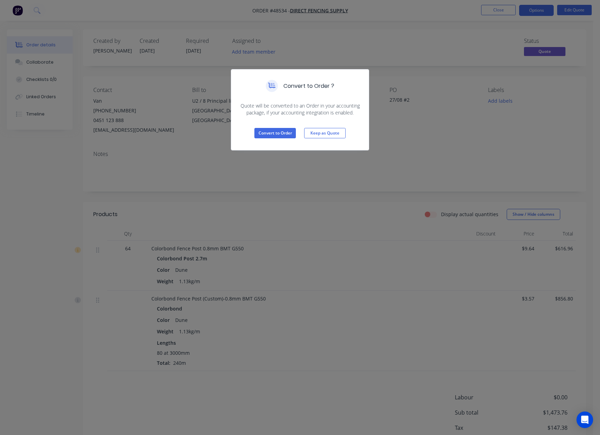
drag, startPoint x: 266, startPoint y: 141, endPoint x: 270, endPoint y: 137, distance: 5.6
click at [267, 141] on div "Convert to Order Keep as Quote" at bounding box center [299, 133] width 137 height 34
click at [270, 137] on button "Convert to Order" at bounding box center [274, 133] width 41 height 10
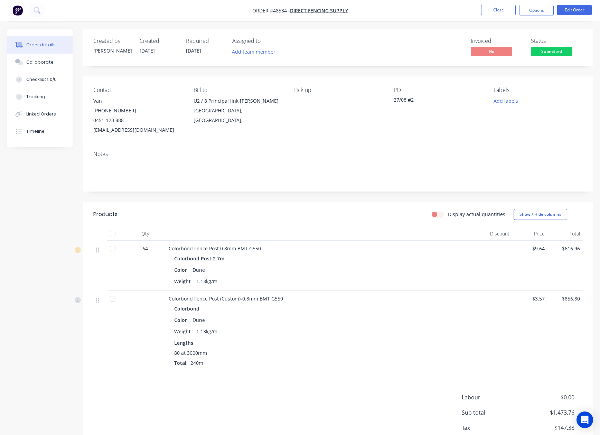
click at [320, 243] on div "Colorbond Fence Post 0.8mm BMT G550 Colorbond Post 2.7m Color Dune Weight 1.13k…" at bounding box center [321, 265] width 311 height 50
click at [362, 234] on div at bounding box center [321, 234] width 311 height 14
click at [543, 12] on button "Options" at bounding box center [536, 10] width 35 height 11
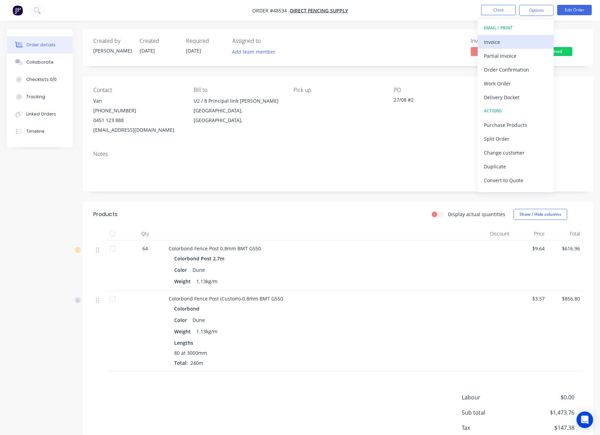
click at [530, 36] on button "Invoice" at bounding box center [515, 42] width 76 height 14
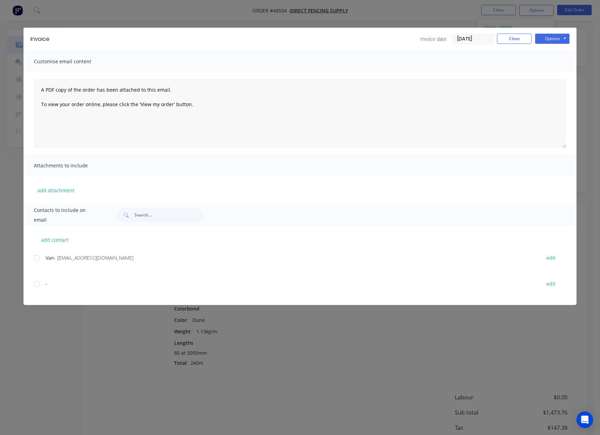
click at [35, 257] on div at bounding box center [37, 258] width 14 height 14
click at [563, 35] on button "Options" at bounding box center [552, 39] width 35 height 10
click at [548, 76] on button "Email" at bounding box center [557, 73] width 44 height 11
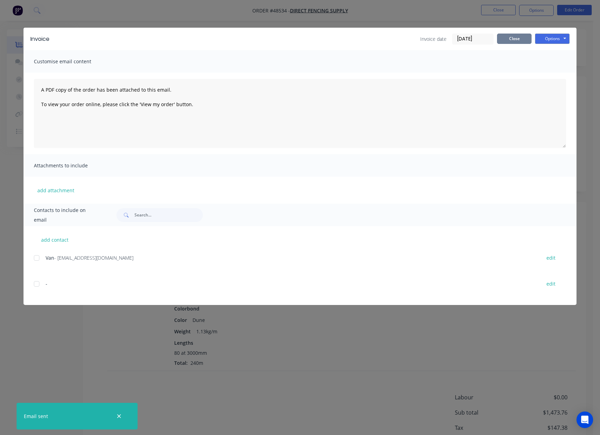
click at [513, 34] on button "Close" at bounding box center [514, 39] width 35 height 10
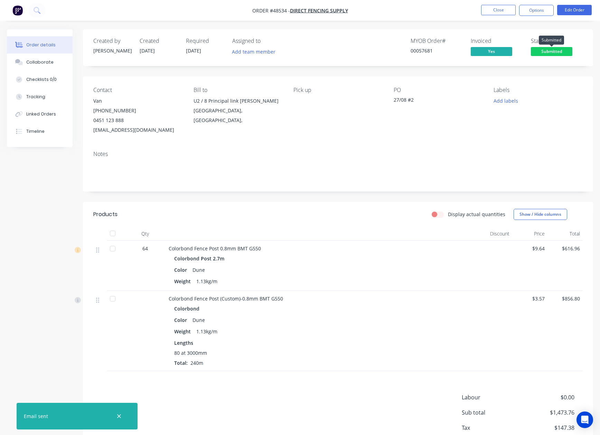
click at [554, 47] on span "Submitted" at bounding box center [551, 51] width 41 height 9
click at [340, 149] on div "Notes" at bounding box center [338, 168] width 510 height 46
click at [537, 11] on button "Options" at bounding box center [536, 10] width 35 height 11
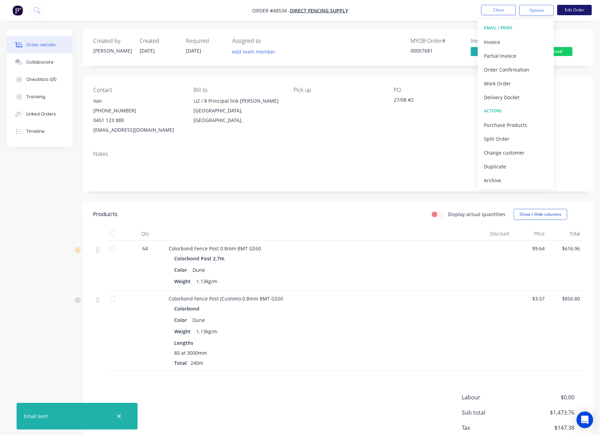
click at [577, 8] on button "Edit Order" at bounding box center [574, 10] width 35 height 10
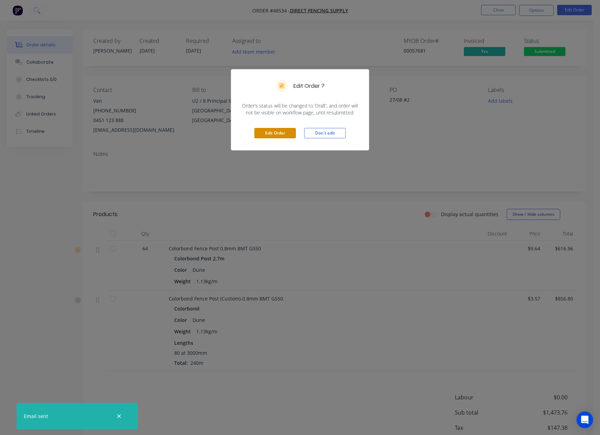
drag, startPoint x: 260, startPoint y: 133, endPoint x: 244, endPoint y: 105, distance: 32.2
click at [260, 133] on button "Edit Order" at bounding box center [274, 133] width 41 height 10
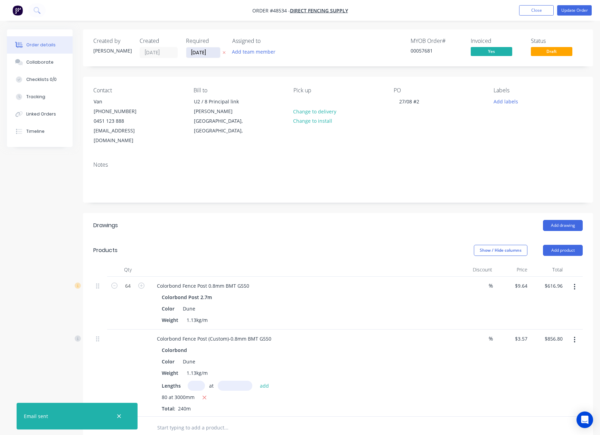
click at [191, 53] on input "[DATE]" at bounding box center [203, 52] width 34 height 10
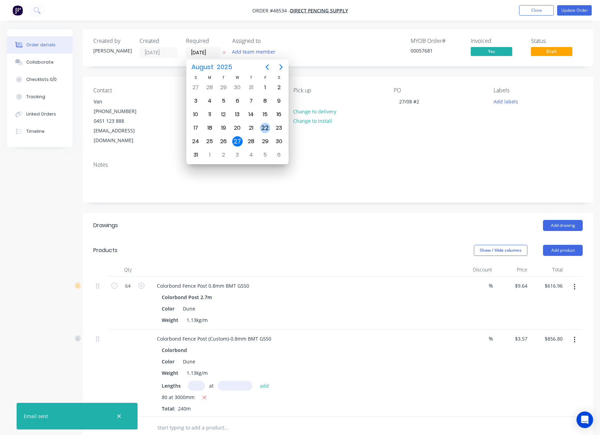
drag, startPoint x: 266, startPoint y: 136, endPoint x: 284, endPoint y: 133, distance: 18.2
click at [266, 137] on div "29" at bounding box center [265, 141] width 10 height 10
type input "[DATE]"
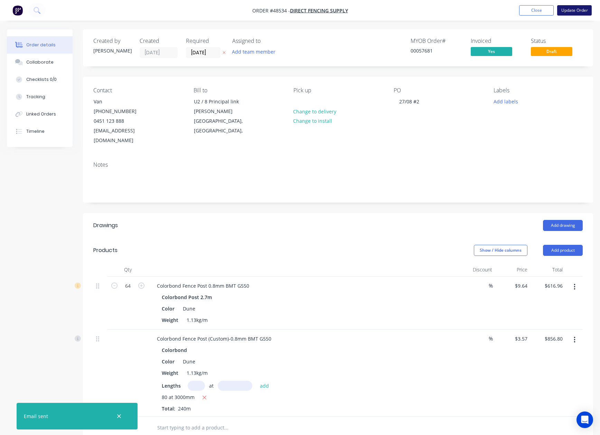
click at [572, 14] on button "Update Order" at bounding box center [574, 10] width 35 height 10
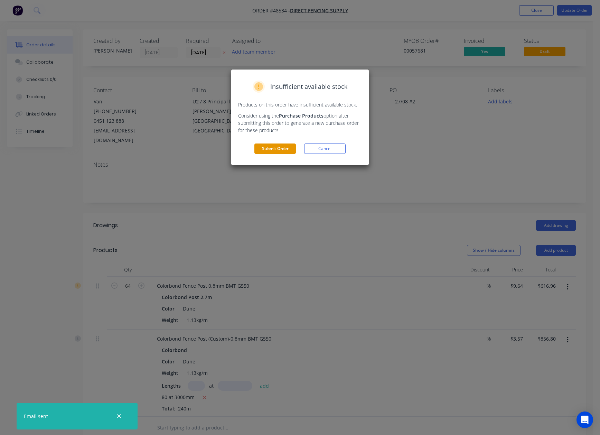
click at [275, 149] on button "Submit Order" at bounding box center [274, 148] width 41 height 10
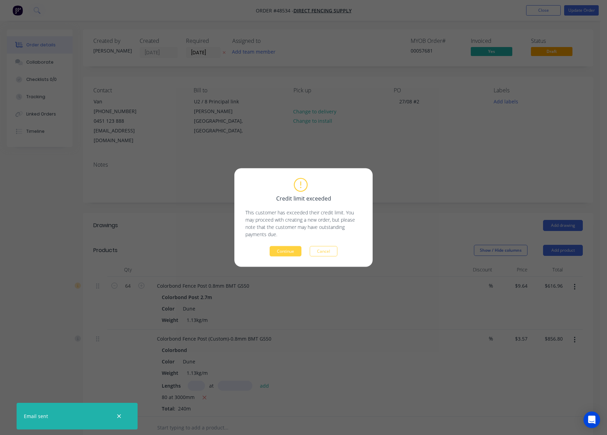
click at [278, 257] on div "Credit limit exceeded This customer has exceeded their credit limit. You may pr…" at bounding box center [303, 217] width 138 height 98
click at [278, 252] on button "Continue" at bounding box center [285, 251] width 32 height 10
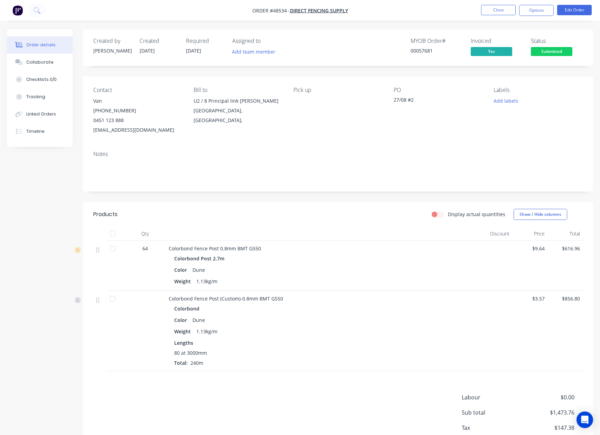
click at [558, 48] on span "Submitted" at bounding box center [551, 51] width 41 height 9
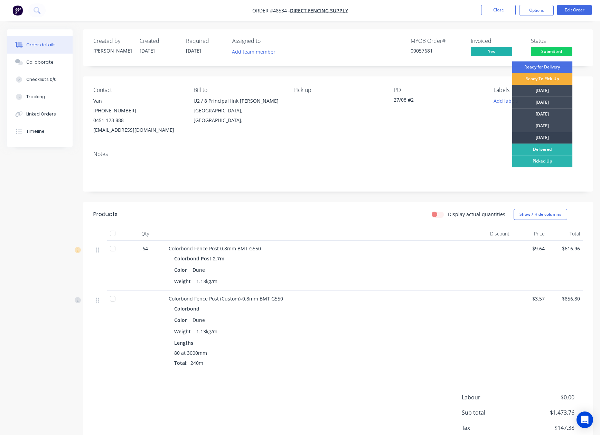
click at [545, 137] on div "[DATE]" at bounding box center [542, 138] width 60 height 12
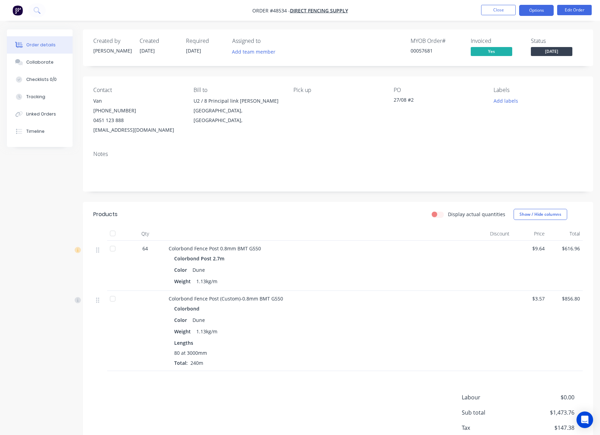
click at [542, 10] on button "Options" at bounding box center [536, 10] width 35 height 11
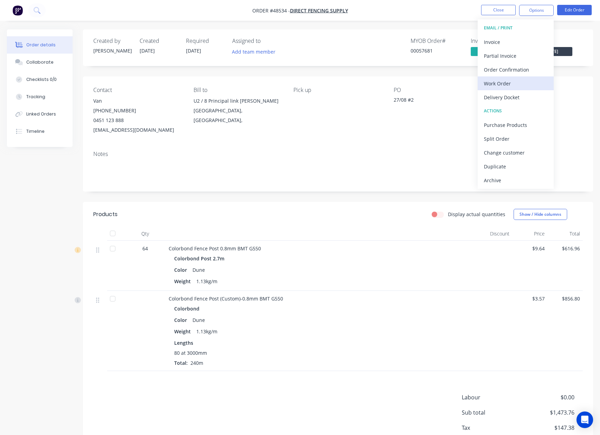
click at [506, 86] on div "Work Order" at bounding box center [516, 83] width 64 height 10
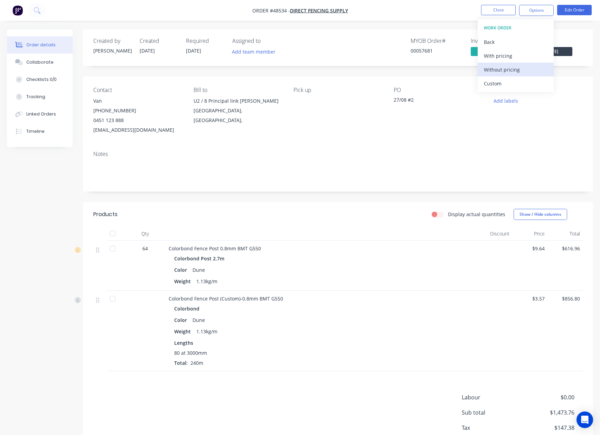
click at [506, 70] on div "Without pricing" at bounding box center [516, 70] width 64 height 10
click at [354, 216] on div "Display actual quantities Show / Hide columns" at bounding box center [389, 214] width 385 height 11
click at [357, 299] on div "Colorbond Fence Post (Custom)-0.8mm BMT G550" at bounding box center [321, 298] width 305 height 7
click at [446, 263] on div "Colorbond Post 2.7m" at bounding box center [321, 258] width 294 height 10
click at [300, 252] on div "Colorbond Fence Post 0.8mm BMT G550" at bounding box center [321, 248] width 305 height 7
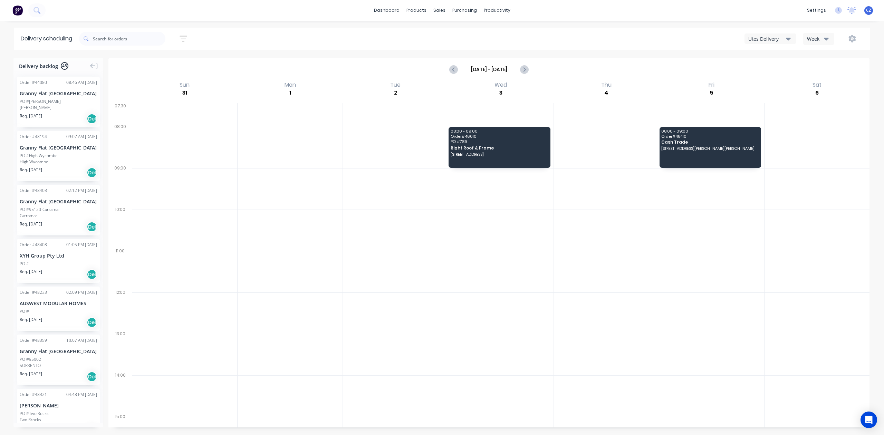
click at [761, 35] on div "Utes Delivery" at bounding box center [768, 38] width 38 height 7
click at [774, 55] on div "Semi-Truck with Hiab" at bounding box center [779, 56] width 68 height 14
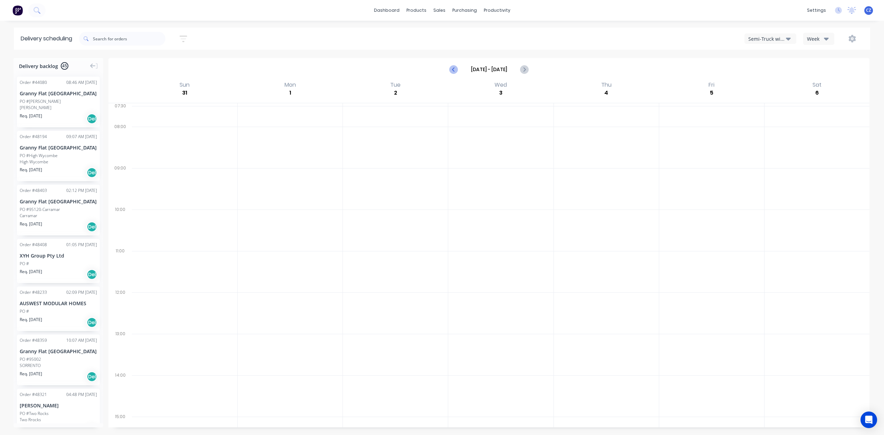
click at [459, 70] on button "Previous page" at bounding box center [454, 70] width 14 height 14
type input "[DATE] - [DATE]"
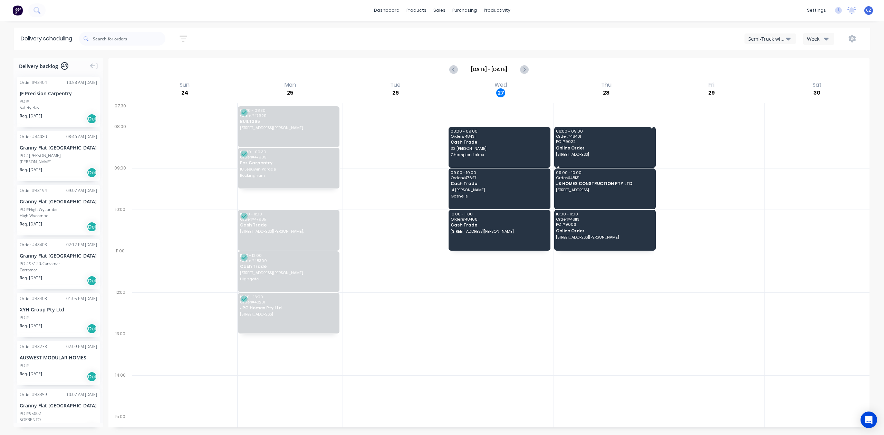
click at [588, 156] on div "08:00 - 09:00 Order # 48401 PO # 9022 Online Order 298 Acton Ave, Kewdale WA 61…" at bounding box center [605, 147] width 102 height 41
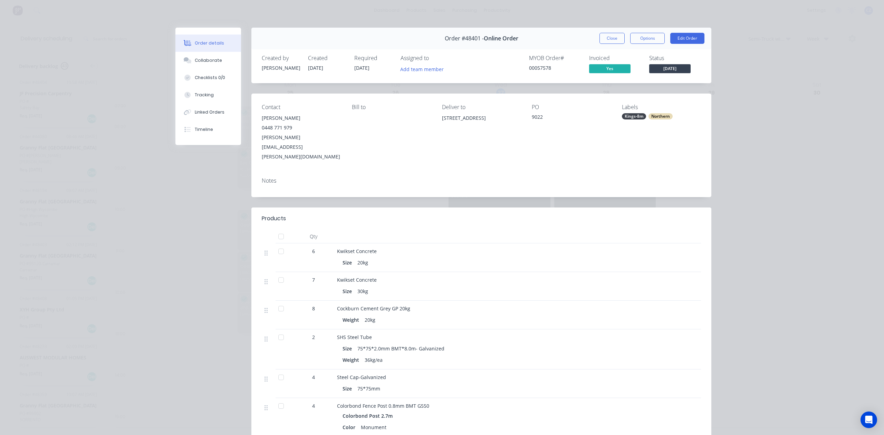
drag, startPoint x: 437, startPoint y: 121, endPoint x: 515, endPoint y: 129, distance: 77.8
click at [515, 129] on div "Contact Edward Luke 0448 771 979 eddie.luke.1981@gmail.com Bill to Deliver to 2…" at bounding box center [482, 133] width 460 height 78
copy div "298 Acton Ave, Kewdale WA 6105"
click at [614, 36] on button "Close" at bounding box center [612, 38] width 25 height 11
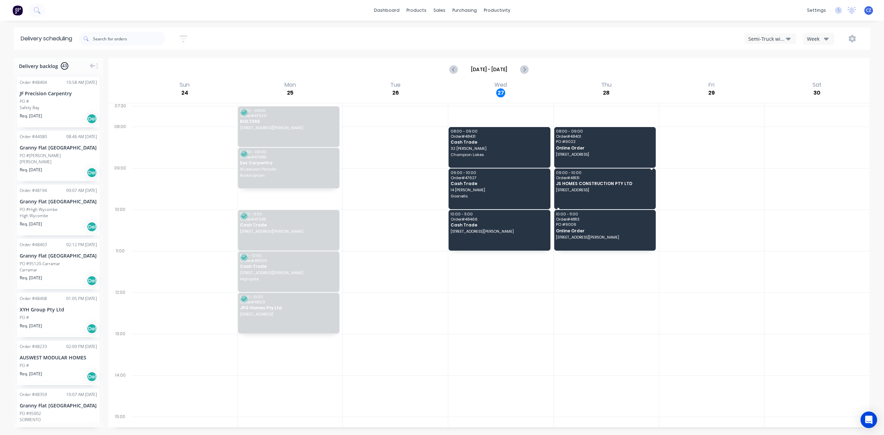
click at [610, 189] on span "27 Earlston Pl, Booragoon WA 6154" at bounding box center [604, 190] width 97 height 4
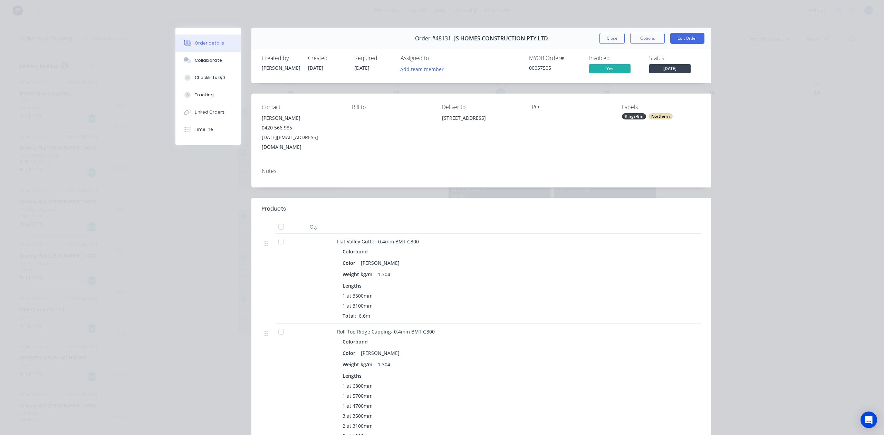
drag, startPoint x: 437, startPoint y: 120, endPoint x: 522, endPoint y: 126, distance: 85.2
click at [522, 126] on div "Contact Sun Yanwei 0420 566 985 sun990809@gmail.com Bill to Deliver to 27 Earls…" at bounding box center [482, 128] width 460 height 69
copy div "27 Earlston Pl, Booragoon WA 6154"
click at [600, 35] on button "Close" at bounding box center [612, 38] width 25 height 11
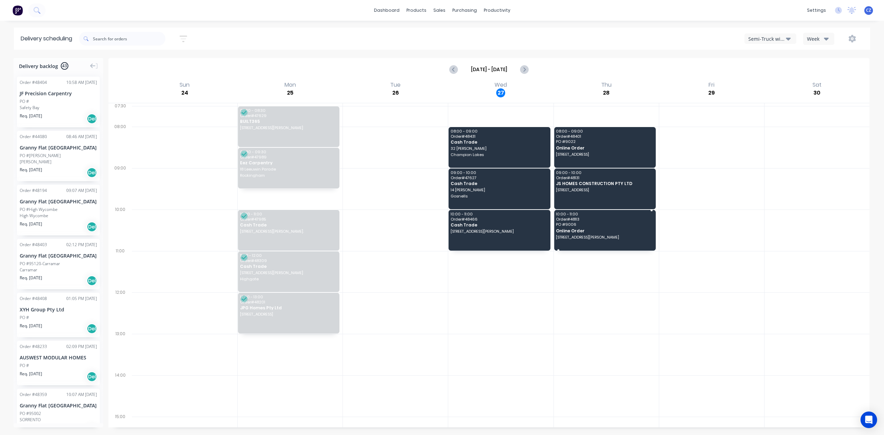
click at [574, 242] on div "10:00 - 11:00 Order # 48113 PO # 9006 Online Order 28 Victor Street Hilton West…" at bounding box center [605, 230] width 102 height 41
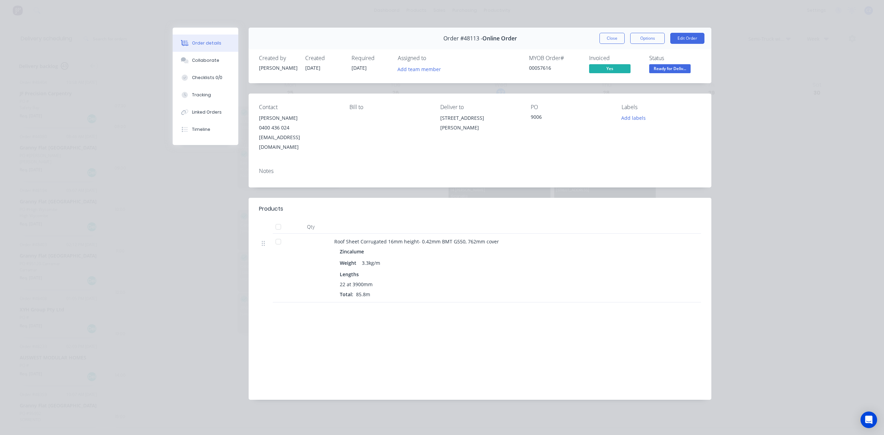
drag, startPoint x: 440, startPoint y: 120, endPoint x: 478, endPoint y: 136, distance: 41.6
click at [478, 136] on div "Deliver to 28 Victor Street Hilton Western Australia 6163" at bounding box center [479, 128] width 79 height 48
copy div "28 Victor Street Hilton Western Australia 6163"
click at [605, 39] on button "Close" at bounding box center [612, 38] width 25 height 11
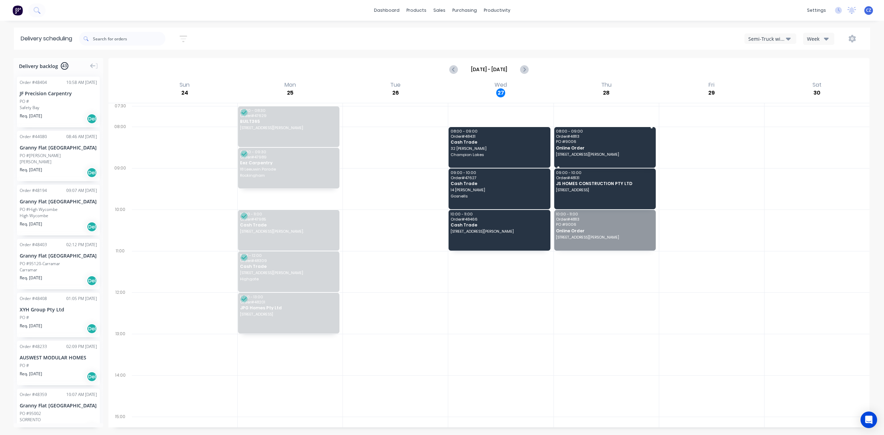
drag, startPoint x: 620, startPoint y: 234, endPoint x: 625, endPoint y: 146, distance: 88.2
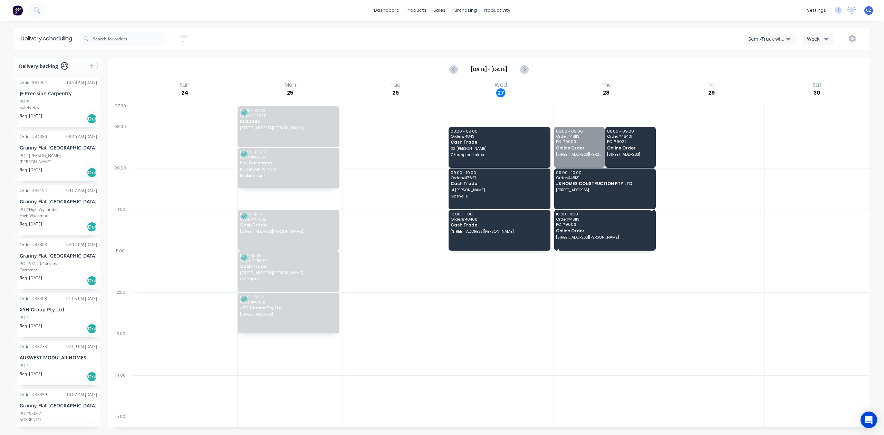
drag, startPoint x: 575, startPoint y: 147, endPoint x: 585, endPoint y: 229, distance: 82.5
click at [585, 150] on span "Online Order" at bounding box center [579, 148] width 46 height 4
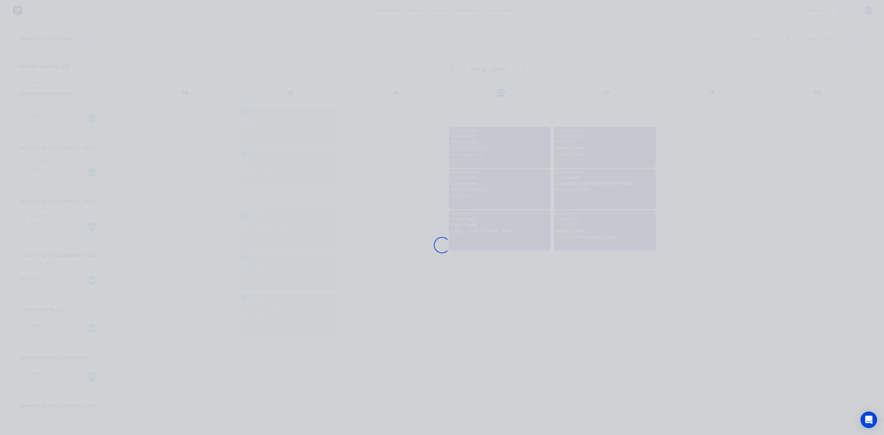
click at [585, 234] on div "Loading..." at bounding box center [442, 245] width 553 height 435
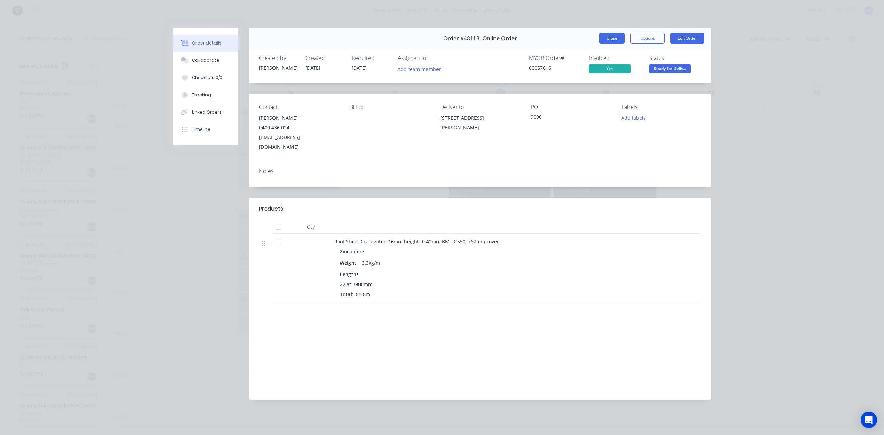
click at [604, 41] on button "Close" at bounding box center [612, 38] width 25 height 11
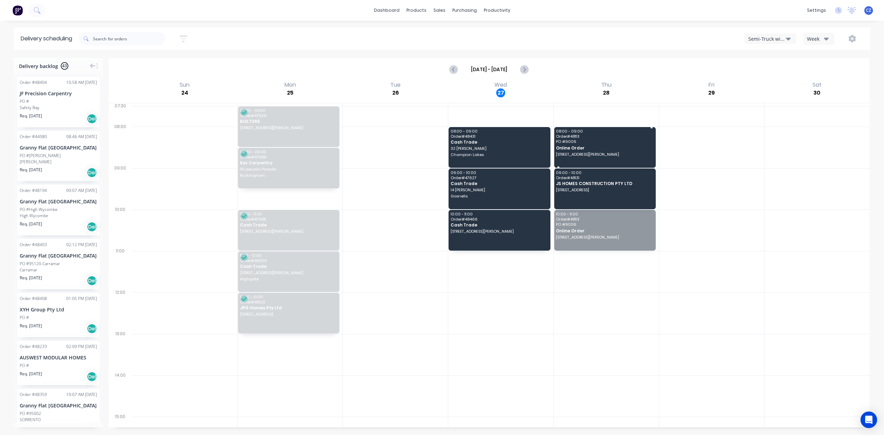
drag, startPoint x: 604, startPoint y: 220, endPoint x: 603, endPoint y: 143, distance: 77.7
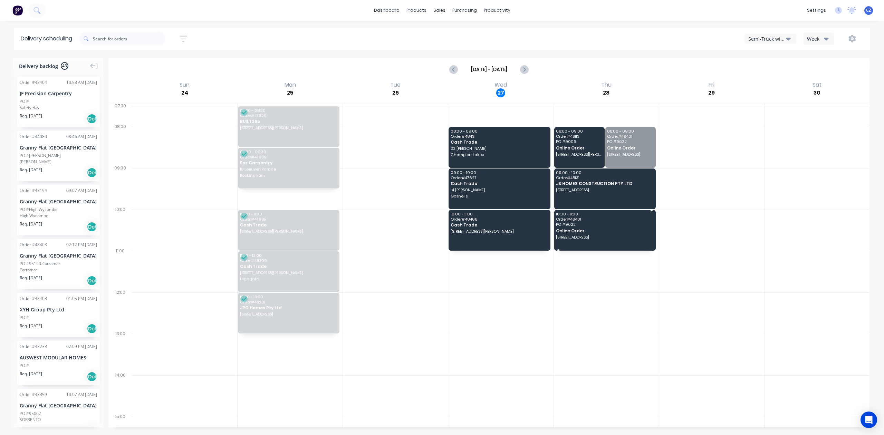
drag, startPoint x: 628, startPoint y: 141, endPoint x: 624, endPoint y: 229, distance: 87.5
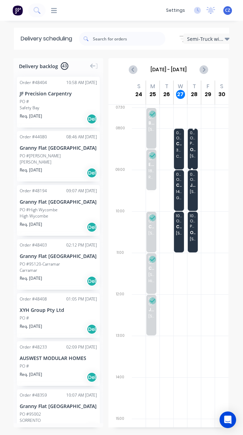
click at [193, 151] on span "Online Order" at bounding box center [193, 149] width 6 height 4
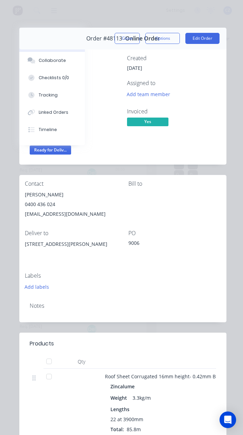
drag, startPoint x: 66, startPoint y: 197, endPoint x: 26, endPoint y: 198, distance: 40.1
click at [26, 198] on div "Craig Cosgrove" at bounding box center [71, 195] width 93 height 10
copy div "Craig Cosgrove"
drag, startPoint x: 60, startPoint y: 206, endPoint x: 23, endPoint y: 208, distance: 37.0
click at [23, 208] on div "Contact Craig Cosgrove 0400 436 024 coss1e_cosgrove@hotmail.com Bill to Deliver…" at bounding box center [122, 236] width 207 height 122
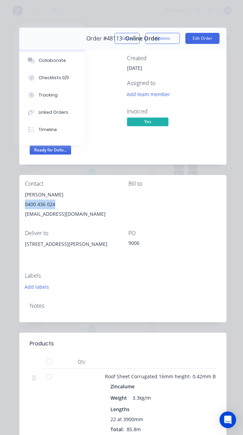
copy div "0400 436 024"
click at [115, 40] on button "Close" at bounding box center [127, 38] width 25 height 11
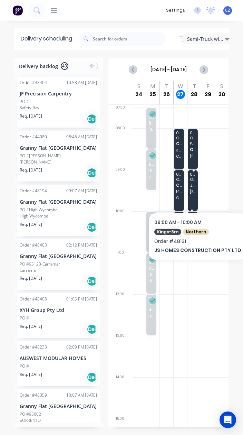
click at [194, 194] on div "09:00 - 10:00 Order # 48131 JS HOMES CONSTRUCTION PTY LTD 27 Earlston Pl, Boora…" at bounding box center [193, 190] width 10 height 41
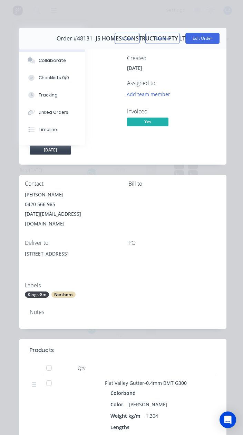
click at [28, 195] on div "Sun Yanwei" at bounding box center [71, 195] width 93 height 10
drag, startPoint x: 59, startPoint y: 191, endPoint x: 18, endPoint y: 194, distance: 40.5
copy div "Sun Yanwei"
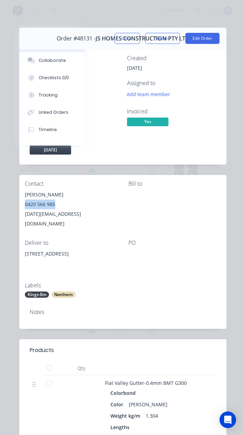
drag, startPoint x: 64, startPoint y: 204, endPoint x: 25, endPoint y: 205, distance: 38.7
click at [25, 205] on div "0420 566 985" at bounding box center [71, 204] width 93 height 10
copy div "0420 566 985"
click at [123, 35] on button "Close" at bounding box center [127, 38] width 25 height 11
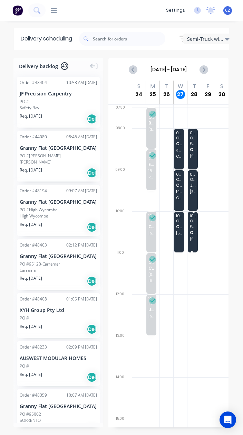
click at [189, 244] on div "10:00 - 11:00 Order # 48401 PO # 9022 Online Order 298 Acton Ave, Kewdale WA 61…" at bounding box center [193, 231] width 10 height 41
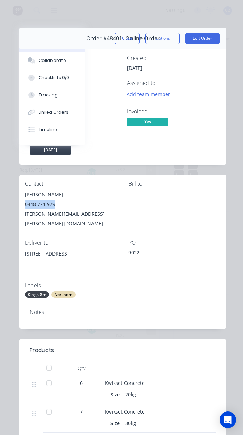
drag, startPoint x: 24, startPoint y: 203, endPoint x: 61, endPoint y: 204, distance: 37.0
click at [61, 204] on div "Contact Edward Luke 0448 771 979 eddie.luke.1981@gmail.com Bill to Deliver to 2…" at bounding box center [122, 239] width 207 height 129
drag, startPoint x: 25, startPoint y: 194, endPoint x: 60, endPoint y: 196, distance: 35.0
click at [60, 196] on div "Contact Edward Luke 0448 771 979 eddie.luke.1981@gmail.com Bill to Deliver to 2…" at bounding box center [122, 239] width 207 height 129
copy div "Edward Luke"
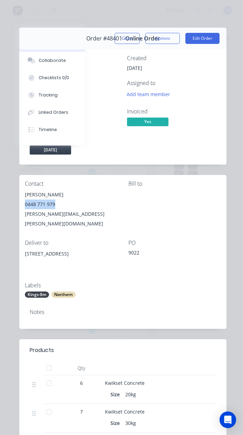
drag, startPoint x: 23, startPoint y: 205, endPoint x: 63, endPoint y: 209, distance: 39.3
click at [63, 209] on div "Contact Edward Luke 0448 771 979 eddie.luke.1981@gmail.com Bill to Deliver to 2…" at bounding box center [122, 239] width 207 height 129
copy div "0448 771 979"
click at [120, 309] on div "Notes" at bounding box center [123, 312] width 187 height 7
click at [122, 39] on button "Close" at bounding box center [127, 38] width 25 height 11
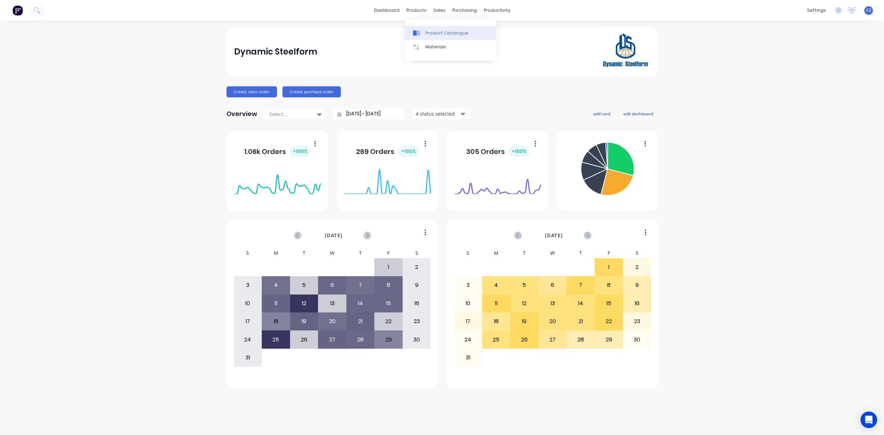
click at [430, 28] on link "Product Catalogue" at bounding box center [451, 33] width 92 height 14
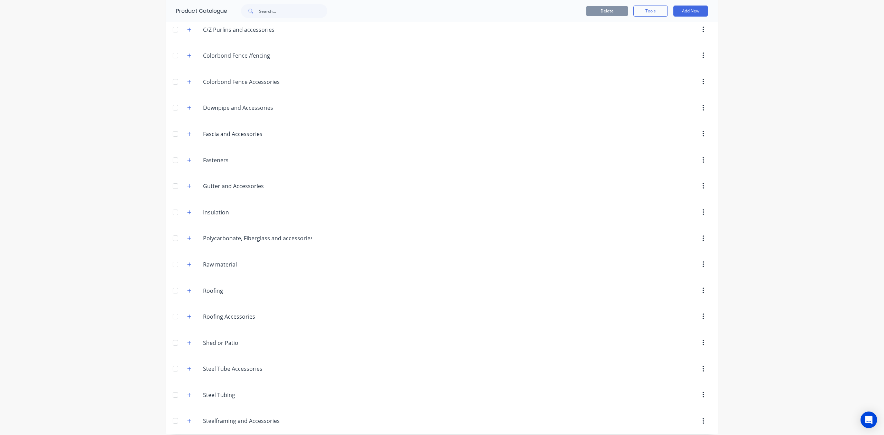
scroll to position [167, 0]
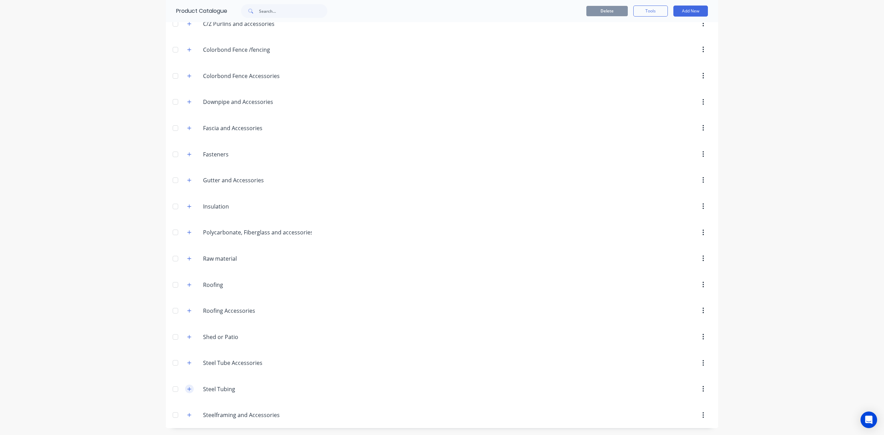
click at [187, 388] on icon "button" at bounding box center [189, 389] width 4 height 5
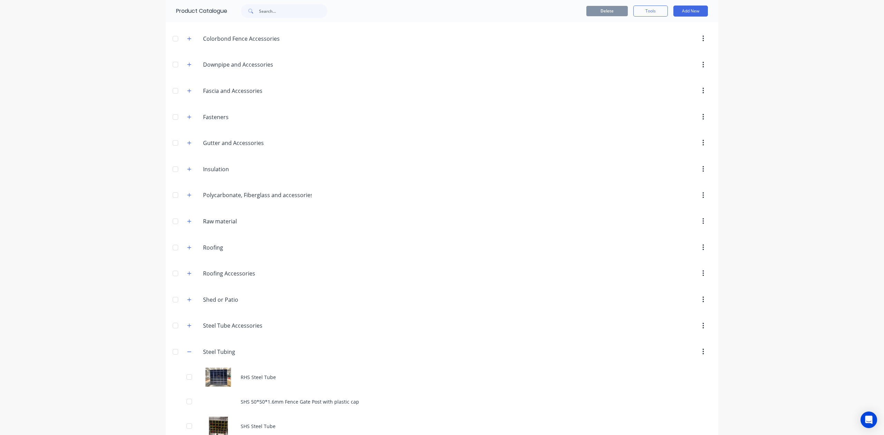
scroll to position [240, 0]
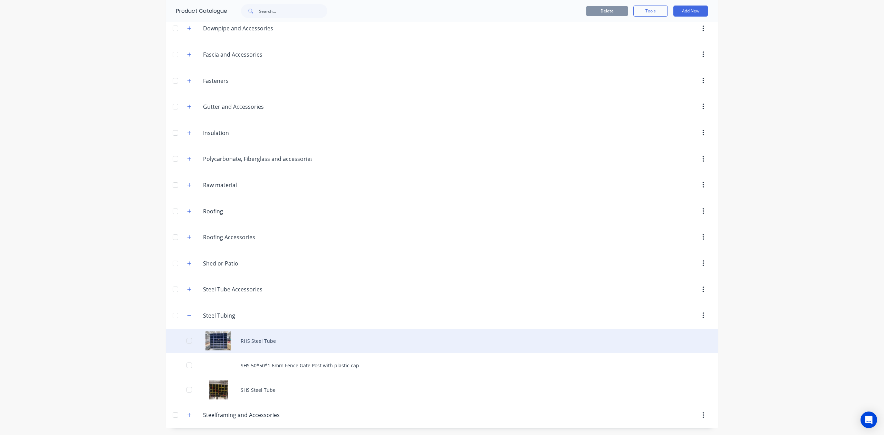
click at [317, 348] on div "RHS Steel Tube" at bounding box center [442, 341] width 553 height 25
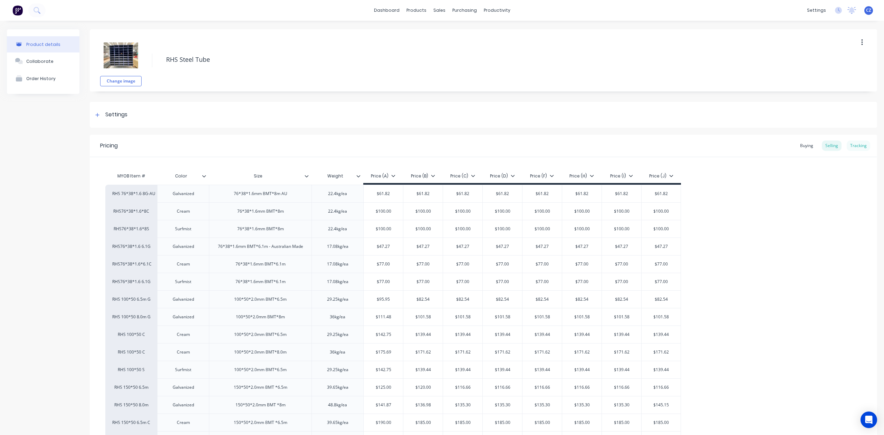
click at [854, 144] on div "Tracking" at bounding box center [858, 146] width 23 height 10
